Goal: Task Accomplishment & Management: Use online tool/utility

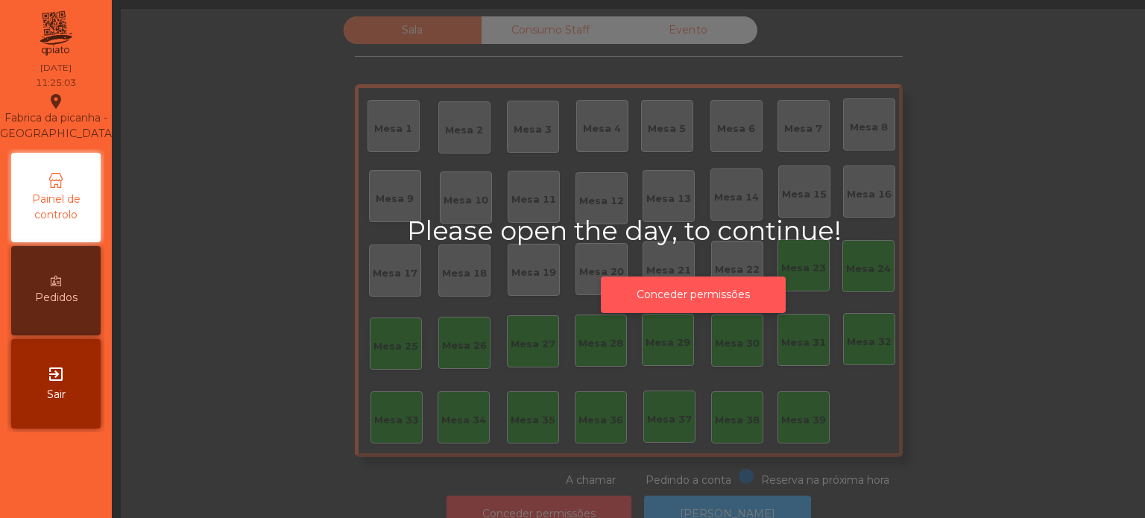
click at [716, 301] on button "Conceder permissões" at bounding box center [693, 294] width 185 height 37
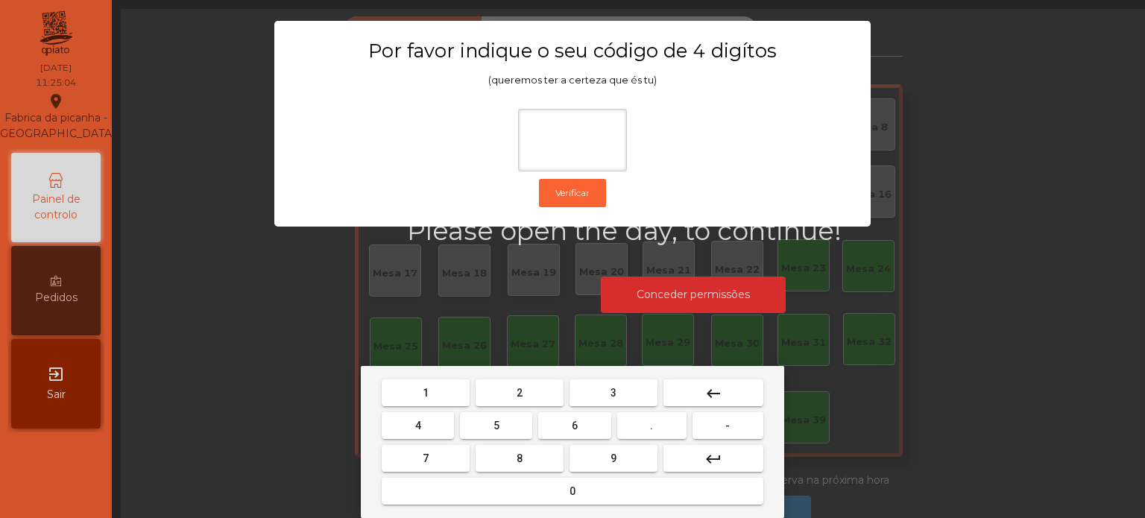
click at [452, 390] on button "1" at bounding box center [426, 392] width 88 height 27
click at [611, 392] on span "3" at bounding box center [613, 393] width 6 height 12
click at [514, 427] on button "5" at bounding box center [496, 425] width 72 height 27
click at [539, 508] on div "1 2 3 keyboard_backspace 4 5 6 . - 7 8 9 keyboard_return 0" at bounding box center [572, 442] width 423 height 152
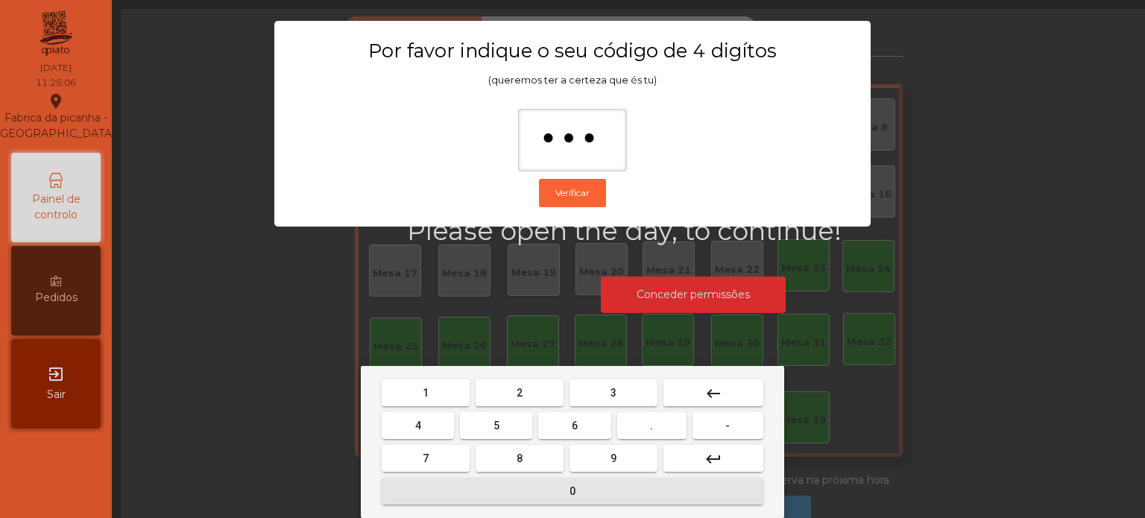
click at [520, 501] on button "0" at bounding box center [573, 491] width 382 height 27
type input "****"
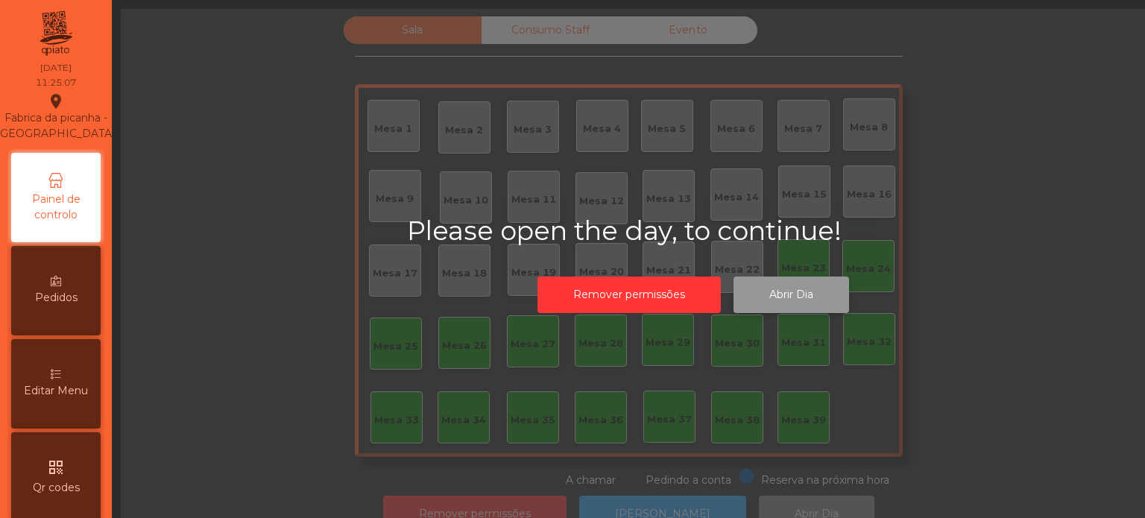
click at [831, 304] on button "Abrir Dia" at bounding box center [790, 294] width 115 height 37
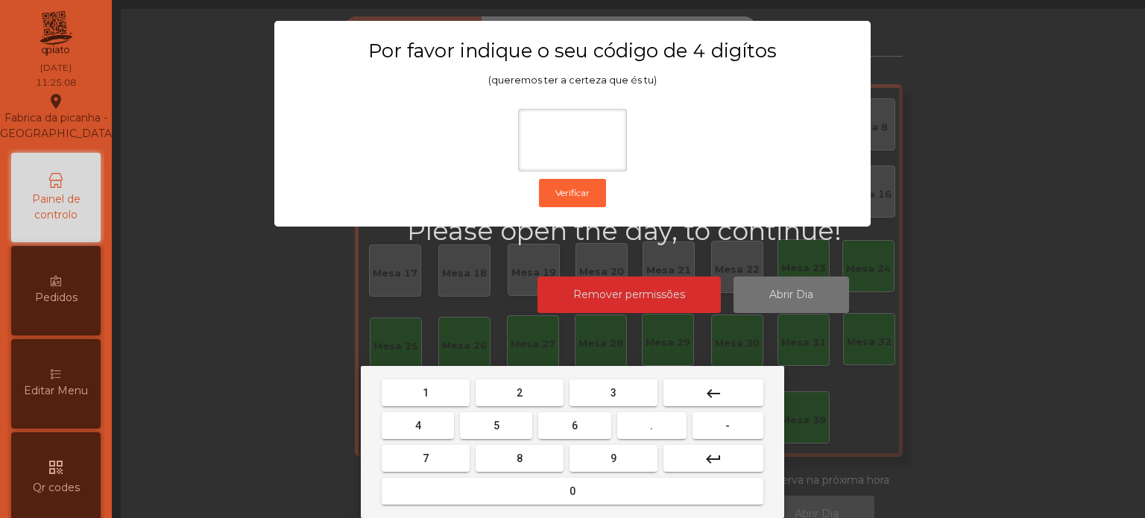
click at [432, 381] on button "1" at bounding box center [426, 392] width 88 height 27
click at [613, 396] on span "3" at bounding box center [613, 393] width 6 height 12
click at [503, 437] on button "5" at bounding box center [496, 425] width 72 height 27
click at [543, 499] on button "0" at bounding box center [573, 491] width 382 height 27
type input "****"
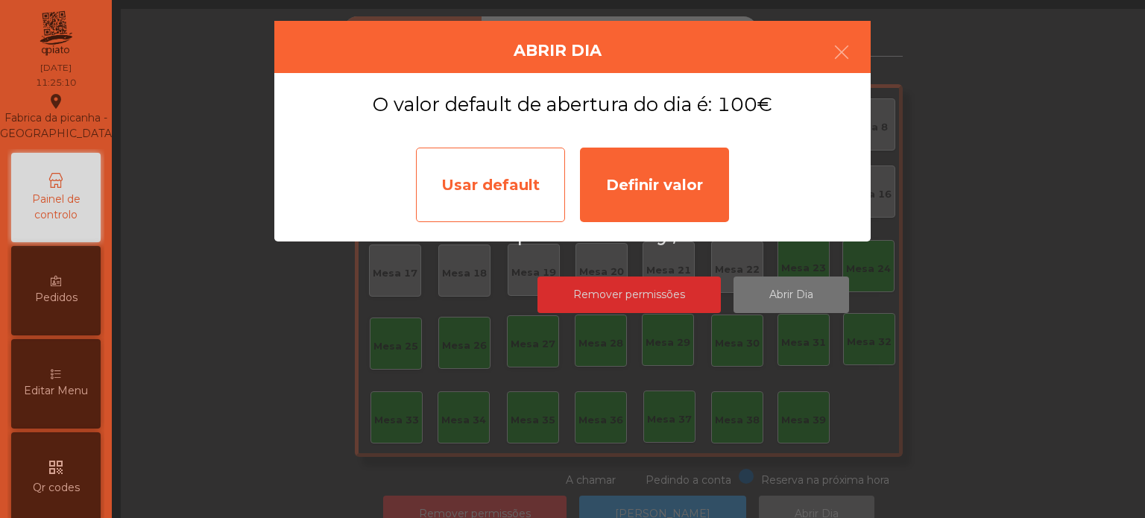
click at [492, 206] on div "Usar default" at bounding box center [490, 185] width 149 height 75
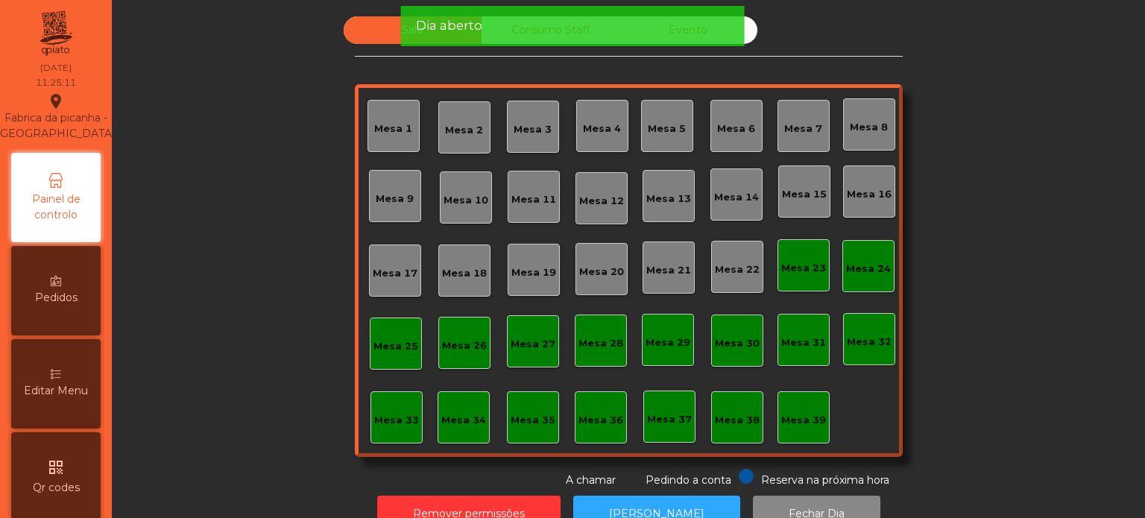
scroll to position [41, 0]
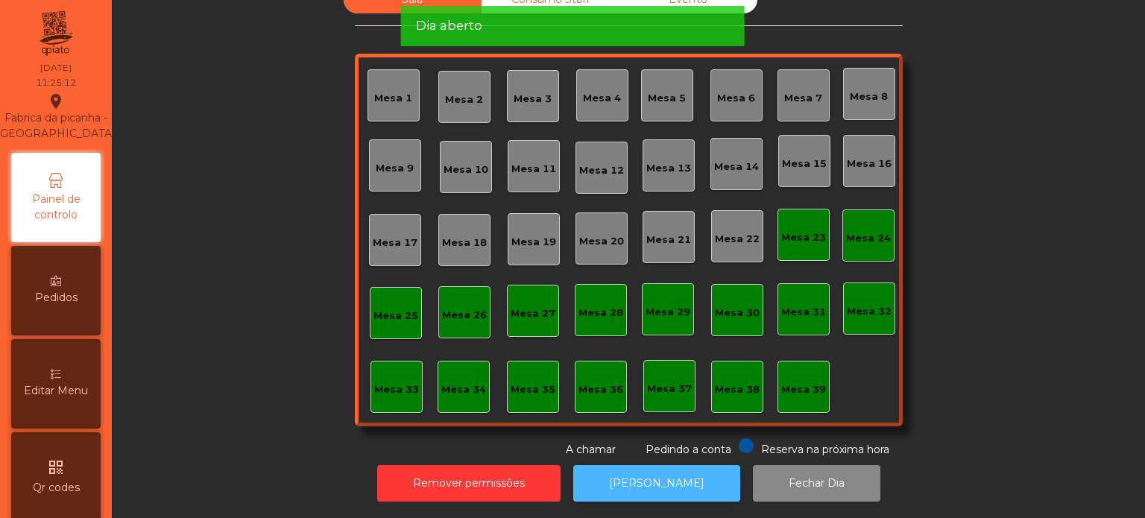
click at [680, 468] on button "[PERSON_NAME]" at bounding box center [656, 483] width 167 height 37
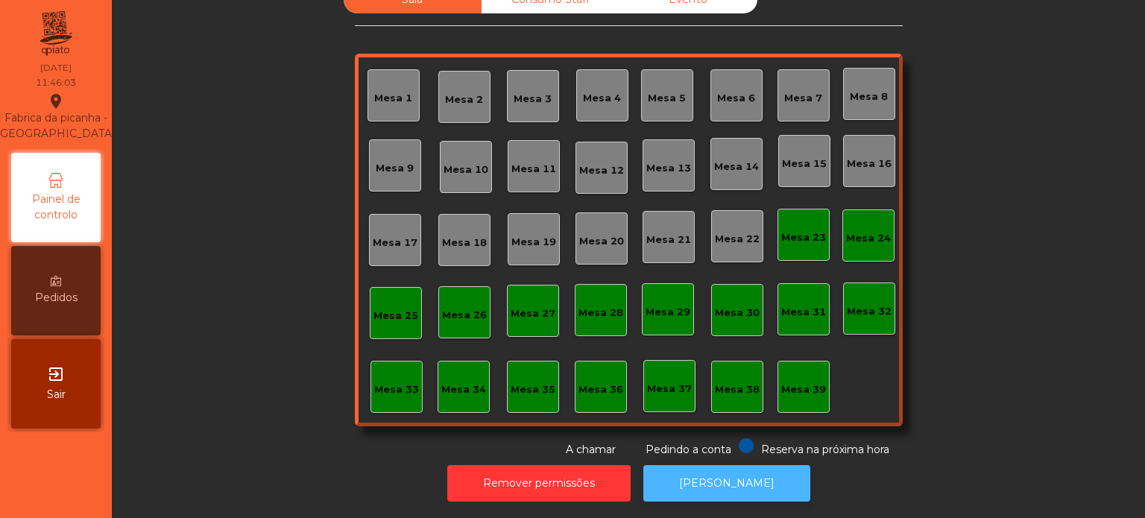
click at [742, 484] on button "[PERSON_NAME]" at bounding box center [726, 483] width 167 height 37
click at [705, 484] on button "[PERSON_NAME]" at bounding box center [726, 483] width 167 height 37
click at [600, 91] on div "Mesa 4" at bounding box center [602, 98] width 38 height 15
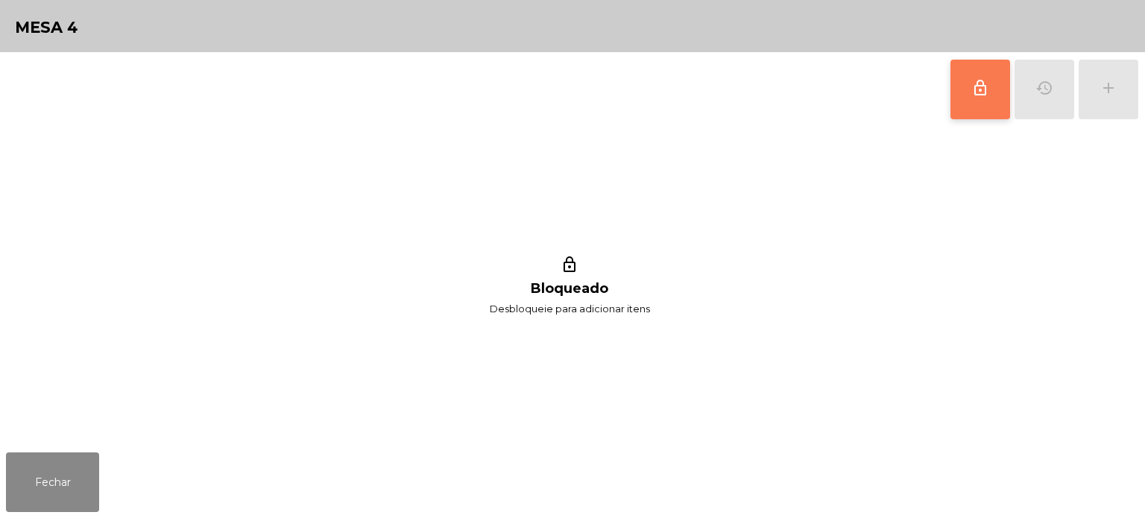
click at [973, 93] on span "lock_outline" at bounding box center [980, 88] width 18 height 18
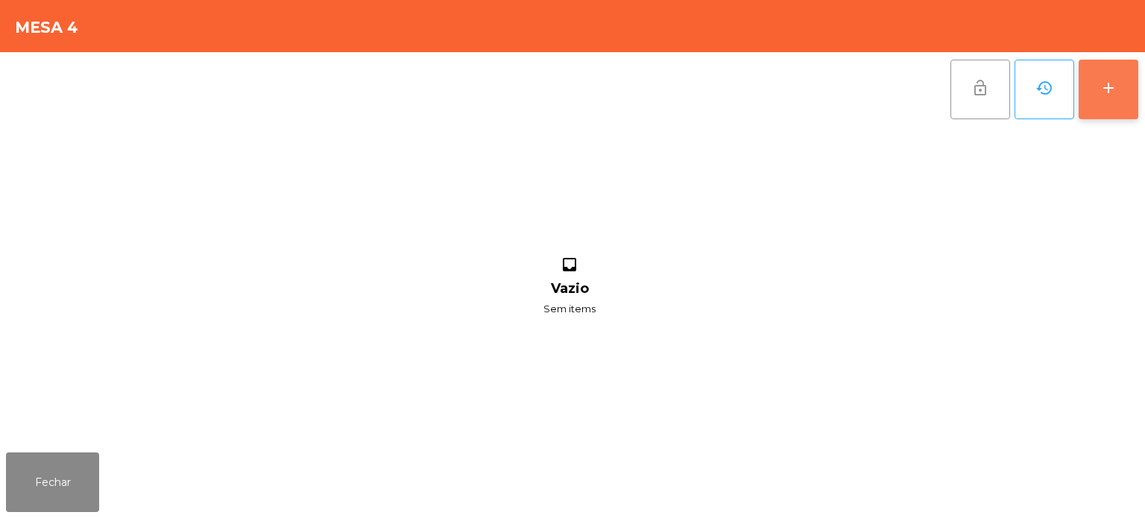
click at [1104, 97] on button "add" at bounding box center [1108, 90] width 60 height 60
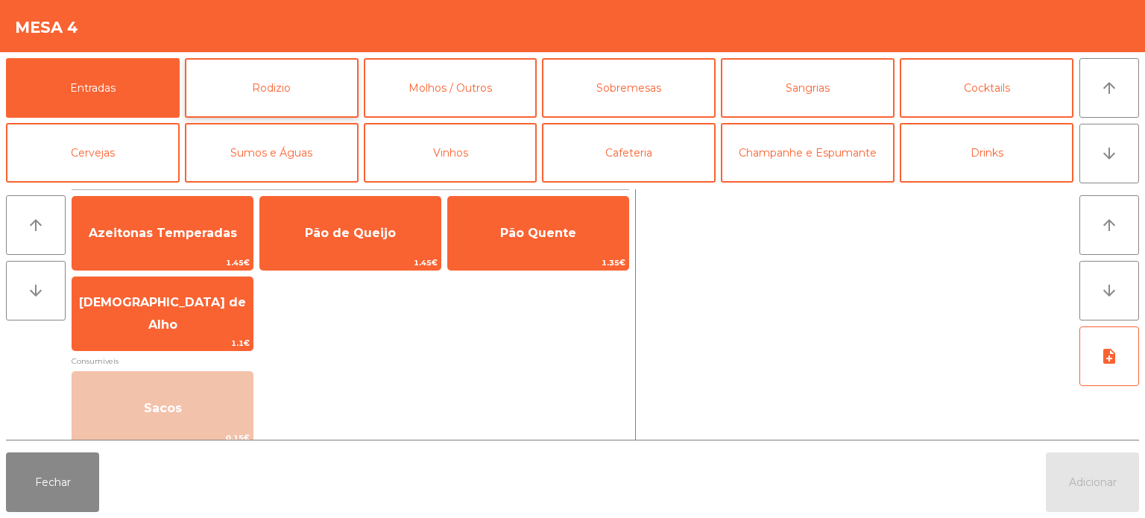
click at [280, 88] on button "Rodizio" at bounding box center [272, 88] width 174 height 60
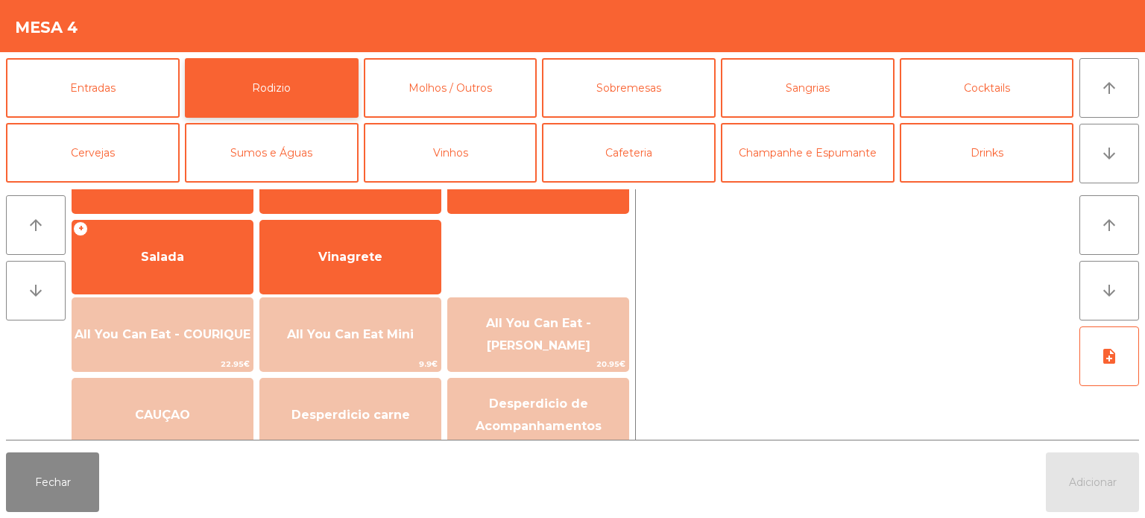
scroll to position [267, 0]
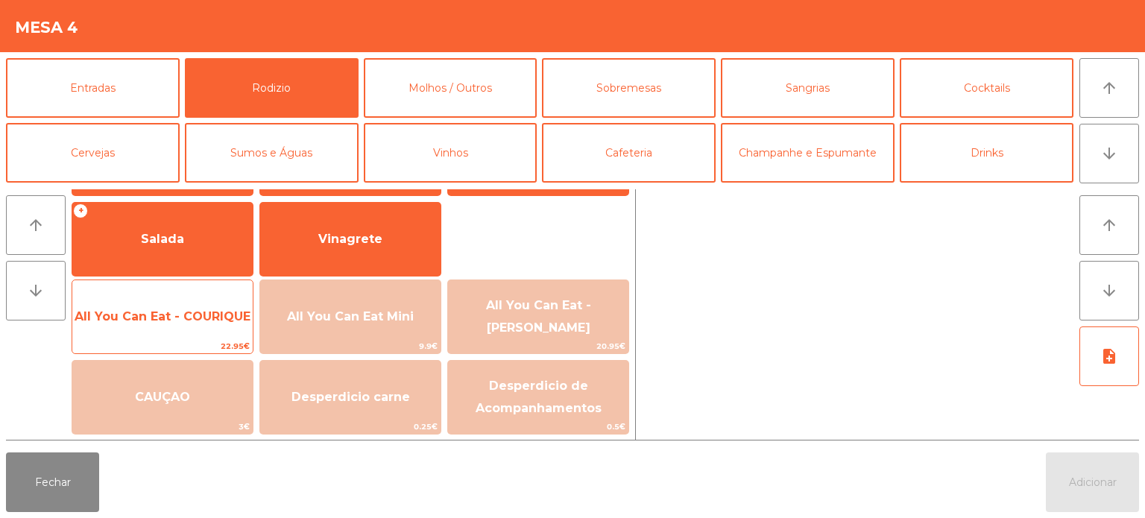
click at [188, 335] on span "All You Can Eat - COURIQUE" at bounding box center [162, 317] width 180 height 40
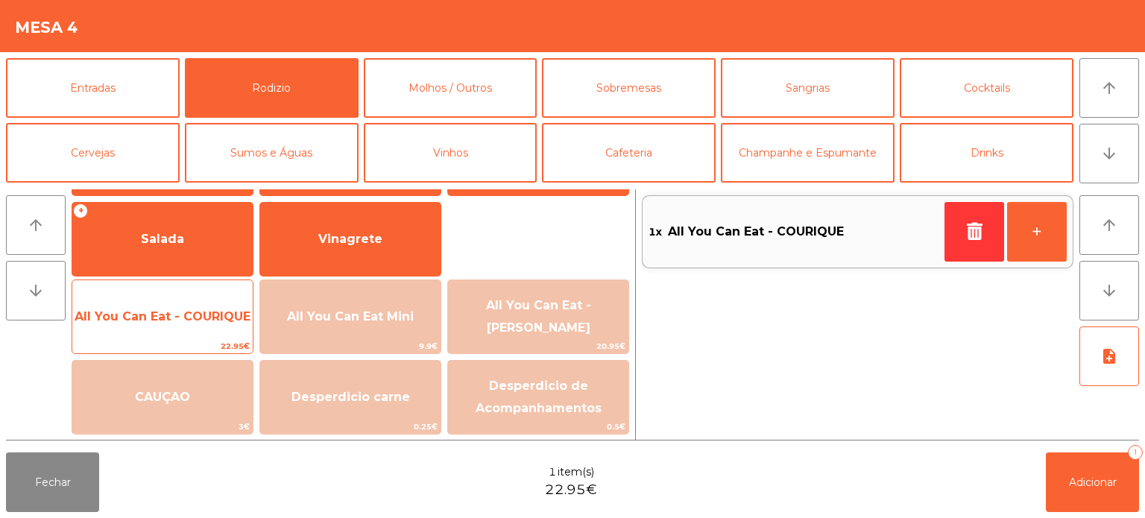
click at [179, 349] on span "22.95€" at bounding box center [162, 346] width 180 height 14
click at [173, 342] on span "22.95€" at bounding box center [162, 346] width 180 height 14
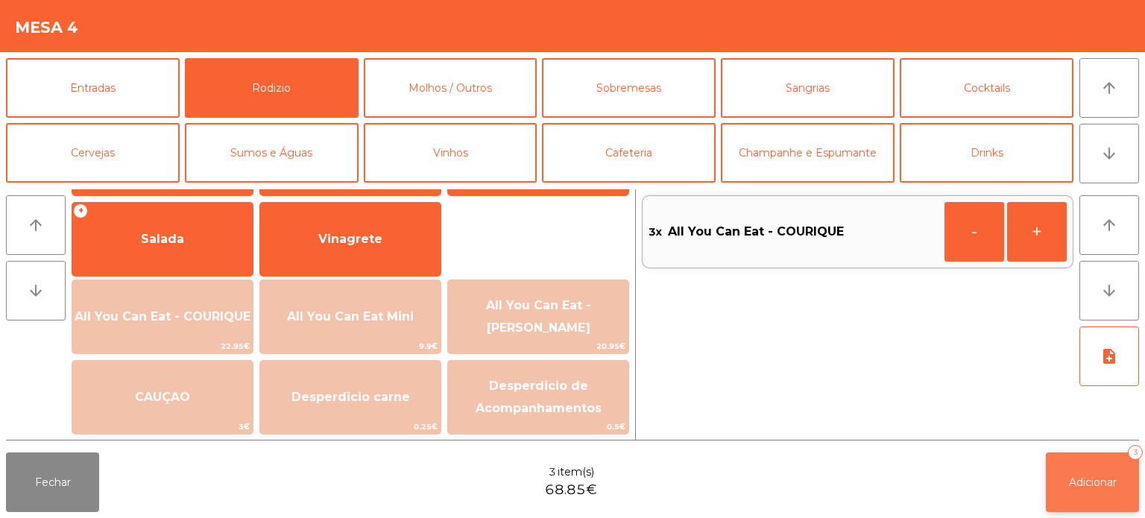
click at [1072, 483] on span "Adicionar" at bounding box center [1093, 481] width 48 height 13
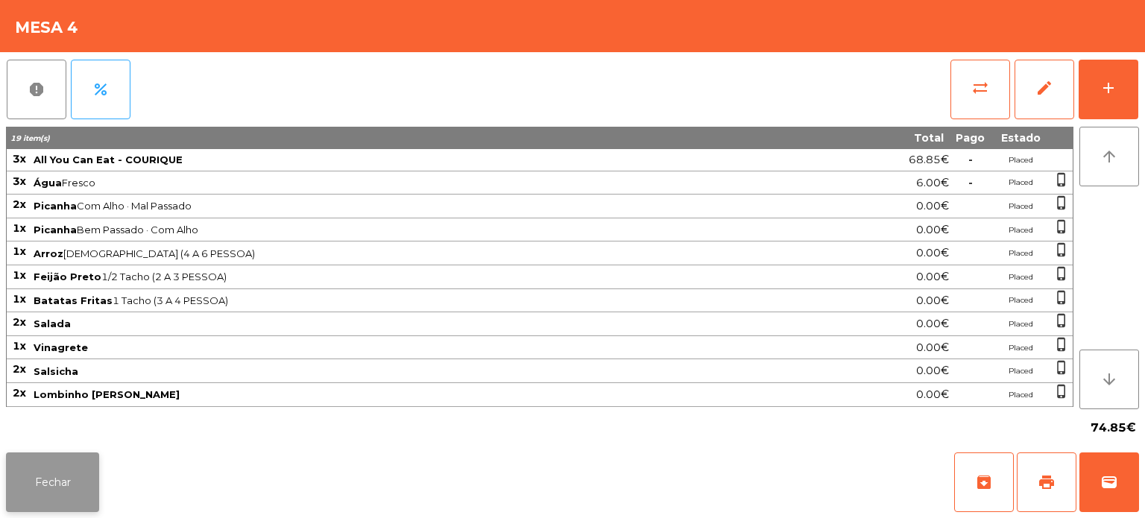
click at [83, 481] on button "Fechar" at bounding box center [52, 482] width 93 height 60
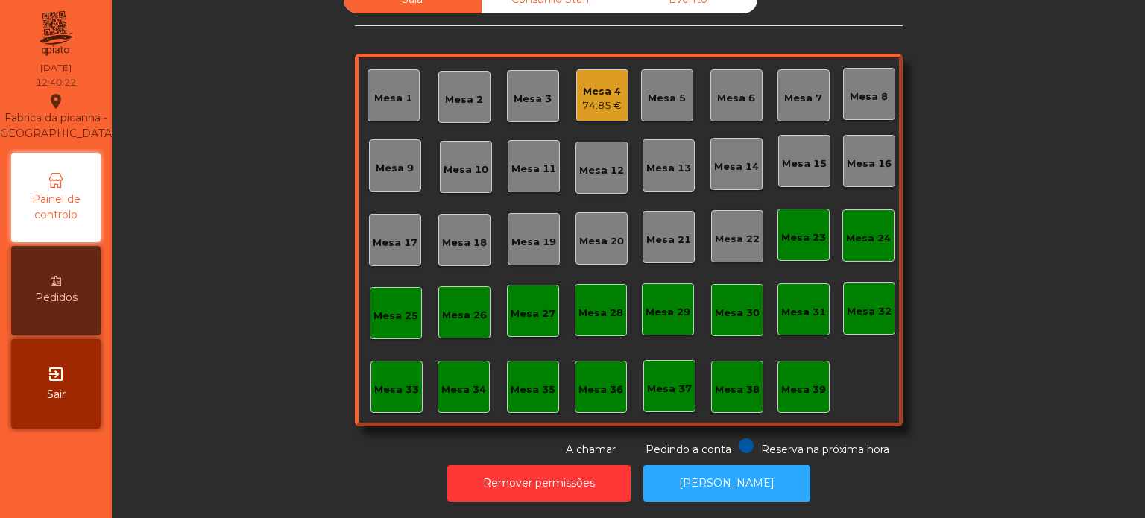
click at [1025, 236] on div "Sala Consumo Staff Evento Mesa 1 Mesa 2 Mesa 3 Mesa 4 74.85 € [GEOGRAPHIC_DATA]…" at bounding box center [628, 222] width 993 height 472
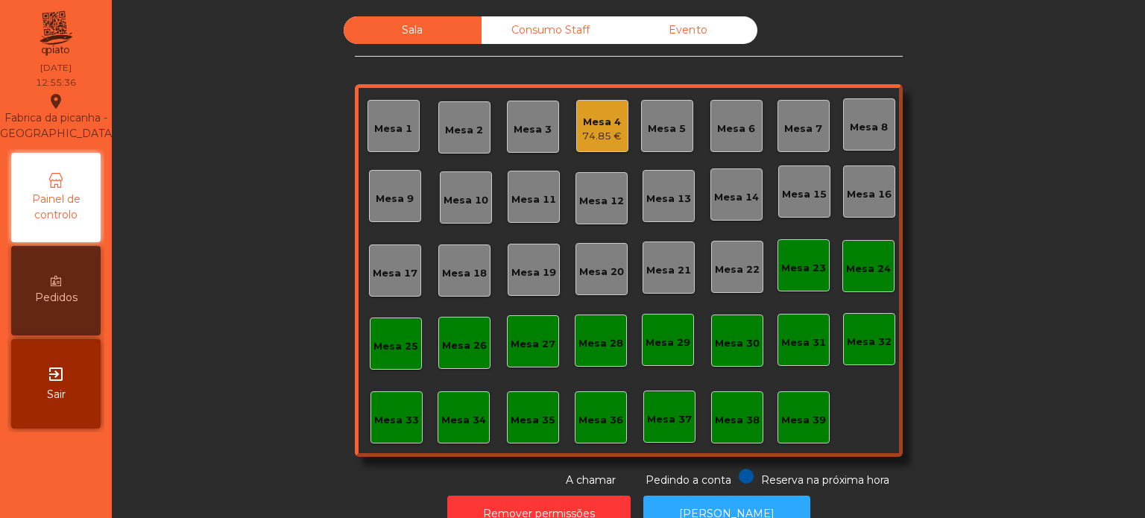
click at [794, 346] on div "Mesa 31" at bounding box center [803, 342] width 45 height 15
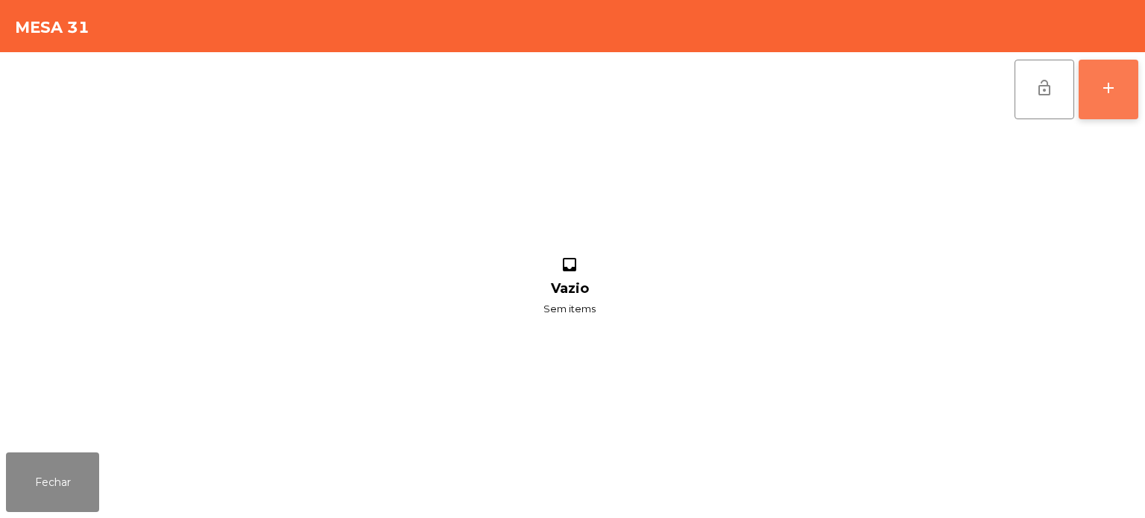
click at [1124, 92] on button "add" at bounding box center [1108, 90] width 60 height 60
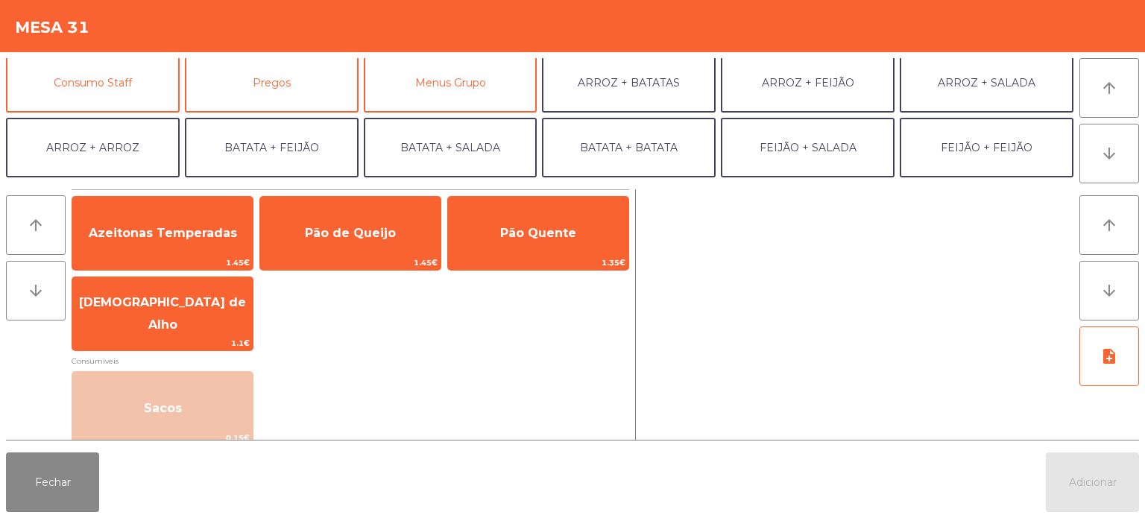
scroll to position [136, 0]
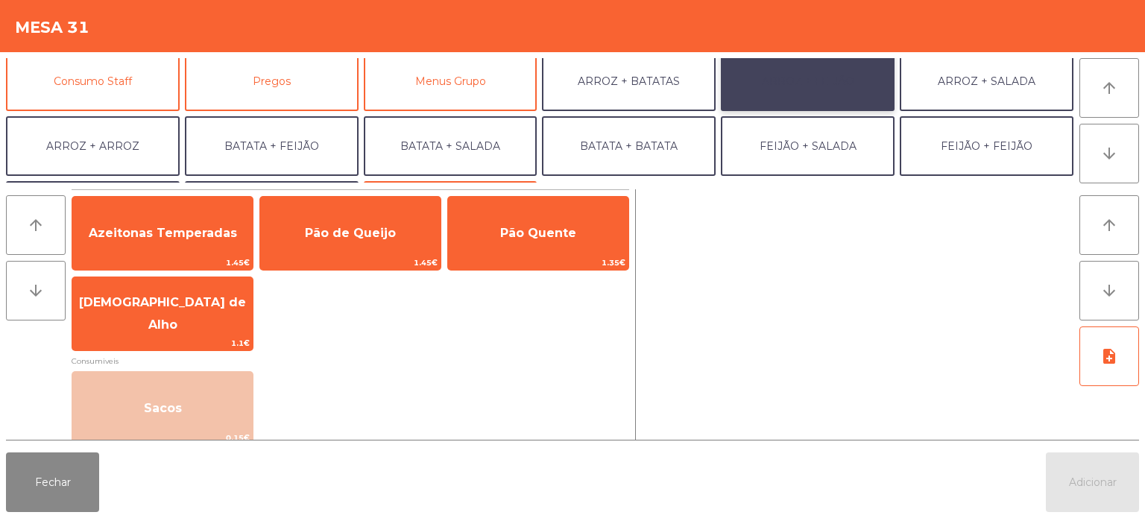
click at [849, 83] on button "ARROZ + FEIJÃO" at bounding box center [808, 81] width 174 height 60
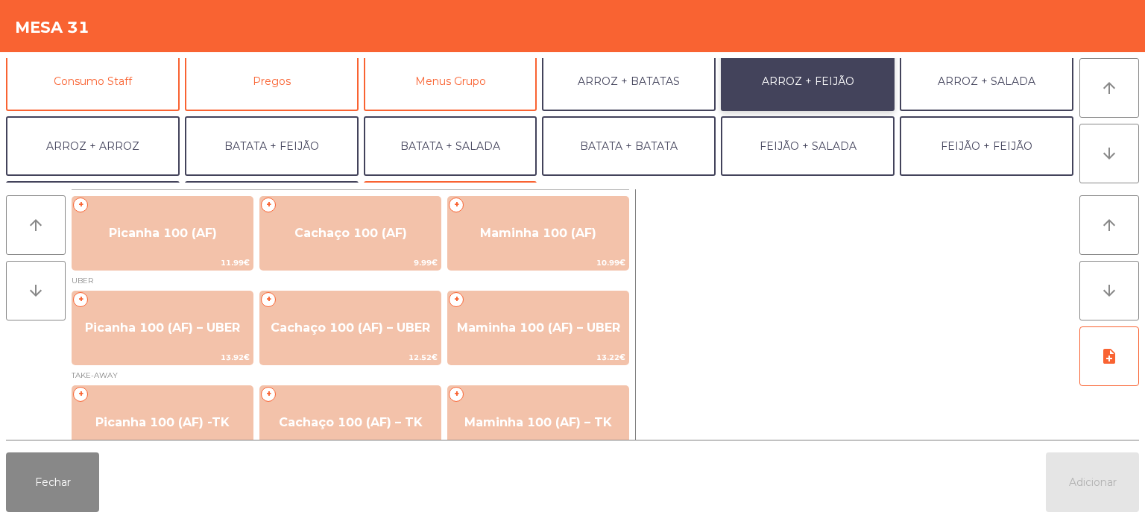
scroll to position [25, 0]
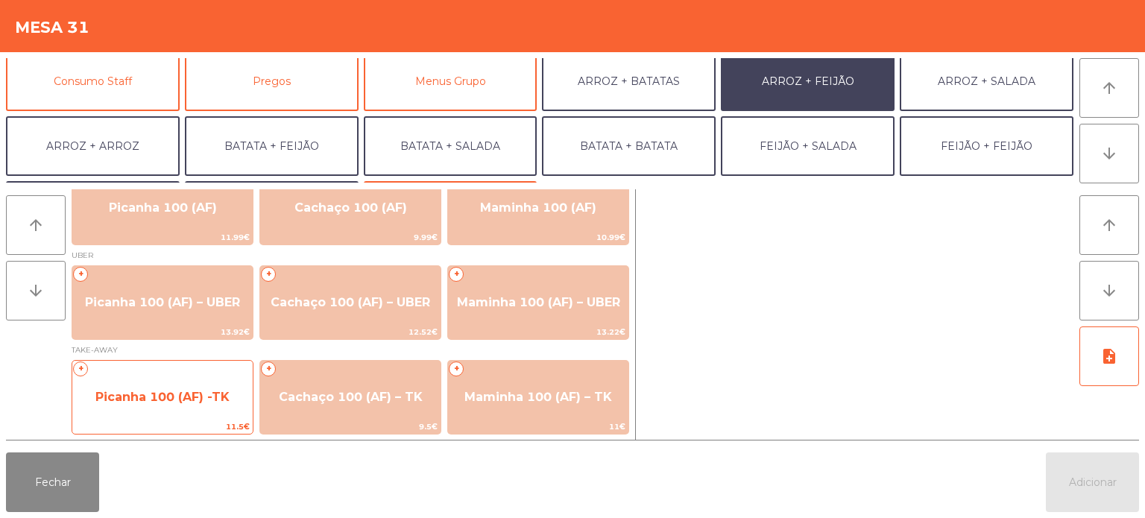
click at [200, 423] on span "11.5€" at bounding box center [162, 427] width 180 height 14
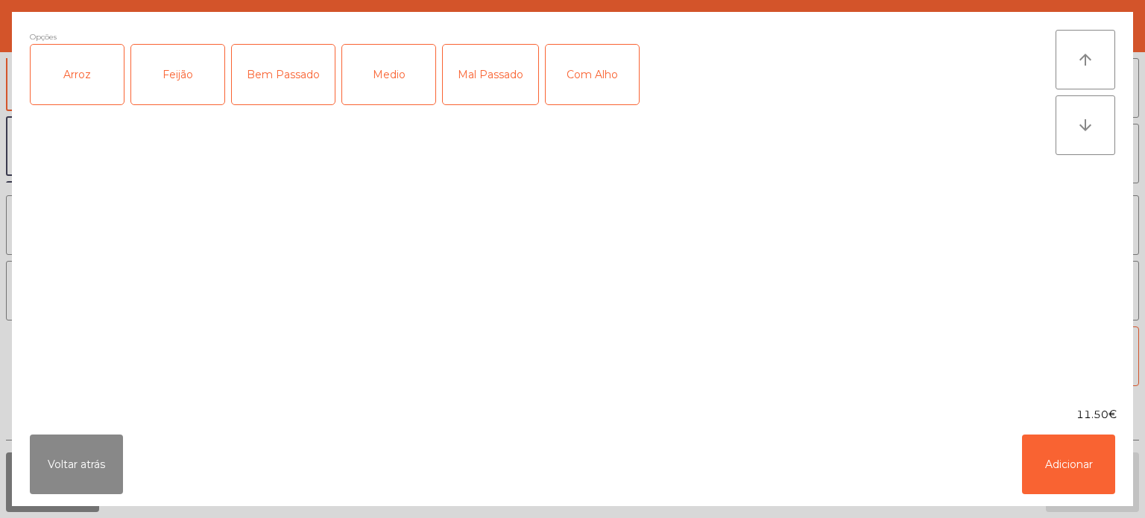
click at [315, 89] on div "Bem Passado" at bounding box center [283, 75] width 103 height 60
click at [92, 86] on div "Arroz" at bounding box center [77, 75] width 93 height 60
click at [174, 86] on div "Feijão" at bounding box center [177, 75] width 93 height 60
click at [569, 101] on div "Com Alho" at bounding box center [591, 75] width 93 height 60
click at [1076, 444] on button "Adicionar" at bounding box center [1068, 464] width 93 height 60
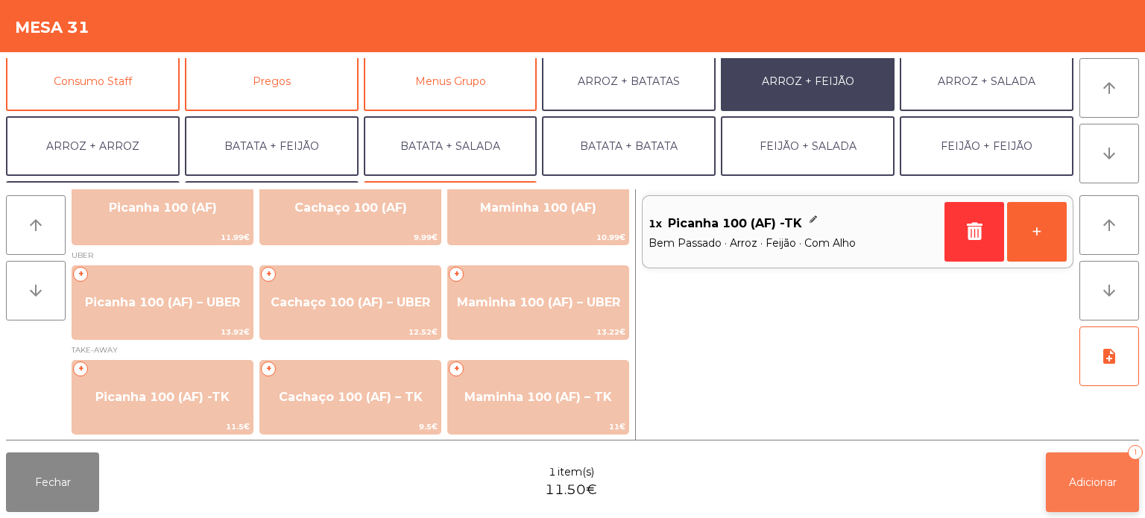
click at [1083, 487] on span "Adicionar" at bounding box center [1093, 481] width 48 height 13
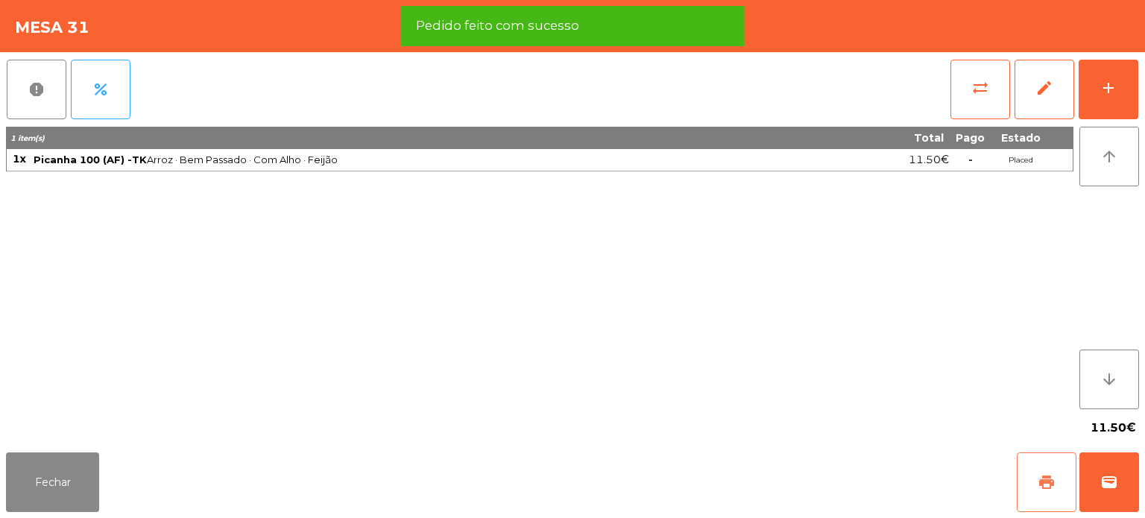
click at [1047, 484] on span "print" at bounding box center [1046, 482] width 18 height 18
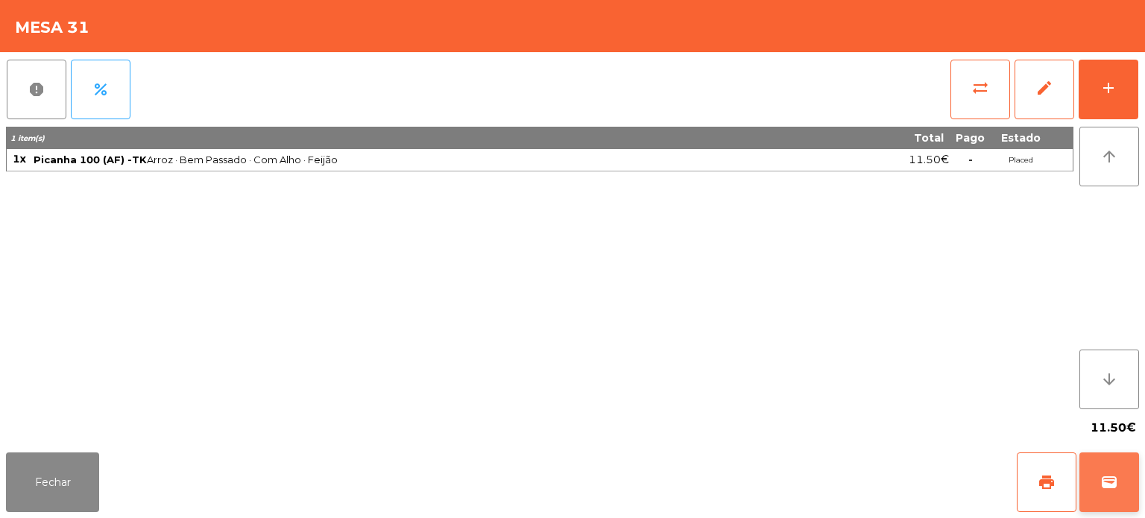
click at [1116, 483] on span "wallet" at bounding box center [1109, 482] width 18 height 18
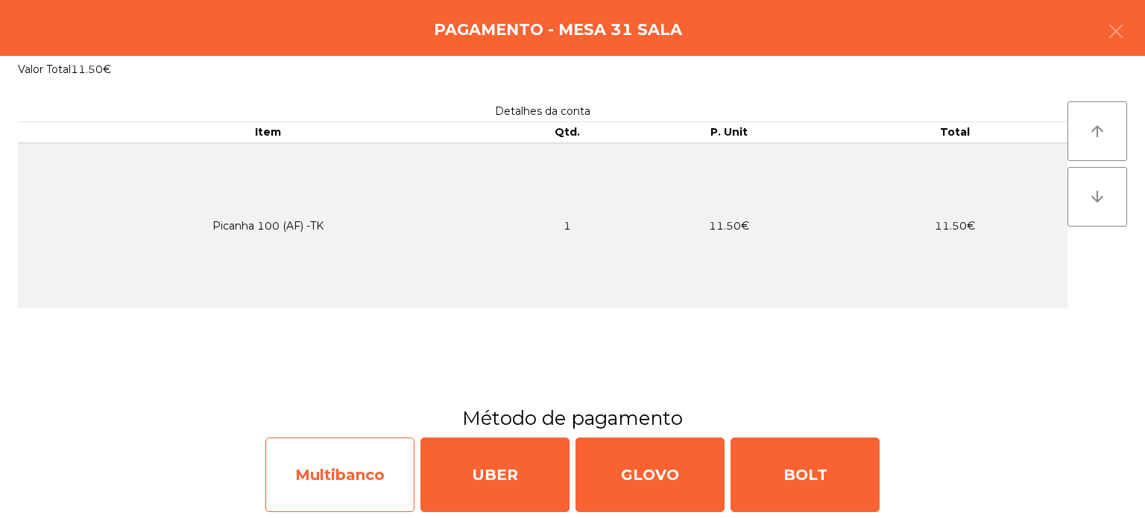
click at [385, 458] on div "Multibanco" at bounding box center [339, 474] width 149 height 75
select select "**"
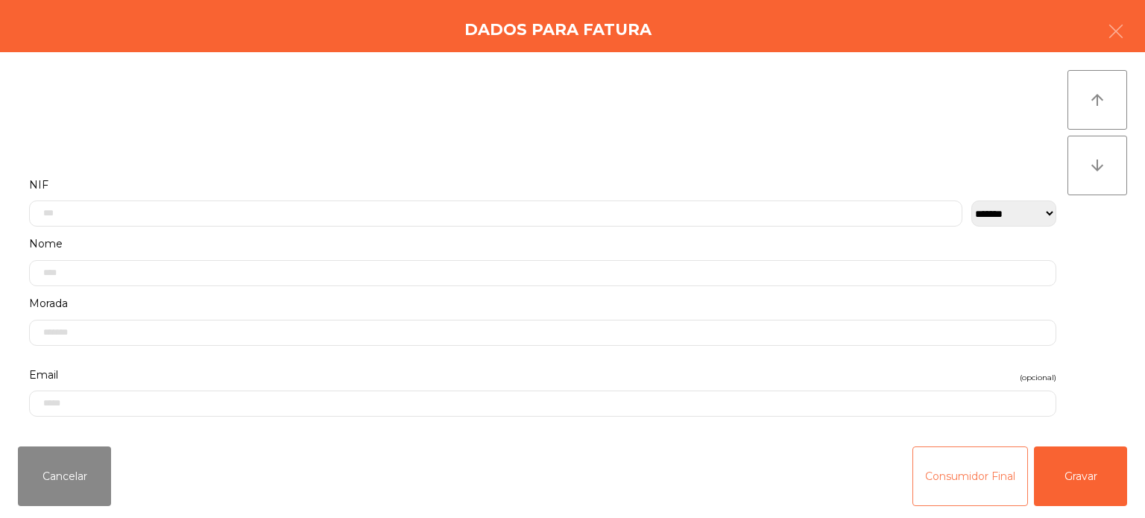
click at [971, 474] on button "Consumidor Final" at bounding box center [969, 476] width 115 height 60
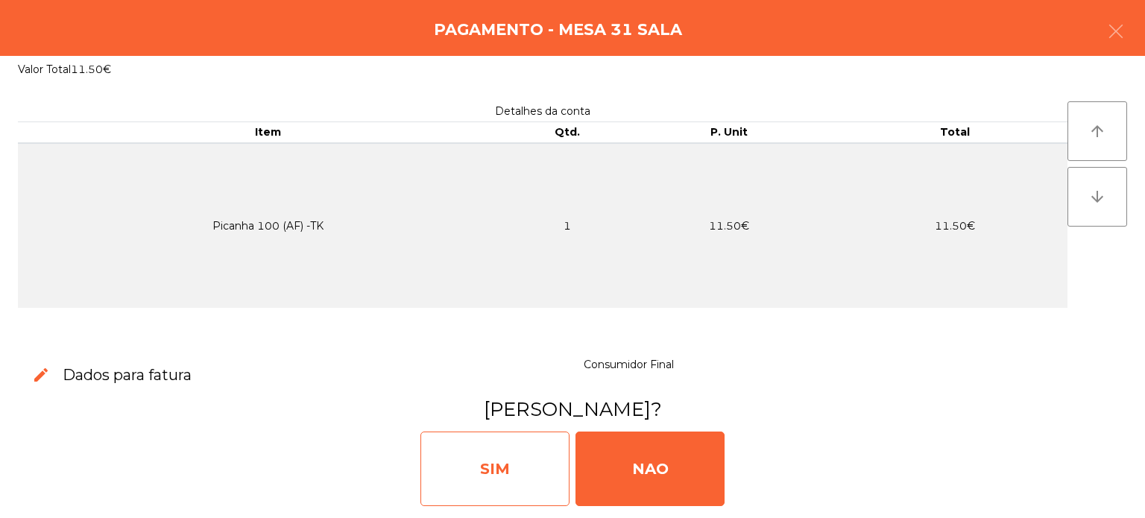
click at [513, 477] on div "SIM" at bounding box center [494, 468] width 149 height 75
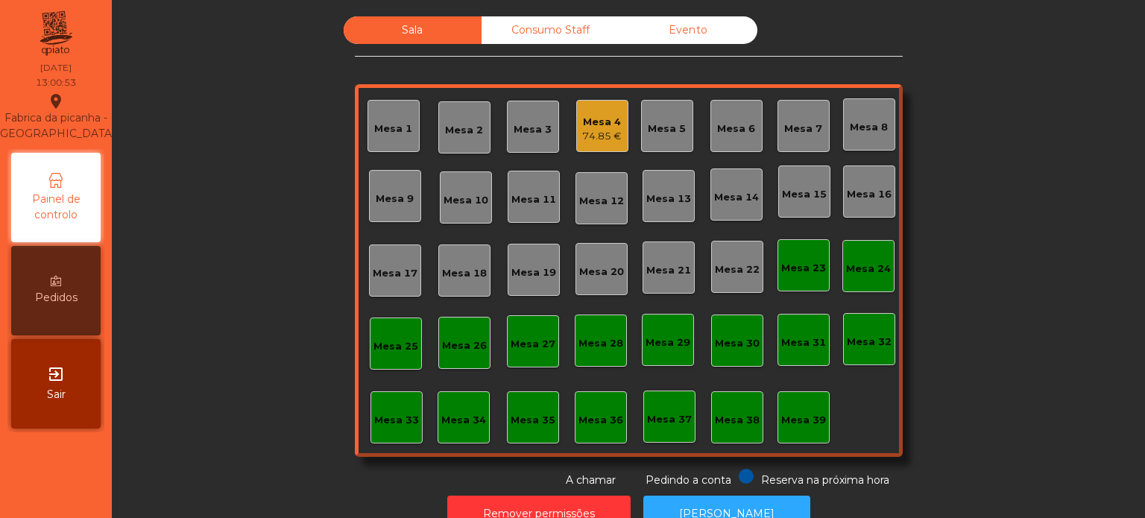
click at [649, 200] on div "Mesa 13" at bounding box center [668, 199] width 45 height 15
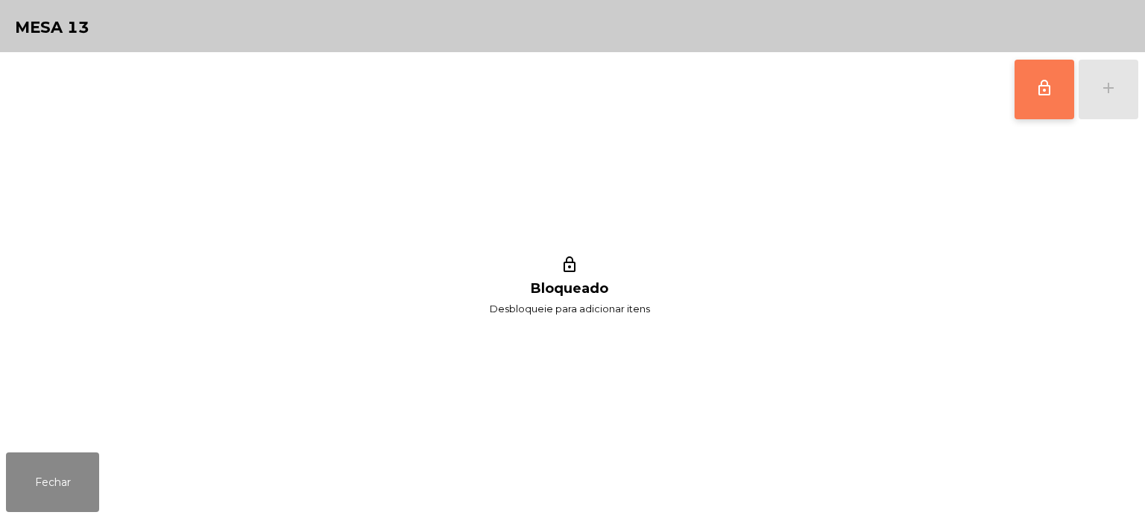
click at [1045, 86] on span "lock_outline" at bounding box center [1044, 88] width 18 height 18
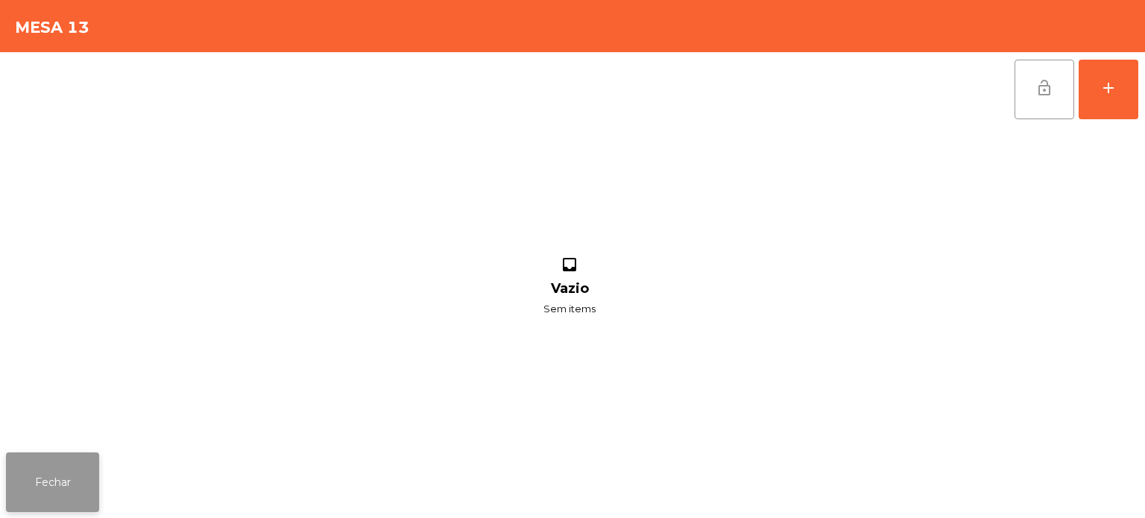
click at [63, 491] on button "Fechar" at bounding box center [52, 482] width 93 height 60
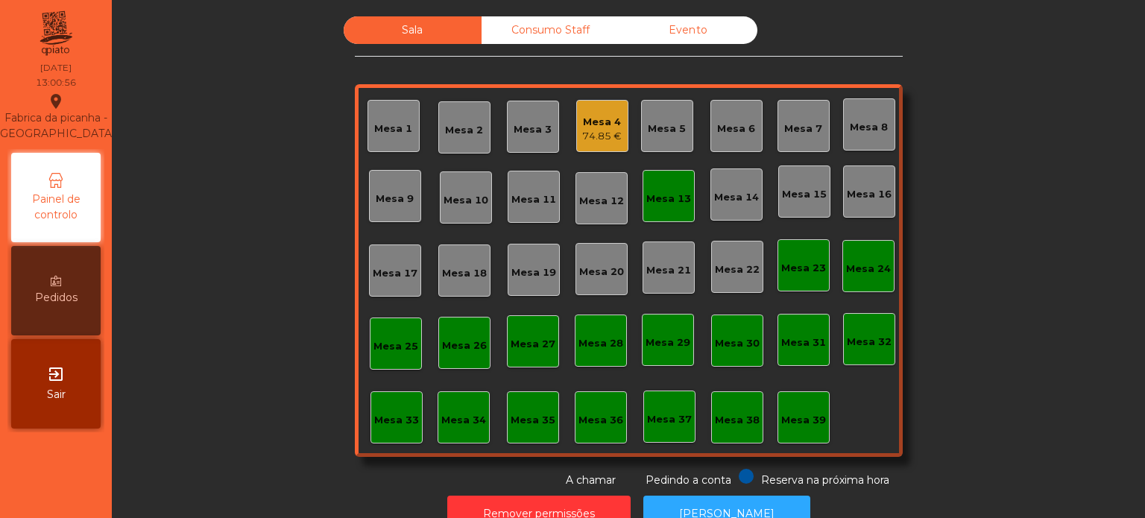
click at [659, 198] on div "Mesa 13" at bounding box center [668, 199] width 45 height 15
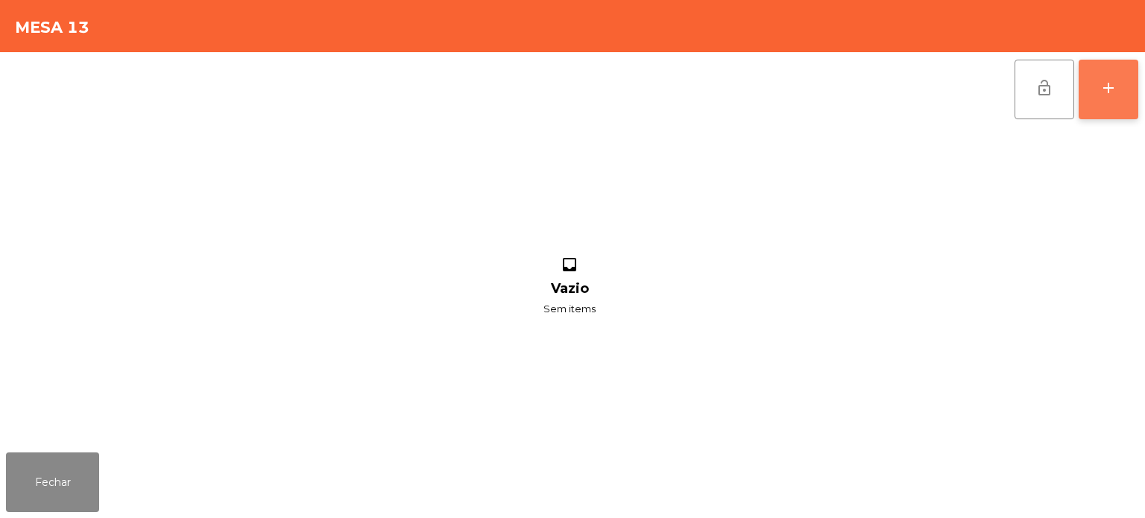
click at [1112, 86] on div "add" at bounding box center [1108, 88] width 18 height 18
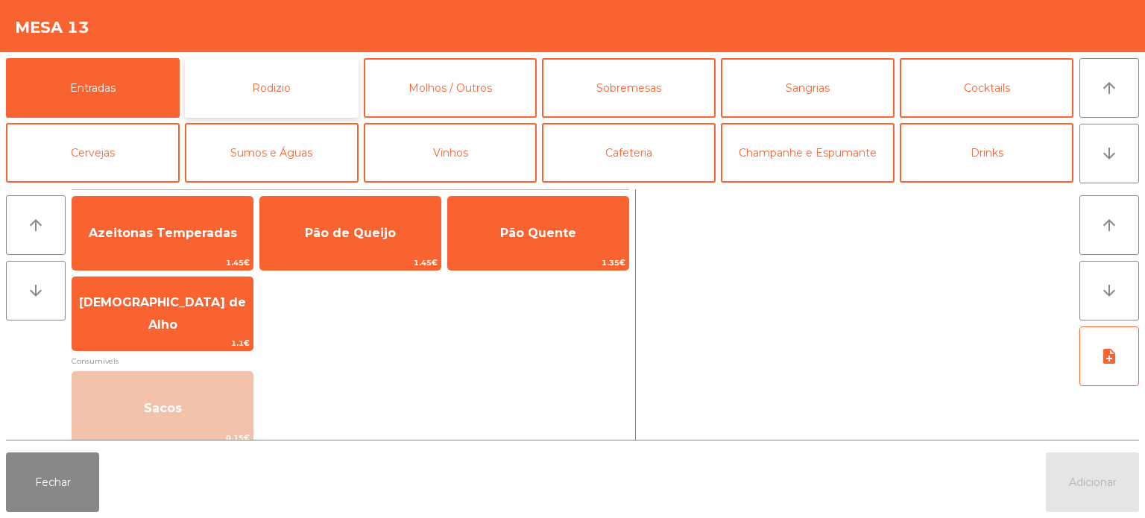
click at [267, 74] on button "Rodizio" at bounding box center [272, 88] width 174 height 60
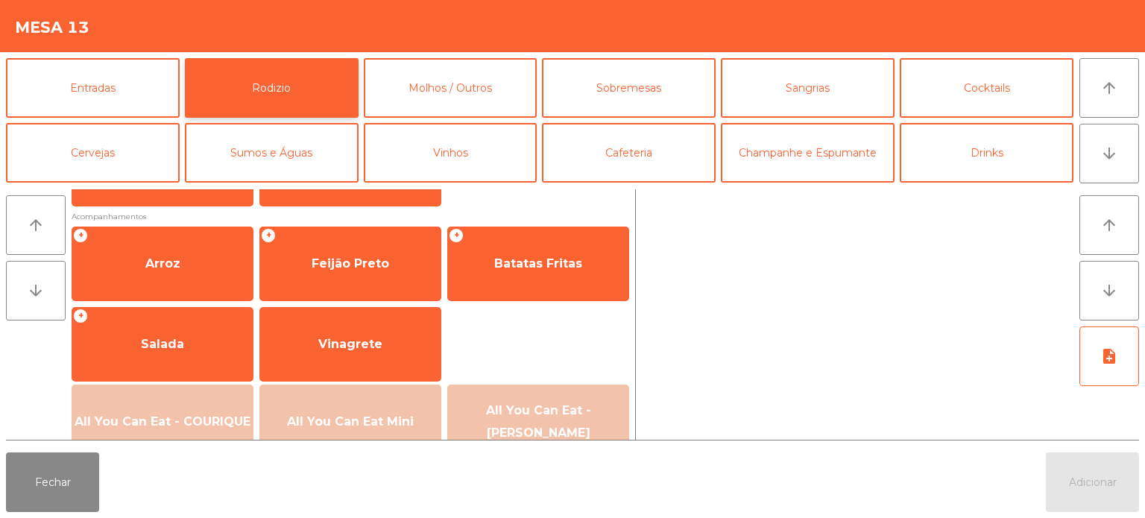
scroll to position [182, 0]
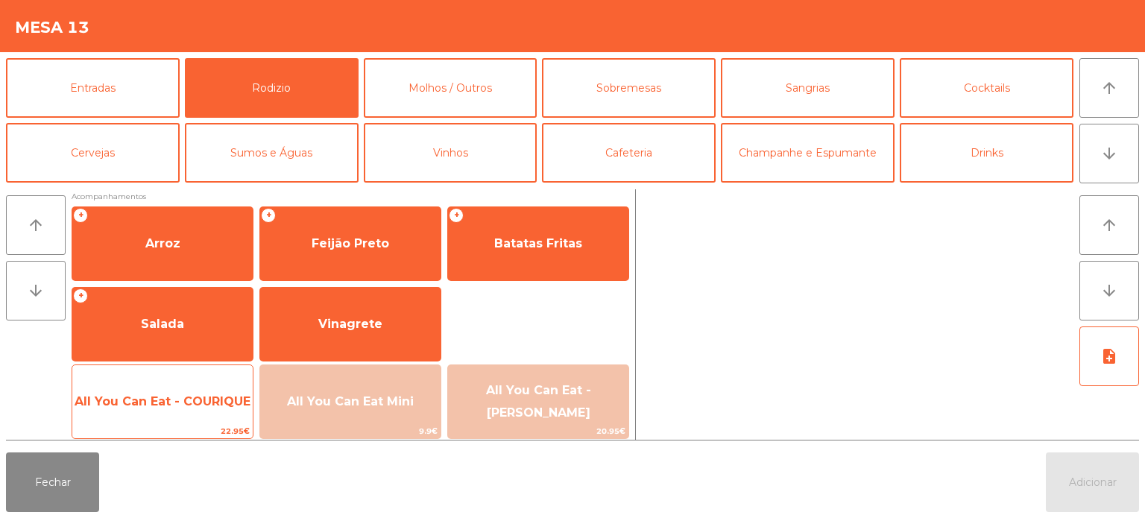
click at [158, 420] on span "All You Can Eat - COURIQUE" at bounding box center [162, 402] width 180 height 40
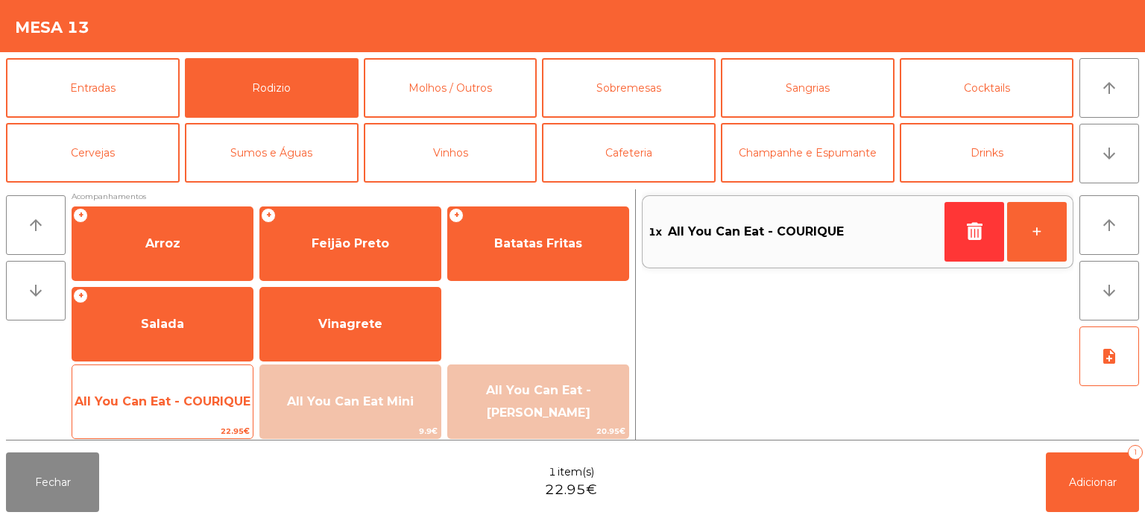
click at [174, 412] on span "All You Can Eat - COURIQUE" at bounding box center [162, 402] width 180 height 40
click at [174, 424] on span "22.95€" at bounding box center [162, 431] width 180 height 14
click at [178, 420] on span "All You Can Eat - COURIQUE" at bounding box center [162, 402] width 180 height 40
click at [197, 411] on span "All You Can Eat - COURIQUE" at bounding box center [162, 402] width 180 height 40
click at [187, 409] on span "All You Can Eat - COURIQUE" at bounding box center [162, 402] width 180 height 40
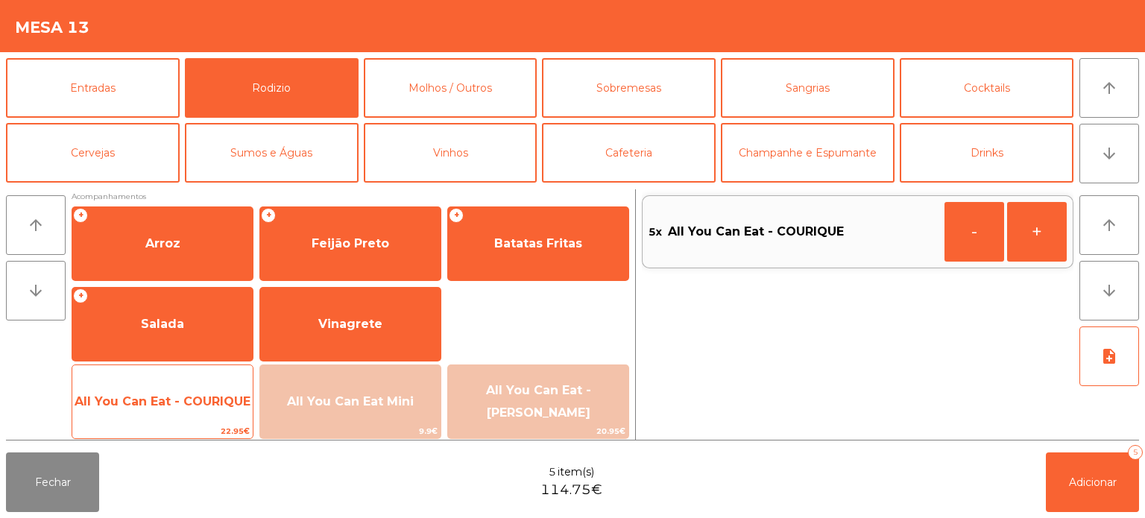
click at [179, 411] on span "All You Can Eat - COURIQUE" at bounding box center [162, 402] width 180 height 40
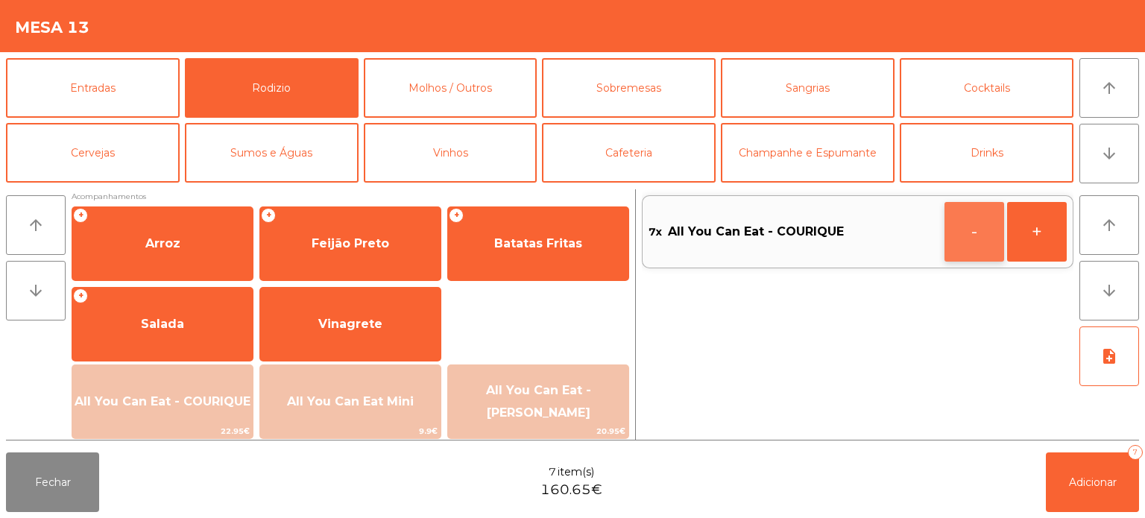
click at [947, 224] on button "-" at bounding box center [974, 232] width 60 height 60
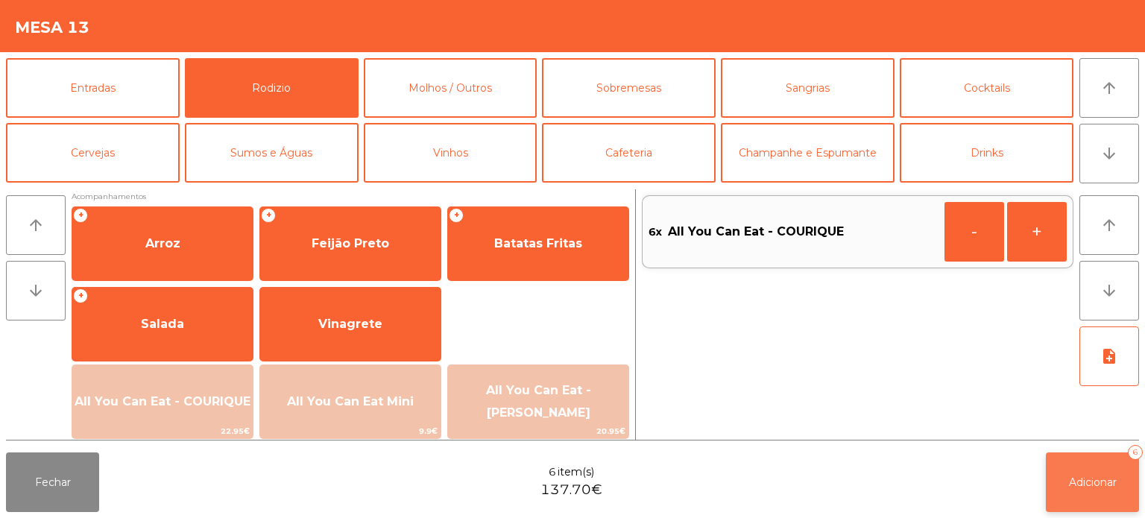
click at [1066, 453] on button "Adicionar 6" at bounding box center [1091, 482] width 93 height 60
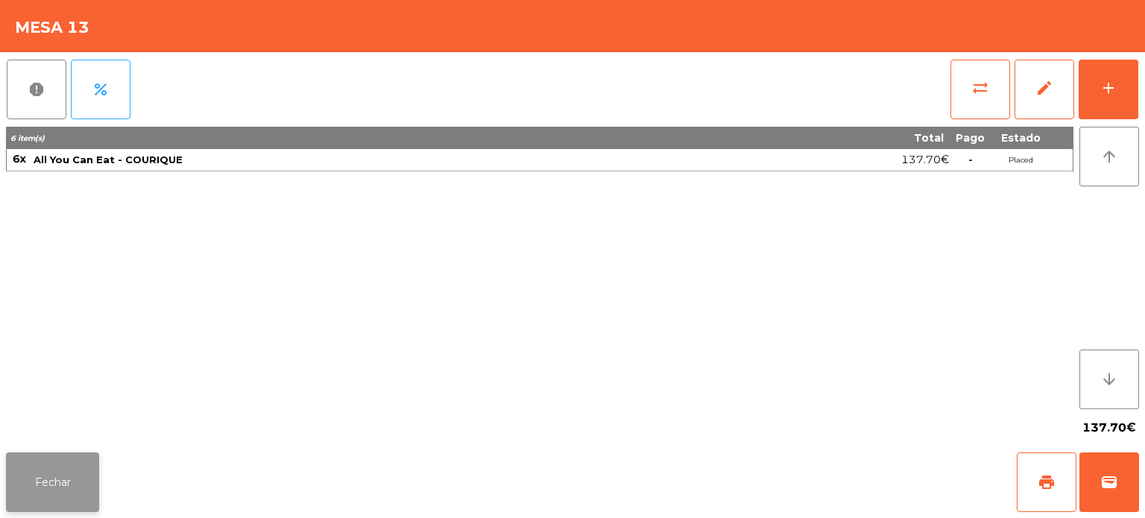
click at [72, 477] on button "Fechar" at bounding box center [52, 482] width 93 height 60
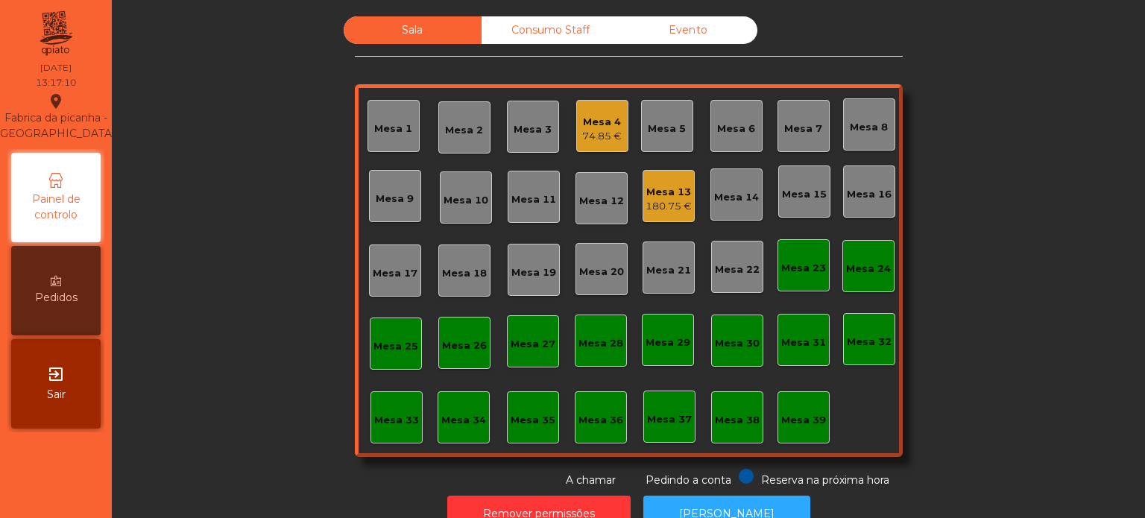
click at [247, 414] on div "Sala Consumo Staff Evento Mesa 1 [GEOGRAPHIC_DATA] 3 Mesa 4 74.85 € [GEOGRAPHIC…" at bounding box center [628, 252] width 993 height 472
click at [855, 125] on div "Mesa 8" at bounding box center [868, 127] width 38 height 15
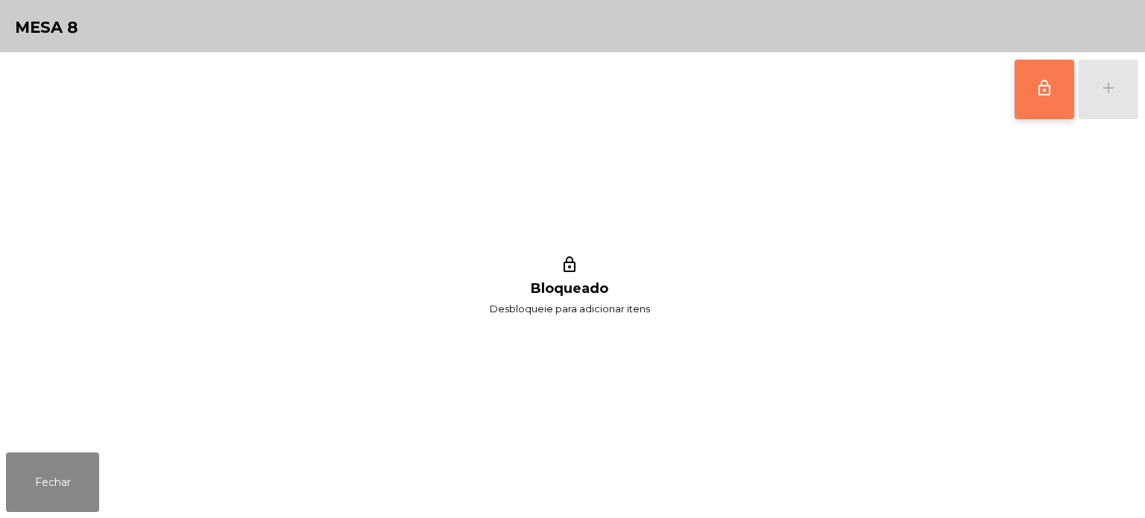
click at [1028, 109] on button "lock_outline" at bounding box center [1044, 90] width 60 height 60
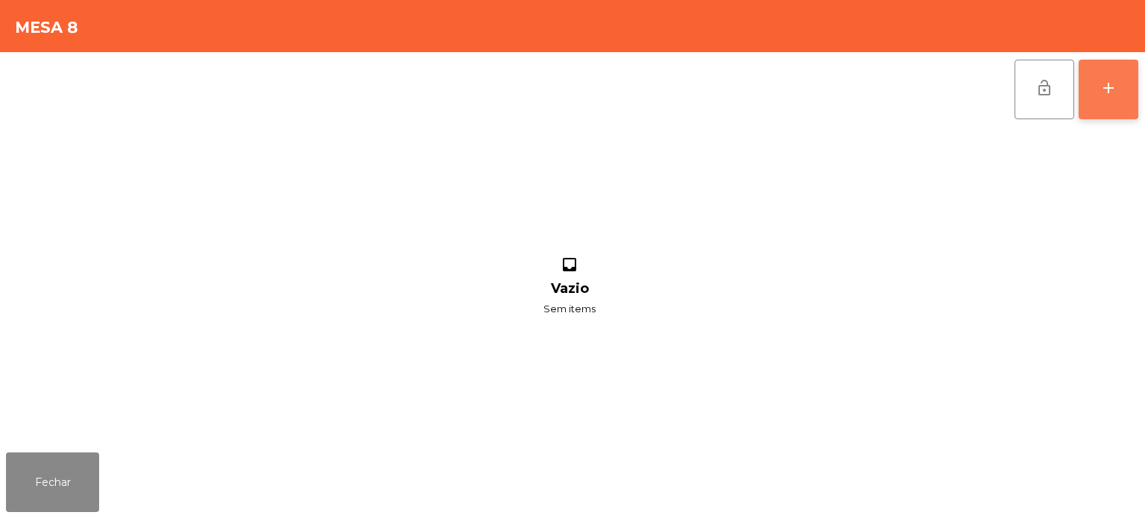
click at [1098, 99] on button "add" at bounding box center [1108, 90] width 60 height 60
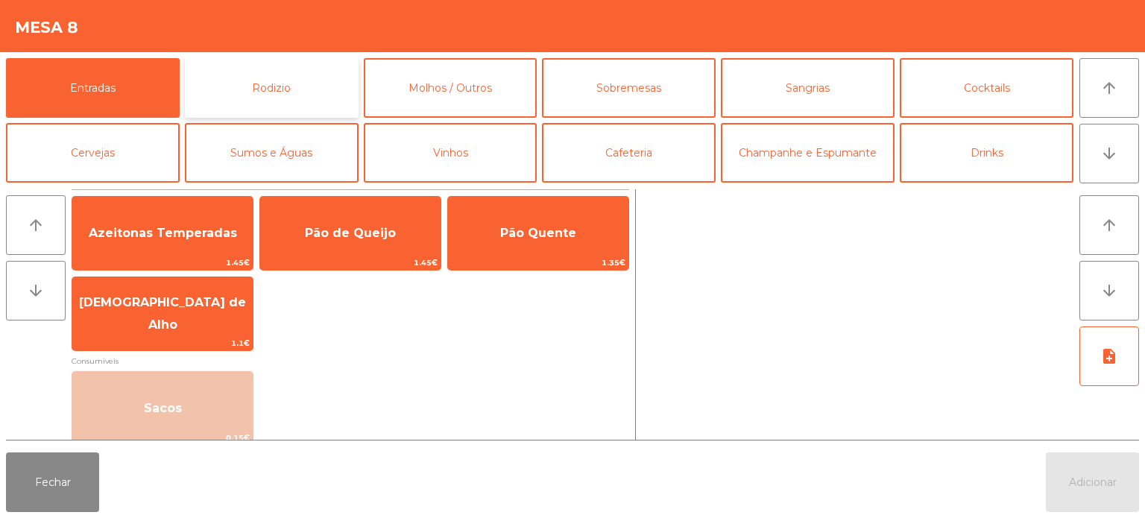
click at [279, 80] on button "Rodizio" at bounding box center [272, 88] width 174 height 60
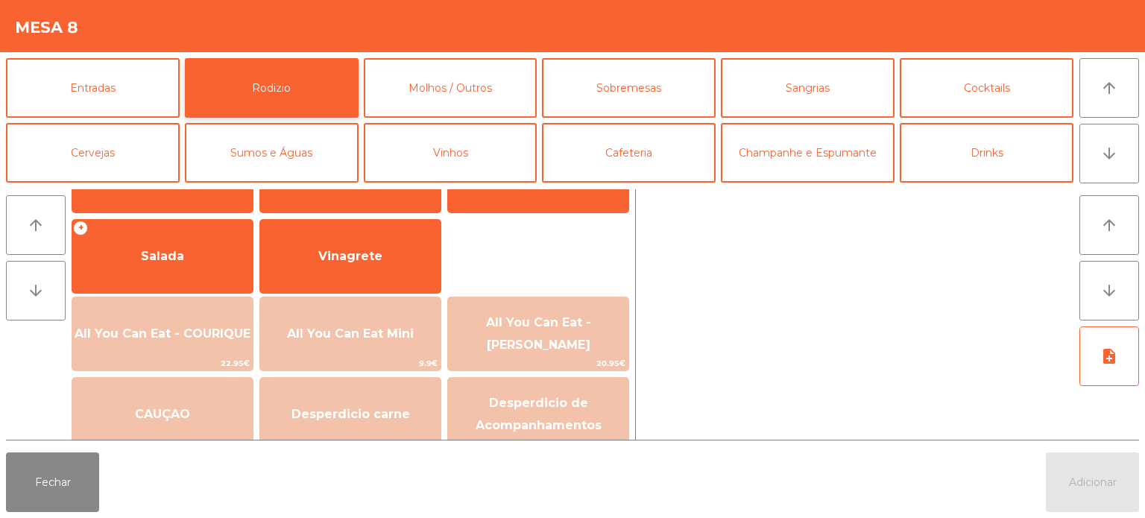
scroll to position [267, 0]
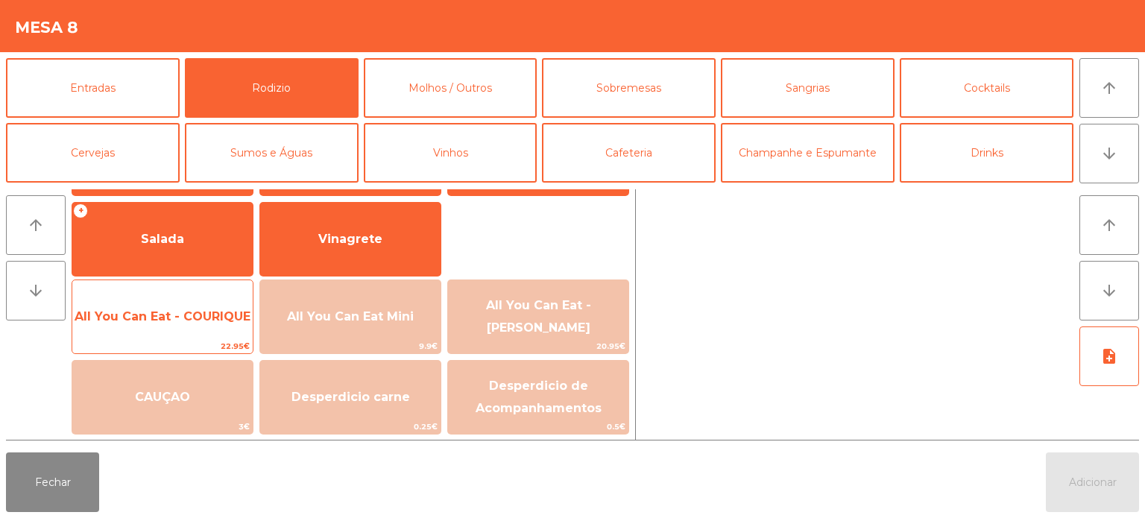
click at [182, 310] on span "All You Can Eat - COURIQUE" at bounding box center [163, 316] width 176 height 14
click at [197, 297] on span "All You Can Eat - COURIQUE" at bounding box center [162, 317] width 180 height 40
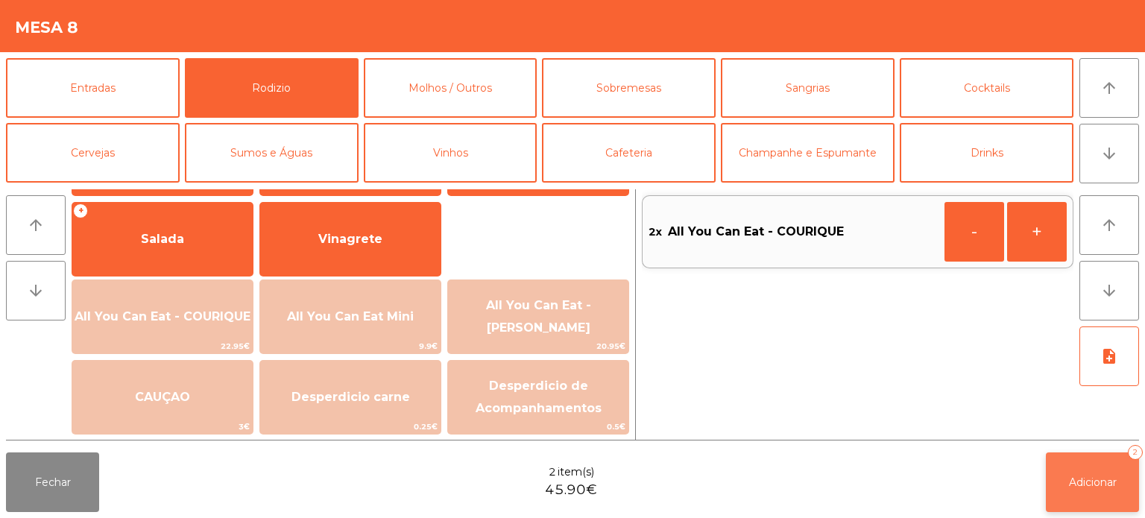
click at [1121, 477] on button "Adicionar 2" at bounding box center [1091, 482] width 93 height 60
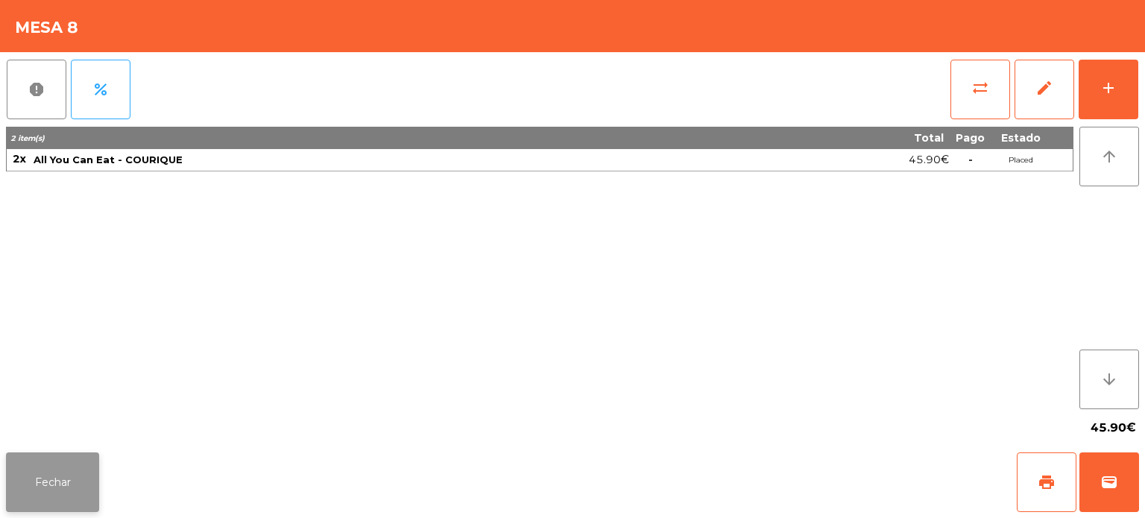
click at [60, 507] on button "Fechar" at bounding box center [52, 482] width 93 height 60
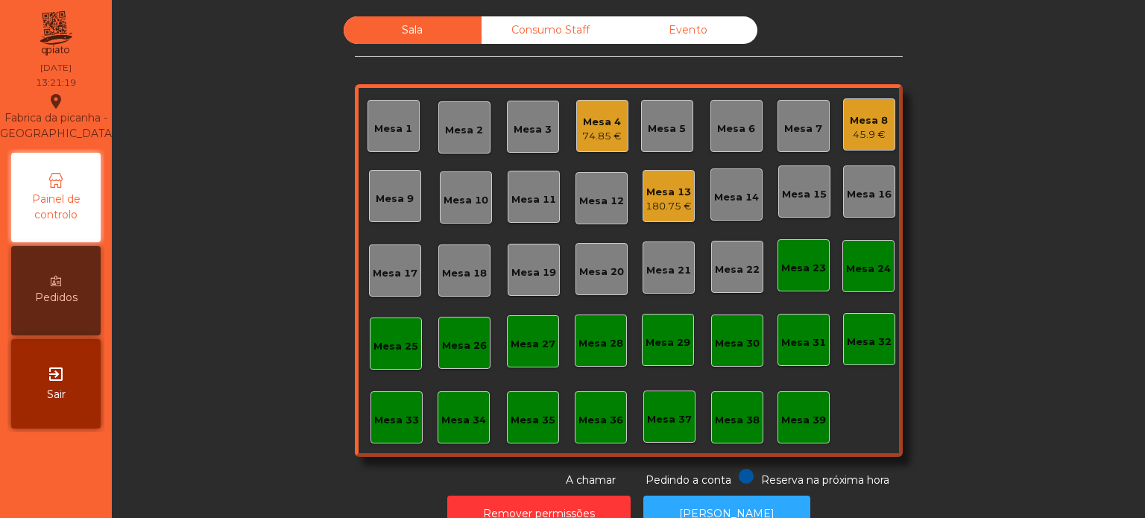
click at [1020, 316] on div "Sala Consumo Staff Evento Mesa 1 [GEOGRAPHIC_DATA] 3 Mesa 4 74.85 € Mesa 5 Mesa…" at bounding box center [628, 252] width 993 height 472
click at [376, 417] on div "Mesa 33" at bounding box center [396, 420] width 45 height 15
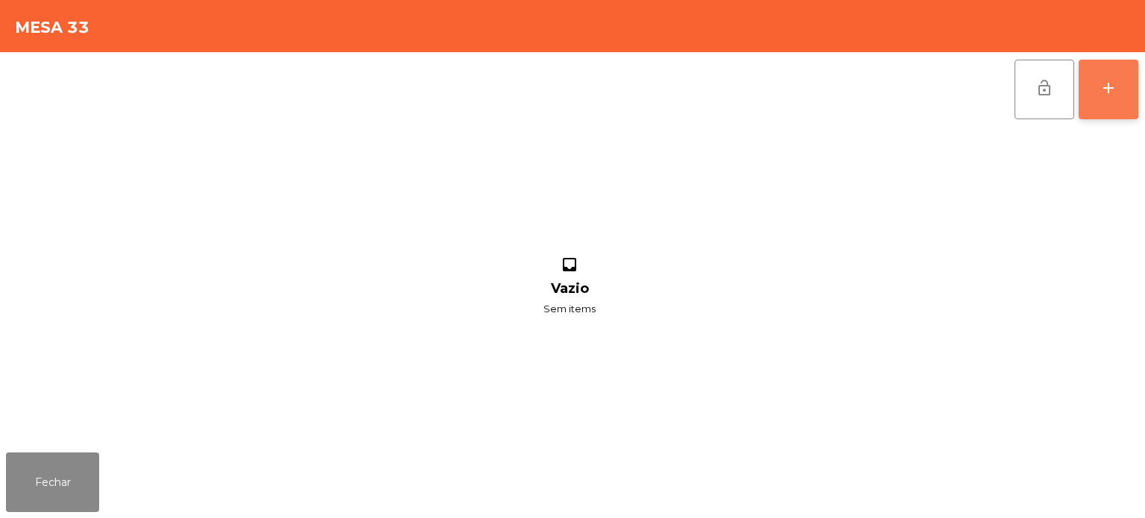
click at [1127, 106] on button "add" at bounding box center [1108, 90] width 60 height 60
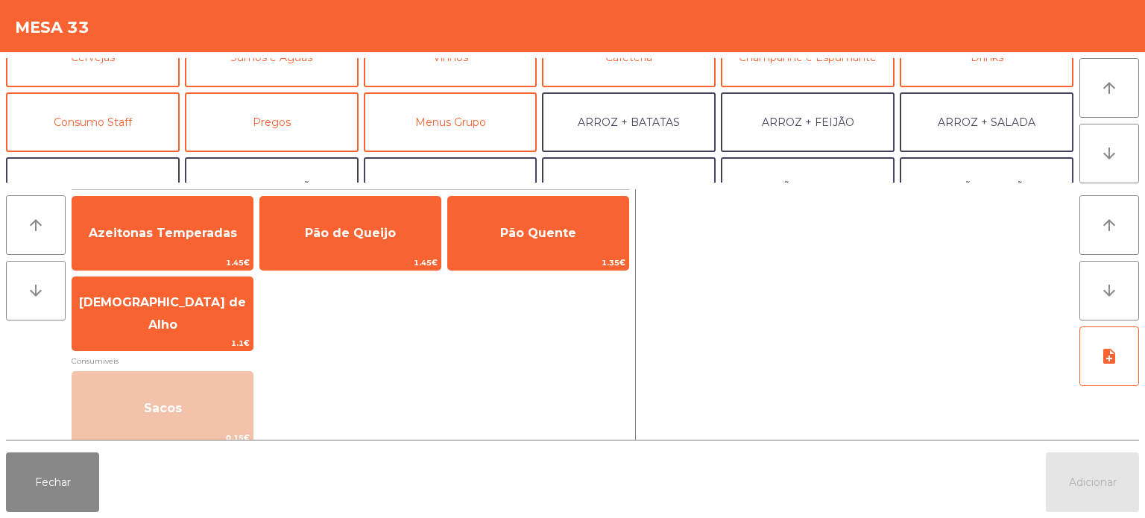
scroll to position [100, 0]
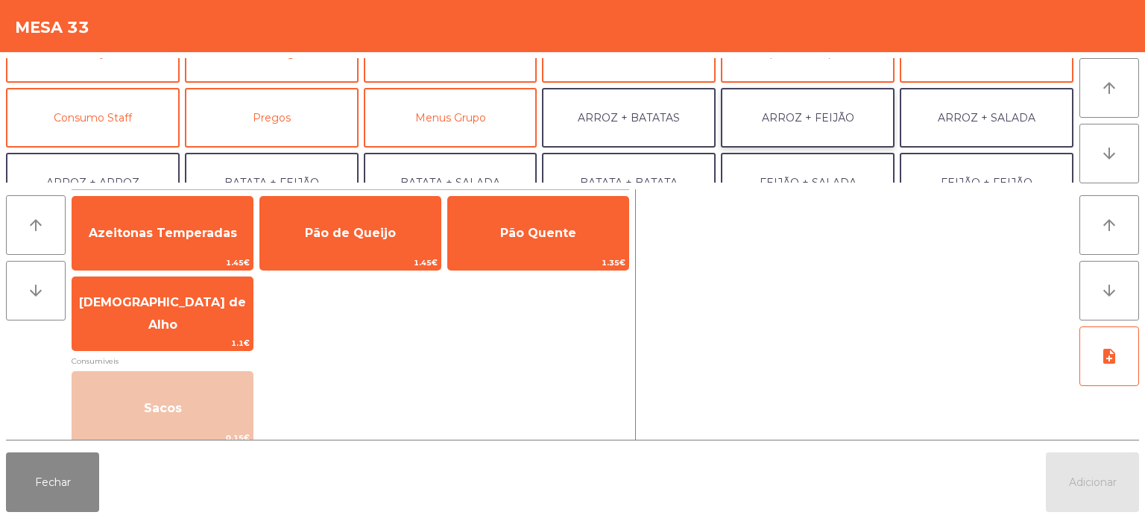
click at [826, 113] on button "ARROZ + FEIJÃO" at bounding box center [808, 118] width 174 height 60
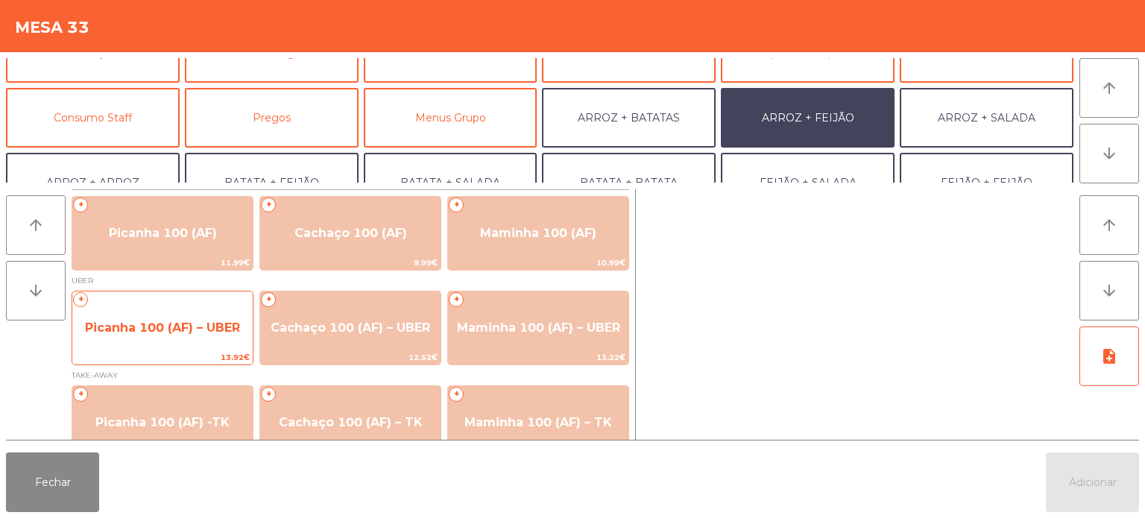
click at [169, 316] on span "Picanha 100 (AF) – UBER" at bounding box center [162, 328] width 180 height 40
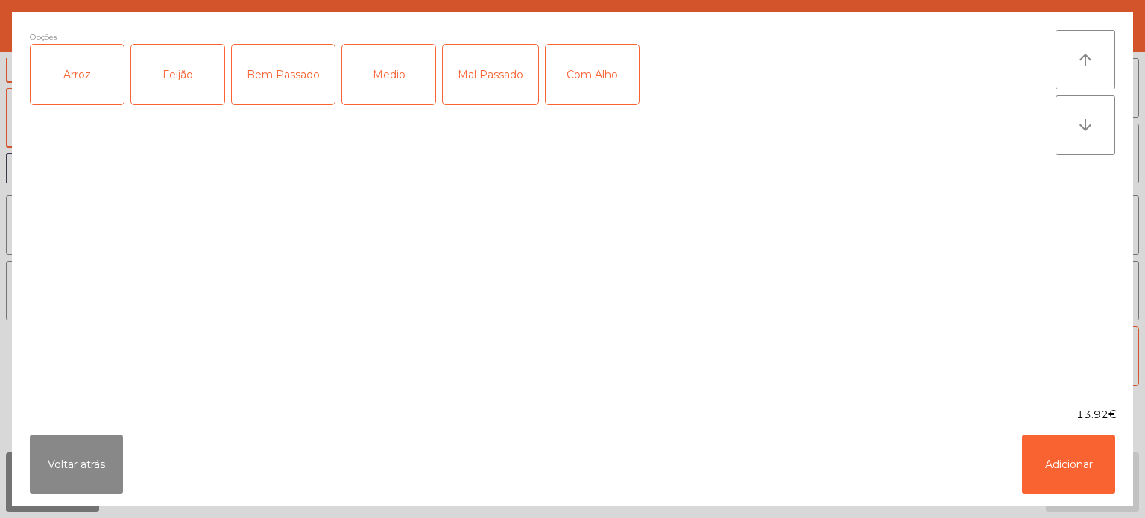
click at [89, 80] on div "Arroz" at bounding box center [77, 75] width 93 height 60
click at [179, 104] on div "Feijão" at bounding box center [177, 75] width 93 height 60
click at [68, 462] on button "Voltar atrás" at bounding box center [76, 464] width 93 height 60
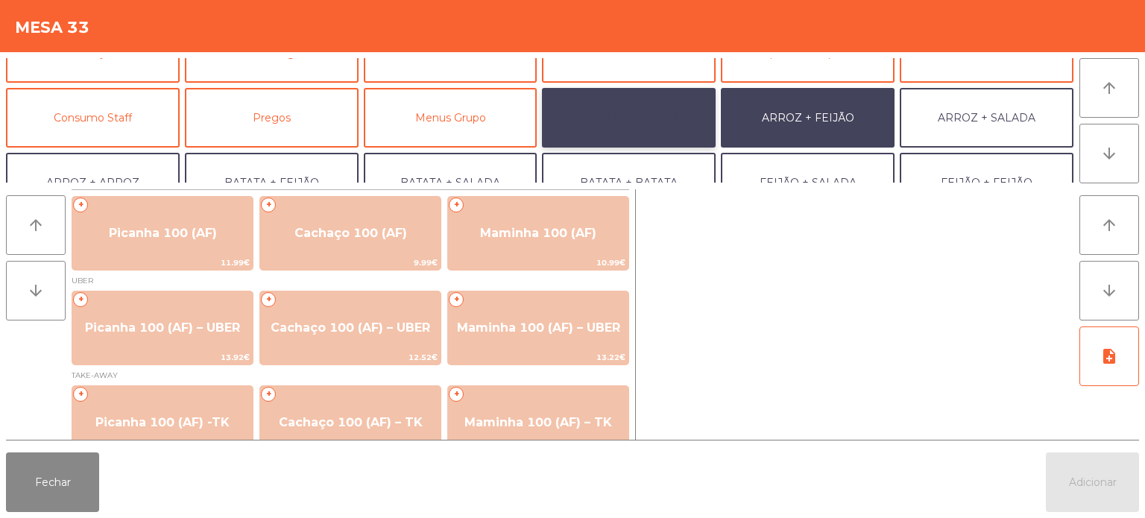
click at [643, 118] on button "ARROZ + BATATAS" at bounding box center [629, 118] width 174 height 60
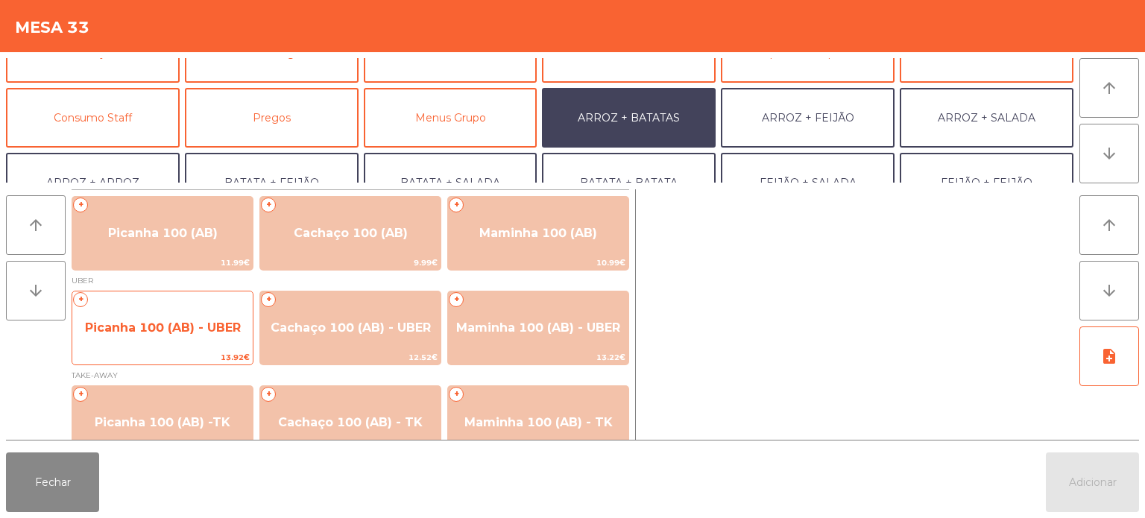
click at [176, 325] on span "Picanha 100 (AB) - UBER" at bounding box center [163, 327] width 156 height 14
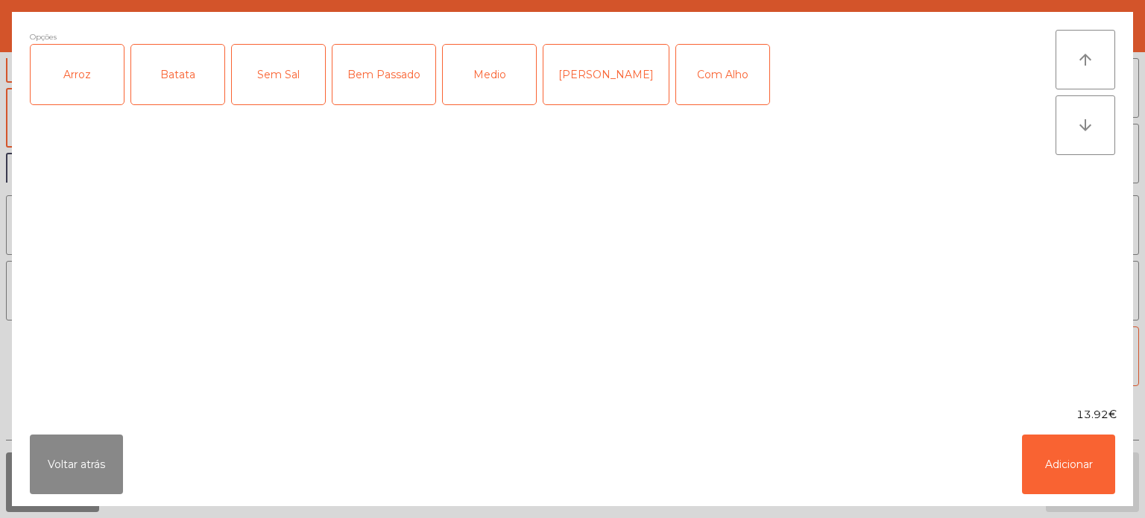
click at [77, 84] on div "Arroz" at bounding box center [77, 75] width 93 height 60
click at [182, 80] on div "Batata" at bounding box center [177, 75] width 93 height 60
click at [397, 102] on div "Bem Passado" at bounding box center [383, 75] width 103 height 60
click at [1077, 459] on button "Adicionar" at bounding box center [1068, 464] width 93 height 60
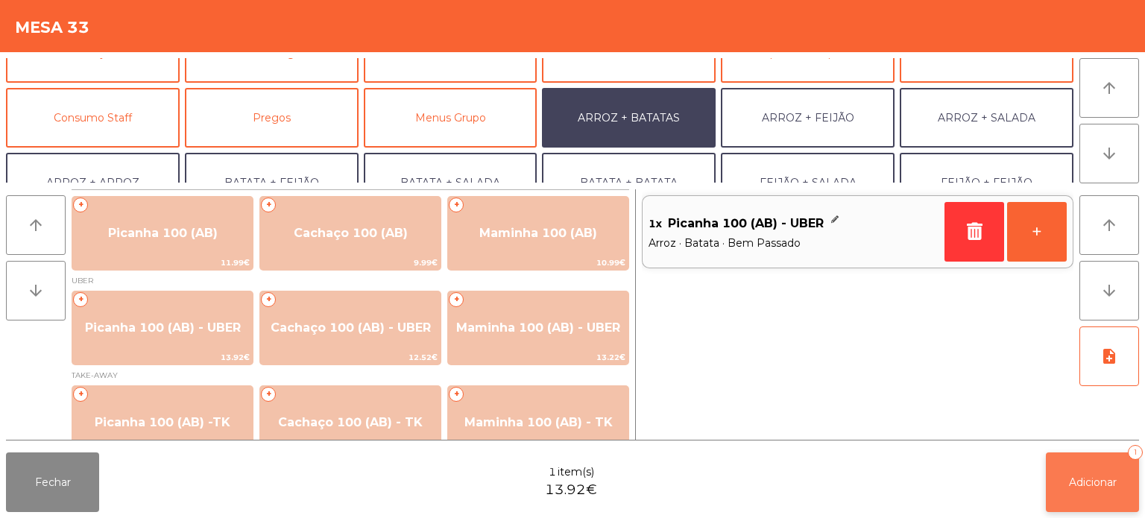
click at [1079, 490] on button "Adicionar 1" at bounding box center [1091, 482] width 93 height 60
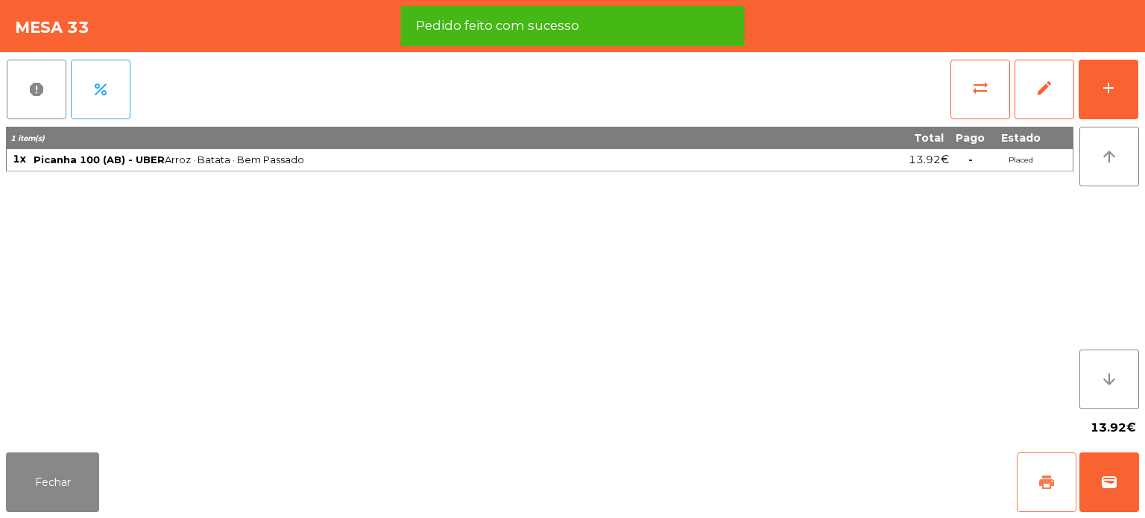
click at [1050, 496] on button "print" at bounding box center [1046, 482] width 60 height 60
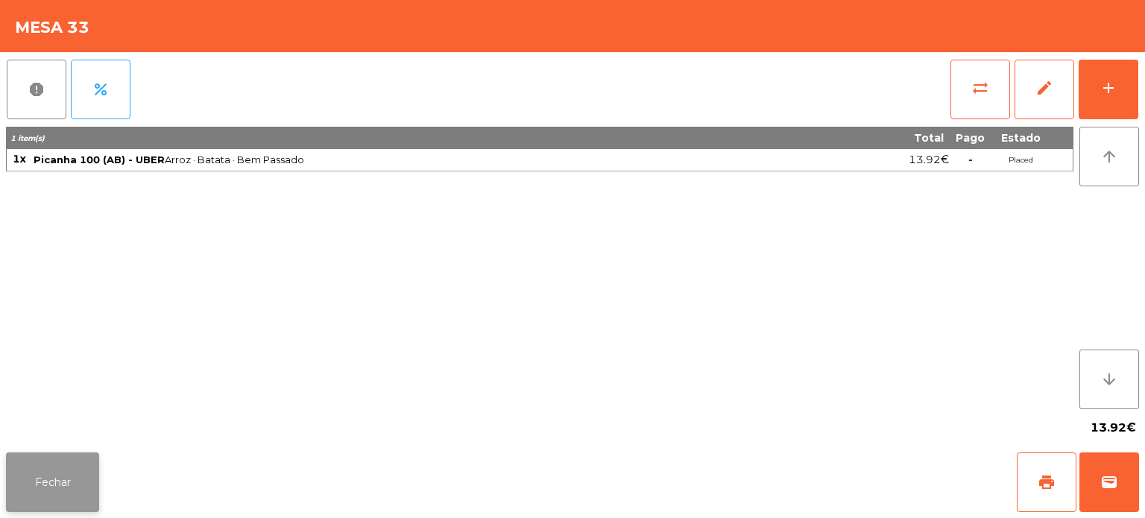
click at [40, 486] on button "Fechar" at bounding box center [52, 482] width 93 height 60
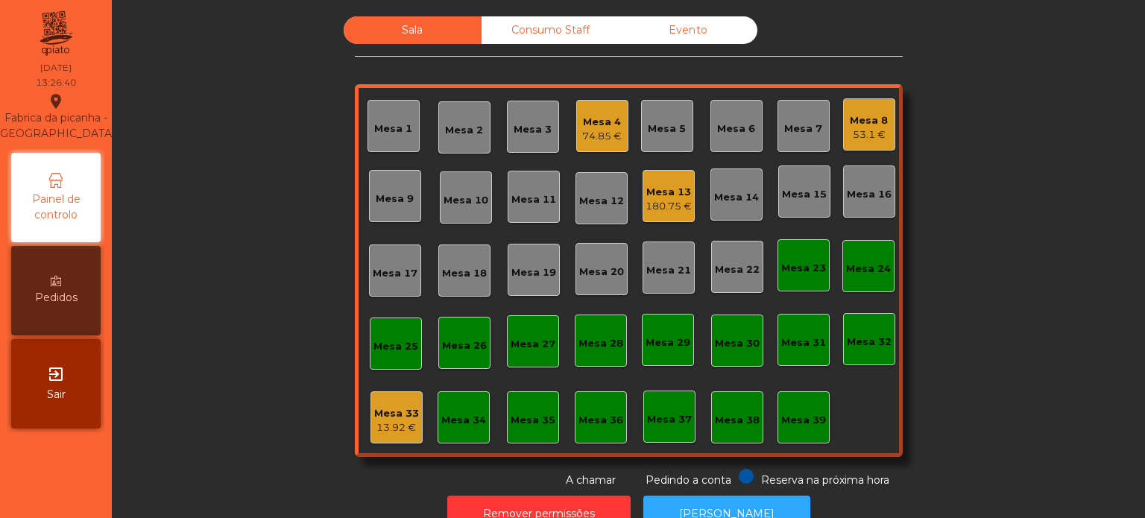
scroll to position [41, 0]
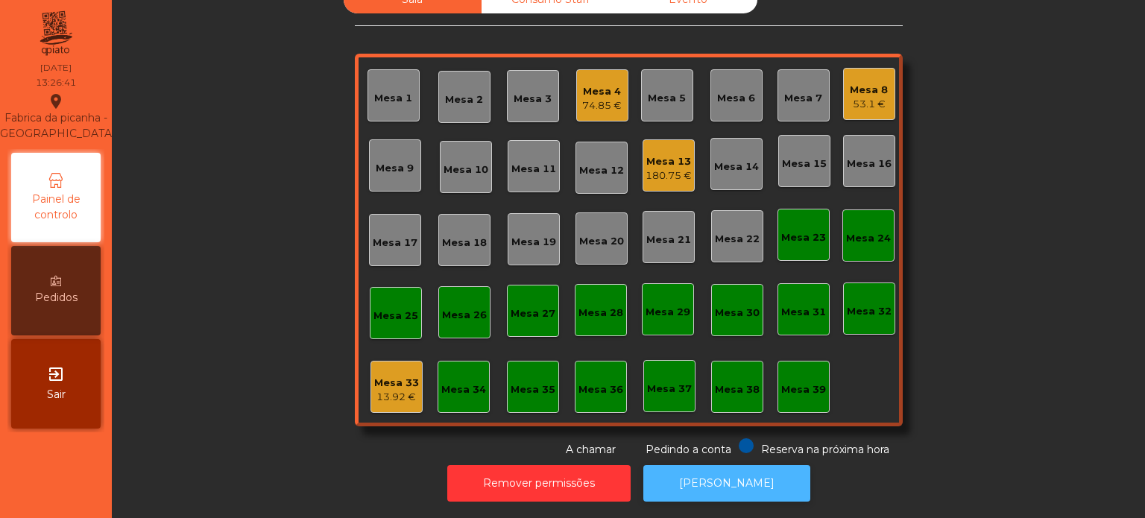
click at [744, 465] on button "[PERSON_NAME]" at bounding box center [726, 483] width 167 height 37
click at [394, 370] on div "Mesa 33 13.92 €" at bounding box center [396, 387] width 45 height 35
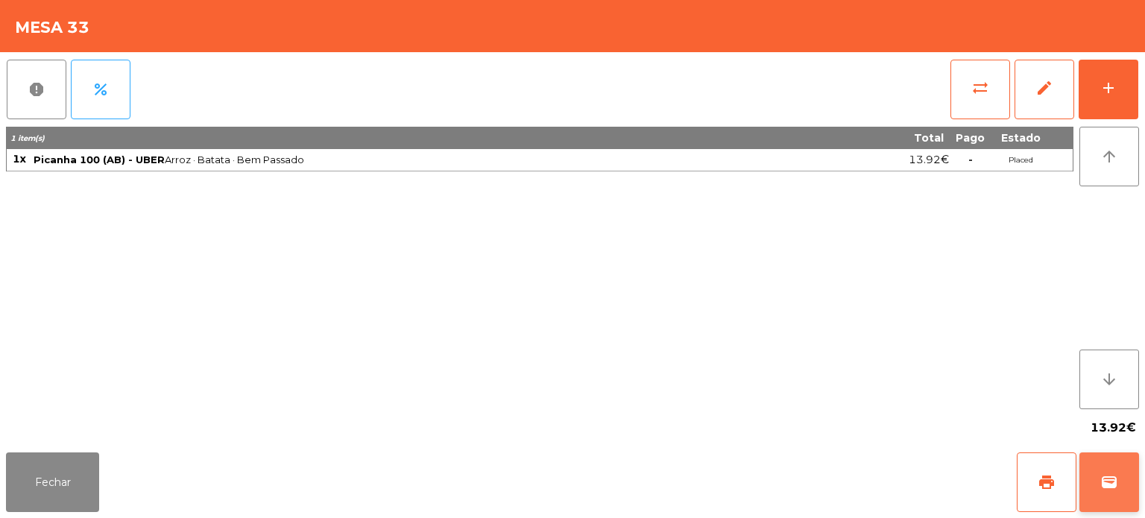
click at [1135, 479] on button "wallet" at bounding box center [1109, 482] width 60 height 60
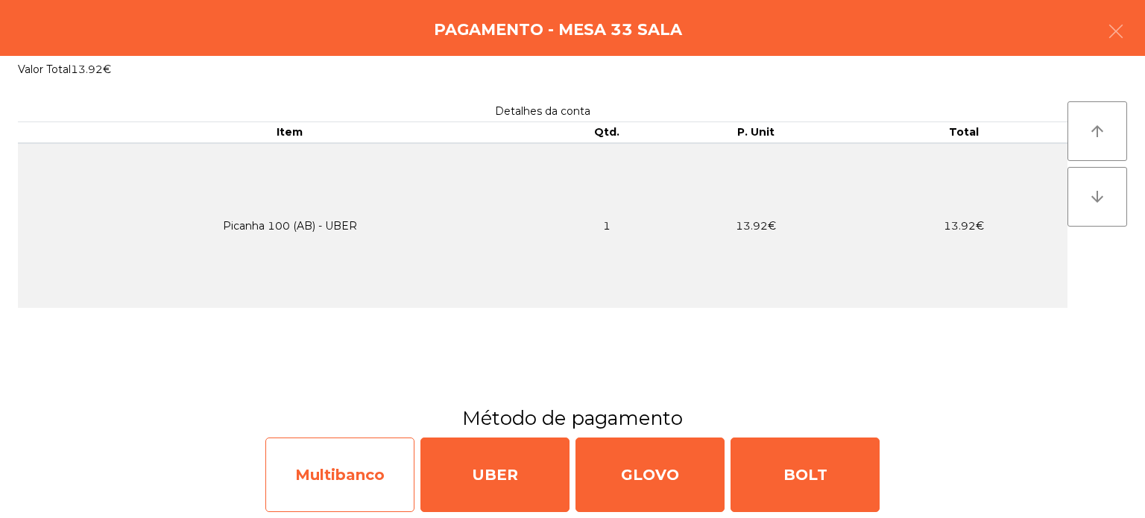
click at [345, 453] on div "Multibanco" at bounding box center [339, 474] width 149 height 75
select select "**"
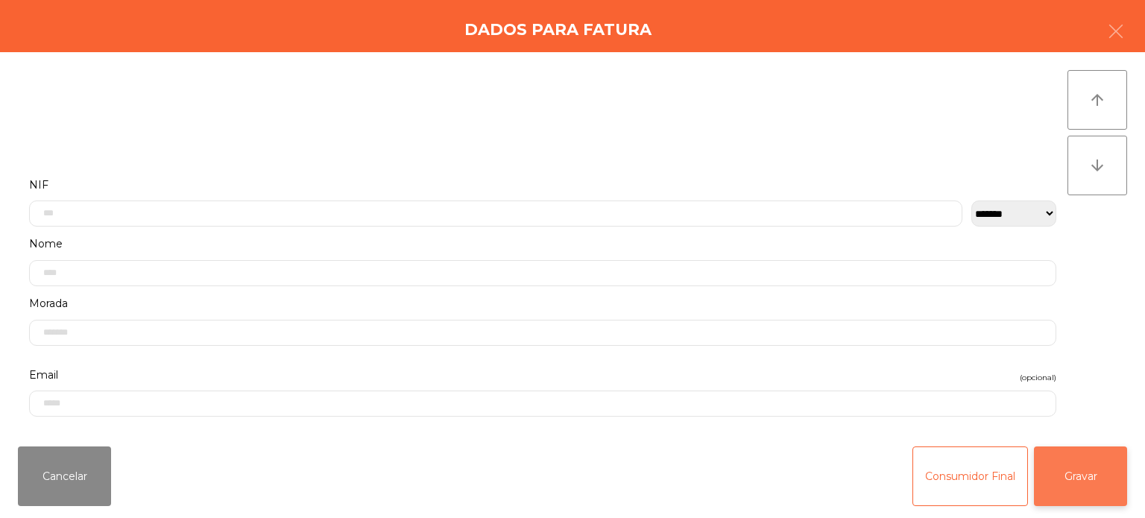
click at [1101, 486] on button "Gravar" at bounding box center [1080, 476] width 93 height 60
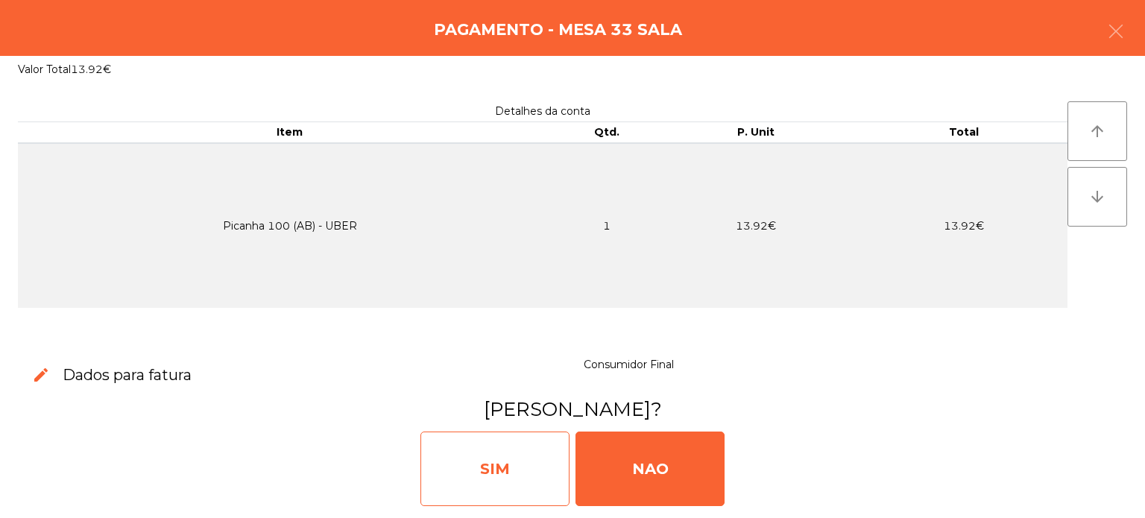
click at [489, 462] on div "SIM" at bounding box center [494, 468] width 149 height 75
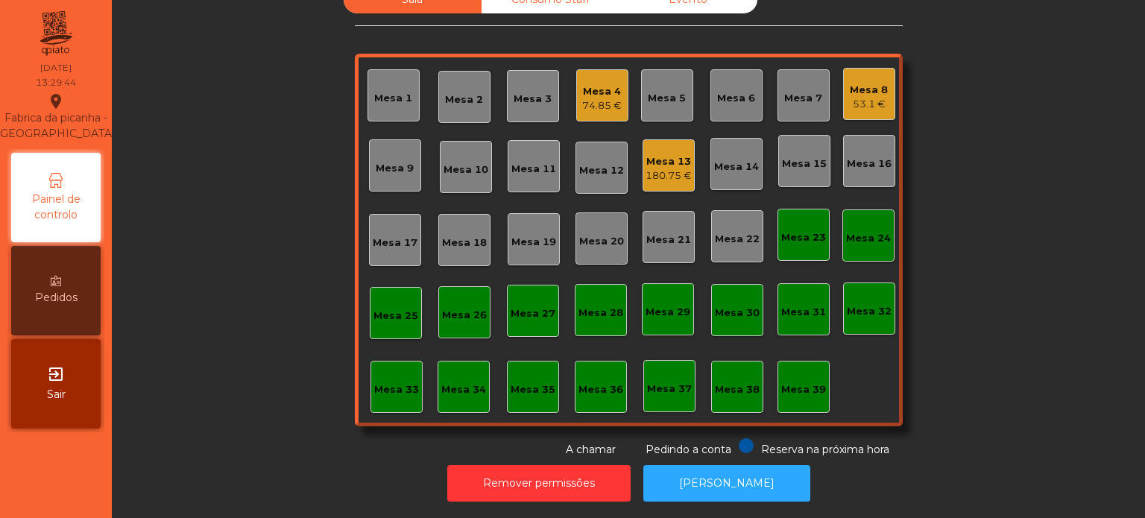
click at [596, 98] on div "74.85 €" at bounding box center [601, 105] width 39 height 15
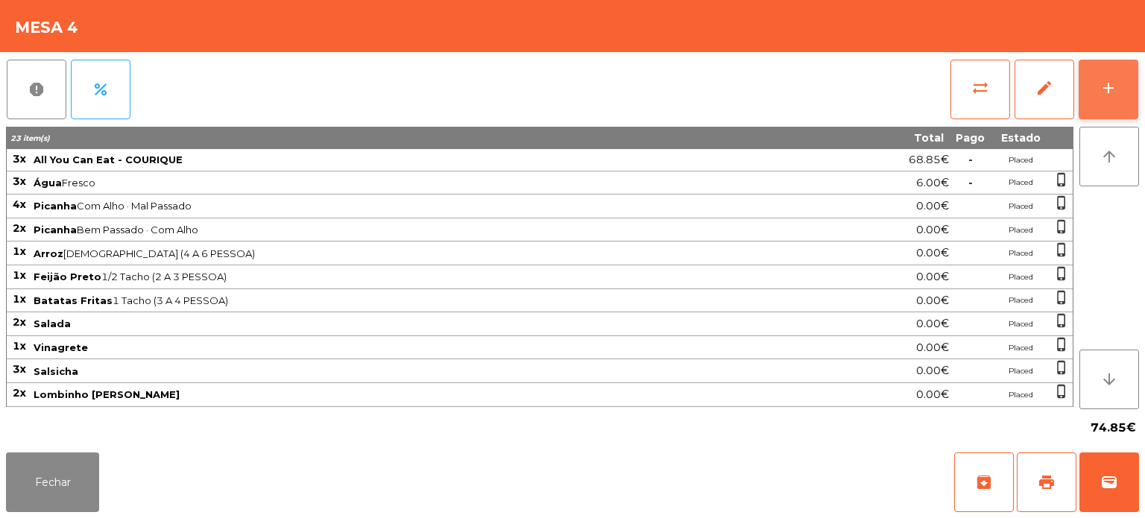
click at [1131, 113] on button "add" at bounding box center [1108, 90] width 60 height 60
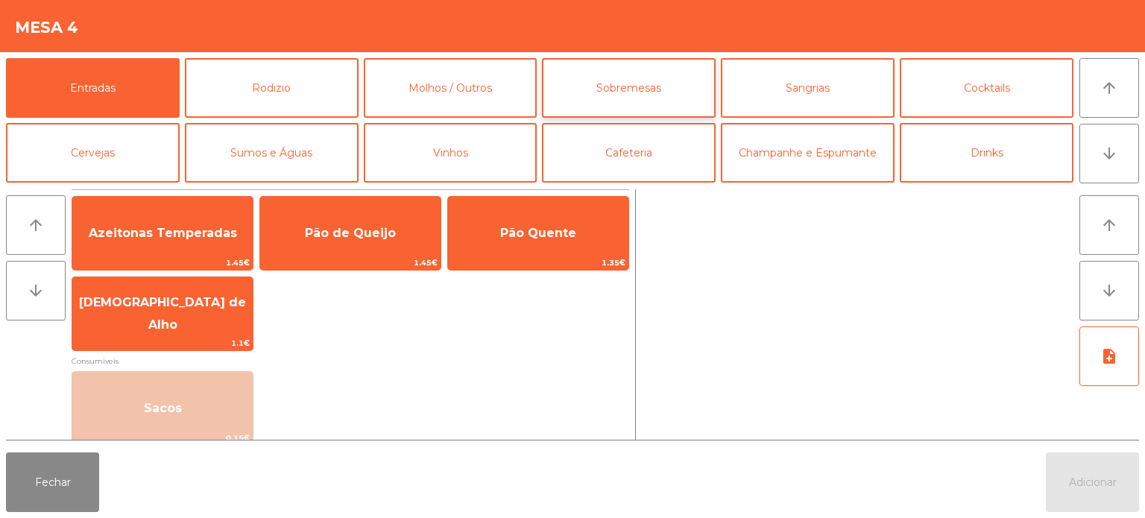
click at [633, 89] on button "Sobremesas" at bounding box center [629, 88] width 174 height 60
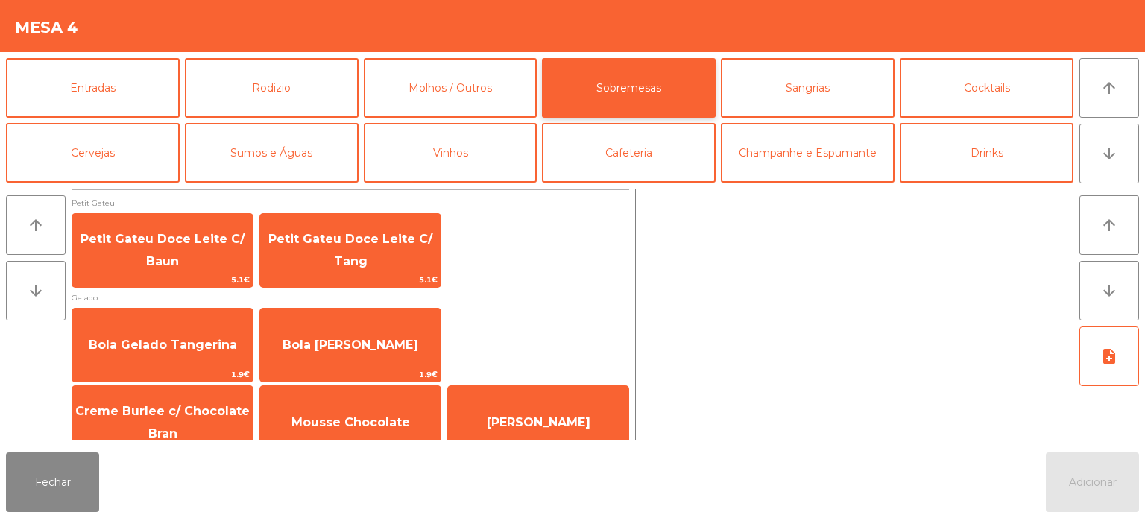
scroll to position [25, 0]
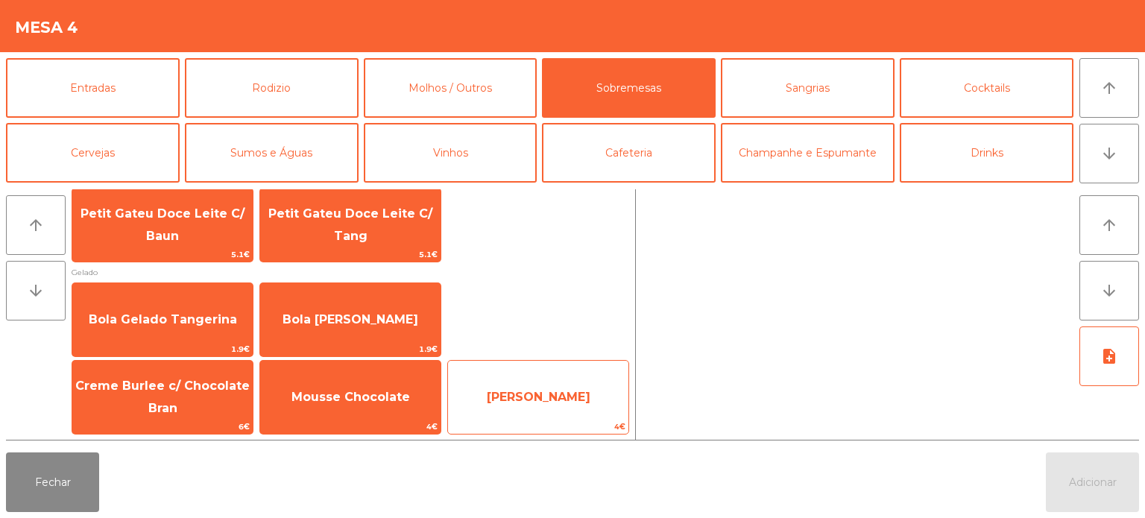
click at [525, 401] on span "[PERSON_NAME]" at bounding box center [539, 397] width 104 height 14
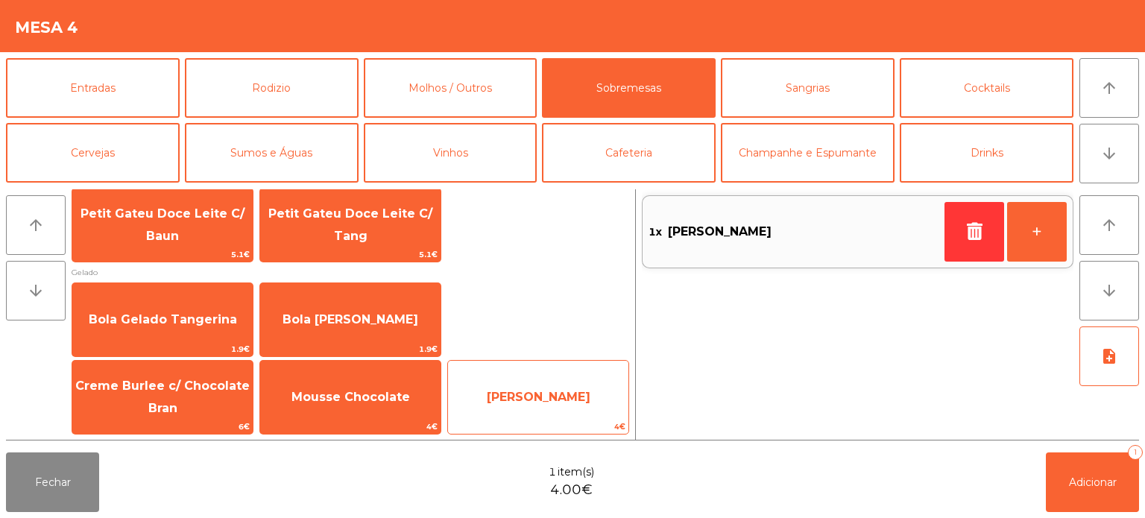
click at [547, 391] on span "[PERSON_NAME]" at bounding box center [539, 397] width 104 height 14
click at [539, 394] on span "[PERSON_NAME]" at bounding box center [539, 397] width 104 height 14
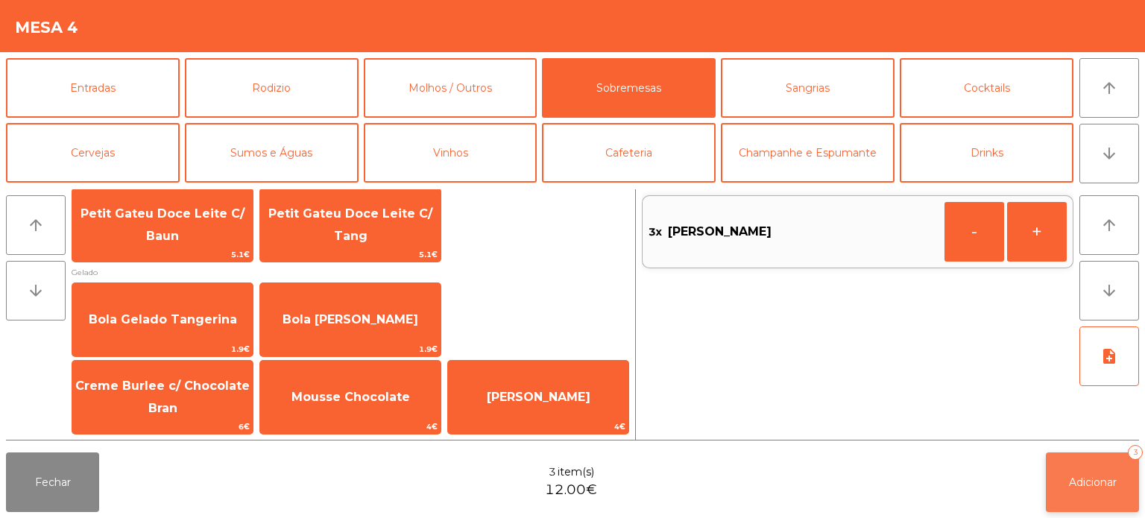
click at [1080, 463] on button "Adicionar 3" at bounding box center [1091, 482] width 93 height 60
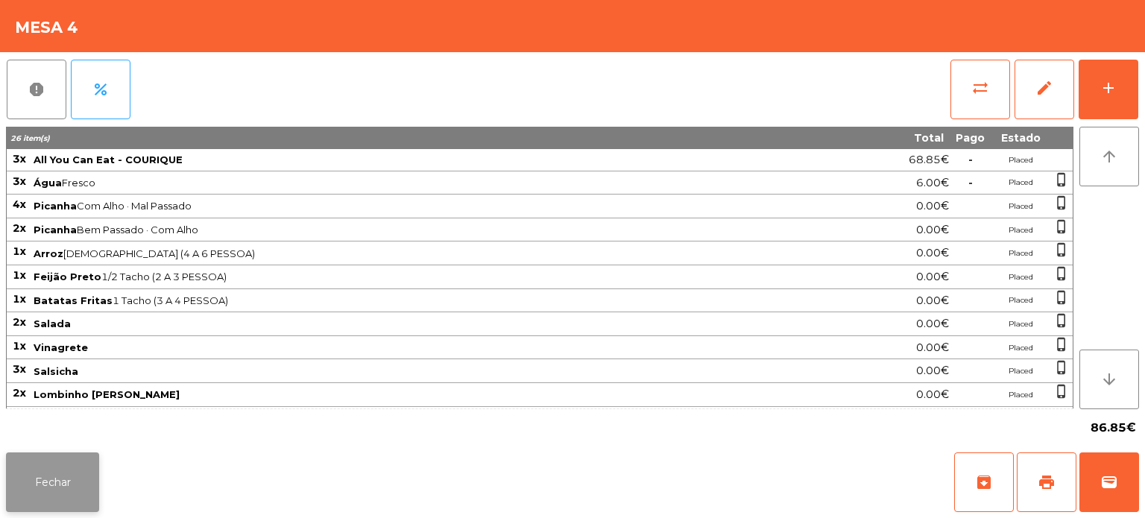
click at [9, 504] on button "Fechar" at bounding box center [52, 482] width 93 height 60
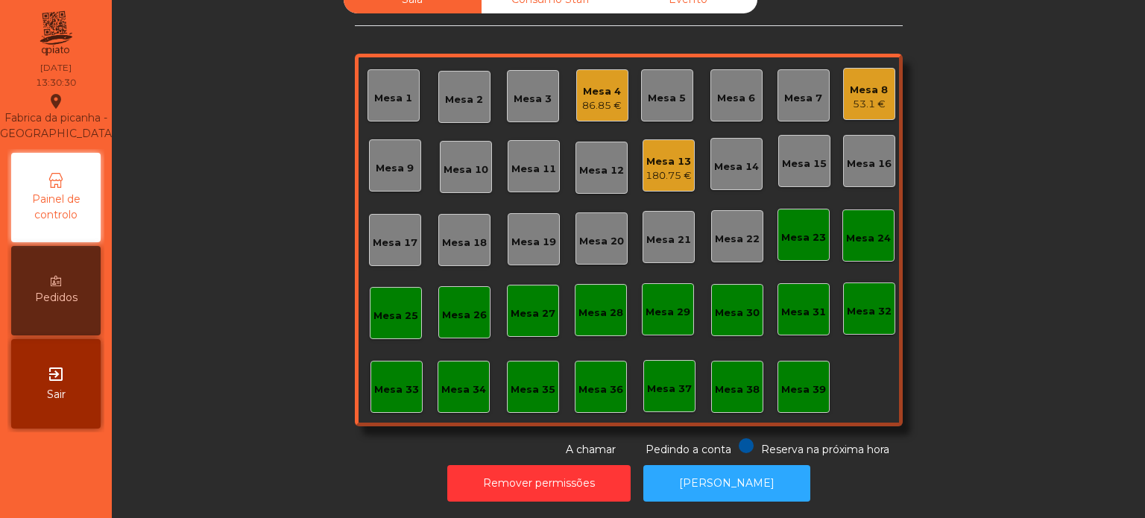
click at [653, 211] on div "Mesa 21" at bounding box center [668, 237] width 52 height 52
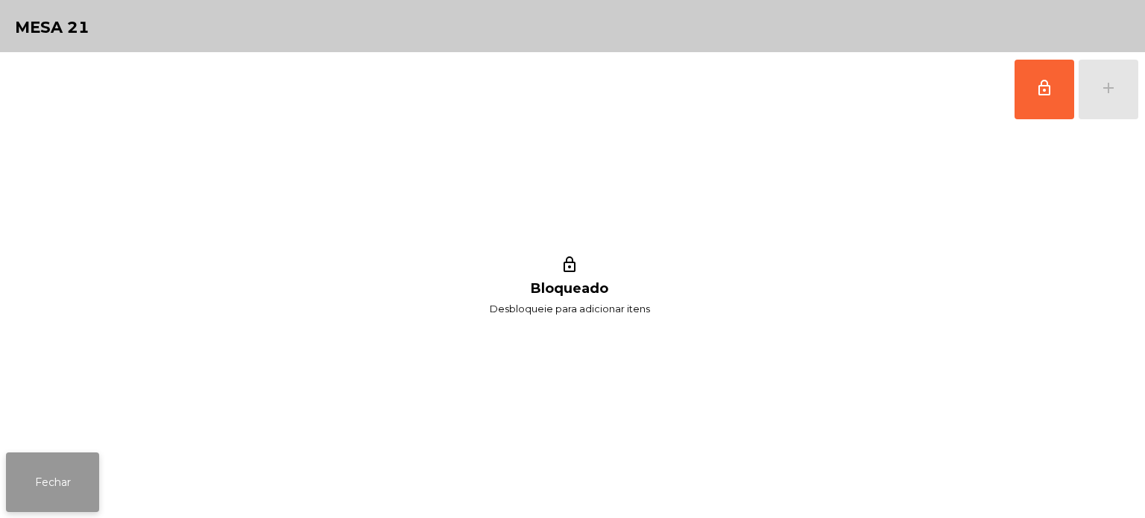
click at [75, 455] on button "Fechar" at bounding box center [52, 482] width 93 height 60
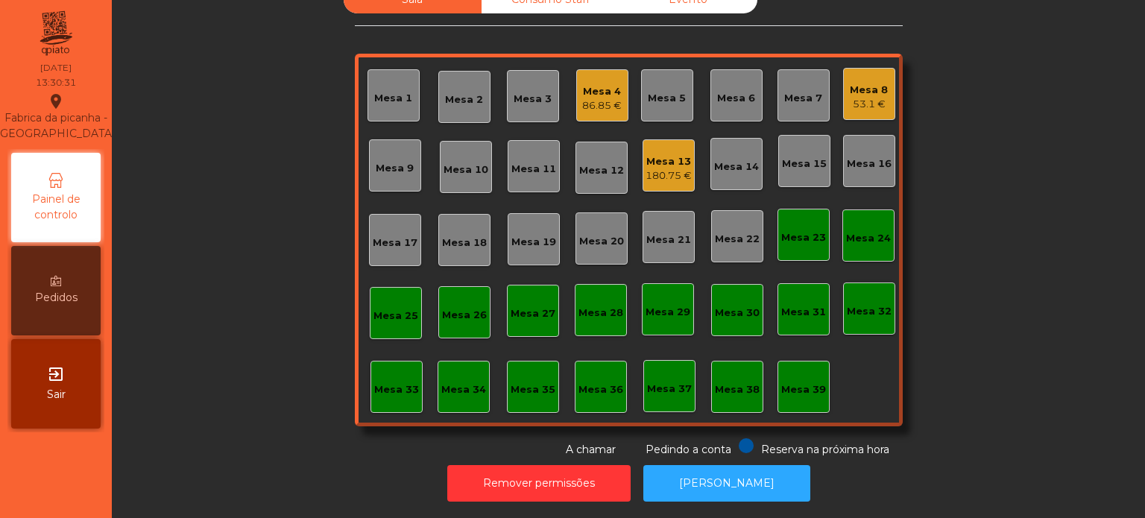
click at [677, 154] on div "Mesa 13" at bounding box center [668, 161] width 46 height 15
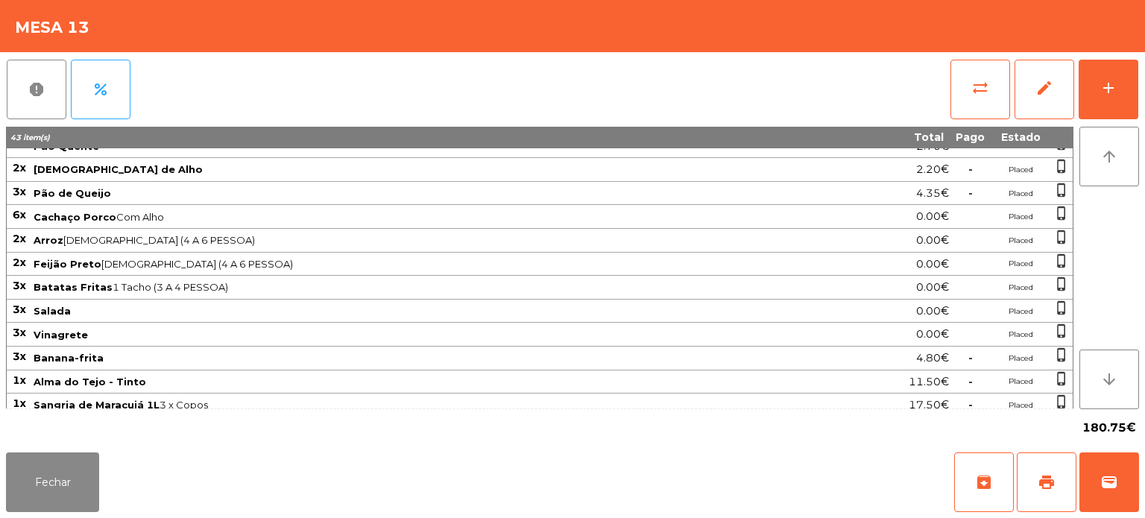
scroll to position [36, 0]
click at [1118, 79] on button "add" at bounding box center [1108, 90] width 60 height 60
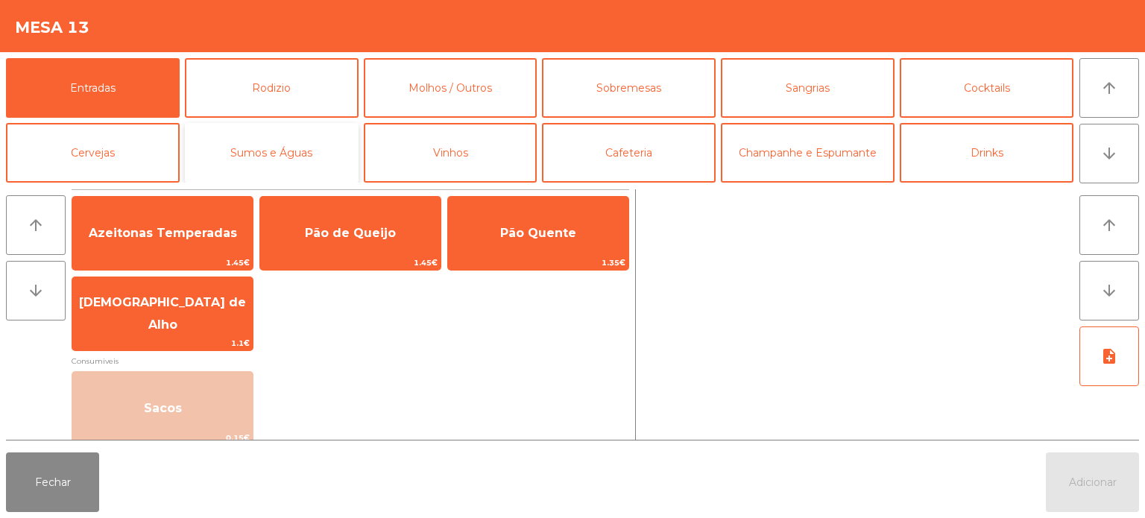
click at [343, 154] on button "Sumos e Águas" at bounding box center [272, 153] width 174 height 60
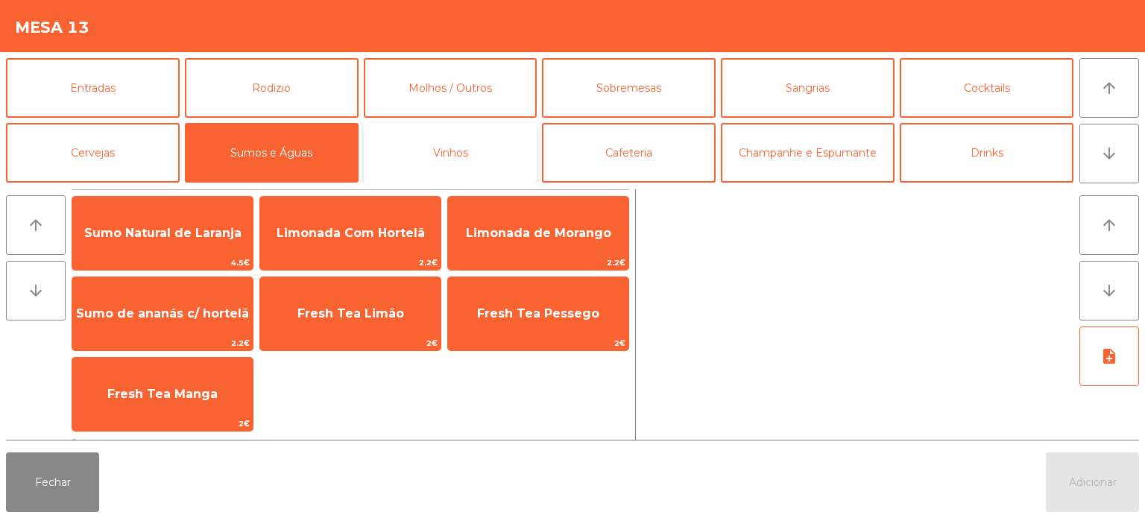
click at [505, 154] on button "Vinhos" at bounding box center [451, 153] width 174 height 60
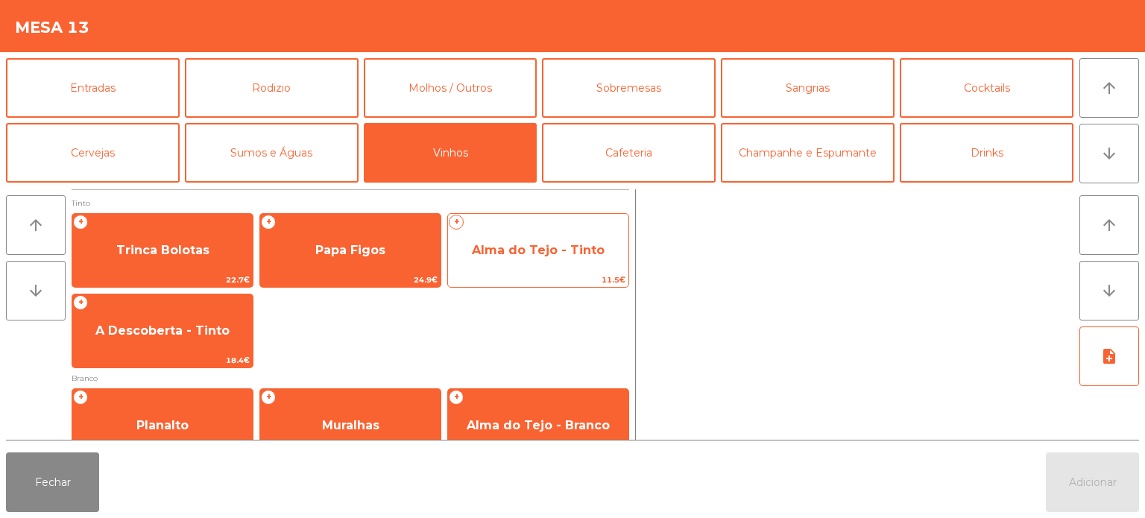
click at [520, 256] on span "Alma do Tejo - Tinto" at bounding box center [538, 250] width 133 height 14
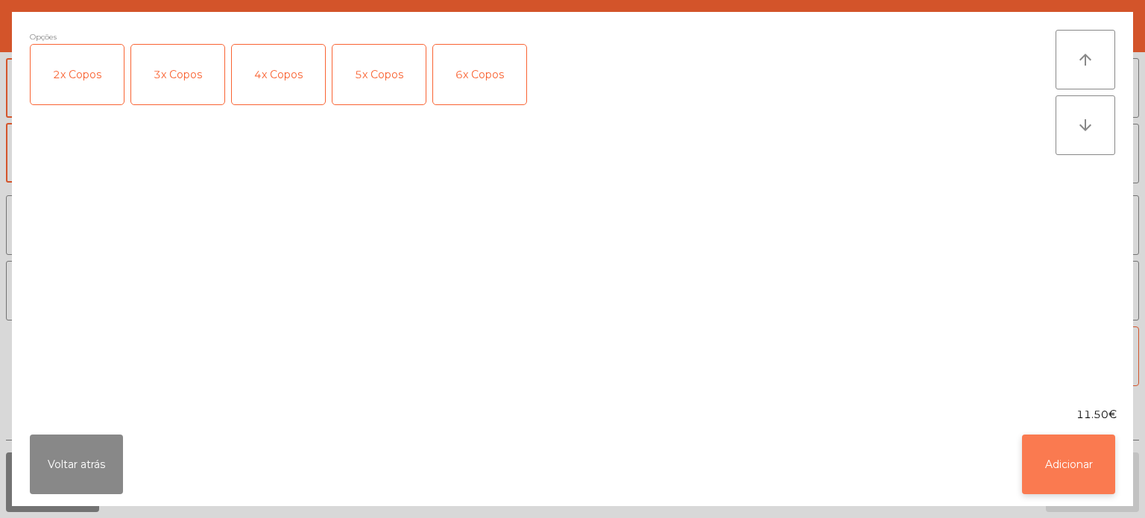
click at [1105, 472] on button "Adicionar" at bounding box center [1068, 464] width 93 height 60
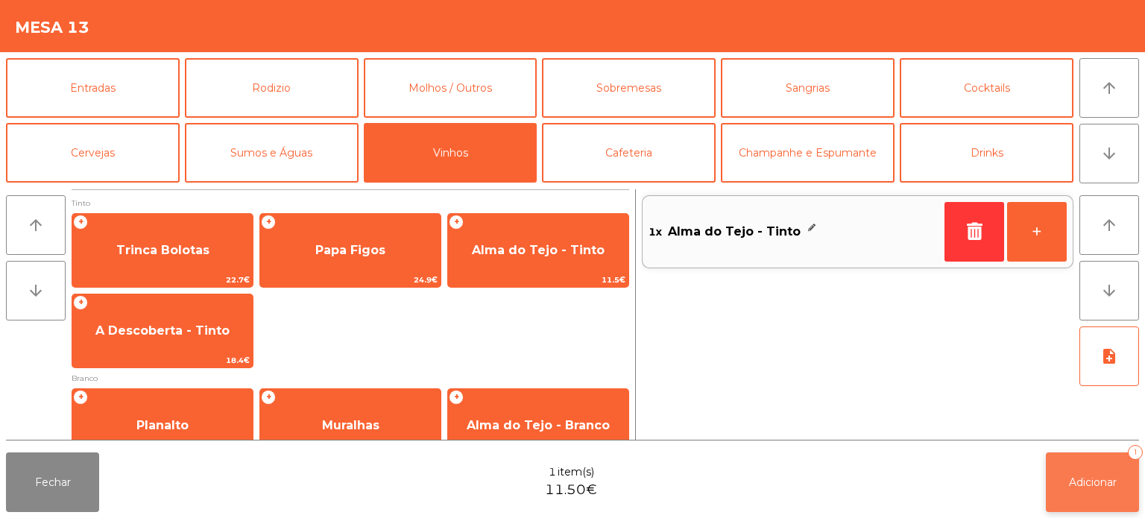
click at [1102, 492] on button "Adicionar 1" at bounding box center [1091, 482] width 93 height 60
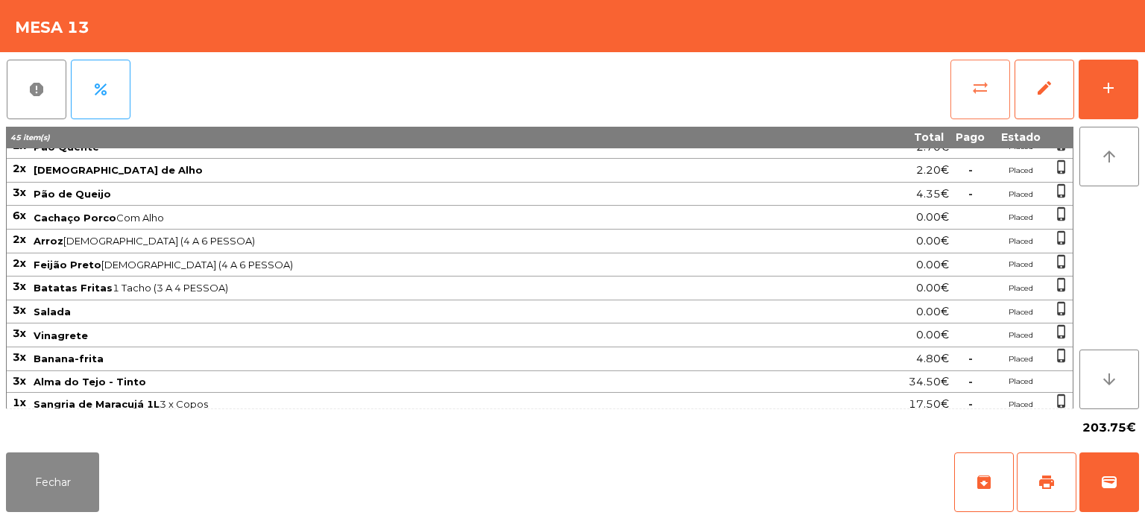
click at [963, 98] on button "sync_alt" at bounding box center [980, 90] width 60 height 60
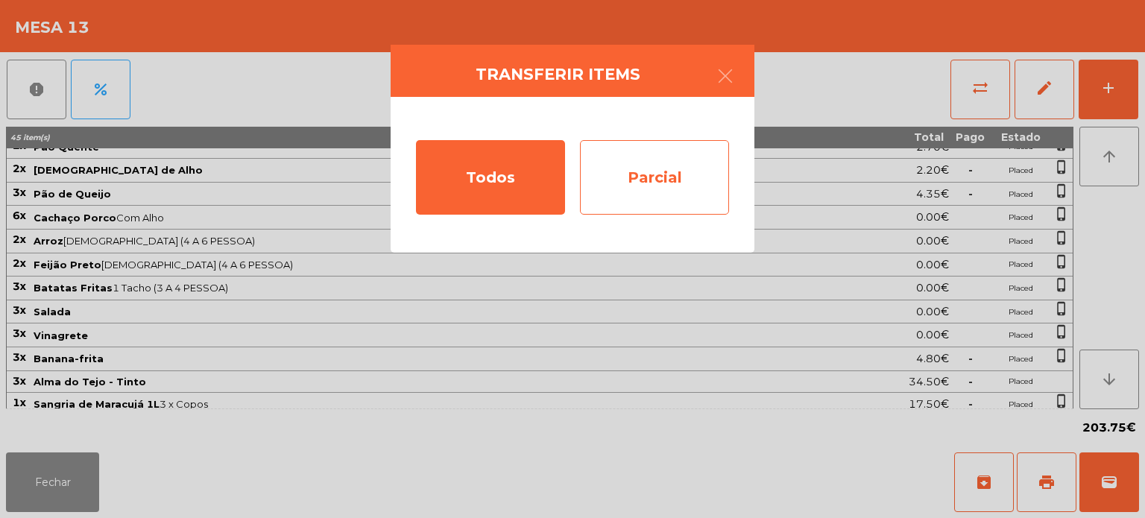
click at [667, 162] on div "Parcial" at bounding box center [654, 177] width 149 height 75
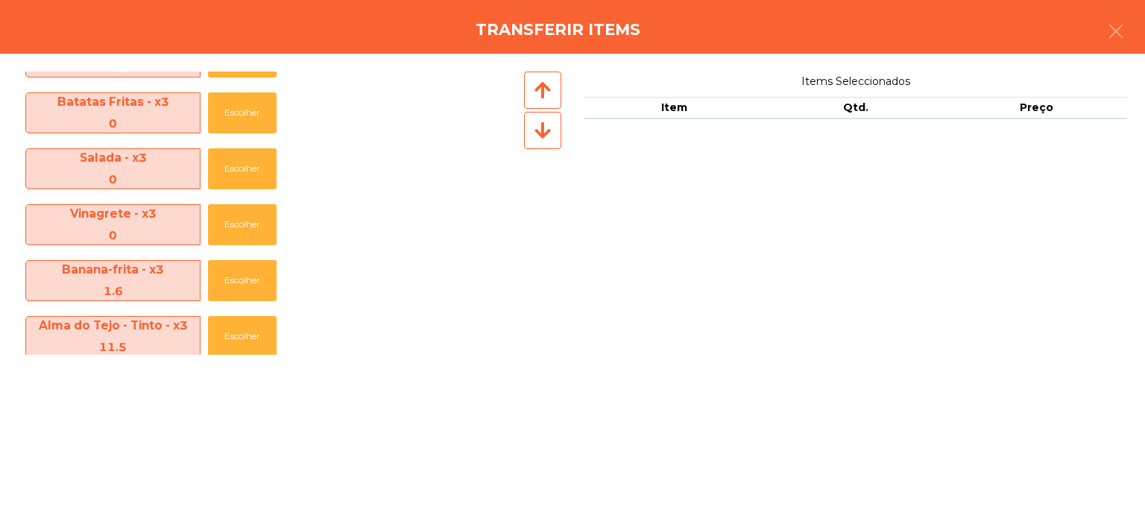
scroll to position [499, 0]
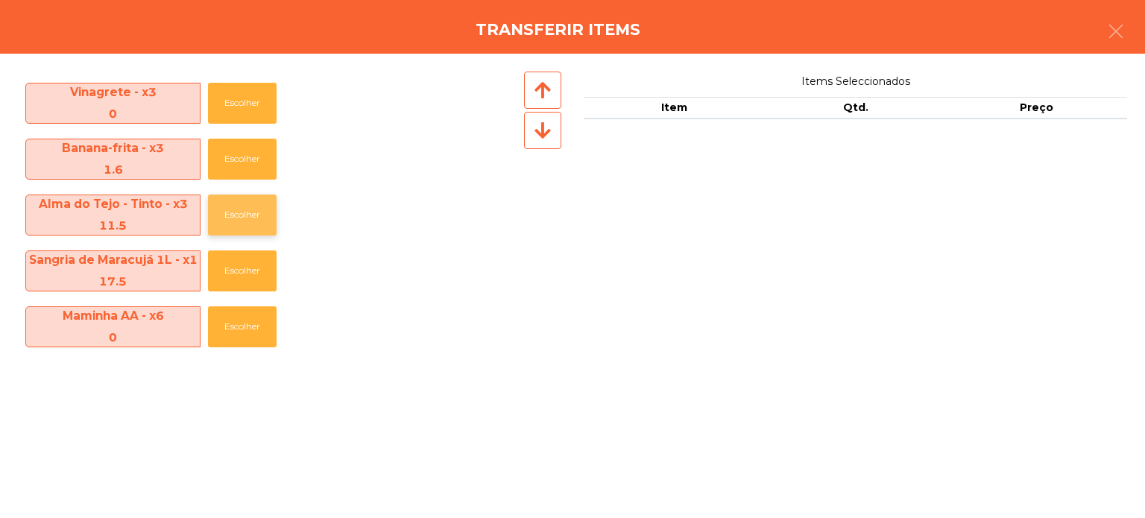
click at [257, 218] on button "Escolher" at bounding box center [242, 214] width 69 height 41
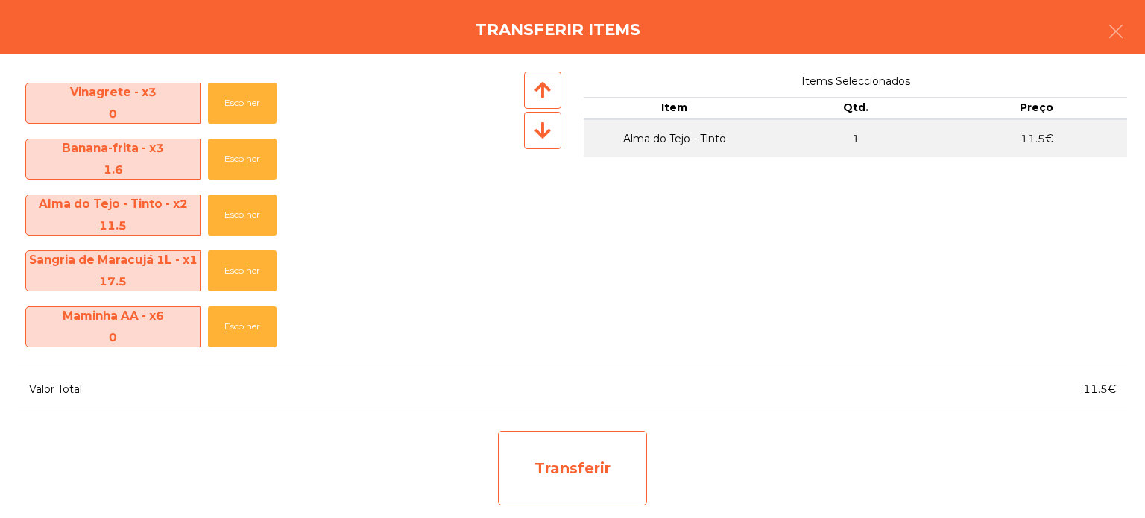
click at [607, 478] on div "Transferir" at bounding box center [572, 468] width 149 height 75
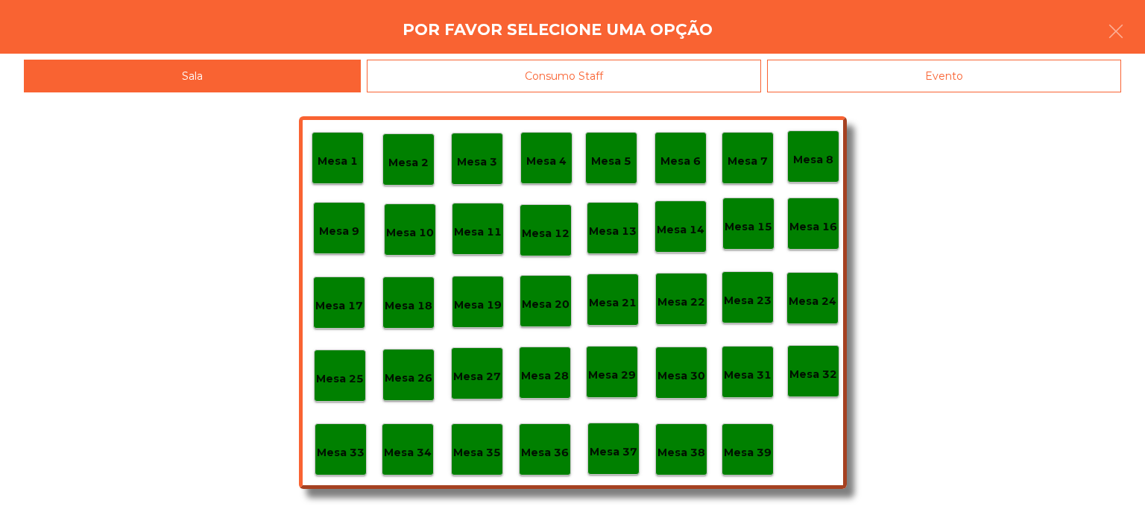
click at [628, 459] on p "Mesa 37" at bounding box center [613, 451] width 48 height 17
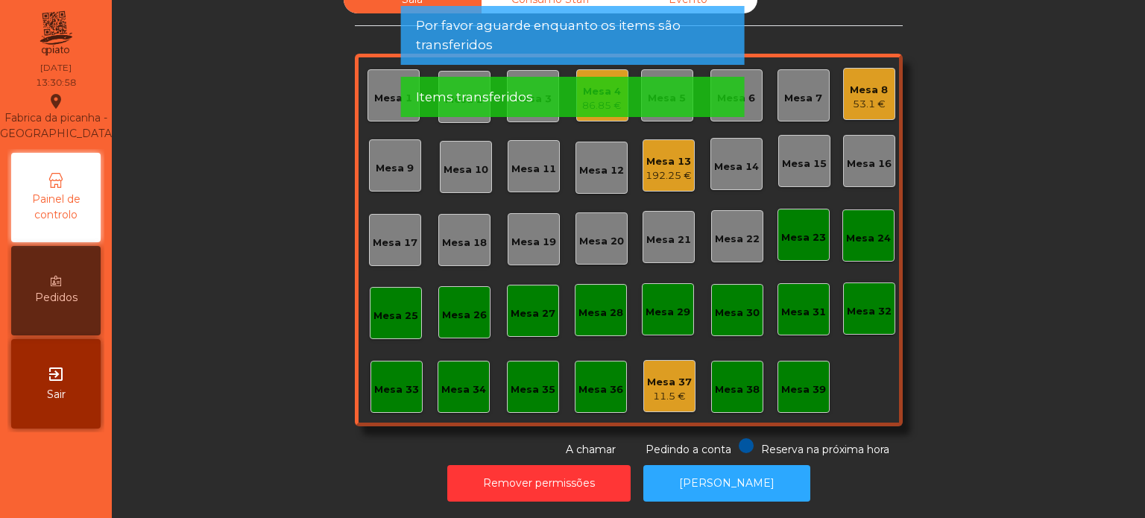
click at [1098, 388] on div "Sala Consumo Staff Evento Mesa 1 Mesa 2 Mesa 3 Mesa 4 86.85 € Mesa 5 Mesa 6 Mes…" at bounding box center [628, 222] width 993 height 472
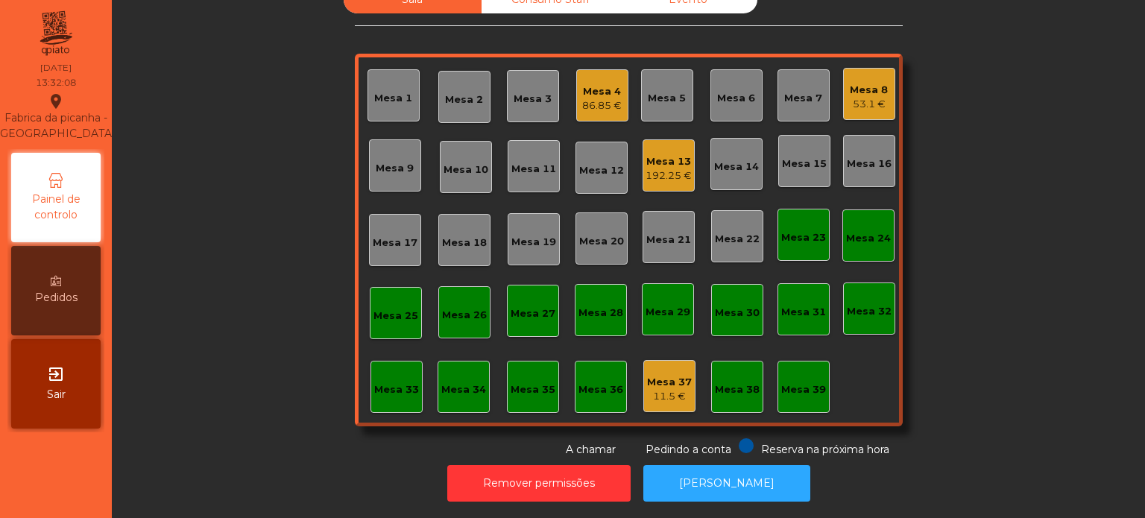
click at [400, 247] on div "Mesa 17" at bounding box center [395, 240] width 52 height 52
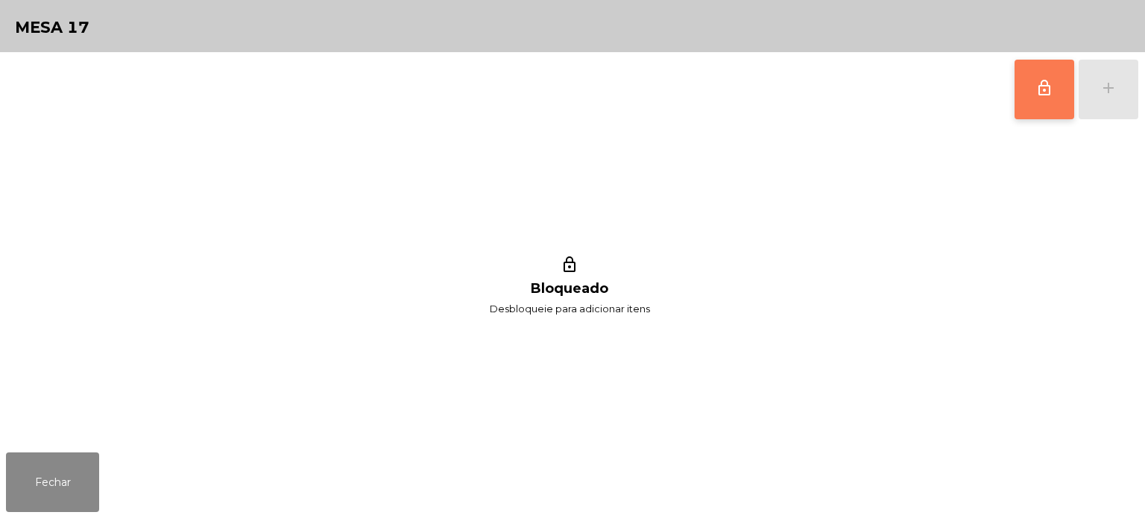
click at [1043, 92] on span "lock_outline" at bounding box center [1044, 88] width 18 height 18
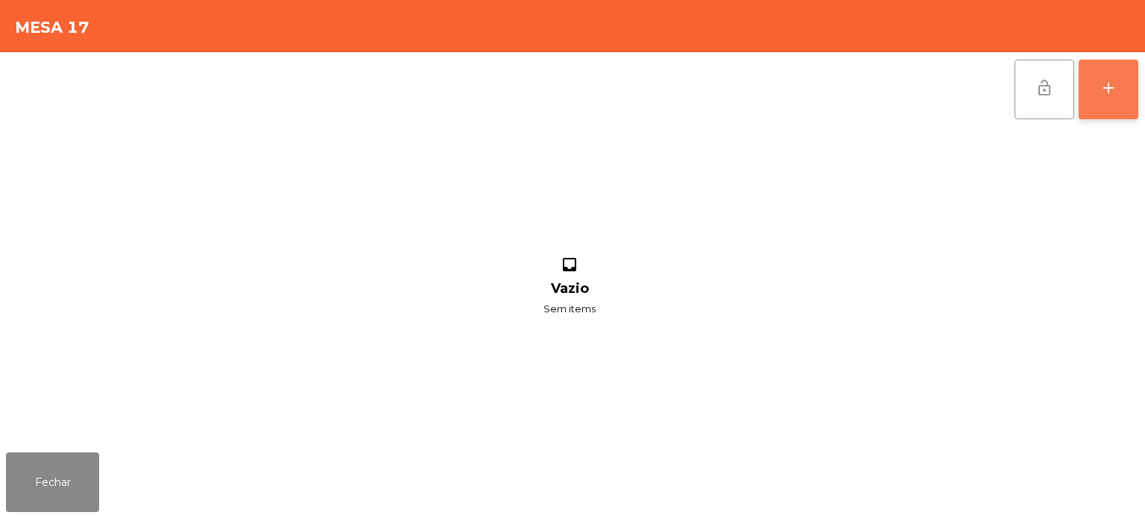
click at [1109, 98] on button "add" at bounding box center [1108, 90] width 60 height 60
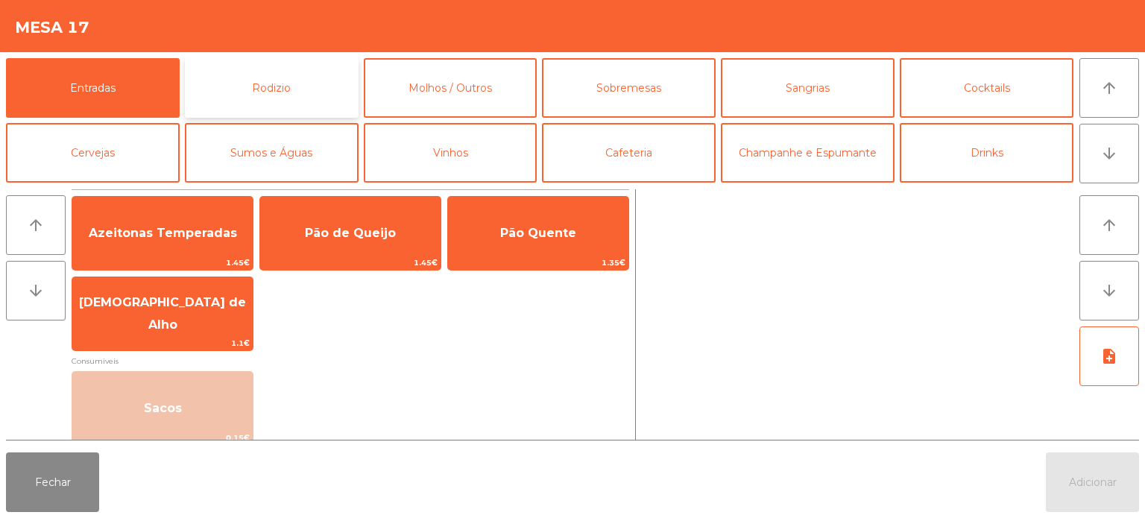
click at [311, 83] on button "Rodizio" at bounding box center [272, 88] width 174 height 60
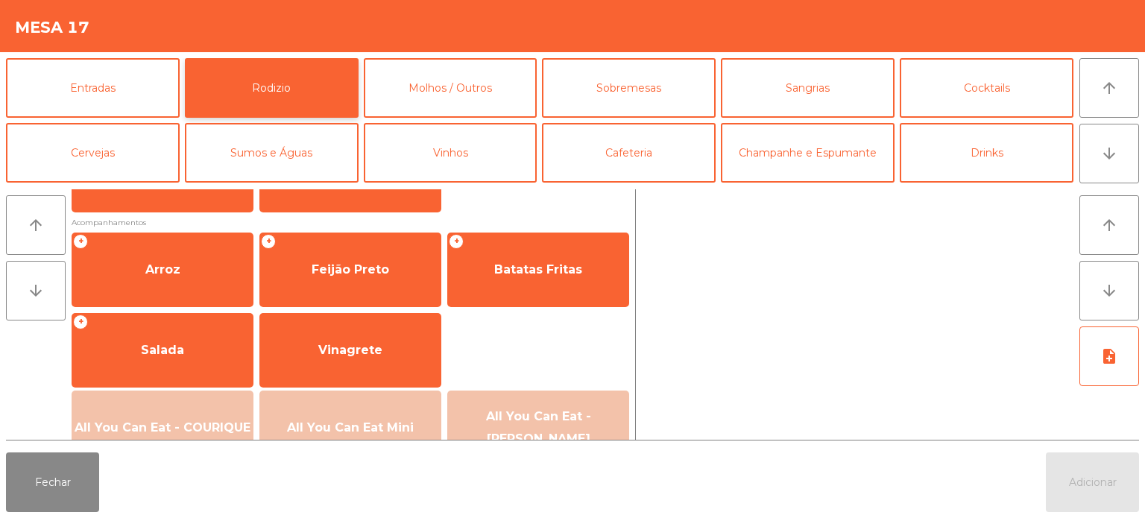
scroll to position [267, 0]
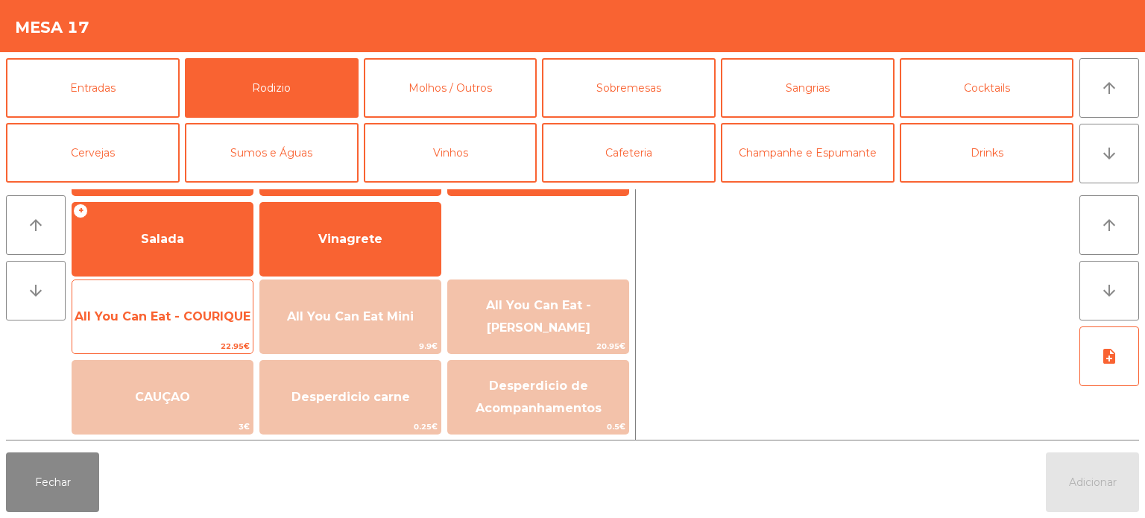
click at [209, 341] on span "22.95€" at bounding box center [162, 346] width 180 height 14
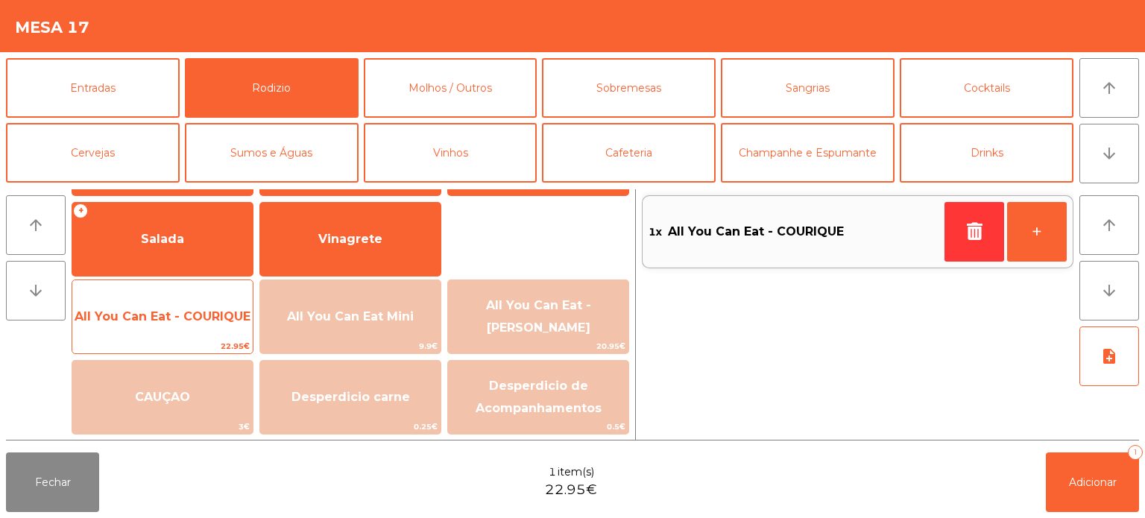
click at [208, 336] on span "All You Can Eat - COURIQUE" at bounding box center [162, 317] width 180 height 40
click at [215, 331] on span "All You Can Eat - COURIQUE" at bounding box center [162, 317] width 180 height 40
click at [212, 324] on span "All You Can Eat - COURIQUE" at bounding box center [162, 317] width 180 height 40
click at [204, 324] on span "All You Can Eat - COURIQUE" at bounding box center [162, 317] width 180 height 40
click at [206, 317] on span "All You Can Eat - COURIQUE" at bounding box center [163, 316] width 176 height 14
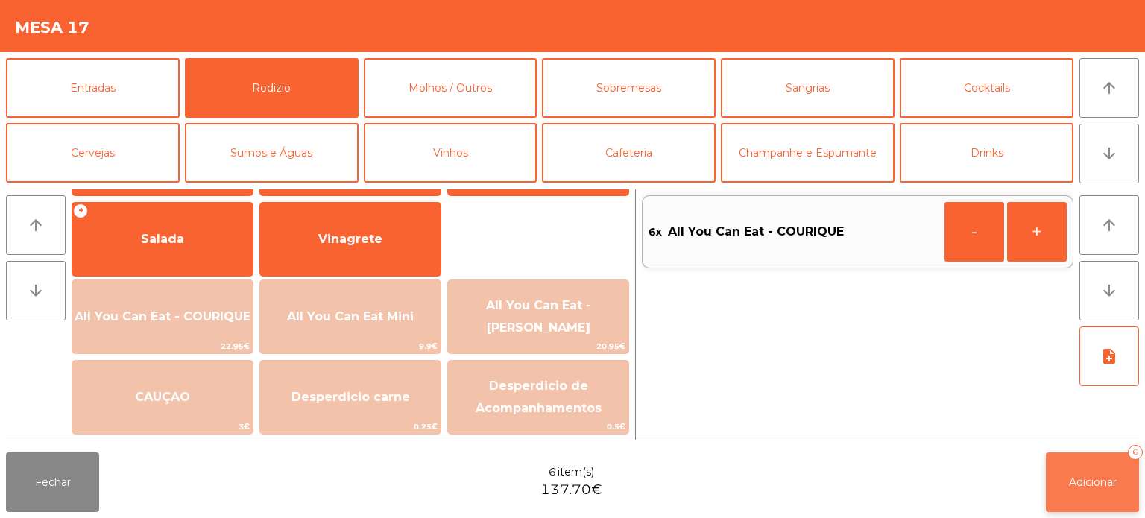
click at [1097, 475] on span "Adicionar" at bounding box center [1093, 481] width 48 height 13
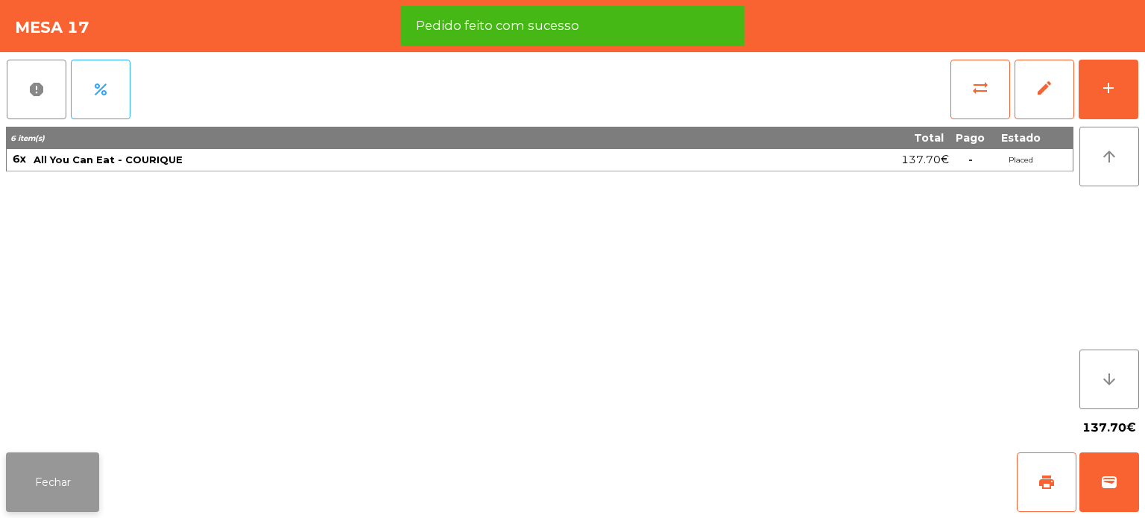
click at [88, 469] on button "Fechar" at bounding box center [52, 482] width 93 height 60
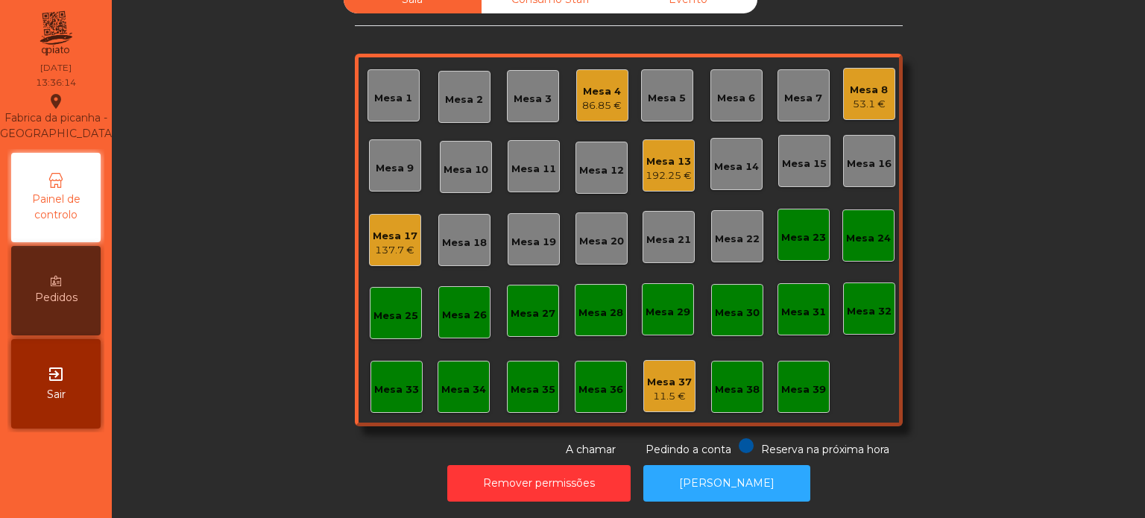
click at [589, 157] on div "Mesa 12" at bounding box center [601, 167] width 45 height 21
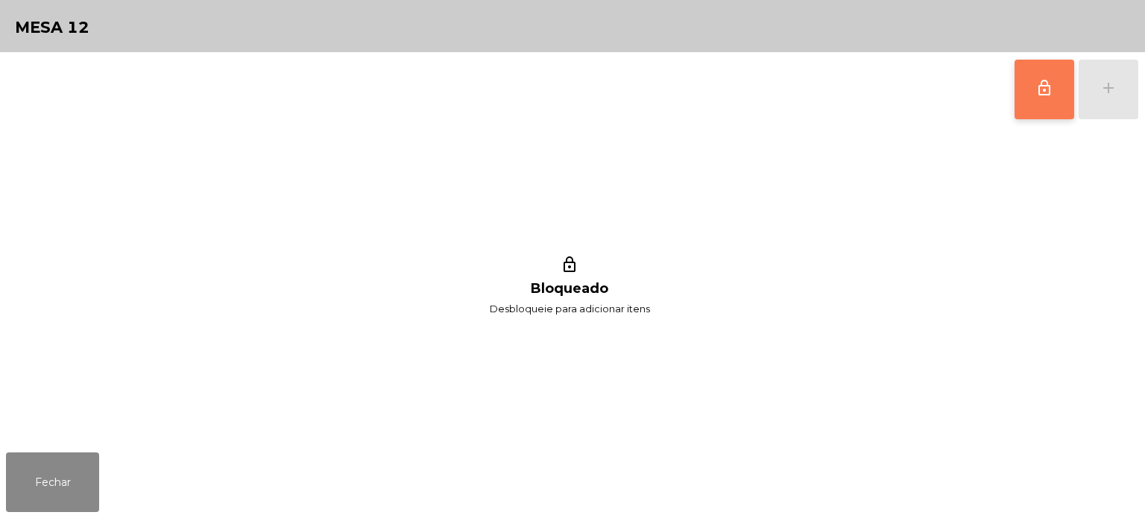
click at [1035, 86] on span "lock_outline" at bounding box center [1044, 88] width 18 height 18
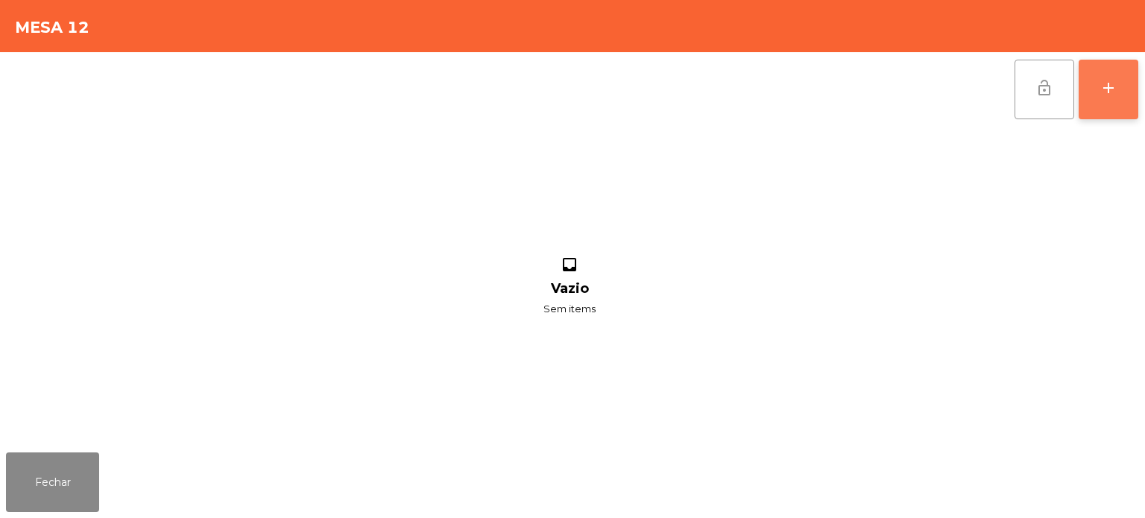
click at [1106, 68] on button "add" at bounding box center [1108, 90] width 60 height 60
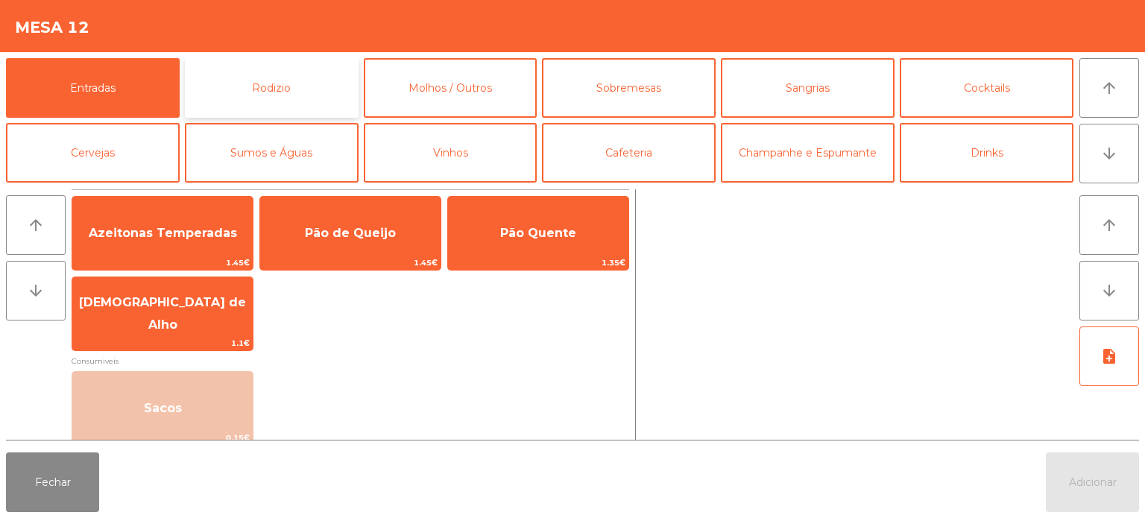
click at [239, 60] on button "Rodizio" at bounding box center [272, 88] width 174 height 60
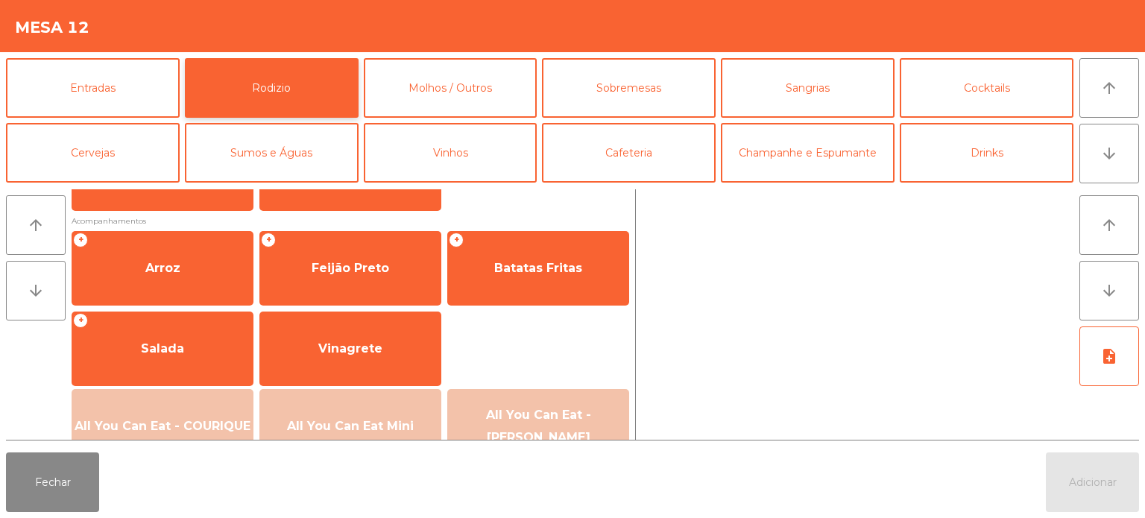
scroll to position [174, 0]
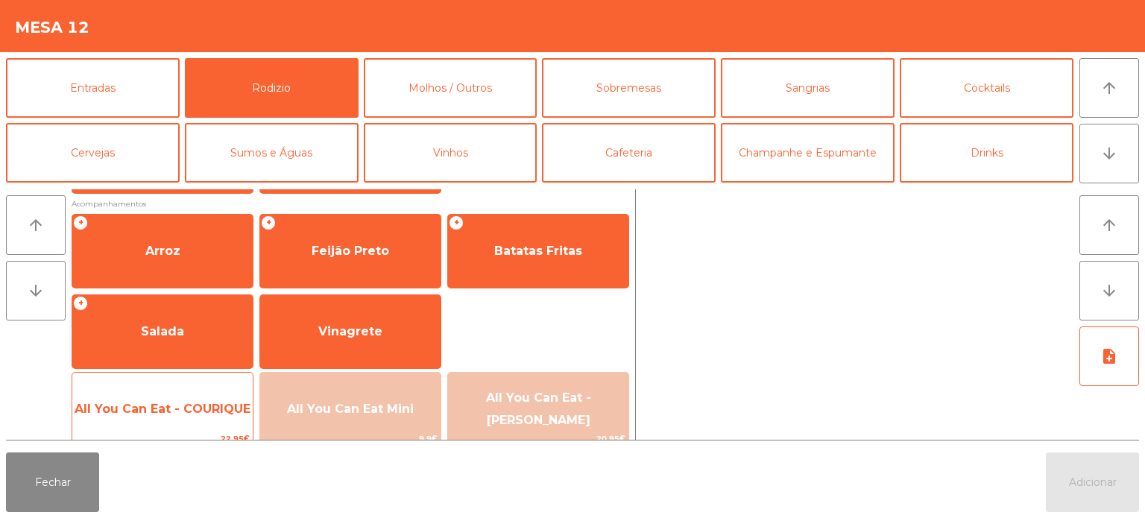
click at [162, 423] on span "All You Can Eat - COURIQUE" at bounding box center [162, 409] width 180 height 40
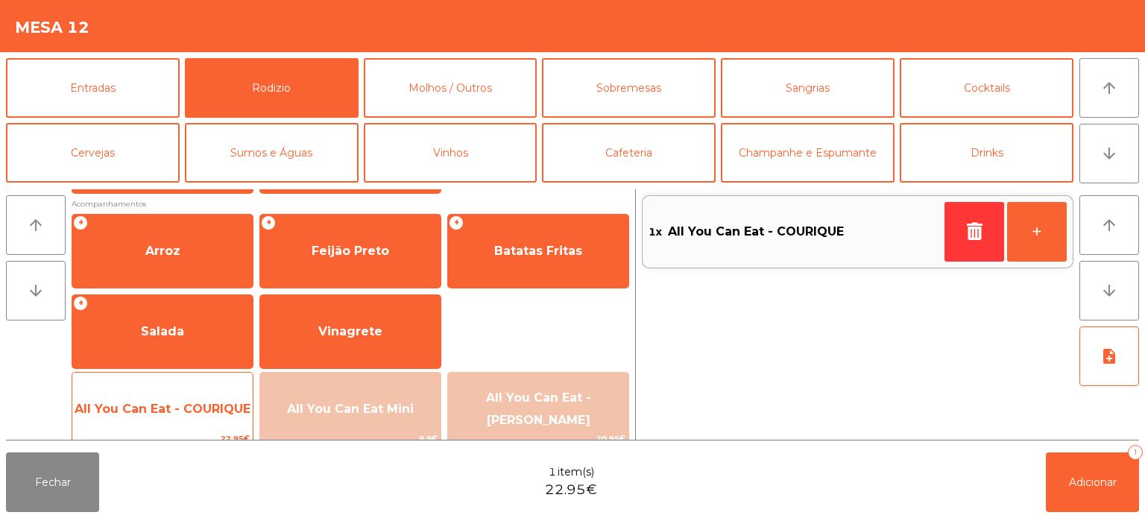
click at [170, 406] on span "All You Can Eat - COURIQUE" at bounding box center [163, 409] width 176 height 14
click at [172, 408] on span "All You Can Eat - COURIQUE" at bounding box center [163, 409] width 176 height 14
click at [176, 415] on span "All You Can Eat - COURIQUE" at bounding box center [163, 409] width 176 height 14
click at [175, 417] on span "All You Can Eat - COURIQUE" at bounding box center [162, 409] width 180 height 40
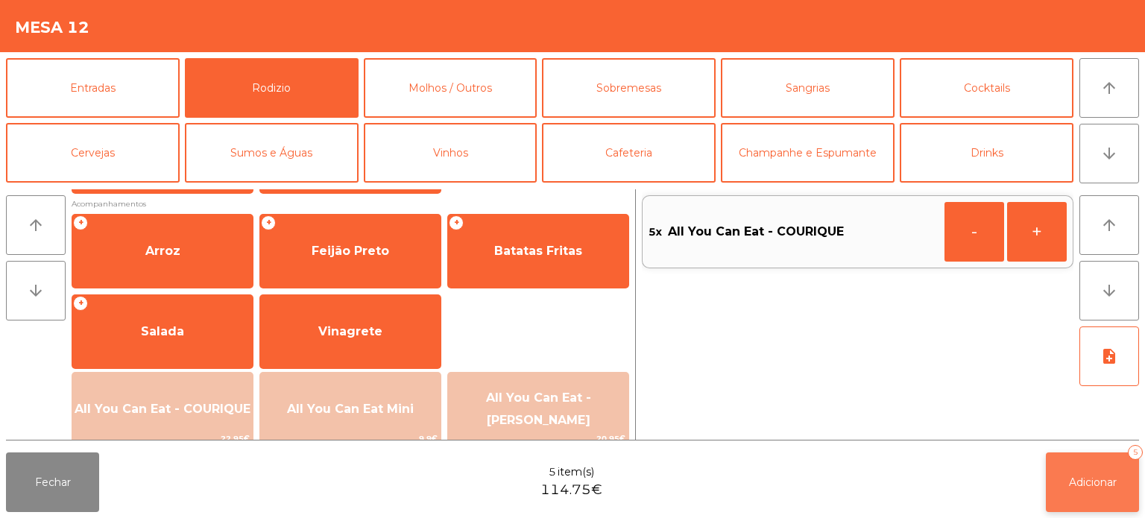
click at [1083, 469] on button "Adicionar 5" at bounding box center [1091, 482] width 93 height 60
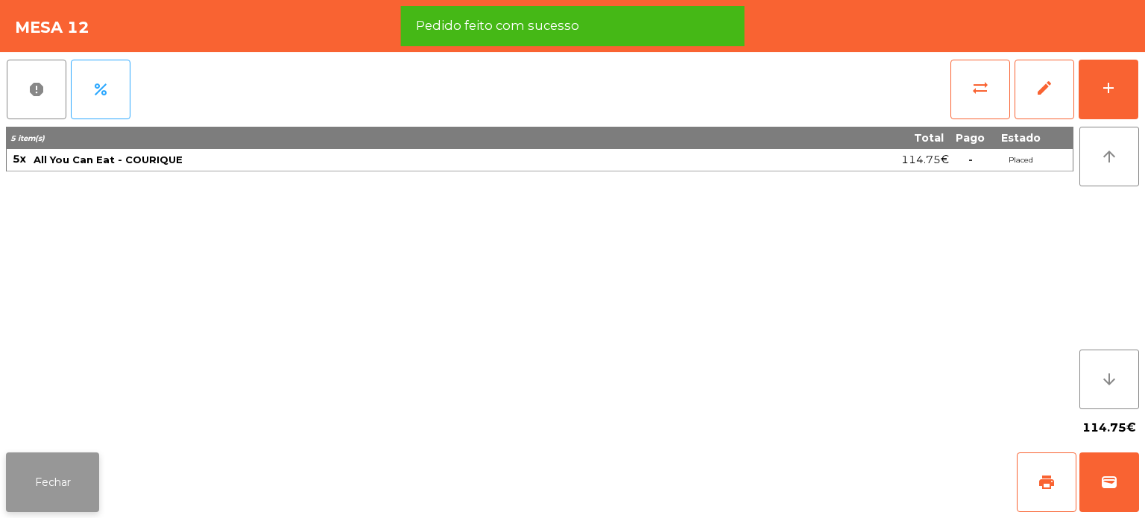
click at [54, 492] on button "Fechar" at bounding box center [52, 482] width 93 height 60
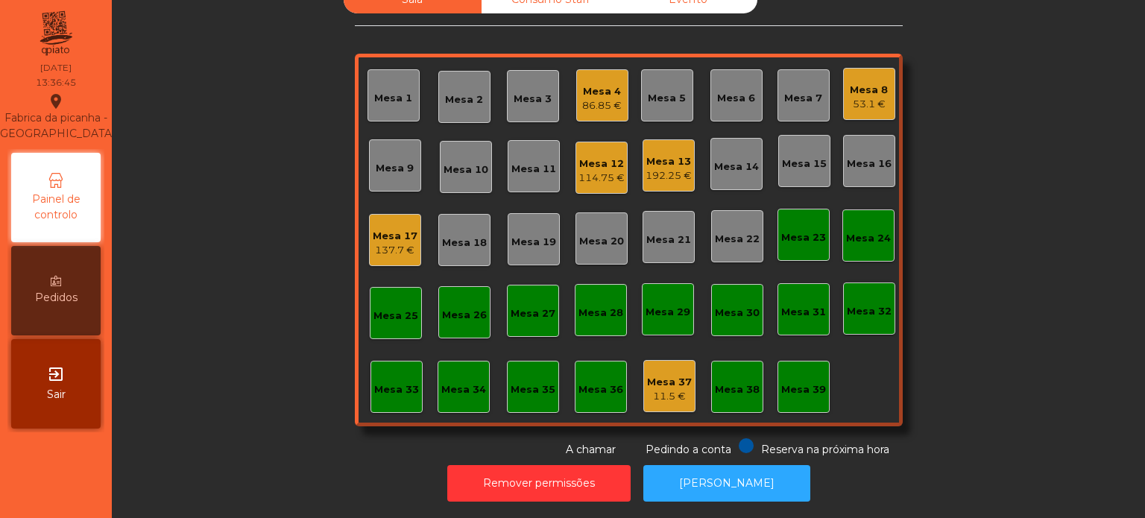
click at [550, 149] on div "Mesa 11" at bounding box center [533, 166] width 52 height 52
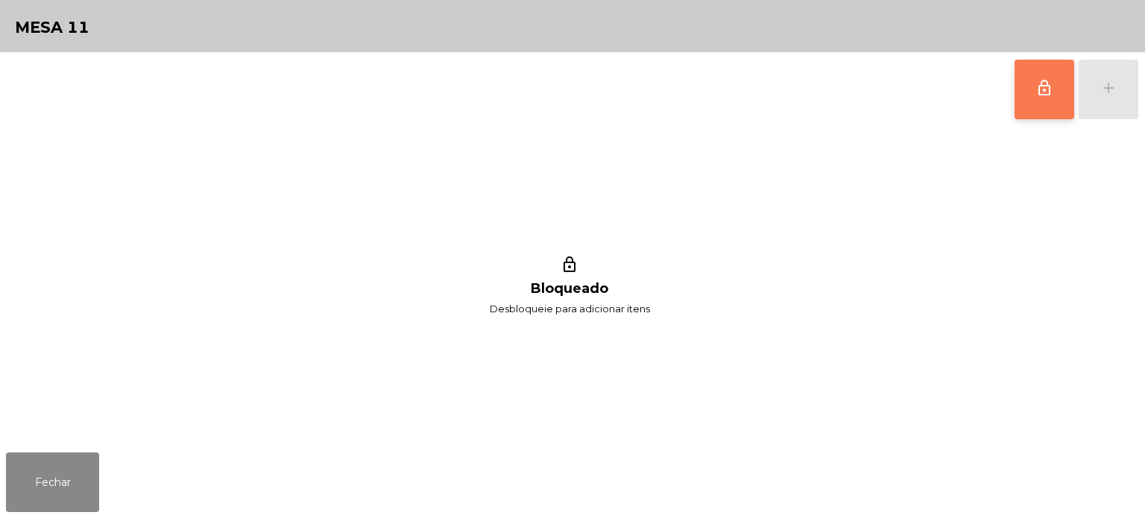
click at [1028, 95] on button "lock_outline" at bounding box center [1044, 90] width 60 height 60
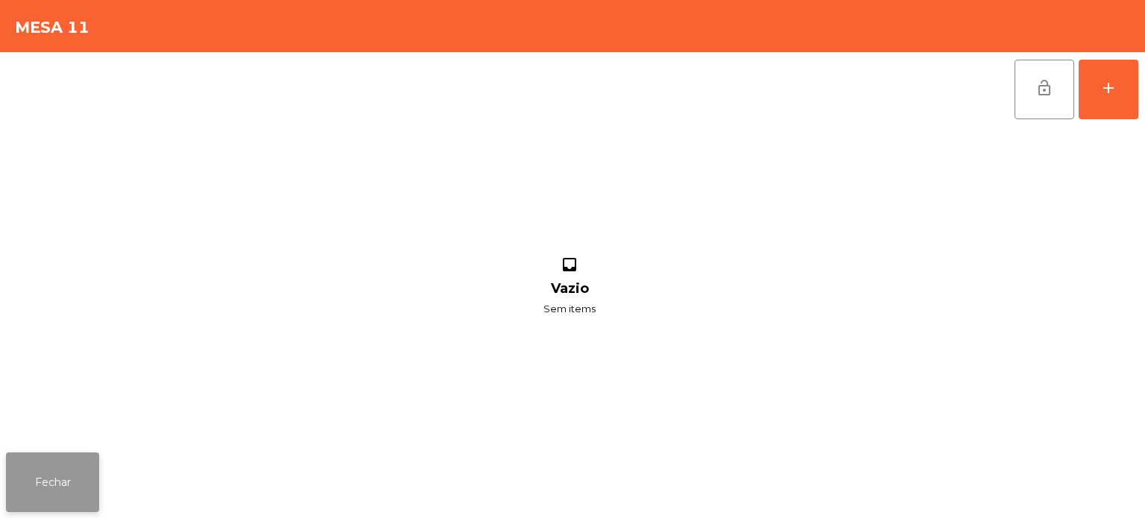
click at [69, 485] on button "Fechar" at bounding box center [52, 482] width 93 height 60
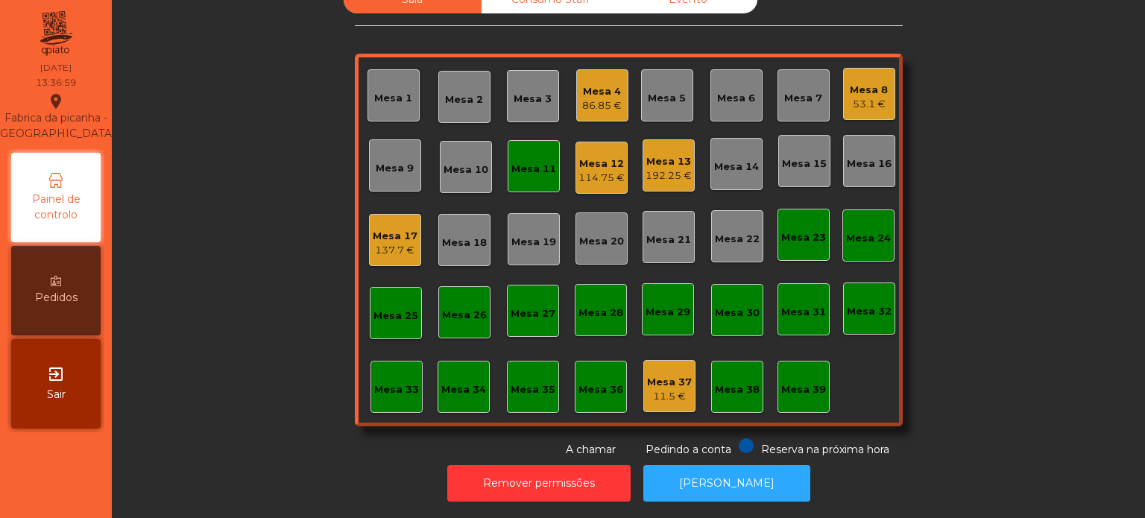
click at [594, 156] on div "Mesa 12" at bounding box center [601, 163] width 46 height 15
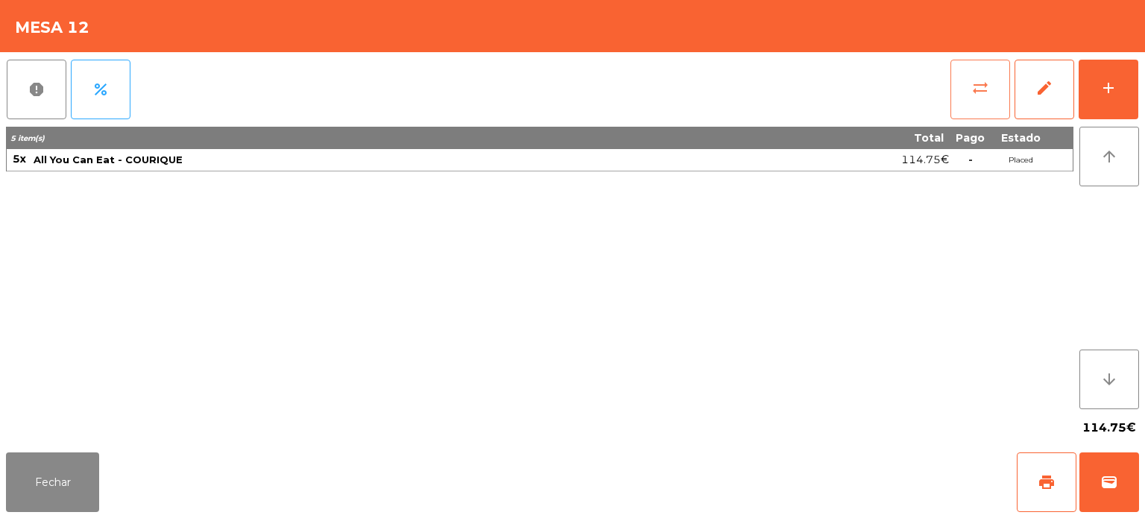
click at [981, 89] on span "sync_alt" at bounding box center [980, 88] width 18 height 18
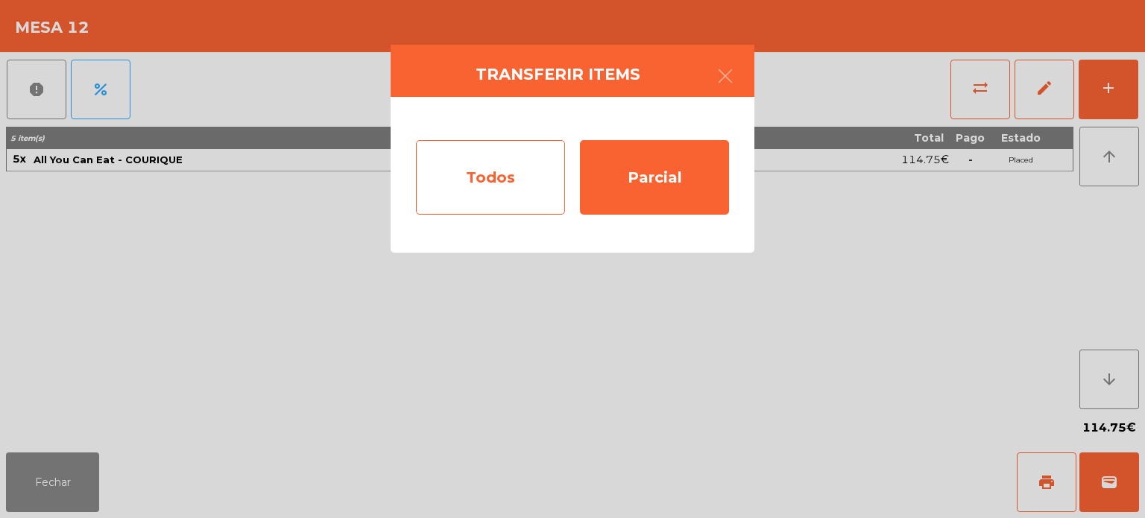
click at [484, 179] on div "Todos" at bounding box center [490, 177] width 149 height 75
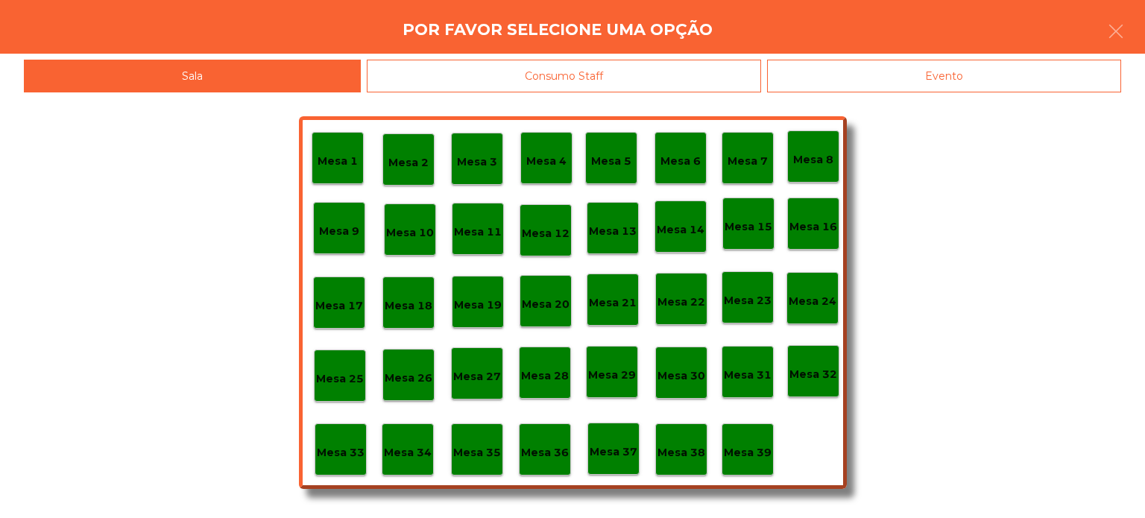
click at [490, 238] on p "Mesa 11" at bounding box center [478, 232] width 48 height 17
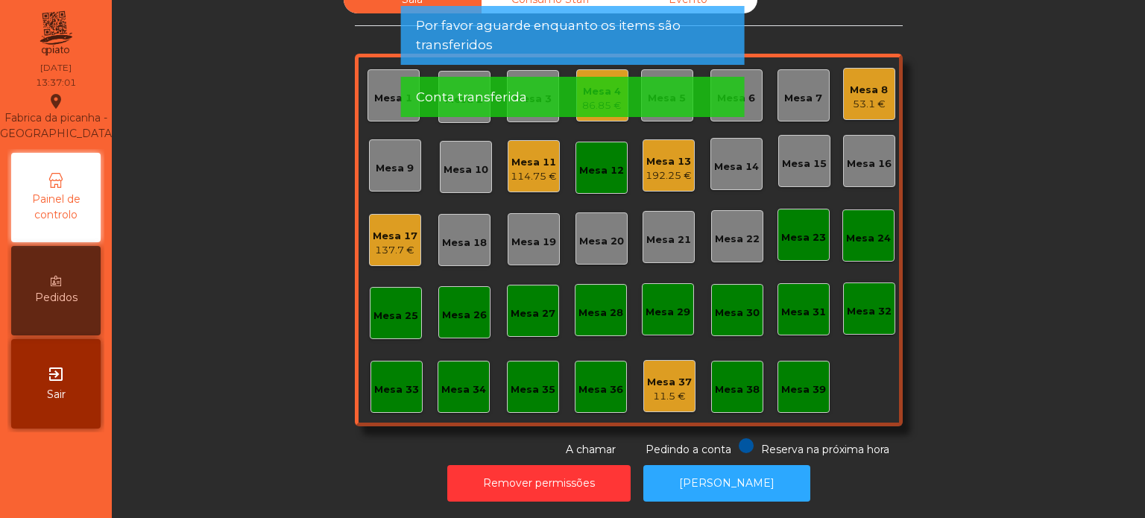
click at [589, 163] on div "Mesa 12" at bounding box center [601, 170] width 45 height 15
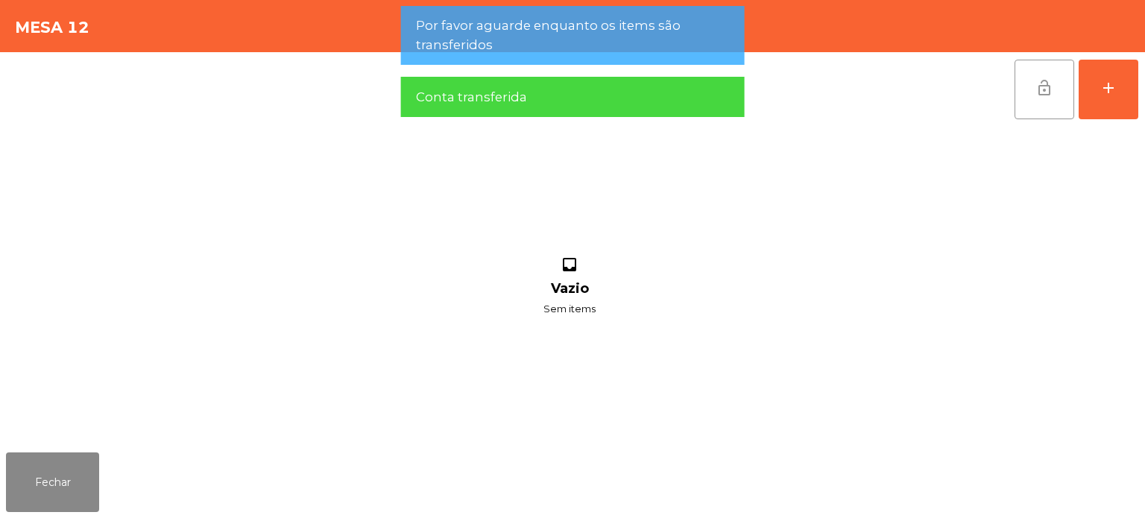
click at [1036, 66] on button "lock_open" at bounding box center [1044, 90] width 60 height 60
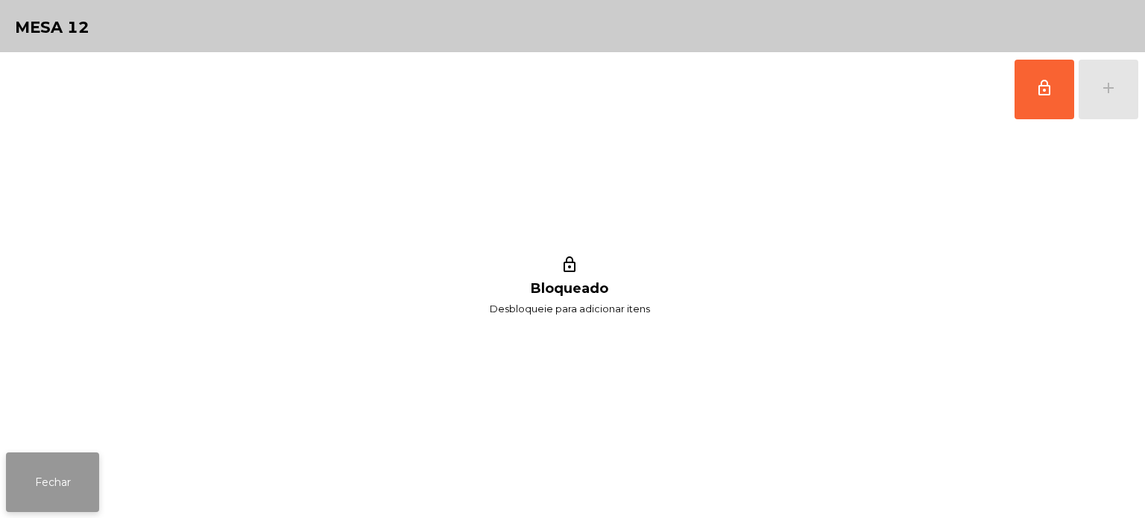
click at [41, 498] on button "Fechar" at bounding box center [52, 482] width 93 height 60
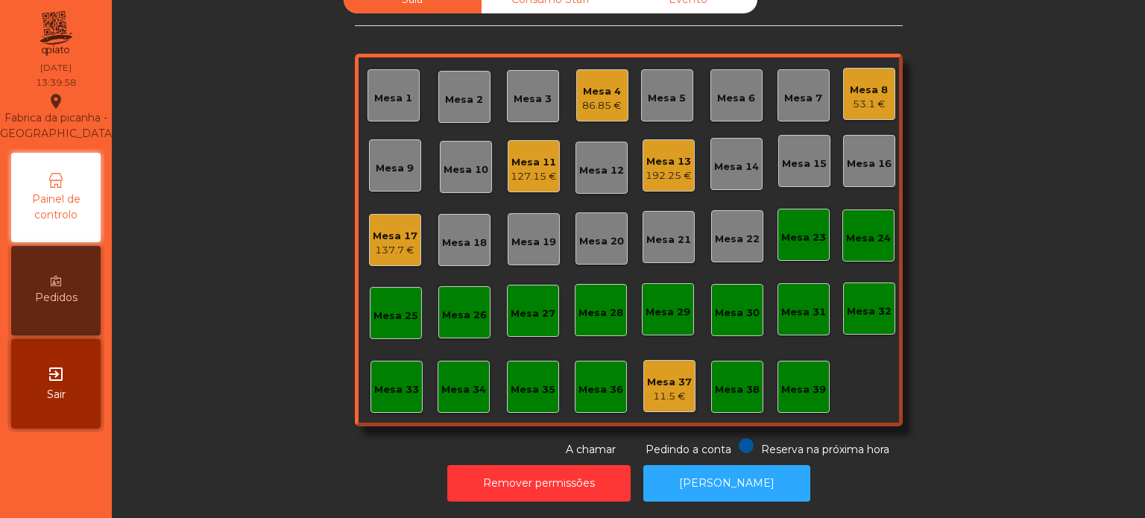
click at [598, 84] on div "Mesa 4" at bounding box center [601, 91] width 39 height 15
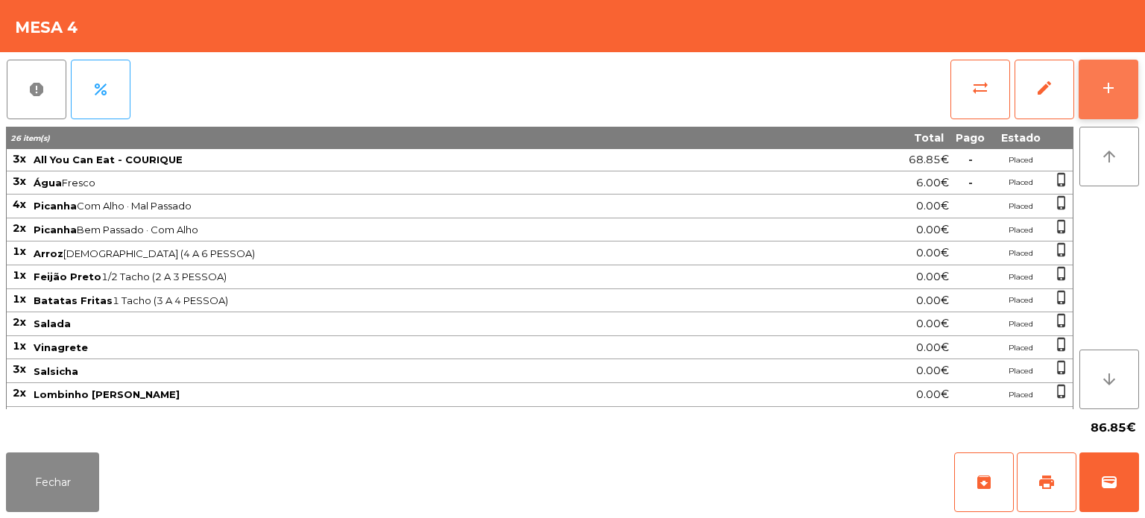
click at [1106, 92] on div "add" at bounding box center [1108, 88] width 18 height 18
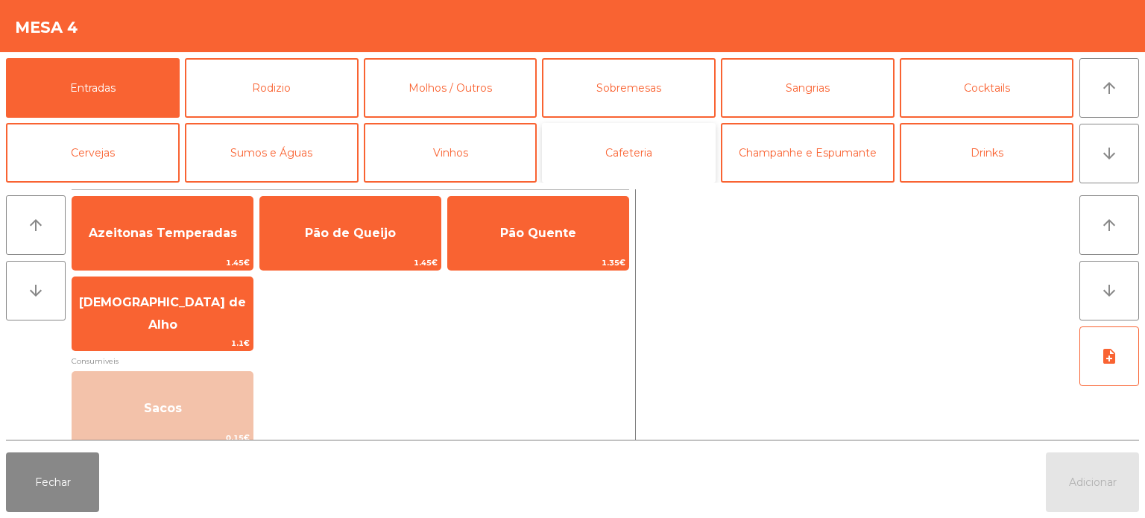
click at [638, 142] on button "Cafeteria" at bounding box center [629, 153] width 174 height 60
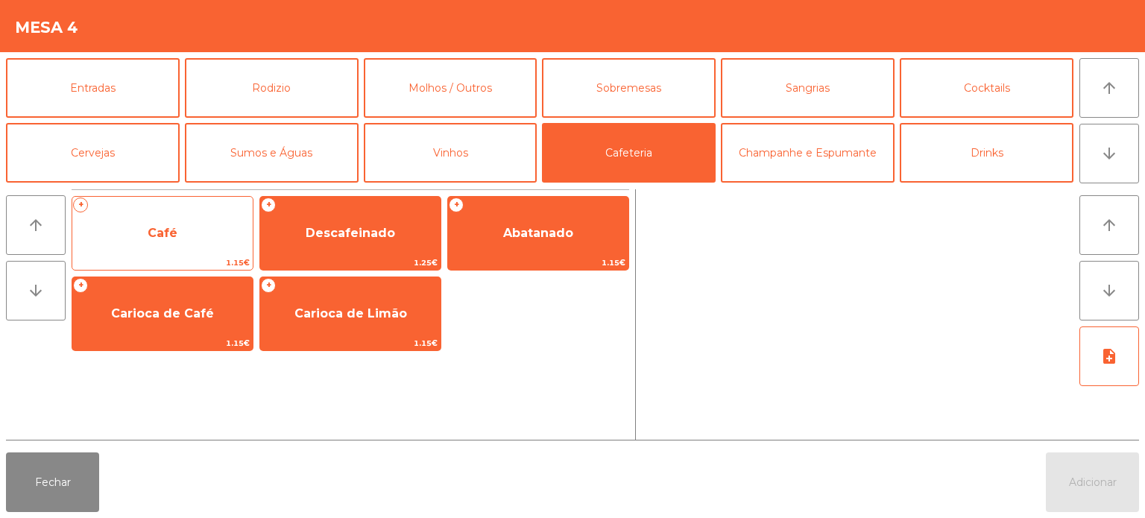
click at [171, 212] on div "+ Café 1.15€" at bounding box center [163, 233] width 182 height 75
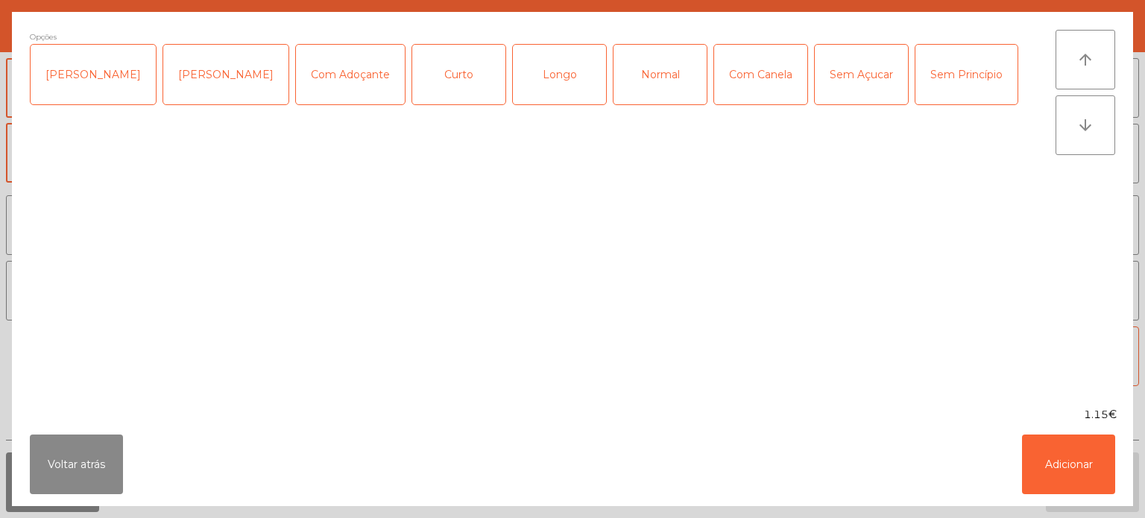
click at [543, 72] on div "Longo" at bounding box center [559, 75] width 93 height 60
click at [1064, 452] on button "Adicionar" at bounding box center [1068, 464] width 93 height 60
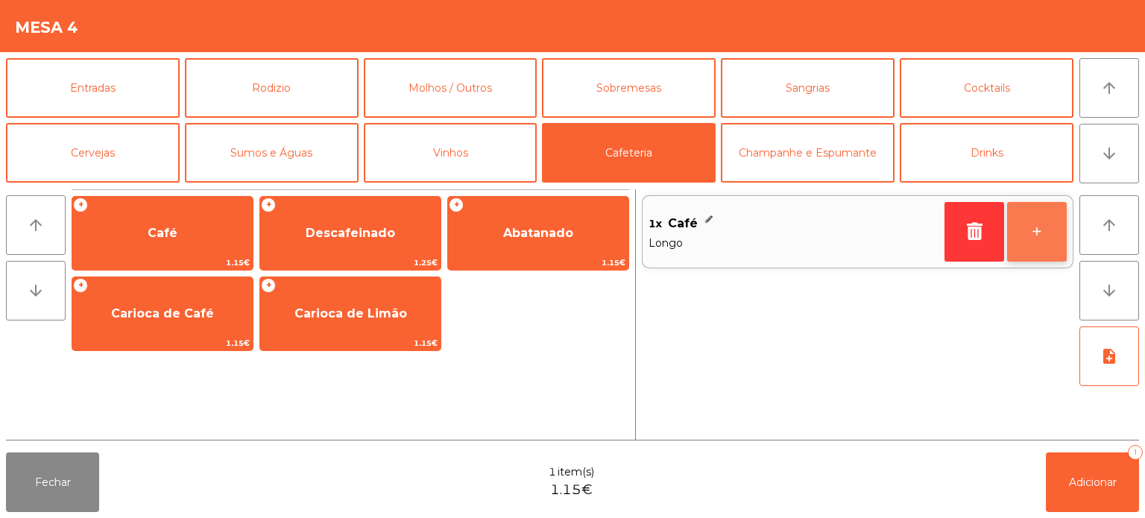
click at [1048, 229] on button "+" at bounding box center [1037, 232] width 60 height 60
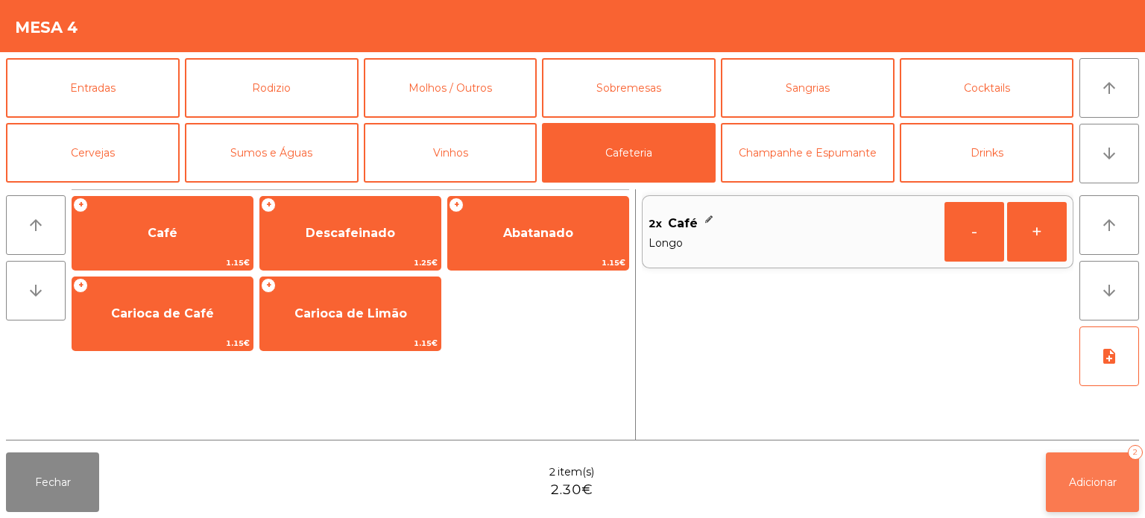
click at [1064, 461] on button "Adicionar 2" at bounding box center [1091, 482] width 93 height 60
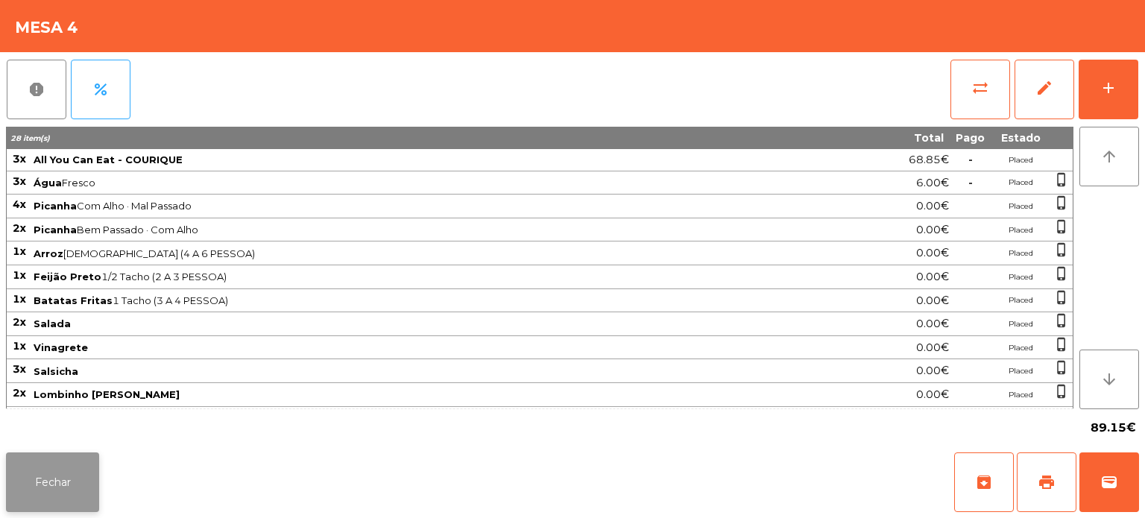
click at [45, 492] on button "Fechar" at bounding box center [52, 482] width 93 height 60
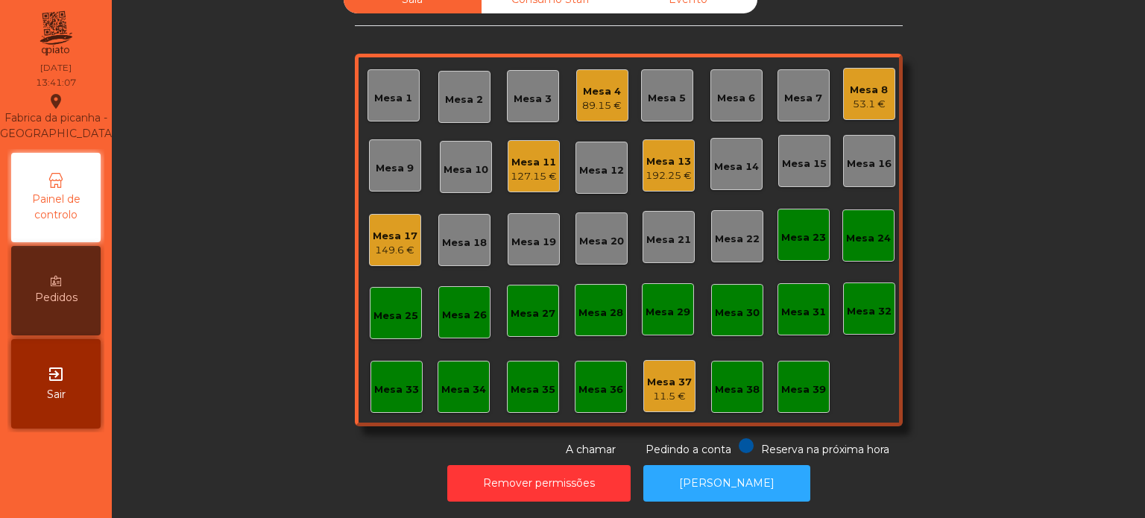
click at [382, 251] on div "Mesa 17 149.6 €" at bounding box center [395, 240] width 52 height 52
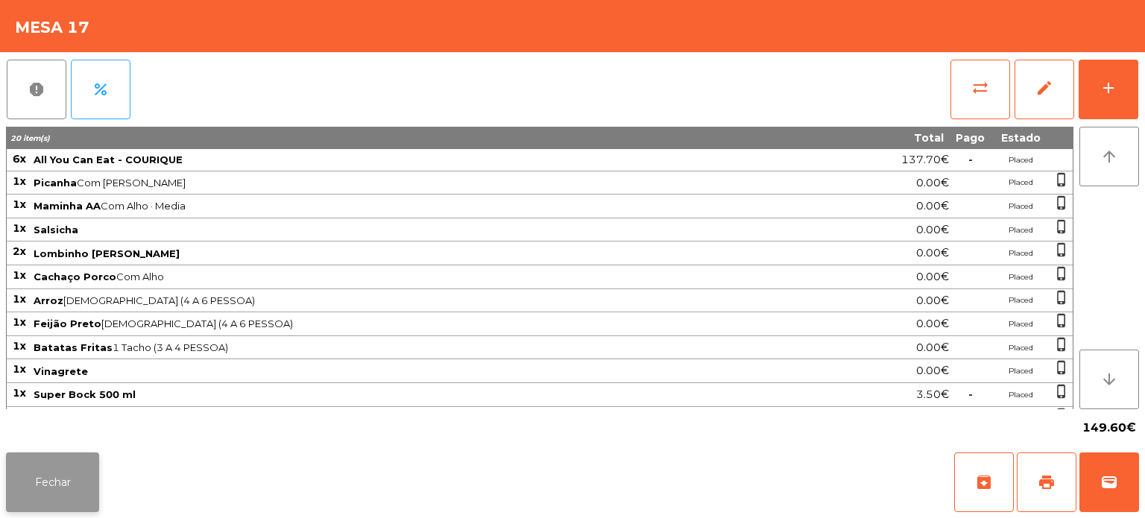
click at [66, 492] on button "Fechar" at bounding box center [52, 482] width 93 height 60
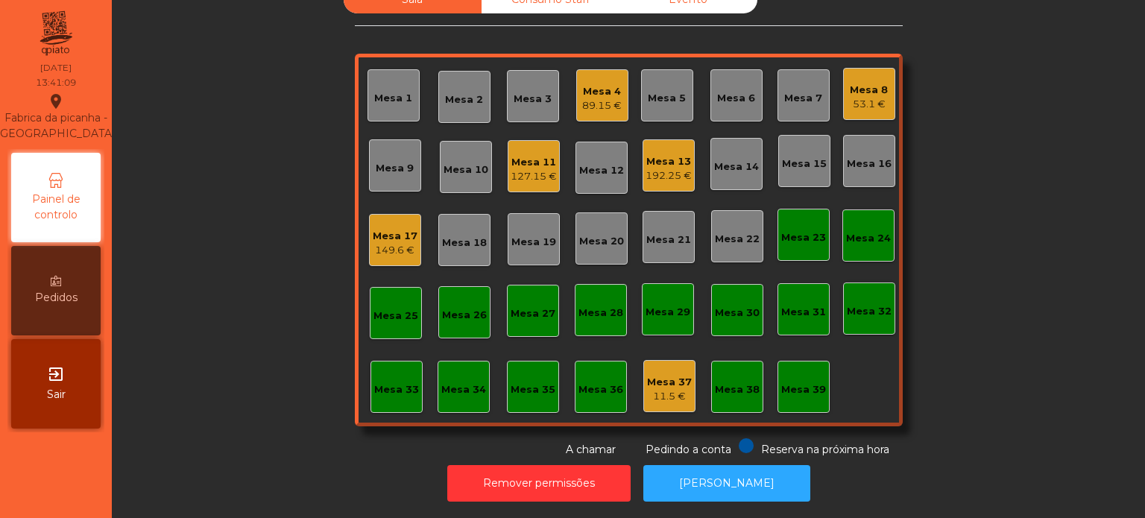
click at [596, 234] on div "Mesa 20" at bounding box center [601, 241] width 45 height 15
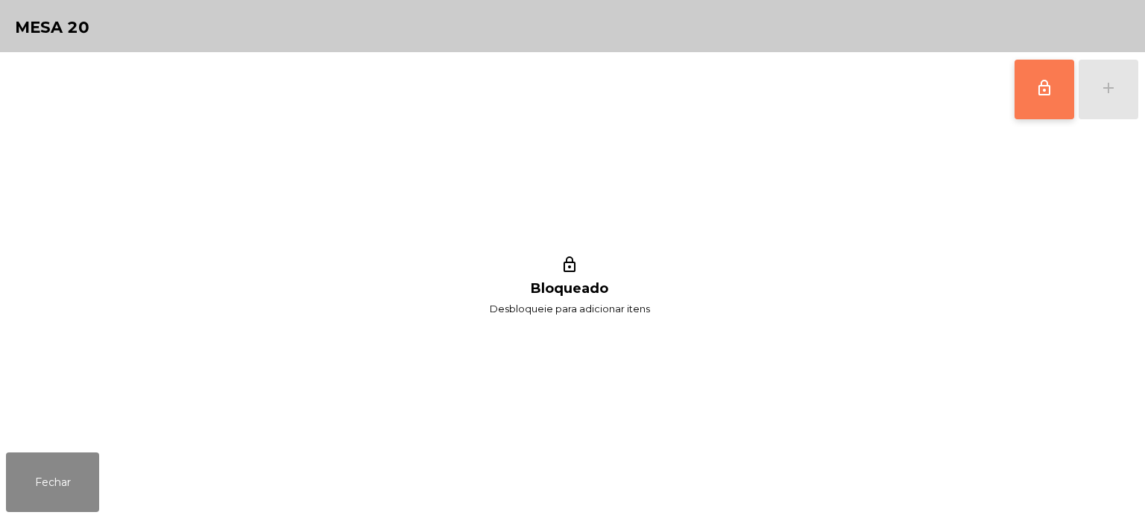
click at [1035, 84] on span "lock_outline" at bounding box center [1044, 88] width 18 height 18
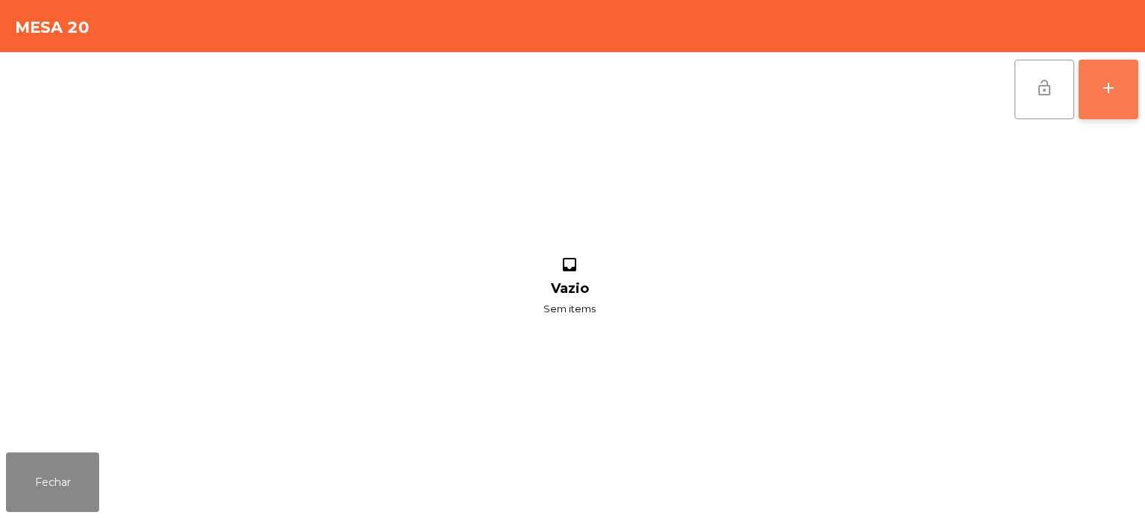
click at [1110, 92] on div "add" at bounding box center [1108, 88] width 18 height 18
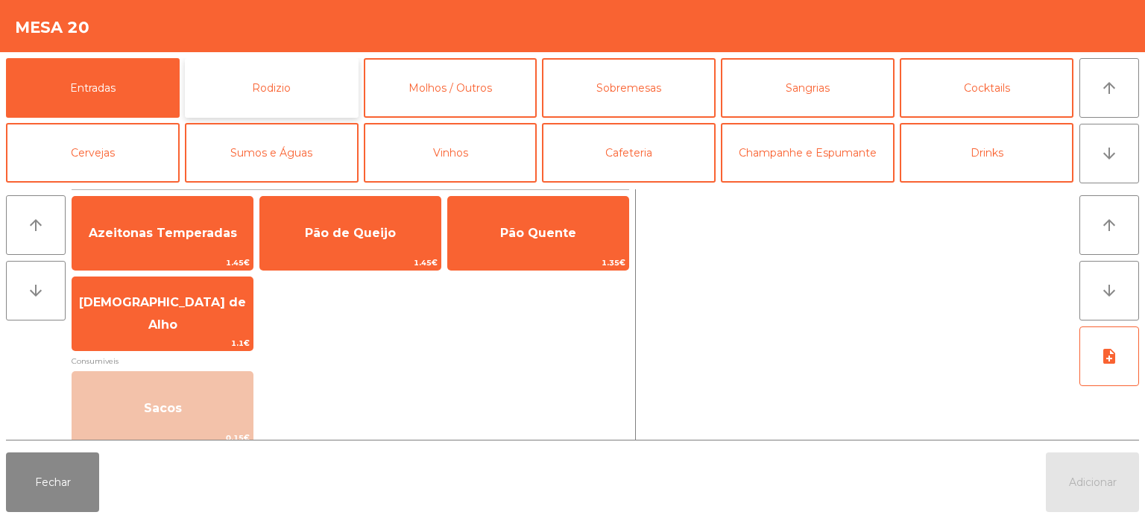
click at [289, 87] on button "Rodizio" at bounding box center [272, 88] width 174 height 60
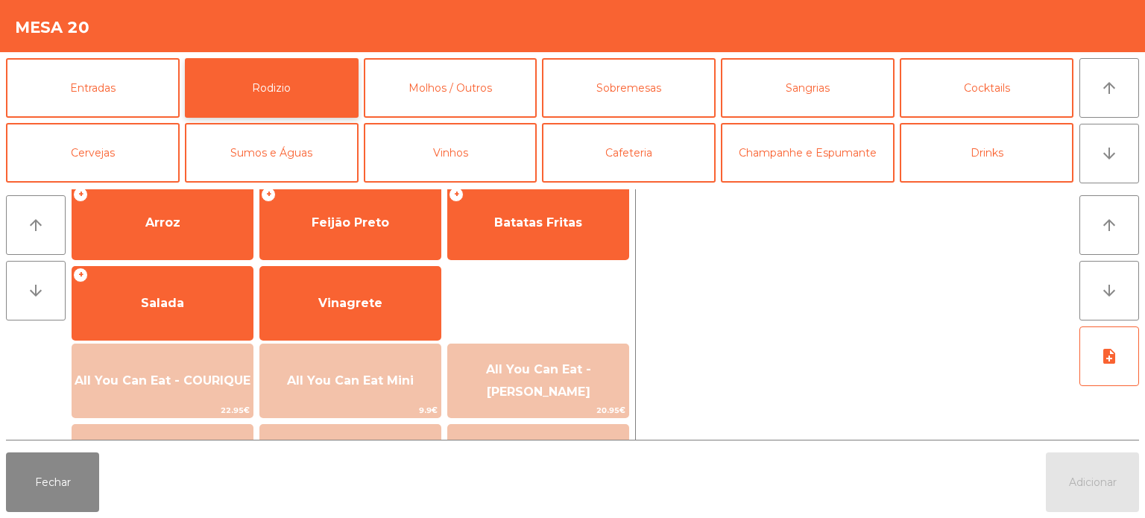
scroll to position [267, 0]
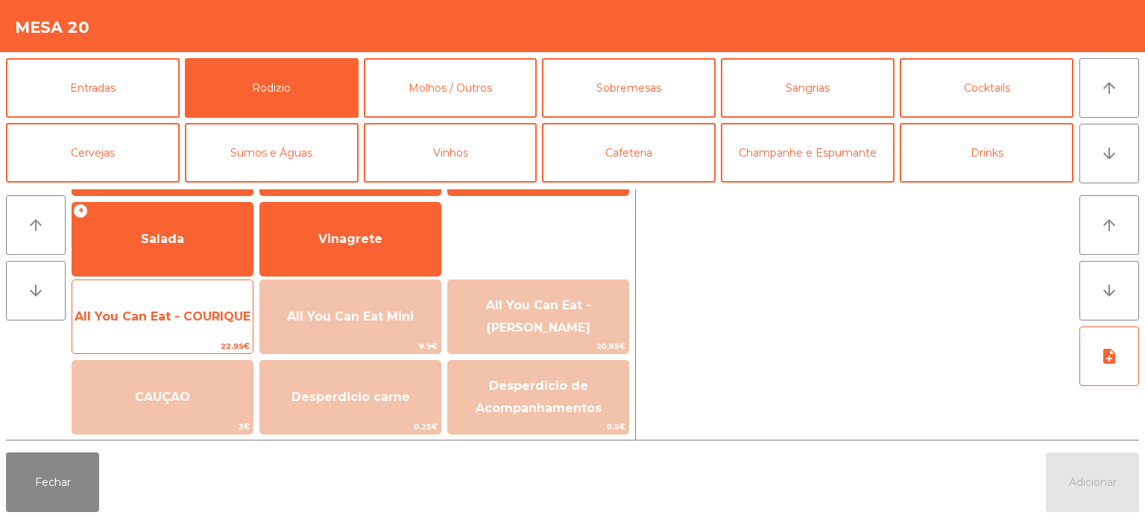
click at [221, 320] on span "All You Can Eat - COURIQUE" at bounding box center [163, 316] width 176 height 14
click at [200, 332] on span "All You Can Eat - COURIQUE" at bounding box center [162, 317] width 180 height 40
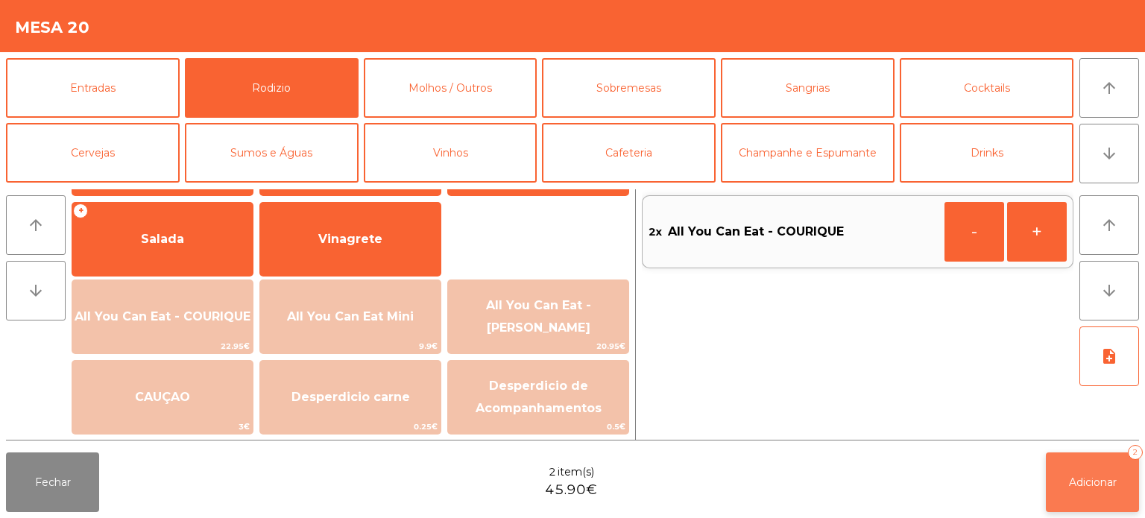
click at [1136, 498] on button "Adicionar 2" at bounding box center [1091, 482] width 93 height 60
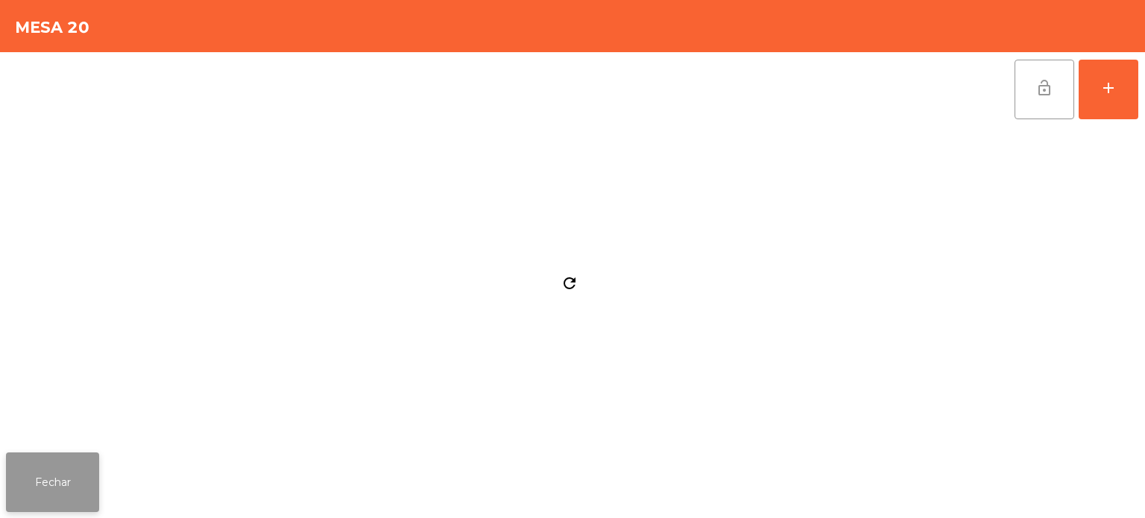
click at [65, 490] on button "Fechar" at bounding box center [52, 482] width 93 height 60
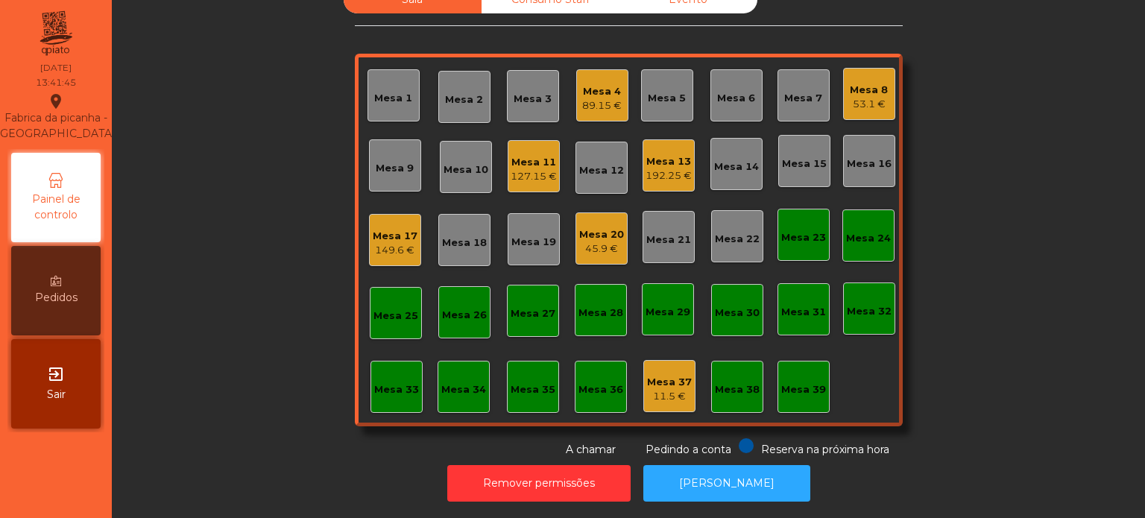
click at [656, 234] on div "Mesa 21" at bounding box center [668, 239] width 45 height 15
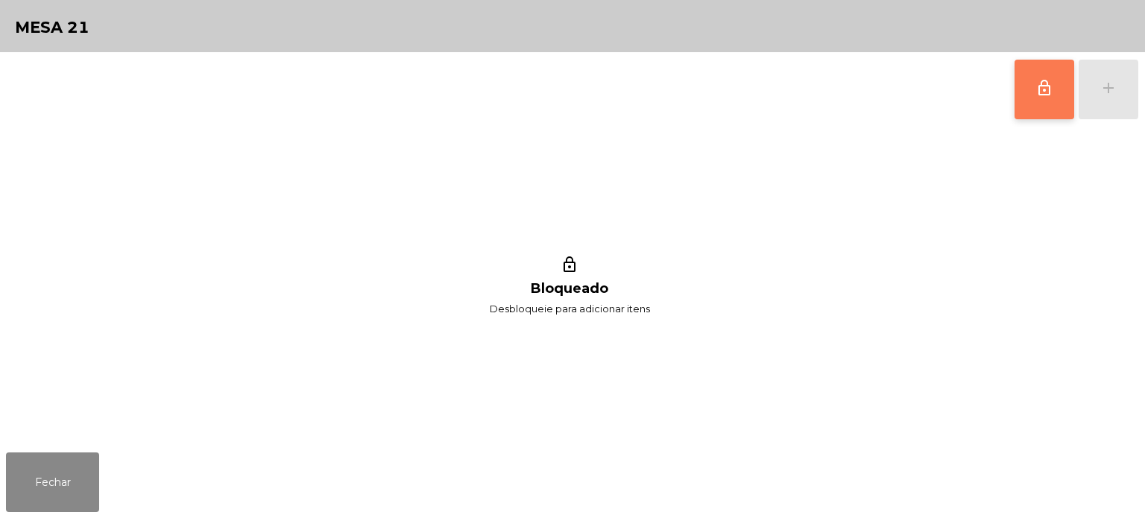
click at [1016, 86] on button "lock_outline" at bounding box center [1044, 90] width 60 height 60
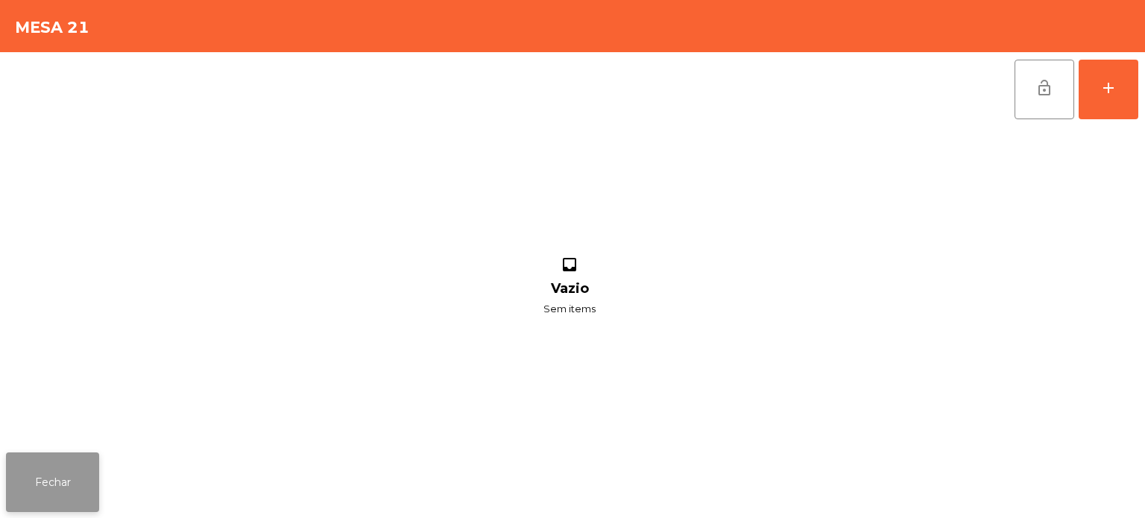
click at [60, 486] on button "Fechar" at bounding box center [52, 482] width 93 height 60
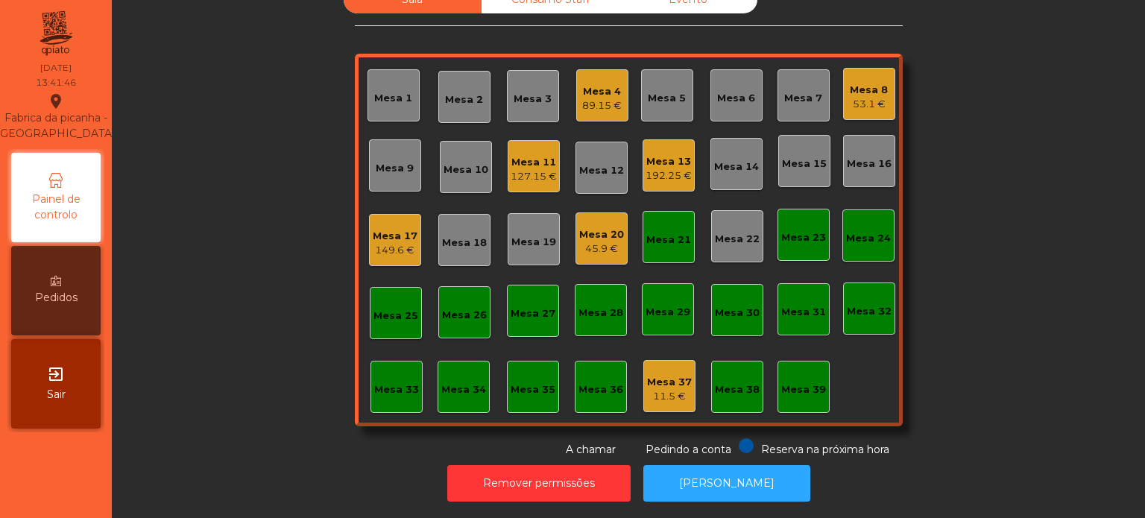
click at [617, 235] on div "Mesa 20 45.9 €" at bounding box center [601, 238] width 52 height 52
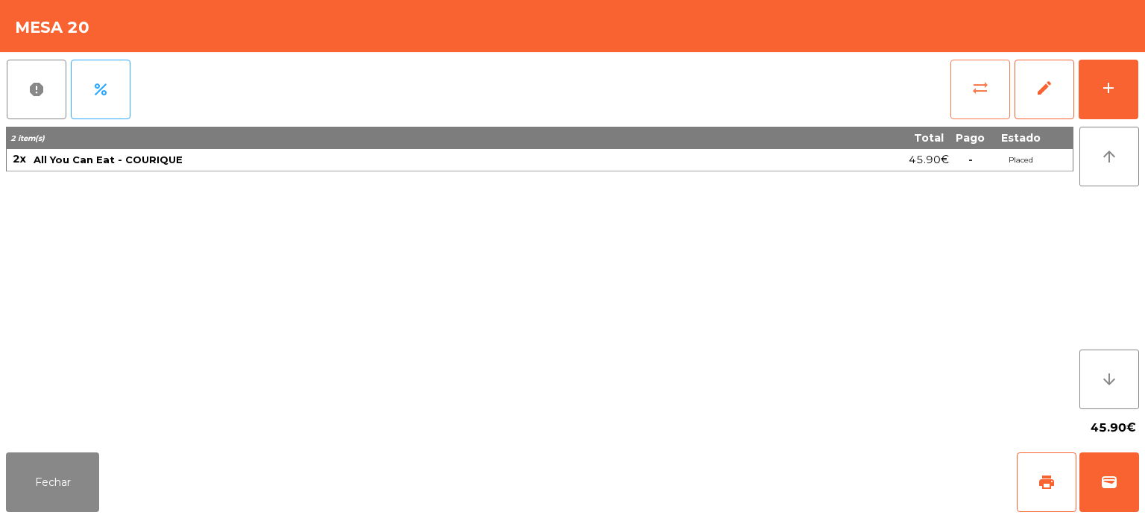
click at [984, 87] on span "sync_alt" at bounding box center [980, 88] width 18 height 18
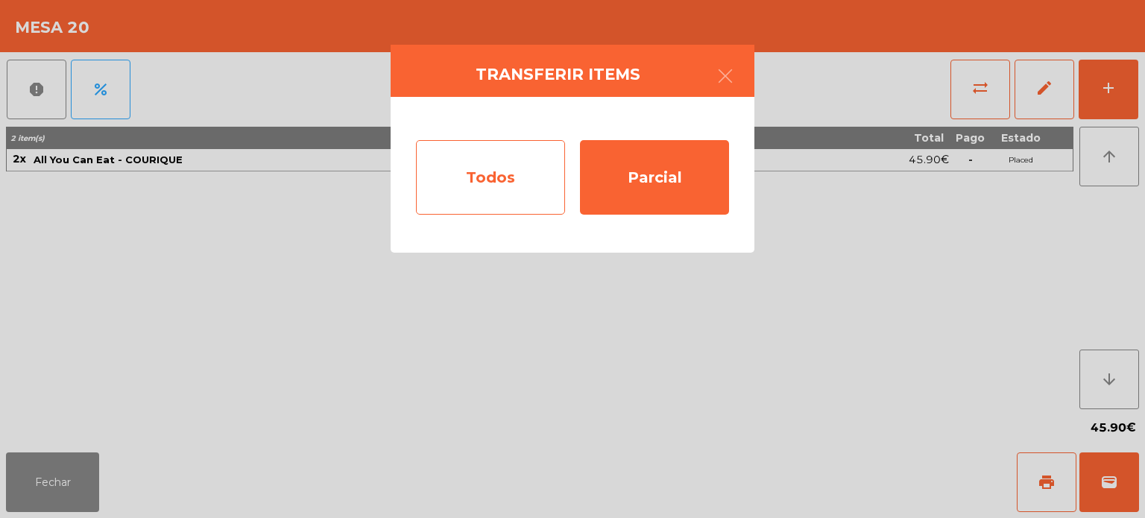
click at [490, 181] on div "Todos" at bounding box center [490, 177] width 149 height 75
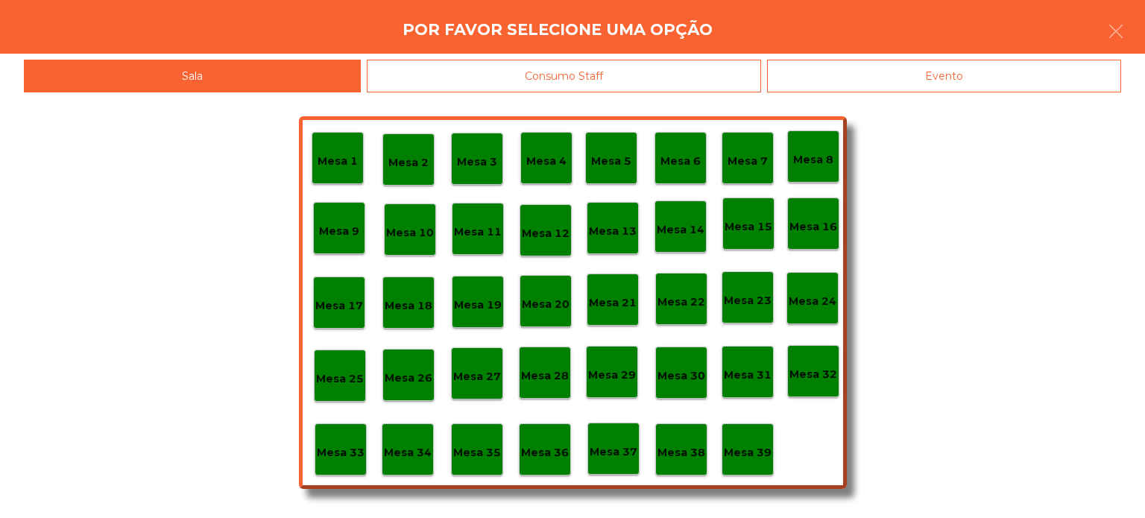
click at [610, 307] on p "Mesa 21" at bounding box center [613, 302] width 48 height 17
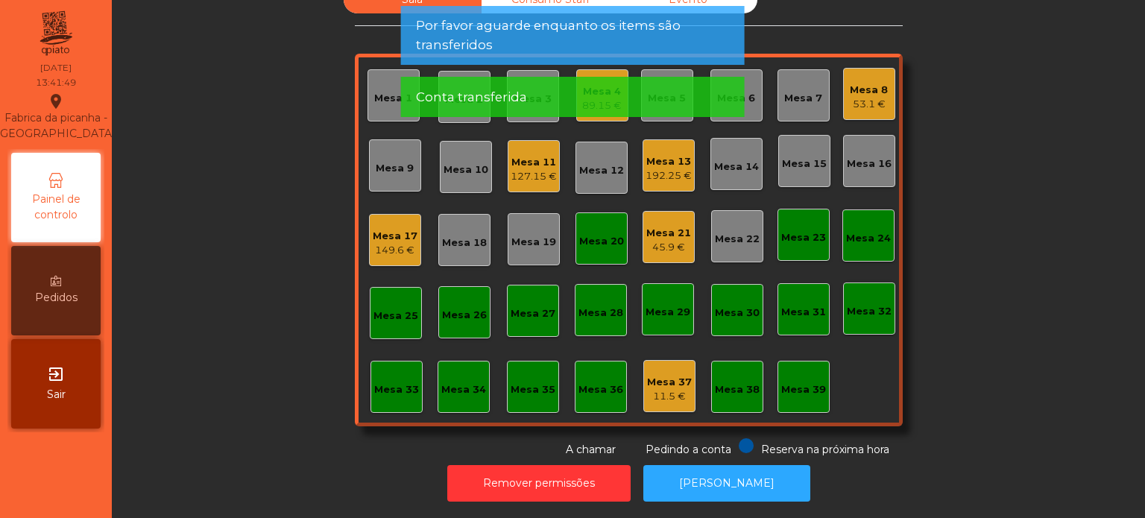
click at [594, 248] on div "Mesa 20" at bounding box center [601, 238] width 52 height 52
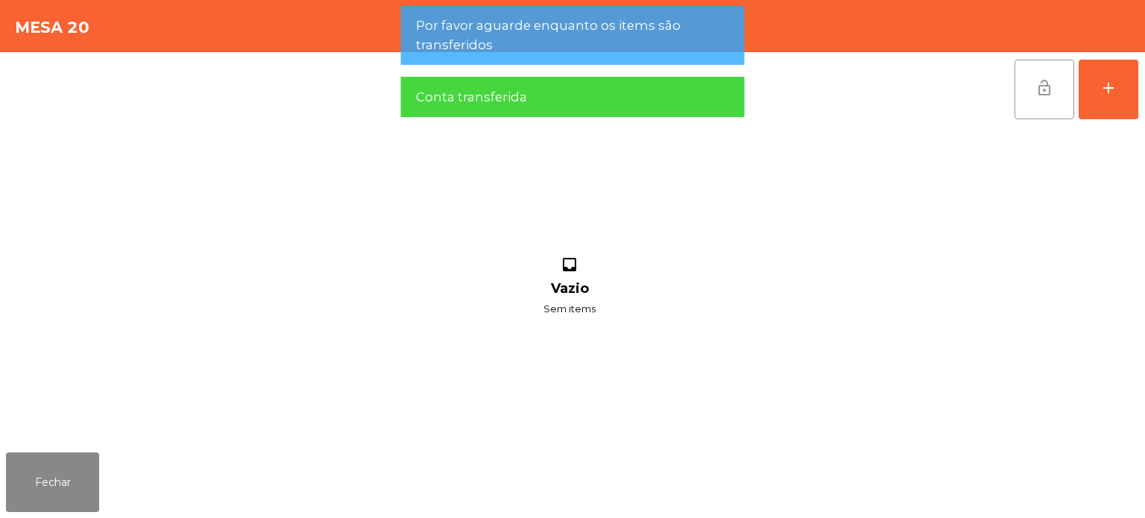
click at [1024, 101] on button "lock_open" at bounding box center [1044, 90] width 60 height 60
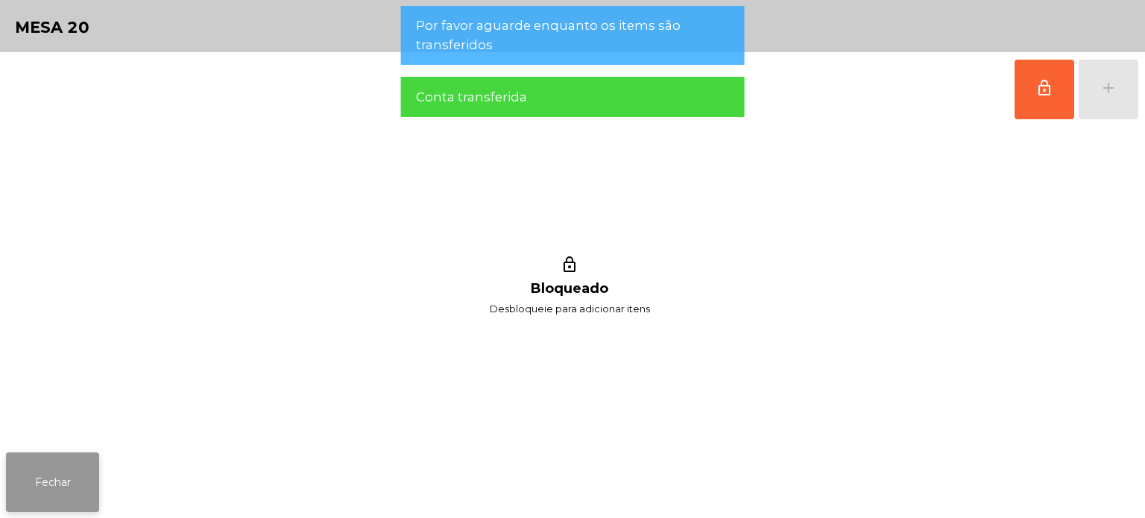
click at [95, 463] on button "Fechar" at bounding box center [52, 482] width 93 height 60
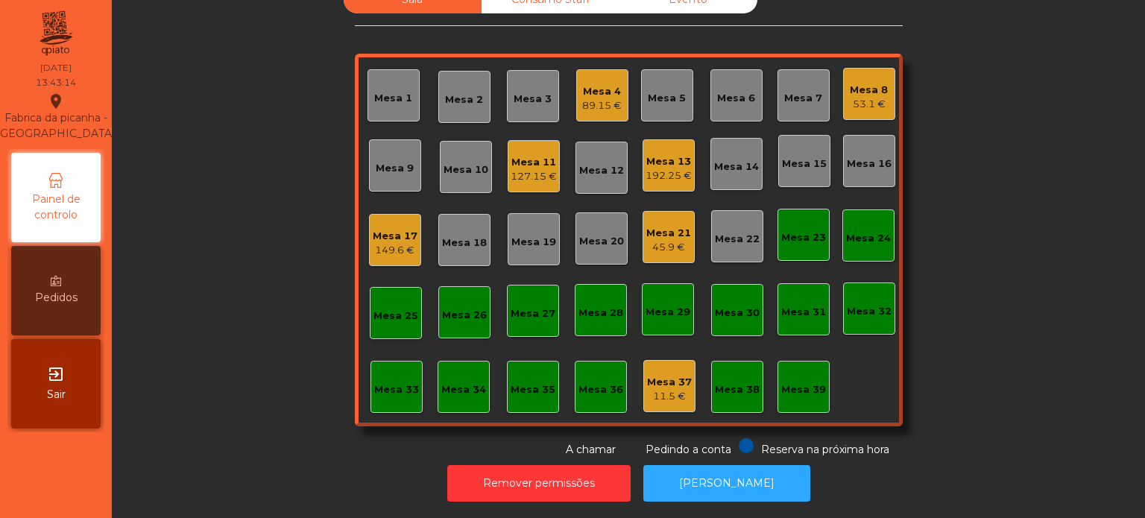
click at [598, 234] on div "Mesa 20" at bounding box center [601, 241] width 45 height 15
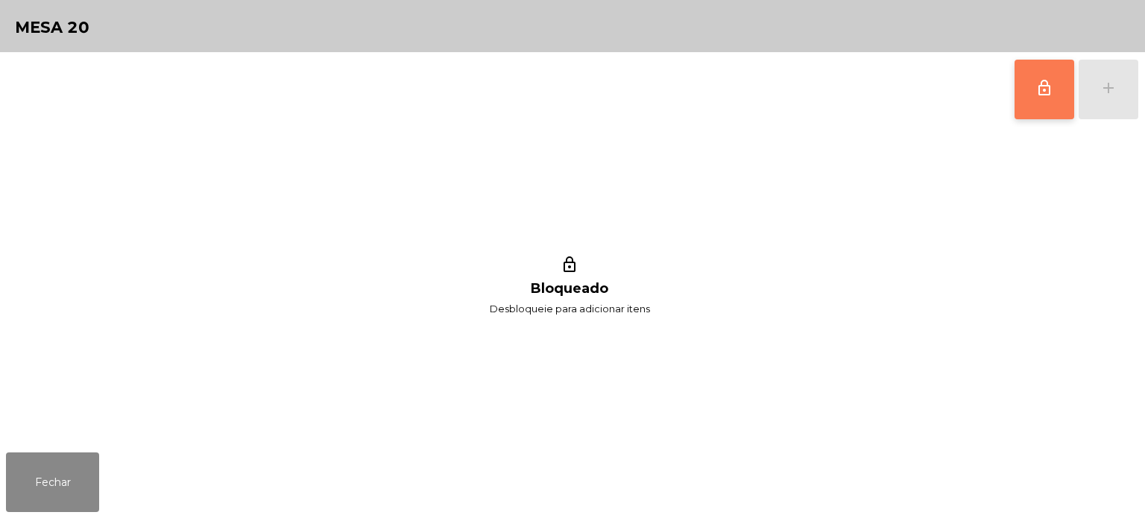
click at [1048, 110] on button "lock_outline" at bounding box center [1044, 90] width 60 height 60
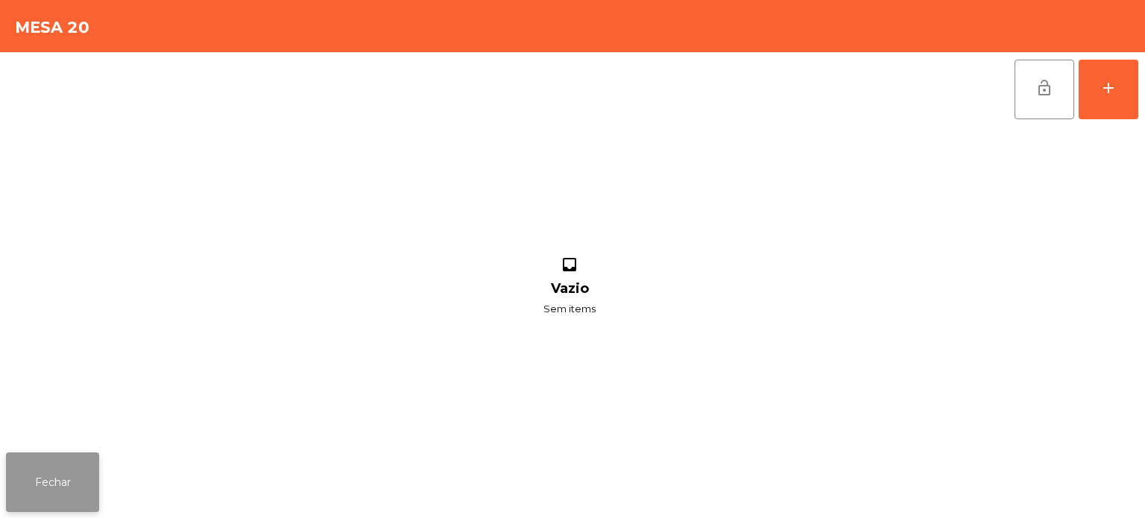
click at [86, 462] on button "Fechar" at bounding box center [52, 482] width 93 height 60
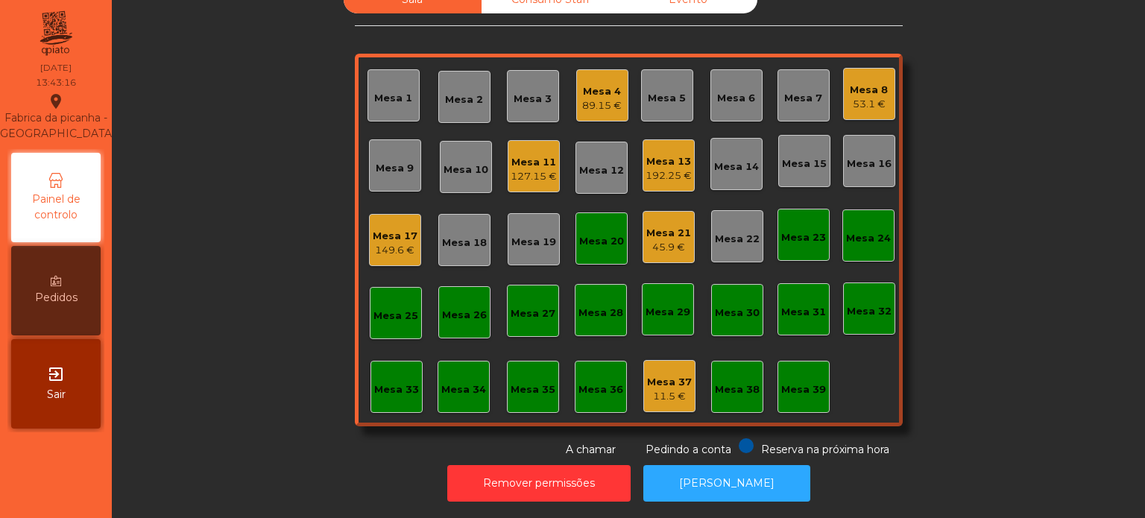
click at [665, 240] on div "45.9 €" at bounding box center [668, 247] width 45 height 15
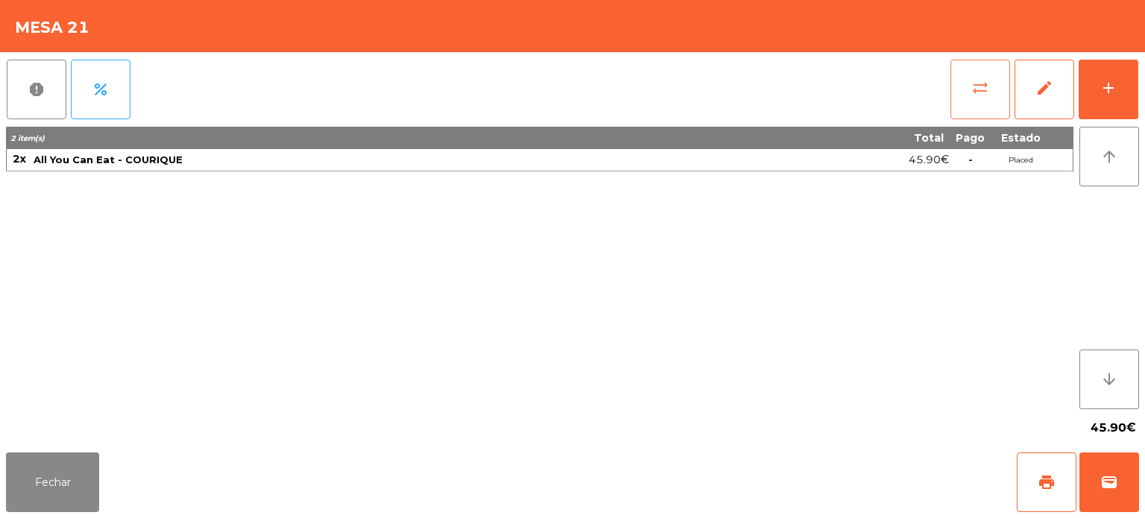
click at [994, 89] on button "sync_alt" at bounding box center [980, 90] width 60 height 60
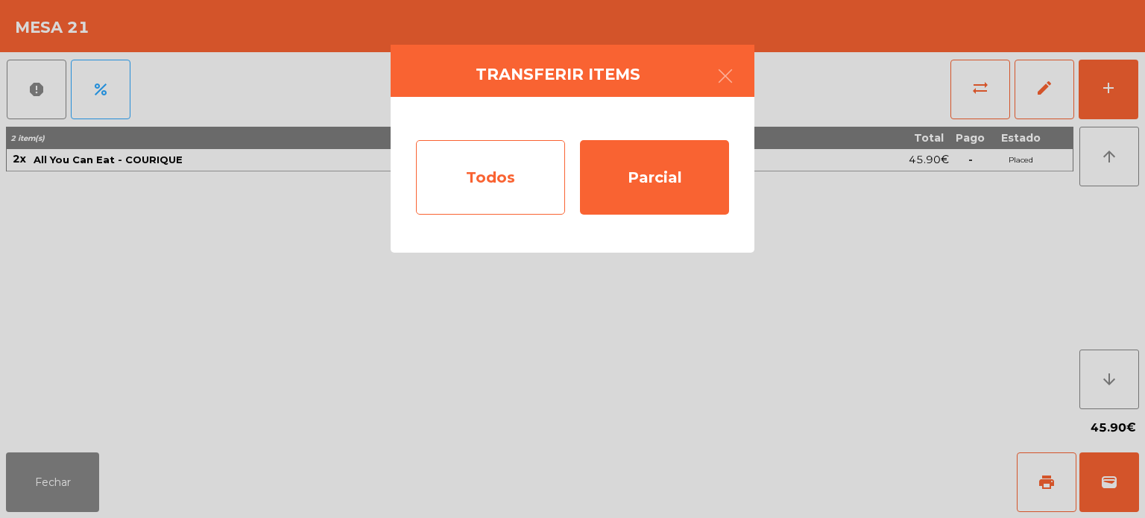
click at [510, 183] on div "Todos" at bounding box center [490, 177] width 149 height 75
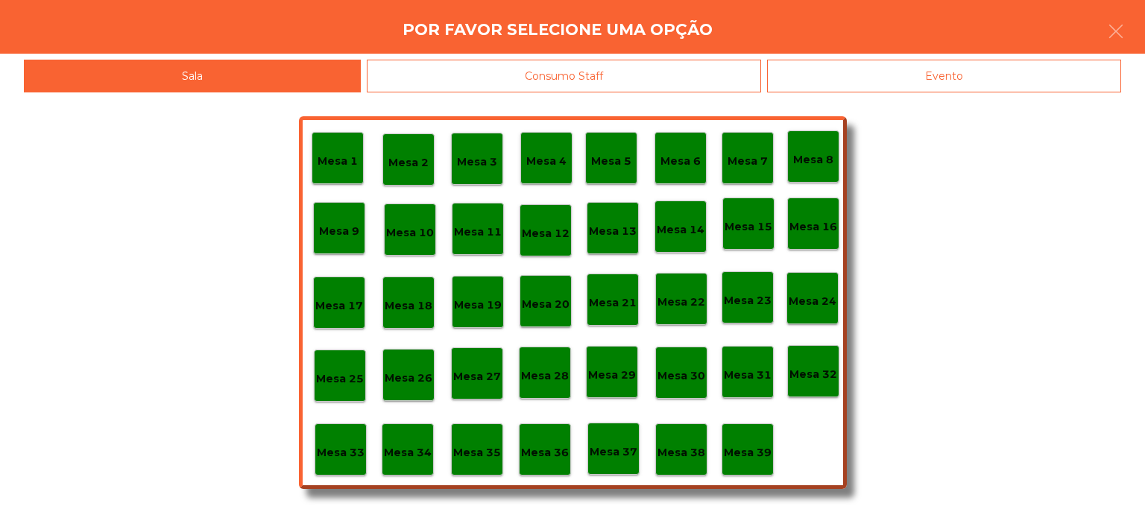
click at [544, 294] on div "Mesa 20" at bounding box center [546, 301] width 48 height 23
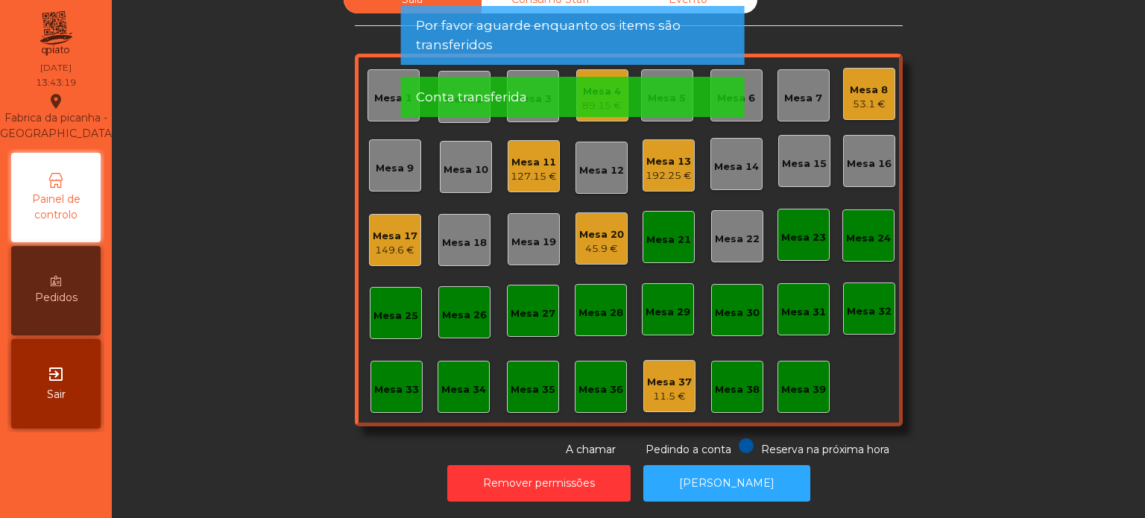
click at [662, 232] on div "Mesa 21" at bounding box center [668, 239] width 45 height 15
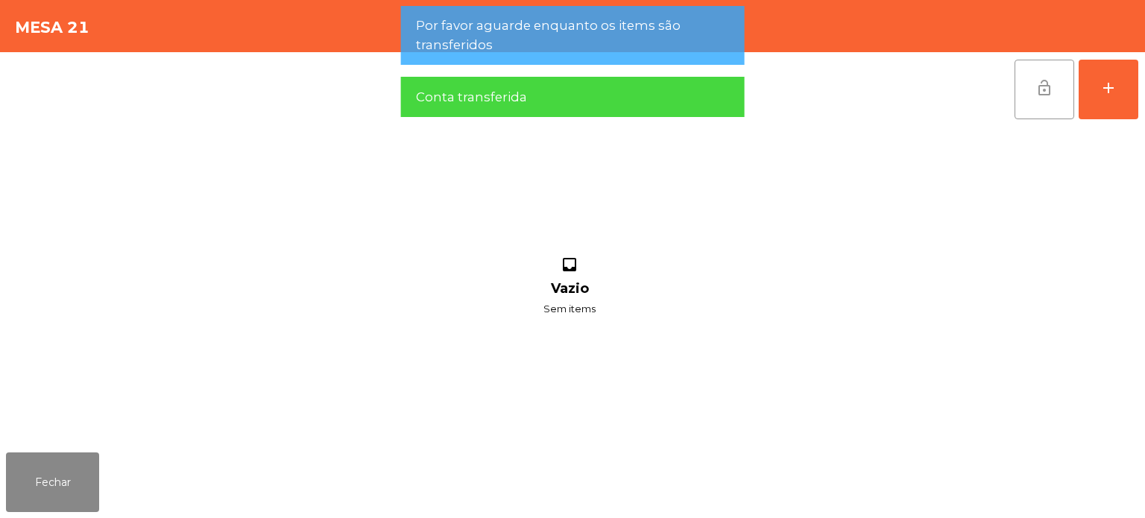
click at [1047, 93] on span "lock_open" at bounding box center [1044, 88] width 18 height 18
click at [60, 507] on button "Fechar" at bounding box center [52, 482] width 93 height 60
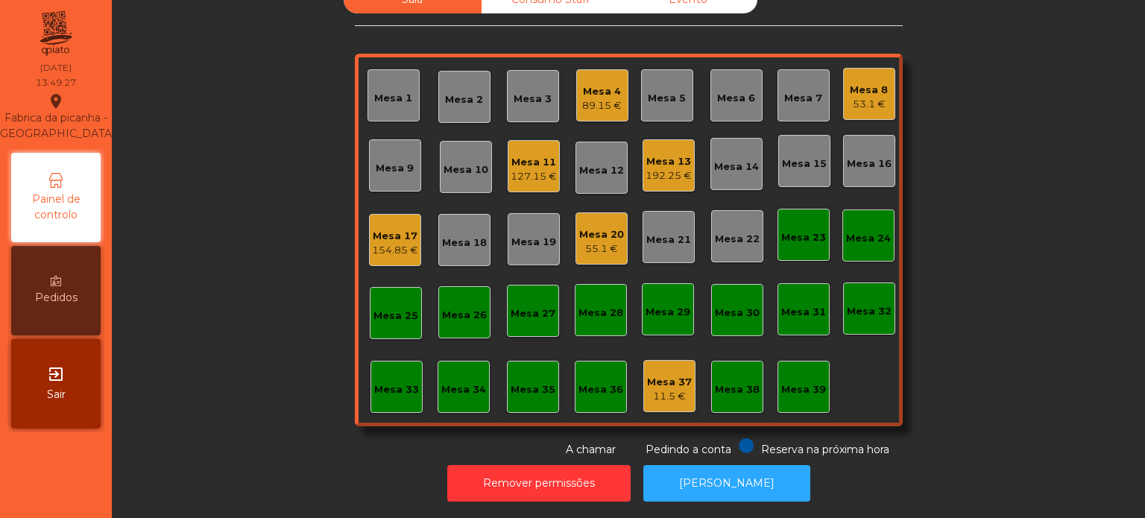
click at [373, 396] on div "Mesa 33" at bounding box center [396, 387] width 52 height 52
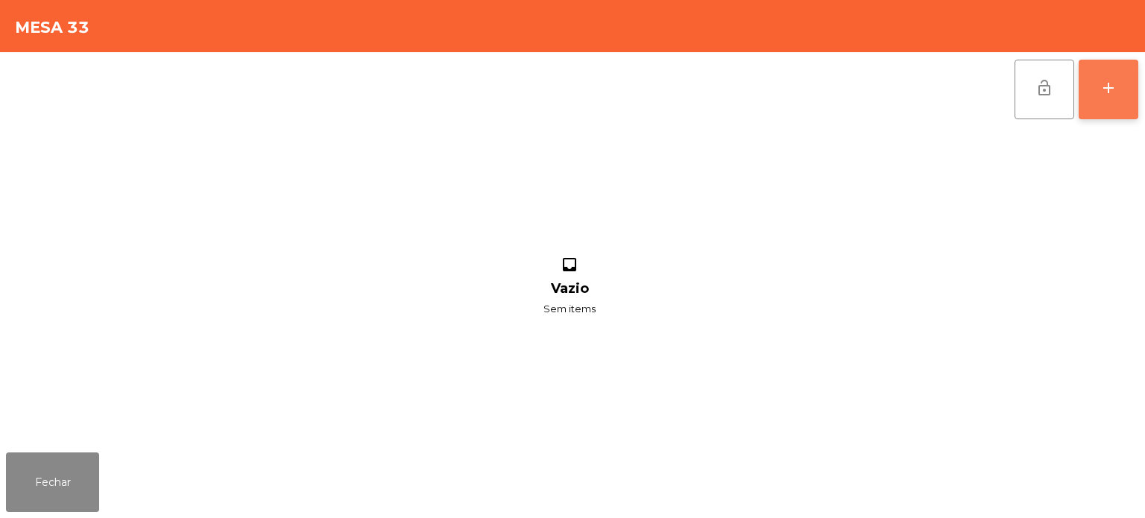
click at [1080, 107] on button "add" at bounding box center [1108, 90] width 60 height 60
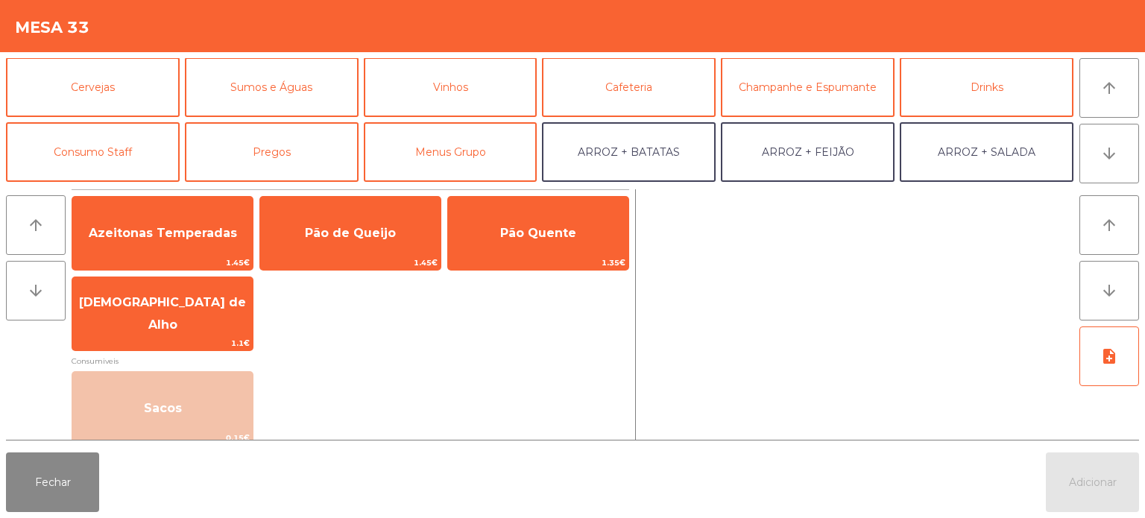
scroll to position [90, 0]
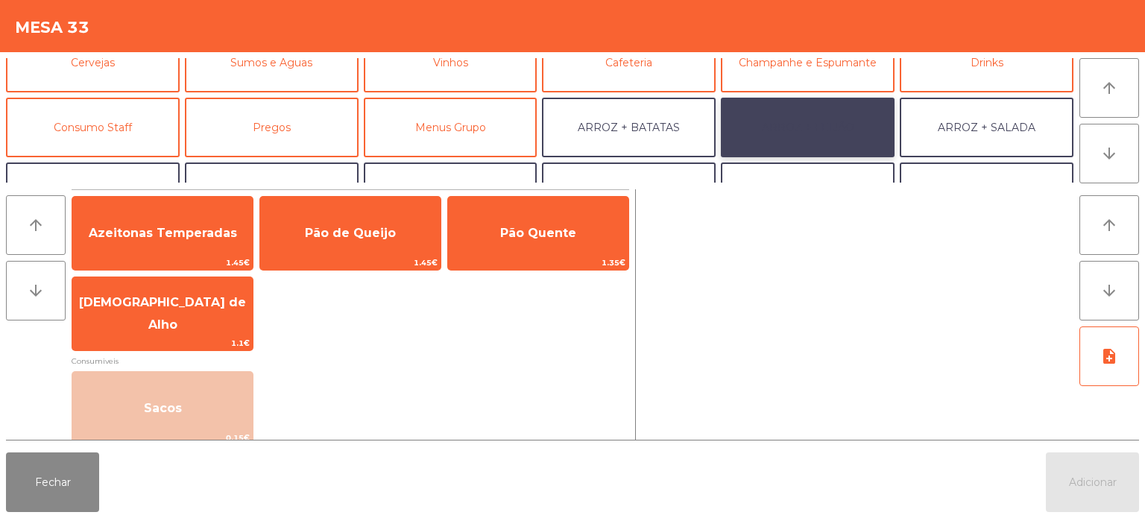
click at [820, 141] on button "ARROZ + FEIJÃO" at bounding box center [808, 128] width 174 height 60
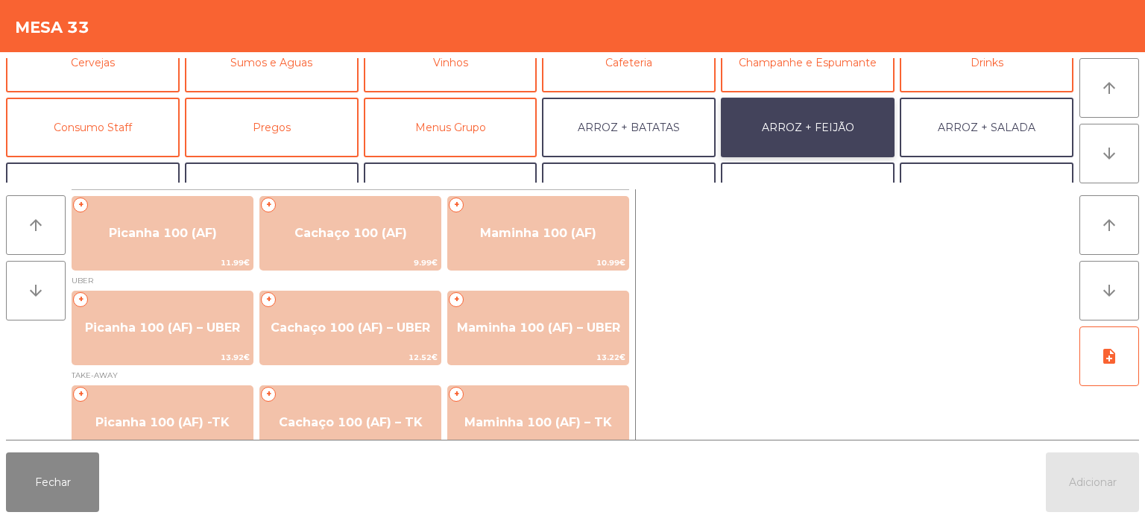
scroll to position [25, 0]
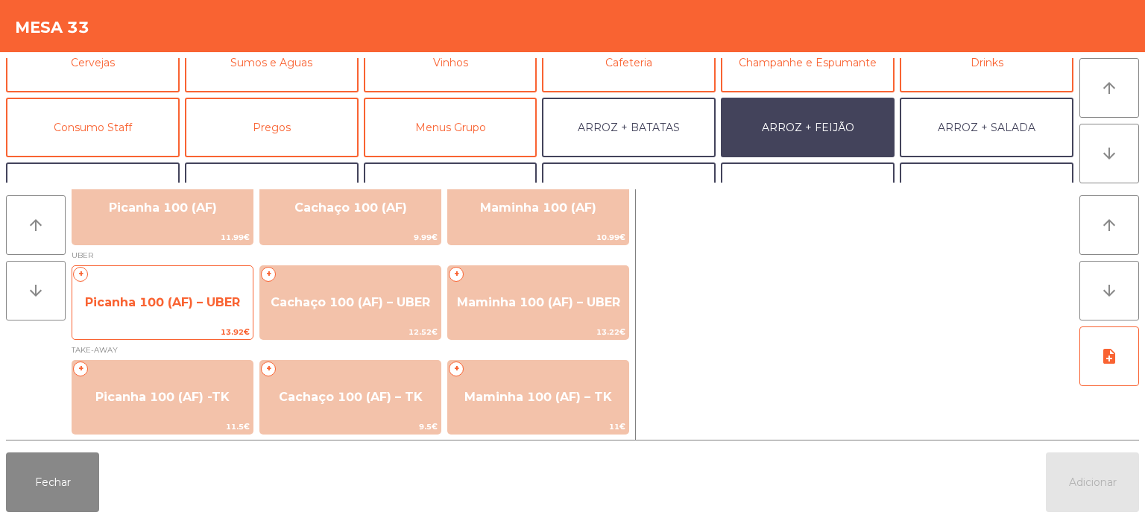
click at [180, 295] on span "Picanha 100 (AF) – UBER" at bounding box center [162, 302] width 155 height 14
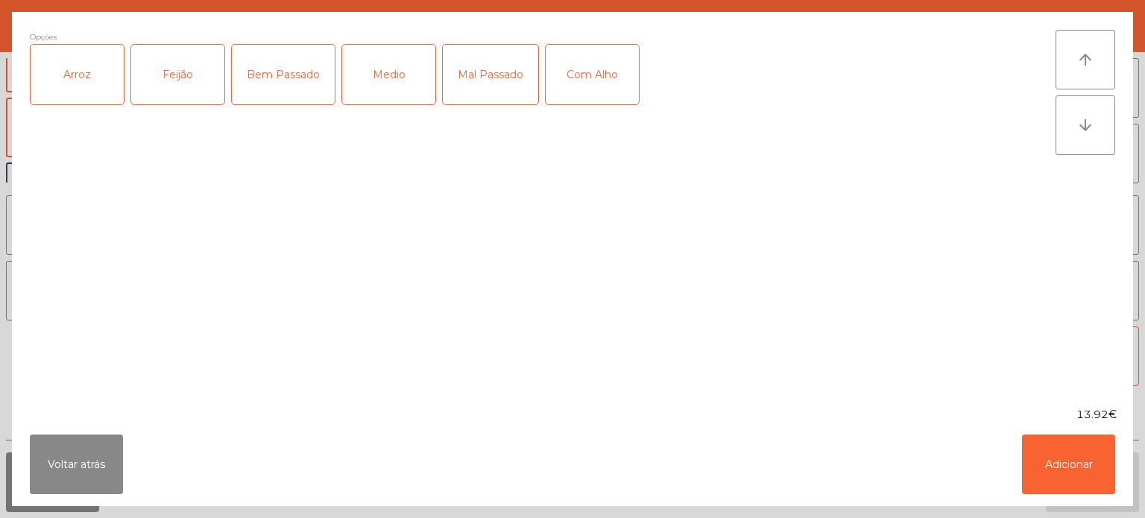
click at [60, 78] on div "Arroz" at bounding box center [77, 75] width 93 height 60
click at [175, 63] on div "Feijão" at bounding box center [177, 75] width 93 height 60
click at [274, 86] on div "Bem Passado" at bounding box center [283, 75] width 103 height 60
click at [596, 69] on div "Com Alho" at bounding box center [591, 75] width 93 height 60
click at [1070, 471] on button "Adicionar" at bounding box center [1068, 464] width 93 height 60
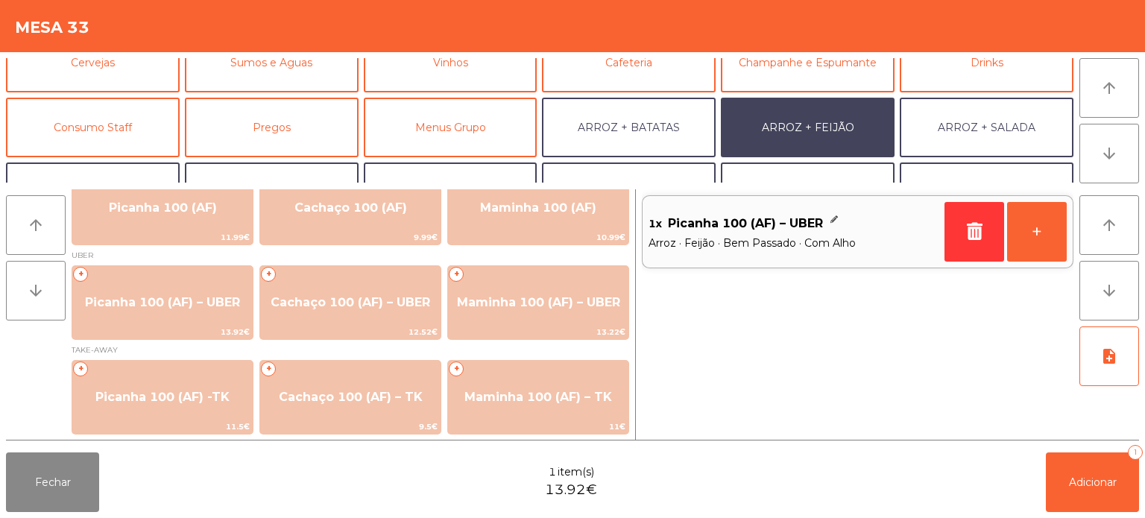
scroll to position [104, 0]
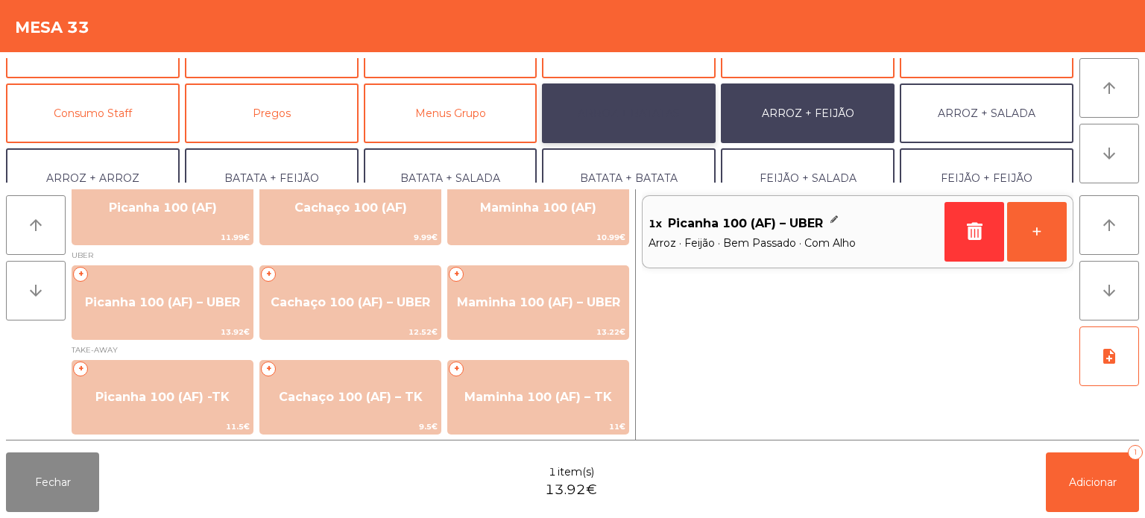
click at [623, 114] on button "ARROZ + BATATAS" at bounding box center [629, 113] width 174 height 60
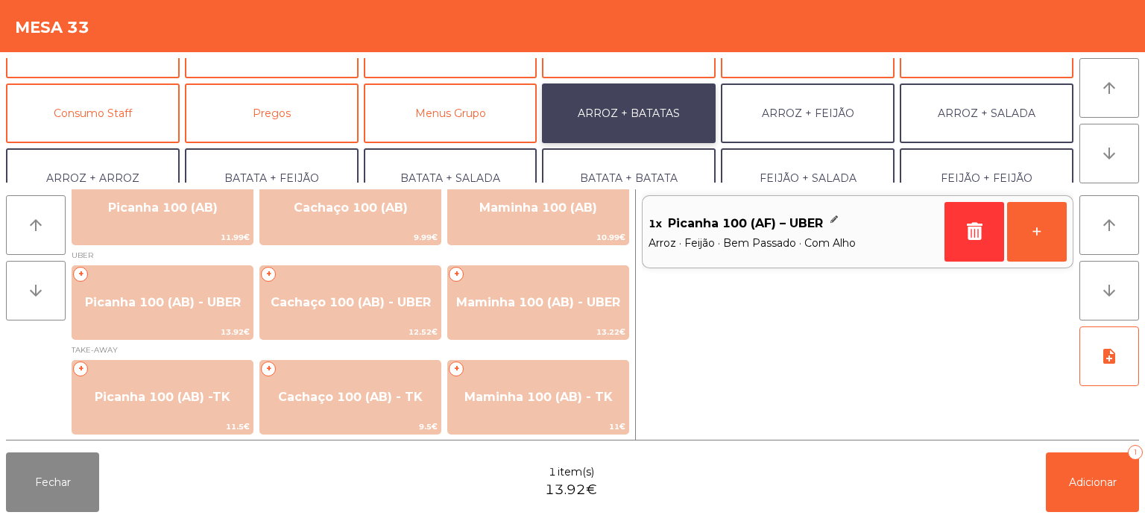
scroll to position [0, 0]
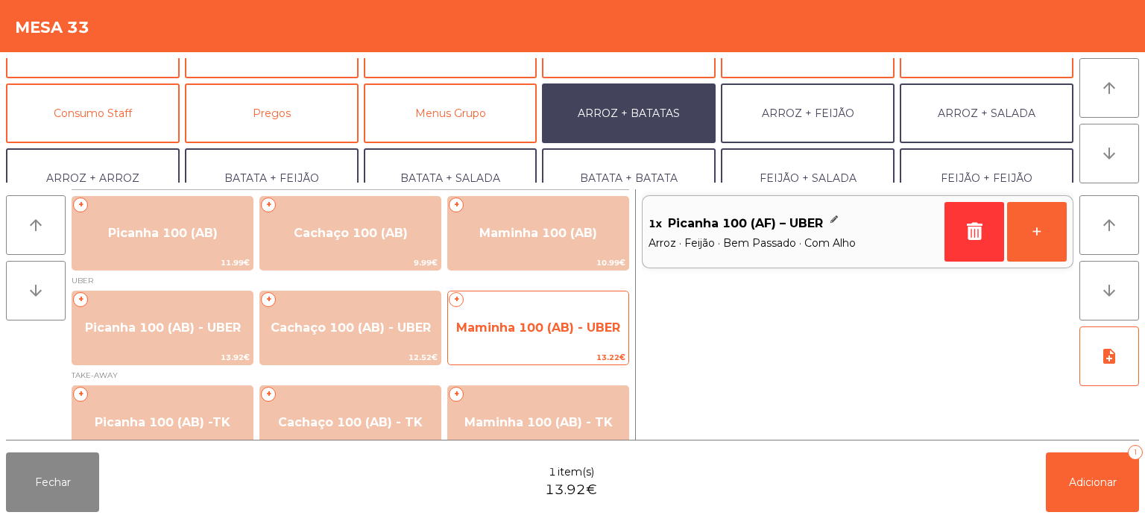
click at [550, 308] on span "Maminha 100 (AB) - UBER" at bounding box center [538, 328] width 180 height 40
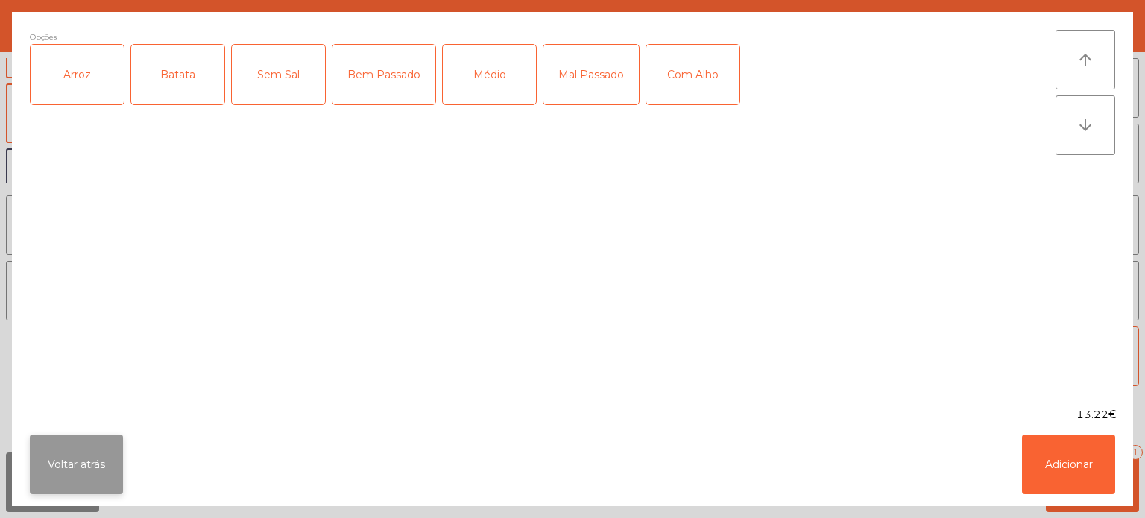
click at [63, 440] on button "Voltar atrás" at bounding box center [76, 464] width 93 height 60
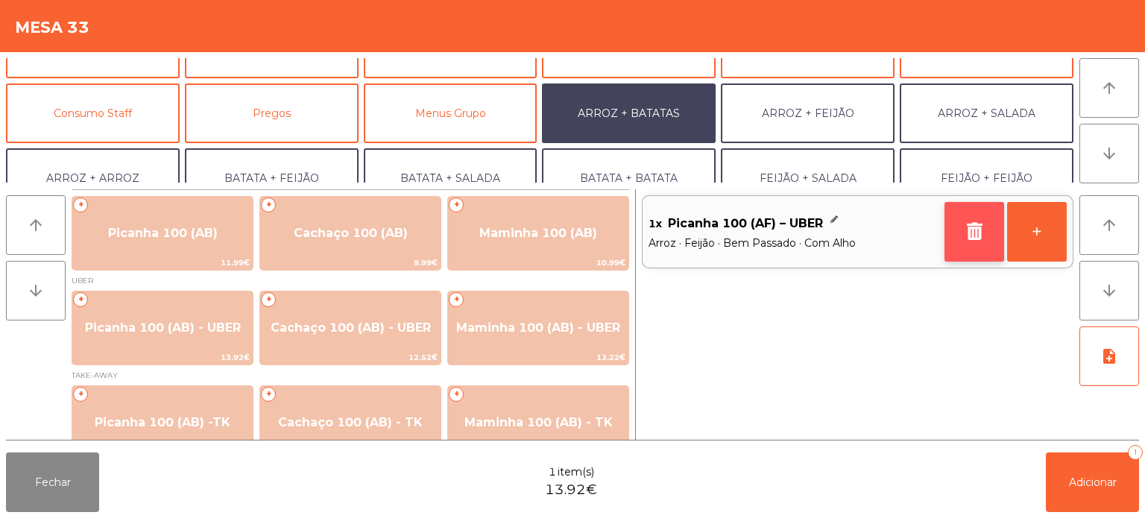
click at [961, 228] on button "button" at bounding box center [974, 232] width 60 height 60
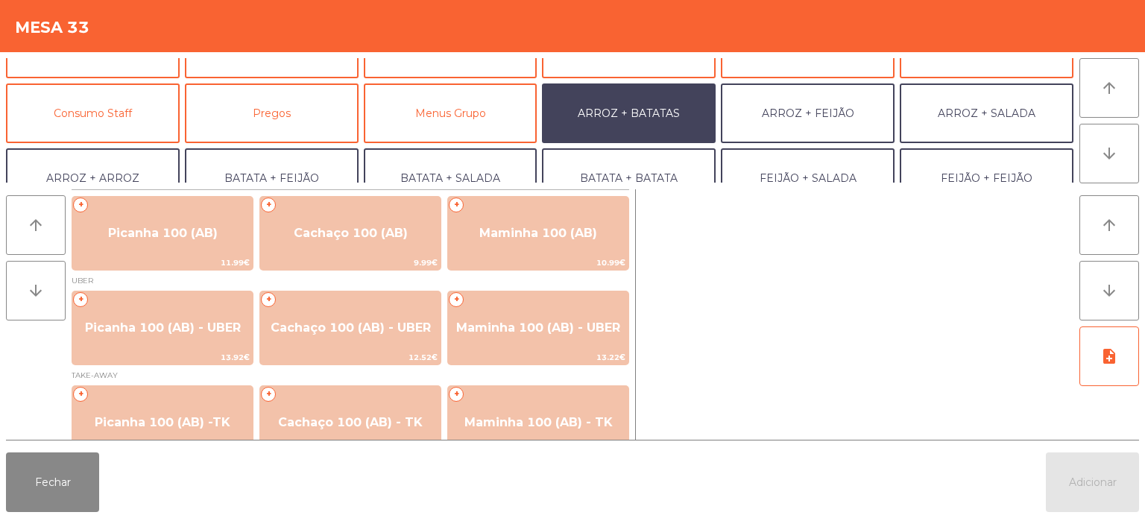
scroll to position [25, 0]
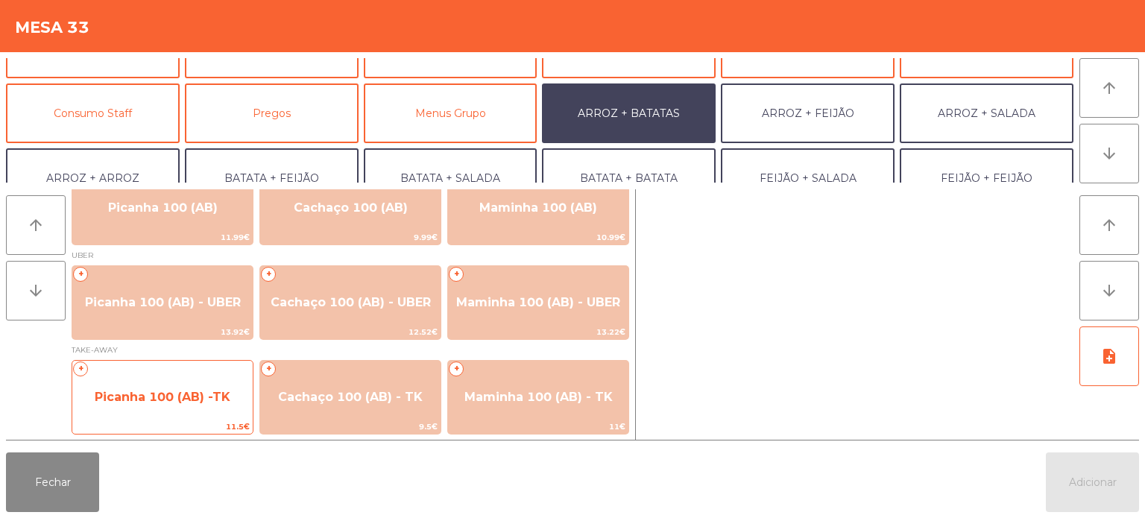
click at [146, 392] on span "Picanha 100 (AB) -TK" at bounding box center [163, 397] width 136 height 14
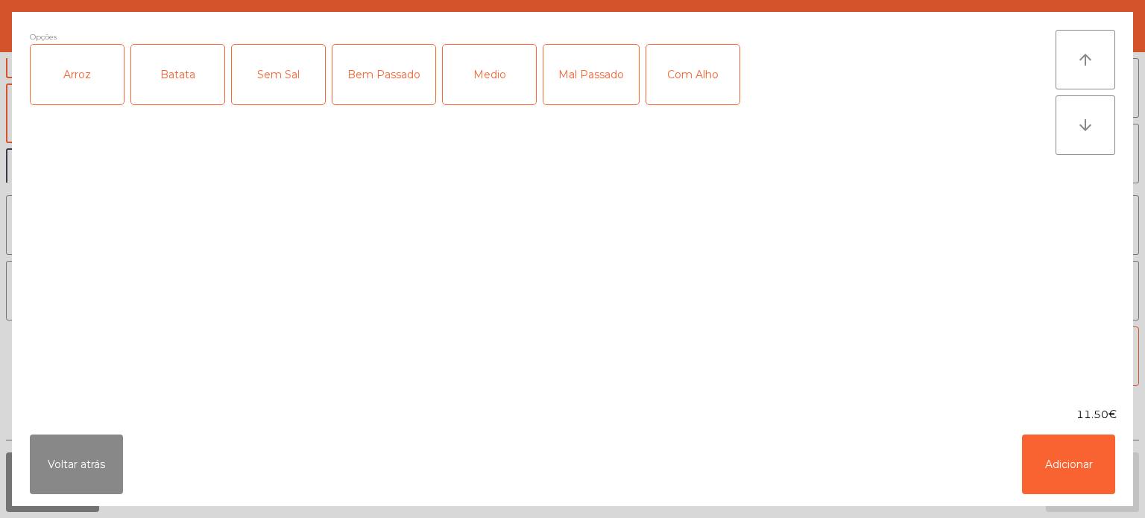
click at [46, 77] on div "Arroz" at bounding box center [77, 75] width 93 height 60
click at [159, 72] on div "Batata" at bounding box center [177, 75] width 93 height 60
click at [372, 95] on div "Bem Passado" at bounding box center [383, 75] width 103 height 60
click at [674, 83] on div "Com Alho" at bounding box center [692, 75] width 93 height 60
click at [1066, 462] on button "Adicionar" at bounding box center [1068, 464] width 93 height 60
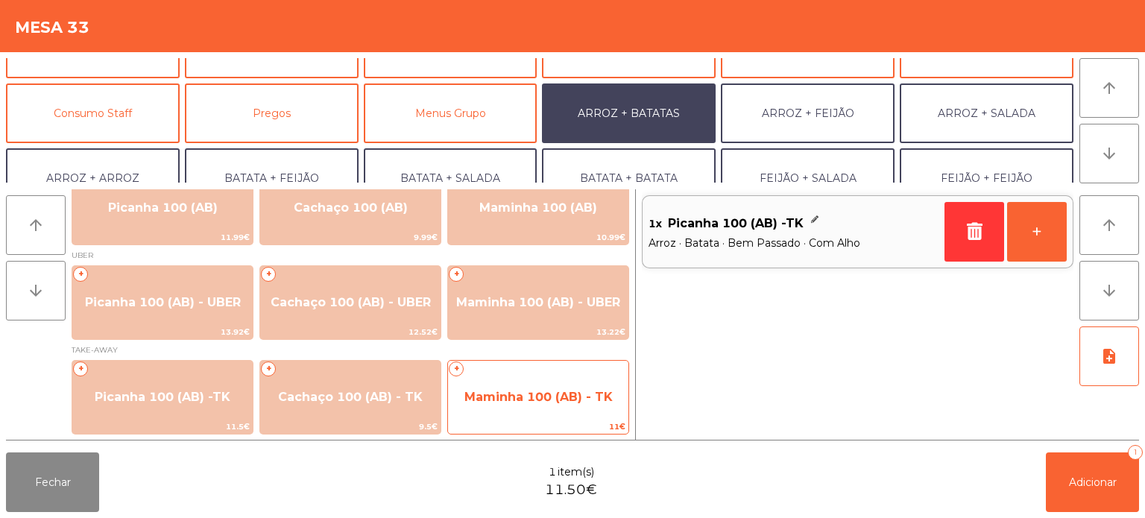
click at [552, 382] on span "Maminha 100 (AB) - TK" at bounding box center [538, 397] width 180 height 40
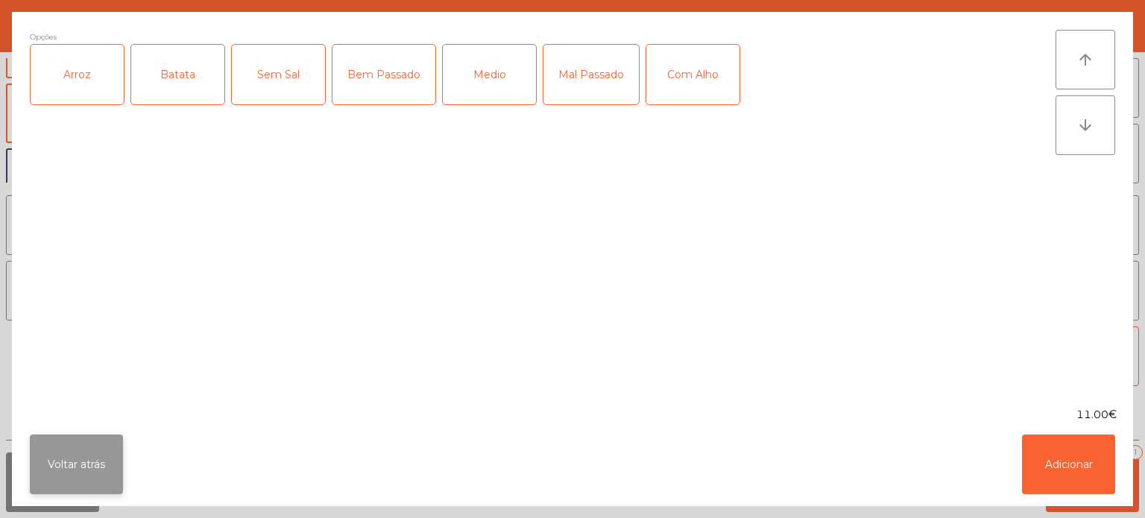
click at [85, 438] on button "Voltar atrás" at bounding box center [76, 464] width 93 height 60
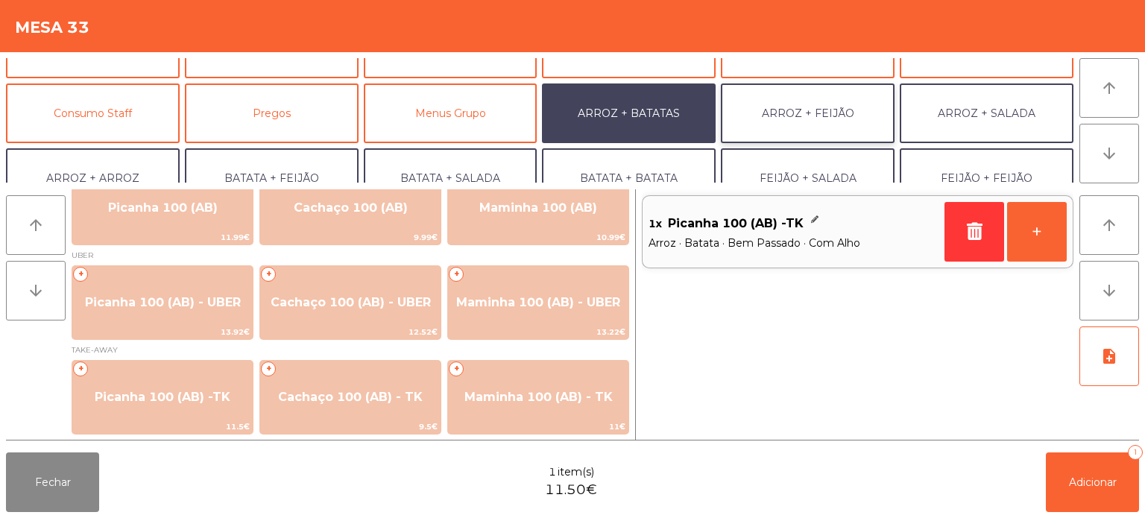
click at [802, 113] on button "ARROZ + FEIJÃO" at bounding box center [808, 113] width 174 height 60
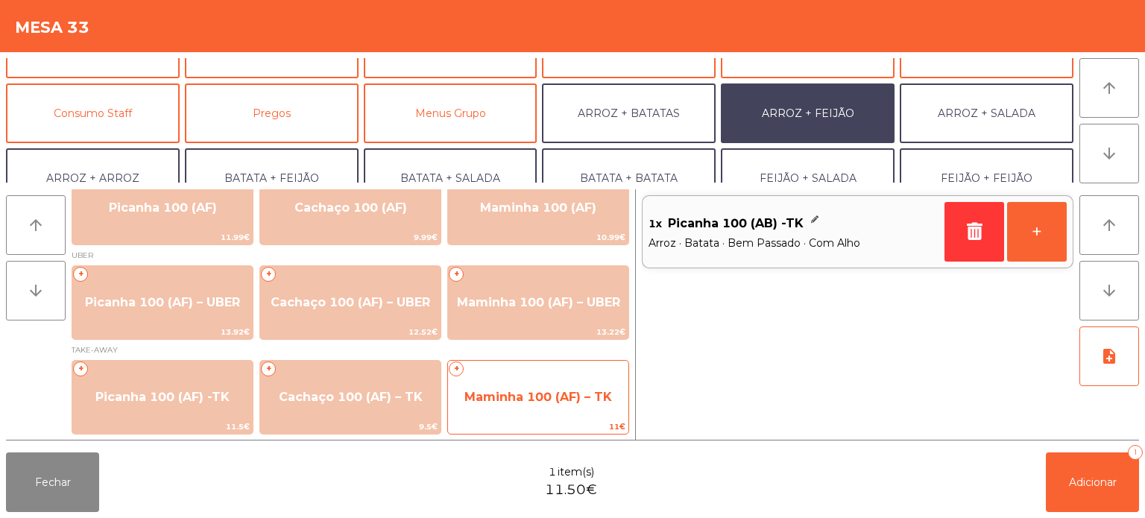
click at [567, 380] on span "Maminha 100 (AF) – TK" at bounding box center [538, 397] width 180 height 40
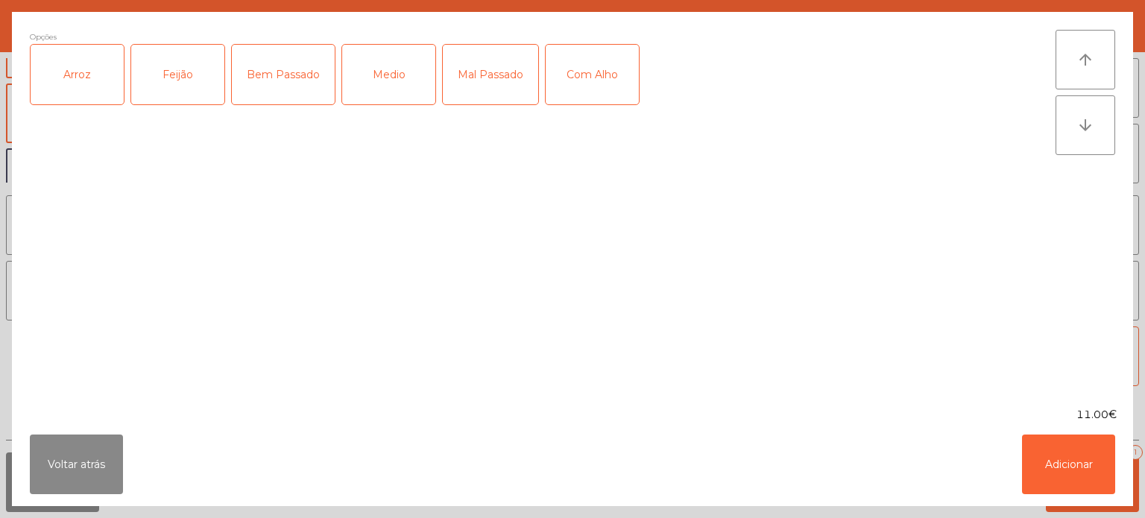
click at [83, 80] on div "Arroz" at bounding box center [77, 75] width 93 height 60
click at [198, 57] on div "Feijão" at bounding box center [177, 75] width 93 height 60
click at [282, 60] on div "Bem Passado" at bounding box center [283, 75] width 103 height 60
click at [596, 72] on div "Com Alho" at bounding box center [591, 75] width 93 height 60
click at [1070, 473] on button "Adicionar" at bounding box center [1068, 464] width 93 height 60
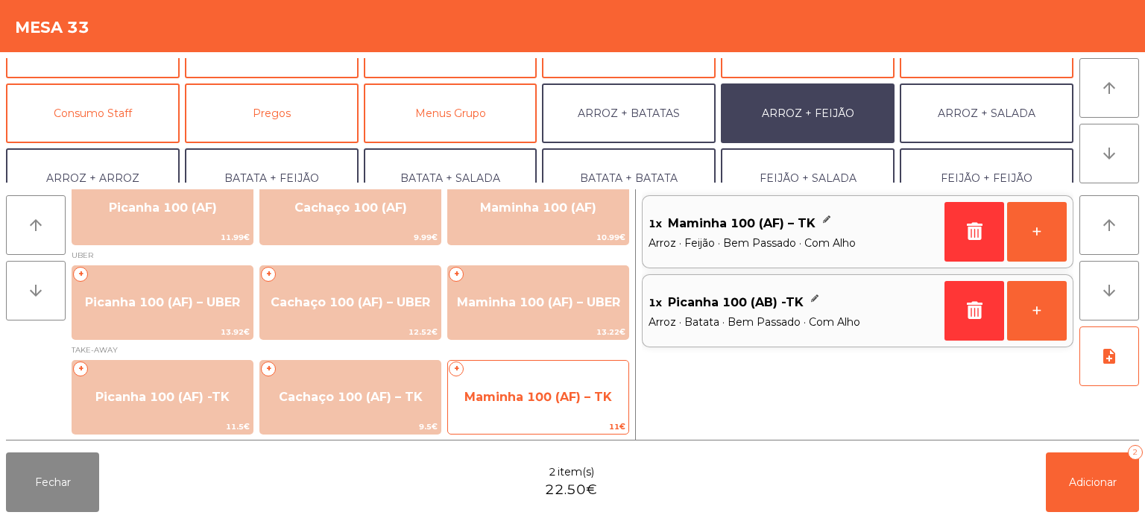
click at [544, 387] on span "Maminha 100 (AF) – TK" at bounding box center [538, 397] width 180 height 40
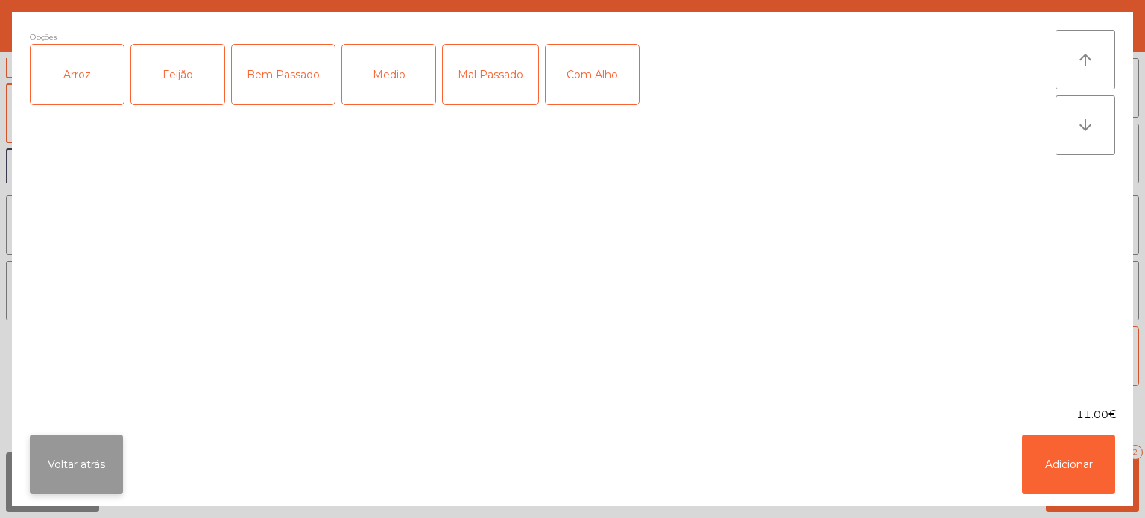
click at [86, 457] on button "Voltar atrás" at bounding box center [76, 464] width 93 height 60
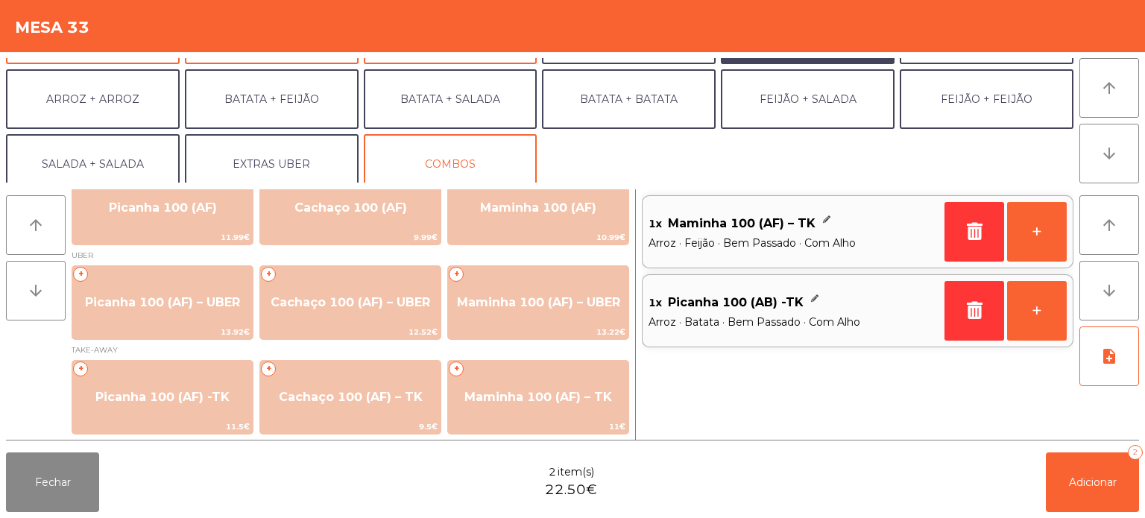
scroll to position [182, 0]
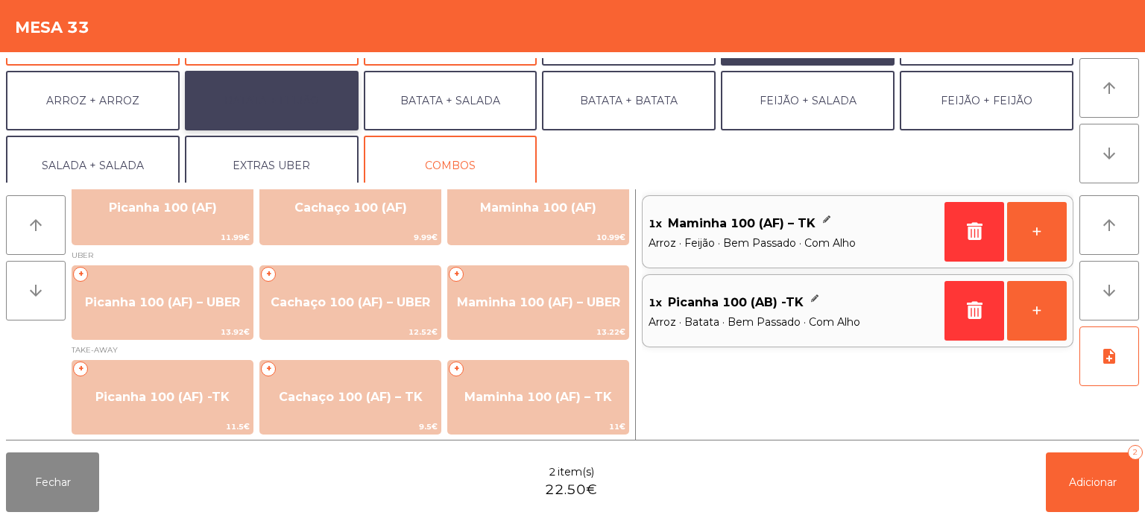
click at [304, 110] on button "BATATA + FEIJÃO" at bounding box center [272, 101] width 174 height 60
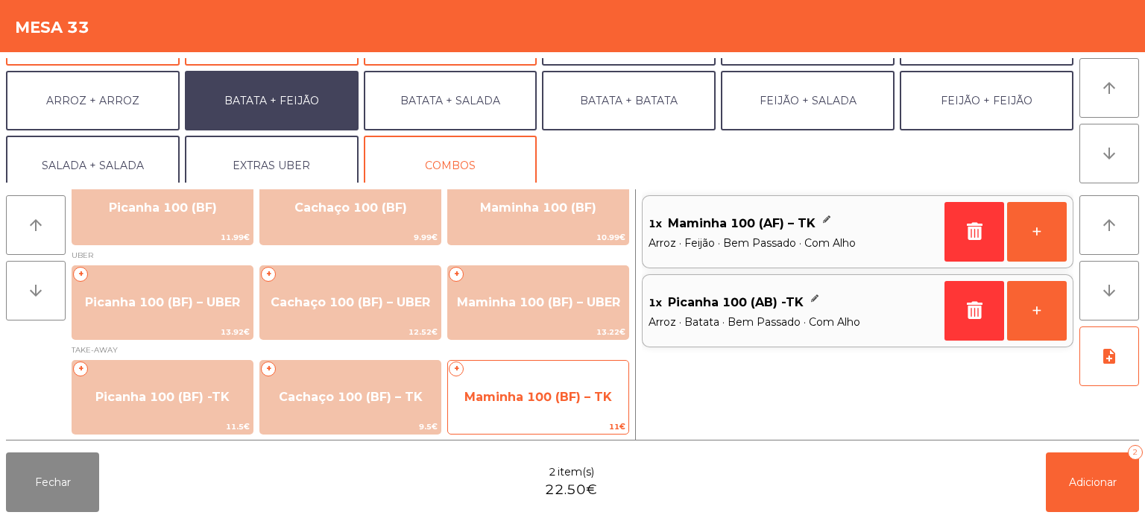
click at [545, 395] on span "Maminha 100 (BF) – TK" at bounding box center [538, 397] width 148 height 14
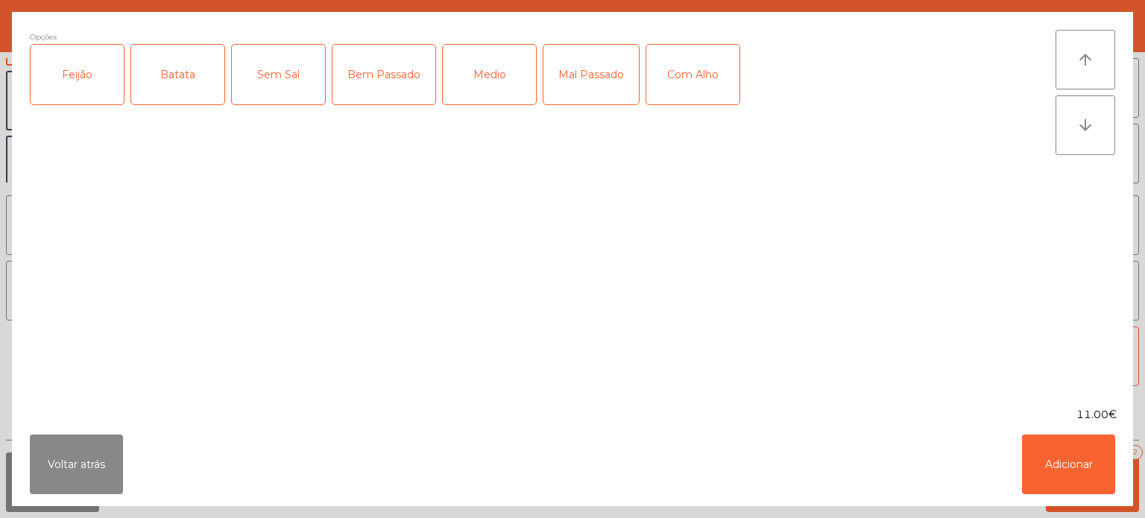
click at [67, 74] on div "Feijão" at bounding box center [77, 75] width 93 height 60
click at [171, 73] on div "Batata" at bounding box center [177, 75] width 93 height 60
click at [366, 66] on div "Bem Passado" at bounding box center [383, 75] width 103 height 60
click at [674, 72] on div "Com Alho" at bounding box center [692, 75] width 93 height 60
click at [1045, 461] on button "Adicionar" at bounding box center [1068, 464] width 93 height 60
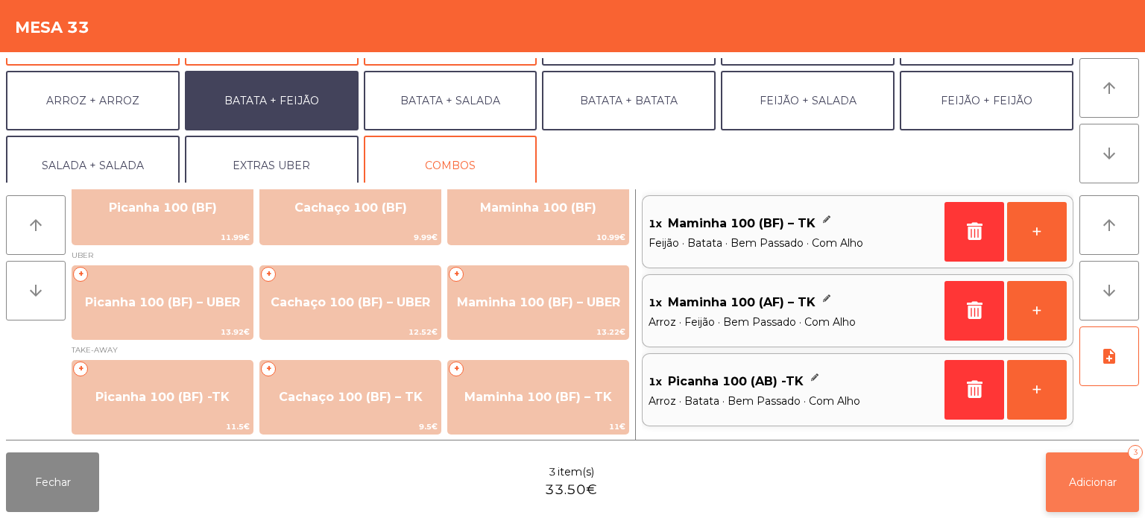
click at [1086, 483] on span "Adicionar" at bounding box center [1093, 481] width 48 height 13
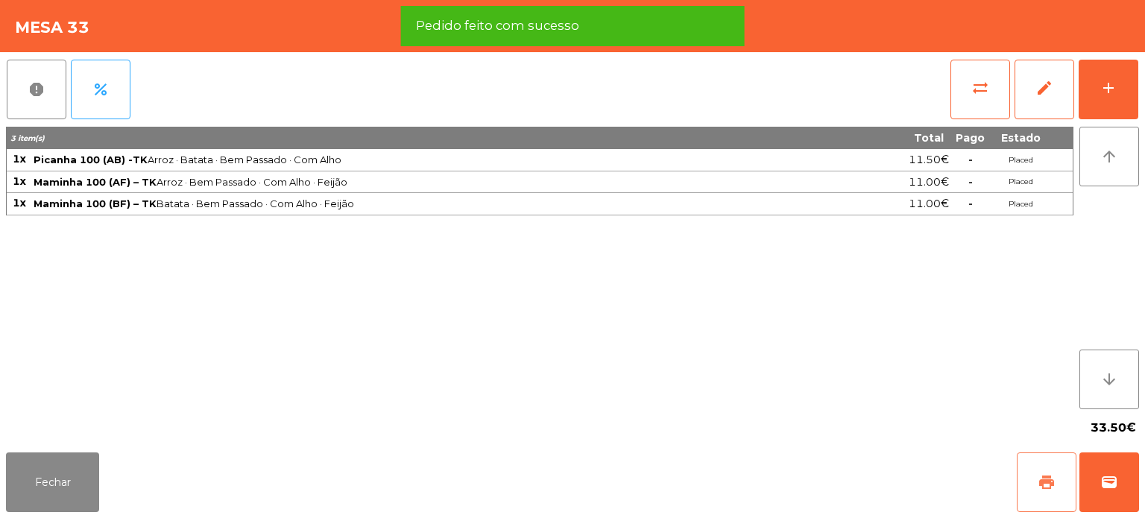
click at [1045, 481] on span "print" at bounding box center [1046, 482] width 18 height 18
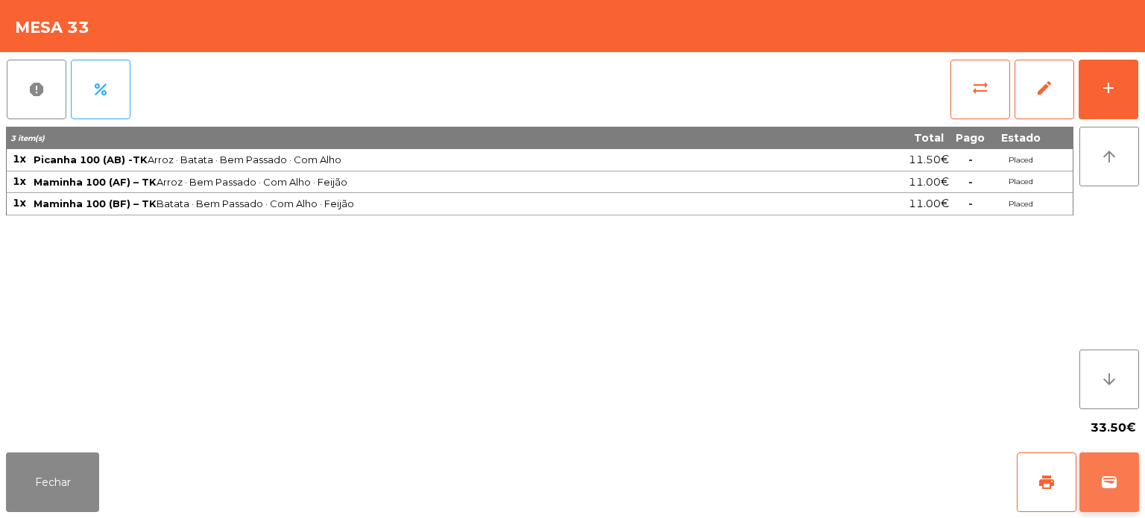
click at [1107, 495] on button "wallet" at bounding box center [1109, 482] width 60 height 60
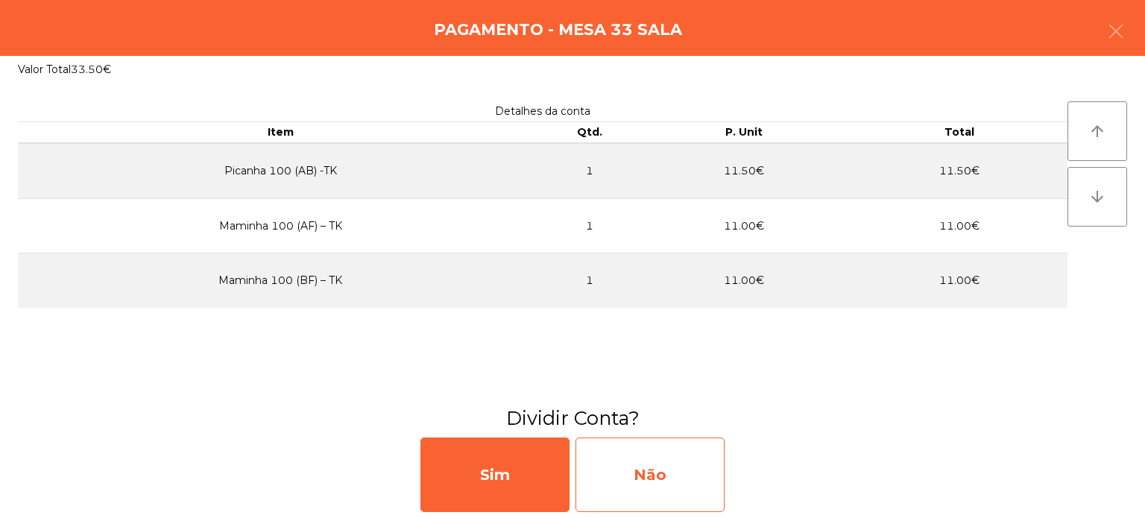
click at [677, 463] on div "Não" at bounding box center [649, 474] width 149 height 75
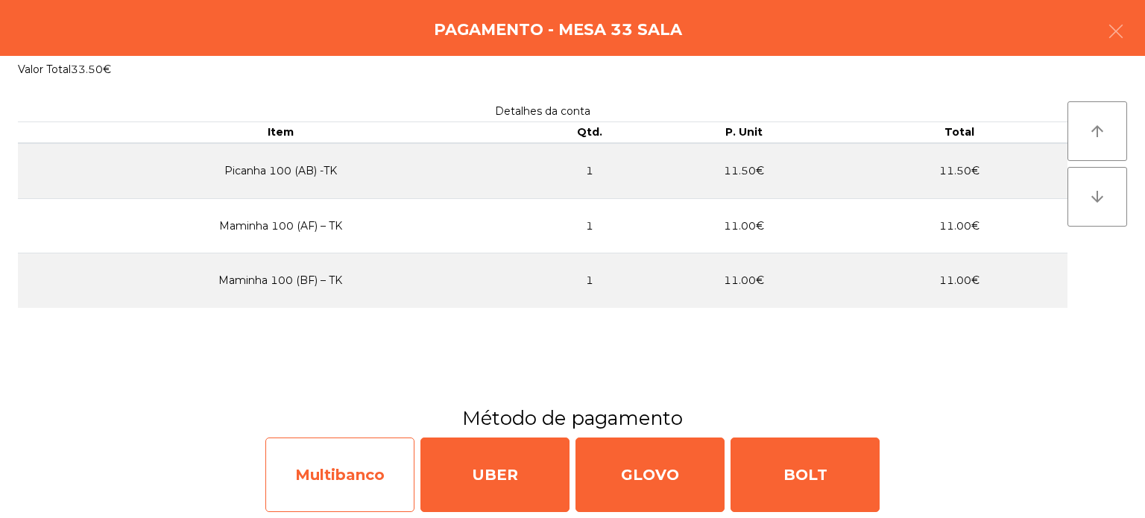
click at [320, 486] on div "Multibanco" at bounding box center [339, 474] width 149 height 75
select select "**"
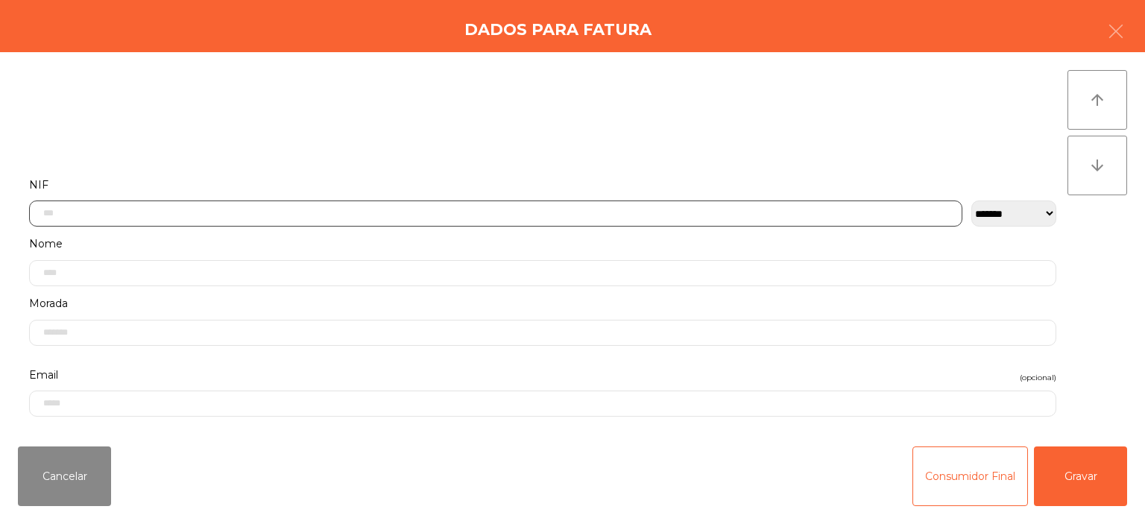
click at [297, 215] on input "text" at bounding box center [495, 213] width 933 height 26
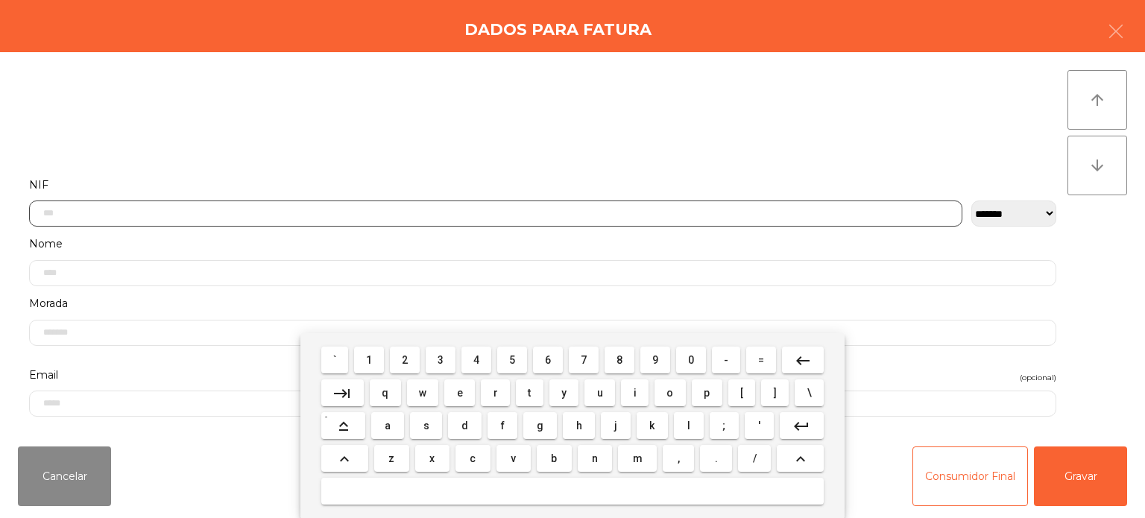
scroll to position [104, 0]
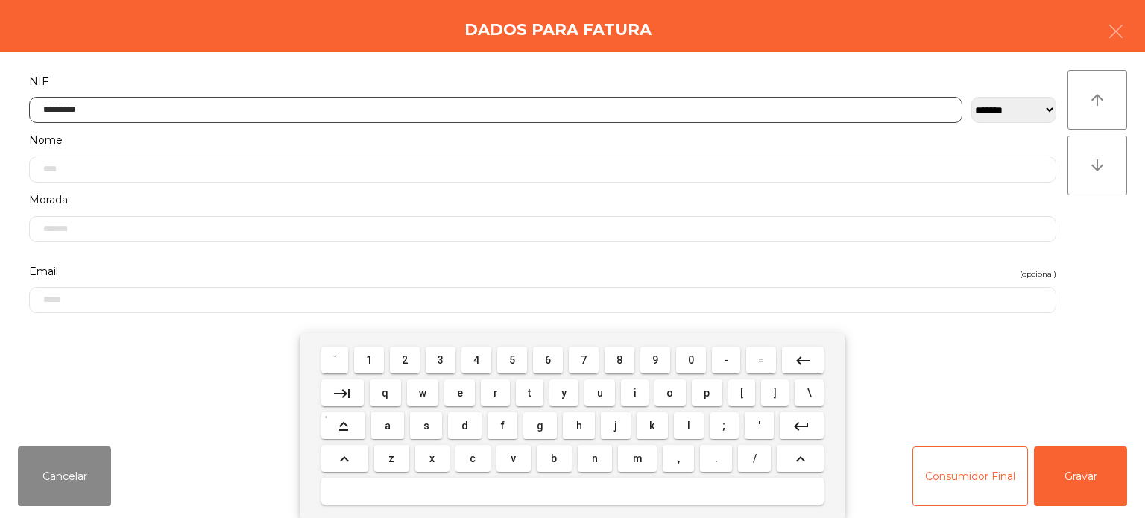
type input "*********"
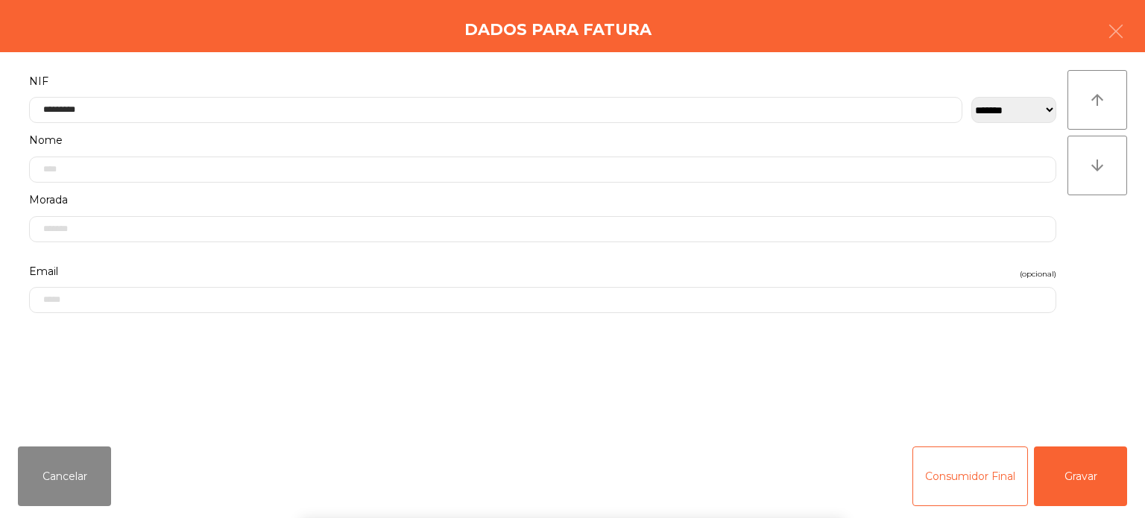
click at [1104, 241] on div "arrow_upward arrow_downward" at bounding box center [1097, 243] width 60 height 346
click at [1087, 469] on button "Gravar" at bounding box center [1080, 476] width 93 height 60
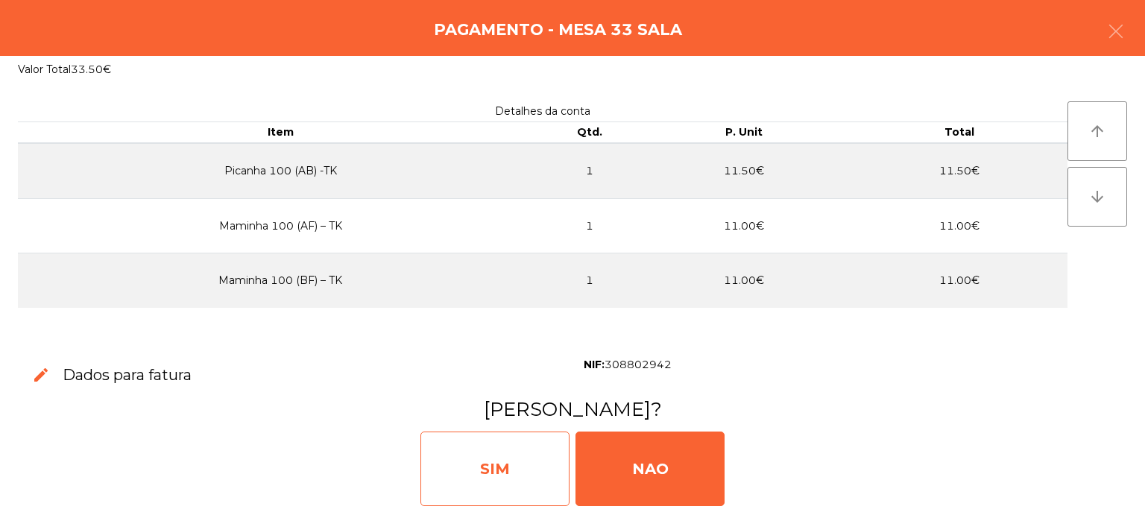
click at [515, 453] on div "SIM" at bounding box center [494, 468] width 149 height 75
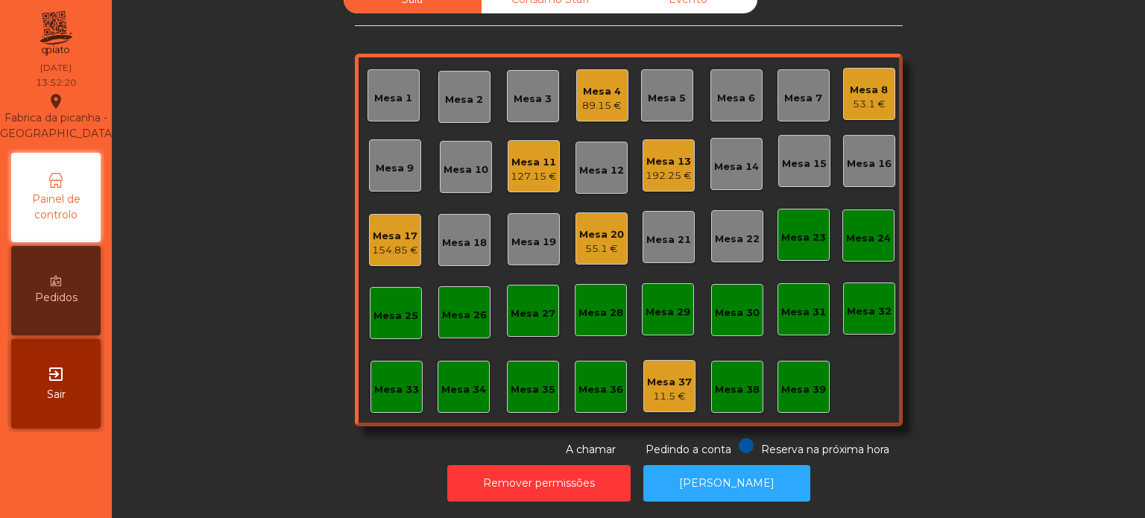
click at [405, 229] on div "Mesa 17" at bounding box center [395, 236] width 46 height 15
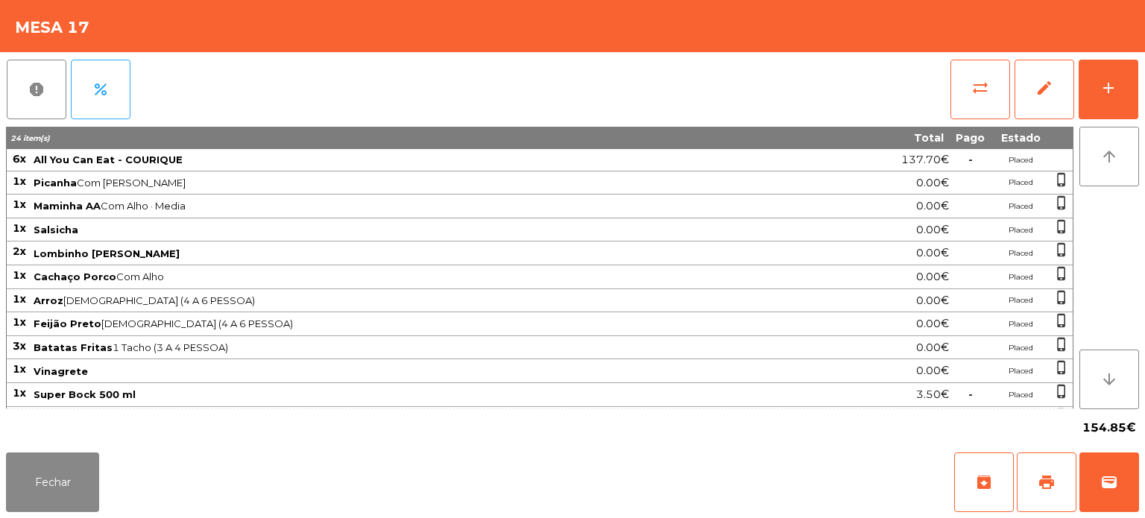
scroll to position [85, 0]
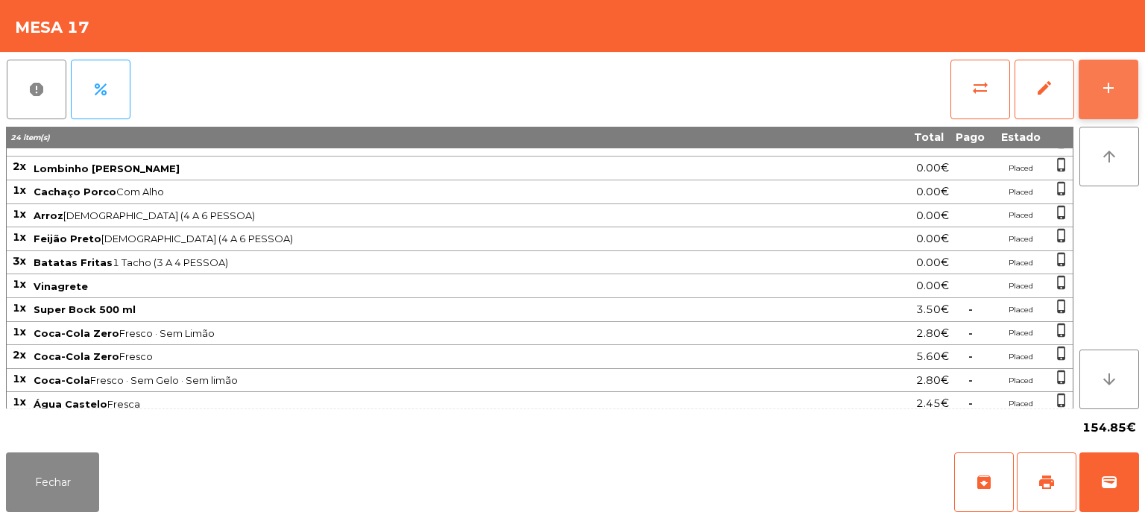
click at [1082, 91] on button "add" at bounding box center [1108, 90] width 60 height 60
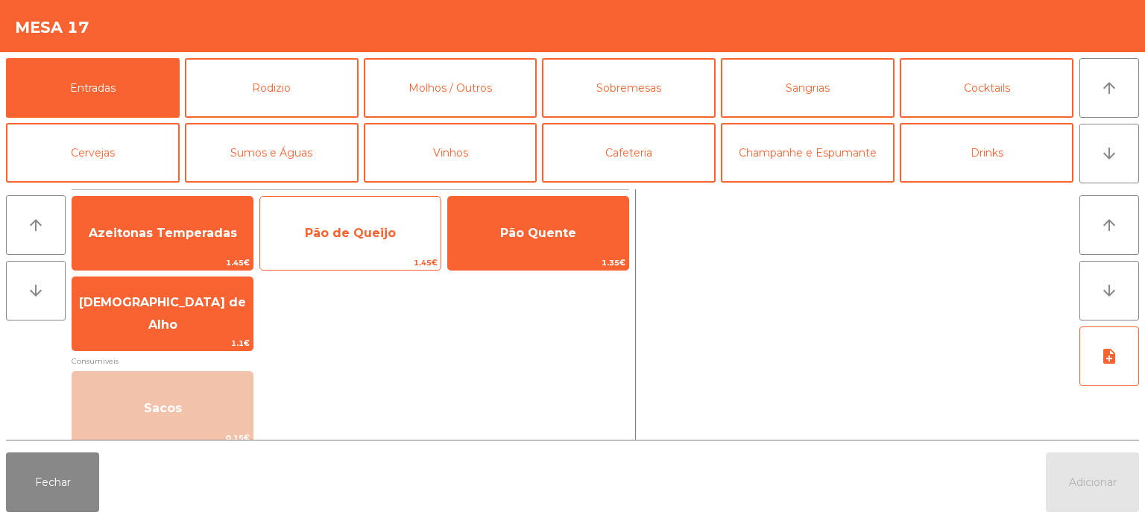
click at [367, 238] on span "Pão de Queijo" at bounding box center [350, 233] width 91 height 14
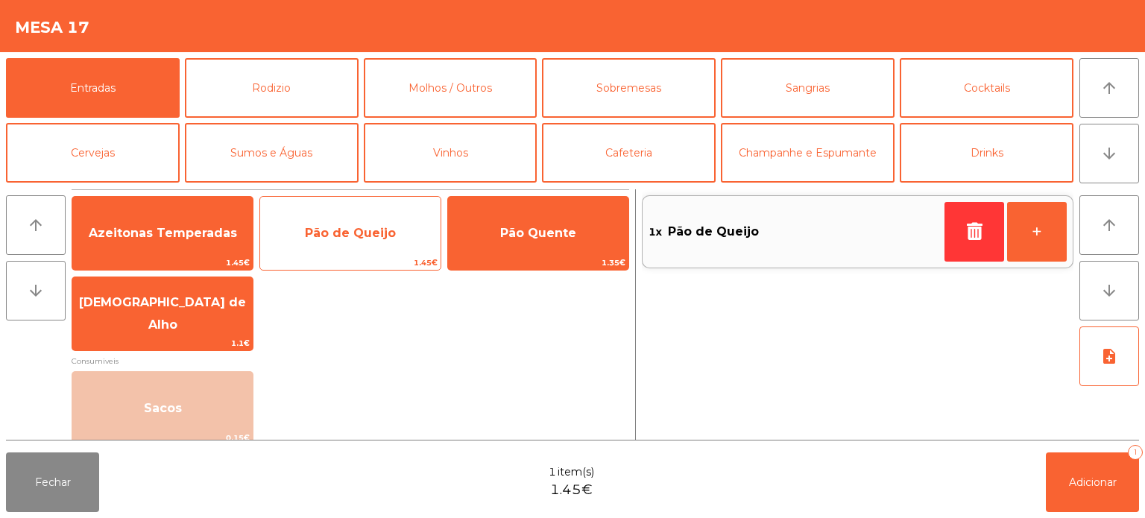
click at [347, 244] on span "Pão de Queijo" at bounding box center [350, 233] width 180 height 40
click at [325, 262] on span "1.45€" at bounding box center [350, 263] width 180 height 14
click at [333, 244] on span "Pão de Queijo" at bounding box center [350, 233] width 180 height 40
click at [323, 253] on div "Pão de Queijo 1.45€" at bounding box center [350, 233] width 182 height 75
click at [344, 253] on div "Pão de Queijo 1.45€" at bounding box center [350, 233] width 182 height 75
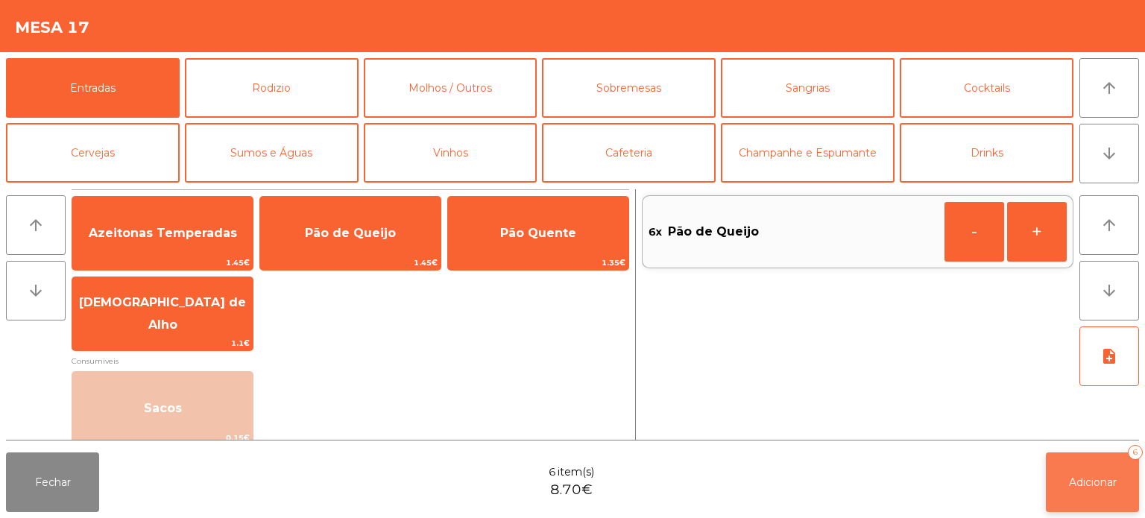
click at [1080, 480] on span "Adicionar" at bounding box center [1093, 481] width 48 height 13
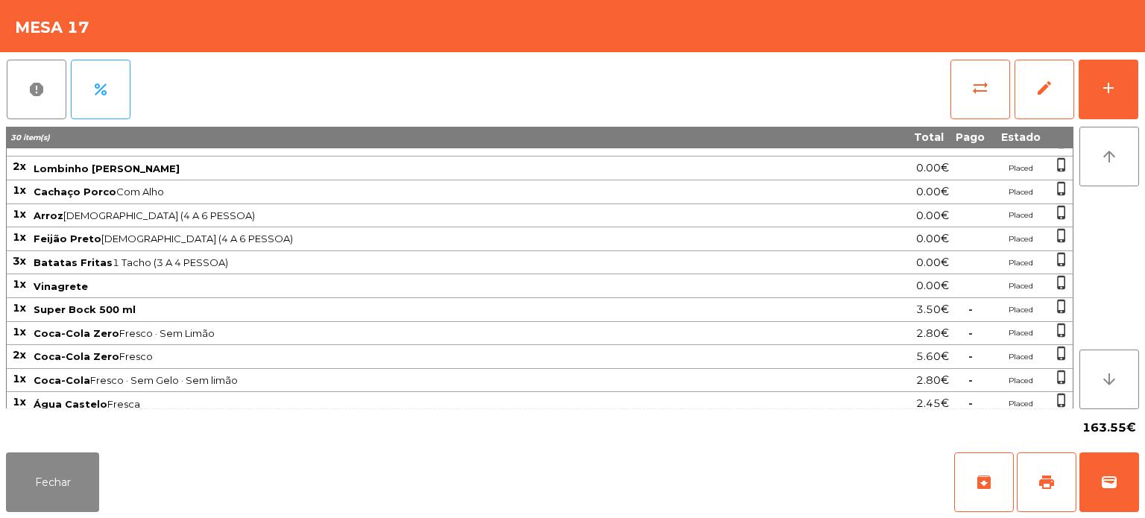
click at [428, 232] on span "Feijão Preto 1 Tacho (4 A 6 PESSOA)" at bounding box center [419, 238] width 770 height 12
click at [95, 436] on div "163.55€" at bounding box center [572, 427] width 1133 height 37
click at [75, 485] on button "Fechar" at bounding box center [52, 482] width 93 height 60
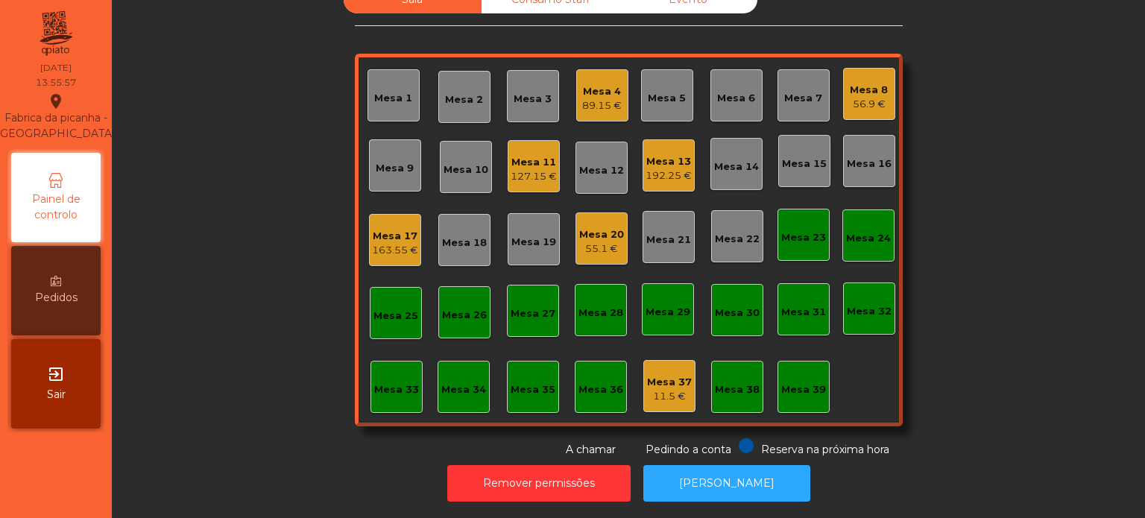
click at [602, 78] on div "Mesa 4 89.15 €" at bounding box center [601, 95] width 39 height 35
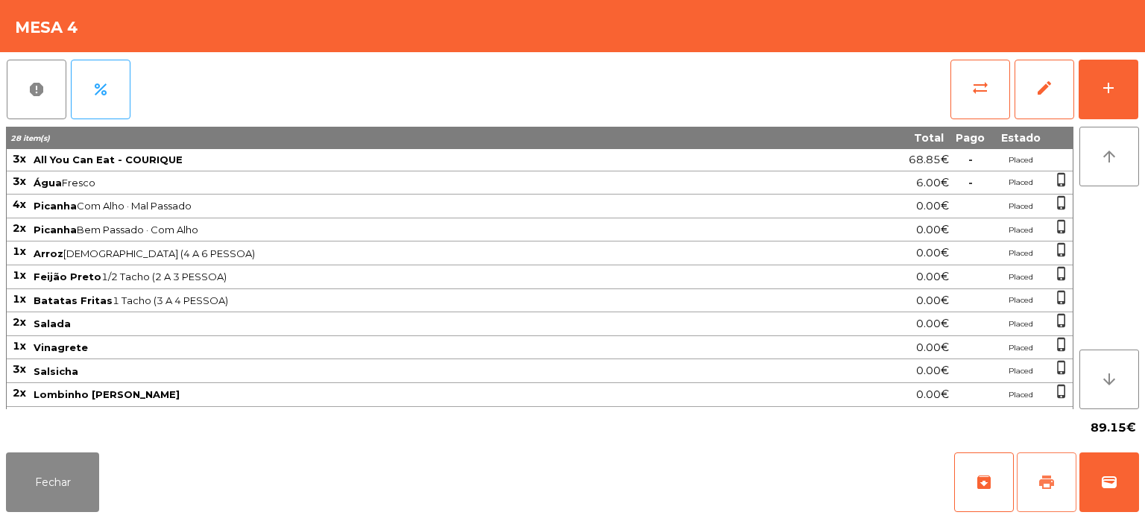
click at [1043, 466] on button "print" at bounding box center [1046, 482] width 60 height 60
click at [1112, 465] on button "wallet" at bounding box center [1109, 482] width 60 height 60
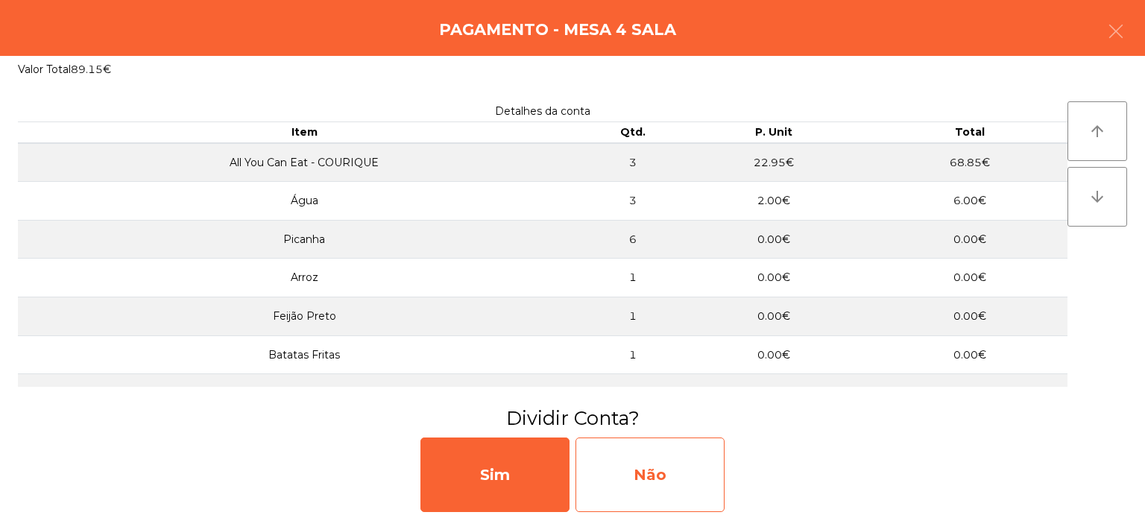
click at [678, 481] on div "Não" at bounding box center [649, 474] width 149 height 75
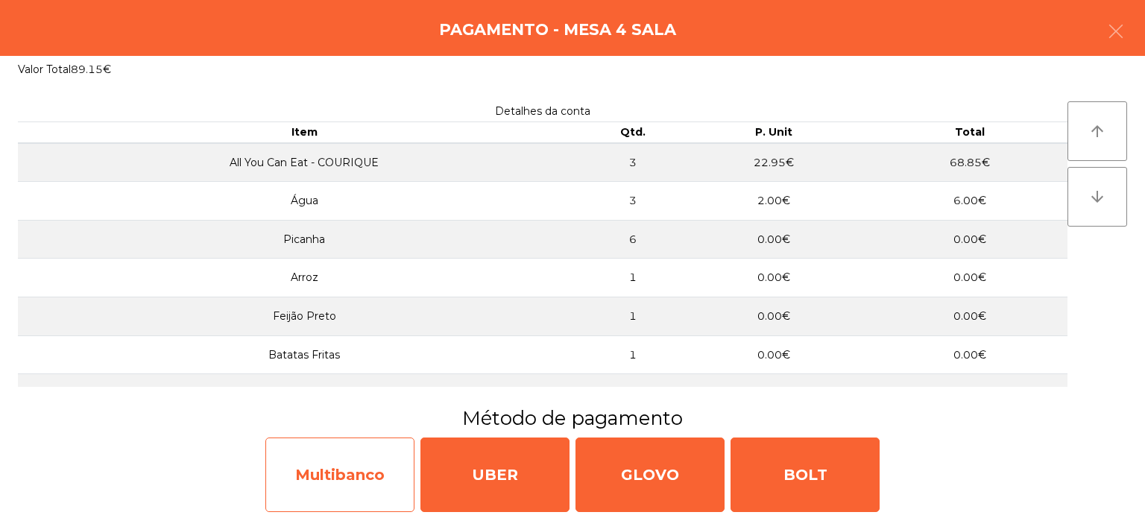
click at [344, 489] on div "Multibanco" at bounding box center [339, 474] width 149 height 75
select select "**"
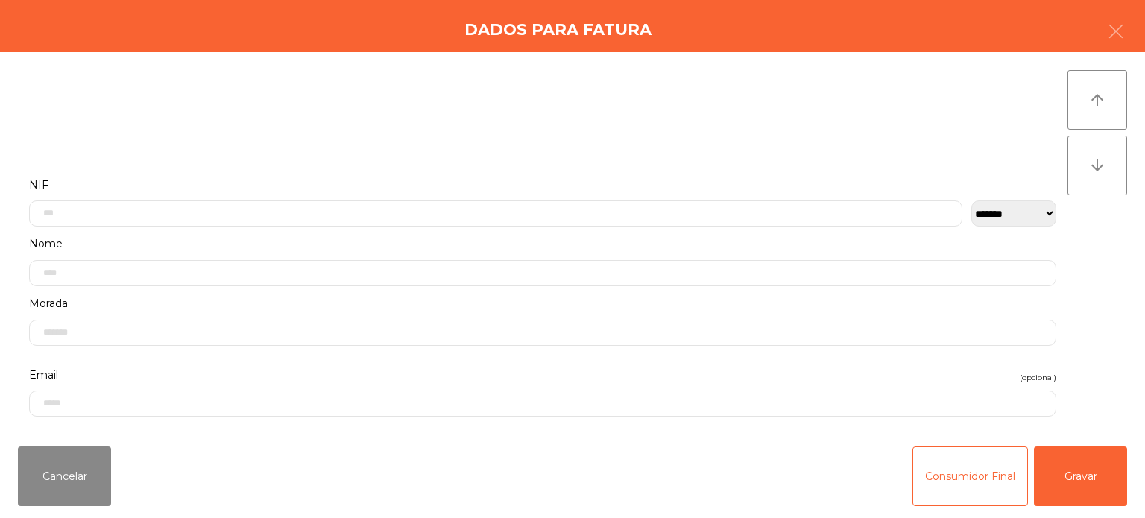
click at [343, 238] on label "Nome" at bounding box center [542, 244] width 1027 height 20
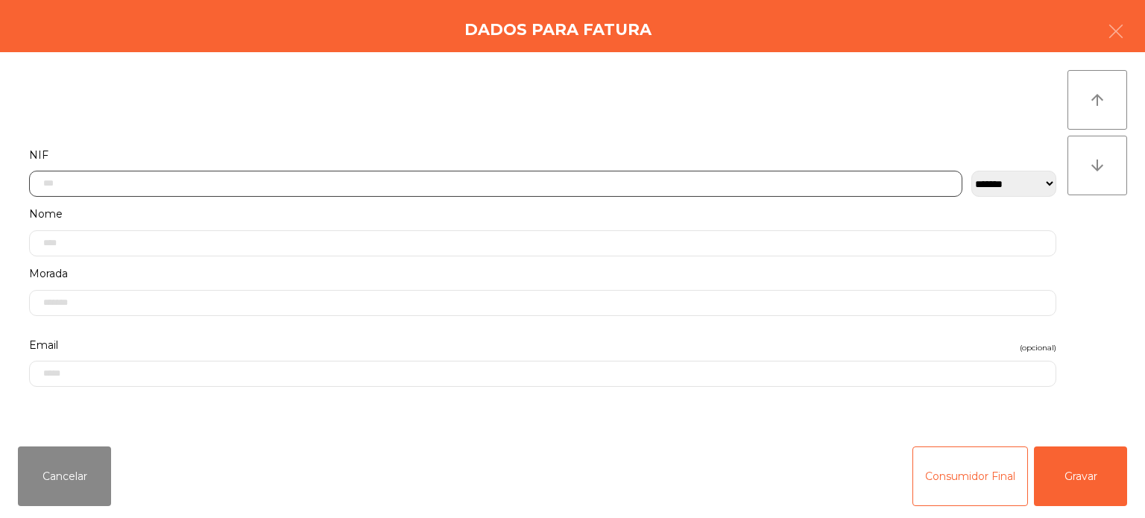
click at [307, 178] on input "text" at bounding box center [495, 184] width 933 height 26
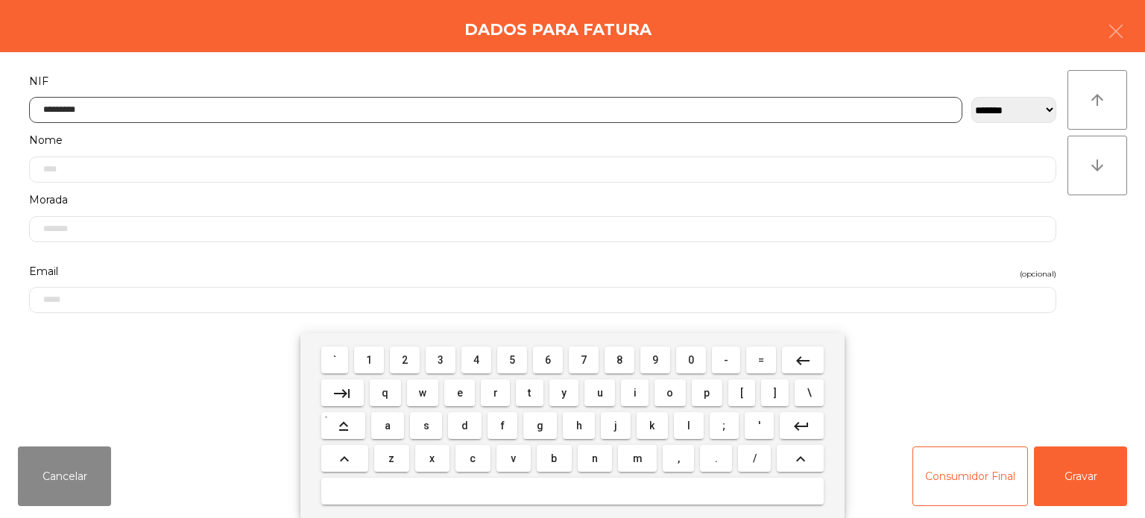
type input "*********"
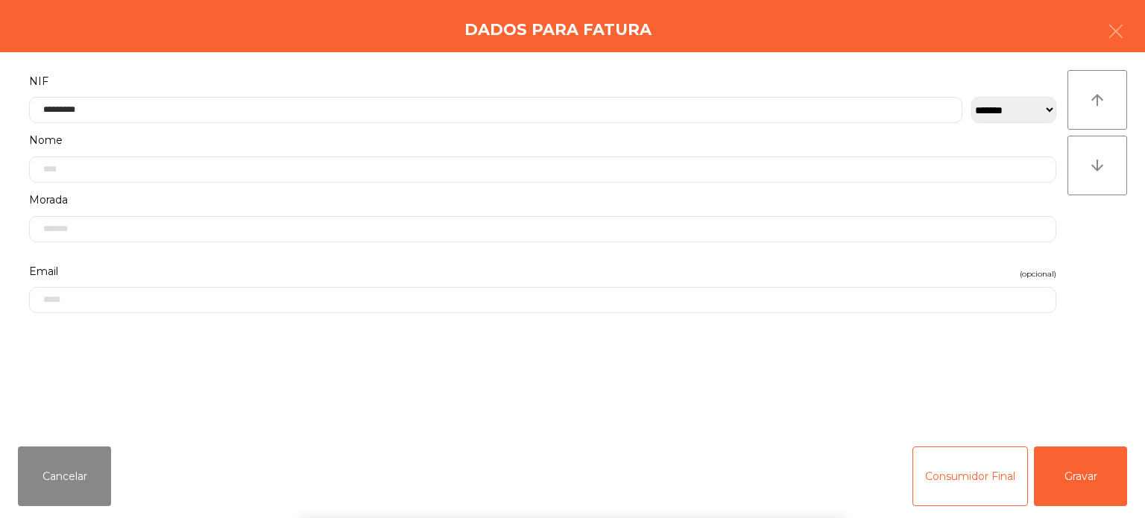
click at [1116, 241] on div "**********" at bounding box center [572, 243] width 1145 height 382
click at [1082, 487] on button "Gravar" at bounding box center [1080, 476] width 93 height 60
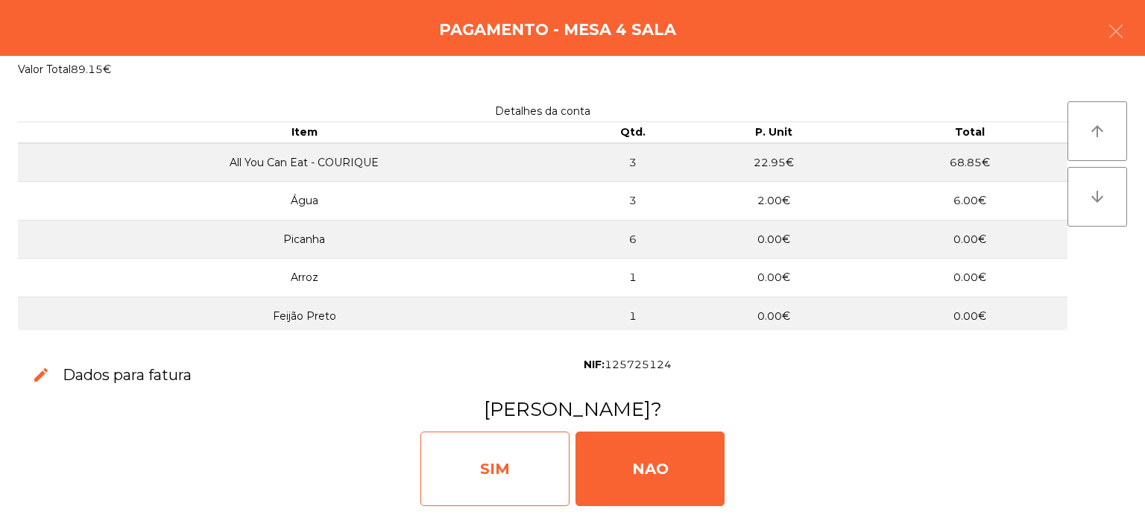
click at [493, 459] on div "SIM" at bounding box center [494, 468] width 149 height 75
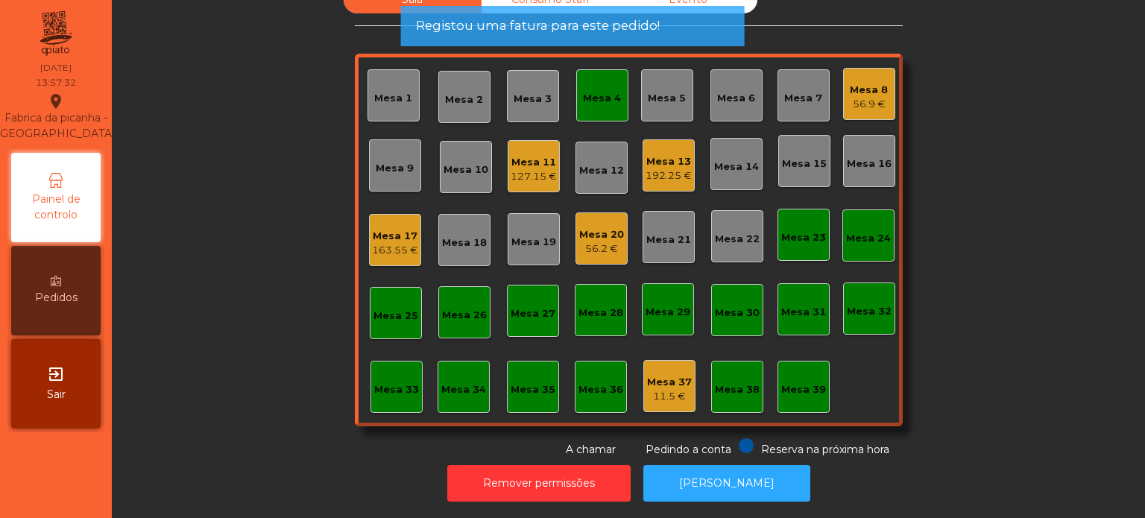
click at [604, 106] on div "Mesa 4" at bounding box center [602, 95] width 52 height 52
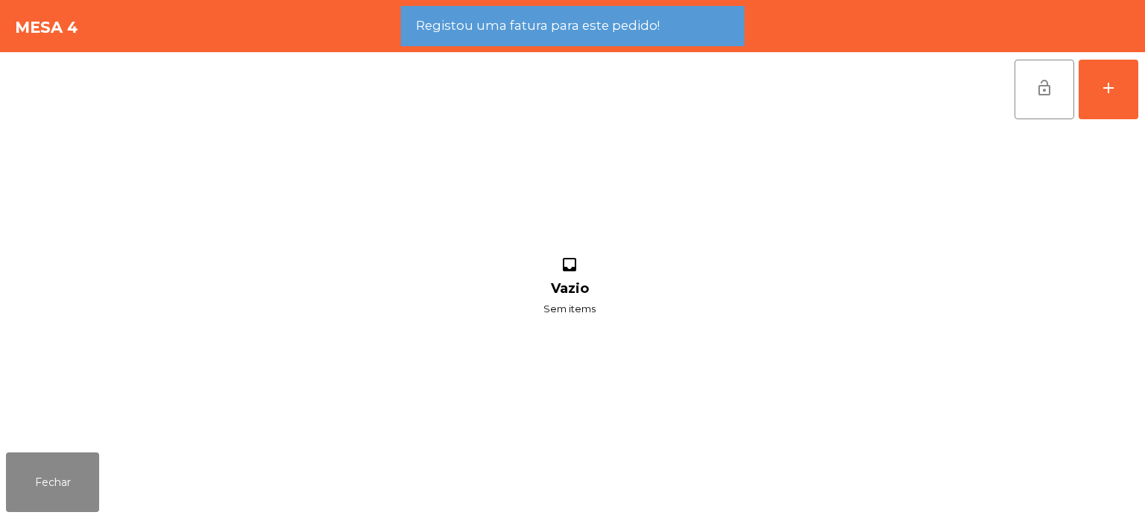
click at [1046, 98] on button "lock_open" at bounding box center [1044, 90] width 60 height 60
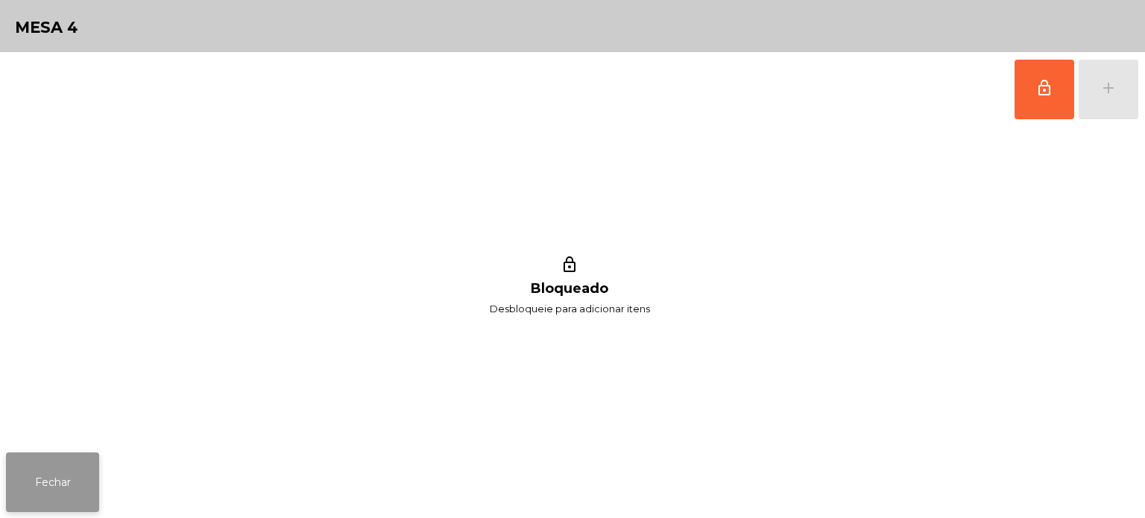
click at [63, 480] on button "Fechar" at bounding box center [52, 482] width 93 height 60
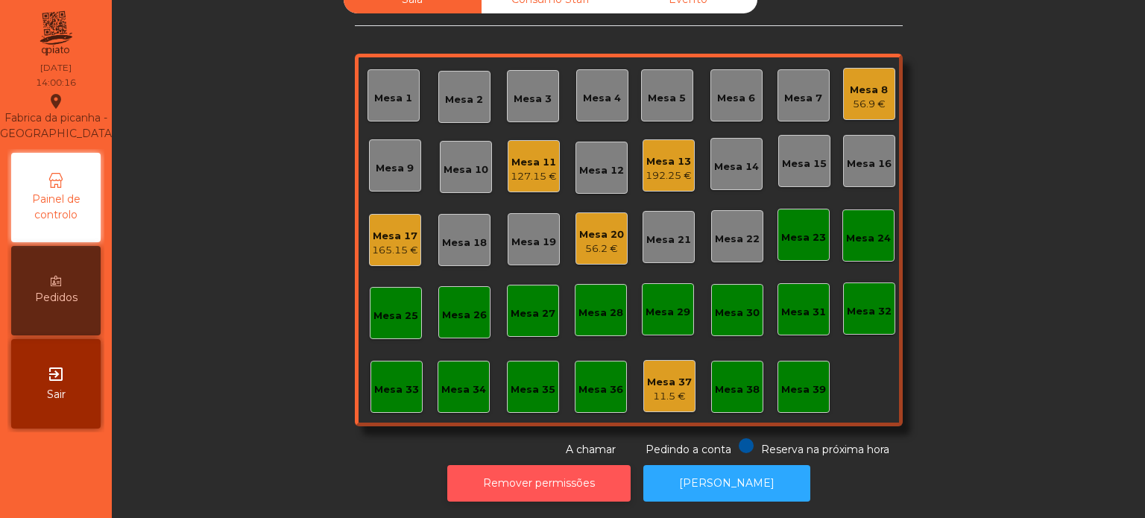
click at [549, 470] on button "Remover permissões" at bounding box center [538, 483] width 183 height 37
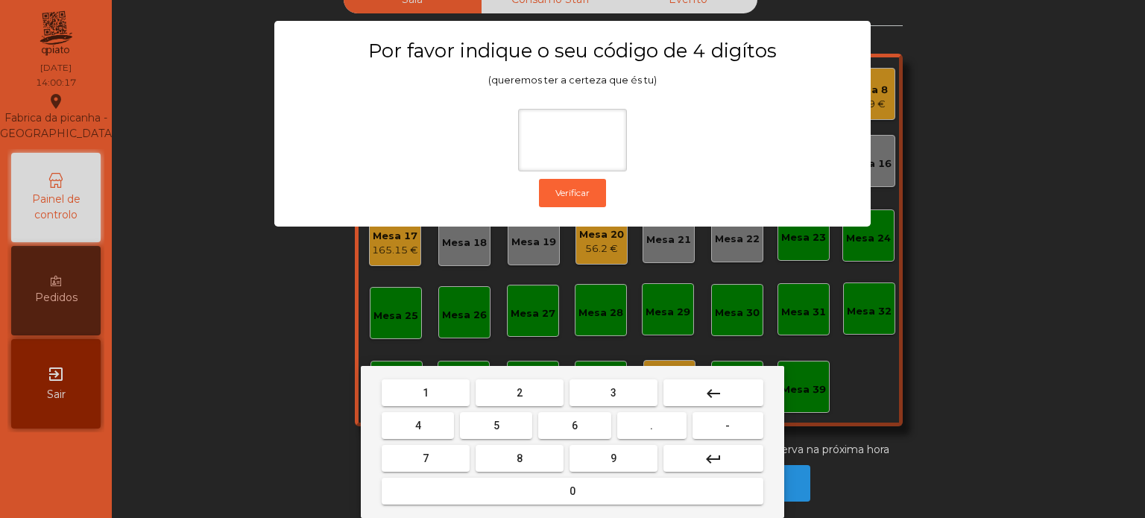
click at [437, 389] on button "1" at bounding box center [426, 392] width 88 height 27
click at [626, 382] on button "3" at bounding box center [613, 392] width 88 height 27
click at [498, 420] on span "5" at bounding box center [496, 426] width 6 height 12
click at [566, 490] on button "0" at bounding box center [573, 491] width 382 height 27
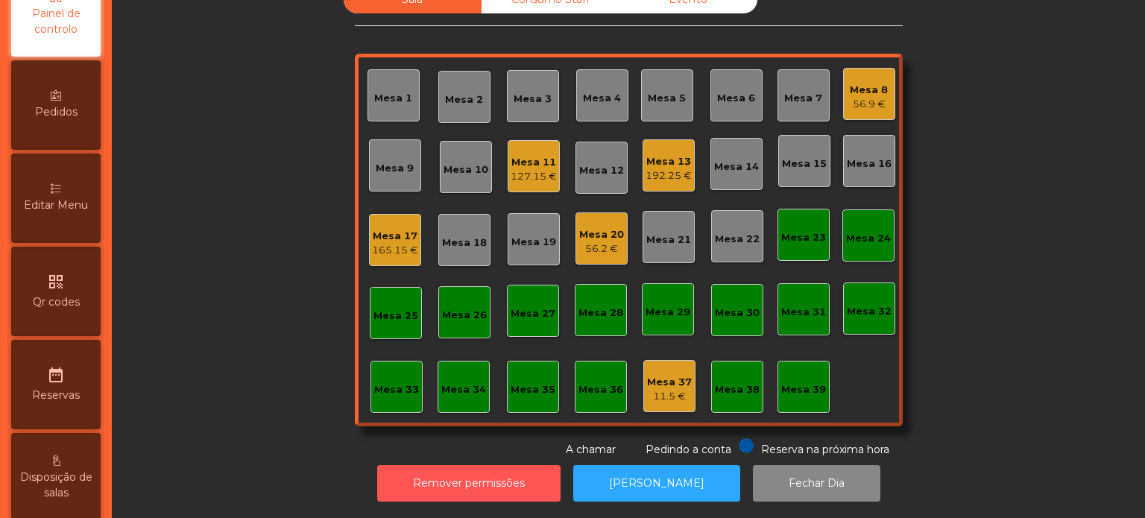
scroll to position [235, 0]
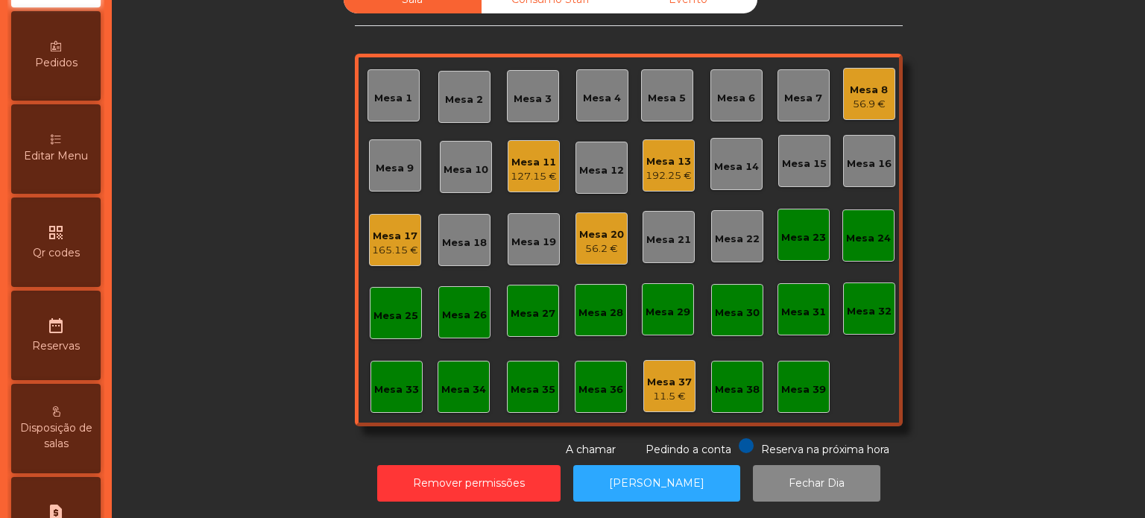
click at [69, 164] on span "Editar Menu" at bounding box center [56, 156] width 64 height 16
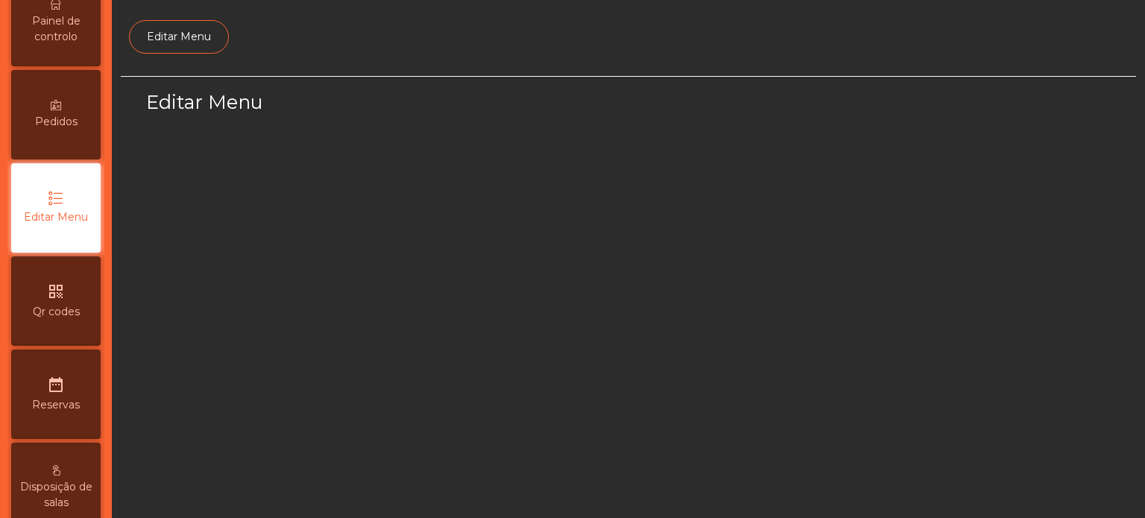
select select "*"
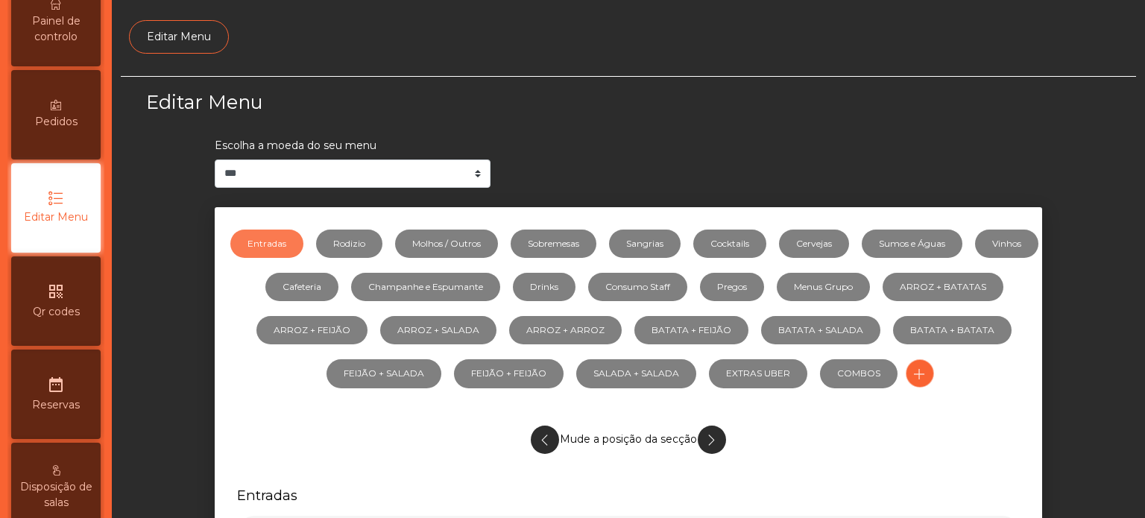
scroll to position [140, 0]
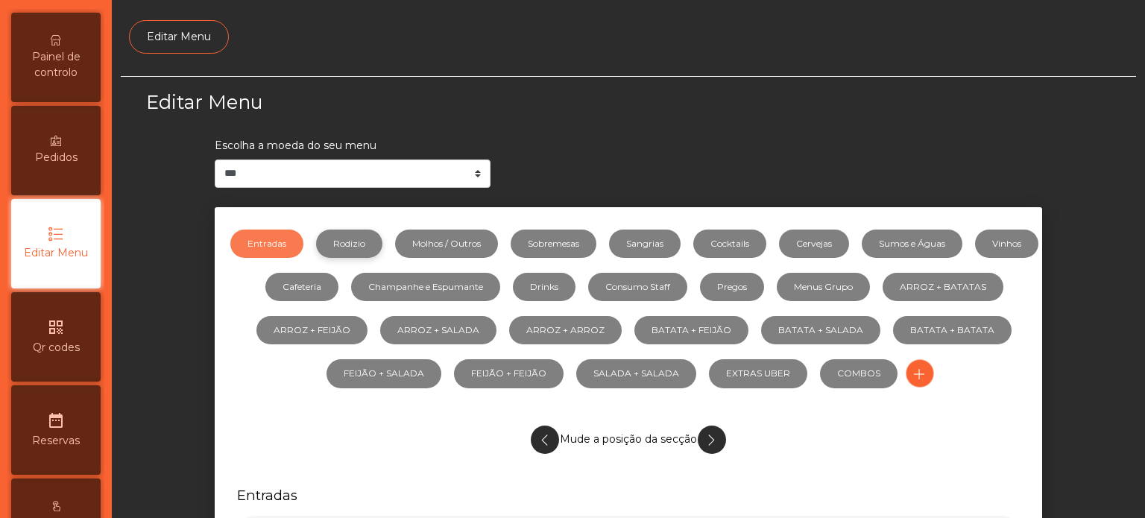
click at [376, 236] on link "Rodizio" at bounding box center [349, 244] width 66 height 28
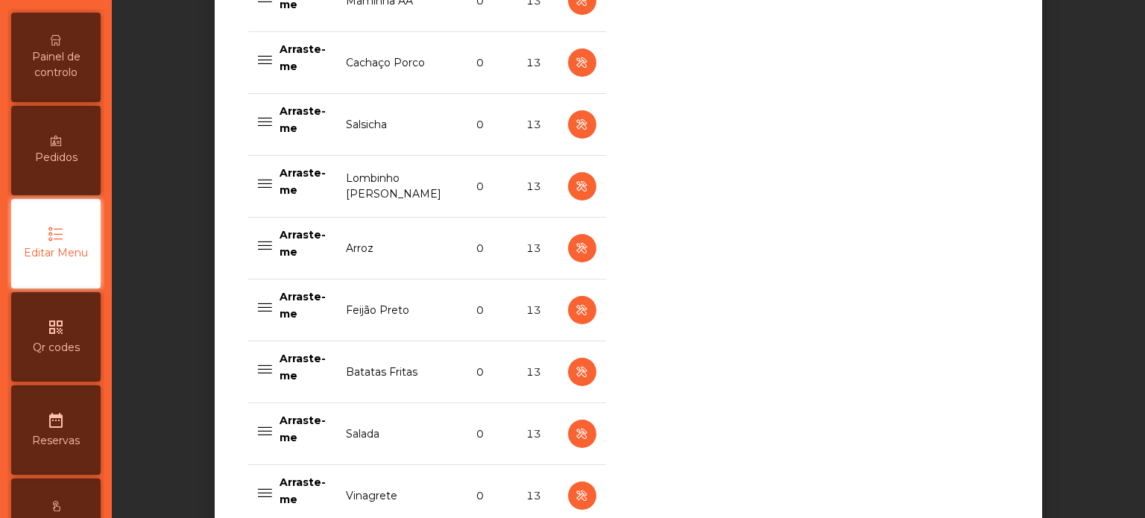
scroll to position [773, 0]
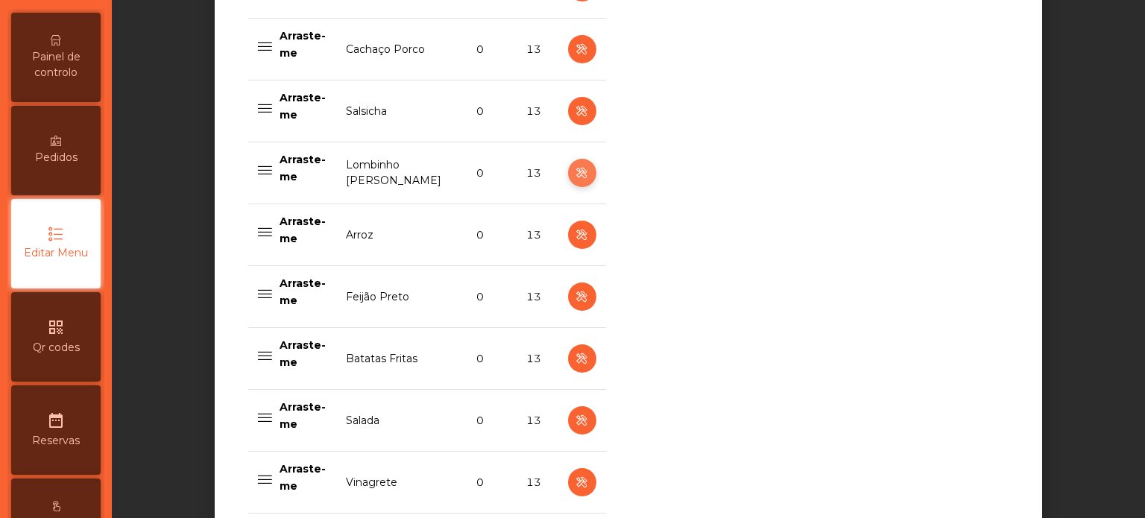
click at [573, 175] on icon "button" at bounding box center [581, 173] width 17 height 19
select select "**"
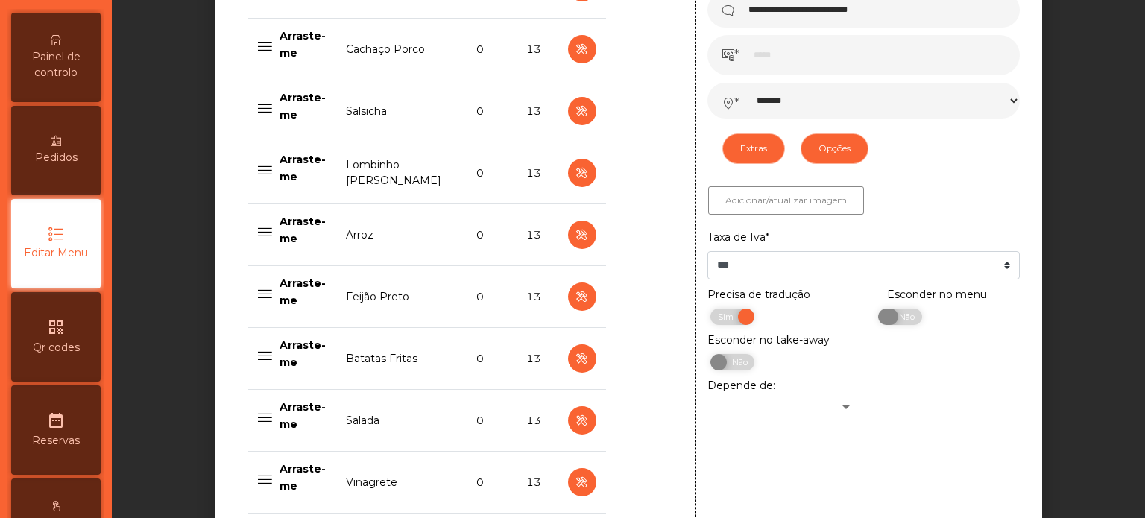
click at [894, 320] on span "Não" at bounding box center [904, 316] width 37 height 16
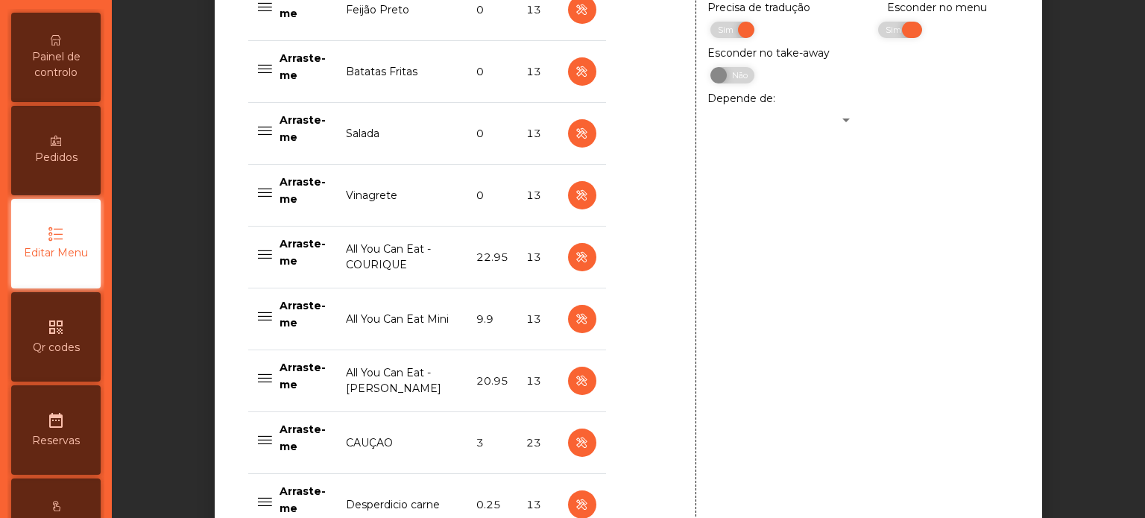
scroll to position [1323, 0]
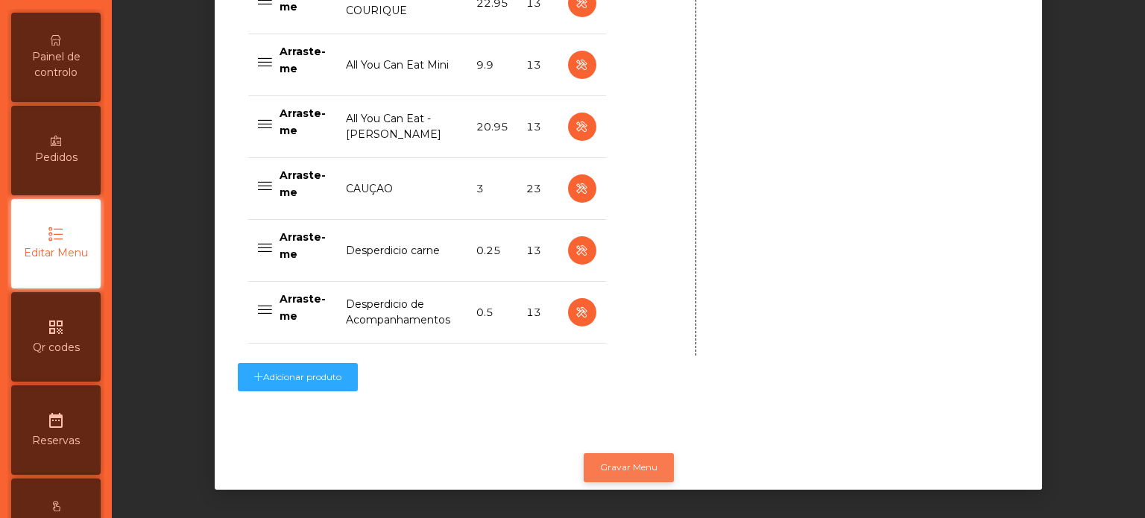
click at [637, 453] on button "Gravar Menu" at bounding box center [628, 467] width 90 height 28
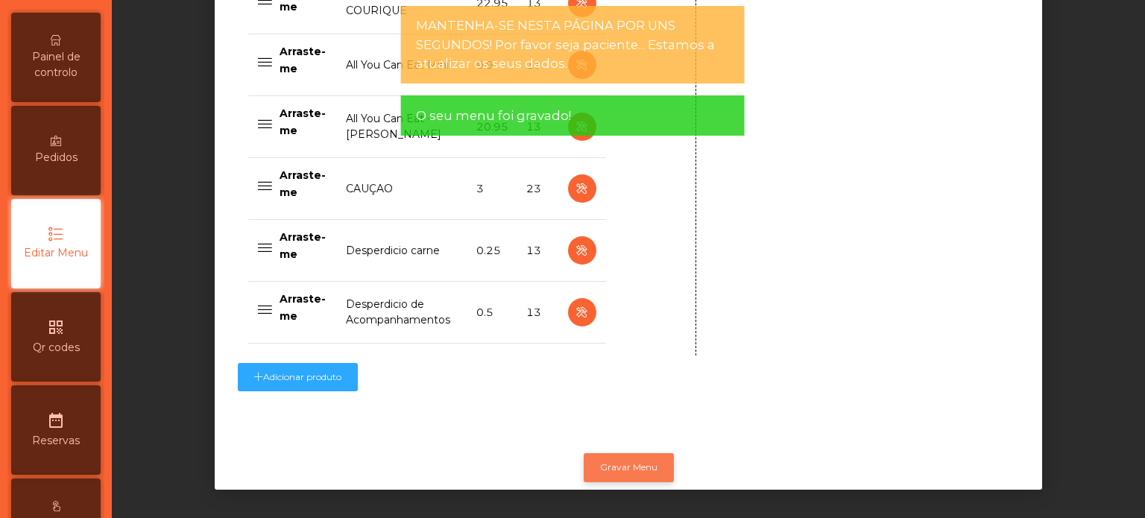
scroll to position [0, 0]
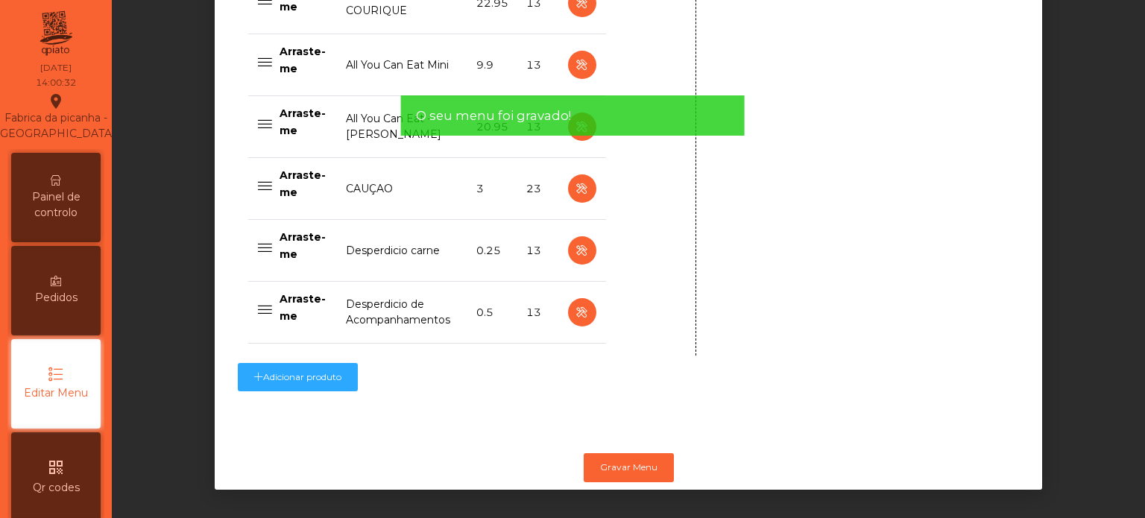
click at [72, 218] on span "Painel de controlo" at bounding box center [56, 204] width 82 height 31
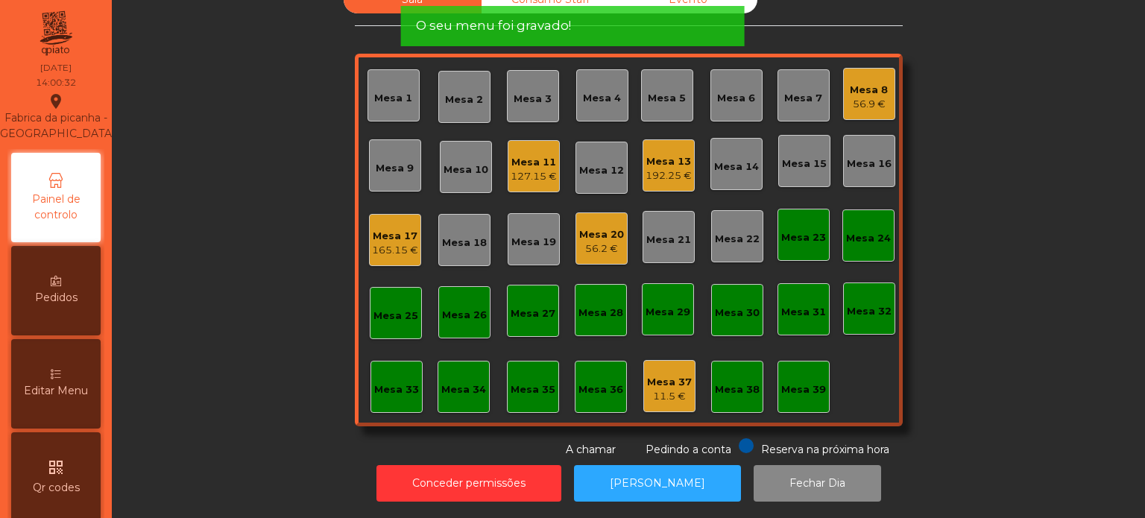
scroll to position [41, 0]
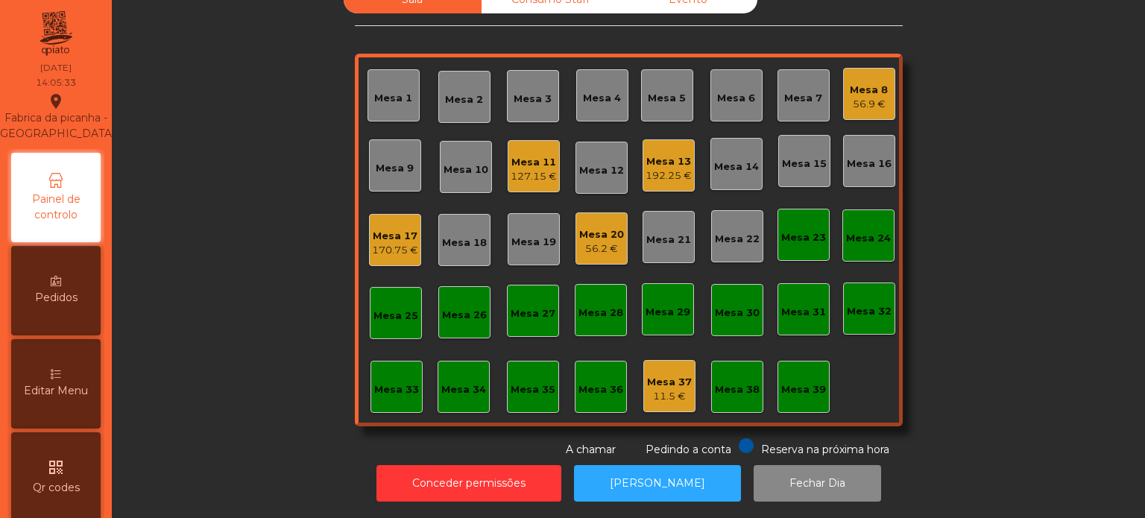
click at [784, 305] on div "Mesa 31" at bounding box center [803, 312] width 45 height 15
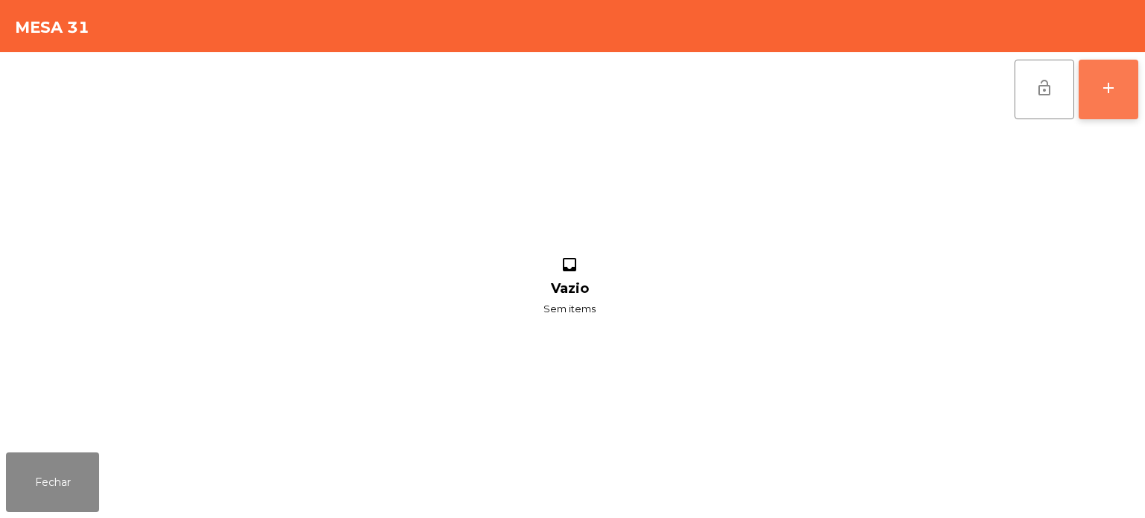
click at [1103, 87] on div "add" at bounding box center [1108, 88] width 18 height 18
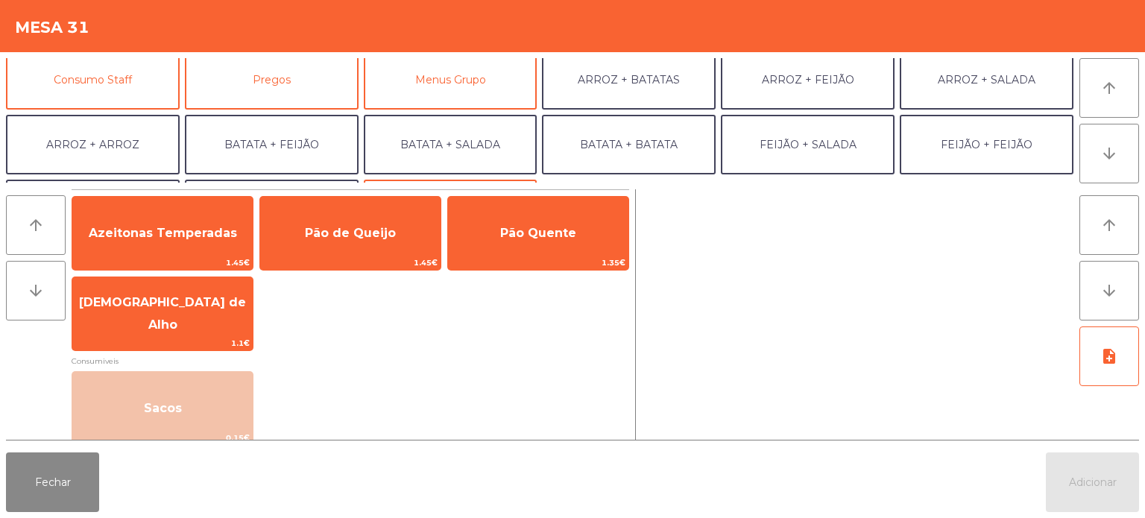
scroll to position [139, 0]
click at [656, 86] on button "ARROZ + BATATAS" at bounding box center [629, 79] width 174 height 60
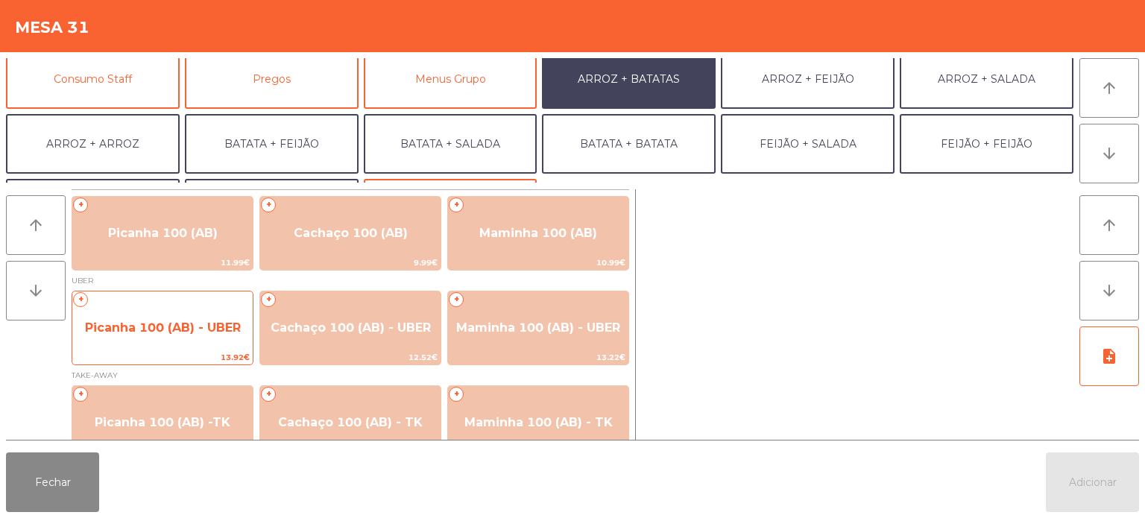
click at [203, 323] on span "Picanha 100 (AB) - UBER" at bounding box center [163, 327] width 156 height 14
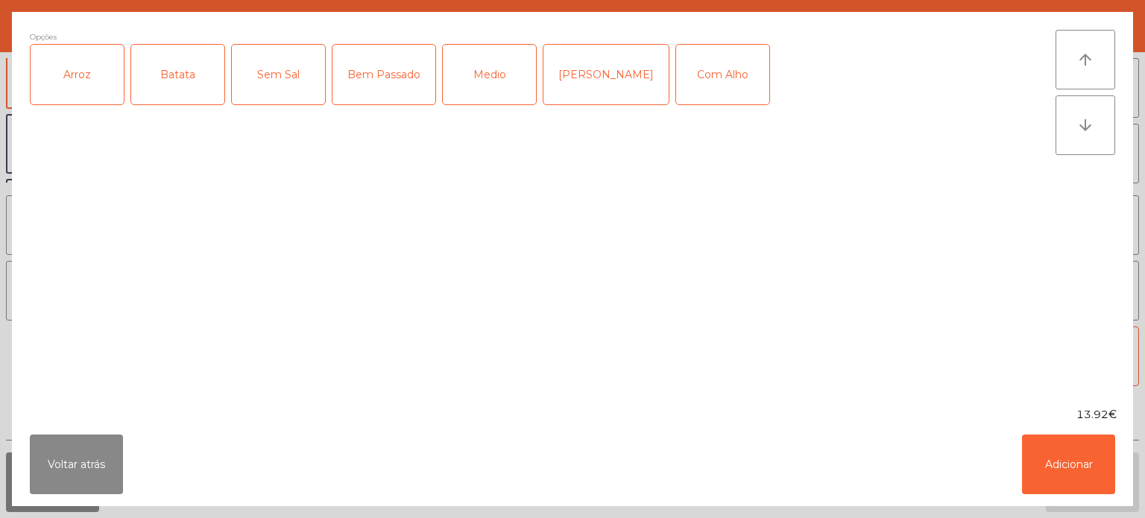
click at [85, 91] on div "Arroz" at bounding box center [77, 75] width 93 height 60
click at [198, 72] on div "Batata" at bounding box center [177, 75] width 93 height 60
click at [516, 78] on div "Medio" at bounding box center [489, 75] width 93 height 60
click at [1058, 486] on button "Adicionar" at bounding box center [1068, 464] width 93 height 60
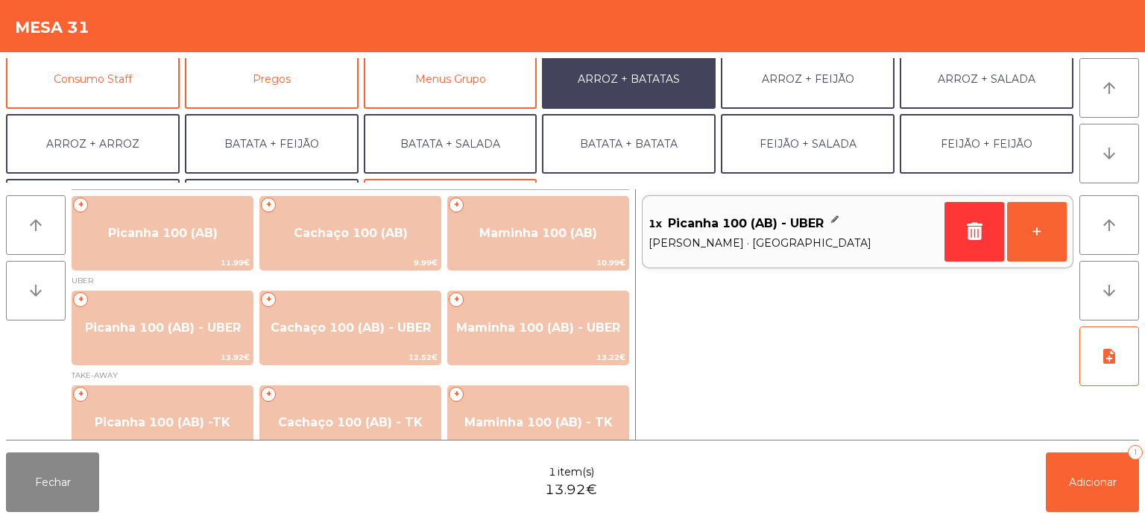
scroll to position [194, 0]
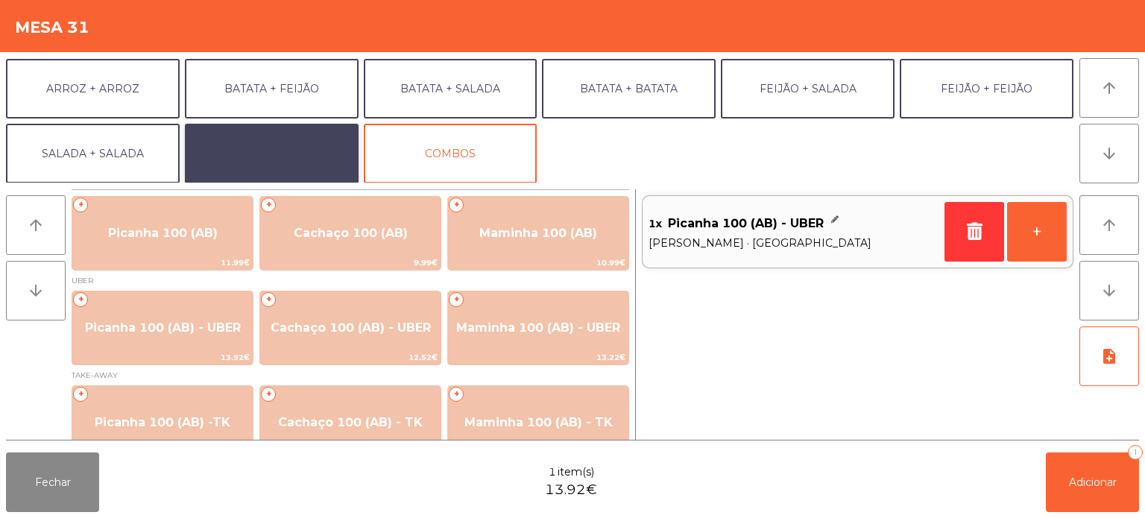
click at [280, 147] on button "EXTRAS UBER" at bounding box center [272, 154] width 174 height 60
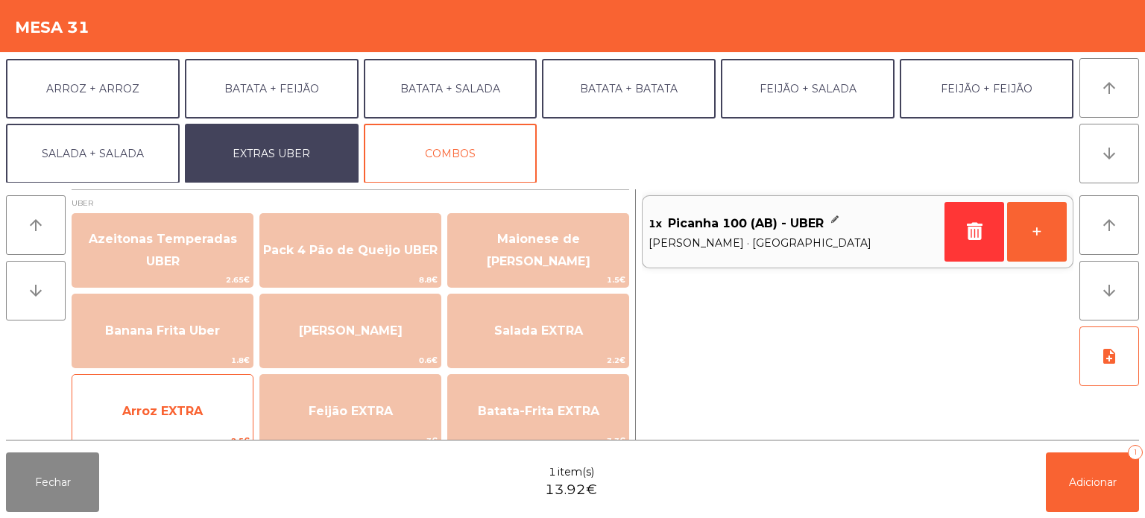
click at [215, 395] on span "Arroz EXTRA" at bounding box center [162, 411] width 180 height 40
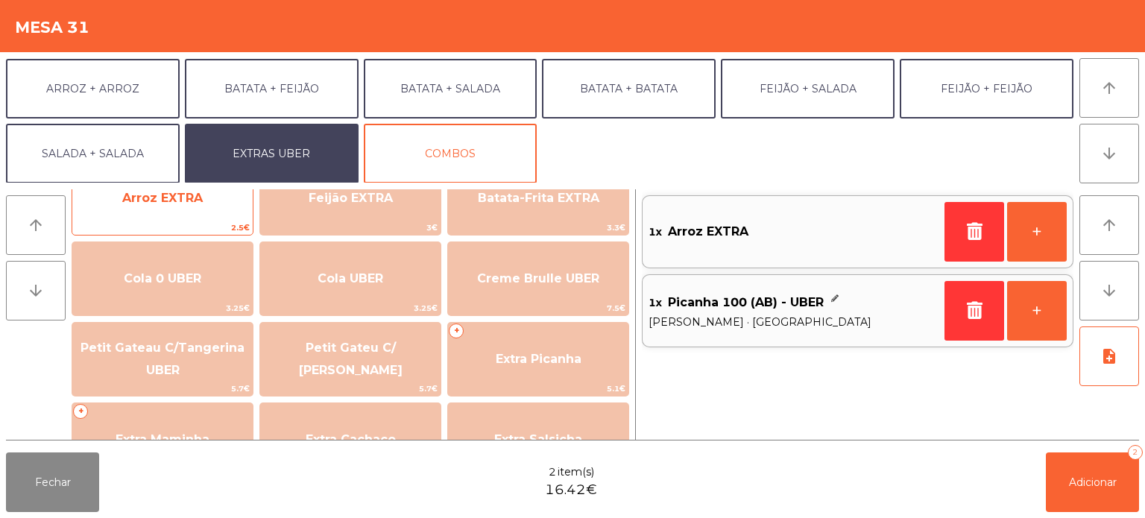
scroll to position [227, 0]
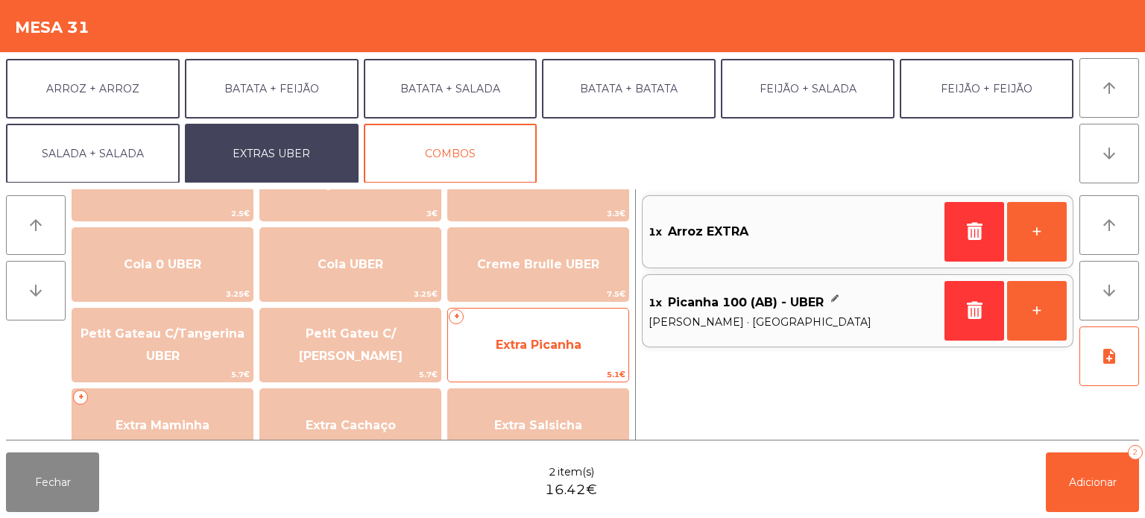
click at [528, 368] on span "5.1€" at bounding box center [538, 374] width 180 height 14
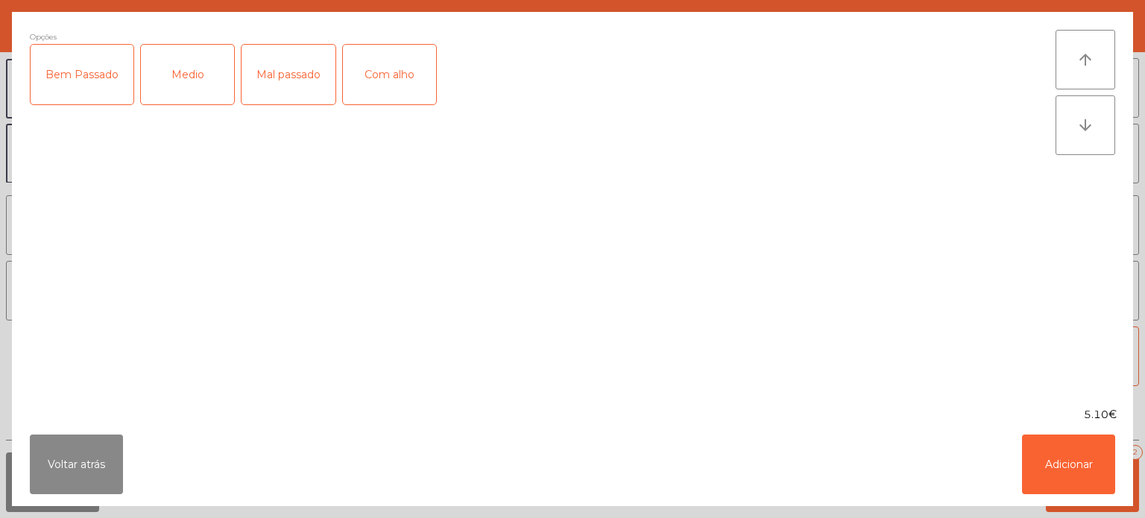
click at [190, 60] on div "Medio" at bounding box center [187, 75] width 93 height 60
click at [1049, 483] on button "Adicionar" at bounding box center [1068, 464] width 93 height 60
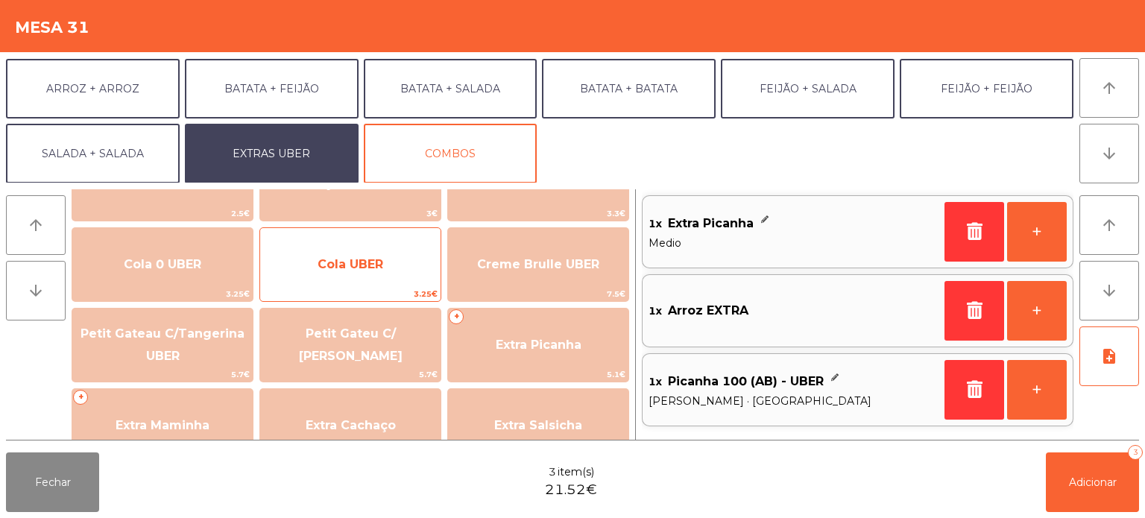
click at [346, 268] on span "Cola UBER" at bounding box center [350, 264] width 66 height 14
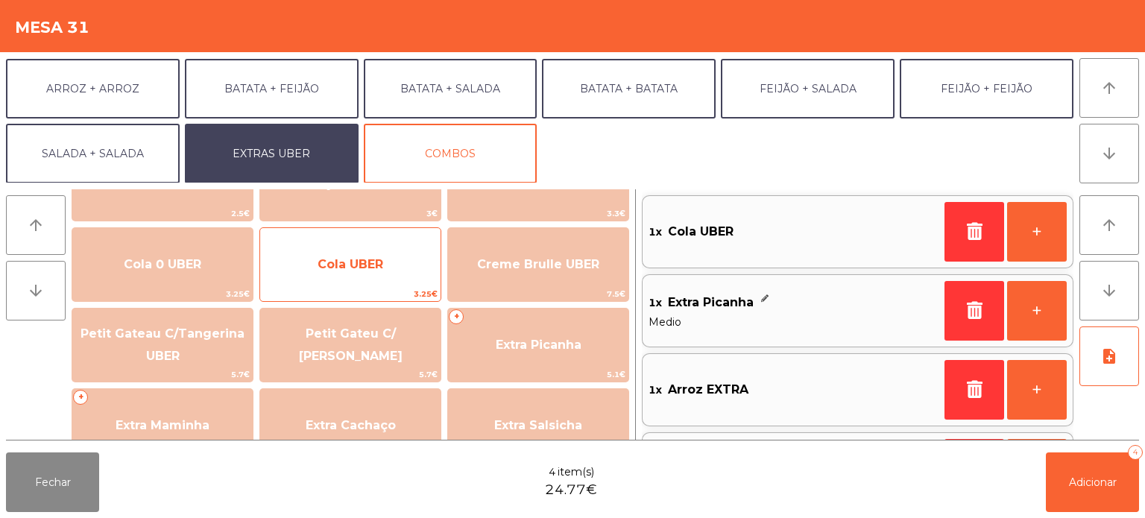
click at [358, 265] on span "Cola UBER" at bounding box center [350, 264] width 66 height 14
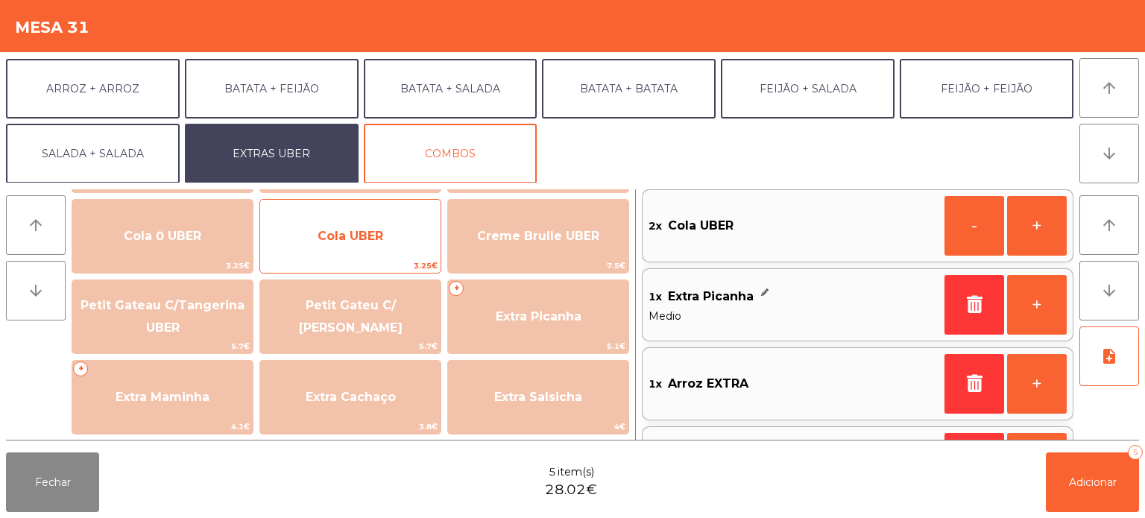
scroll to position [256, 0]
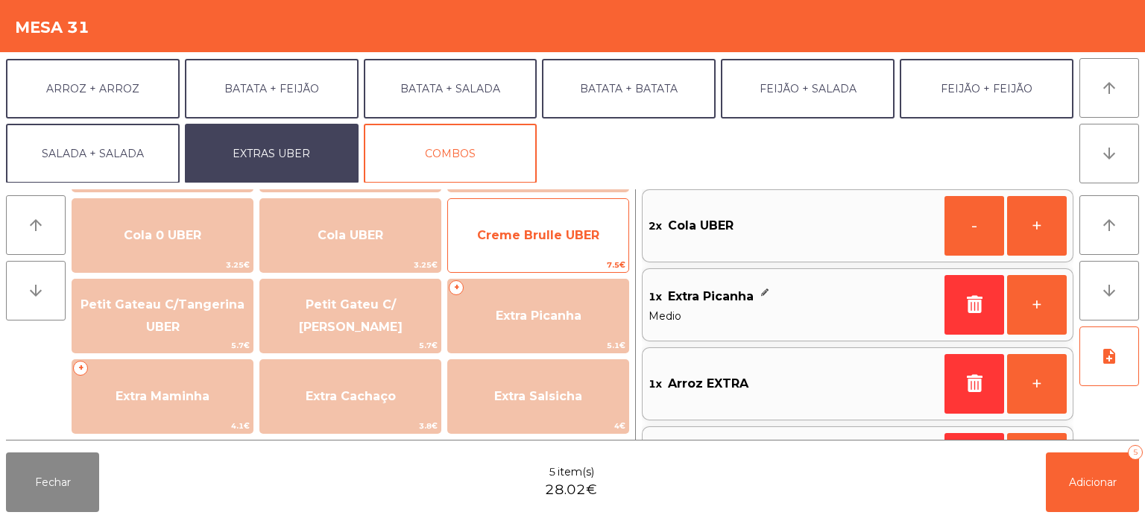
click at [534, 243] on span "Creme Brulle UBER" at bounding box center [538, 235] width 180 height 40
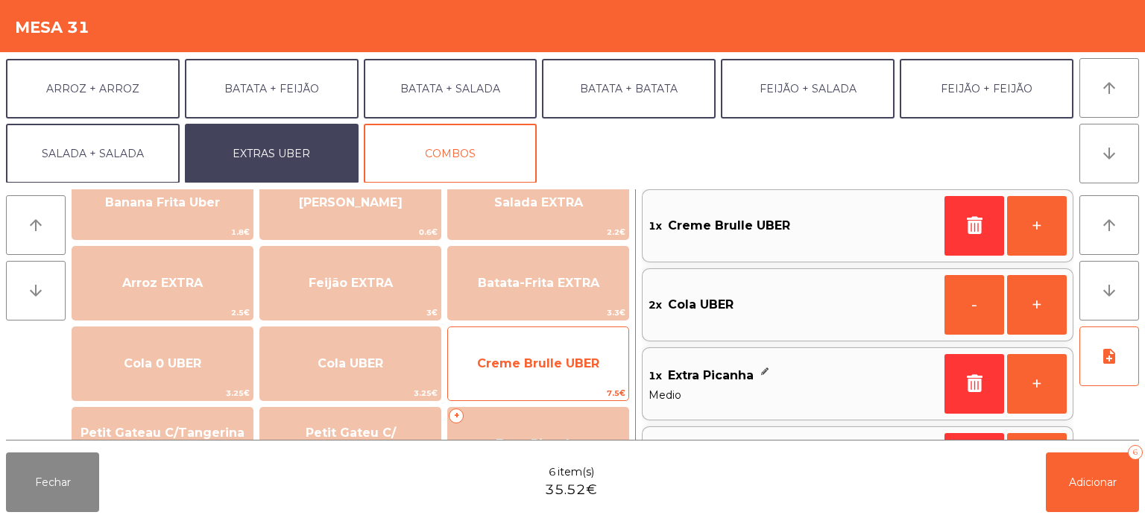
scroll to position [107, 0]
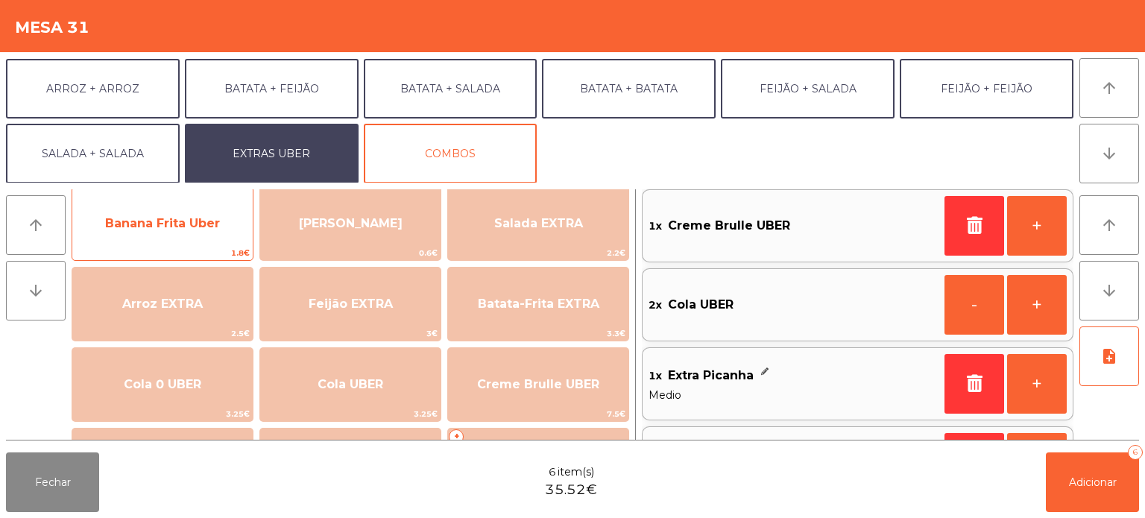
click at [178, 255] on span "1.8€" at bounding box center [162, 253] width 180 height 14
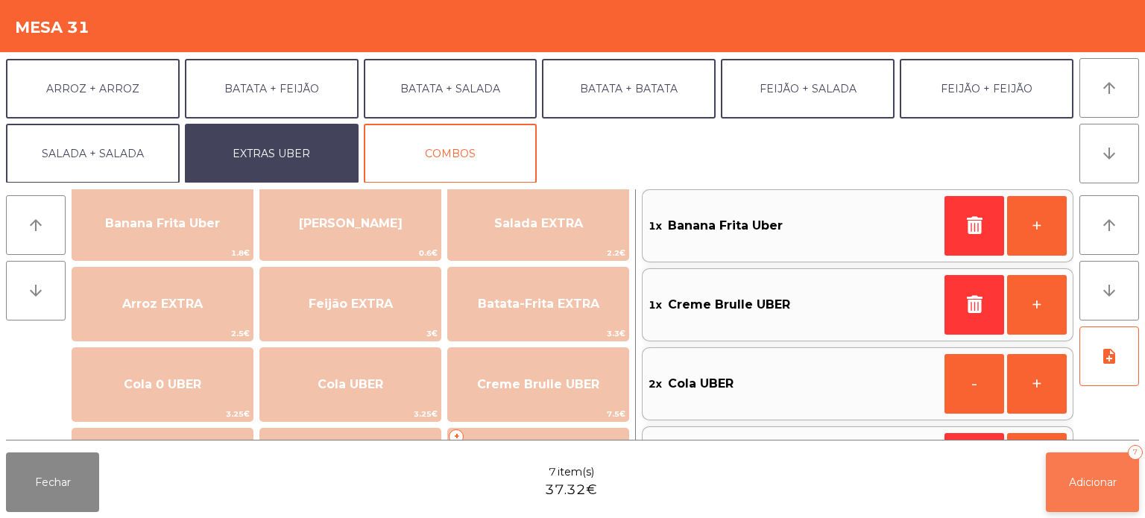
click at [1091, 509] on button "Adicionar 7" at bounding box center [1091, 482] width 93 height 60
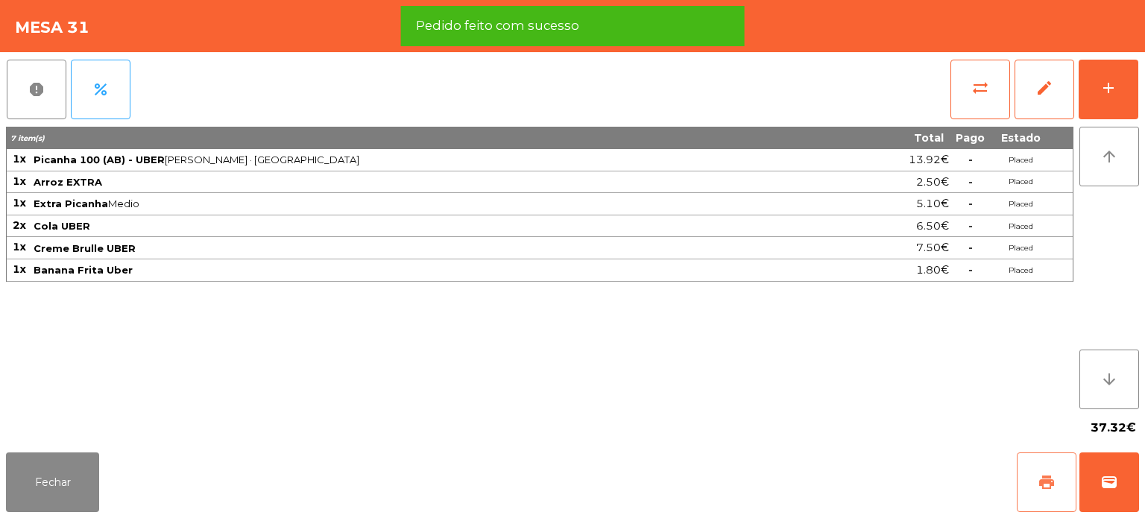
click at [1040, 495] on button "print" at bounding box center [1046, 482] width 60 height 60
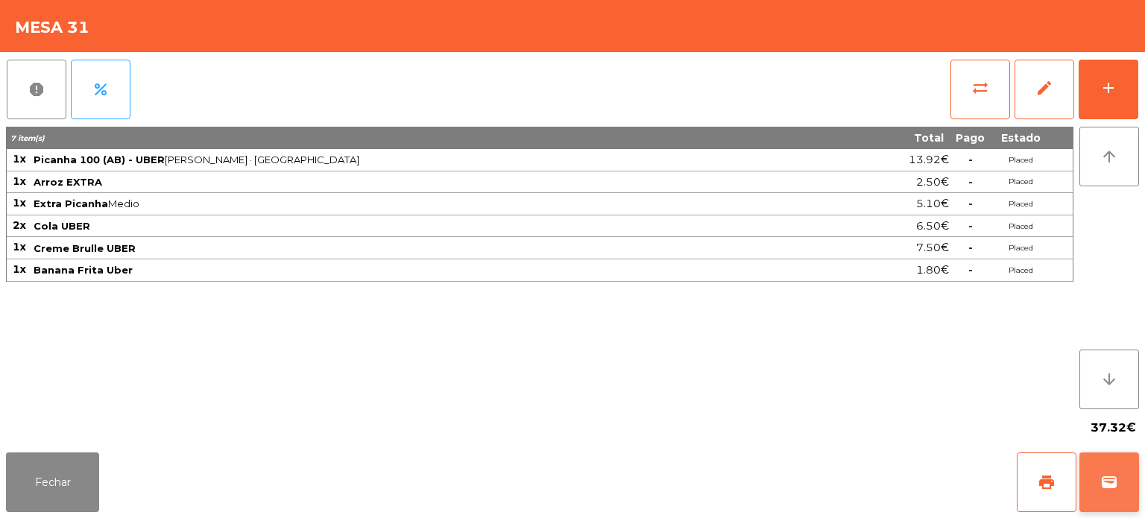
click at [1107, 477] on span "wallet" at bounding box center [1109, 482] width 18 height 18
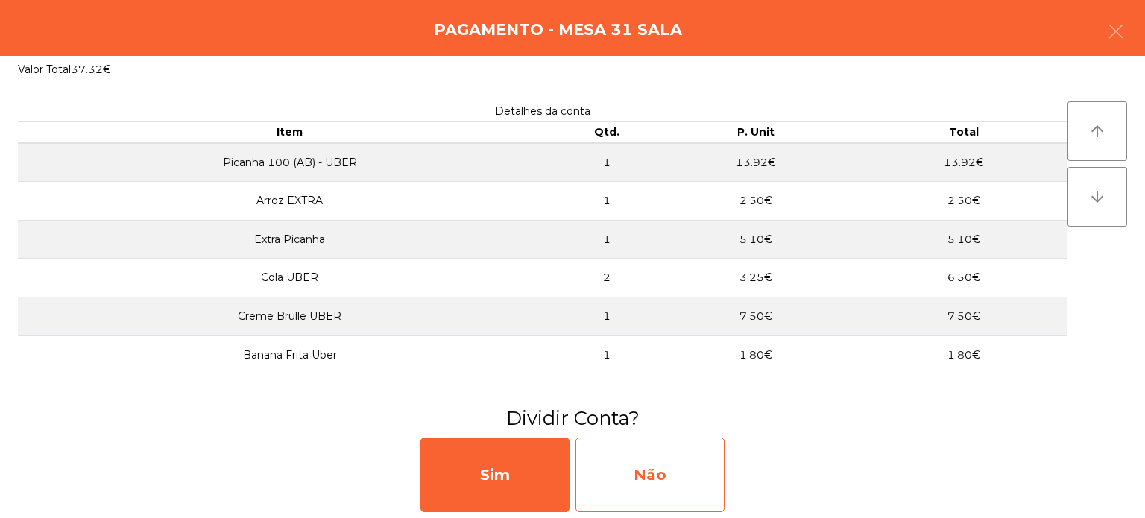
click at [663, 472] on div "Não" at bounding box center [649, 474] width 149 height 75
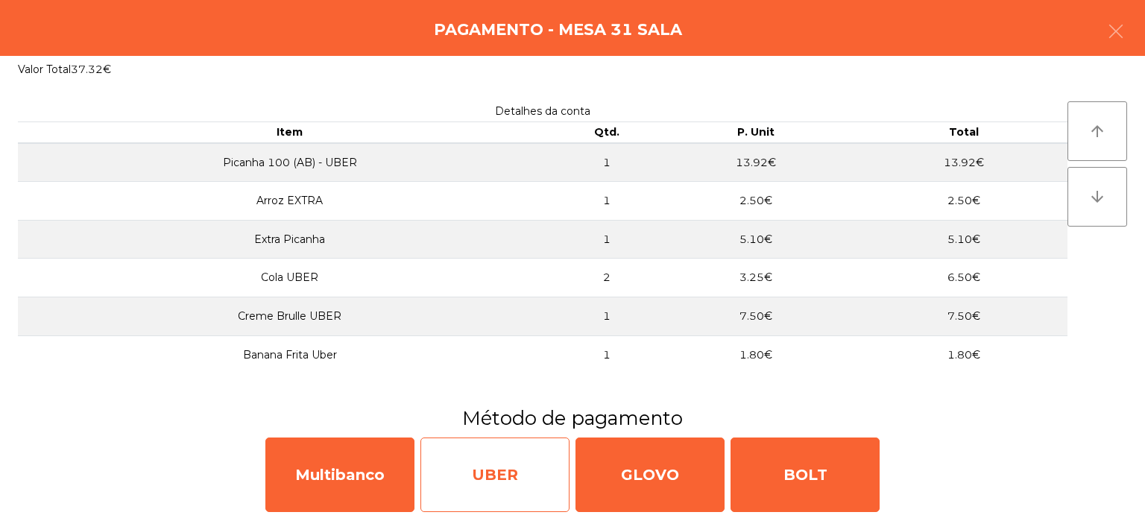
click at [523, 481] on div "UBER" at bounding box center [494, 474] width 149 height 75
select select "**"
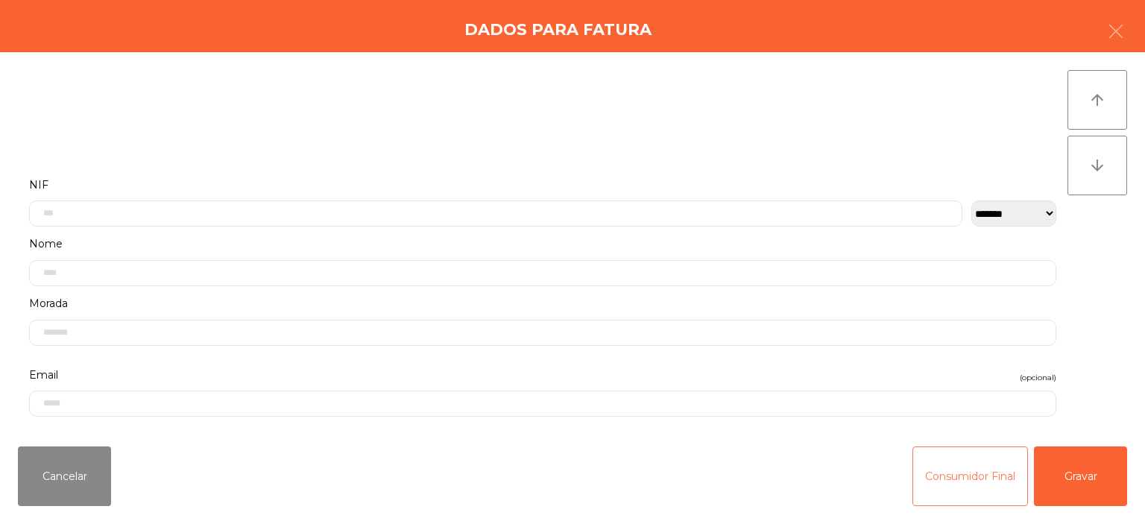
click at [969, 489] on button "Consumidor Final" at bounding box center [969, 476] width 115 height 60
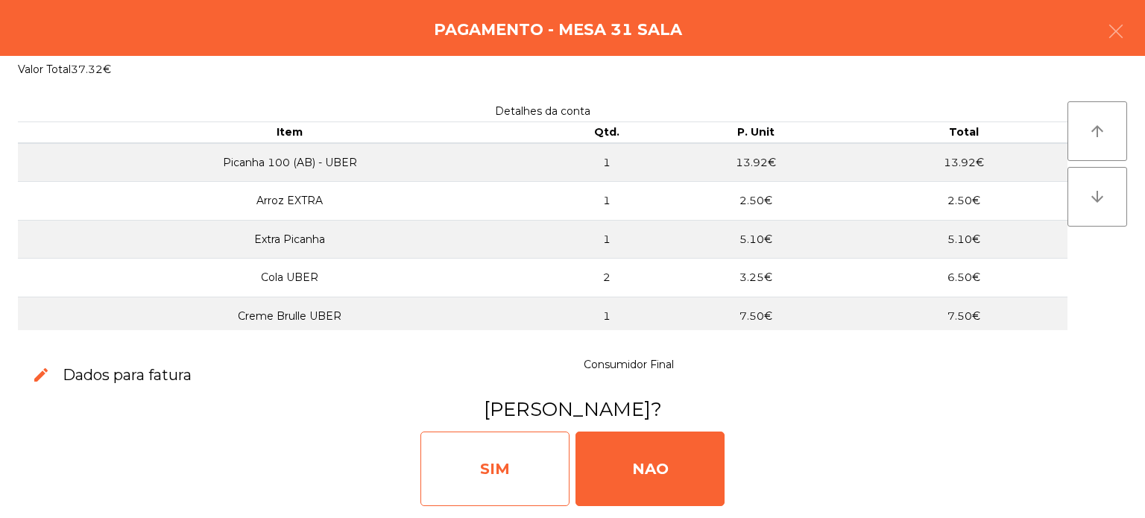
click at [510, 464] on div "SIM" at bounding box center [494, 468] width 149 height 75
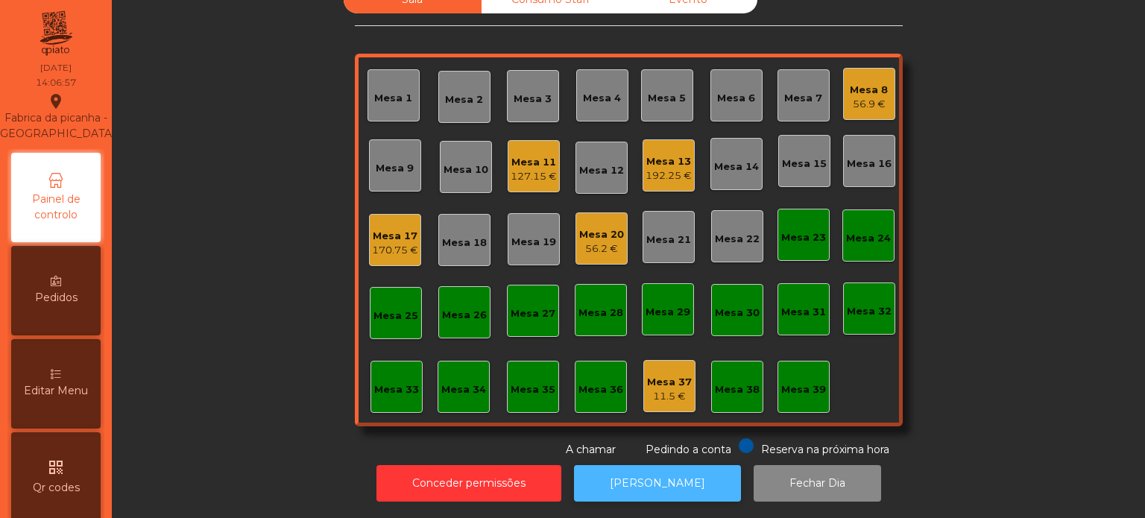
click at [674, 486] on button "[PERSON_NAME]" at bounding box center [657, 483] width 167 height 37
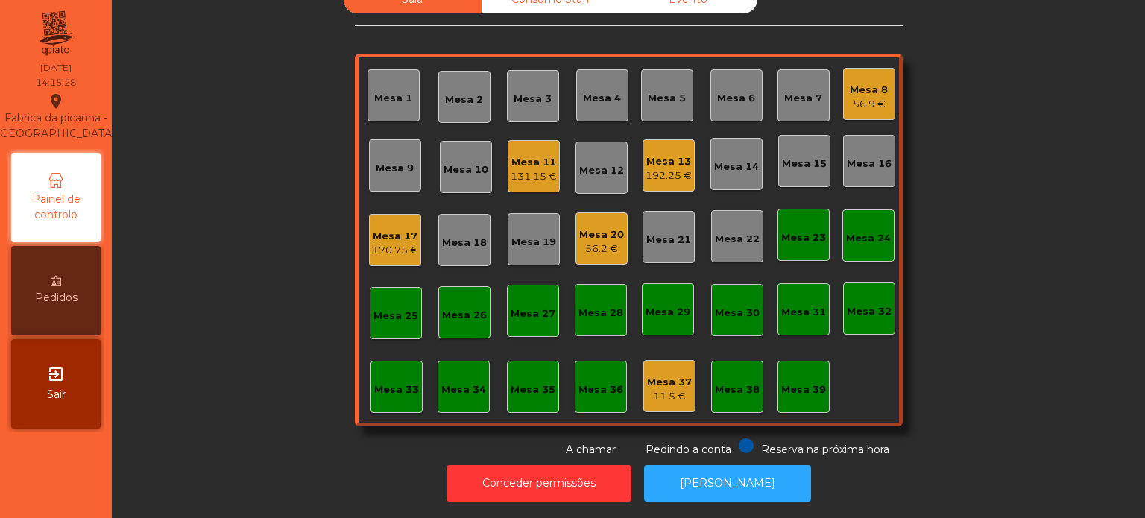
click at [738, 91] on div "Mesa 6" at bounding box center [736, 98] width 38 height 15
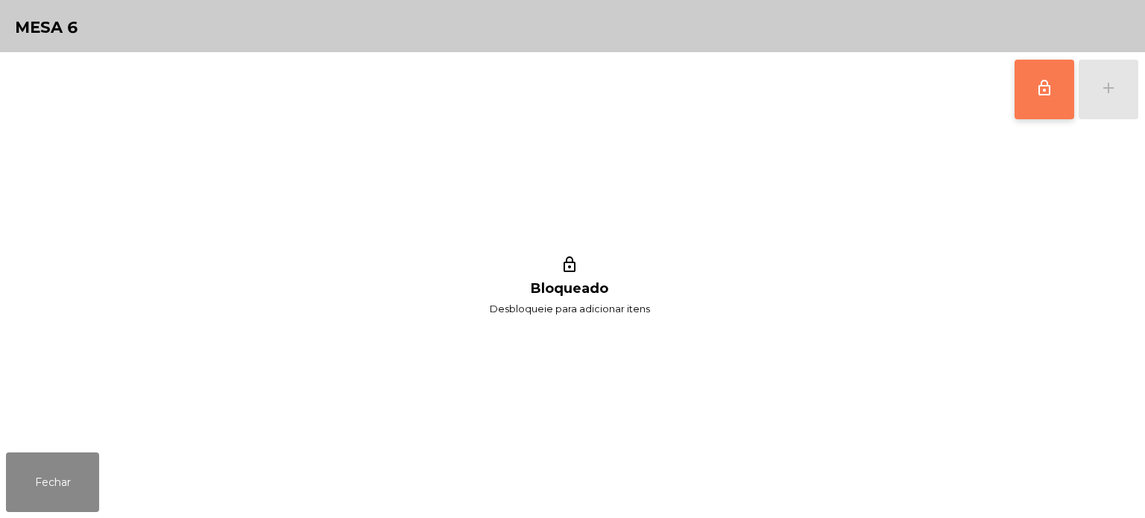
click at [1047, 80] on span "lock_outline" at bounding box center [1044, 88] width 18 height 18
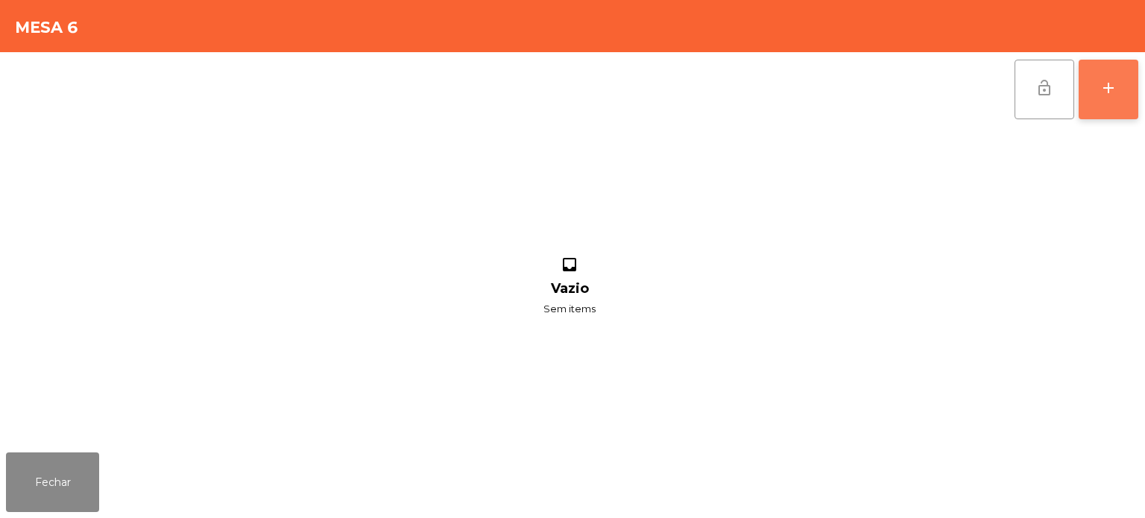
click at [1107, 95] on div "add" at bounding box center [1108, 88] width 18 height 18
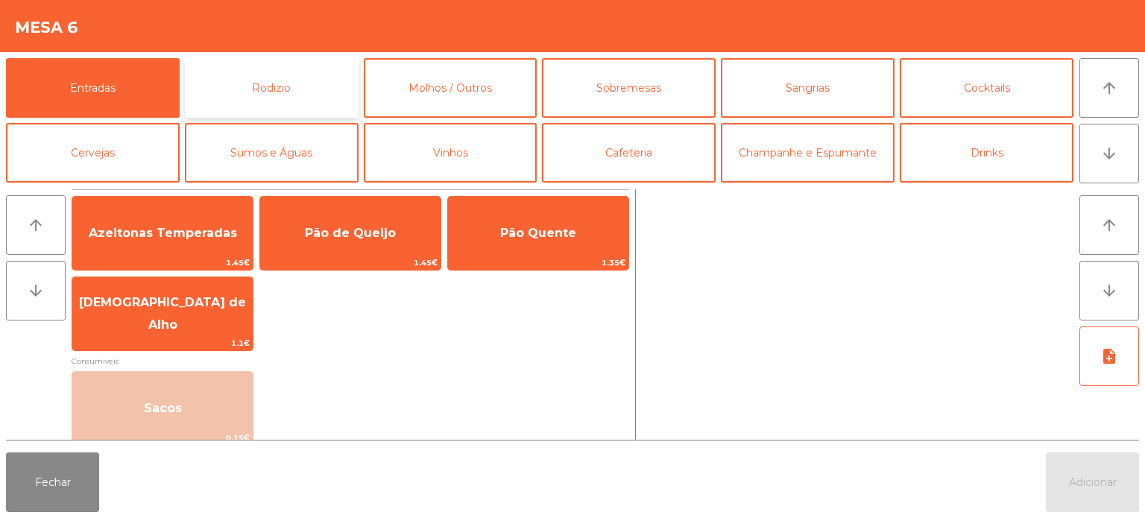
click at [323, 70] on button "Rodizio" at bounding box center [272, 88] width 174 height 60
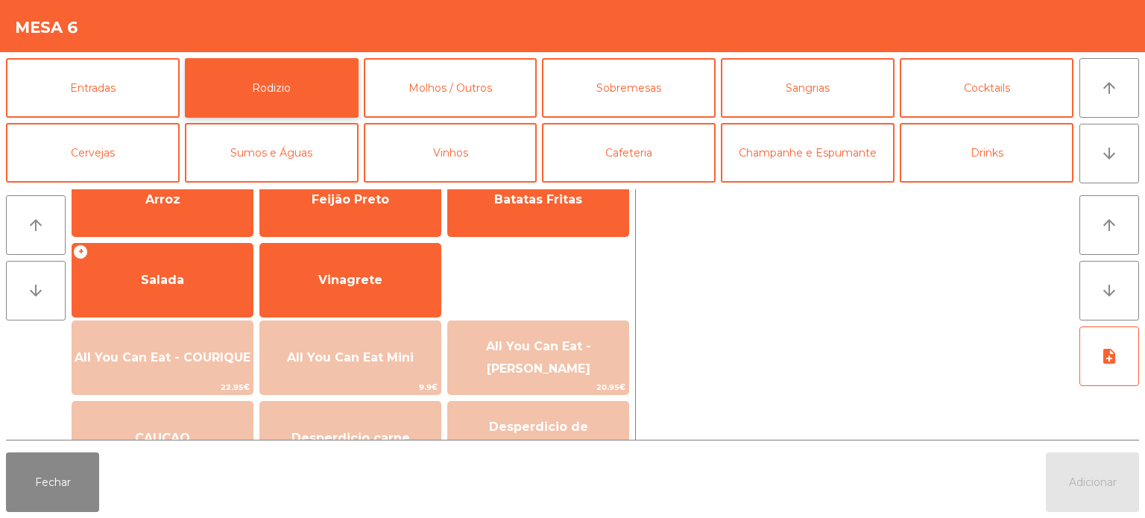
scroll to position [227, 0]
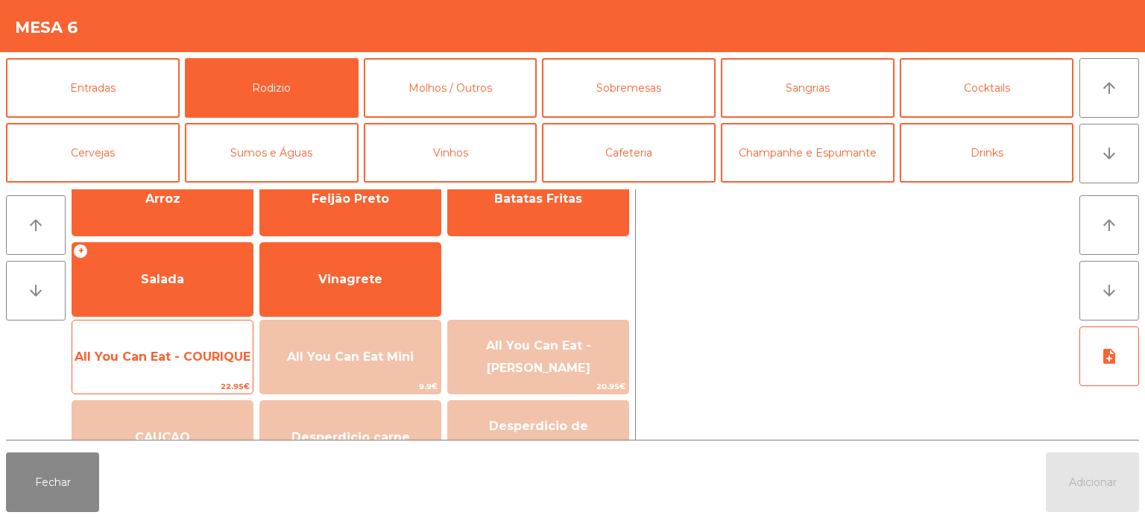
click at [228, 362] on span "All You Can Eat - COURIQUE" at bounding box center [163, 356] width 176 height 14
click at [227, 364] on span "All You Can Eat - COURIQUE" at bounding box center [162, 357] width 180 height 40
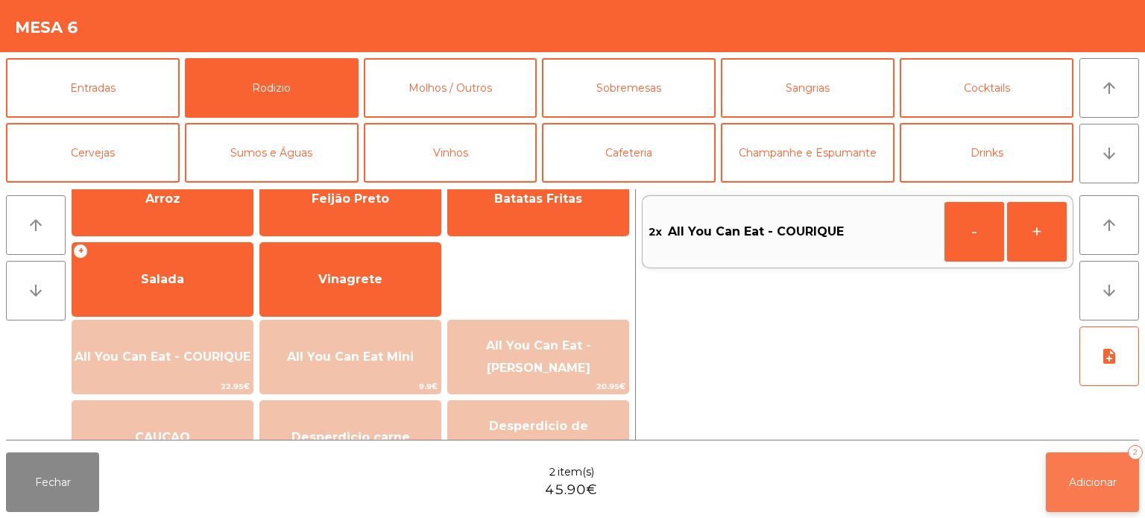
click at [1113, 495] on button "Adicionar 2" at bounding box center [1091, 482] width 93 height 60
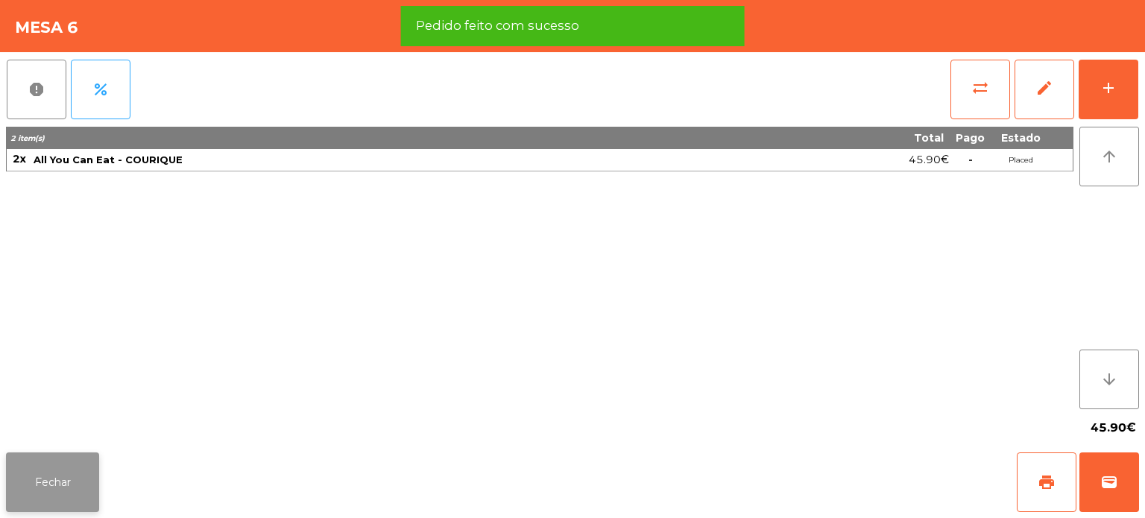
click at [77, 492] on button "Fechar" at bounding box center [52, 482] width 93 height 60
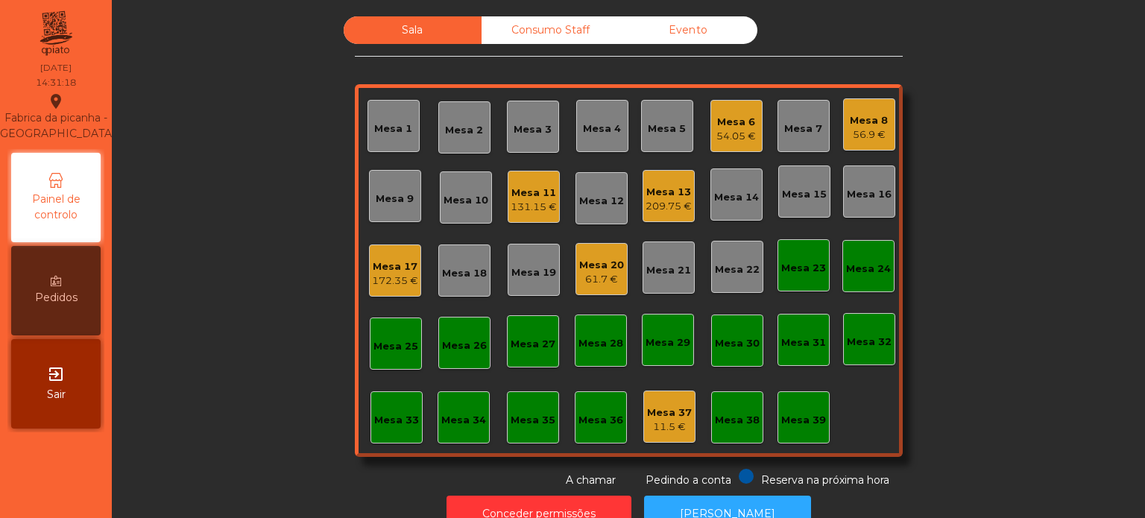
scroll to position [41, 0]
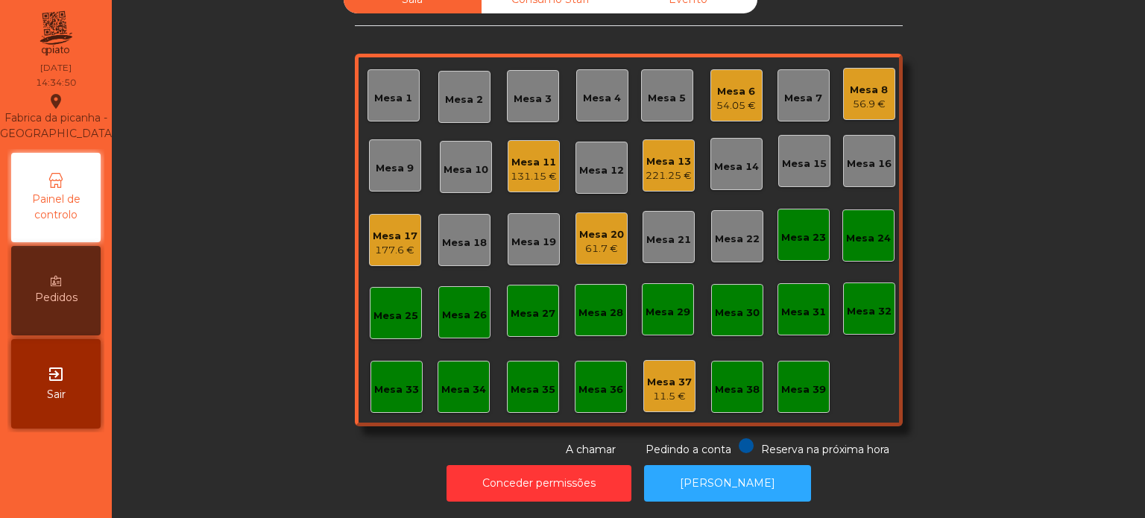
click at [864, 77] on div "Mesa 8 56.9 €" at bounding box center [868, 94] width 38 height 35
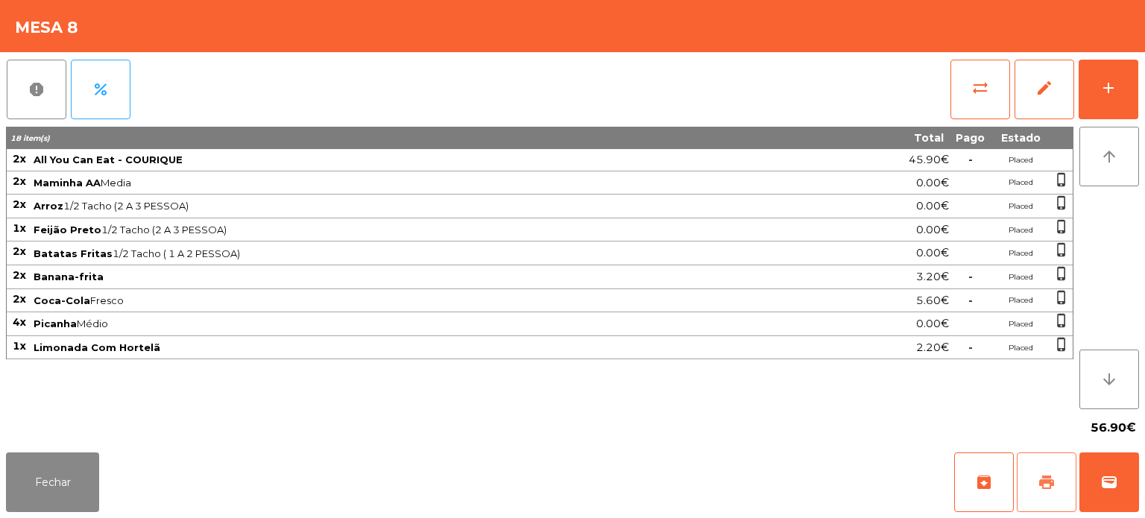
click at [1048, 475] on span "print" at bounding box center [1046, 482] width 18 height 18
click at [1110, 472] on button "wallet" at bounding box center [1109, 482] width 60 height 60
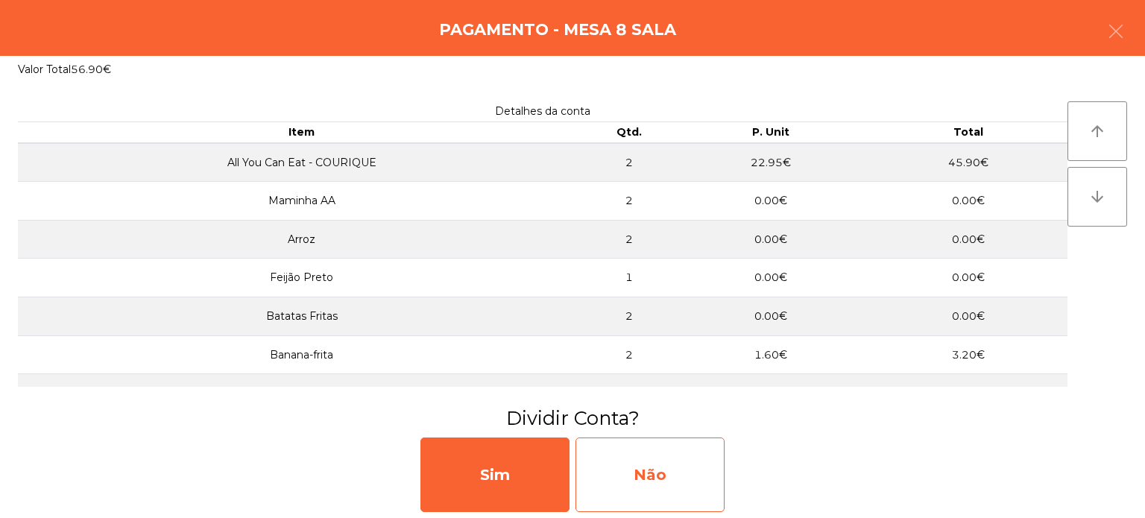
click at [678, 483] on div "Não" at bounding box center [649, 474] width 149 height 75
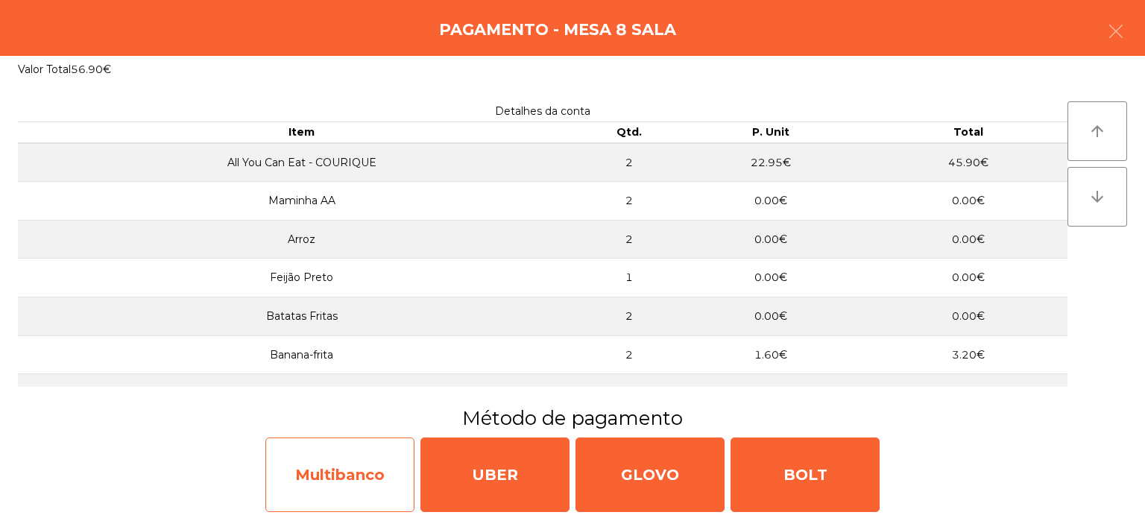
click at [387, 483] on div "Multibanco" at bounding box center [339, 474] width 149 height 75
select select "**"
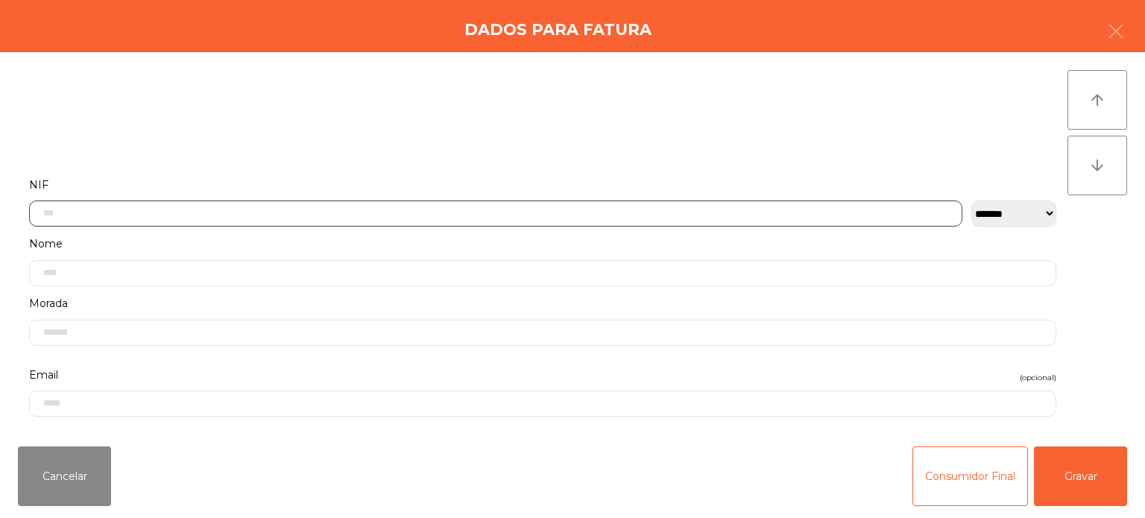
click at [457, 207] on input "text" at bounding box center [495, 213] width 933 height 26
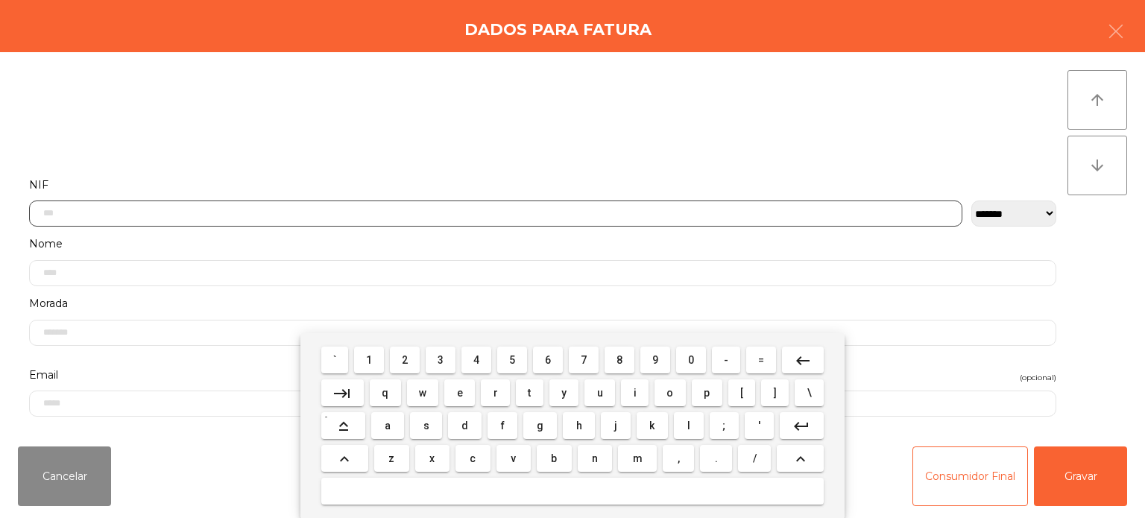
scroll to position [104, 0]
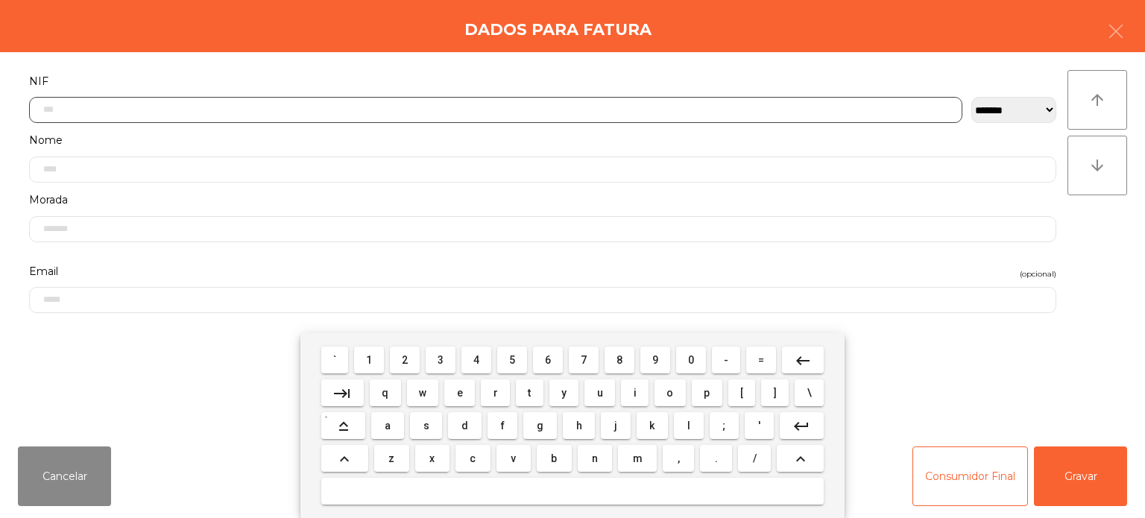
click at [408, 365] on span "2" at bounding box center [405, 360] width 6 height 12
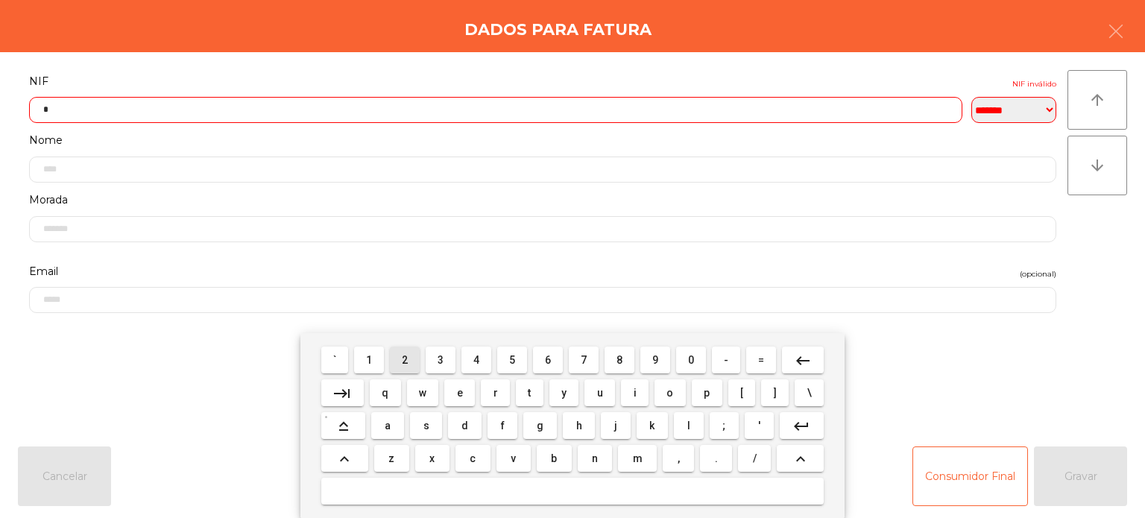
click at [509, 360] on span "5" at bounding box center [512, 360] width 6 height 12
click at [475, 366] on span "4" at bounding box center [476, 360] width 6 height 12
click at [477, 360] on span "4" at bounding box center [476, 360] width 6 height 12
click at [474, 372] on button "4" at bounding box center [476, 359] width 30 height 27
click at [691, 360] on span "0" at bounding box center [691, 360] width 6 height 12
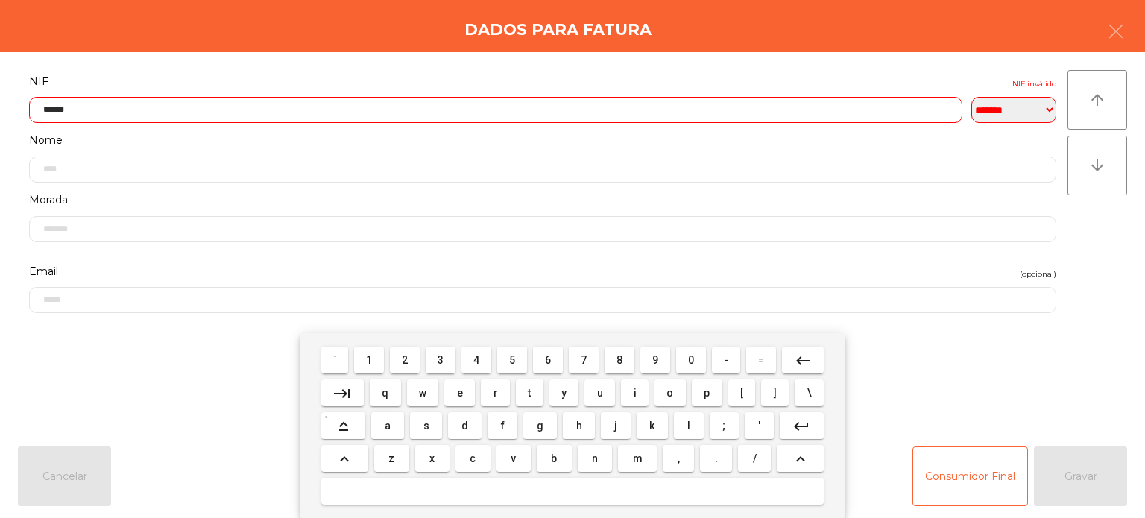
click at [538, 357] on button "6" at bounding box center [548, 359] width 30 height 27
click at [802, 355] on mat-icon "keyboard_backspace" at bounding box center [803, 361] width 18 height 18
click at [512, 361] on span "5" at bounding box center [512, 360] width 6 height 12
click at [370, 360] on span "1" at bounding box center [369, 360] width 6 height 12
click at [583, 360] on span "7" at bounding box center [583, 360] width 6 height 12
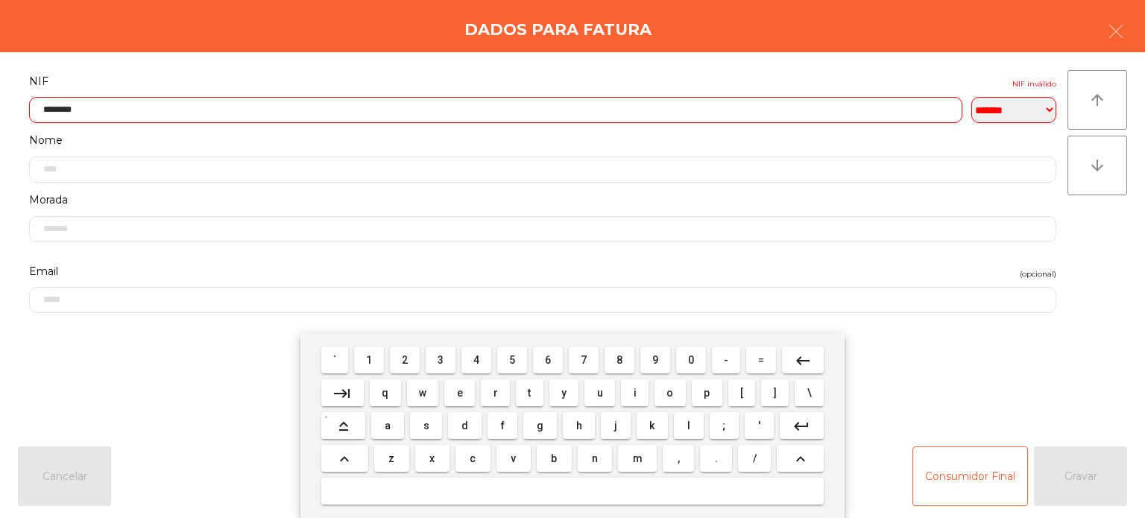
type input "*********"
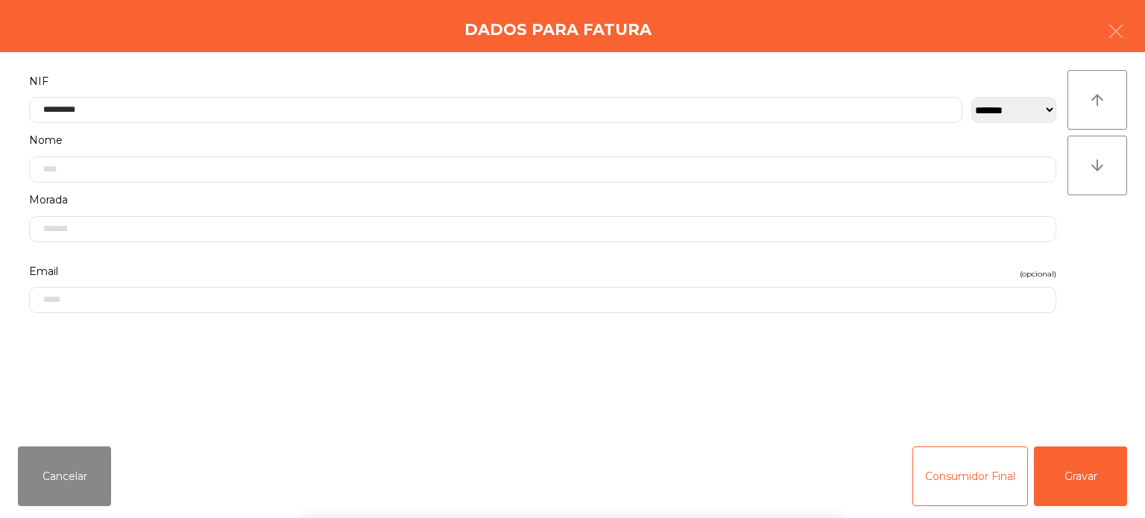
click at [1025, 375] on div "` 1 2 3 4 5 6 7 8 9 0 - = keyboard_backspace keyboard_tab q w e r t y u i o p […" at bounding box center [572, 425] width 1145 height 185
click at [967, 487] on button "Consumidor Final" at bounding box center [969, 476] width 115 height 60
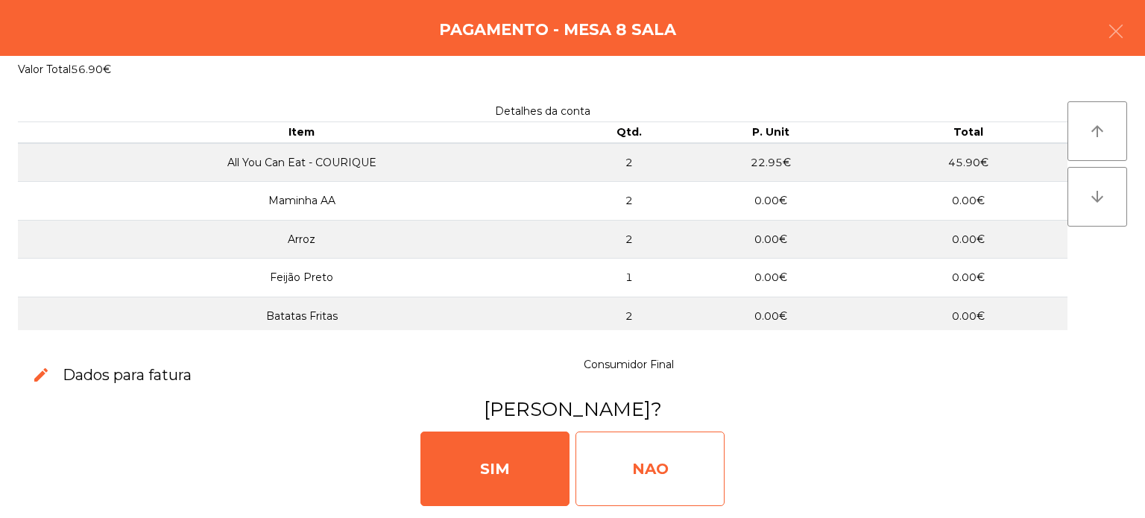
click at [631, 476] on div "NAO" at bounding box center [649, 468] width 149 height 75
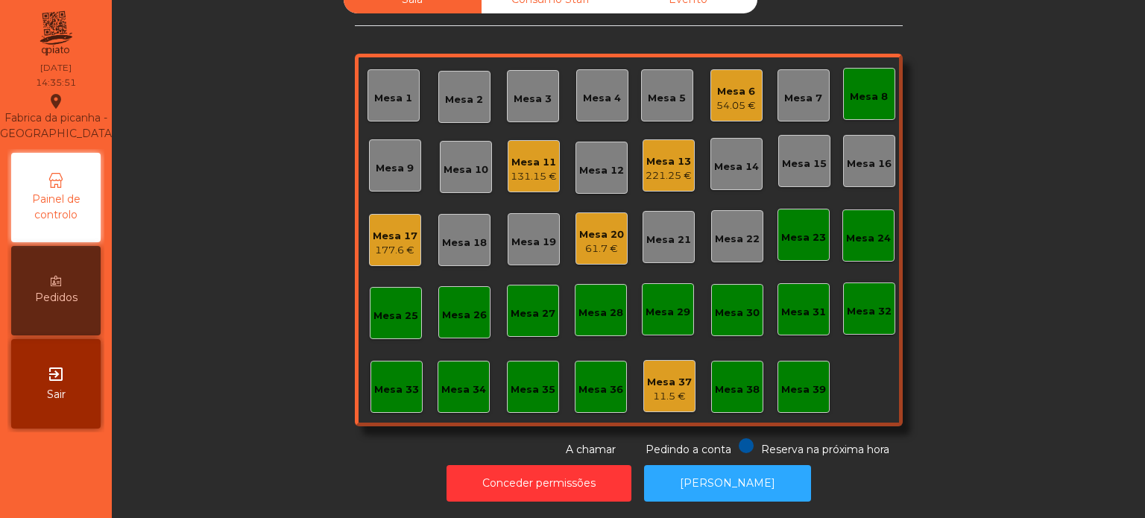
click at [861, 89] on div "Mesa 8" at bounding box center [868, 96] width 38 height 15
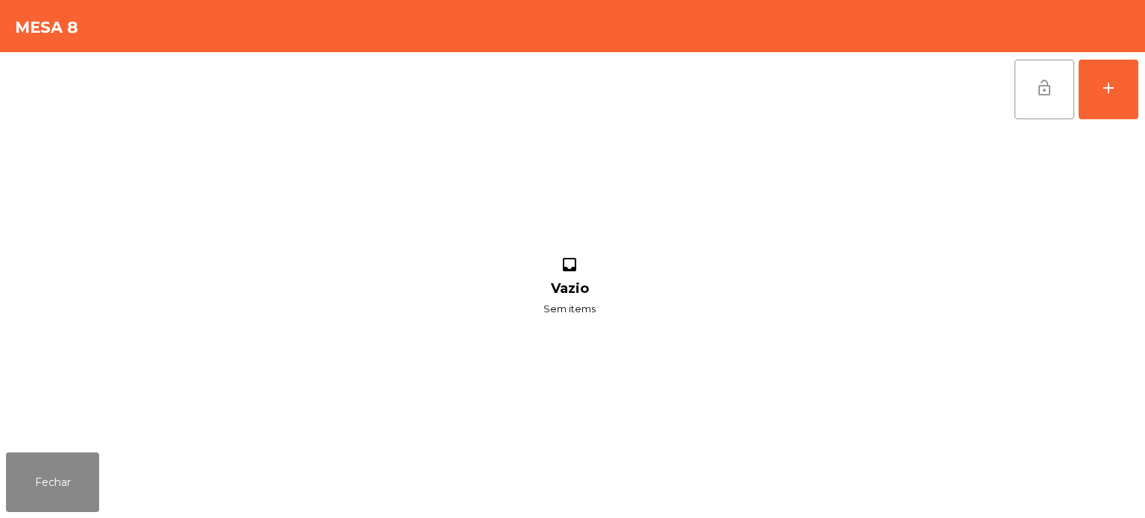
click at [1042, 94] on span "lock_open" at bounding box center [1044, 88] width 18 height 18
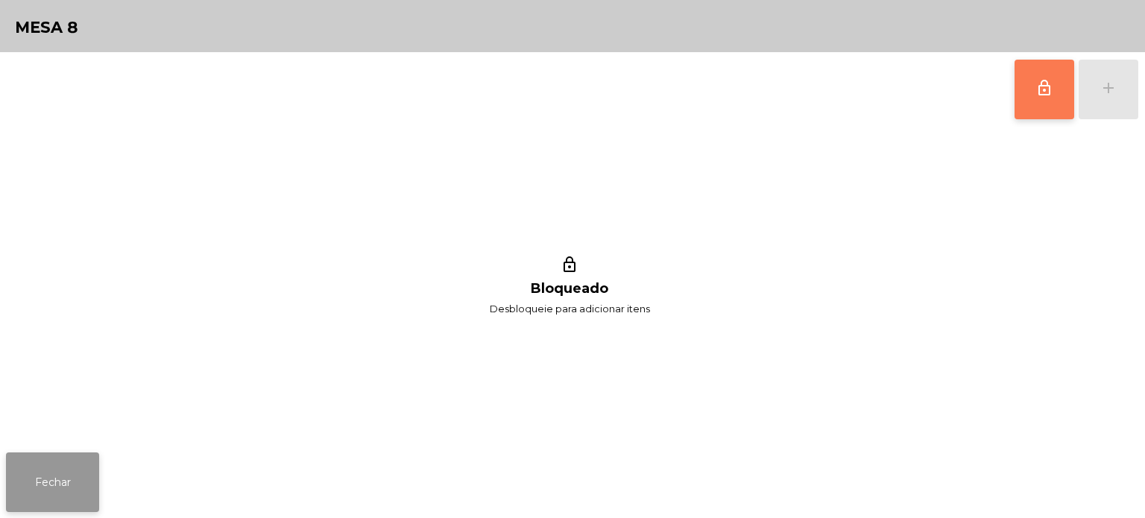
click at [86, 463] on button "Fechar" at bounding box center [52, 482] width 93 height 60
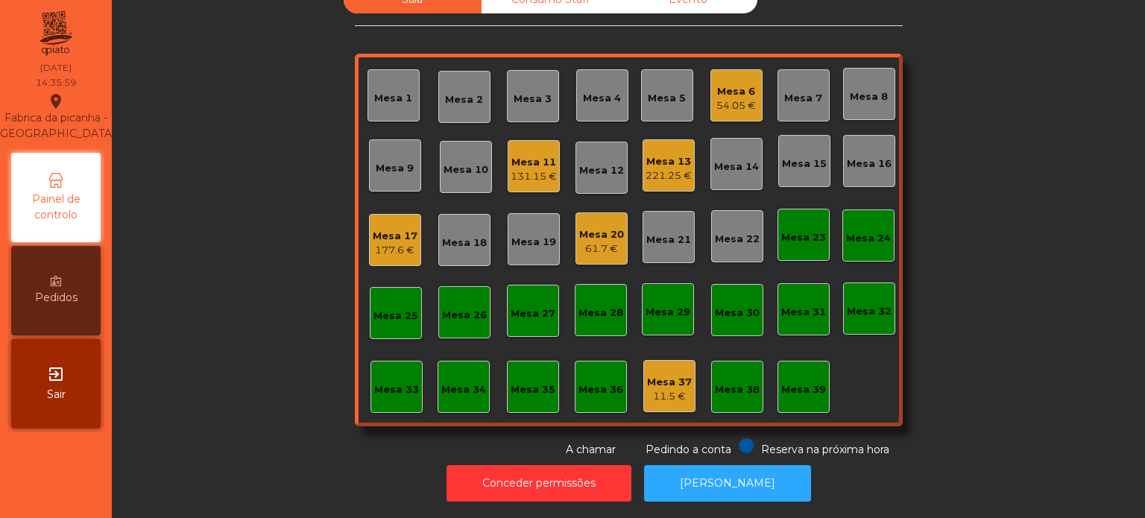
click at [548, 169] on div "131.15 €" at bounding box center [533, 176] width 46 height 15
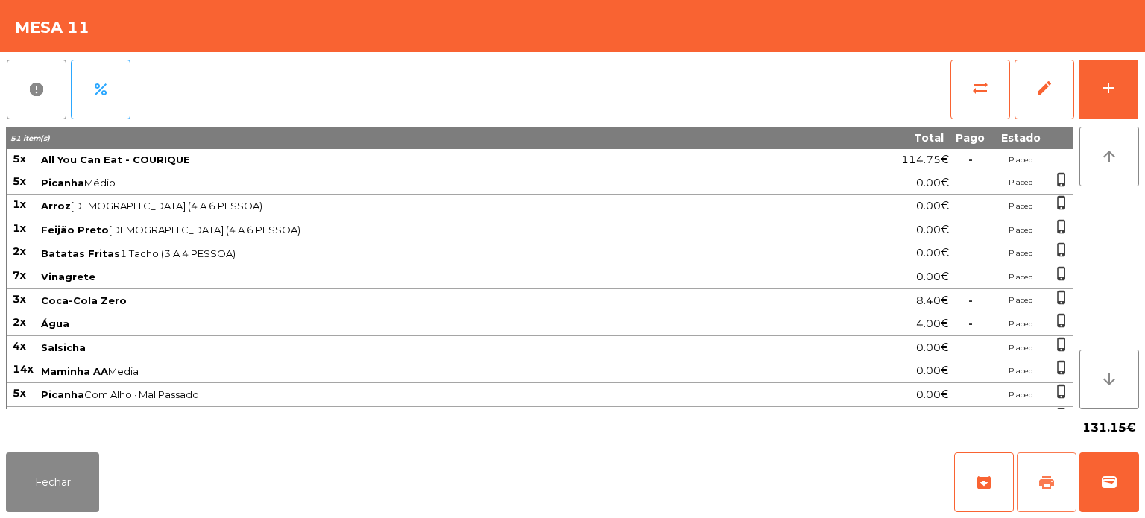
click at [1044, 482] on span "print" at bounding box center [1046, 482] width 18 height 18
click at [1106, 492] on button "wallet" at bounding box center [1109, 482] width 60 height 60
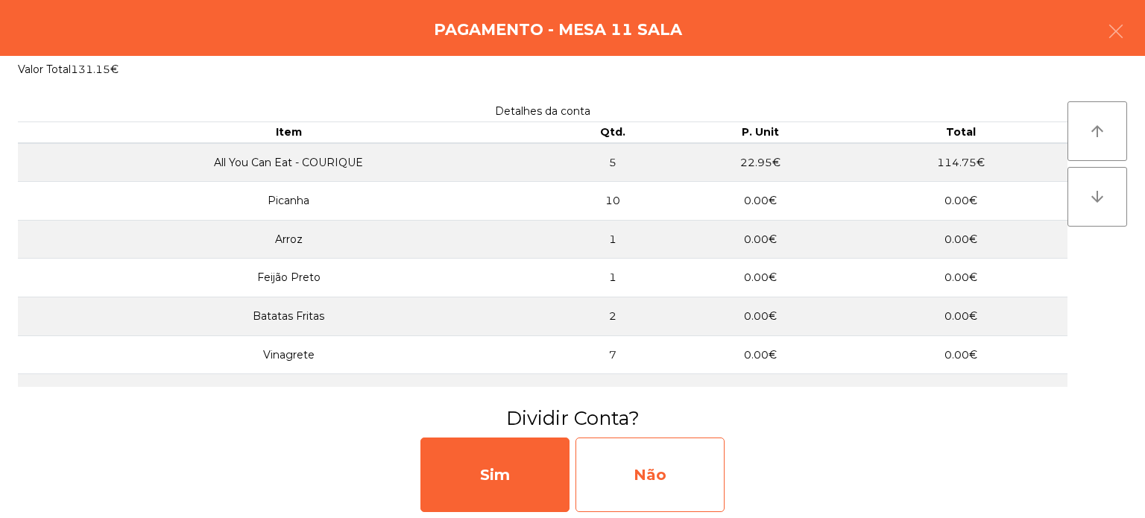
click at [668, 476] on div "Não" at bounding box center [649, 474] width 149 height 75
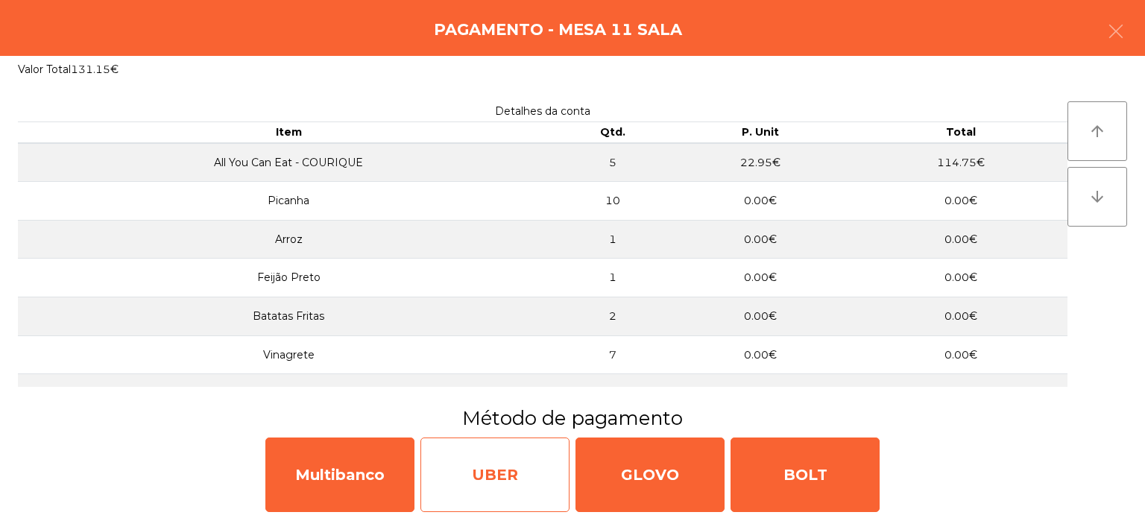
click at [499, 484] on div "UBER" at bounding box center [494, 474] width 149 height 75
select select "**"
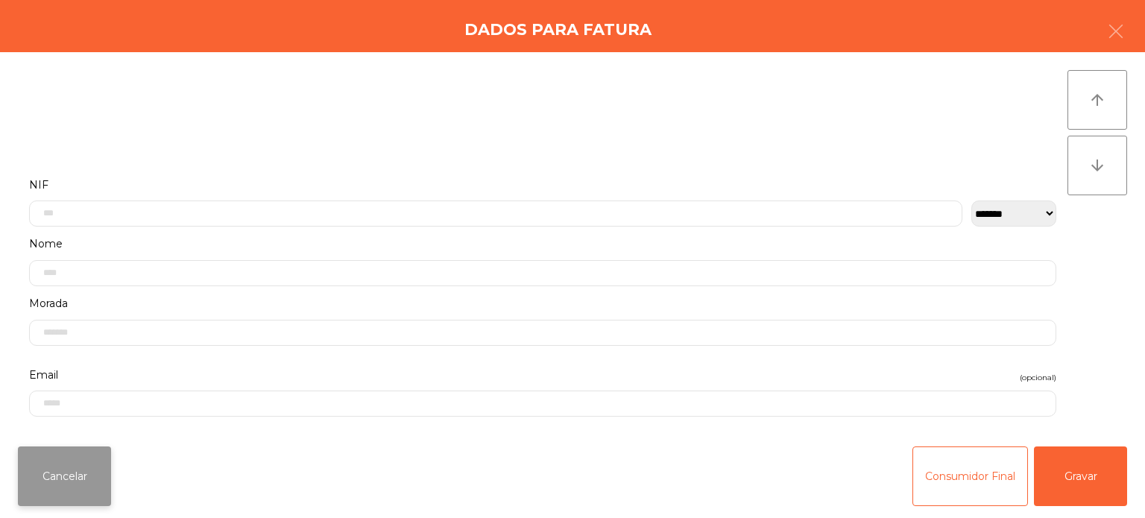
click at [68, 471] on button "Cancelar" at bounding box center [64, 476] width 93 height 60
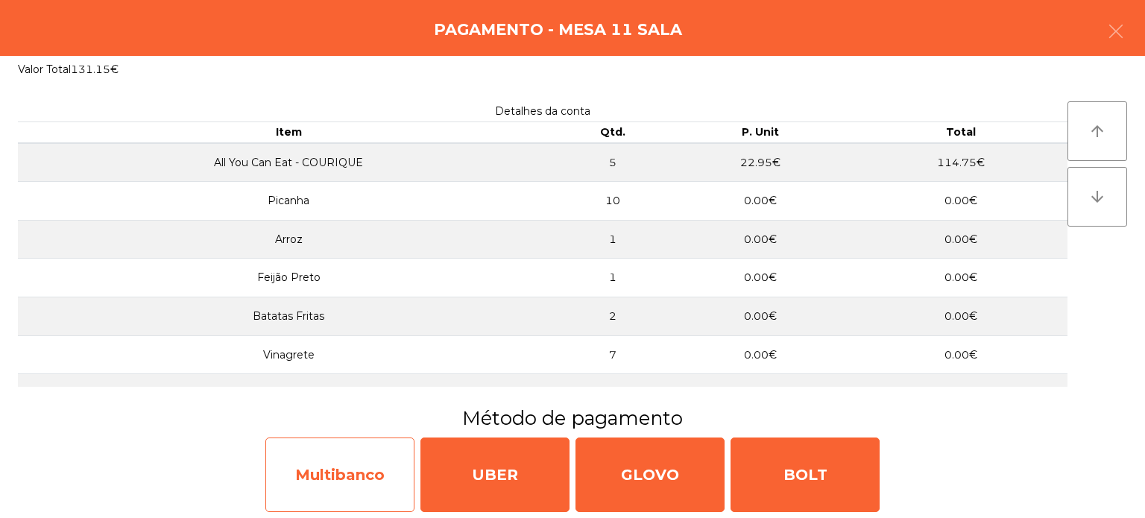
click at [374, 482] on div "Multibanco" at bounding box center [339, 474] width 149 height 75
select select "**"
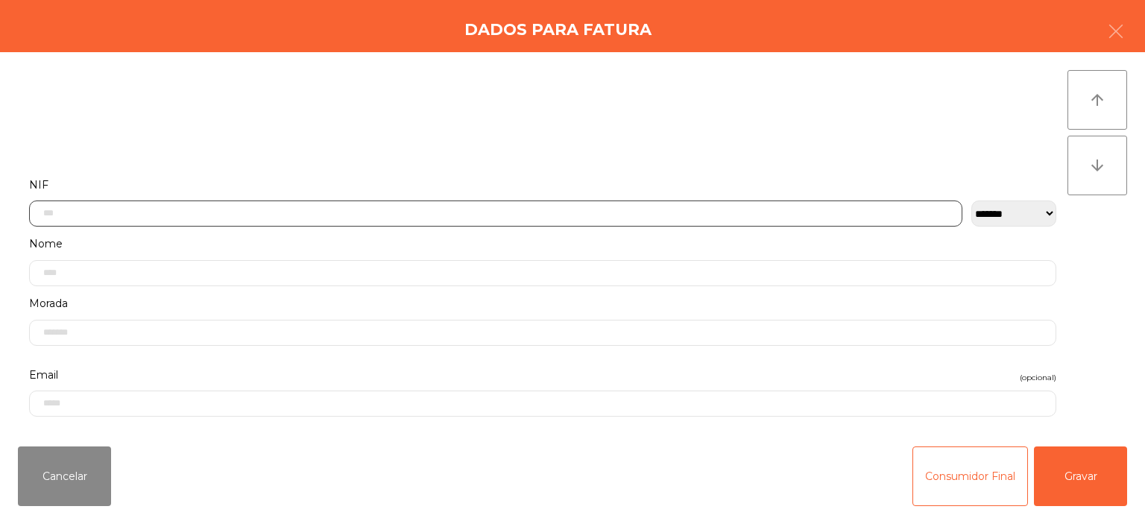
click at [428, 214] on input "text" at bounding box center [495, 213] width 933 height 26
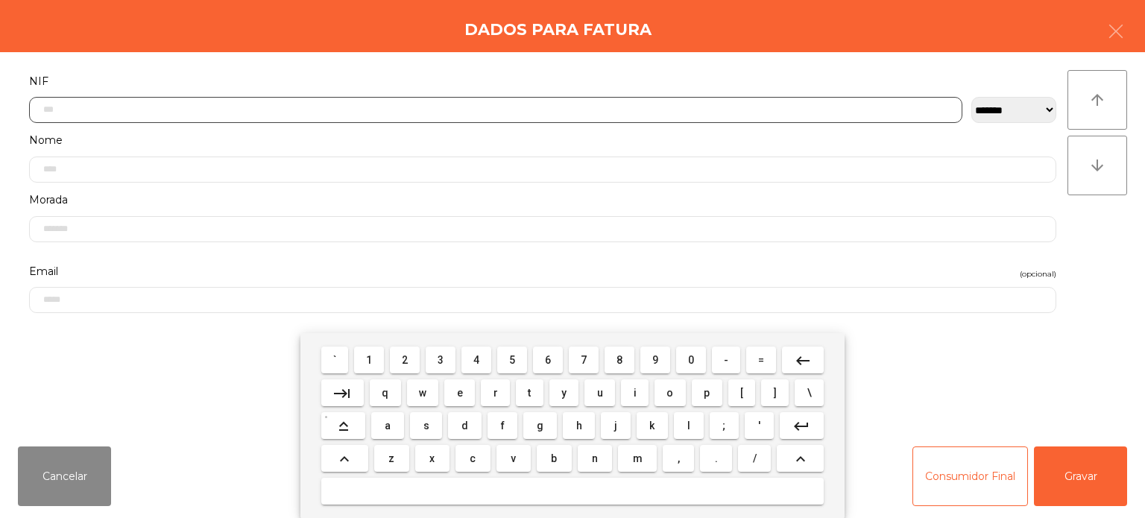
click at [510, 370] on button "5" at bounding box center [512, 359] width 30 height 27
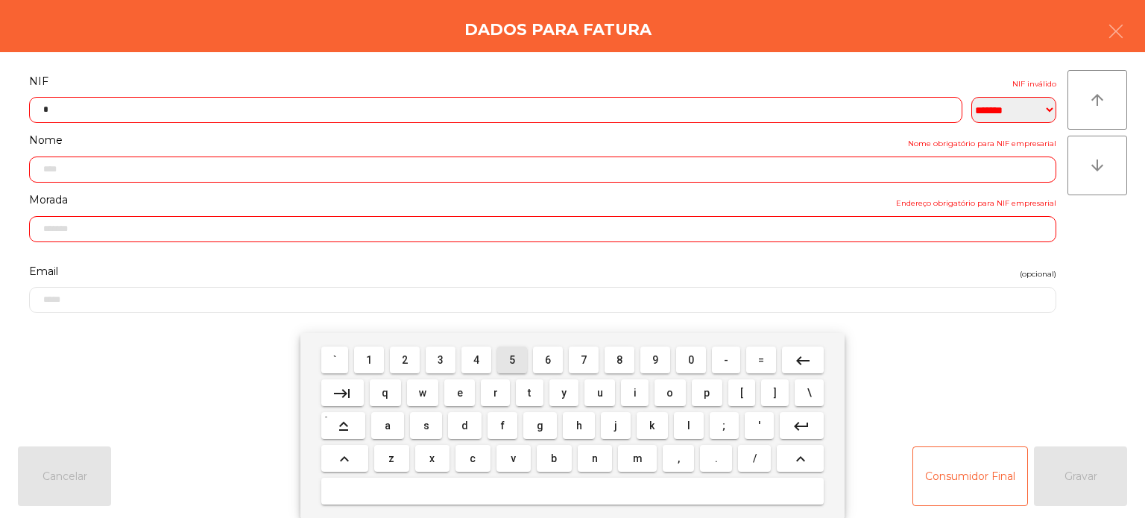
click at [370, 360] on span "1" at bounding box center [369, 360] width 6 height 12
click at [512, 360] on span "5" at bounding box center [512, 360] width 6 height 12
click at [491, 365] on button "4" at bounding box center [476, 359] width 30 height 27
click at [801, 361] on mat-icon "keyboard_backspace" at bounding box center [803, 361] width 18 height 18
click at [583, 361] on span "7" at bounding box center [583, 360] width 6 height 12
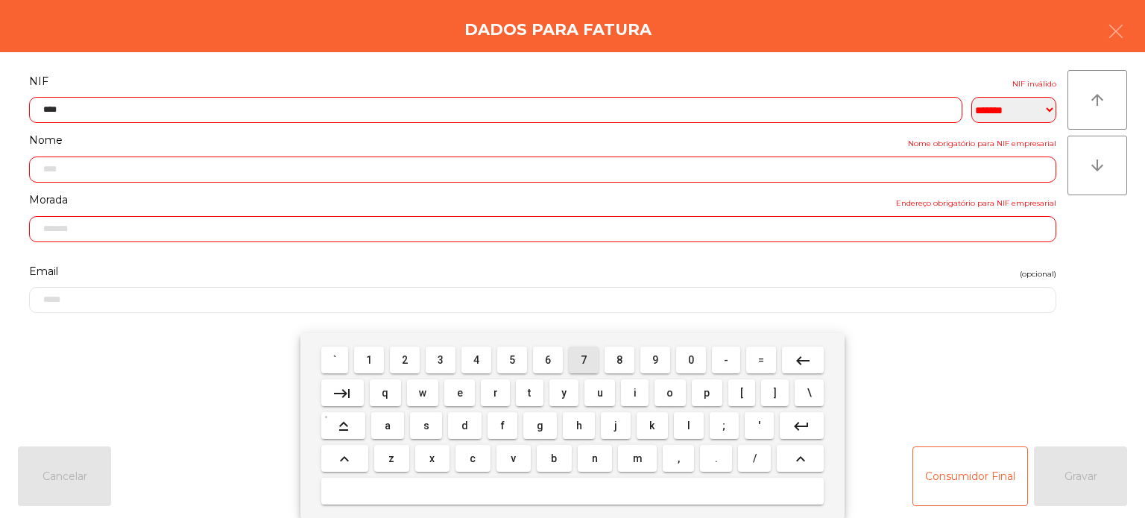
click at [477, 364] on span "4" at bounding box center [476, 360] width 6 height 12
click at [513, 362] on span "5" at bounding box center [512, 360] width 6 height 12
click at [598, 373] on mat-keyboard-key "7" at bounding box center [584, 360] width 36 height 33
click at [476, 364] on span "4" at bounding box center [476, 360] width 6 height 12
click at [794, 363] on mat-icon "keyboard_backspace" at bounding box center [803, 361] width 18 height 18
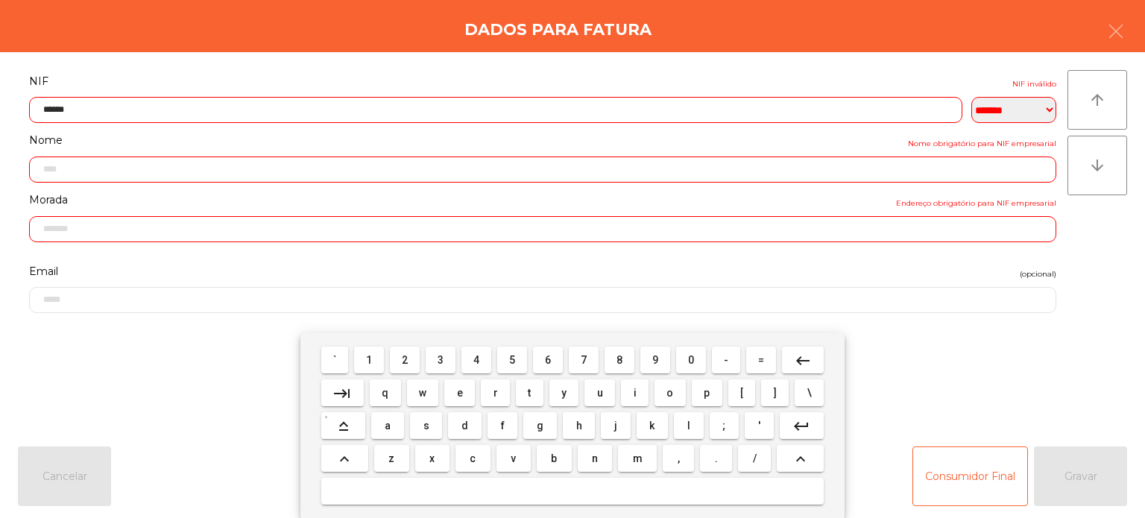
click at [597, 364] on button "7" at bounding box center [584, 359] width 30 height 27
click at [477, 360] on span "4" at bounding box center [476, 360] width 6 height 12
click at [691, 360] on span "0" at bounding box center [691, 360] width 6 height 12
type input "*********"
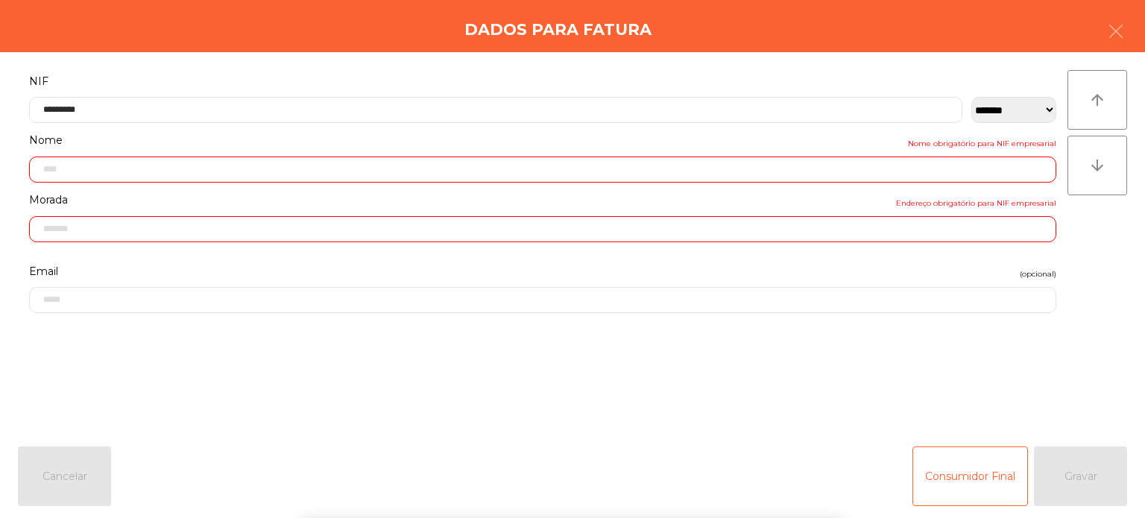
click at [990, 340] on div "` 1 2 3 4 5 6 7 8 9 0 - = keyboard_backspace keyboard_tab q w e r t y u i o p […" at bounding box center [572, 425] width 1145 height 185
type input "**********"
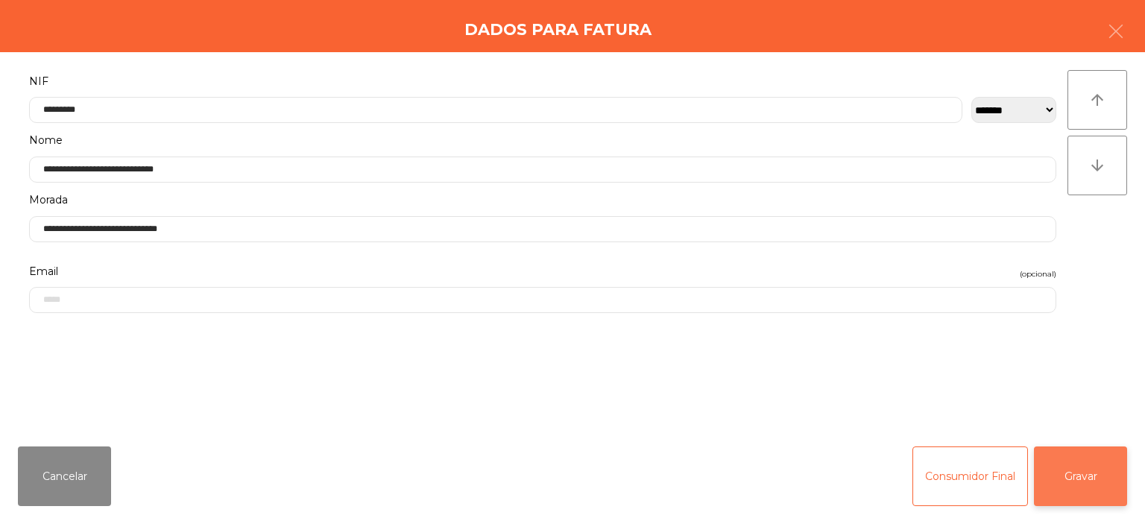
click at [1097, 468] on button "Gravar" at bounding box center [1080, 476] width 93 height 60
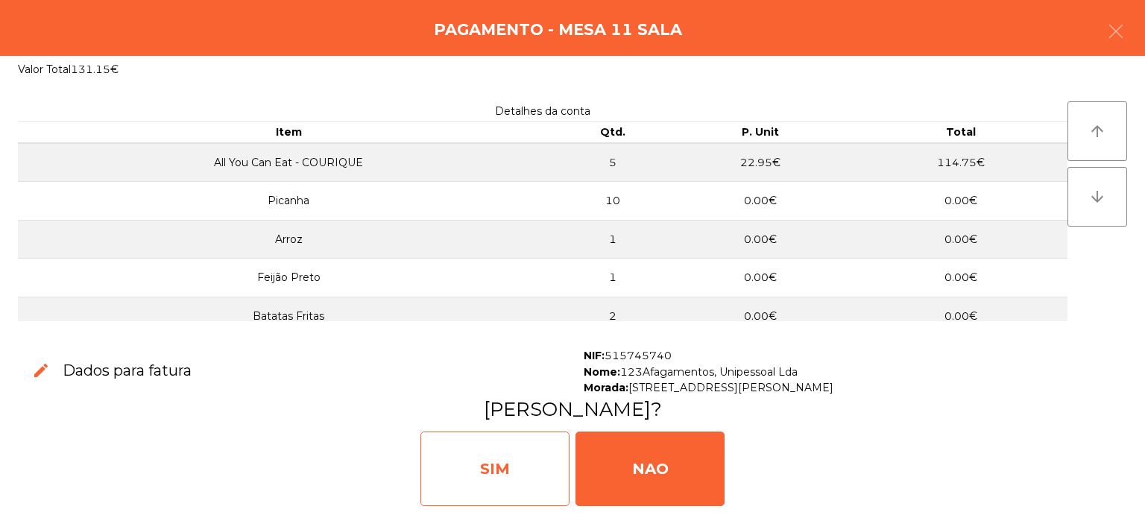
click at [487, 481] on div "SIM" at bounding box center [494, 468] width 149 height 75
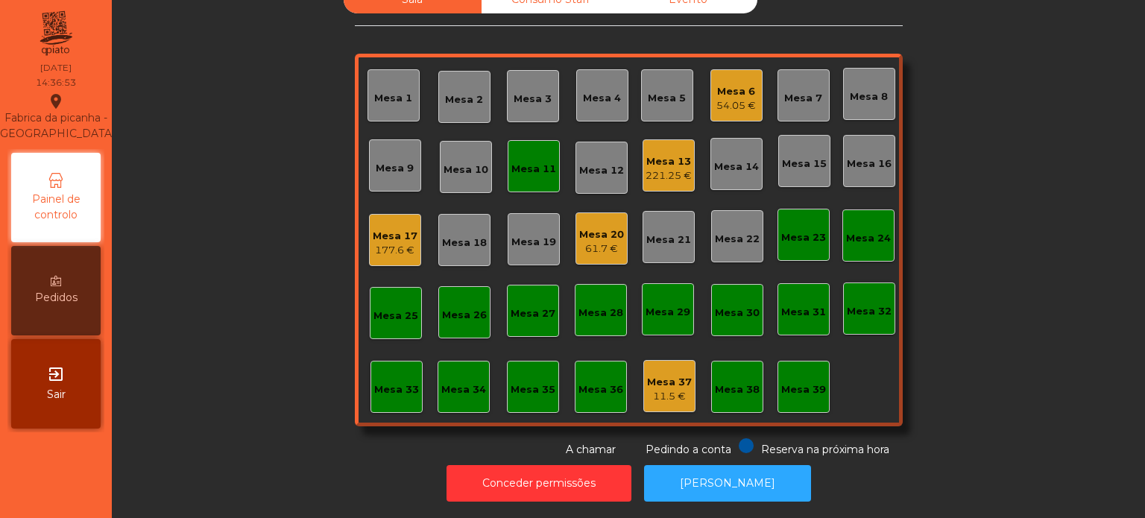
click at [539, 166] on div "Mesa 11" at bounding box center [533, 166] width 52 height 52
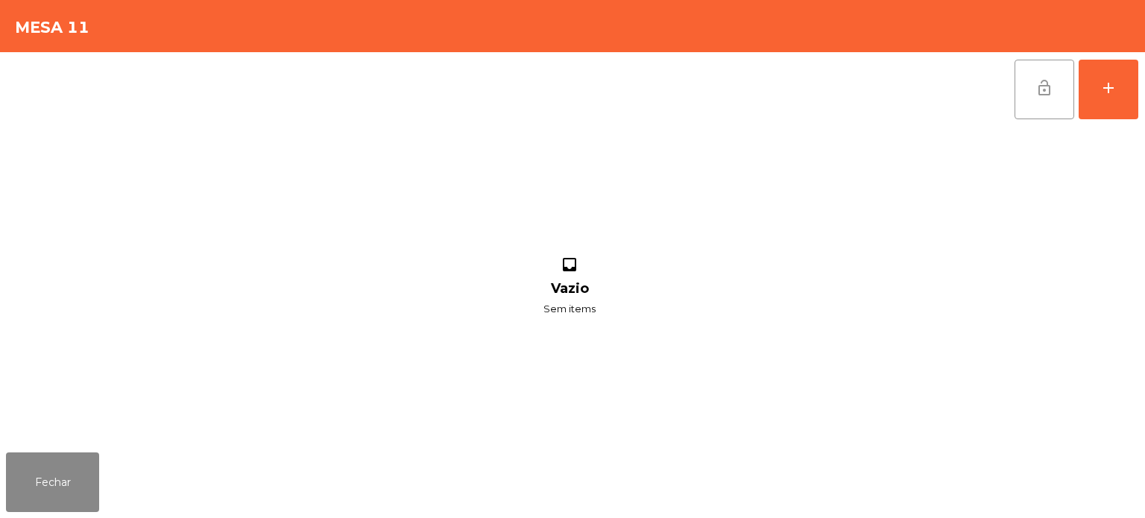
click at [1028, 105] on button "lock_open" at bounding box center [1044, 90] width 60 height 60
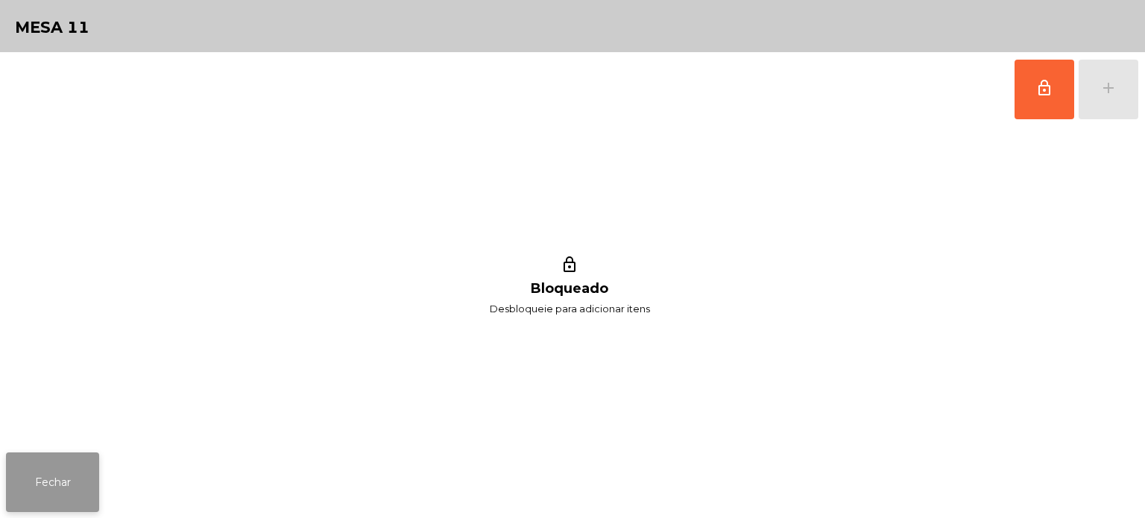
click at [60, 478] on button "Fechar" at bounding box center [52, 482] width 93 height 60
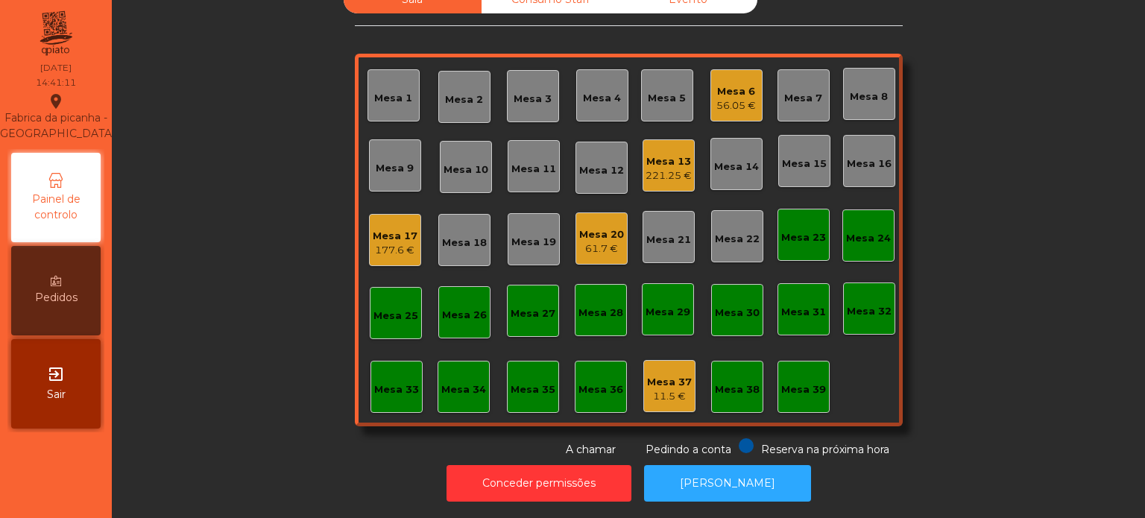
click at [974, 315] on div "Sala Consumo Staff Evento Mesa 1 Mesa 2 Mesa 3 Mesa 4 Mesa 5 Mesa 6 56.05 € Mes…" at bounding box center [628, 222] width 993 height 472
click at [928, 356] on div "Sala Consumo Staff Evento Mesa 1 Mesa 2 Mesa 3 Mesa 4 Mesa 5 Mesa 6 56.05 € Mes…" at bounding box center [628, 222] width 993 height 472
click at [618, 212] on div "Mesa 20 61.7 €" at bounding box center [601, 238] width 52 height 52
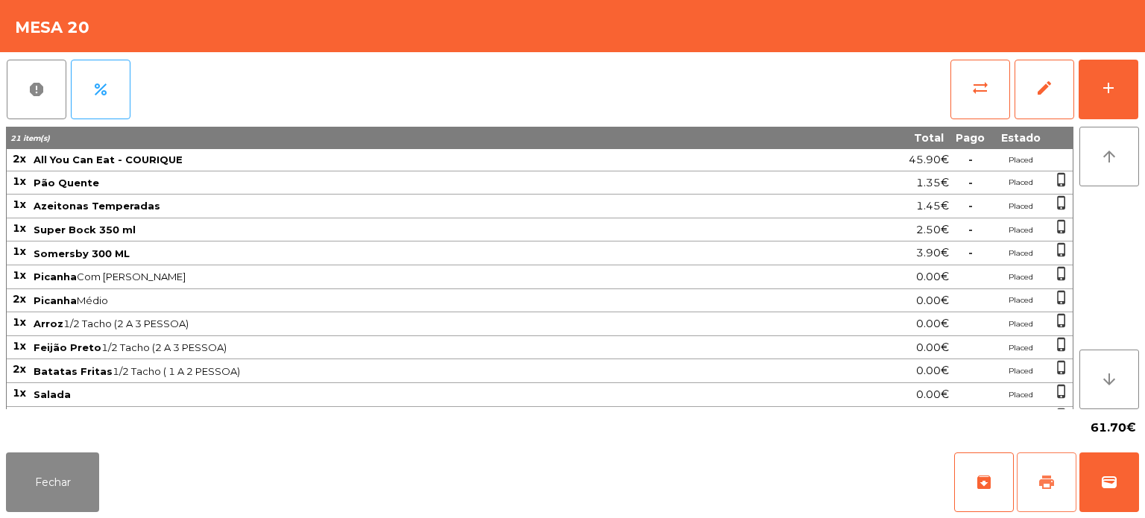
click at [1047, 485] on span "print" at bounding box center [1046, 482] width 18 height 18
click at [9, 487] on button "Fechar" at bounding box center [52, 482] width 93 height 60
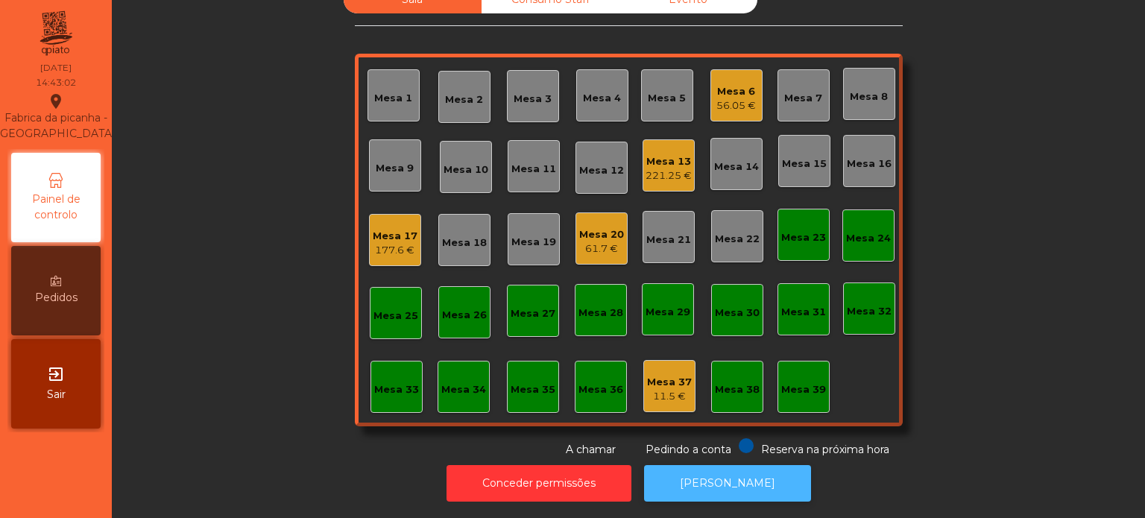
click at [733, 465] on button "[PERSON_NAME]" at bounding box center [727, 483] width 167 height 37
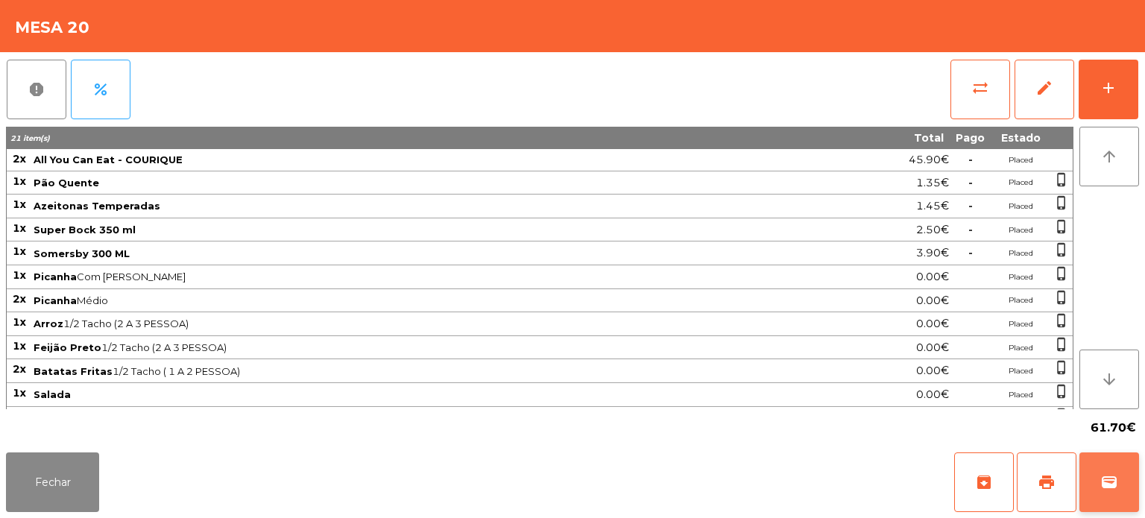
click at [1106, 488] on span "wallet" at bounding box center [1109, 482] width 18 height 18
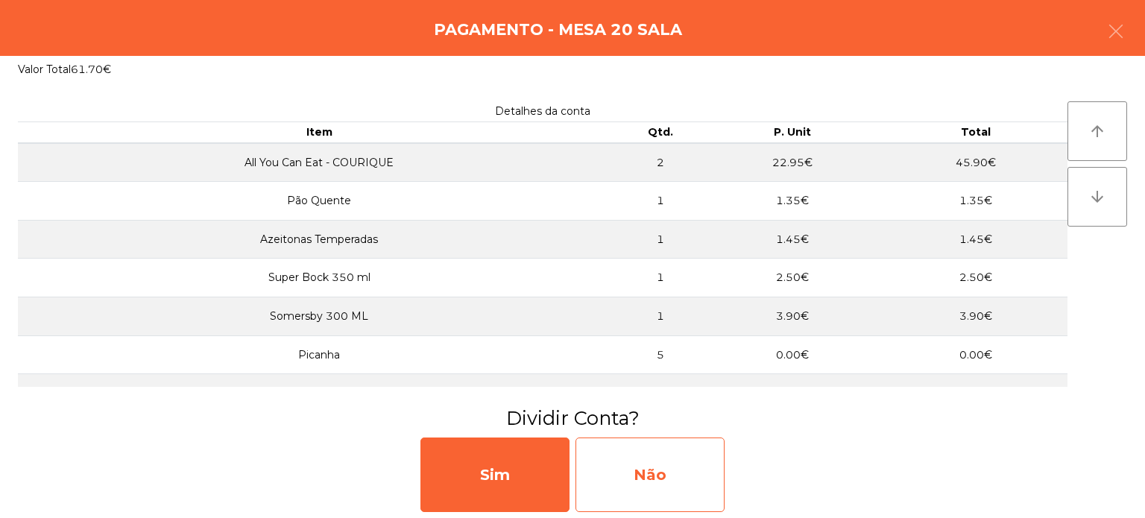
click at [680, 487] on div "Não" at bounding box center [649, 474] width 149 height 75
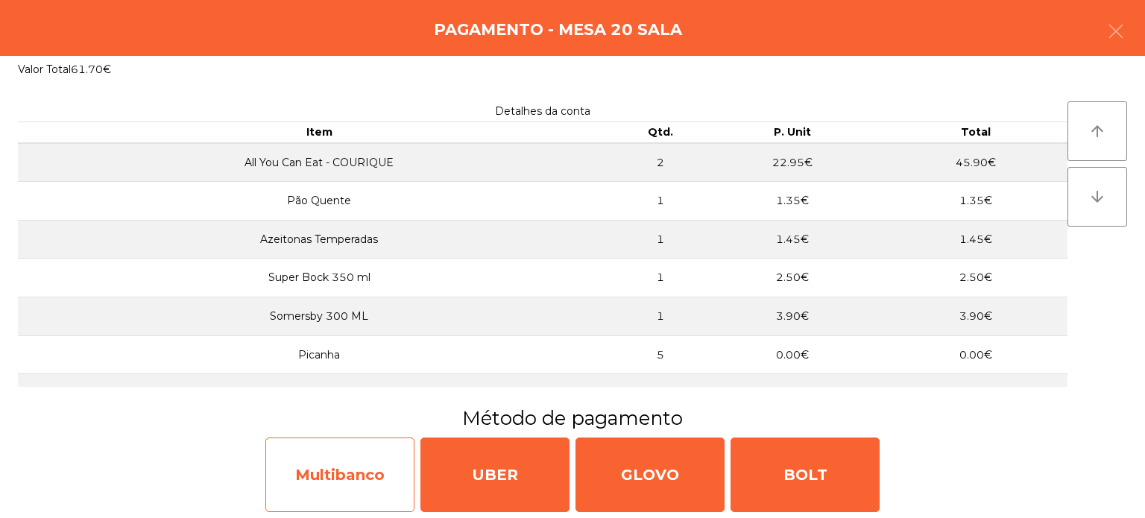
click at [350, 461] on div "Multibanco" at bounding box center [339, 474] width 149 height 75
select select "**"
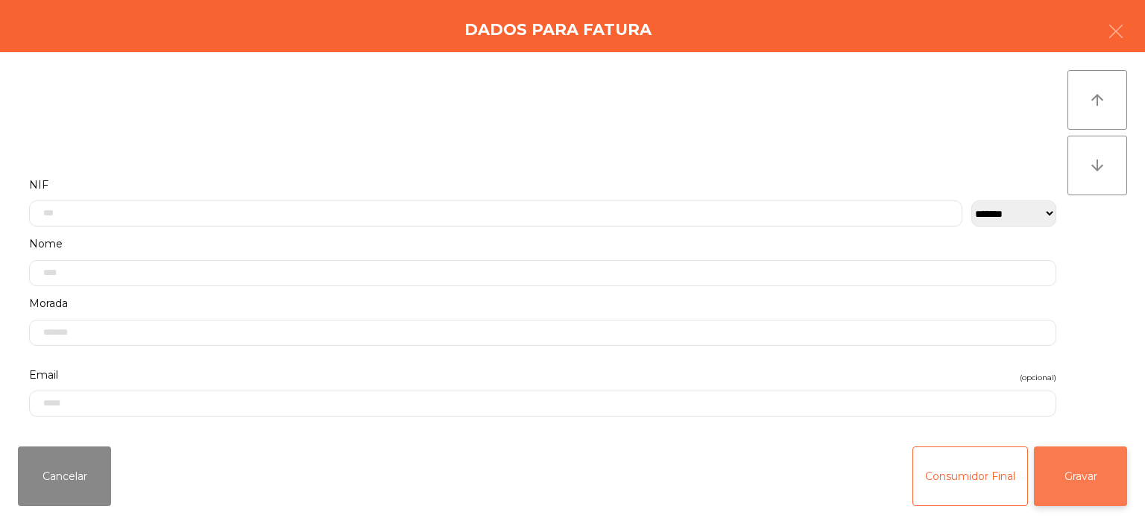
click at [1086, 465] on button "Gravar" at bounding box center [1080, 476] width 93 height 60
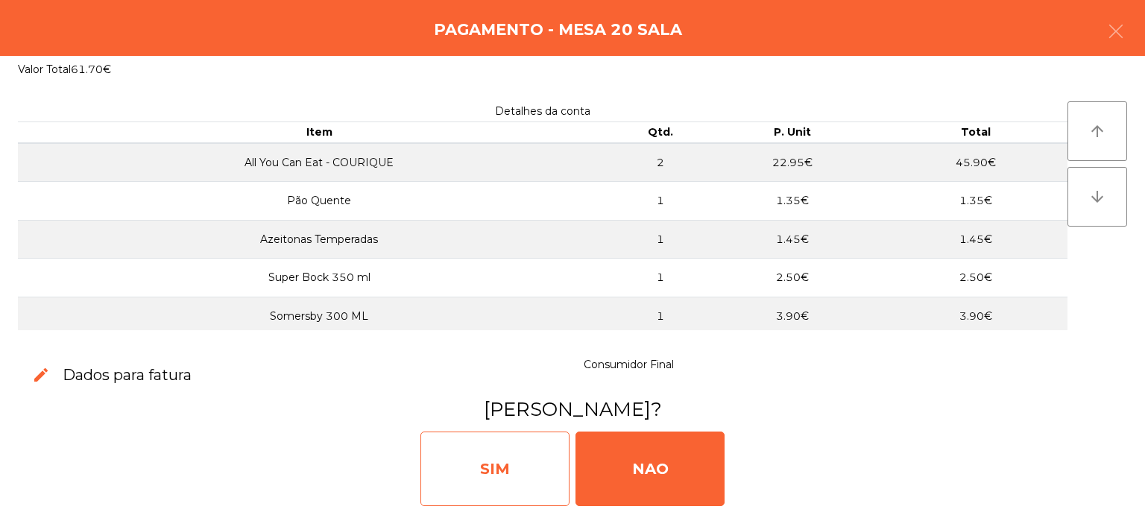
click at [467, 435] on div "SIM" at bounding box center [494, 468] width 149 height 75
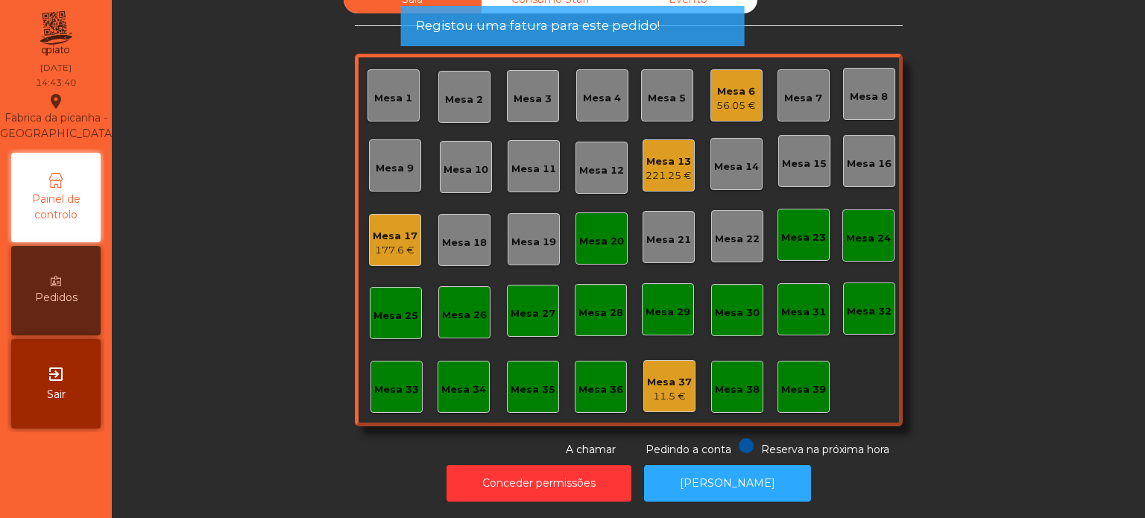
click at [593, 234] on div "Mesa 20" at bounding box center [601, 241] width 45 height 15
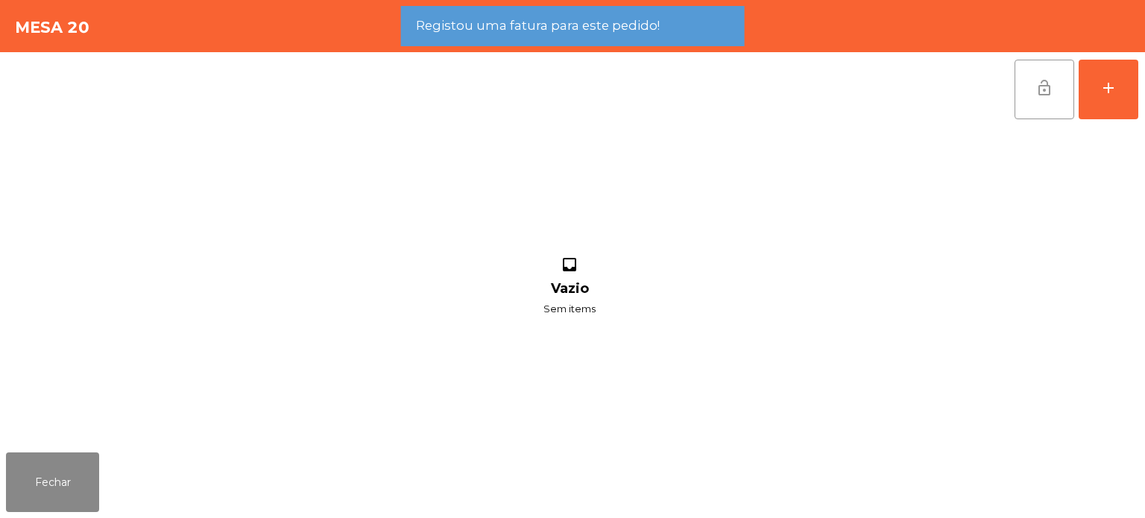
click at [1037, 92] on span "lock_open" at bounding box center [1044, 88] width 18 height 18
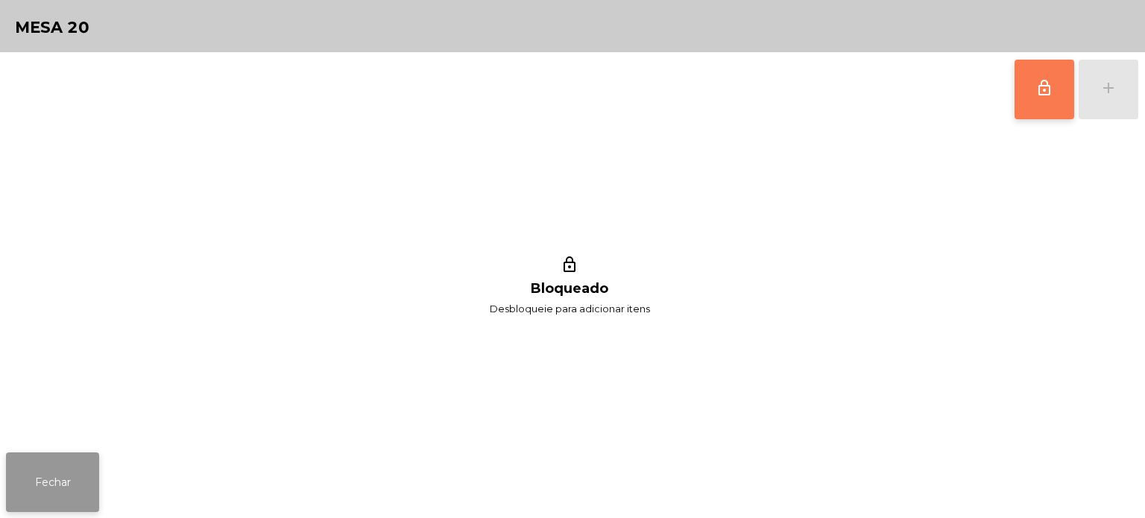
click at [6, 490] on button "Fechar" at bounding box center [52, 482] width 93 height 60
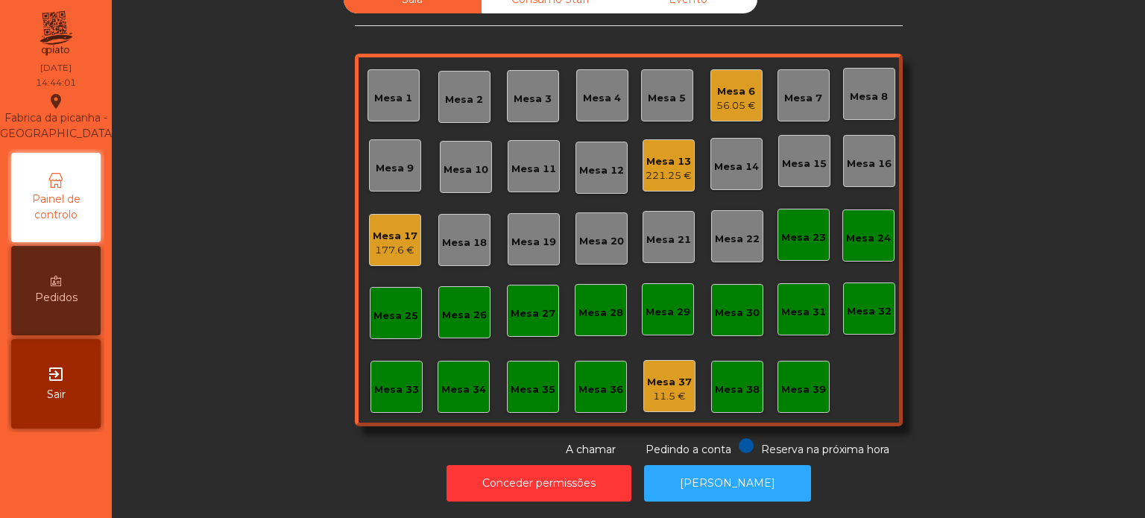
scroll to position [0, 0]
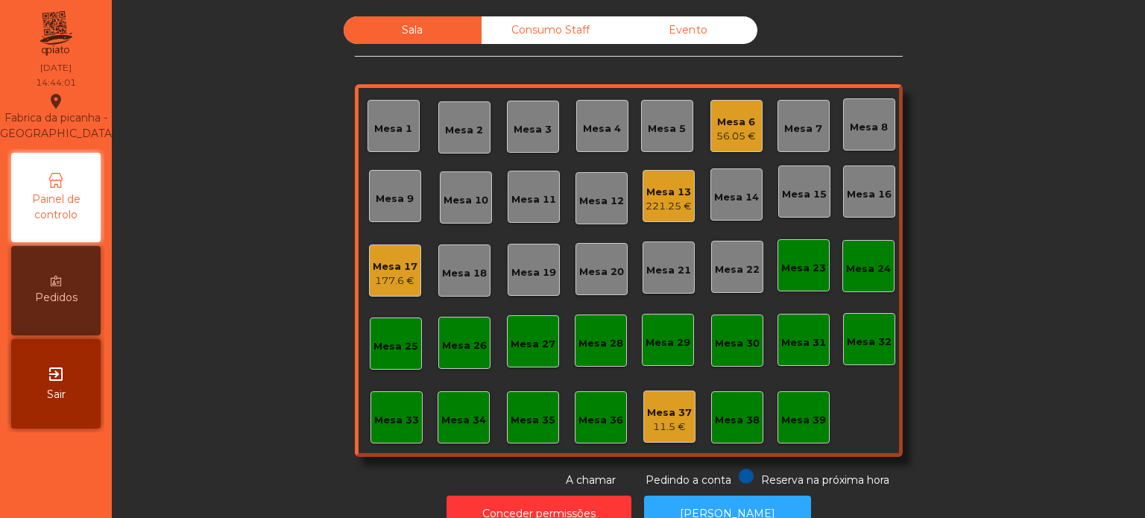
click at [568, 39] on div "Consumo Staff" at bounding box center [550, 30] width 138 height 28
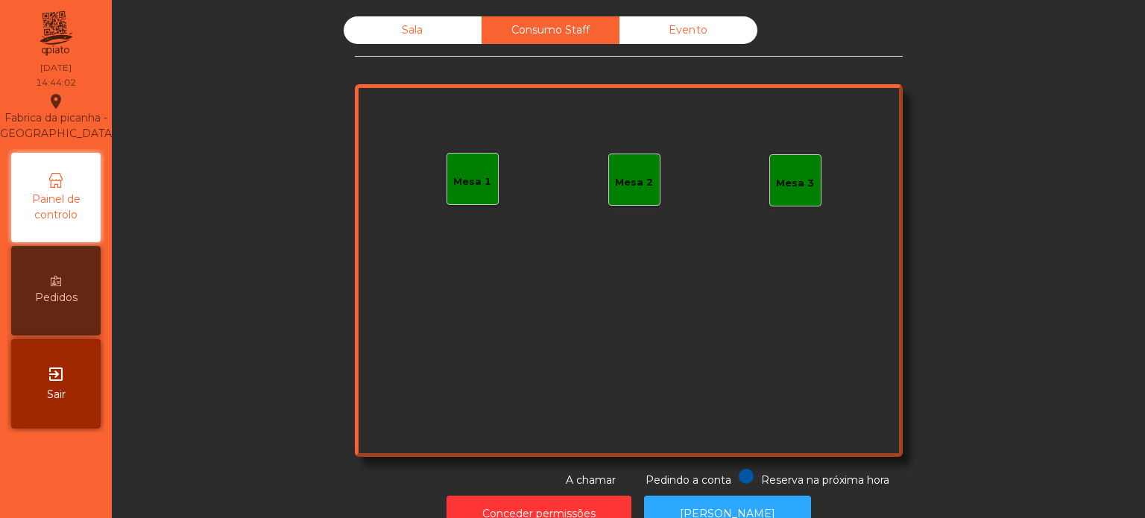
click at [482, 199] on div "Mesa 1" at bounding box center [472, 179] width 52 height 52
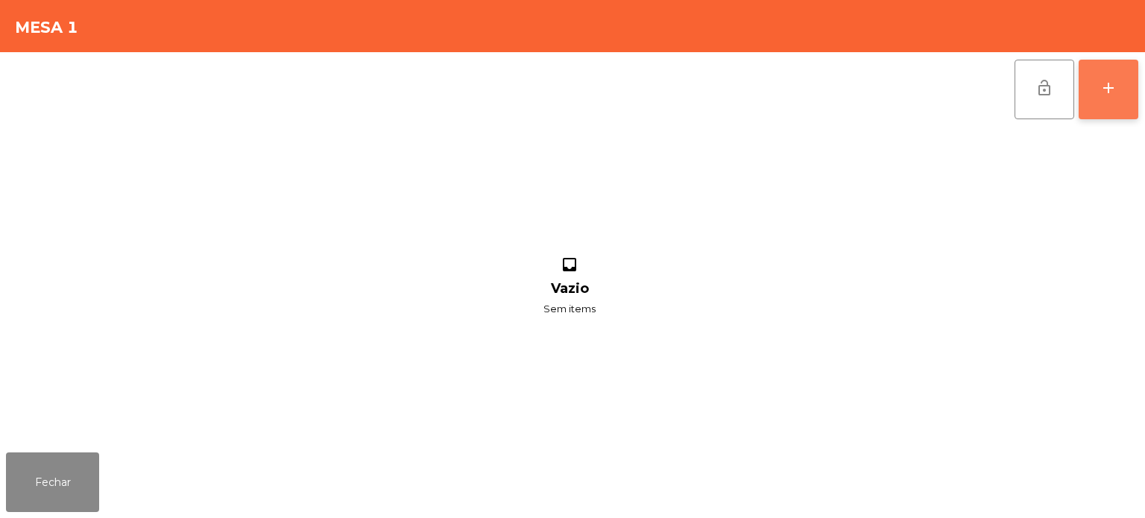
click at [1121, 97] on button "add" at bounding box center [1108, 90] width 60 height 60
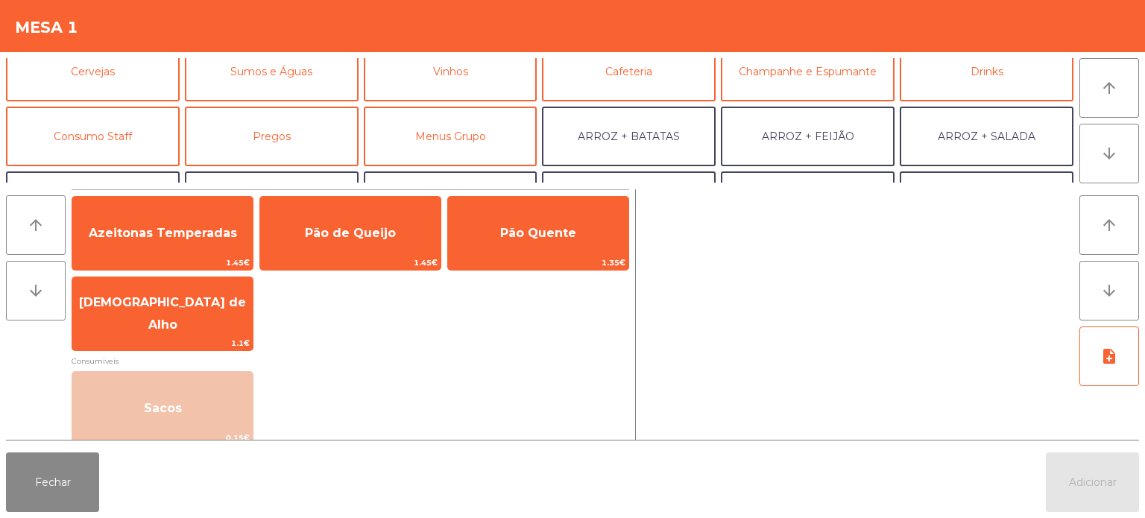
scroll to position [122, 0]
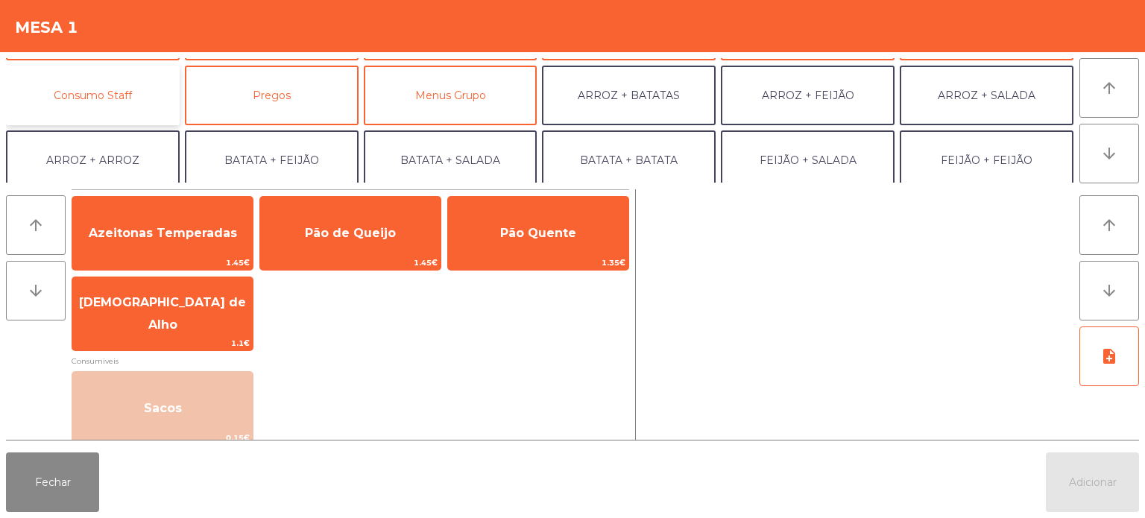
click at [128, 99] on button "Consumo Staff" at bounding box center [93, 96] width 174 height 60
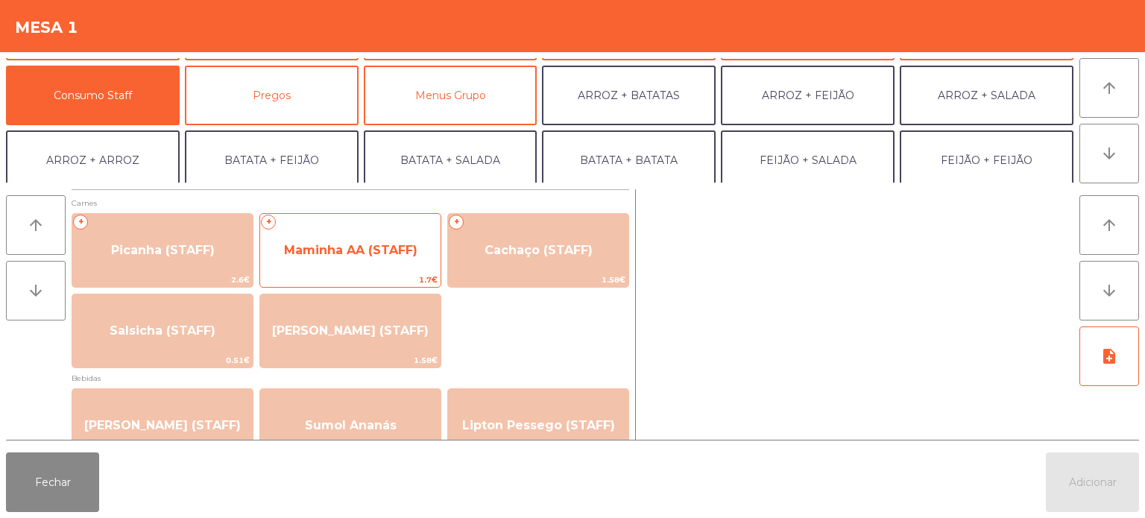
click at [394, 267] on span "Maminha AA (STAFF)" at bounding box center [350, 250] width 180 height 40
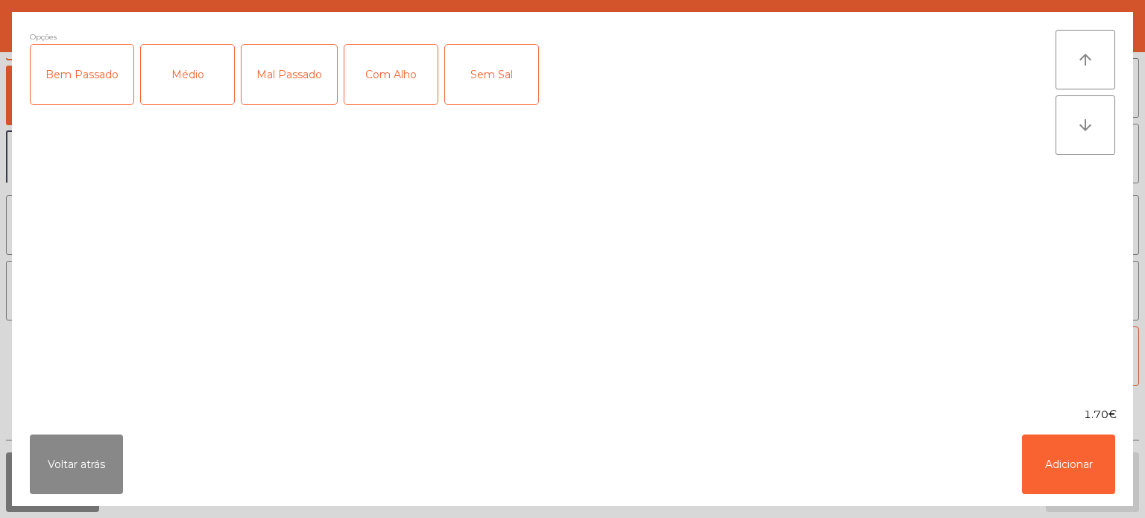
click at [198, 76] on div "Médio" at bounding box center [187, 75] width 93 height 60
click at [277, 91] on div "Mal Passado" at bounding box center [288, 75] width 95 height 60
click at [401, 77] on div "Com Alho" at bounding box center [390, 75] width 93 height 60
click at [1047, 445] on button "Adicionar" at bounding box center [1068, 464] width 93 height 60
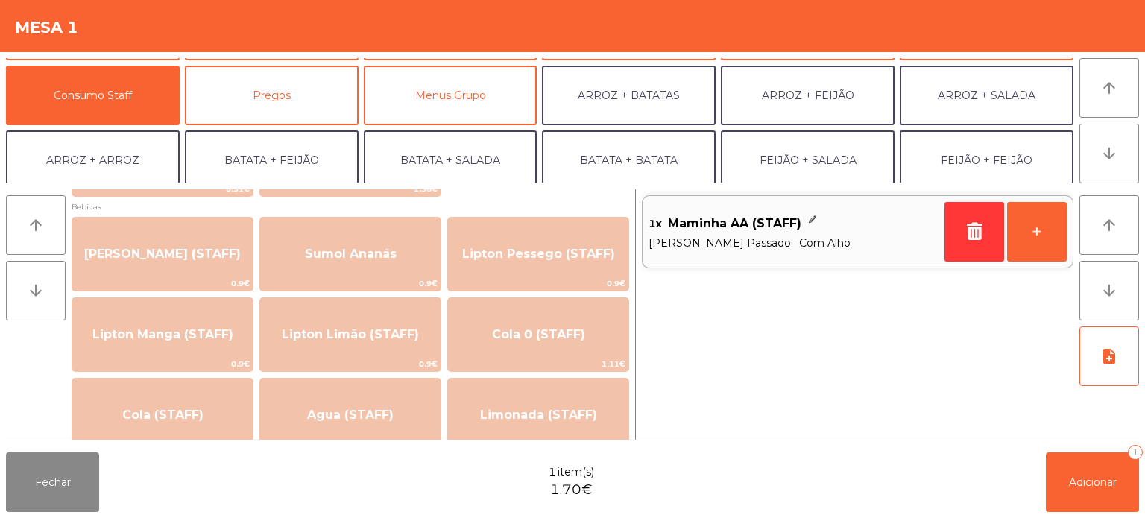
scroll to position [172, 0]
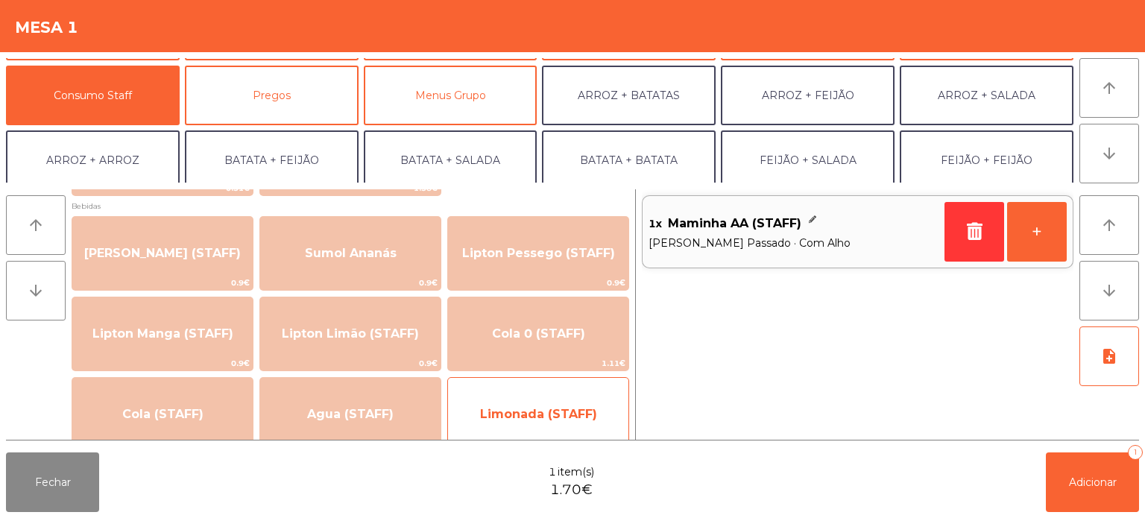
click at [510, 425] on span "Limonada (STAFF)" at bounding box center [538, 414] width 180 height 40
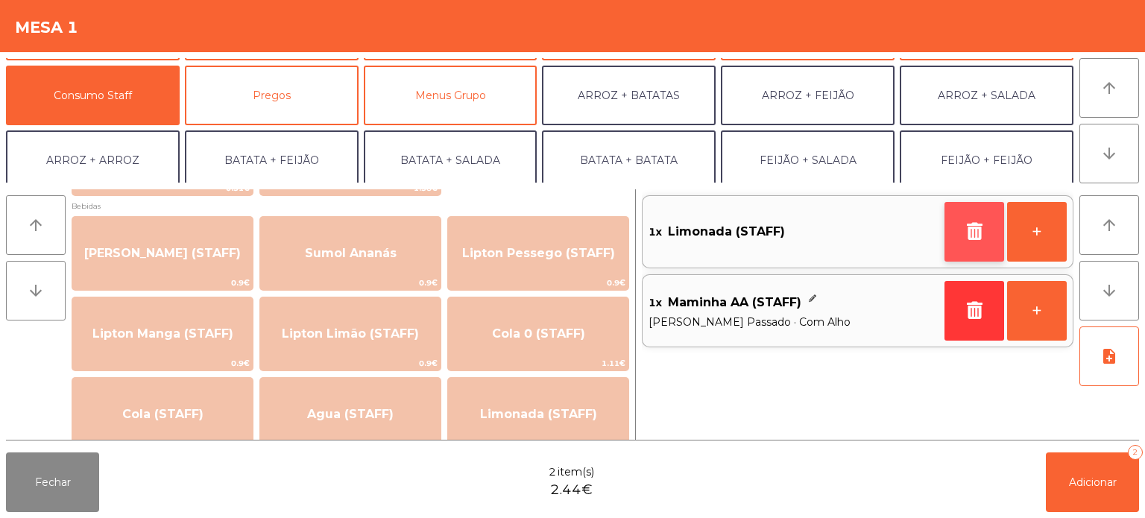
click at [982, 235] on icon "button" at bounding box center [974, 231] width 22 height 18
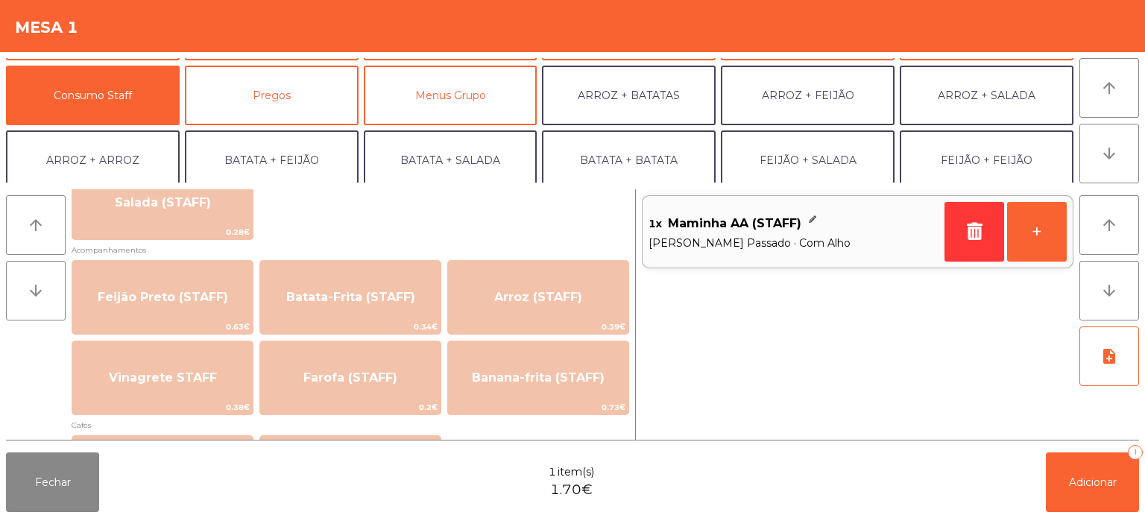
scroll to position [641, 0]
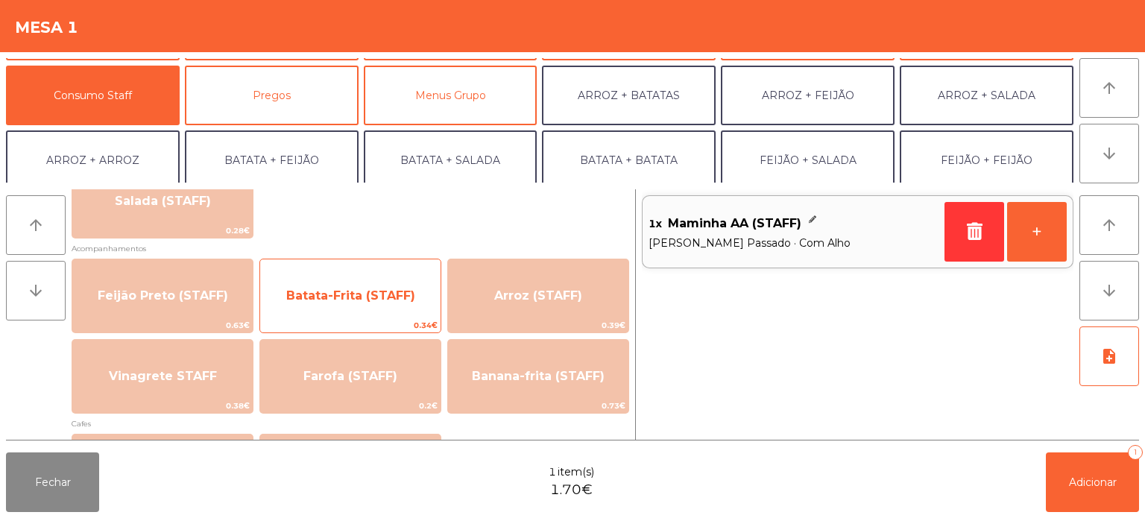
click at [411, 317] on div "Batata-Frita (STAFF) 0.34€" at bounding box center [350, 296] width 182 height 75
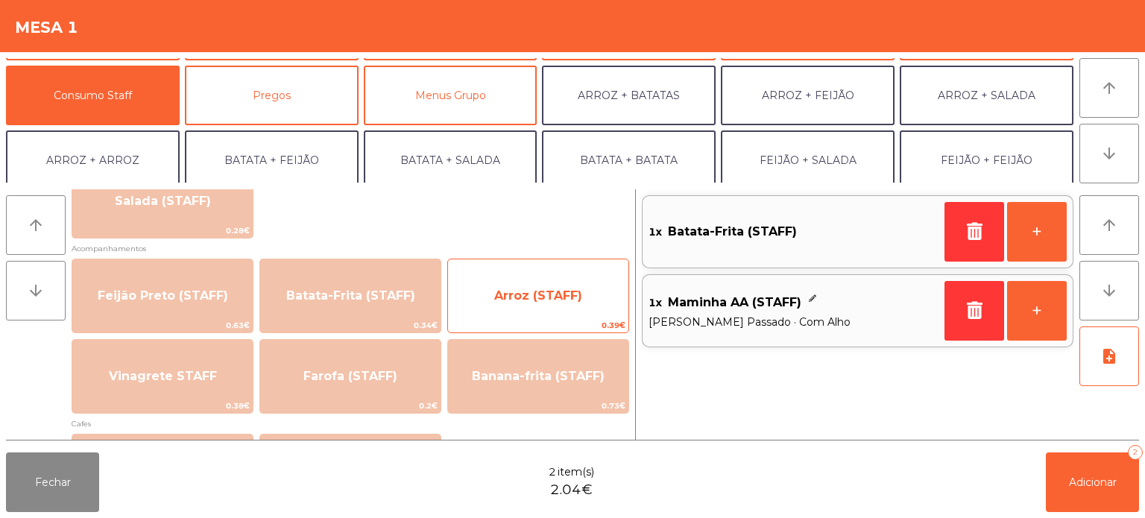
click at [569, 298] on span "Arroz (STAFF)" at bounding box center [538, 295] width 88 height 14
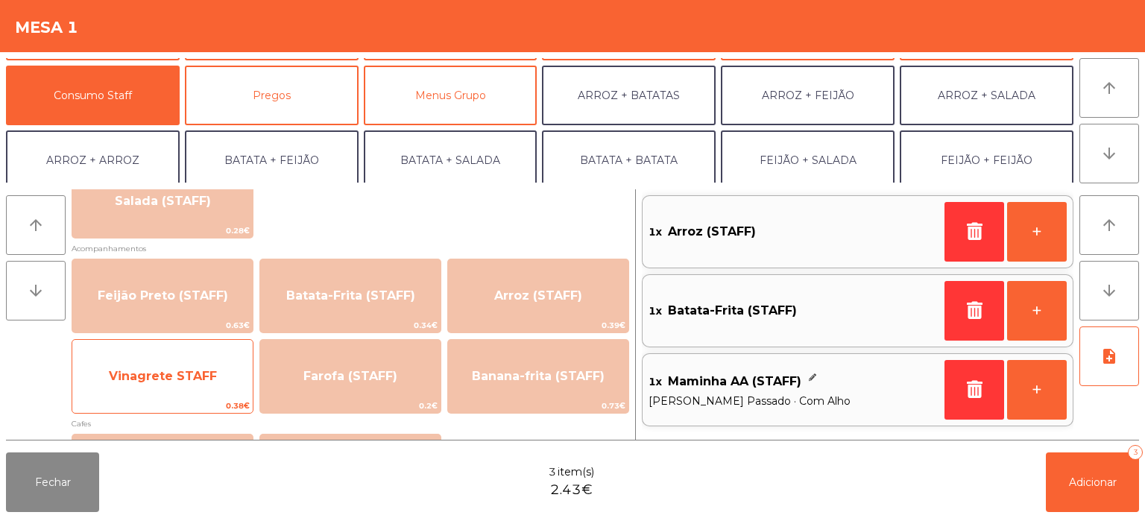
click at [215, 393] on span "Vinagrete STAFF" at bounding box center [162, 376] width 180 height 40
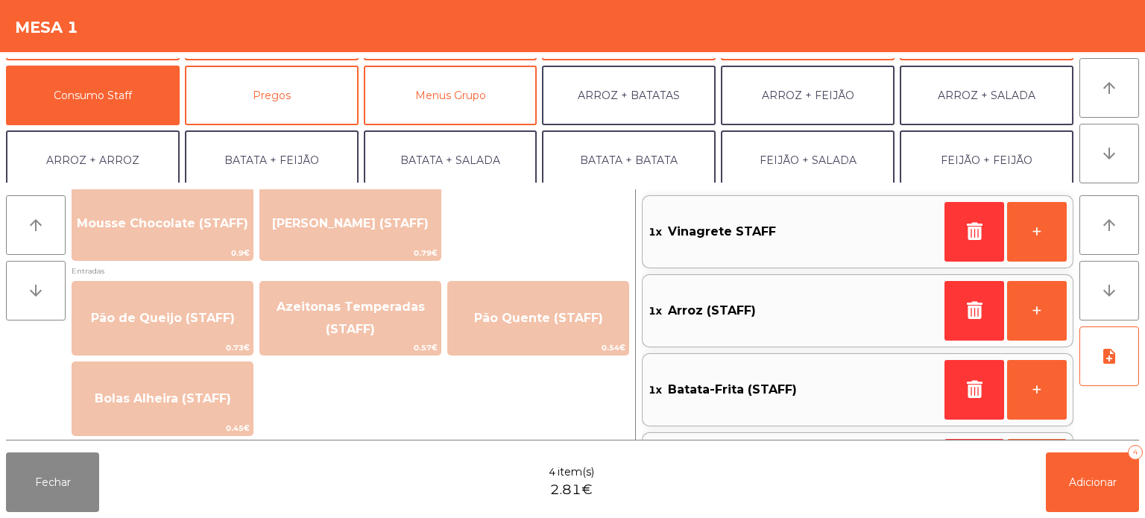
scroll to position [1129, 0]
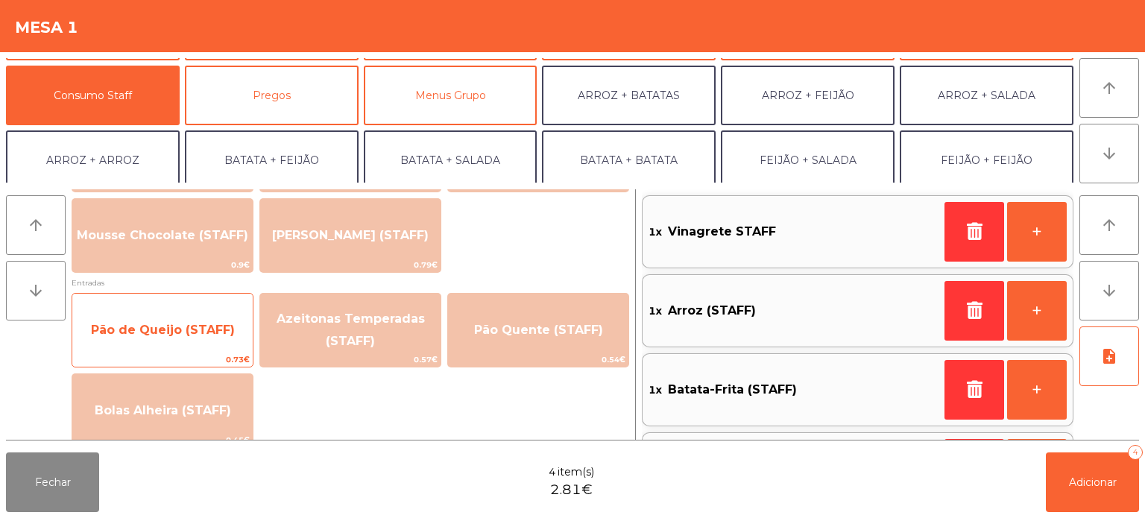
click at [243, 336] on span "Pão de Queijo (STAFF)" at bounding box center [162, 330] width 180 height 40
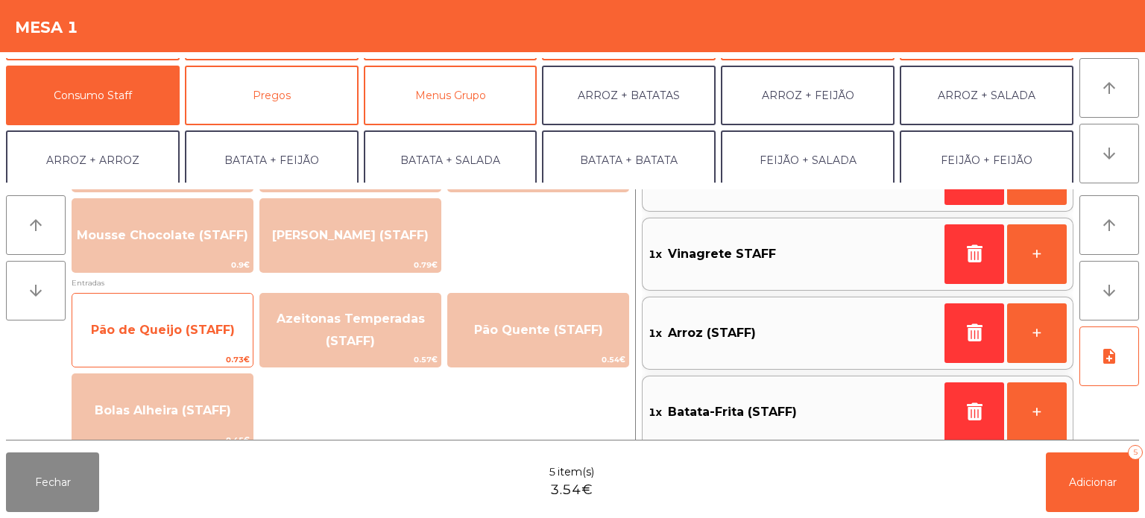
scroll to position [148, 0]
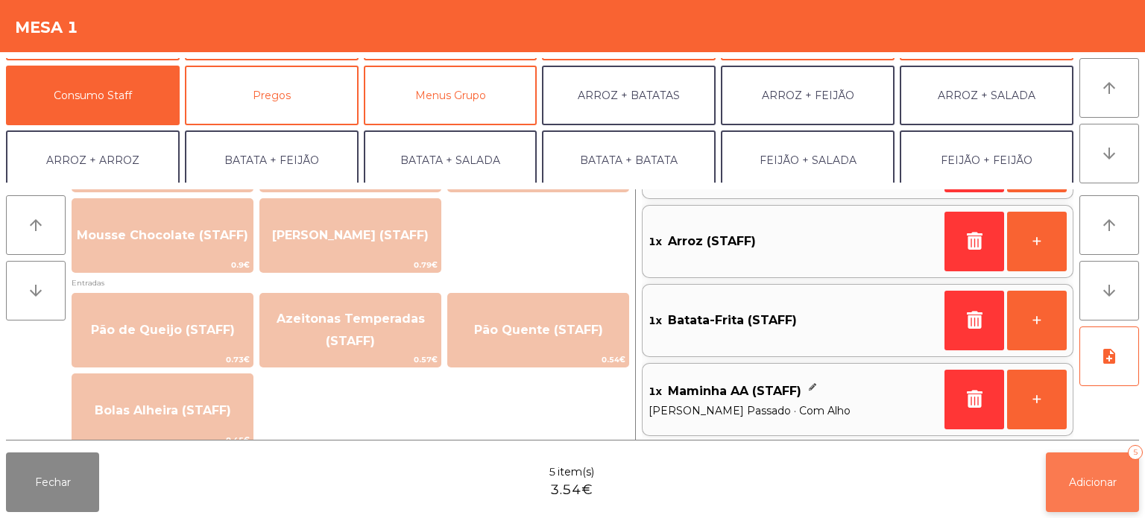
click at [1079, 488] on span "Adicionar" at bounding box center [1093, 481] width 48 height 13
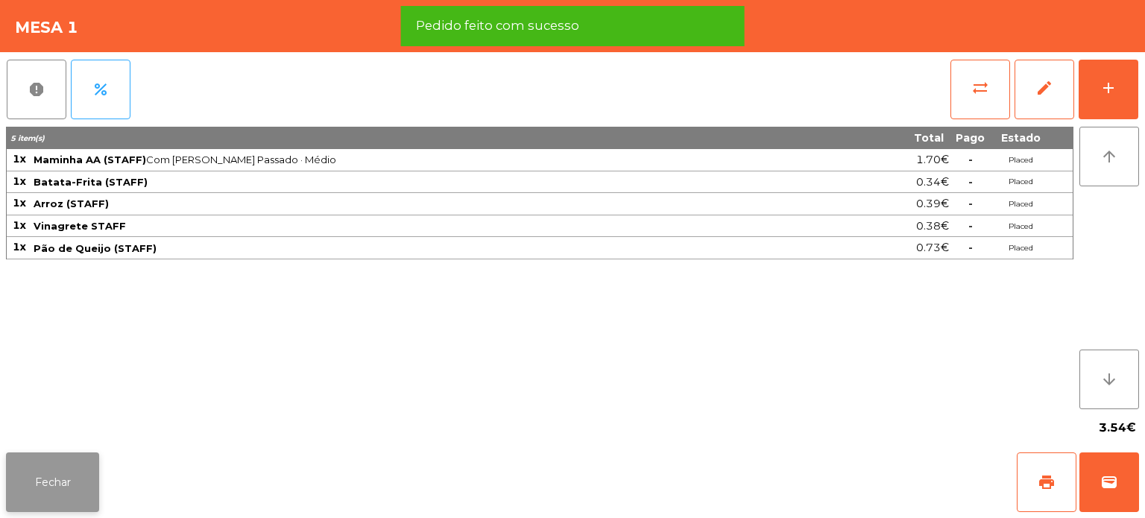
click at [66, 471] on button "Fechar" at bounding box center [52, 482] width 93 height 60
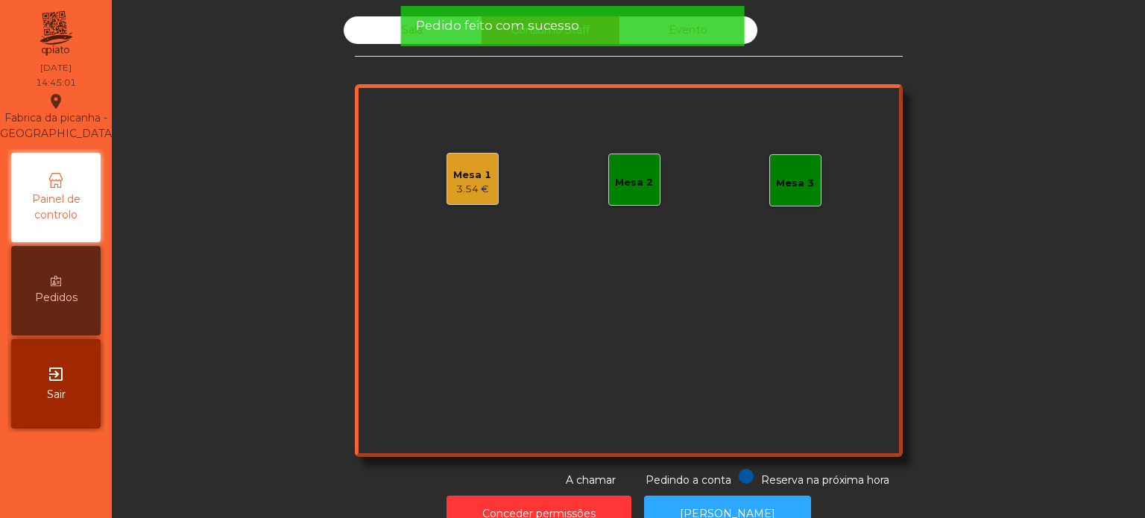
click at [366, 37] on div "Sala" at bounding box center [413, 30] width 138 height 28
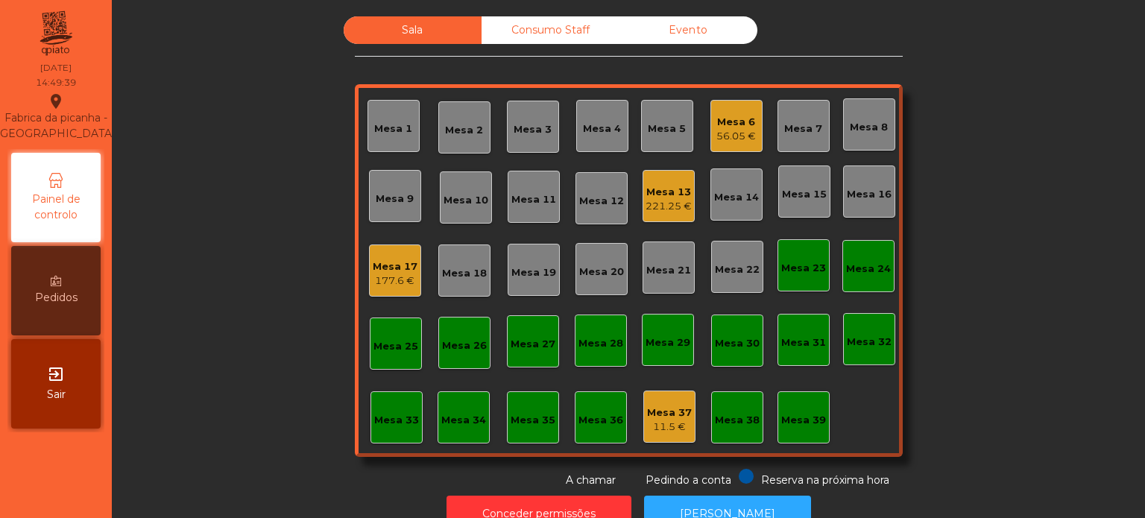
click at [744, 125] on div "Mesa 6" at bounding box center [735, 122] width 39 height 15
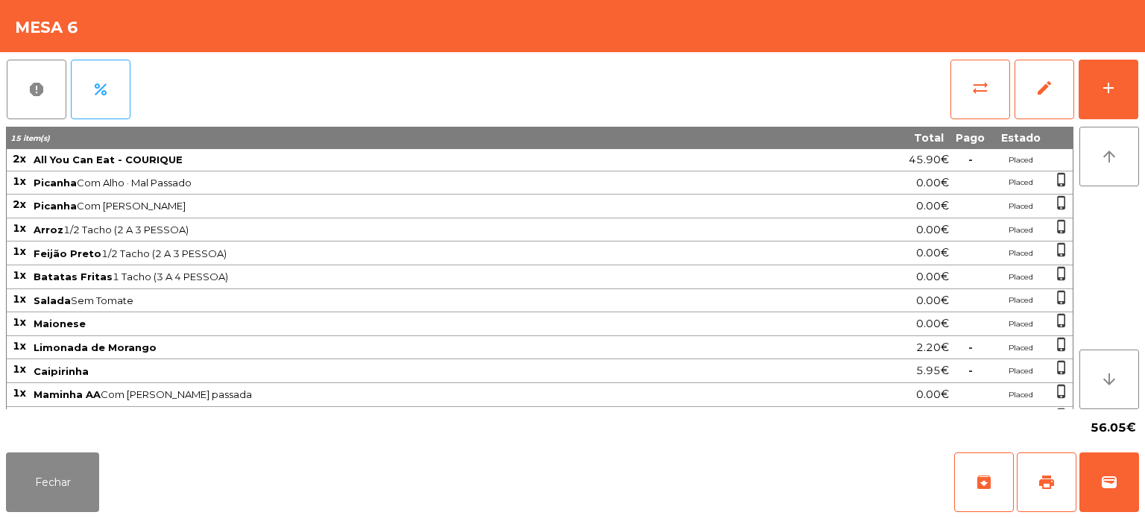
click at [1139, 58] on div "report percent sync_alt edit add 15 item(s) Total Pago Estado 2x All You Can Ea…" at bounding box center [572, 249] width 1145 height 394
click at [1140, 80] on div "report percent sync_alt edit add 15 item(s) Total Pago Estado 2x All You Can Ea…" at bounding box center [572, 249] width 1145 height 394
click at [1110, 98] on button "add" at bounding box center [1108, 90] width 60 height 60
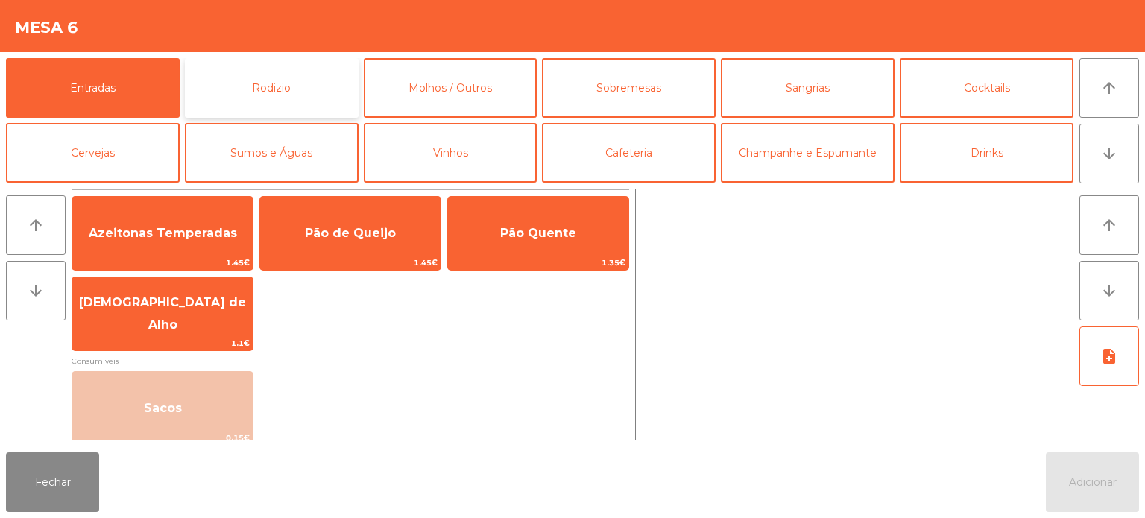
click at [344, 80] on button "Rodizio" at bounding box center [272, 88] width 174 height 60
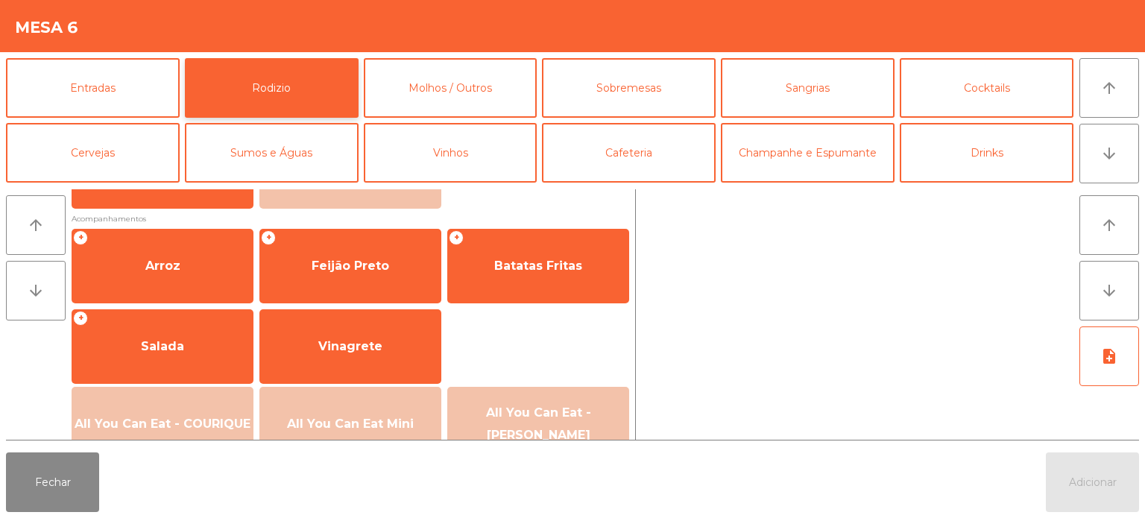
scroll to position [165, 0]
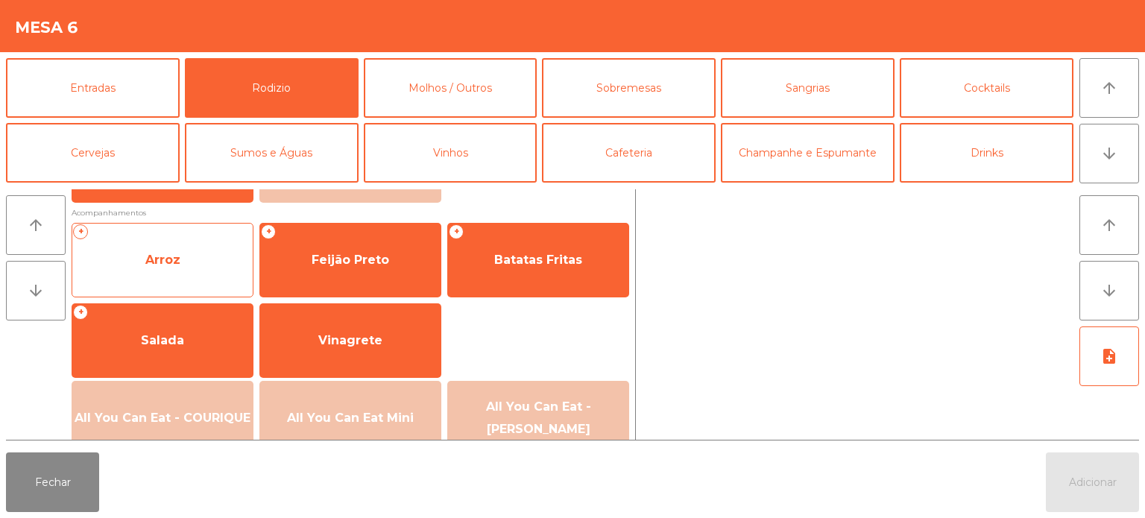
click at [212, 278] on span "Arroz" at bounding box center [162, 260] width 180 height 40
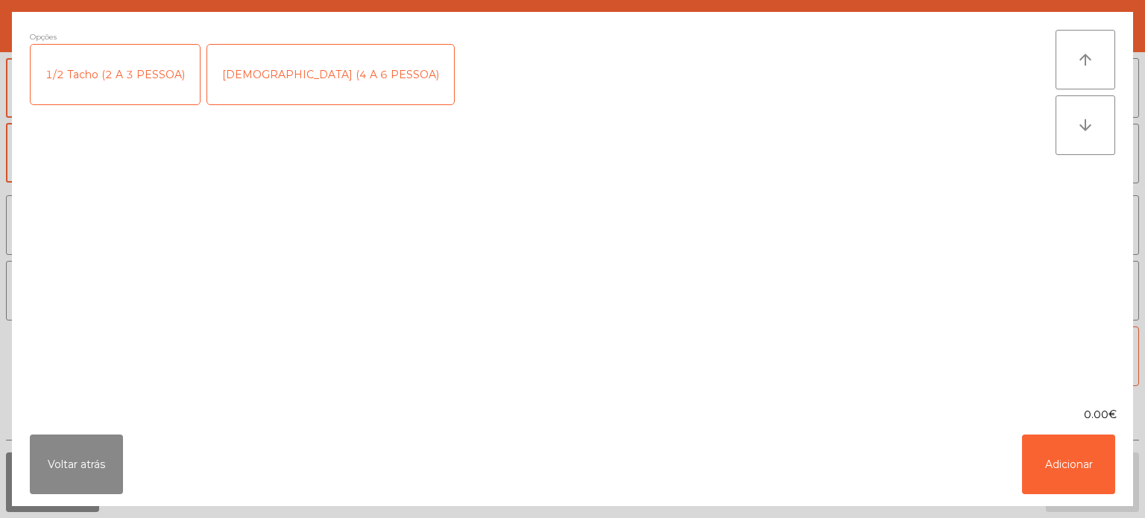
click at [153, 85] on div "1/2 Tacho (2 A 3 PESSOA)" at bounding box center [115, 75] width 169 height 60
click at [1073, 461] on button "Adicionar" at bounding box center [1068, 464] width 93 height 60
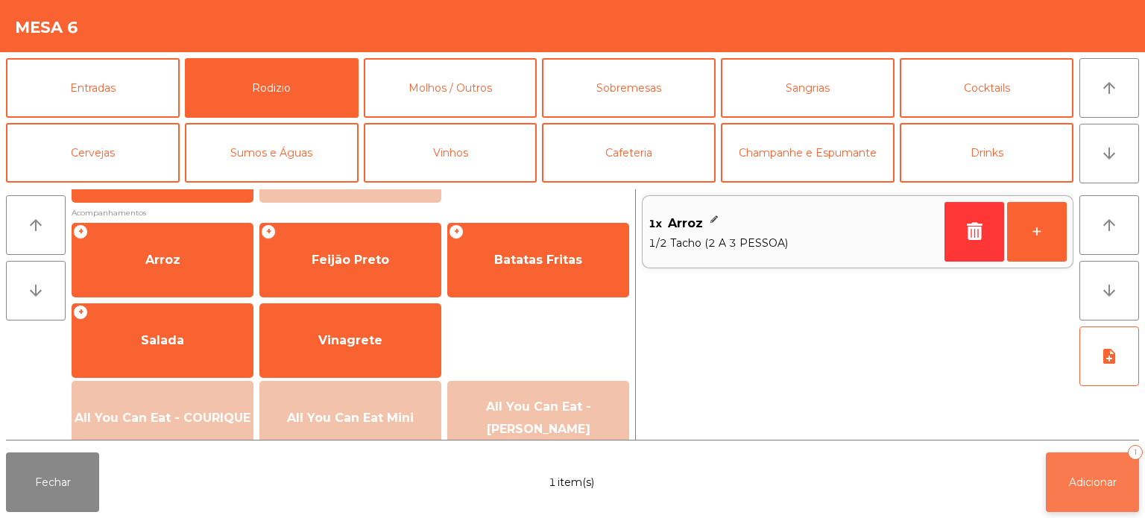
click at [1095, 498] on button "Adicionar 1" at bounding box center [1091, 482] width 93 height 60
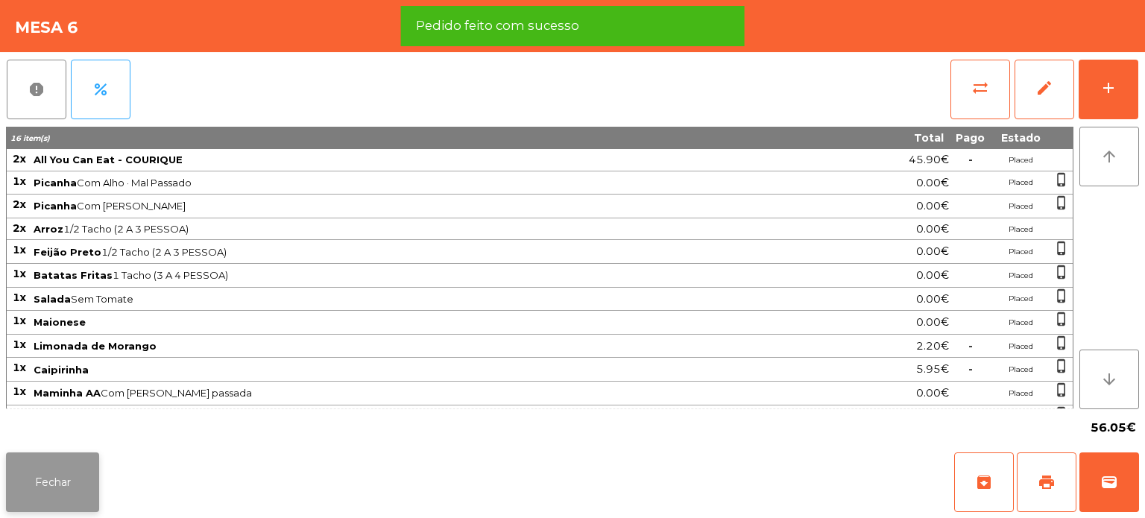
click at [85, 484] on button "Fechar" at bounding box center [52, 482] width 93 height 60
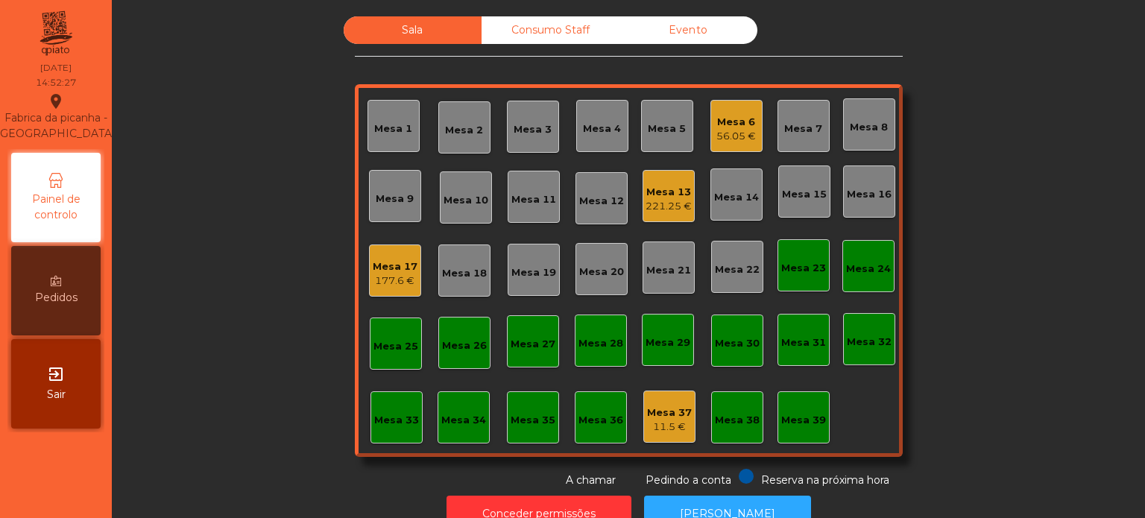
click at [531, 28] on div "Consumo Staff" at bounding box center [550, 30] width 138 height 28
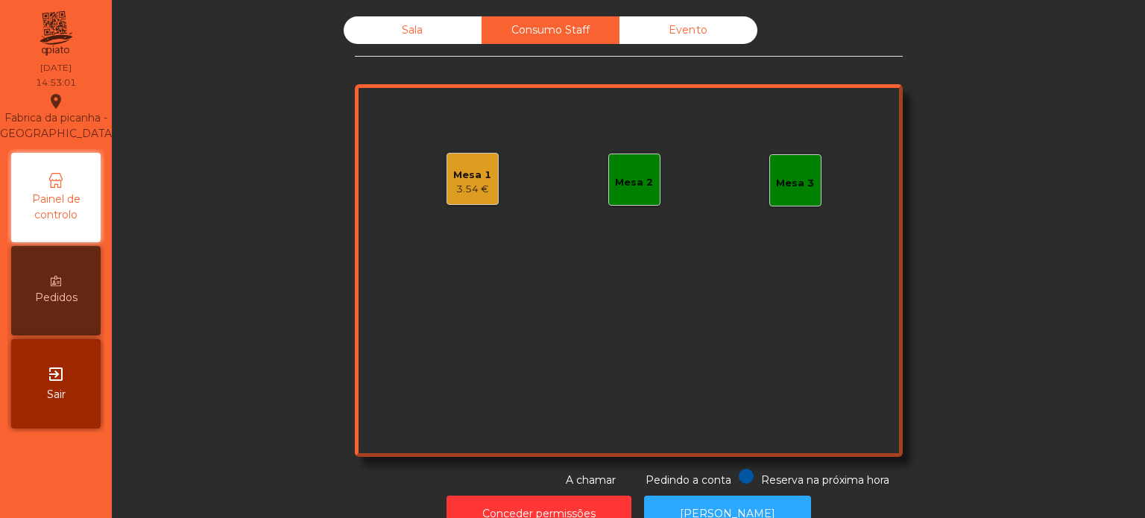
click at [479, 203] on div "Mesa 1 3.54 €" at bounding box center [472, 179] width 52 height 52
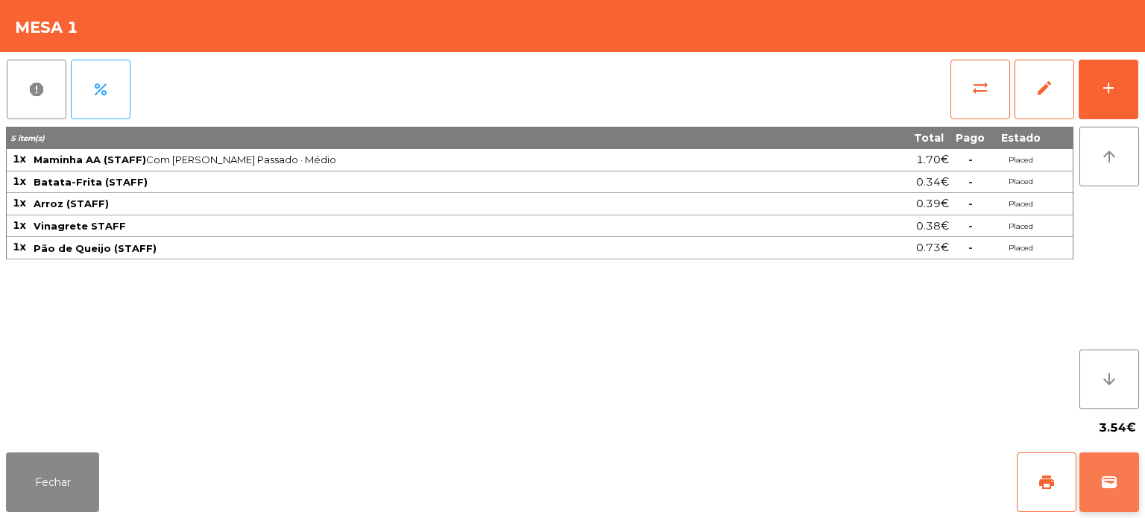
click at [1094, 489] on button "wallet" at bounding box center [1109, 482] width 60 height 60
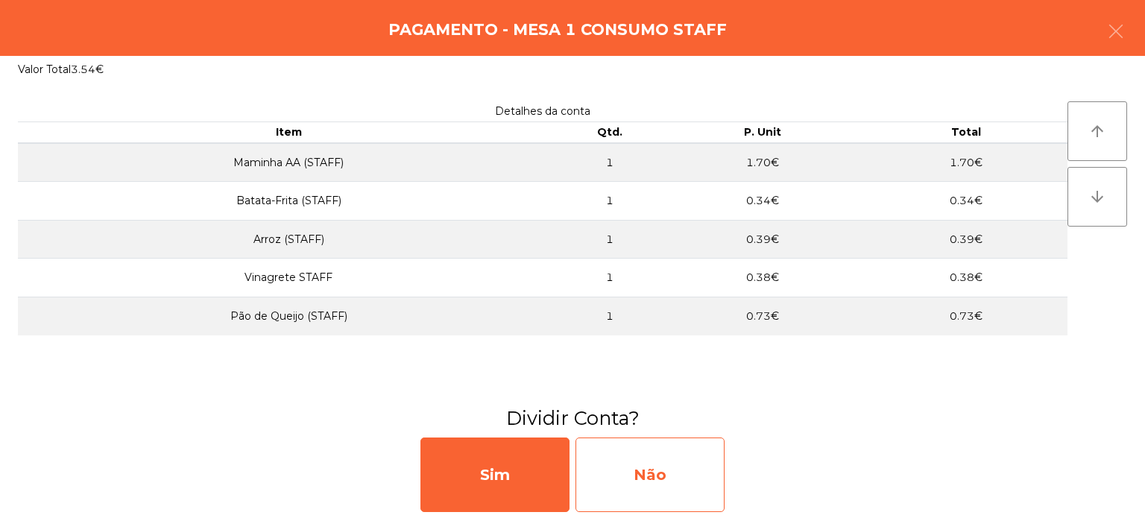
click at [654, 483] on div "Não" at bounding box center [649, 474] width 149 height 75
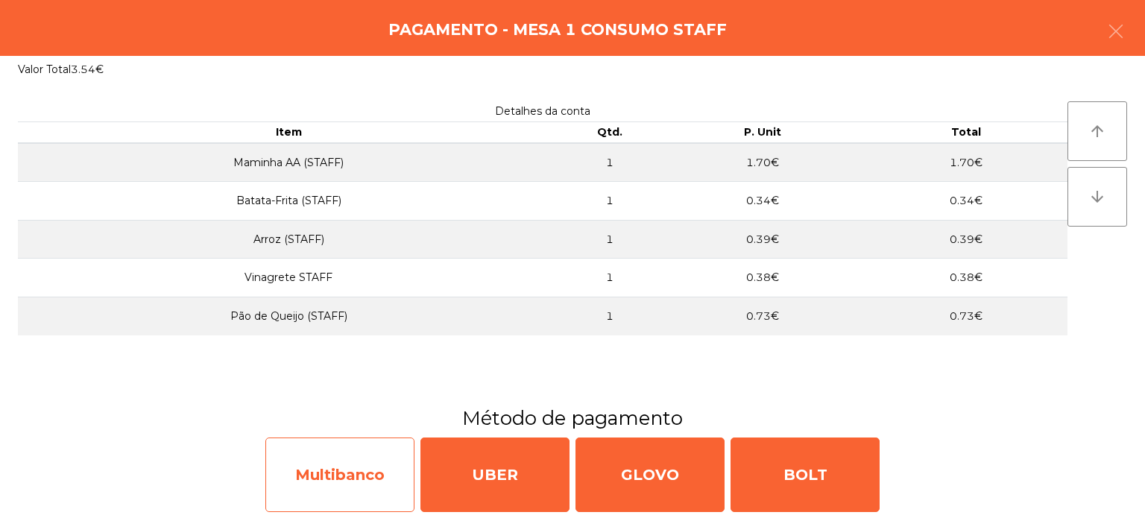
click at [363, 507] on div "Multibanco" at bounding box center [339, 474] width 149 height 75
select select "**"
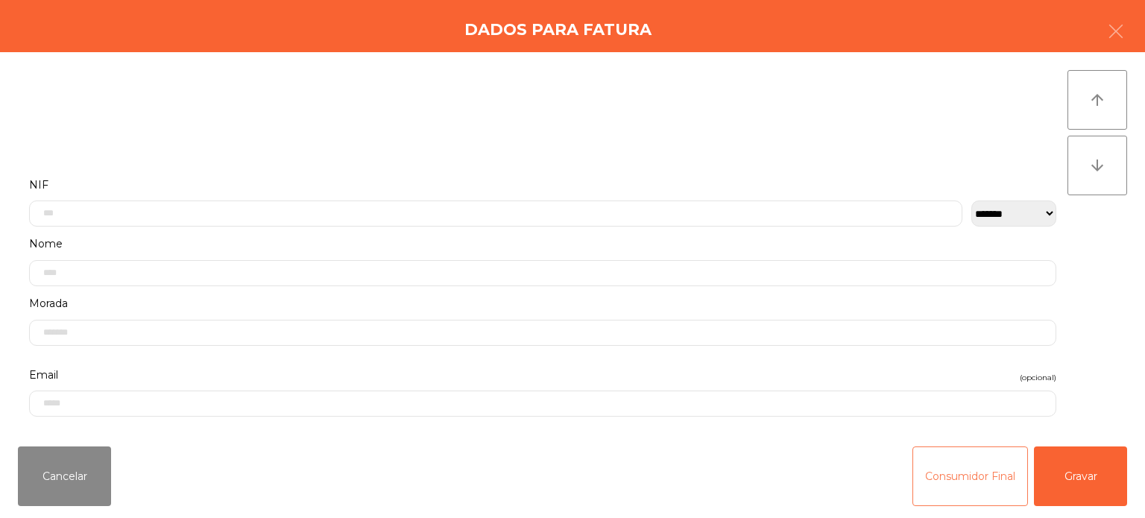
click at [966, 489] on button "Consumidor Final" at bounding box center [969, 476] width 115 height 60
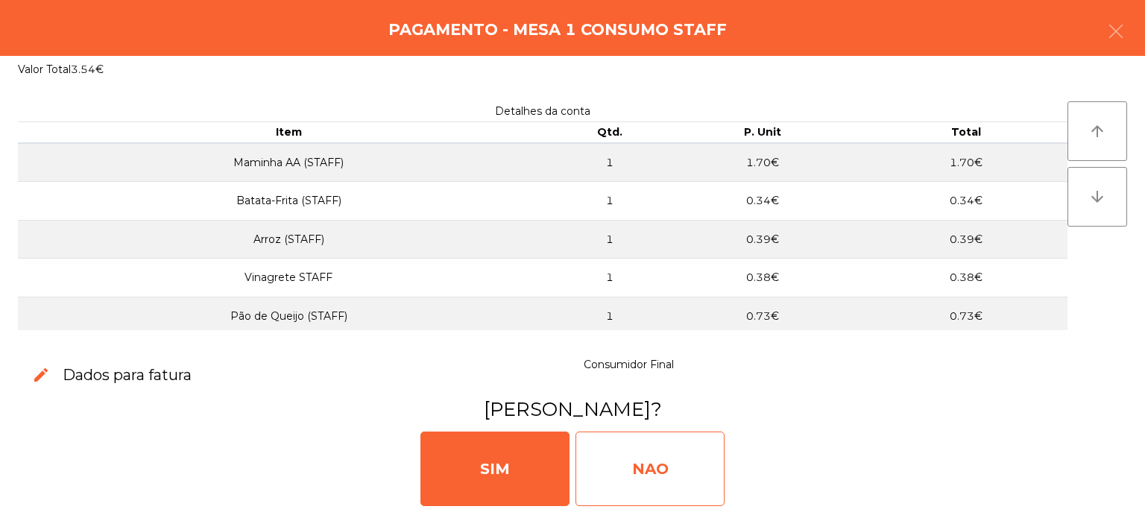
click at [648, 486] on div "NAO" at bounding box center [649, 468] width 149 height 75
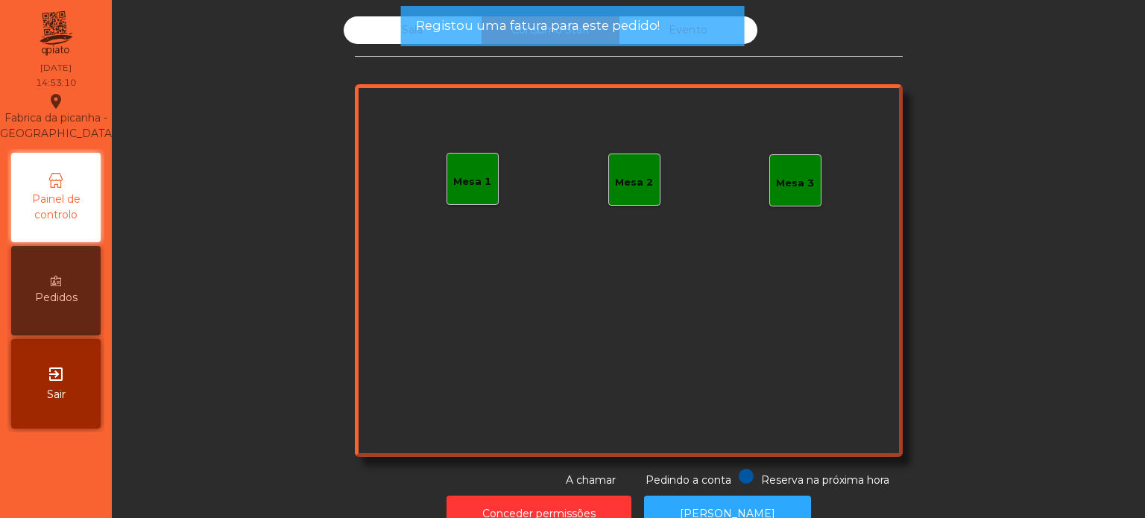
click at [370, 56] on hr at bounding box center [629, 56] width 548 height 1
click at [369, 56] on hr at bounding box center [629, 56] width 548 height 1
click at [360, 36] on div "Sala" at bounding box center [413, 30] width 138 height 28
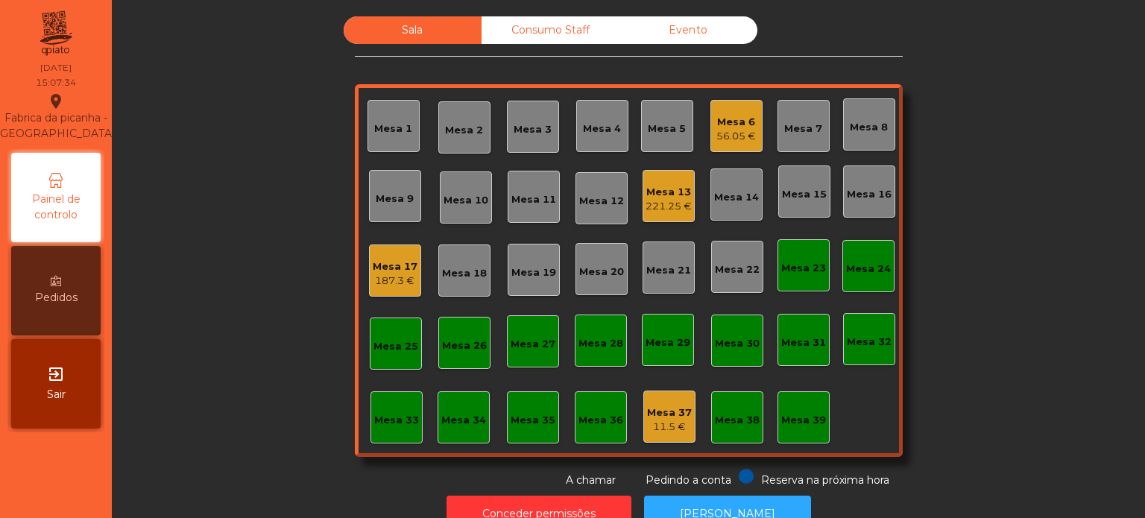
click at [404, 281] on div "187.3 €" at bounding box center [395, 280] width 45 height 15
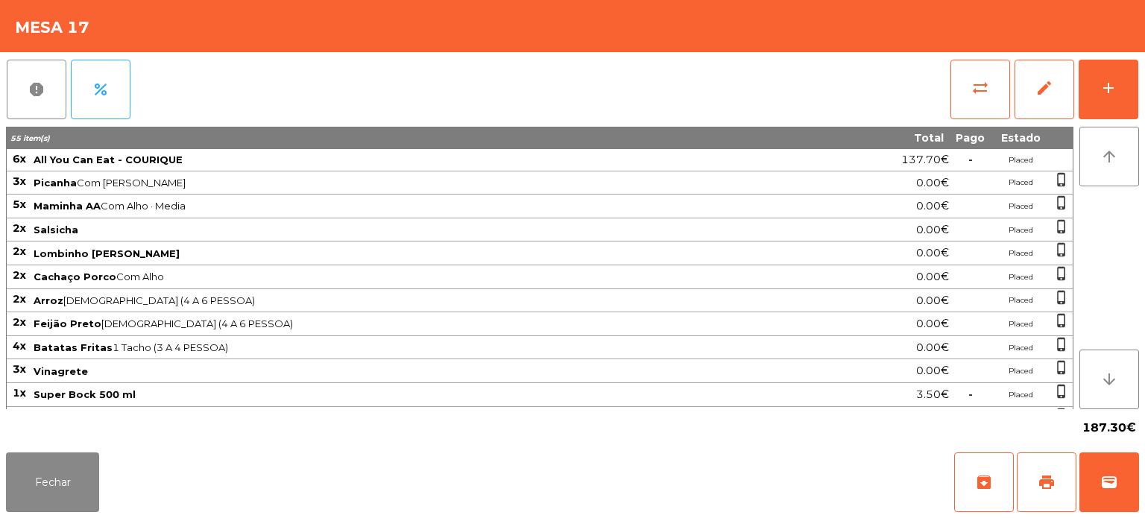
scroll to position [245, 0]
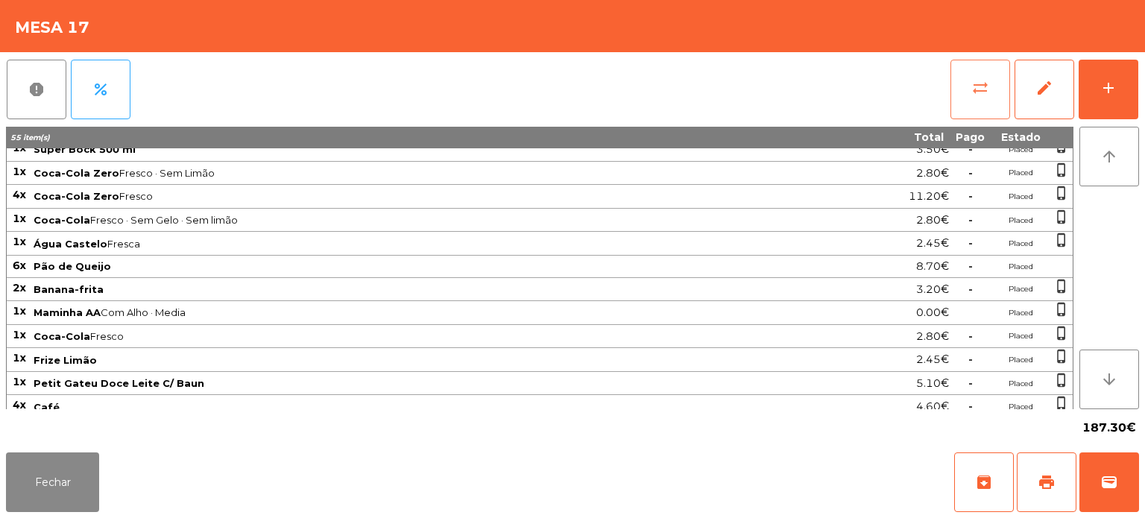
click at [963, 84] on button "sync_alt" at bounding box center [980, 90] width 60 height 60
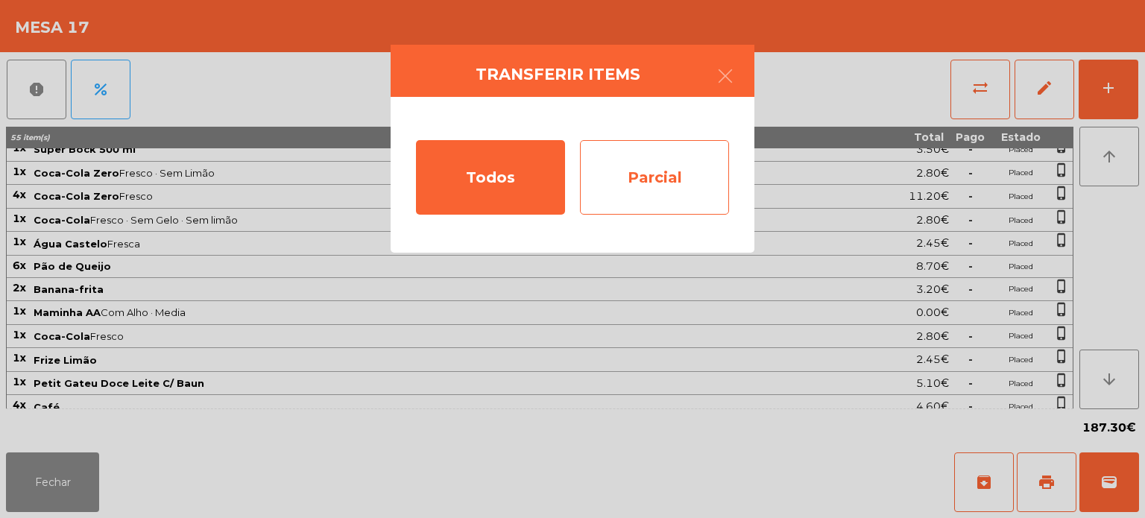
click at [656, 183] on div "Parcial" at bounding box center [654, 177] width 149 height 75
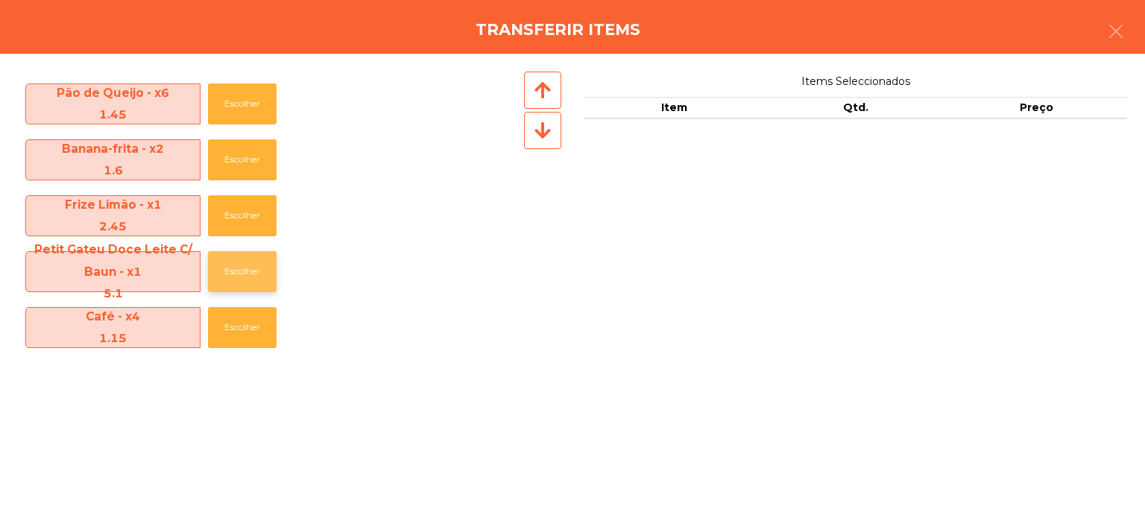
click at [247, 259] on button "Escolher" at bounding box center [242, 271] width 69 height 41
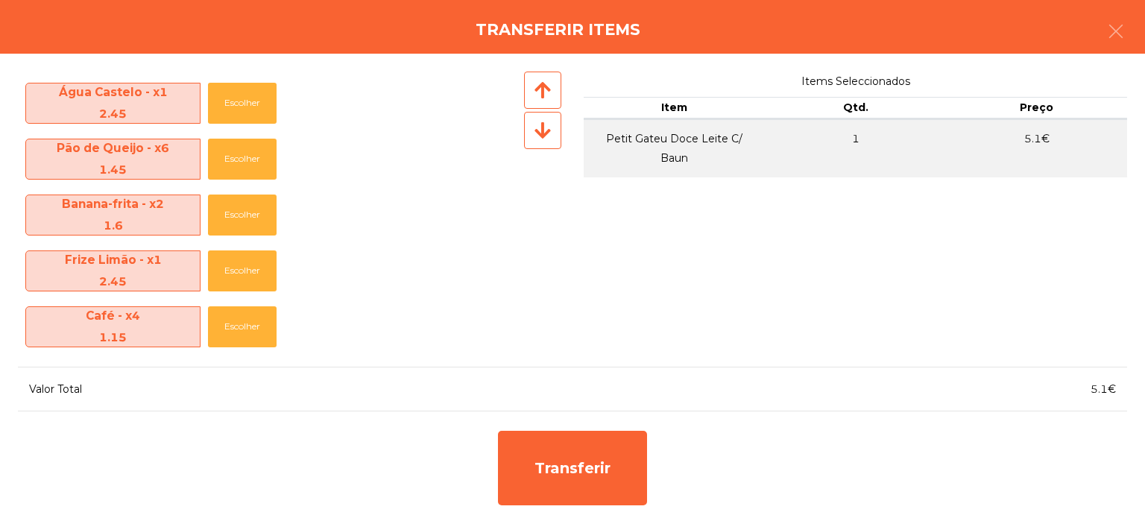
scroll to position [723, 0]
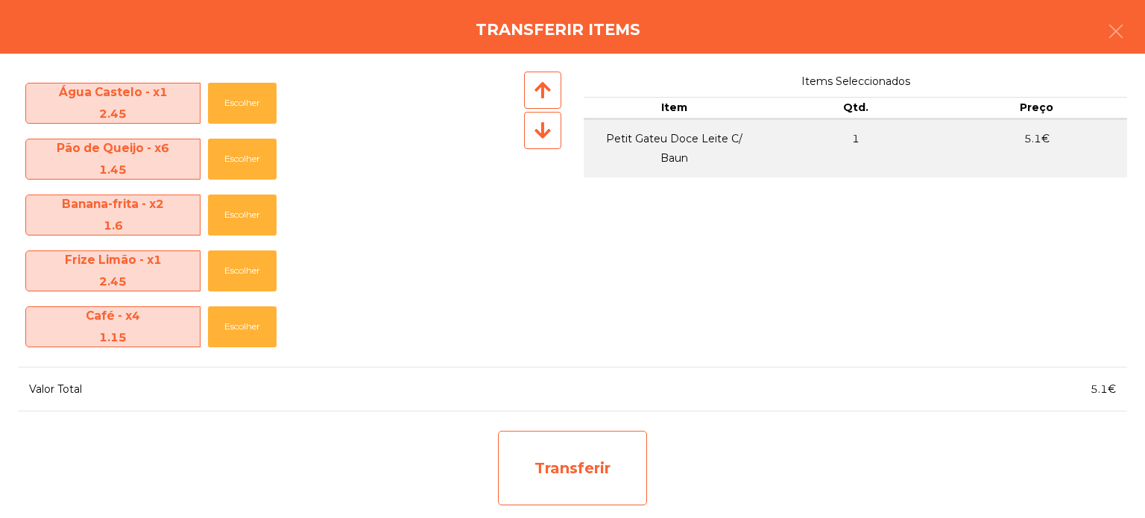
click at [596, 465] on div "Transferir" at bounding box center [572, 468] width 149 height 75
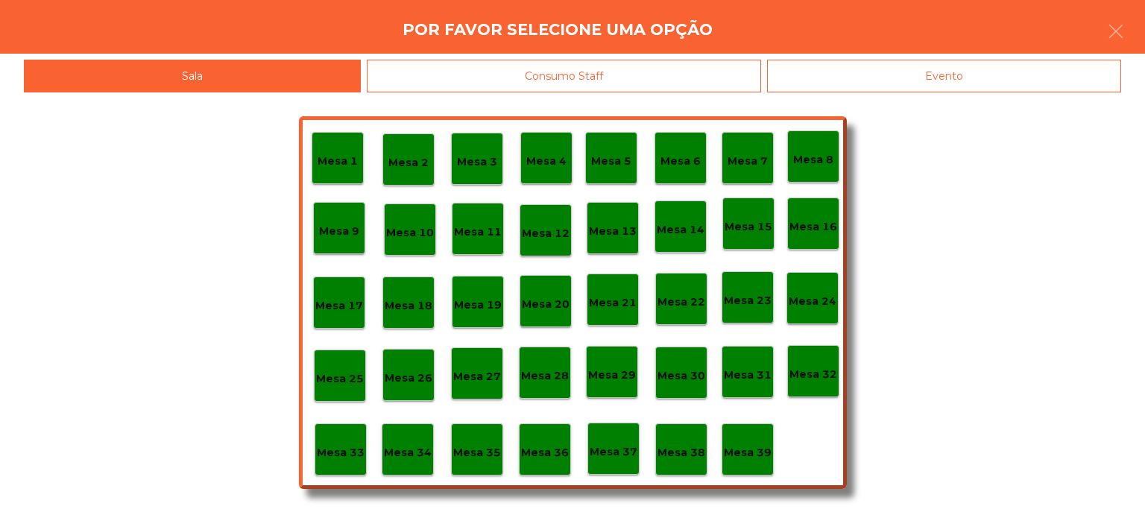
click at [748, 459] on p "Mesa 39" at bounding box center [748, 452] width 48 height 17
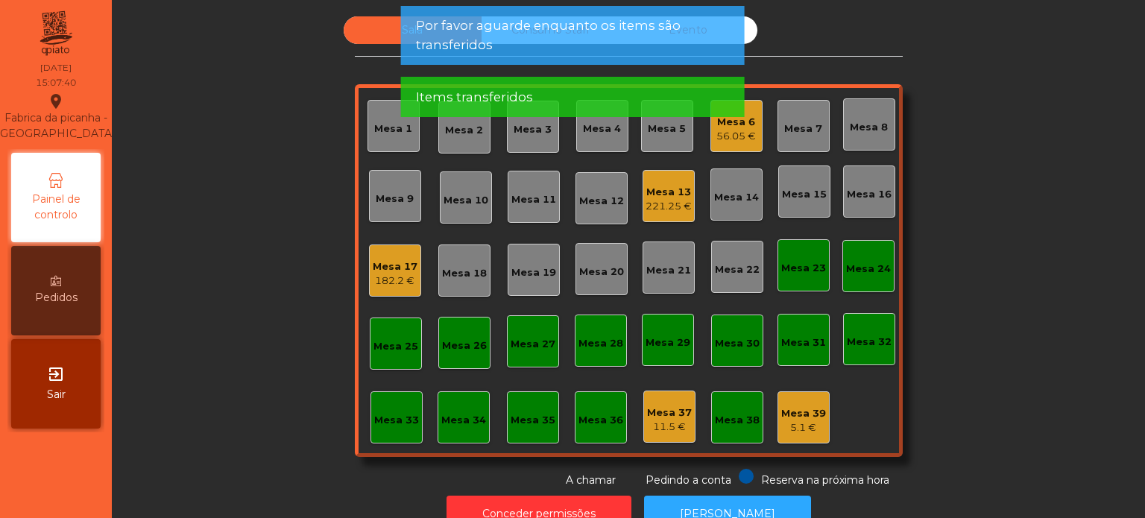
click at [1008, 322] on div "Sala Consumo Staff Evento Mesa 1 Mesa 2 Mesa 3 Mesa 4 Mesa 5 Mesa 6 56.05 € Mes…" at bounding box center [628, 252] width 993 height 472
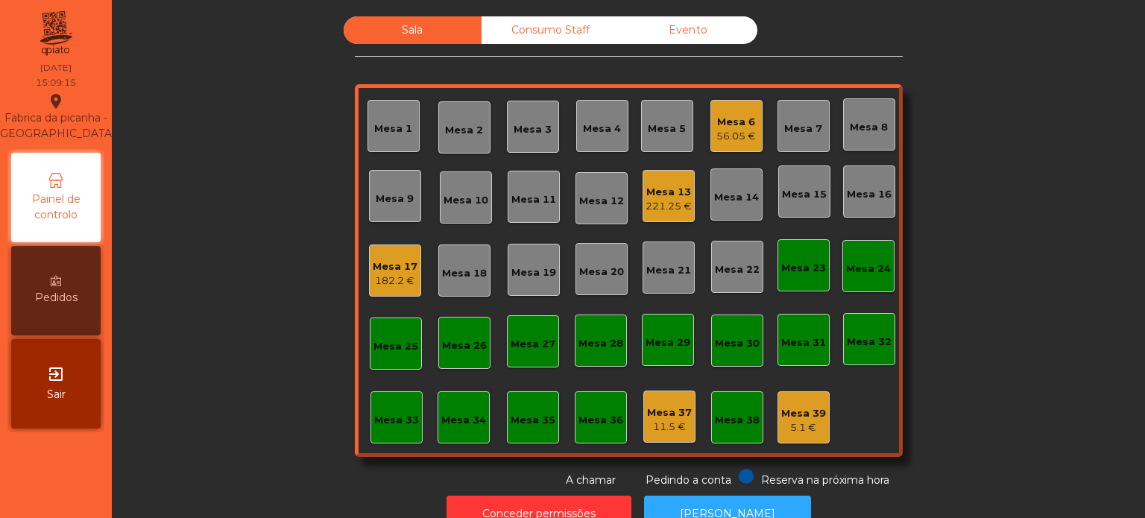
click at [739, 130] on div "56.05 €" at bounding box center [735, 136] width 39 height 15
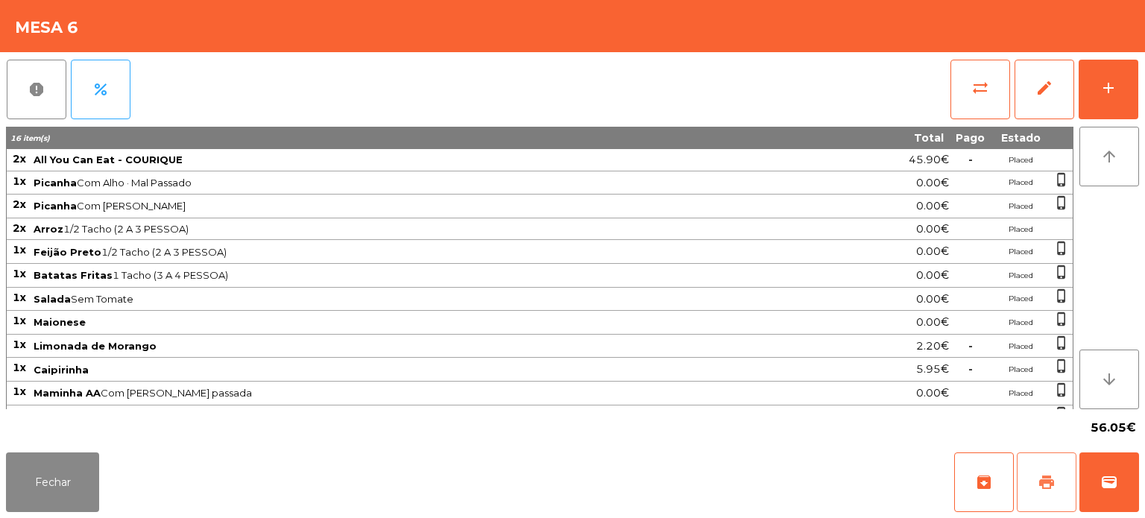
click at [1047, 496] on button "print" at bounding box center [1046, 482] width 60 height 60
click at [66, 452] on button "Fechar" at bounding box center [52, 482] width 93 height 60
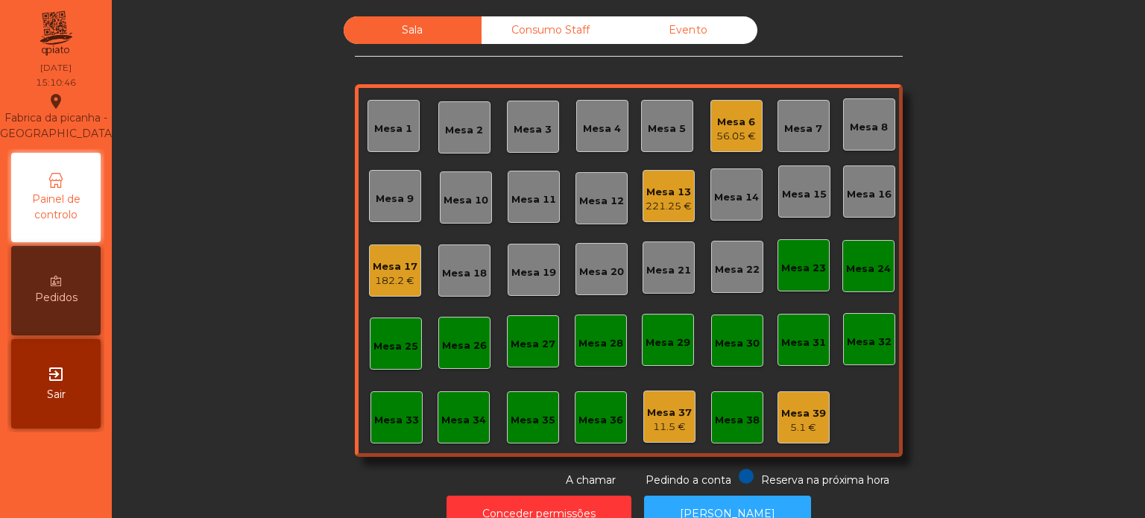
click at [730, 125] on div "Mesa 6" at bounding box center [735, 122] width 39 height 15
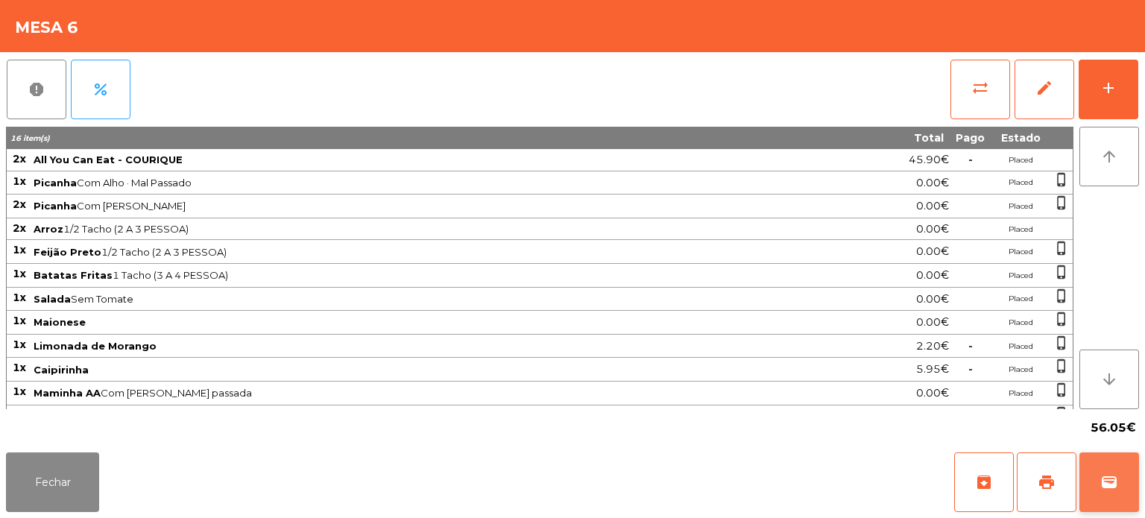
click at [1113, 462] on button "wallet" at bounding box center [1109, 482] width 60 height 60
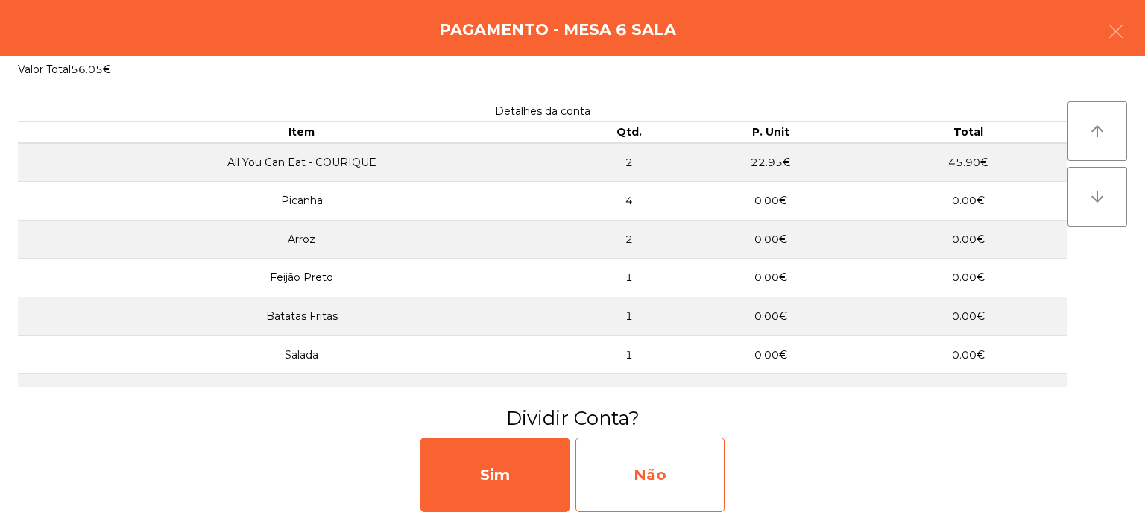
click at [668, 462] on div "Não" at bounding box center [649, 474] width 149 height 75
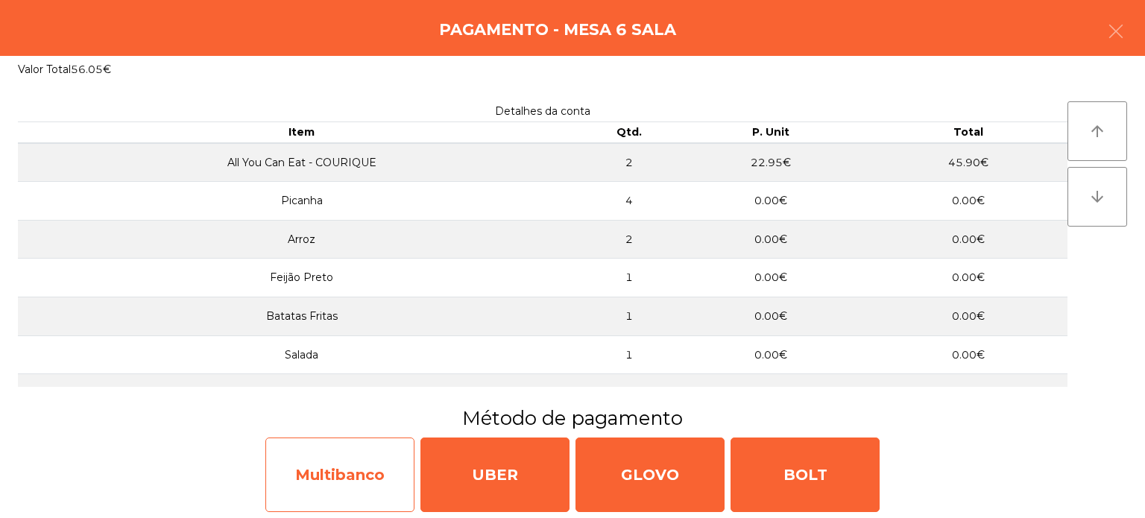
click at [324, 478] on div "Multibanco" at bounding box center [339, 474] width 149 height 75
select select "**"
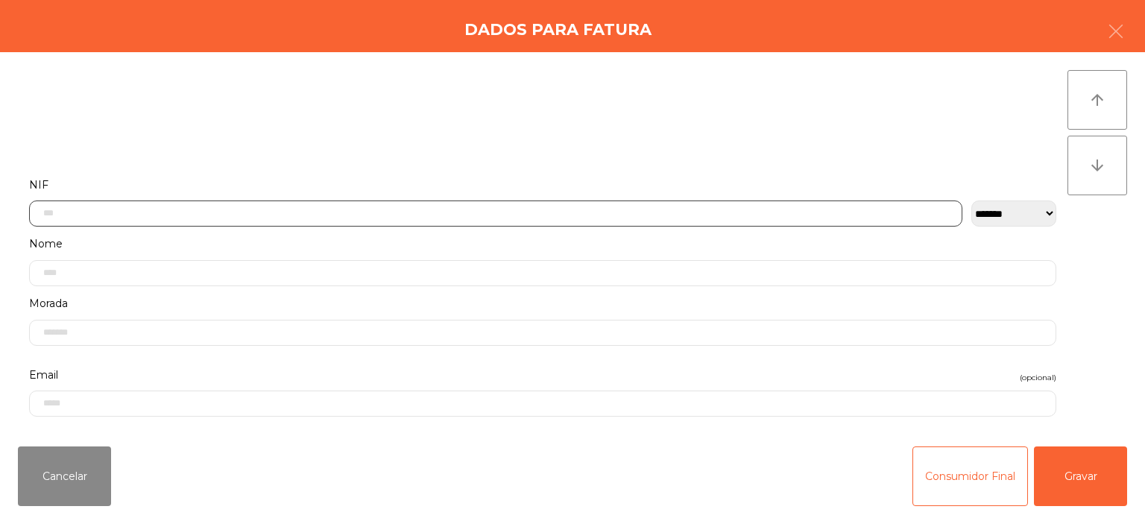
click at [426, 211] on input "text" at bounding box center [495, 213] width 933 height 26
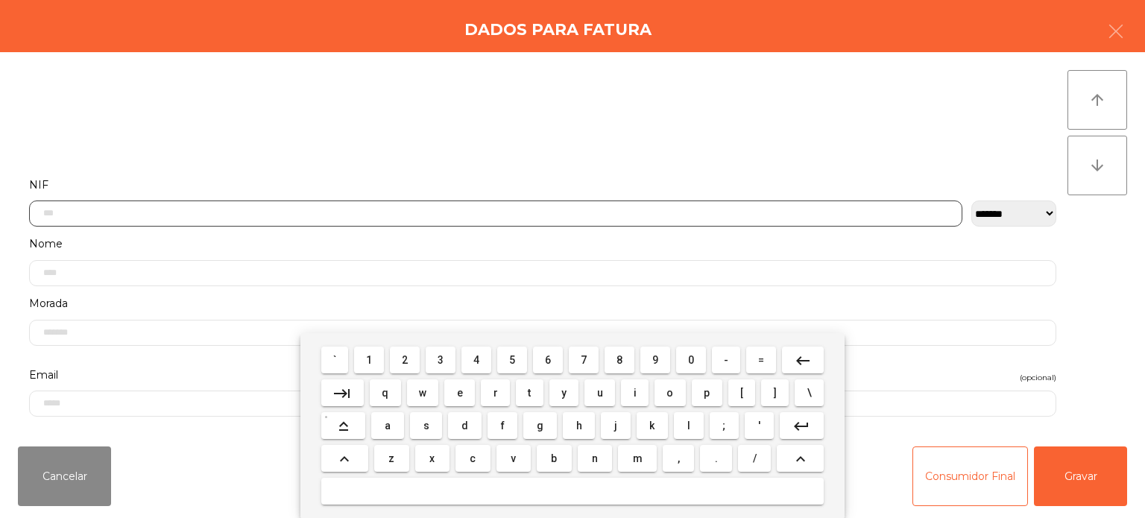
scroll to position [104, 0]
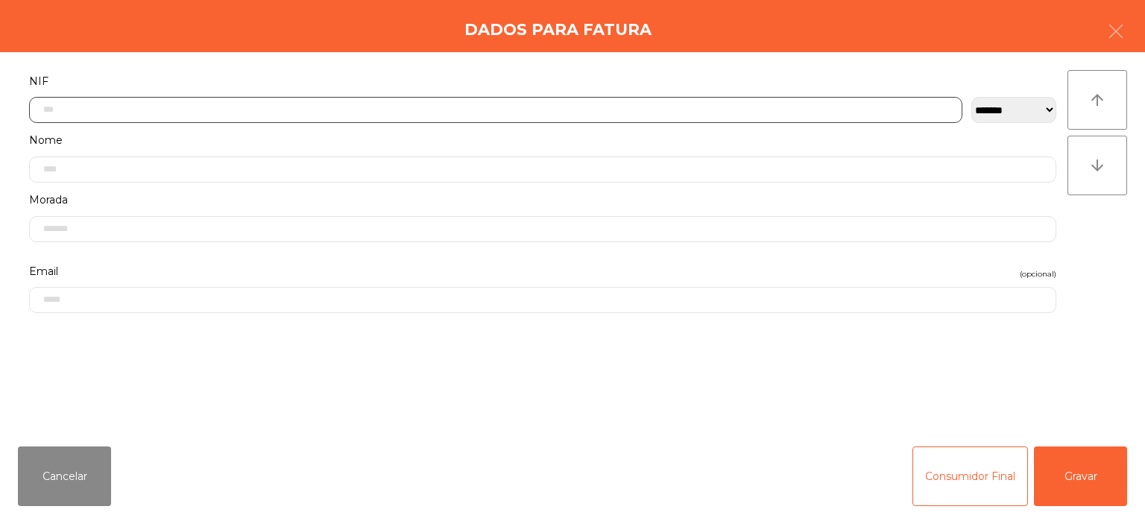
click at [485, 115] on input "text" at bounding box center [495, 110] width 933 height 26
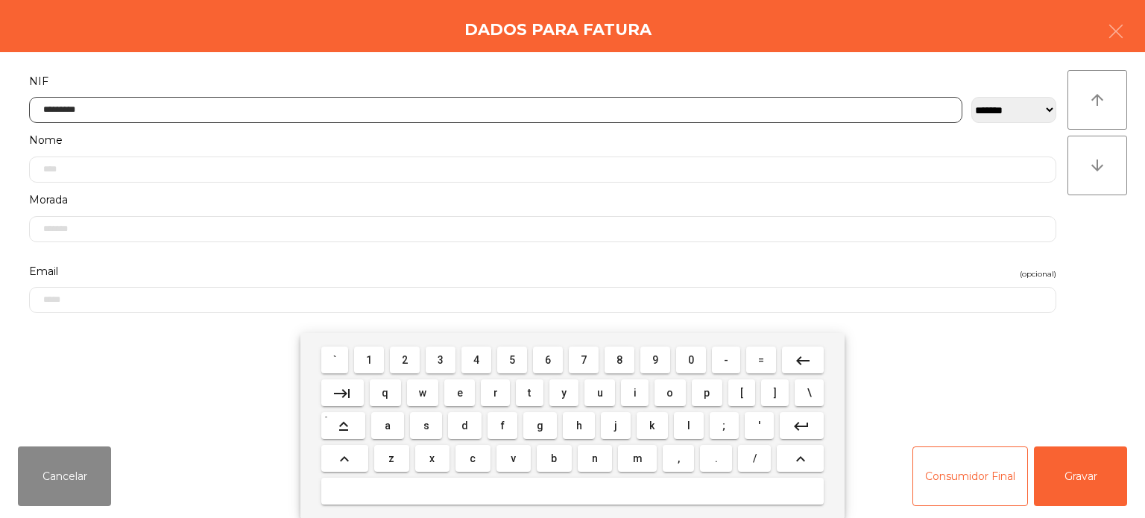
type input "*********"
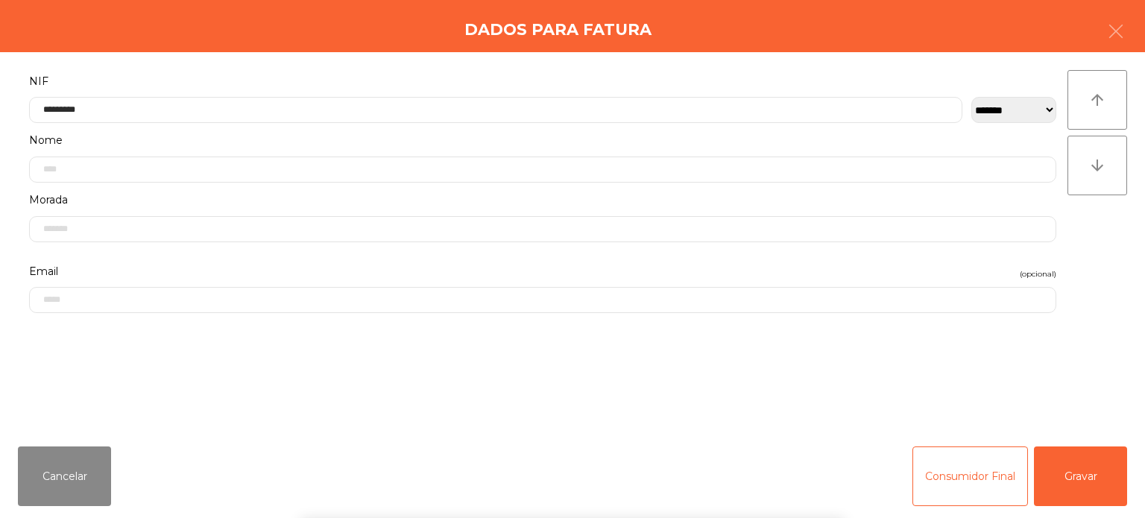
click at [1079, 461] on div "` 1 2 3 4 5 6 7 8 9 0 - = keyboard_backspace keyboard_tab q w e r t y u i o p […" at bounding box center [572, 425] width 1145 height 185
click at [1056, 455] on button "Gravar" at bounding box center [1080, 476] width 93 height 60
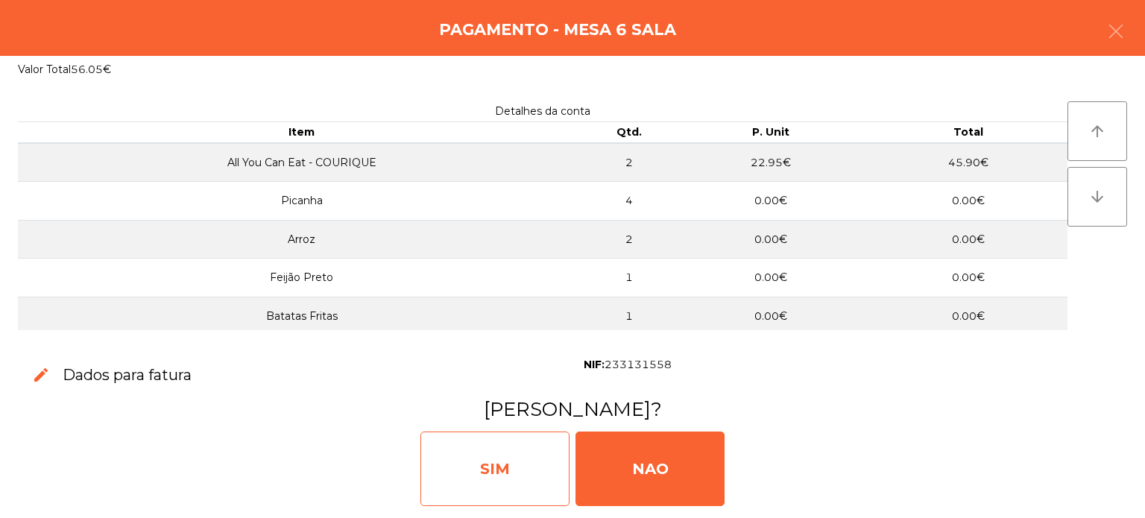
click at [534, 437] on div "SIM" at bounding box center [494, 468] width 149 height 75
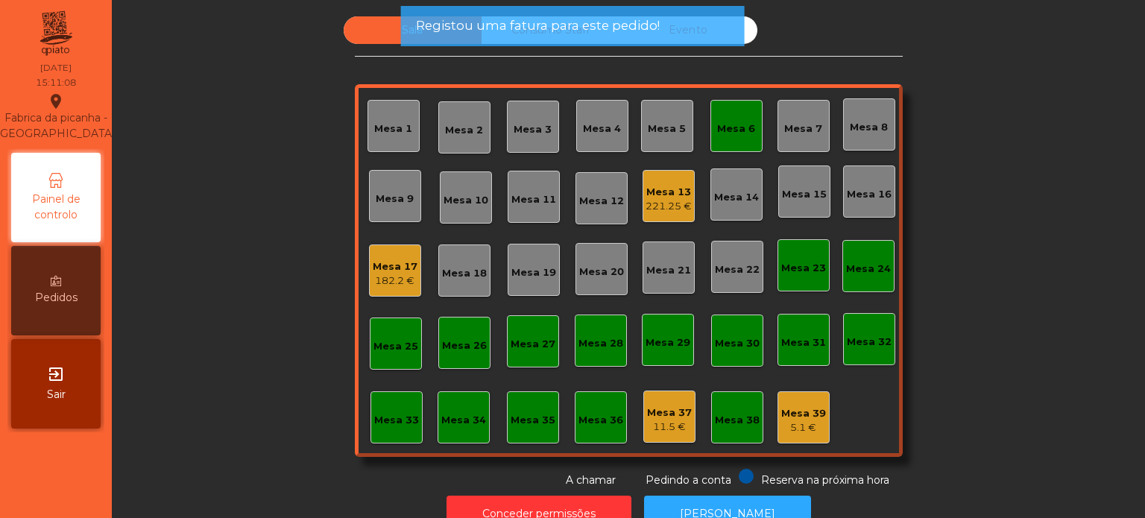
click at [734, 147] on div "Mesa 6" at bounding box center [736, 126] width 52 height 52
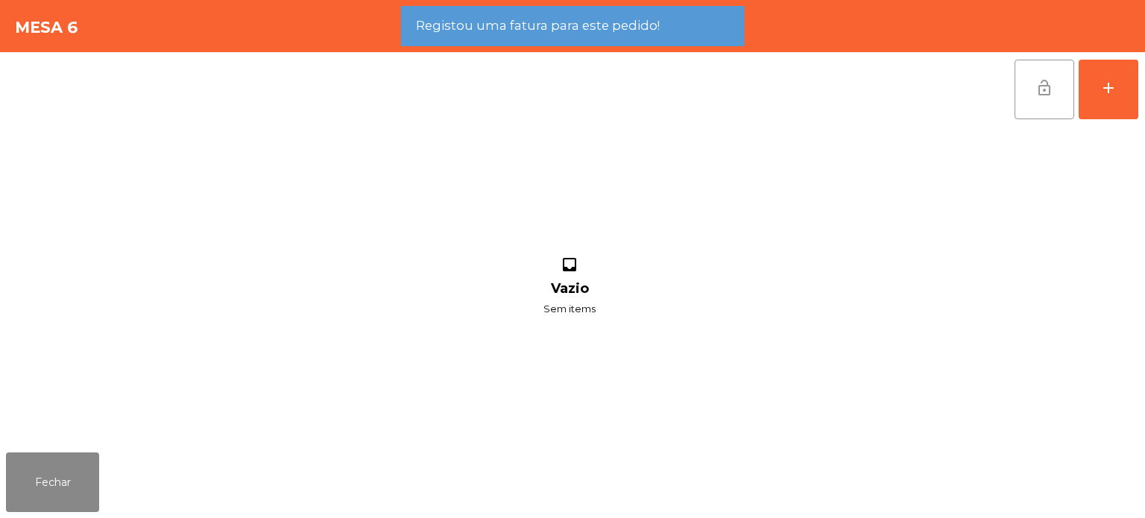
click at [1050, 103] on button "lock_open" at bounding box center [1044, 90] width 60 height 60
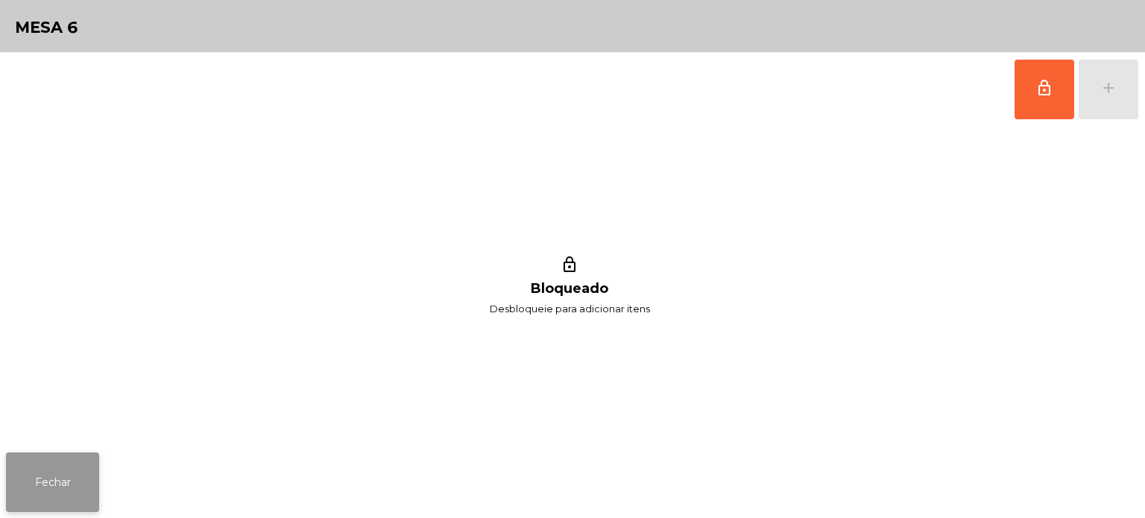
click at [34, 490] on button "Fechar" at bounding box center [52, 482] width 93 height 60
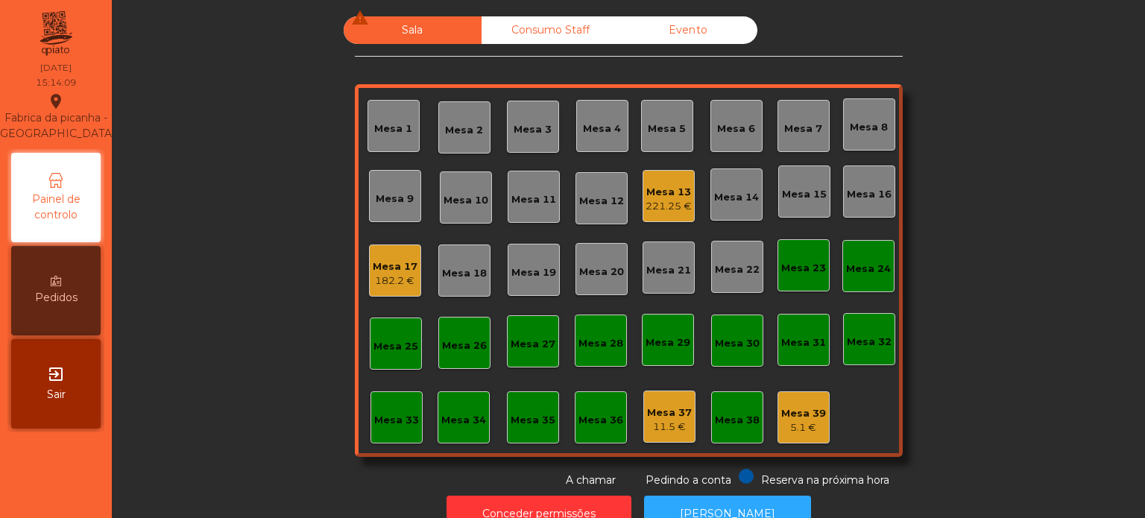
click at [373, 283] on div "182.2 €" at bounding box center [395, 280] width 45 height 15
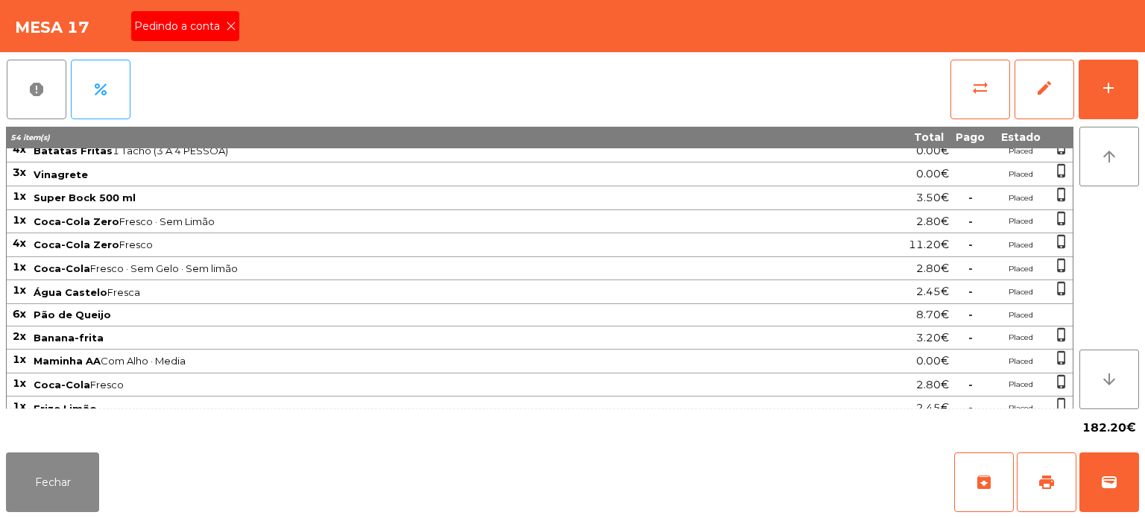
scroll to position [223, 0]
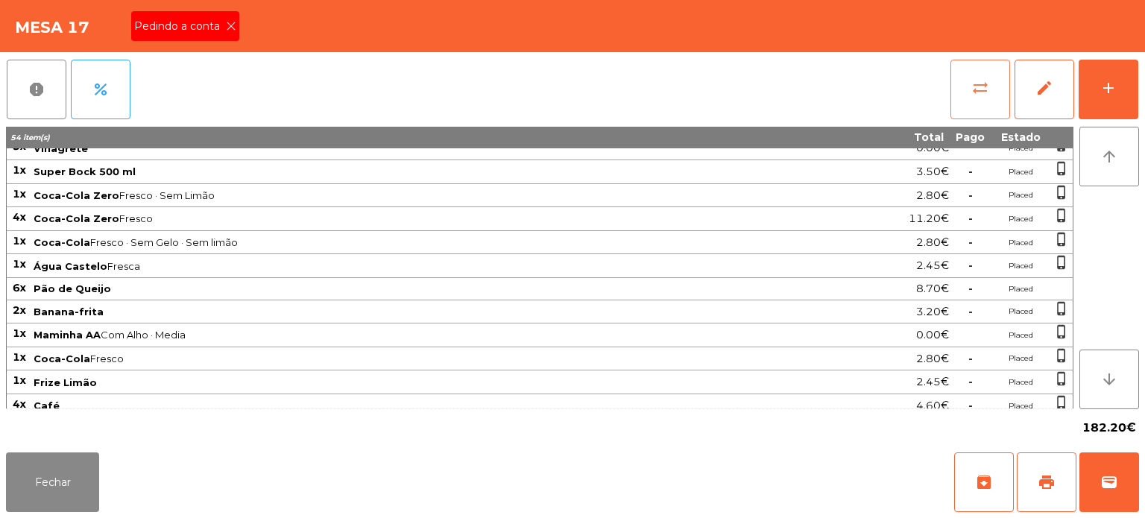
click at [971, 90] on span "sync_alt" at bounding box center [980, 88] width 18 height 18
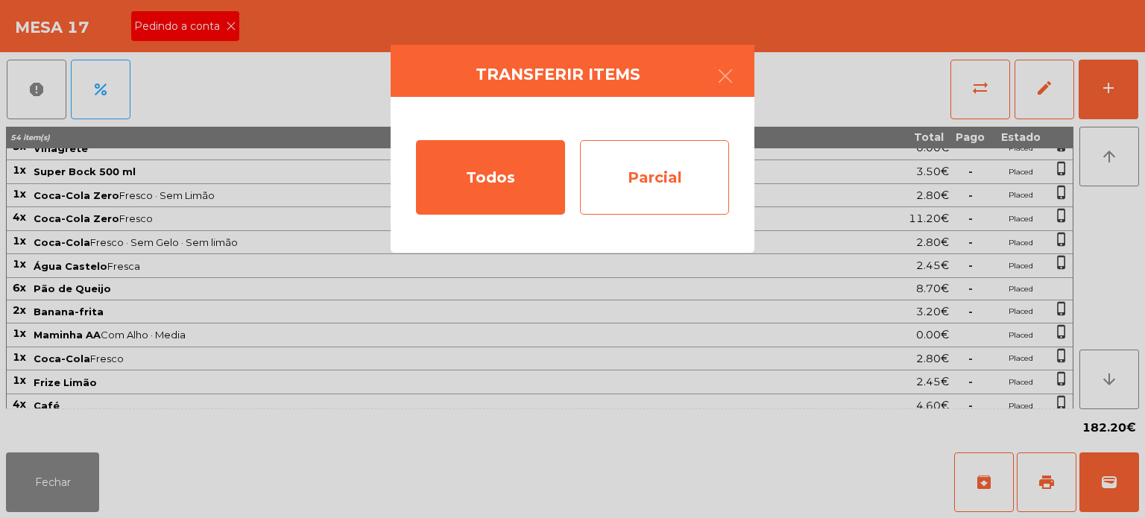
click at [633, 176] on div "Parcial" at bounding box center [654, 177] width 149 height 75
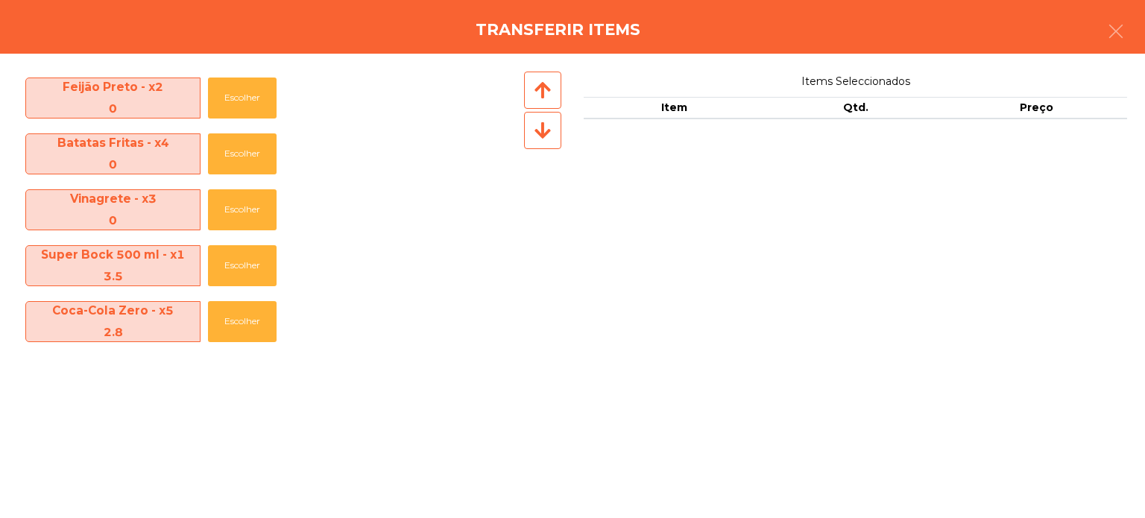
scroll to position [723, 0]
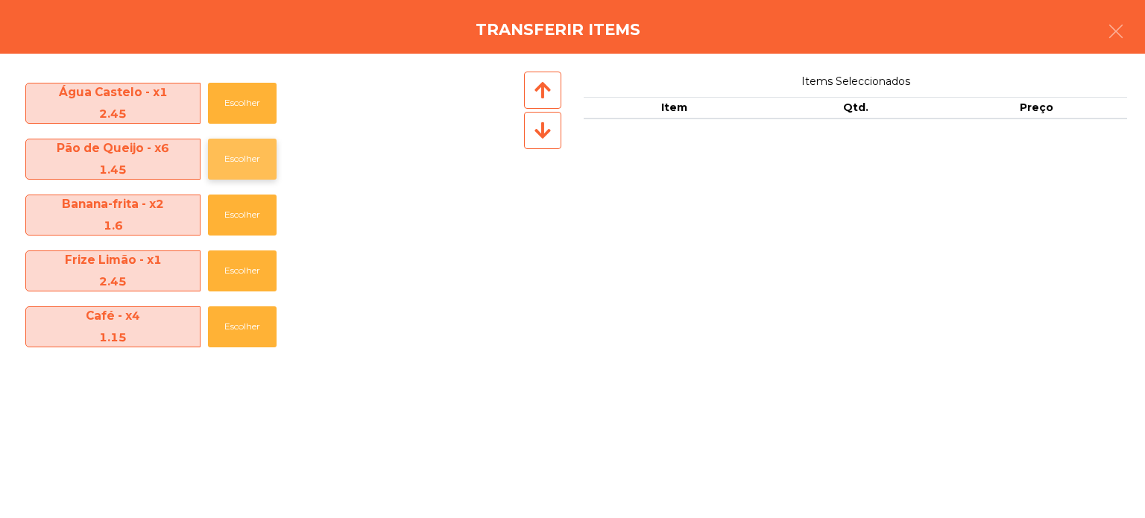
click at [235, 165] on button "Escolher" at bounding box center [242, 159] width 69 height 41
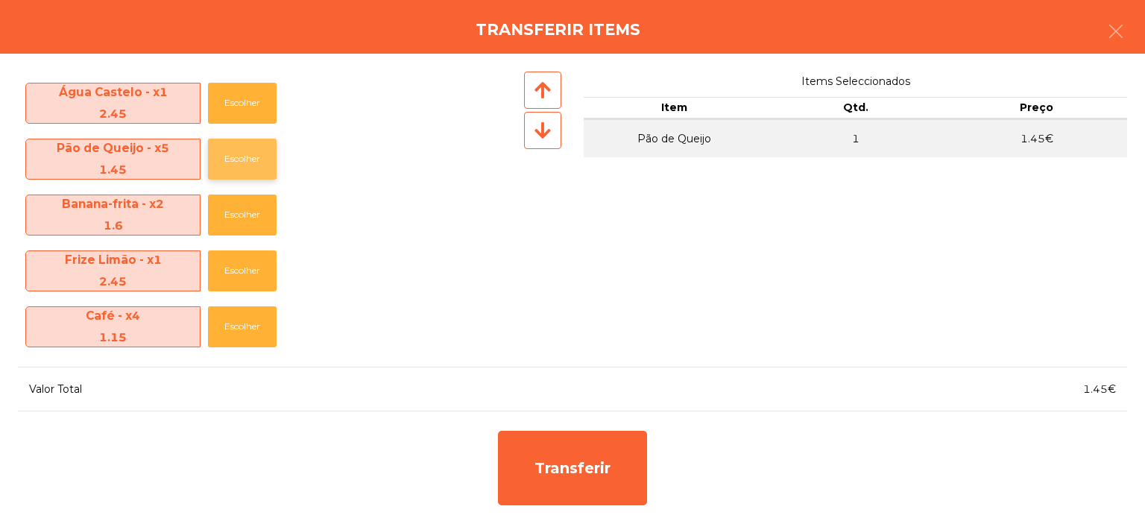
click at [238, 170] on button "Escolher" at bounding box center [242, 159] width 69 height 41
click at [234, 173] on button "Escolher" at bounding box center [242, 159] width 69 height 41
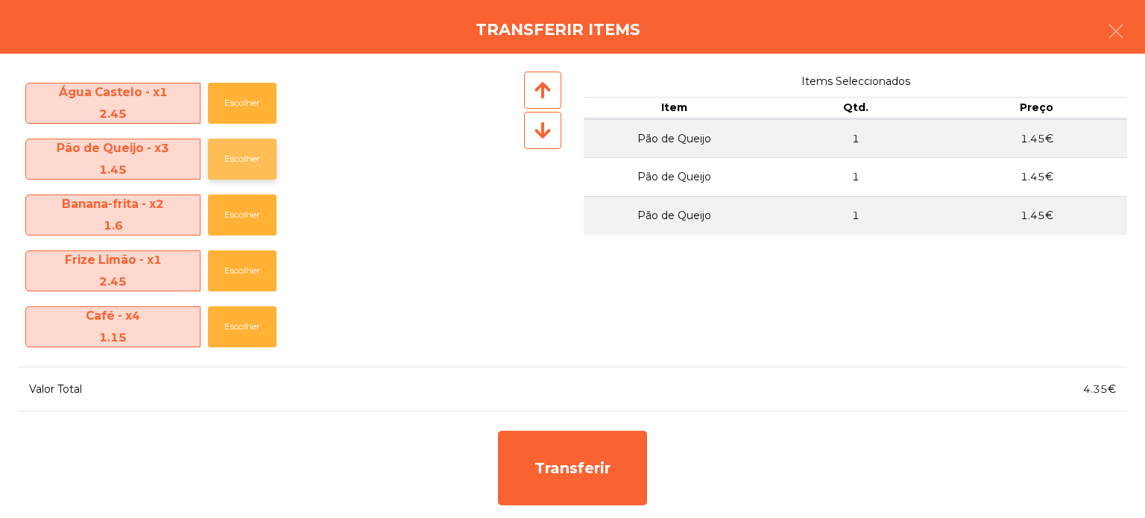
click at [234, 174] on button "Escolher" at bounding box center [242, 159] width 69 height 41
click at [244, 169] on button "Escolher" at bounding box center [242, 159] width 69 height 41
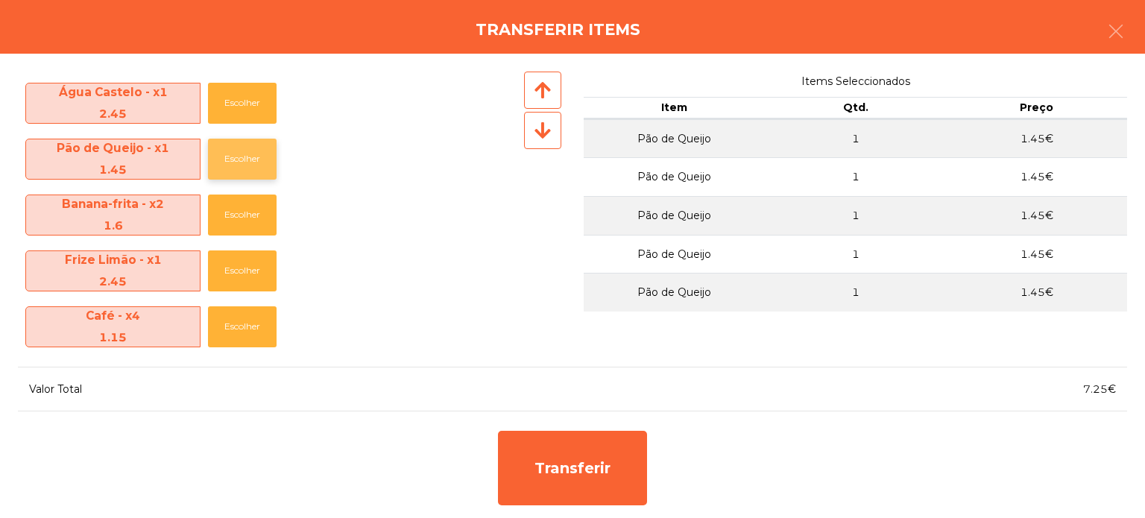
click at [244, 169] on button "Escolher" at bounding box center [242, 159] width 69 height 41
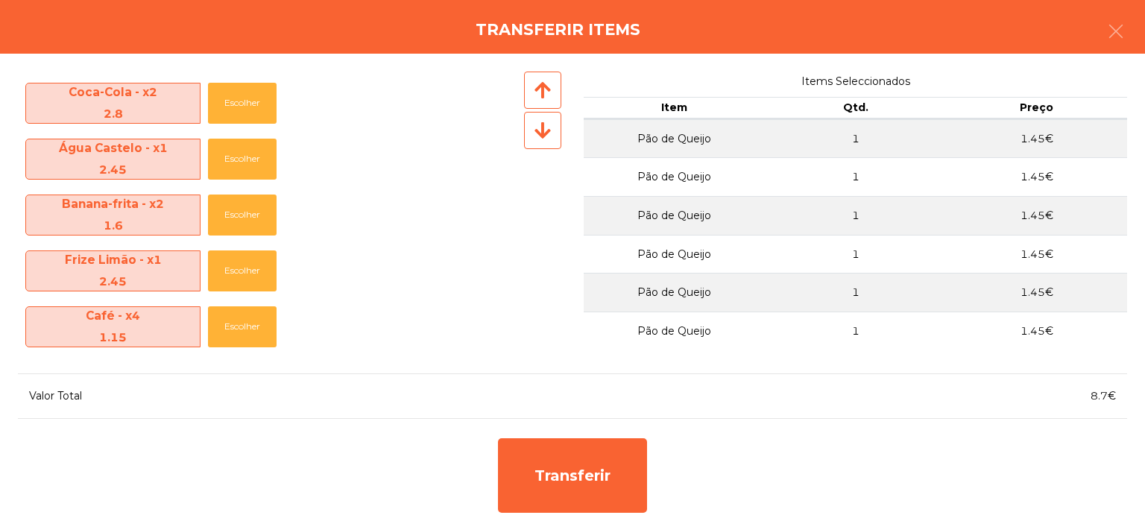
scroll to position [667, 0]
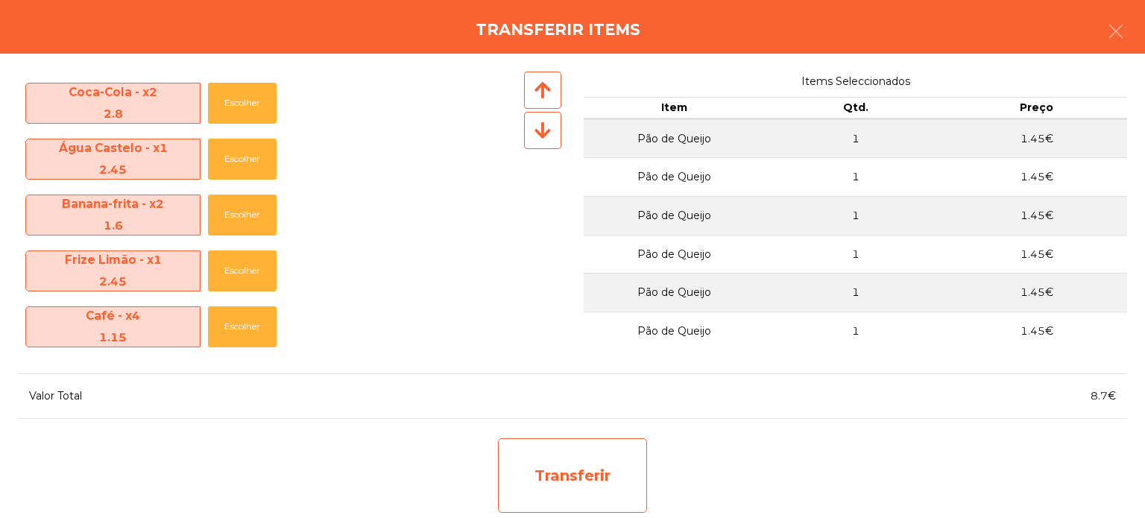
click at [578, 485] on div "Transferir" at bounding box center [572, 475] width 149 height 75
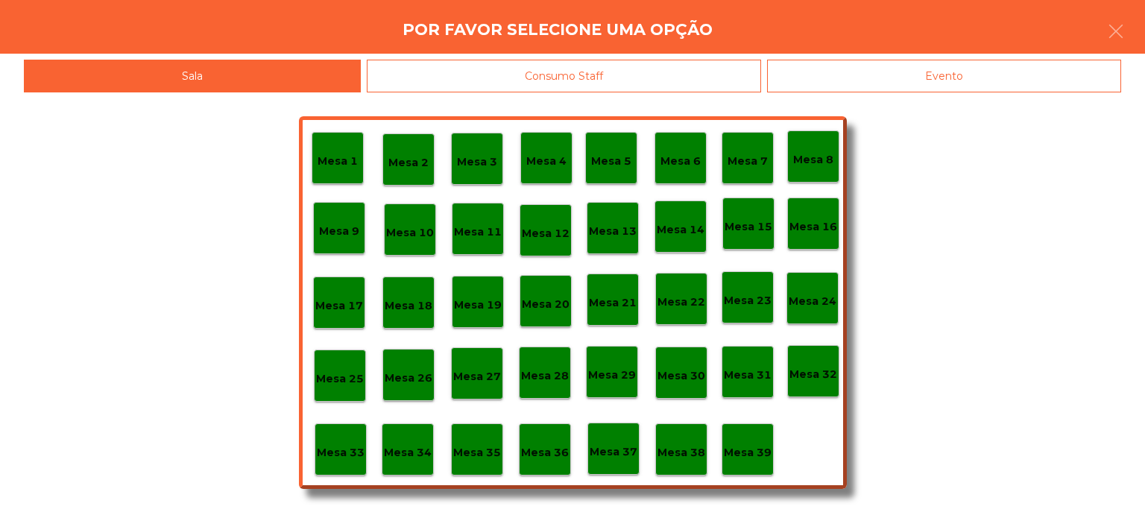
click at [750, 448] on p "Mesa 39" at bounding box center [748, 452] width 48 height 17
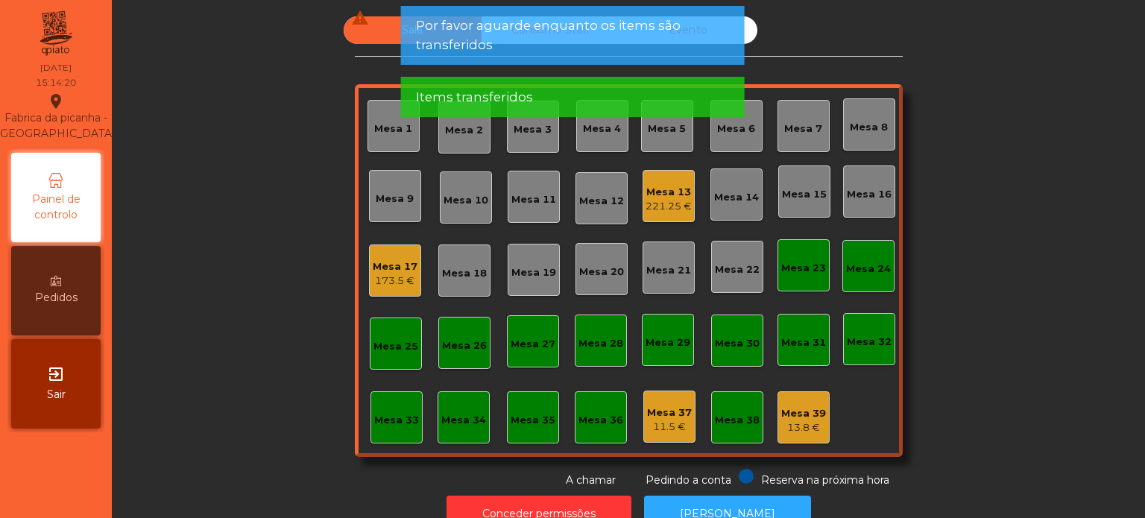
click at [796, 423] on div "13.8 €" at bounding box center [803, 427] width 45 height 15
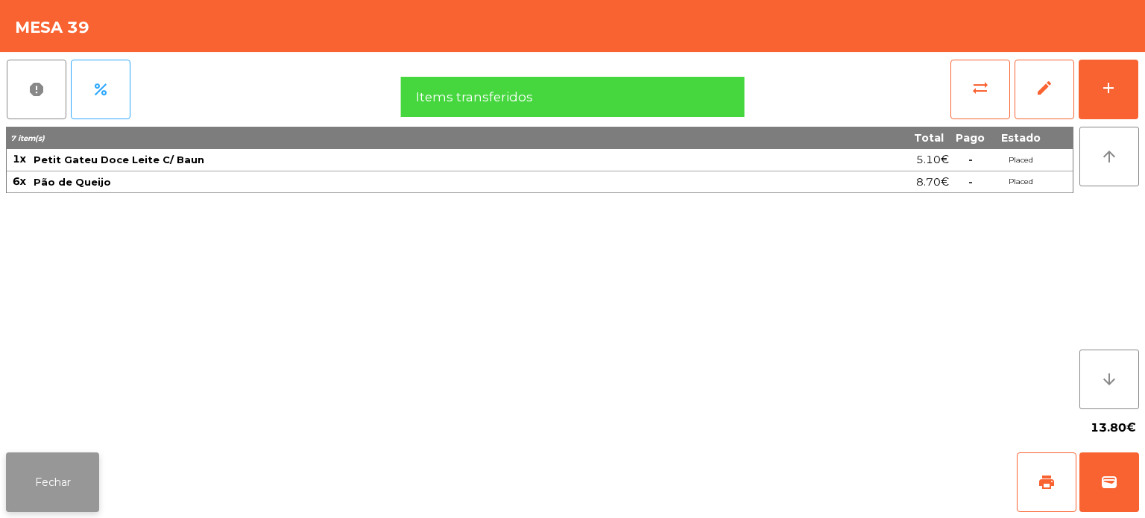
click at [23, 497] on button "Fechar" at bounding box center [52, 482] width 93 height 60
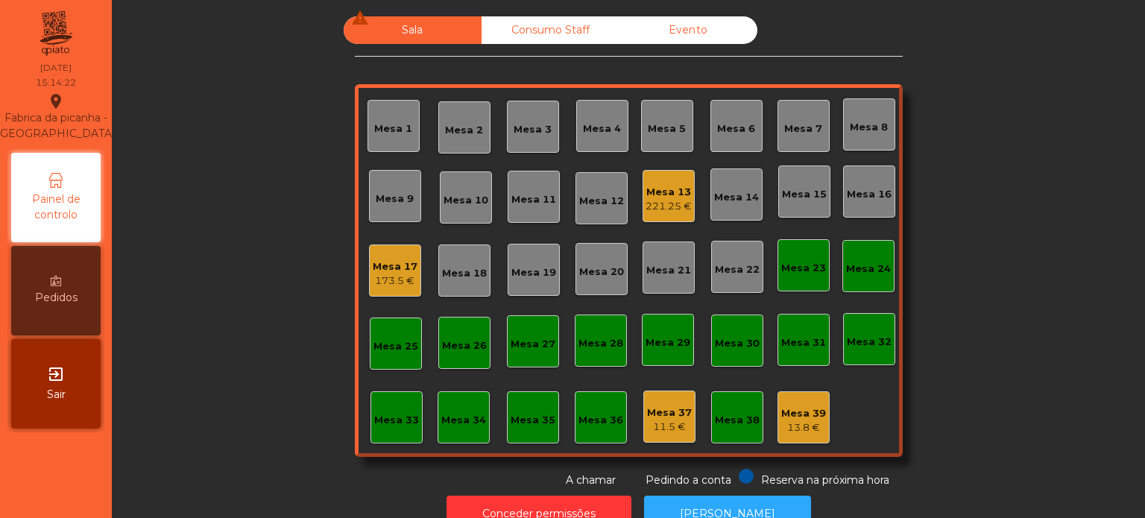
click at [379, 267] on div "Mesa 17" at bounding box center [395, 266] width 45 height 15
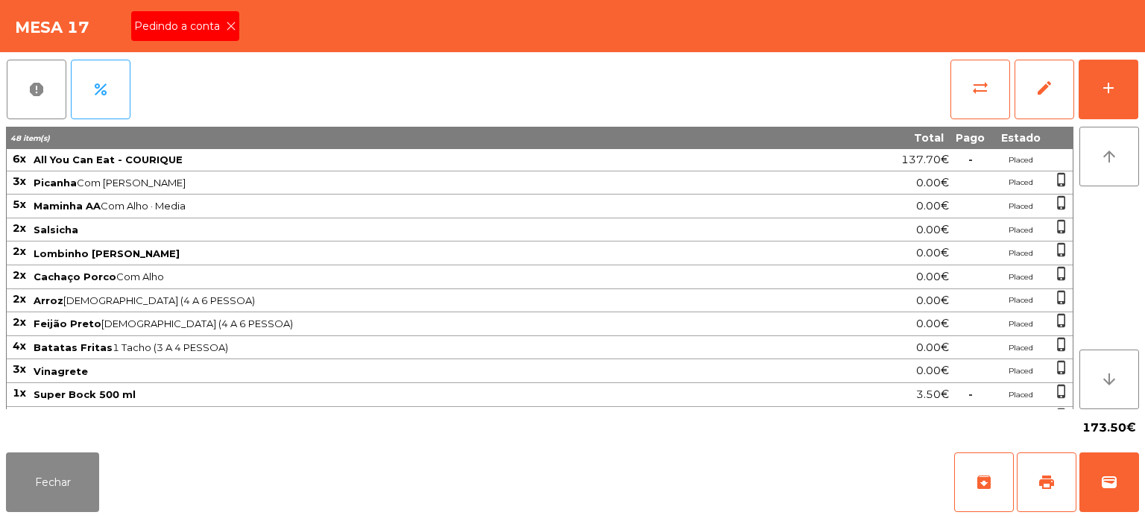
click at [184, 31] on span "Pedindo a conta" at bounding box center [180, 27] width 92 height 16
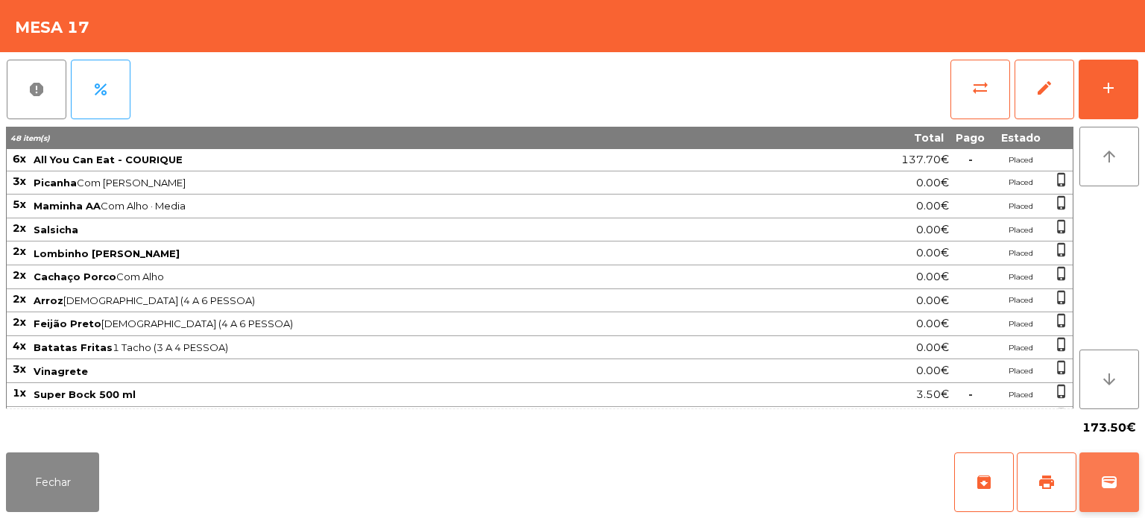
click at [1084, 489] on button "wallet" at bounding box center [1109, 482] width 60 height 60
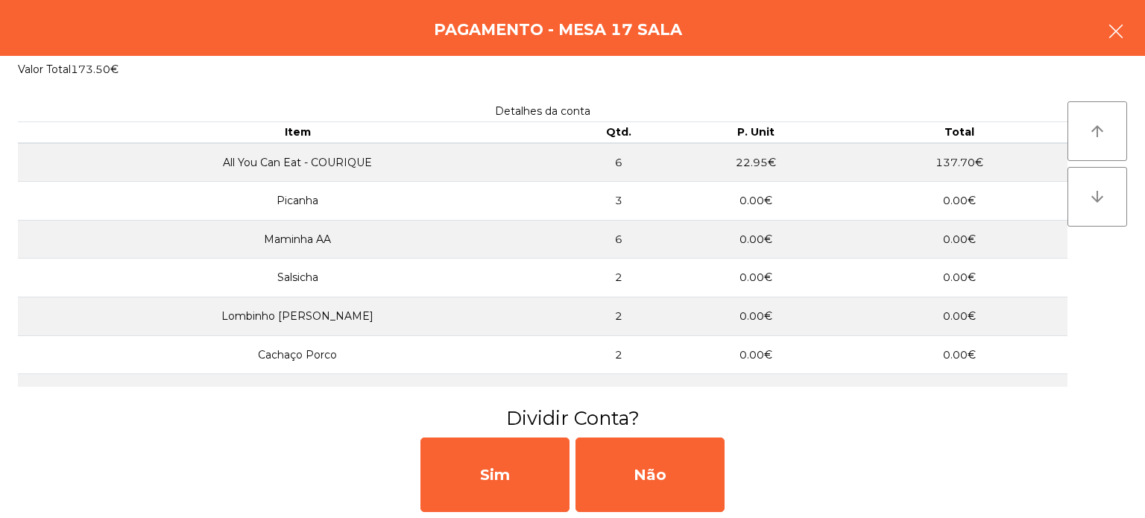
click at [1103, 36] on button "button" at bounding box center [1116, 32] width 42 height 45
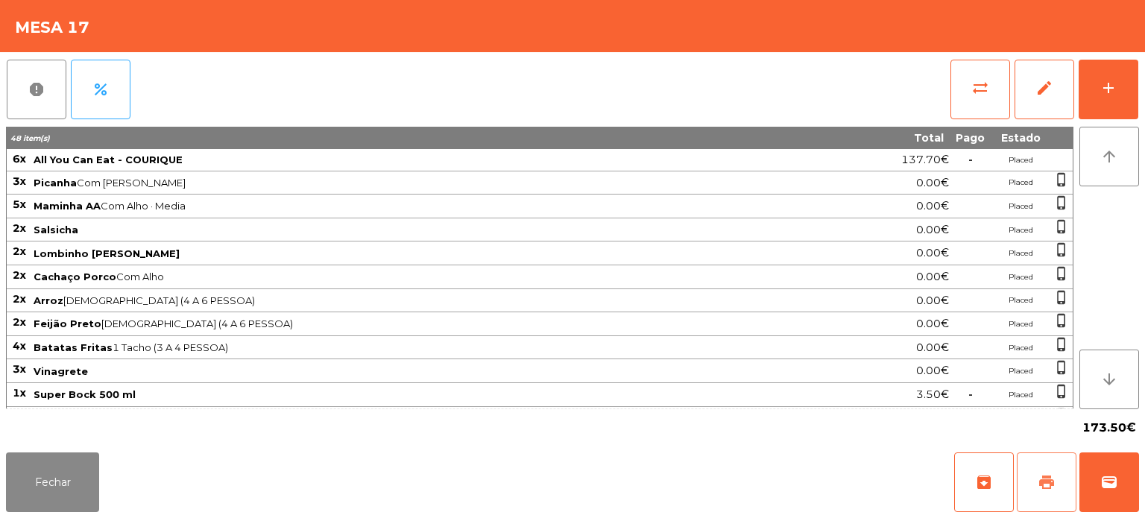
click at [1045, 485] on span "print" at bounding box center [1046, 482] width 18 height 18
click at [37, 480] on button "Fechar" at bounding box center [52, 482] width 93 height 60
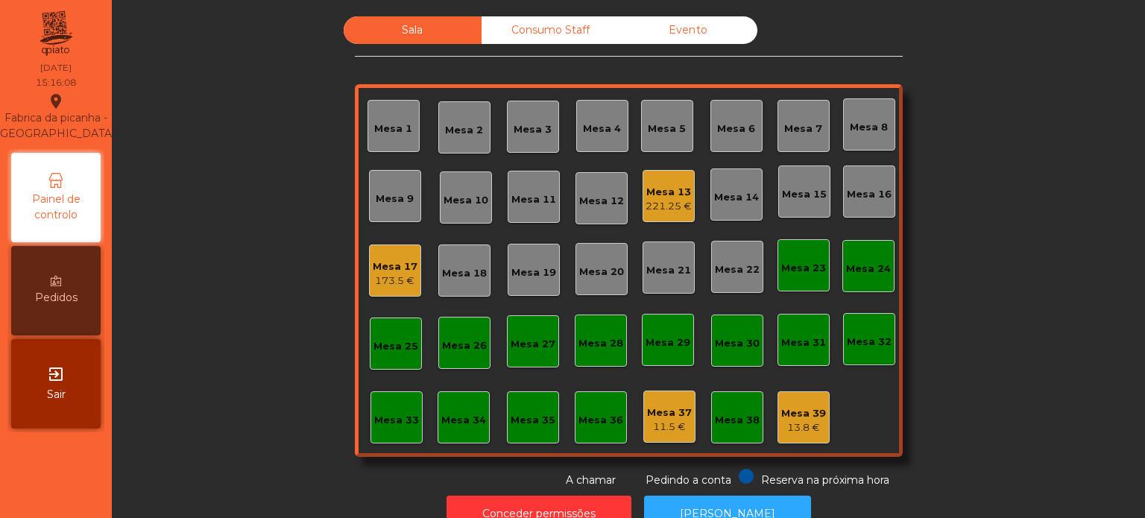
scroll to position [41, 0]
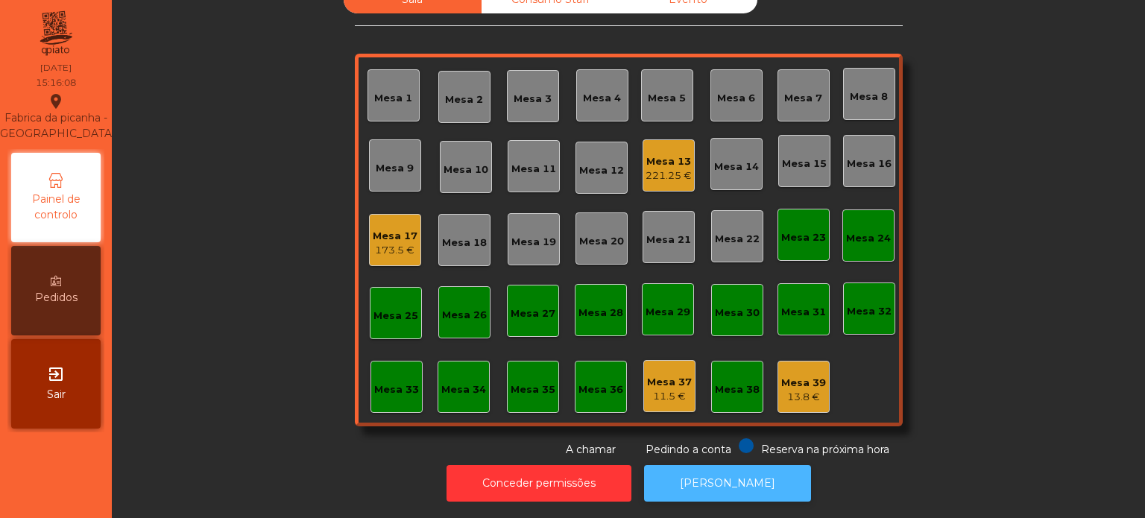
click at [742, 487] on button "[PERSON_NAME]" at bounding box center [727, 483] width 167 height 37
click at [373, 243] on div "173.5 €" at bounding box center [395, 250] width 45 height 15
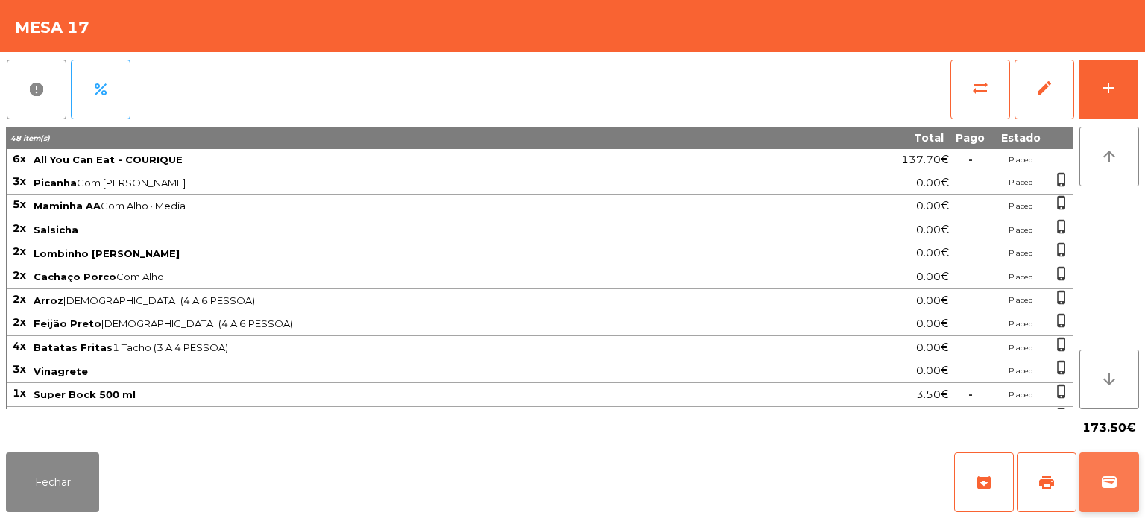
click at [1096, 493] on button "wallet" at bounding box center [1109, 482] width 60 height 60
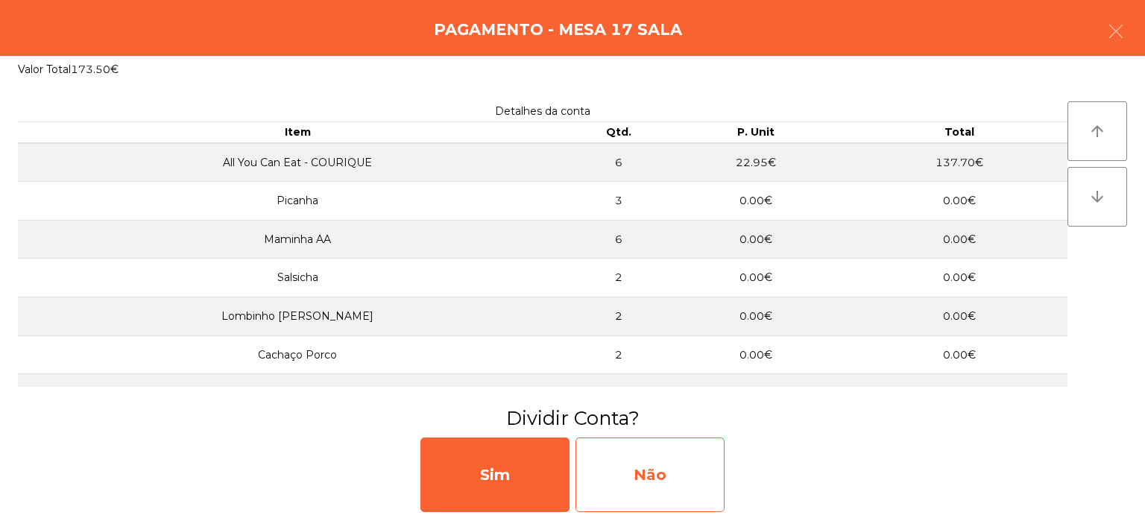
click at [687, 463] on div "Não" at bounding box center [649, 474] width 149 height 75
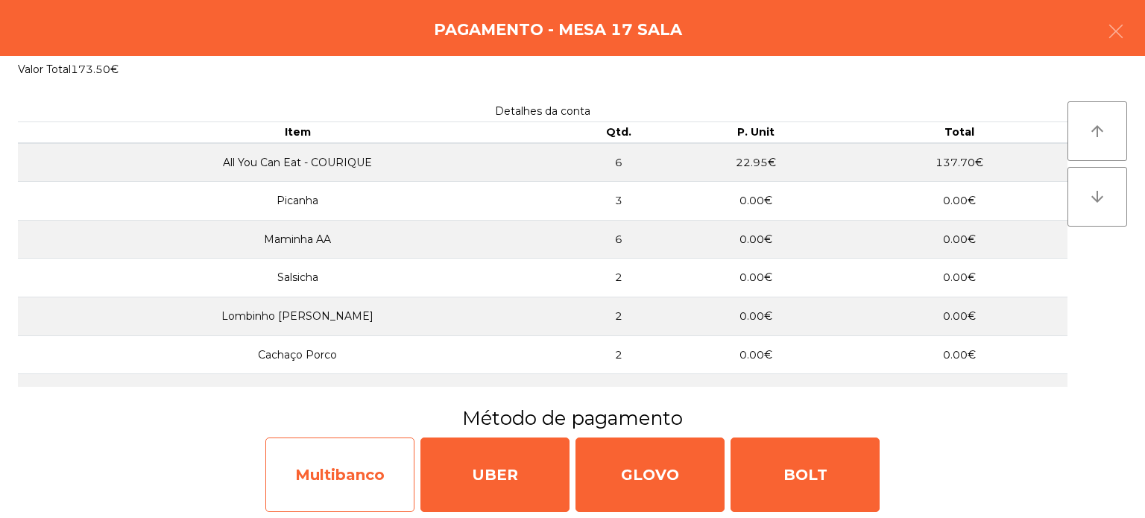
click at [335, 492] on div "Multibanco" at bounding box center [339, 474] width 149 height 75
select select "**"
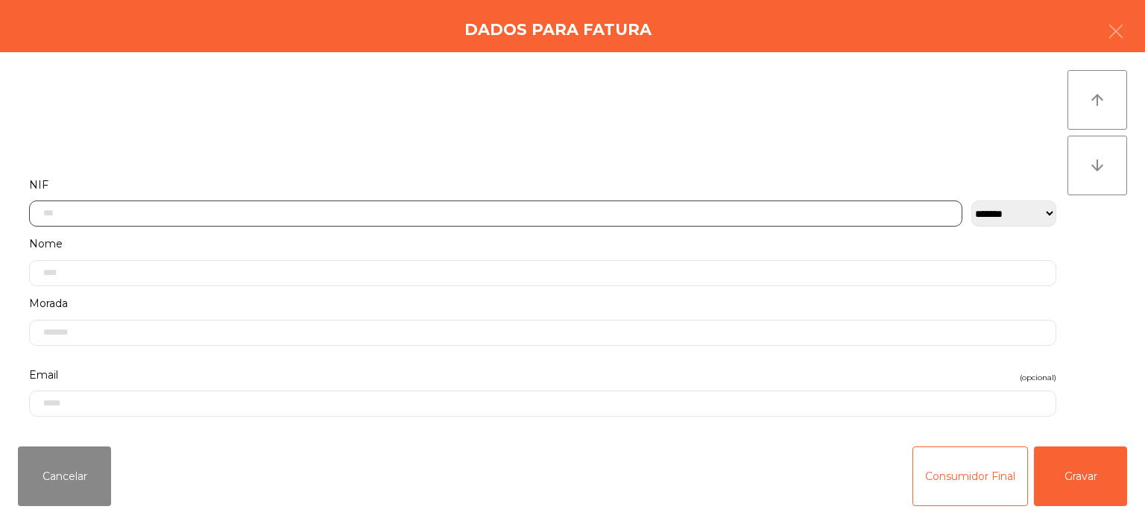
click at [321, 209] on input "text" at bounding box center [495, 213] width 933 height 26
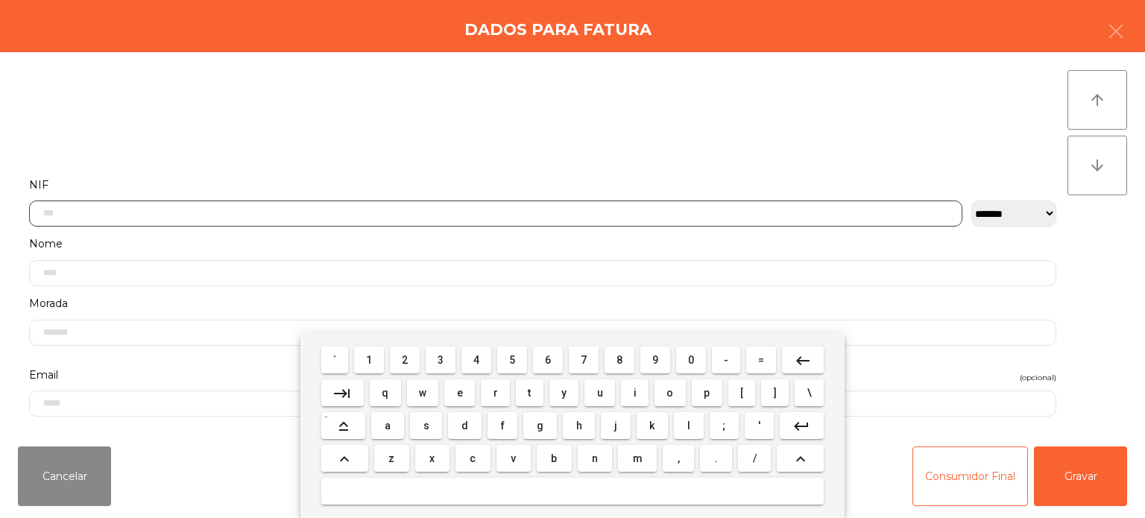
scroll to position [104, 0]
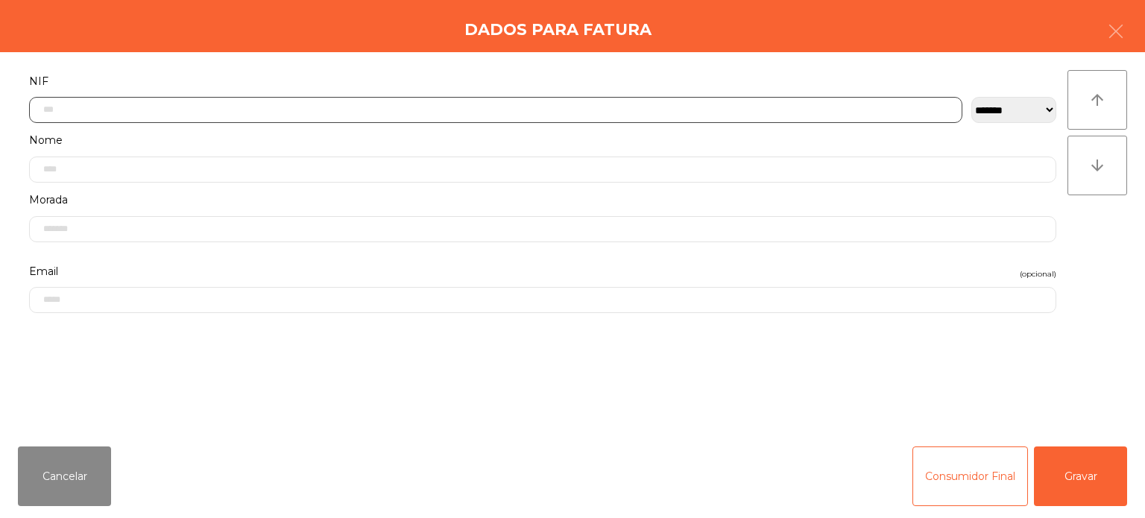
click at [570, 104] on input "text" at bounding box center [495, 110] width 933 height 26
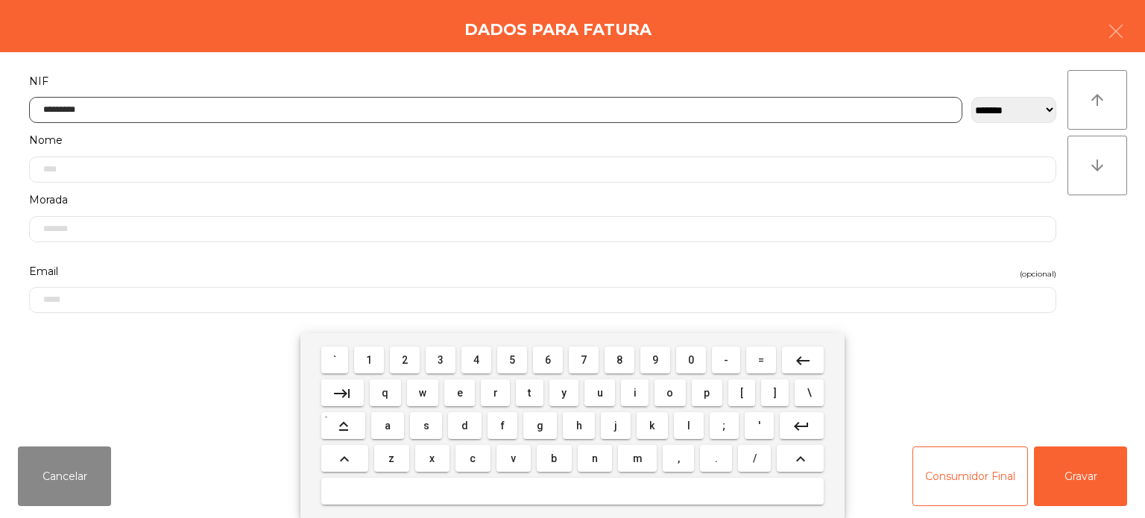
type input "*********"
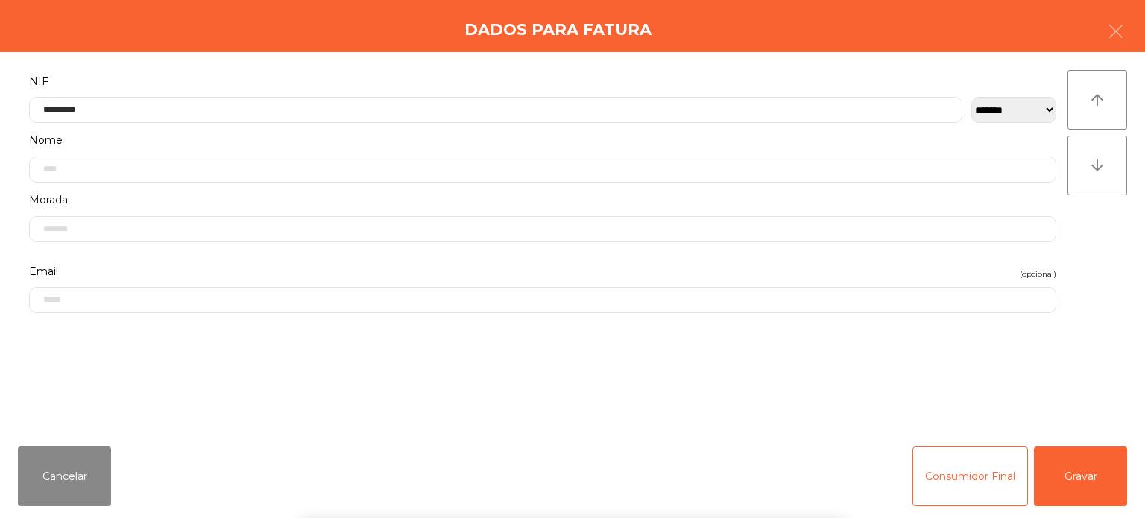
click at [1116, 227] on div "**********" at bounding box center [572, 243] width 1145 height 382
click at [1083, 452] on button "Gravar" at bounding box center [1080, 476] width 93 height 60
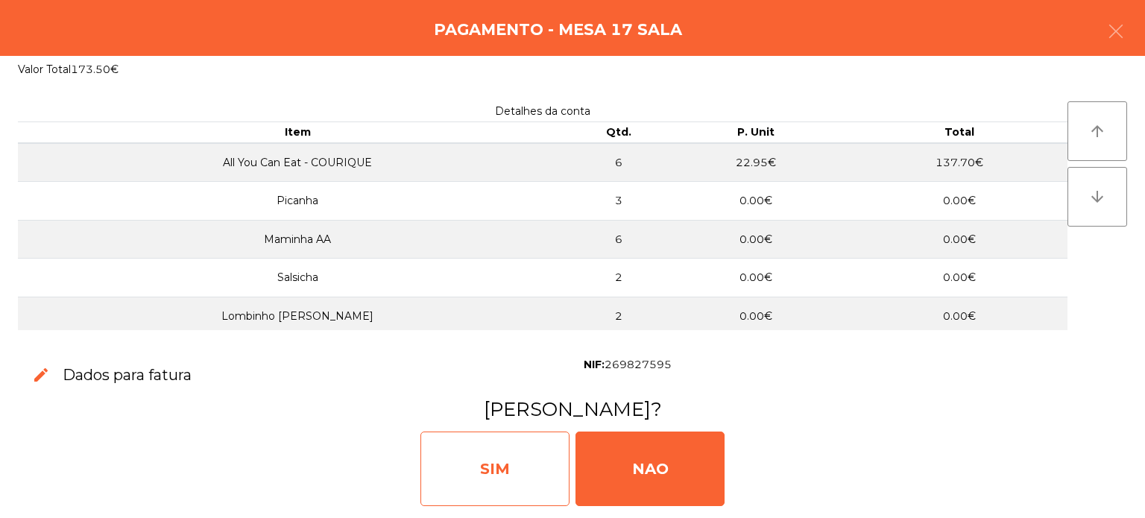
click at [522, 485] on div "SIM" at bounding box center [494, 468] width 149 height 75
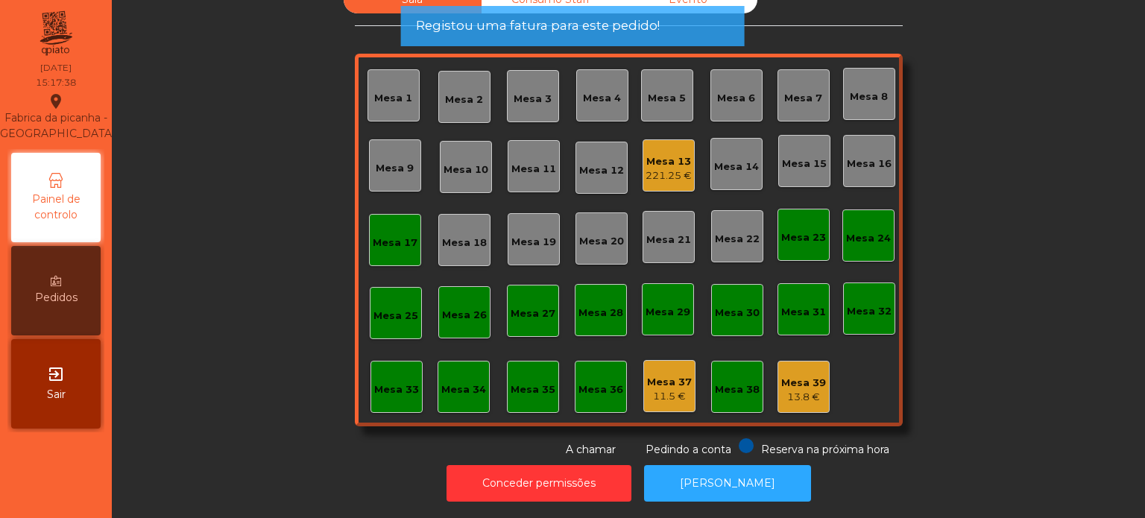
click at [385, 239] on div "Mesa 17" at bounding box center [395, 240] width 52 height 52
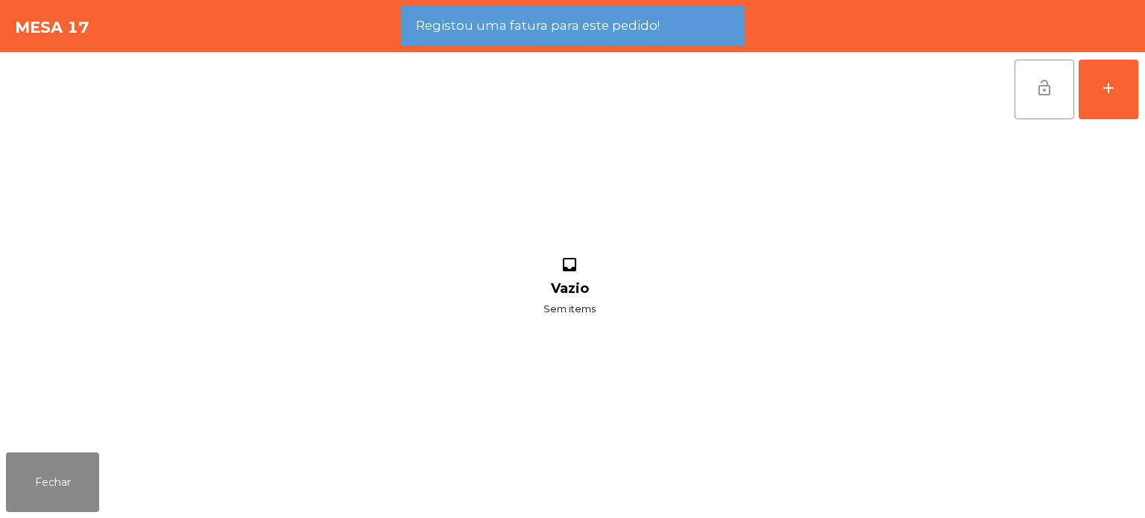
click at [1045, 92] on span "lock_open" at bounding box center [1044, 88] width 18 height 18
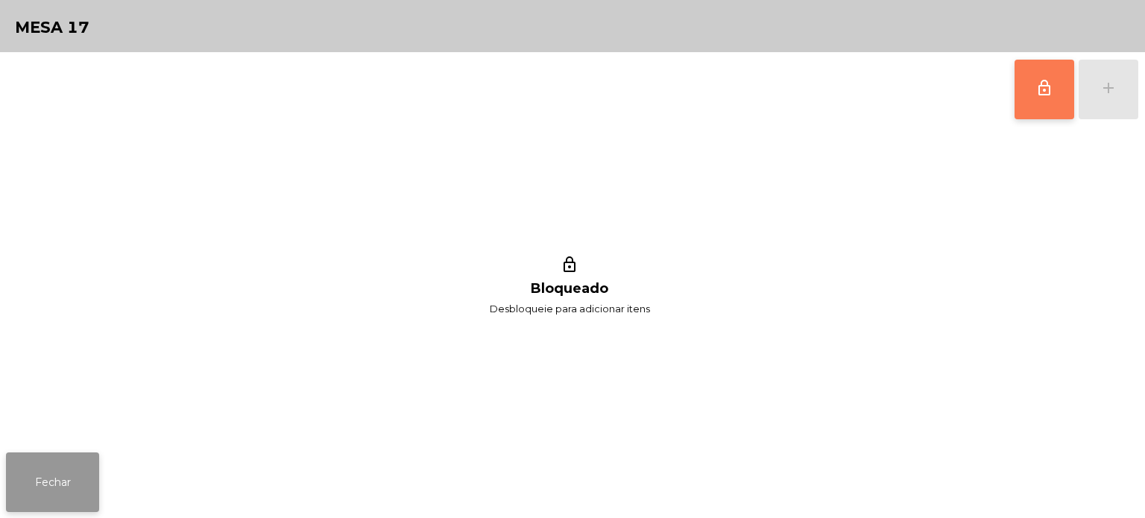
click at [21, 462] on button "Fechar" at bounding box center [52, 482] width 93 height 60
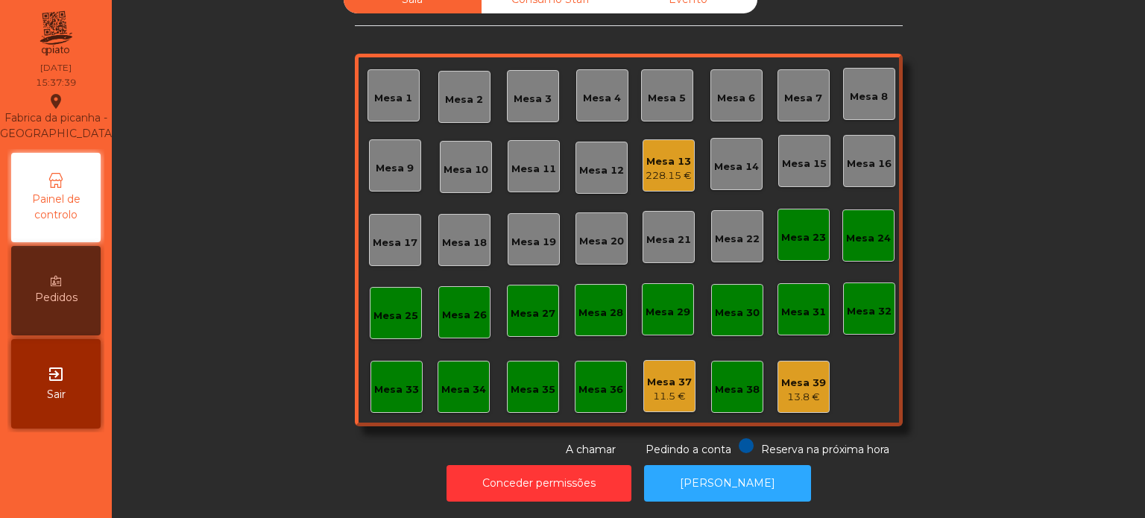
click at [659, 168] on div "228.15 €" at bounding box center [668, 175] width 46 height 15
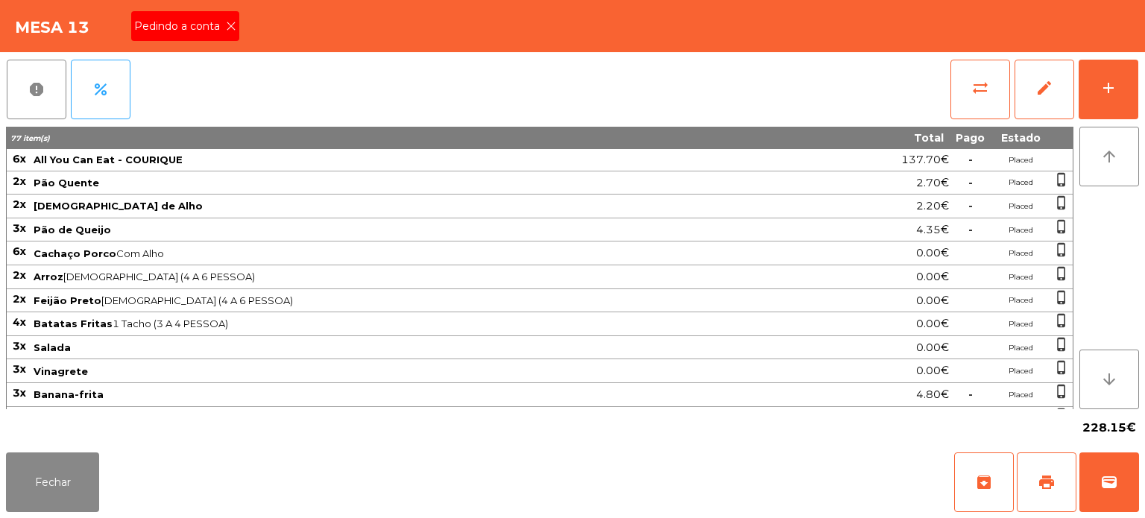
click at [222, 12] on div "Pedindo a conta" at bounding box center [185, 26] width 108 height 30
click at [1034, 484] on button "print" at bounding box center [1046, 482] width 60 height 60
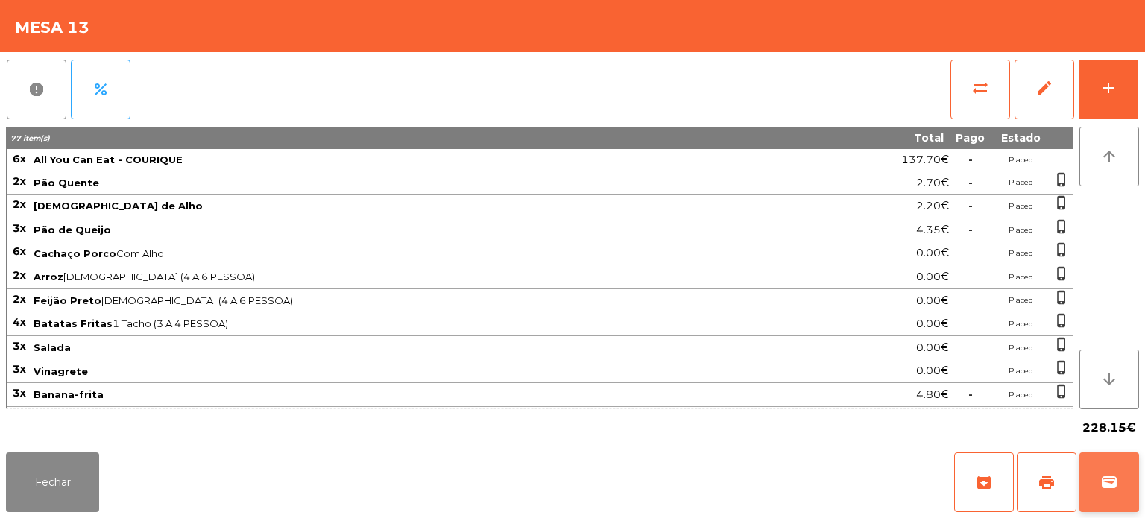
click at [1097, 490] on button "wallet" at bounding box center [1109, 482] width 60 height 60
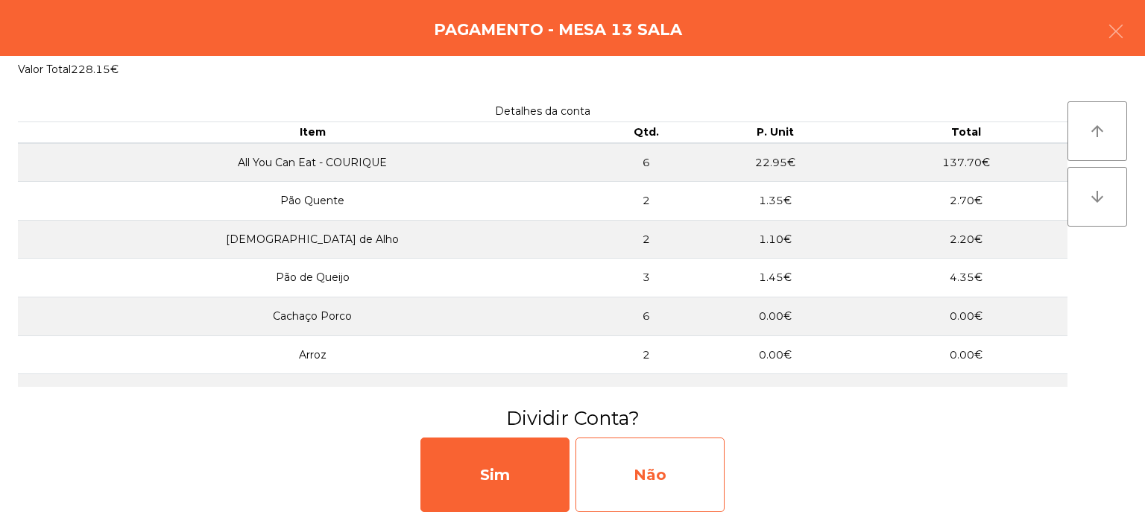
click at [650, 489] on div "Não" at bounding box center [649, 474] width 149 height 75
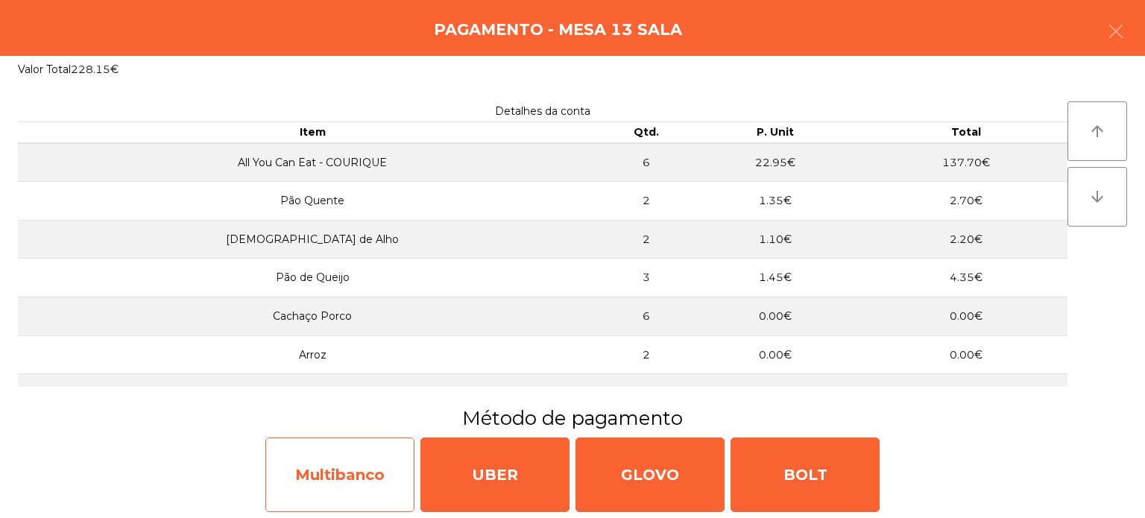
click at [329, 480] on div "Multibanco" at bounding box center [339, 474] width 149 height 75
select select "**"
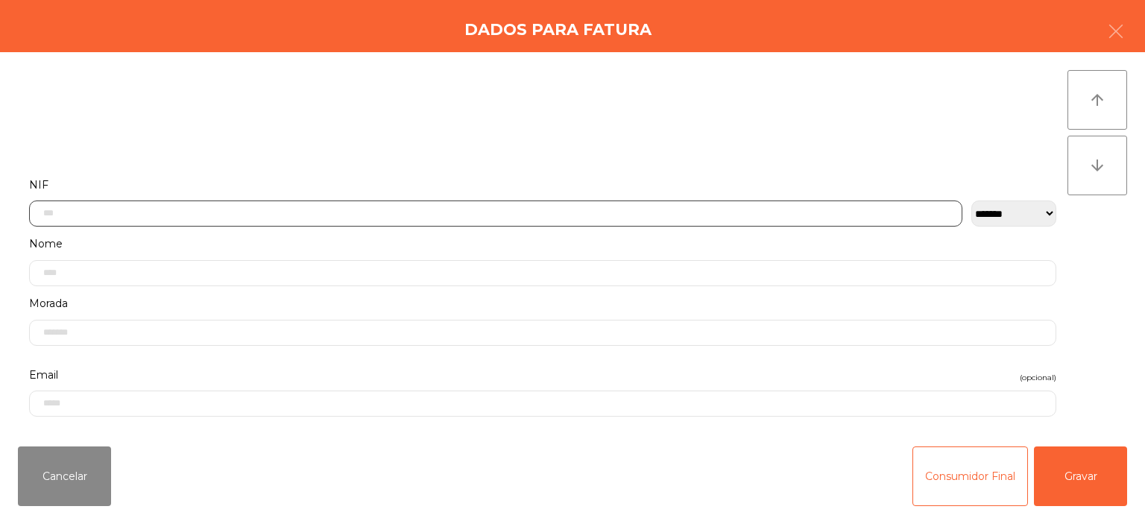
click at [332, 209] on input "text" at bounding box center [495, 213] width 933 height 26
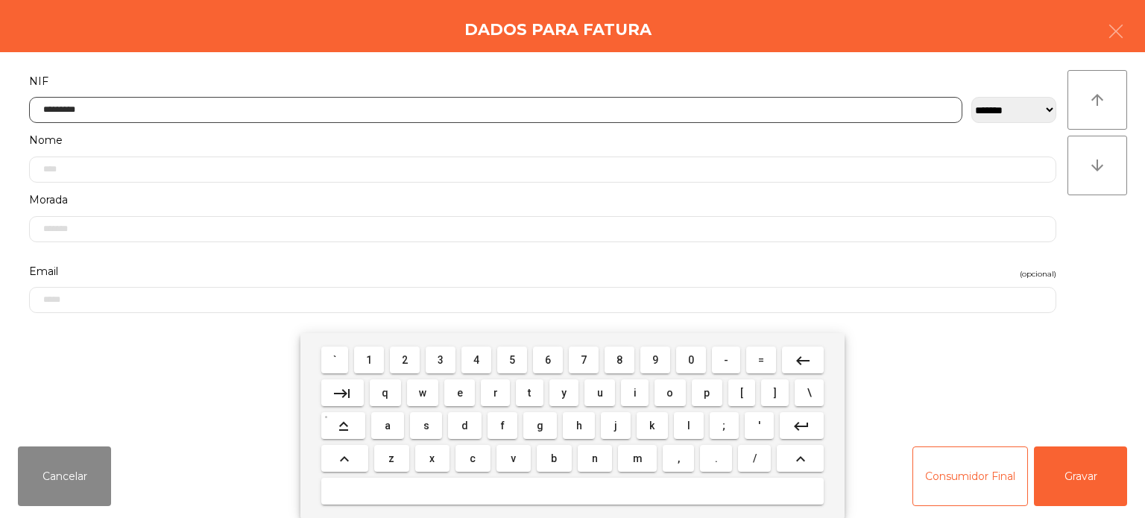
type input "*********"
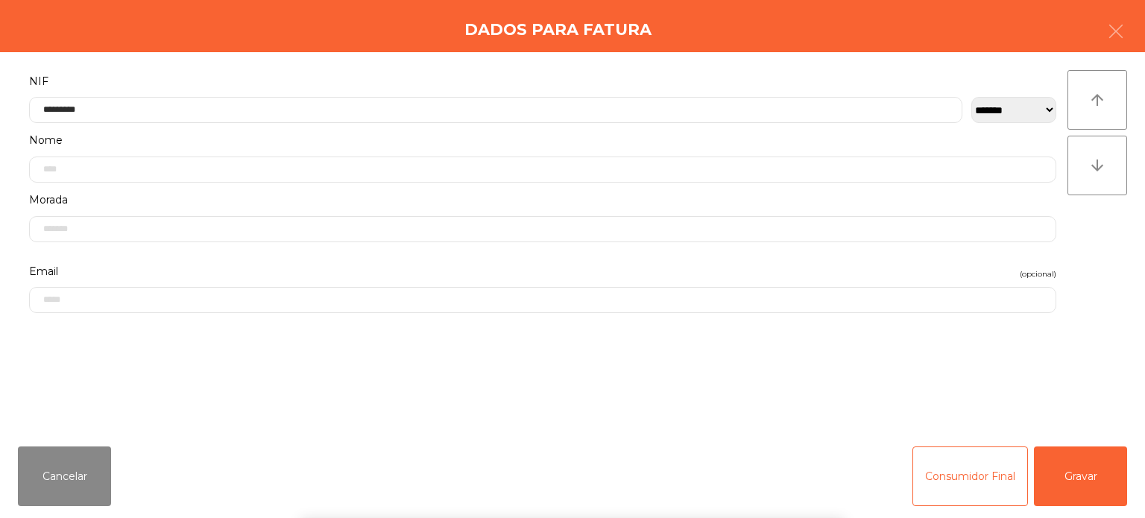
click at [1108, 247] on div "arrow_upward arrow_downward" at bounding box center [1097, 243] width 60 height 346
click at [1087, 471] on button "Gravar" at bounding box center [1080, 476] width 93 height 60
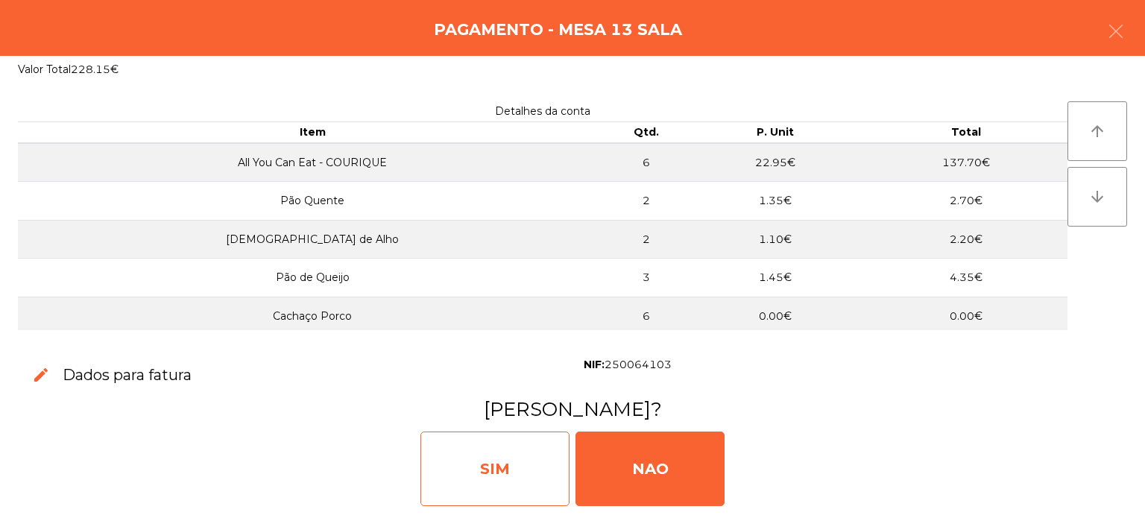
click at [486, 458] on div "SIM" at bounding box center [494, 468] width 149 height 75
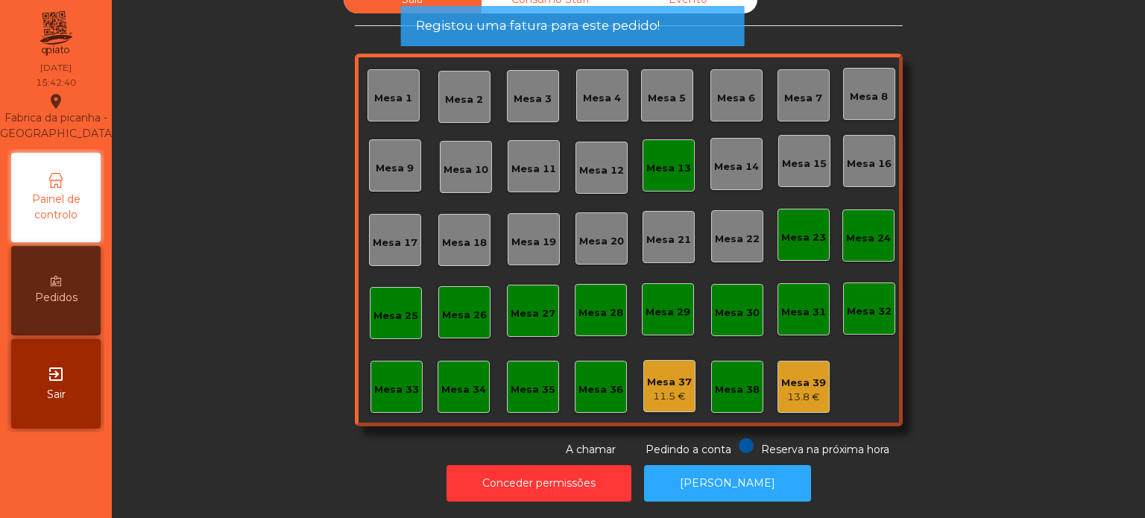
click at [653, 143] on div "Mesa 13" at bounding box center [668, 165] width 52 height 52
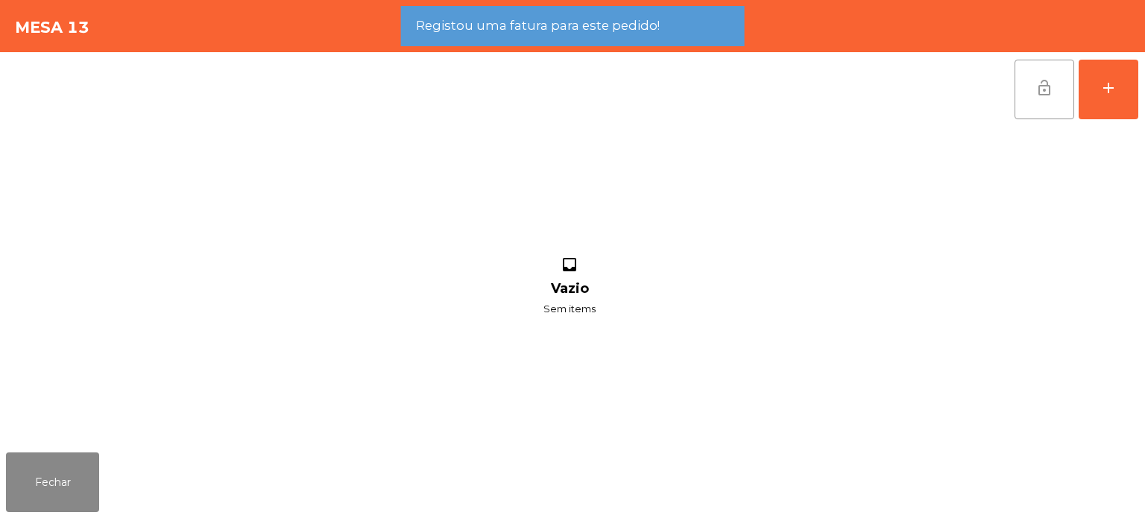
click at [1059, 80] on button "lock_open" at bounding box center [1044, 90] width 60 height 60
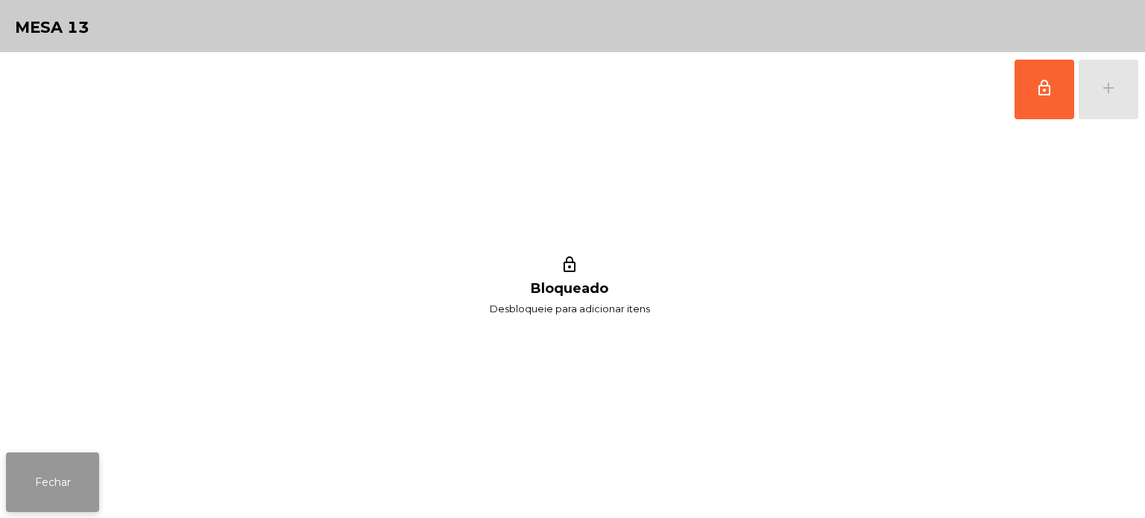
click at [60, 471] on button "Fechar" at bounding box center [52, 482] width 93 height 60
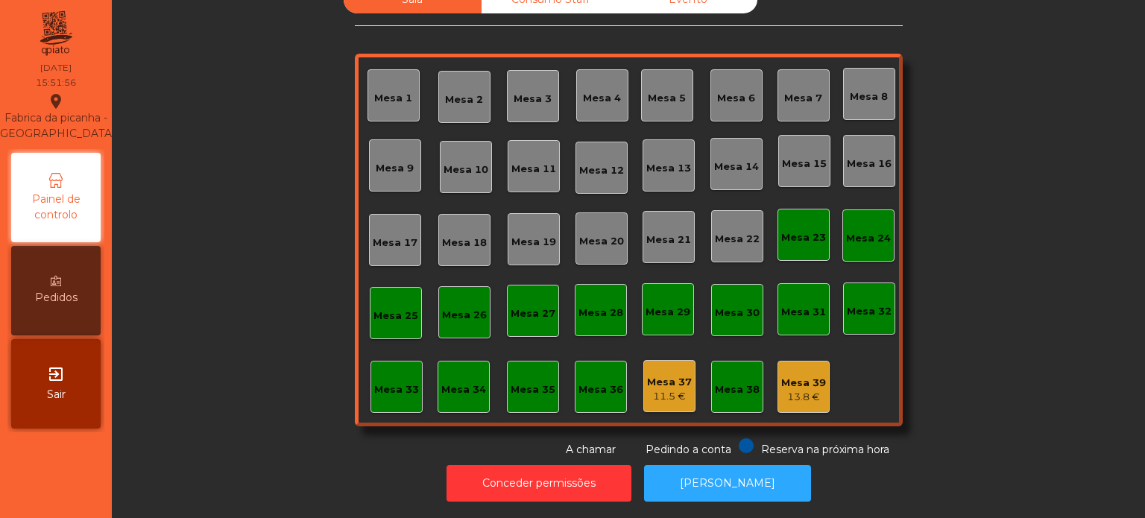
scroll to position [0, 0]
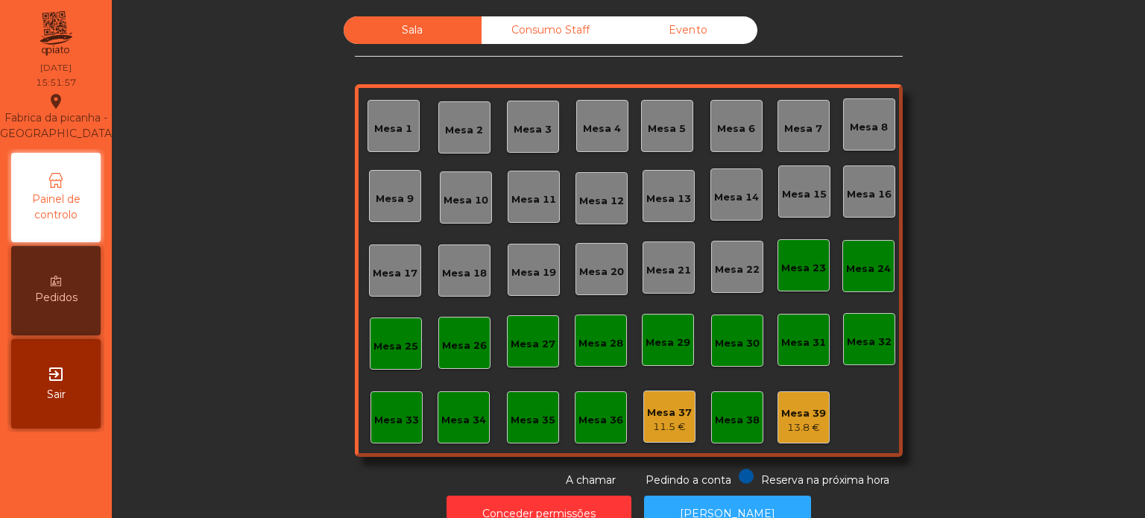
click at [539, 41] on div "Consumo Staff" at bounding box center [550, 30] width 138 height 28
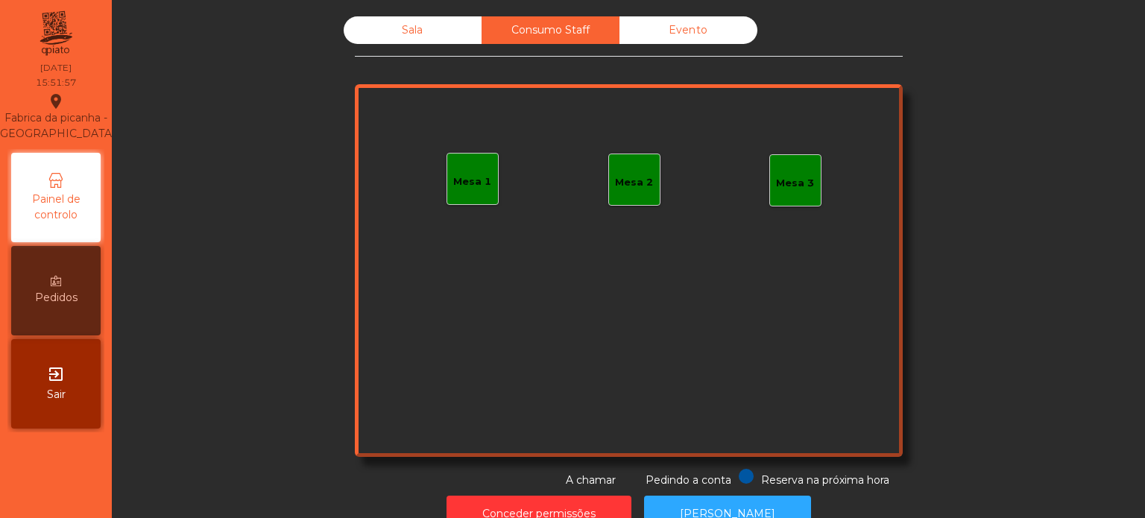
click at [703, 34] on div "Evento" at bounding box center [688, 30] width 138 height 28
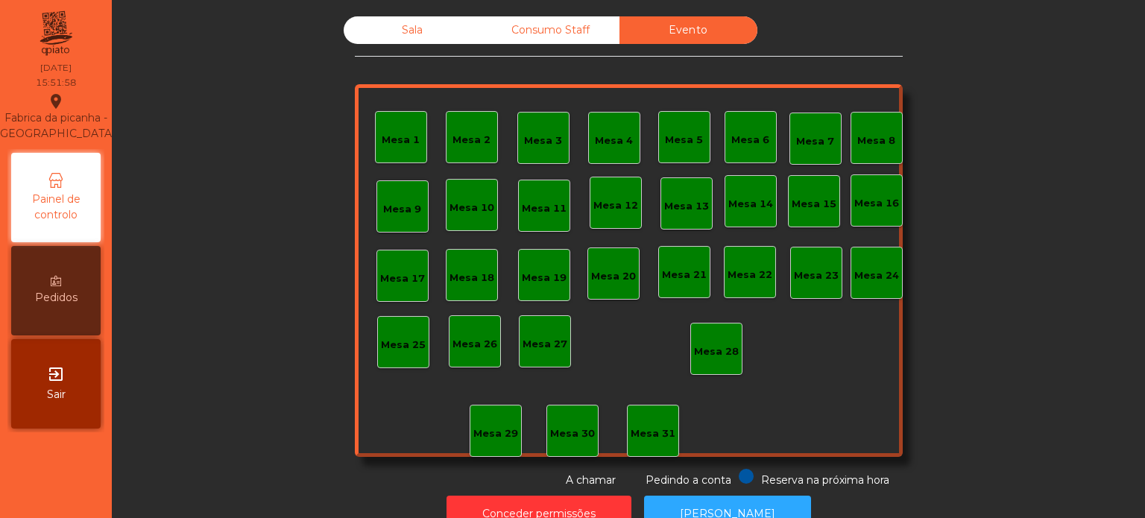
click at [432, 27] on div "Sala" at bounding box center [413, 30] width 138 height 28
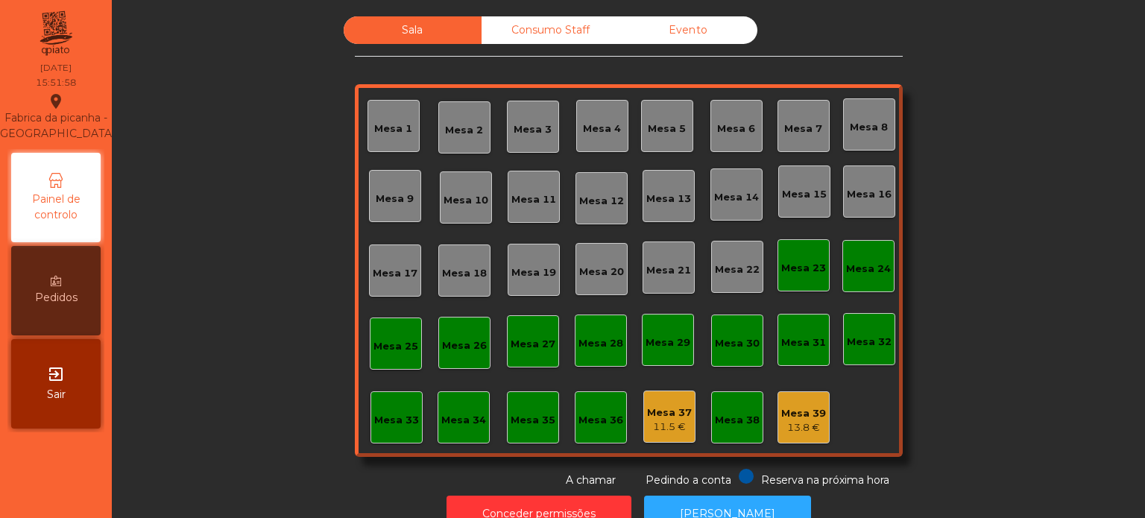
scroll to position [41, 0]
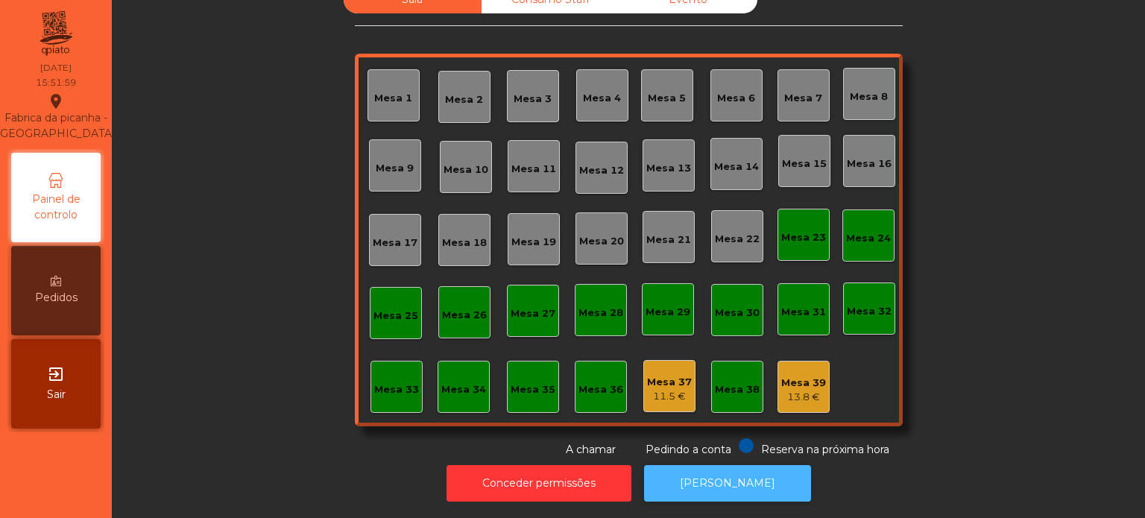
click at [738, 476] on button "[PERSON_NAME]" at bounding box center [727, 483] width 167 height 37
click at [583, 382] on div "Mesa 36" at bounding box center [600, 389] width 45 height 15
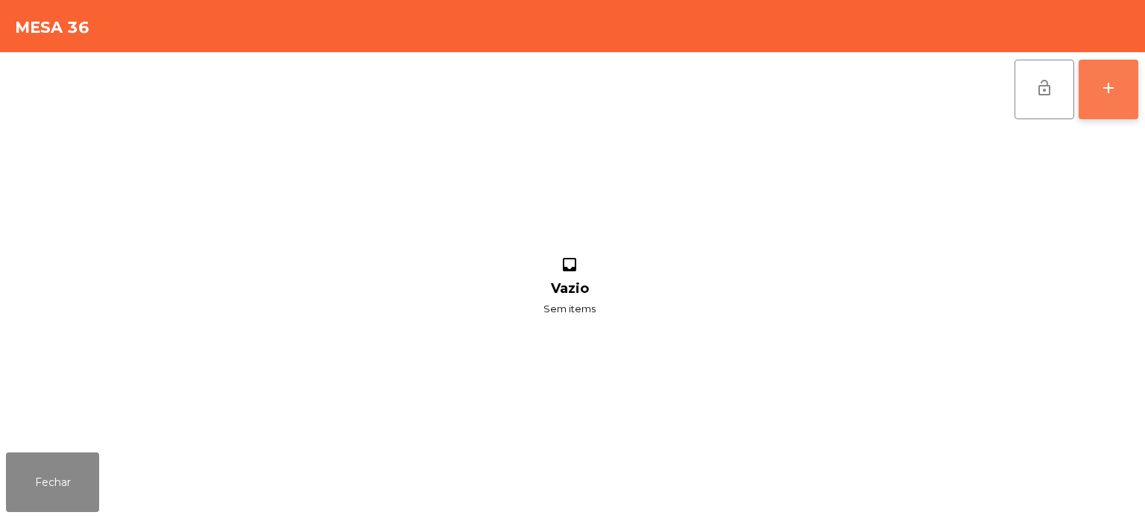
click at [1109, 89] on div "add" at bounding box center [1108, 88] width 18 height 18
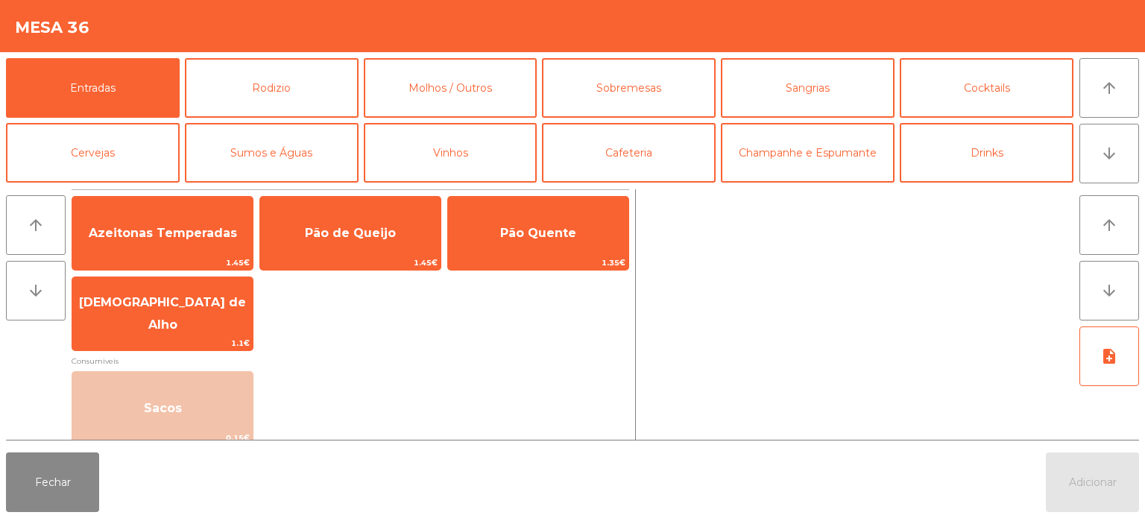
scroll to position [76, 0]
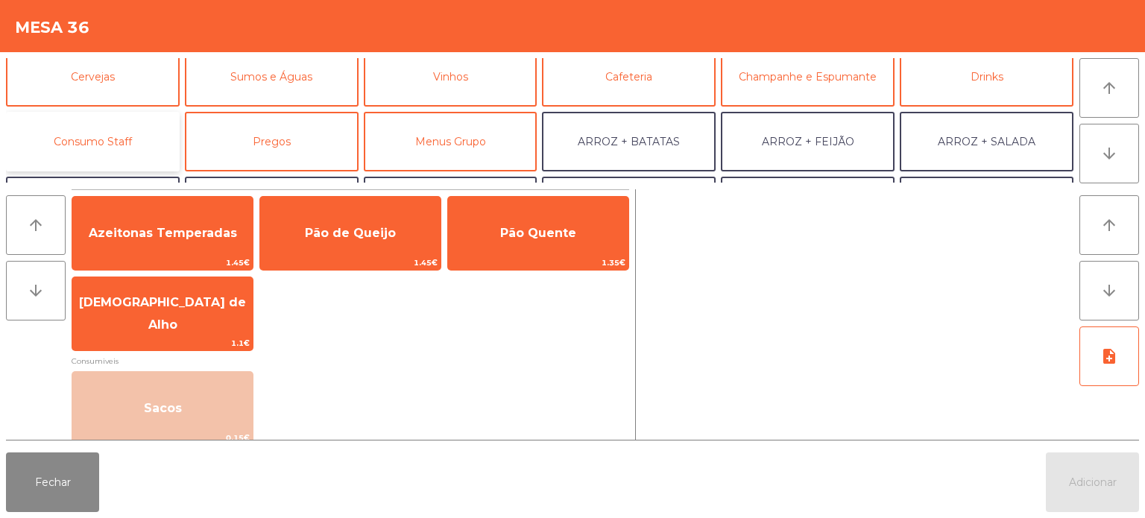
click at [120, 144] on button "Consumo Staff" at bounding box center [93, 142] width 174 height 60
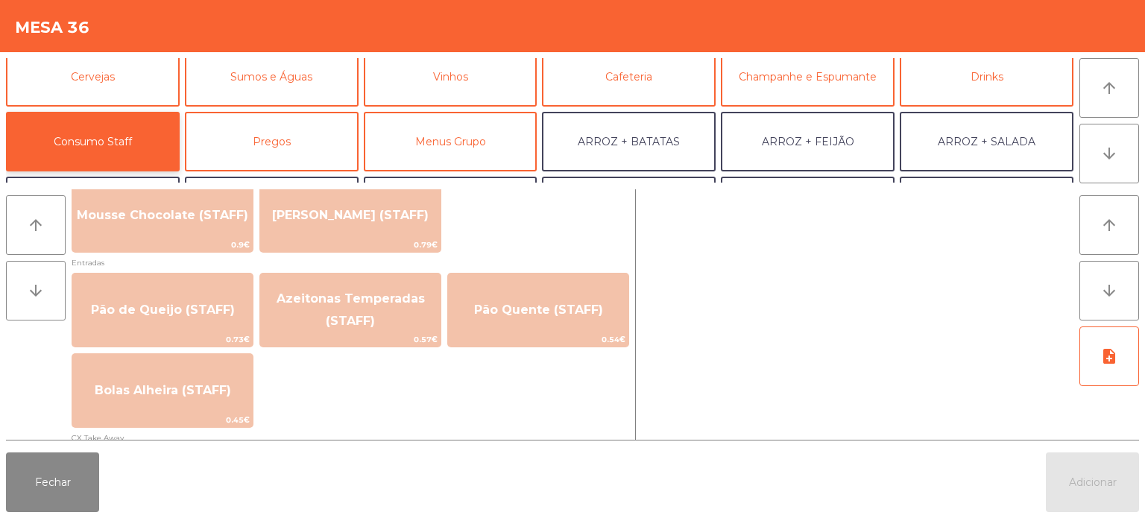
scroll to position [1154, 0]
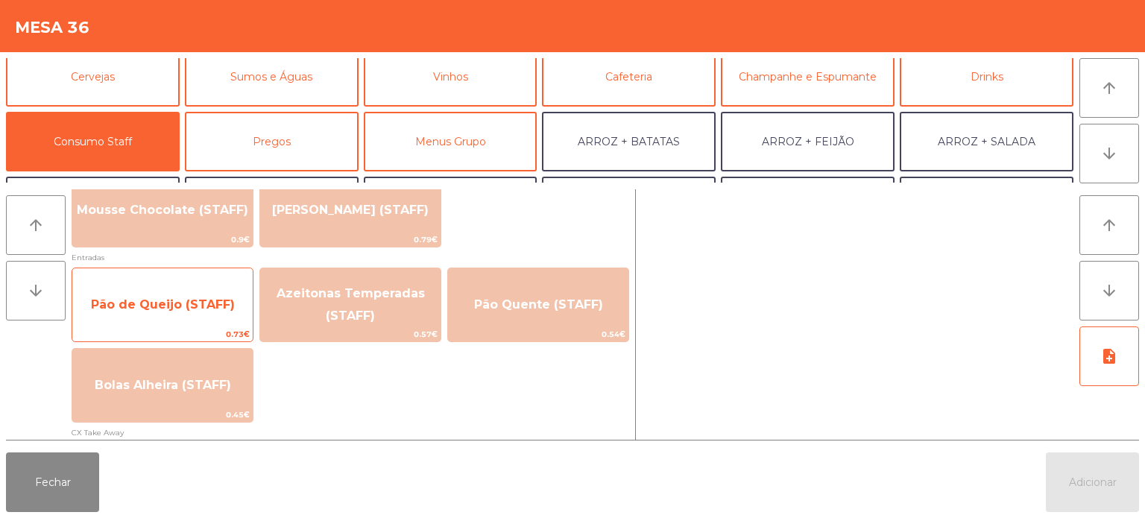
click at [173, 308] on span "Pão de Queijo (STAFF)" at bounding box center [163, 304] width 144 height 14
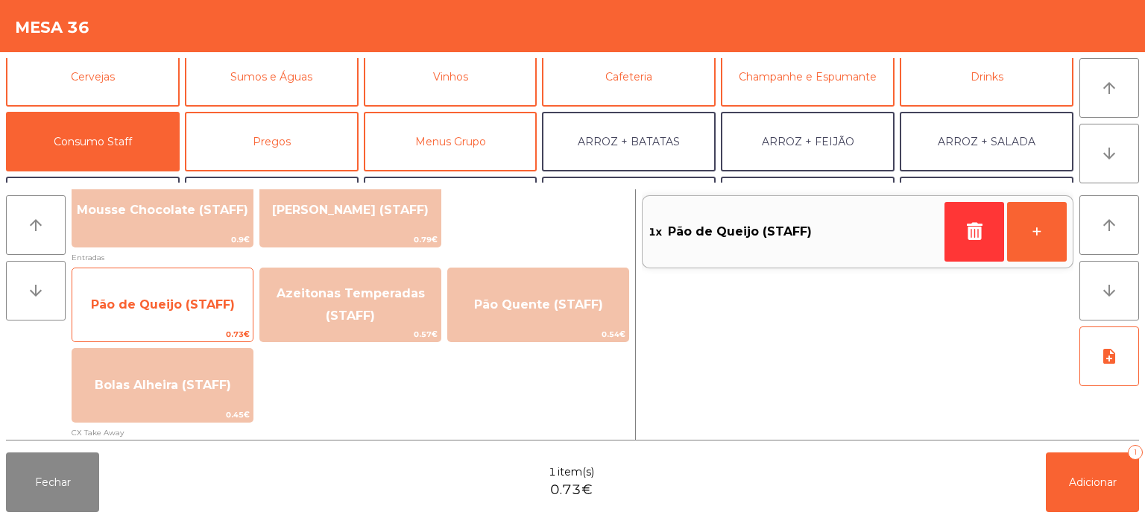
click at [174, 315] on span "Pão de Queijo (STAFF)" at bounding box center [162, 305] width 180 height 40
click at [185, 313] on span "Pão de Queijo (STAFF)" at bounding box center [162, 305] width 180 height 40
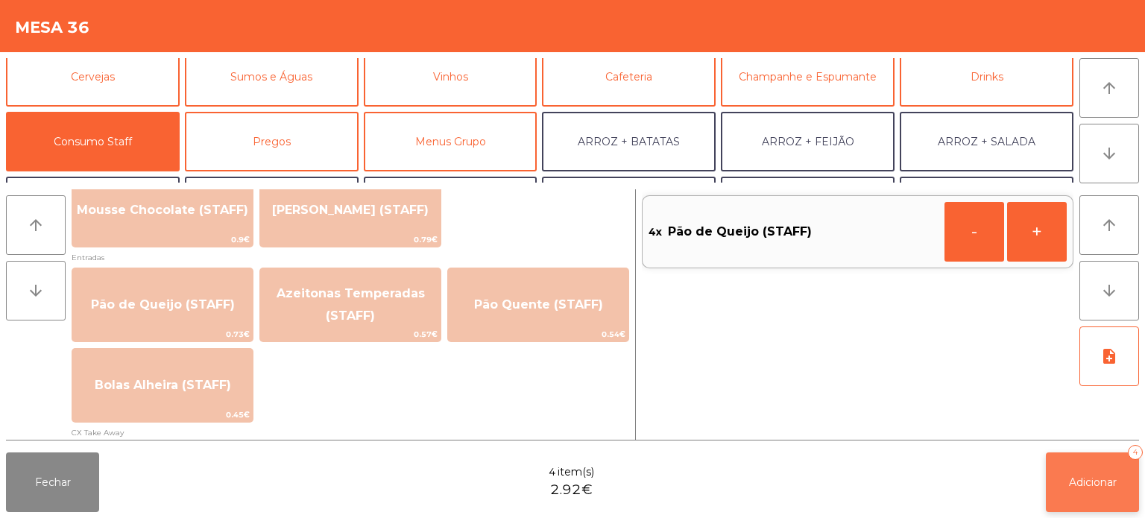
click at [1105, 463] on button "Adicionar 4" at bounding box center [1091, 482] width 93 height 60
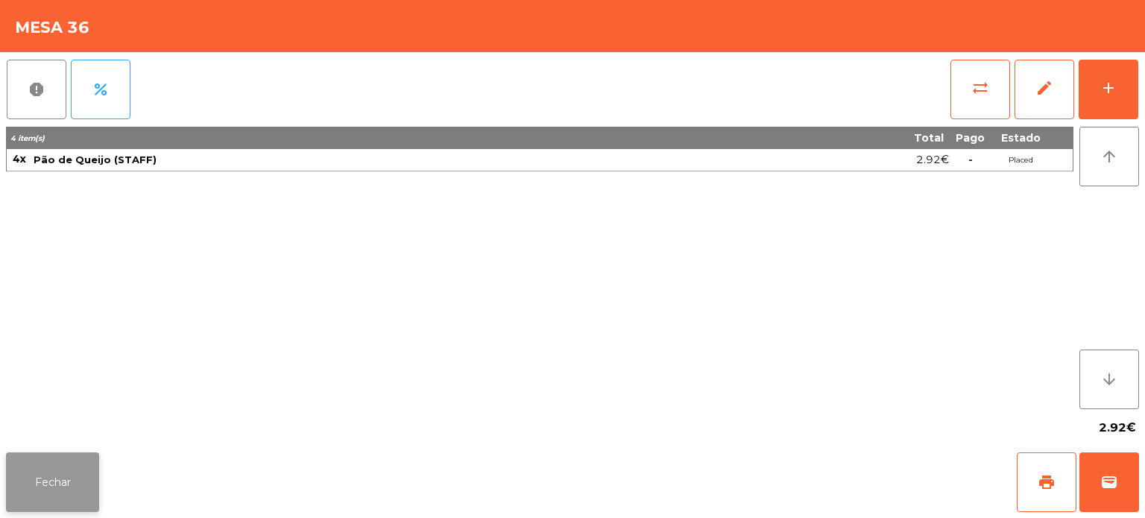
click at [57, 483] on button "Fechar" at bounding box center [52, 482] width 93 height 60
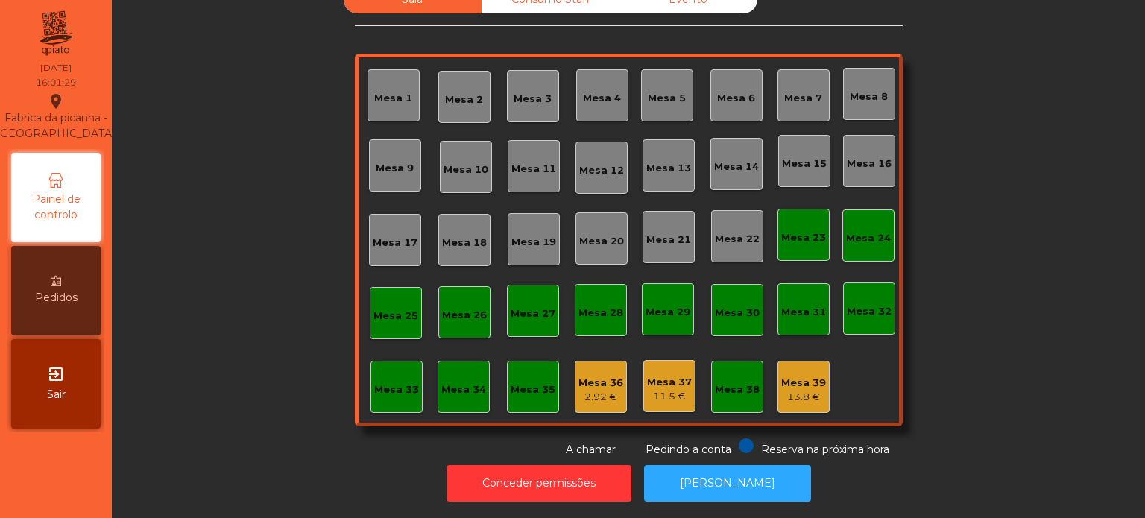
click at [576, 398] on div "Mesa 36 2.92 €" at bounding box center [601, 387] width 52 height 52
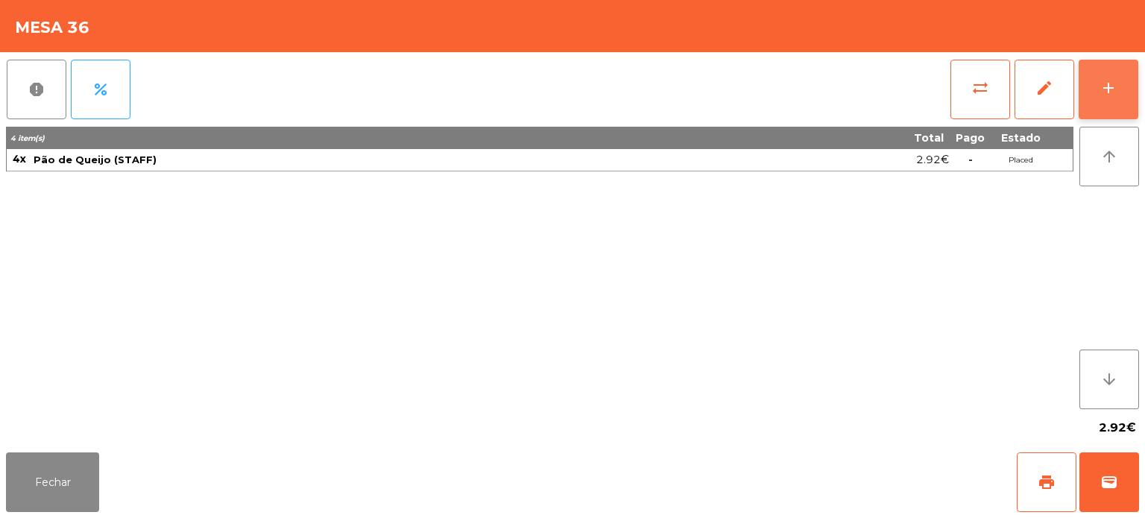
click at [1102, 89] on div "add" at bounding box center [1108, 88] width 18 height 18
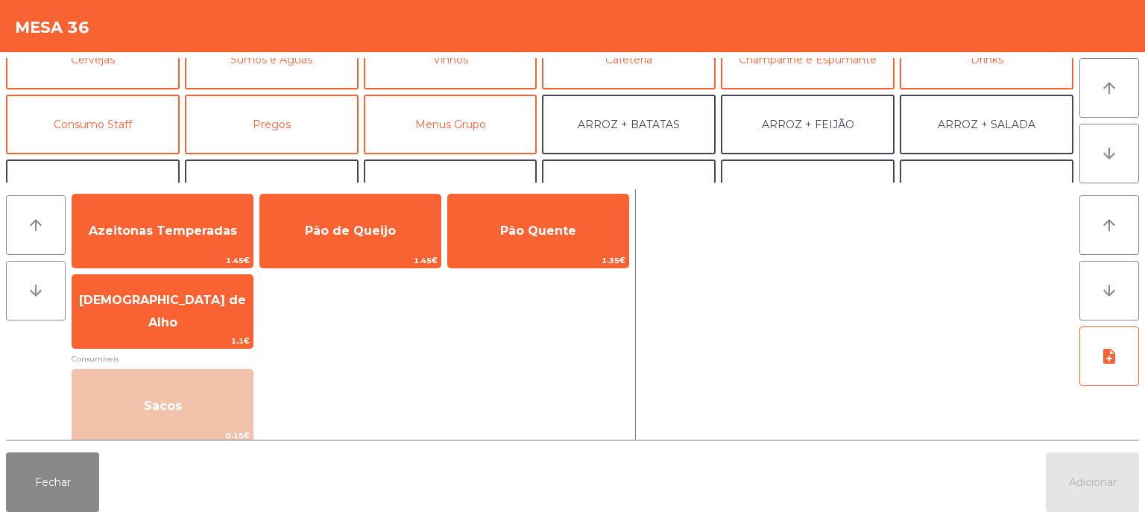
scroll to position [100, 0]
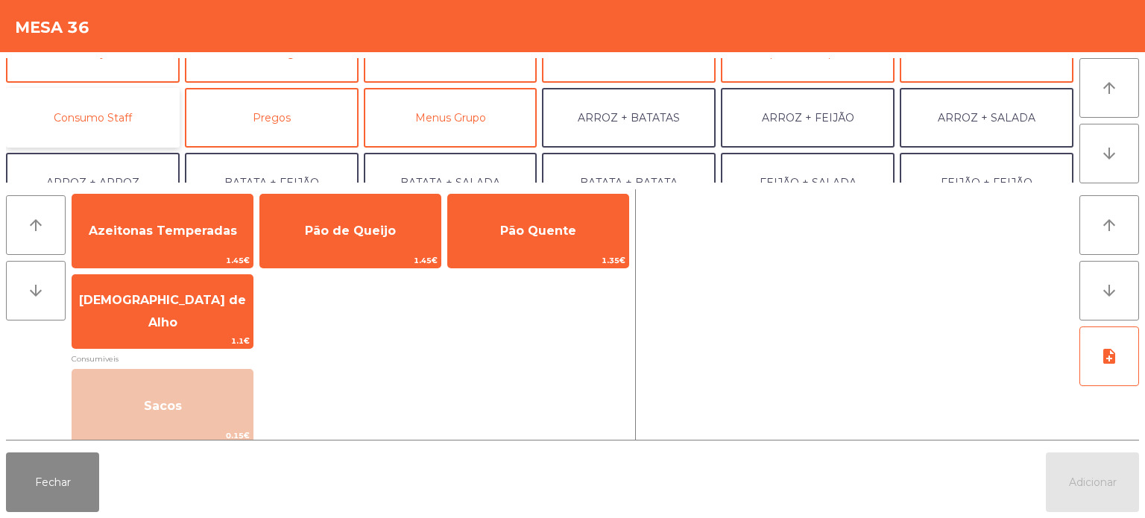
click at [108, 119] on button "Consumo Staff" at bounding box center [93, 118] width 174 height 60
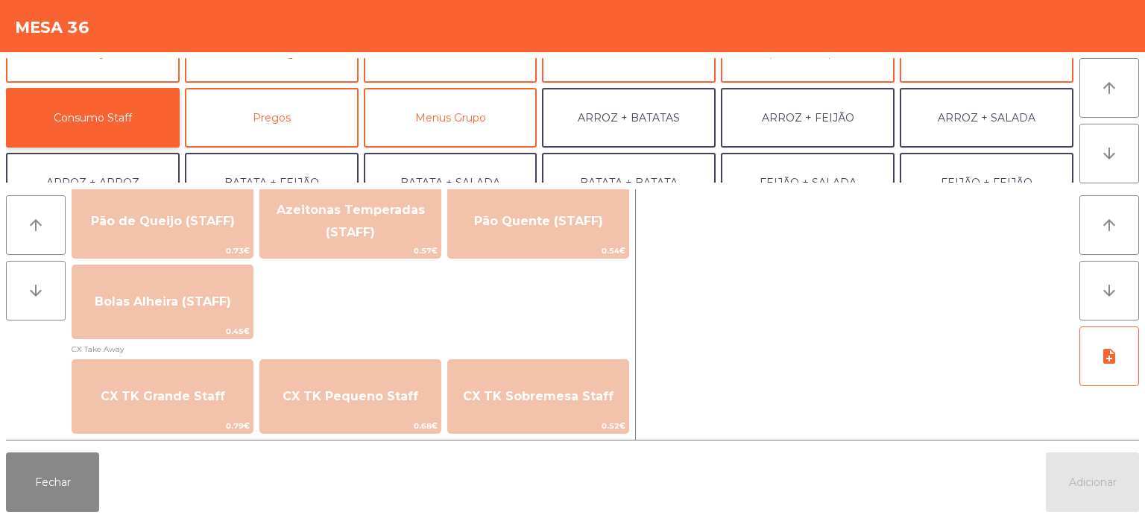
scroll to position [1249, 0]
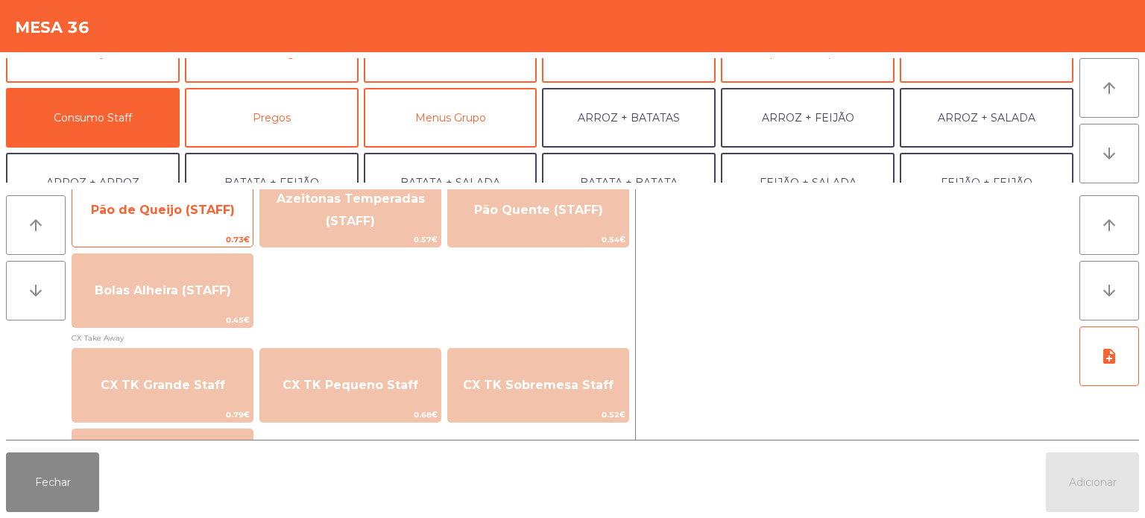
click at [183, 212] on span "Pão de Queijo (STAFF)" at bounding box center [163, 210] width 144 height 14
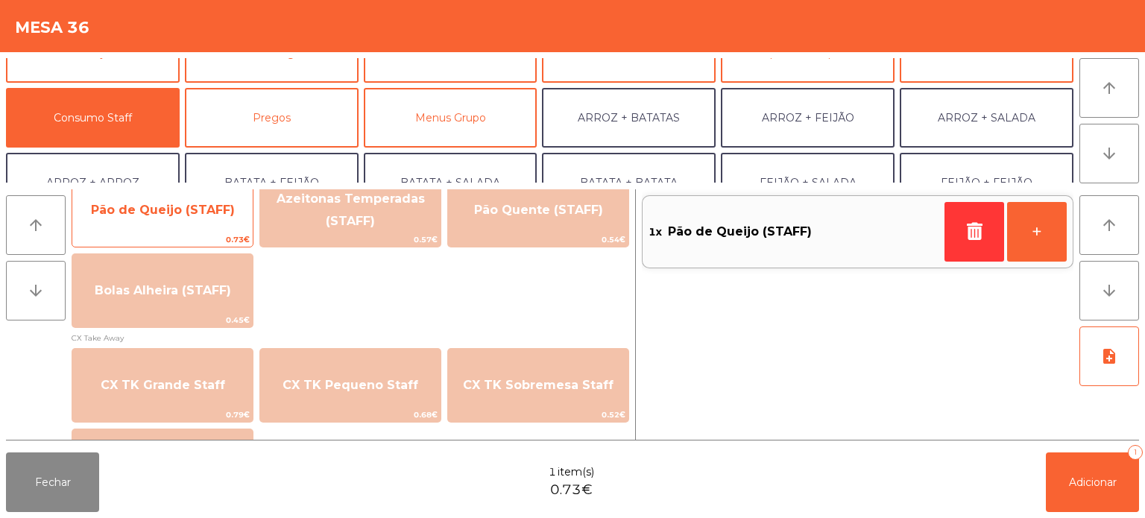
click at [155, 224] on span "Pão de Queijo (STAFF)" at bounding box center [162, 210] width 180 height 40
click at [153, 219] on span "Pão de Queijo (STAFF)" at bounding box center [162, 210] width 180 height 40
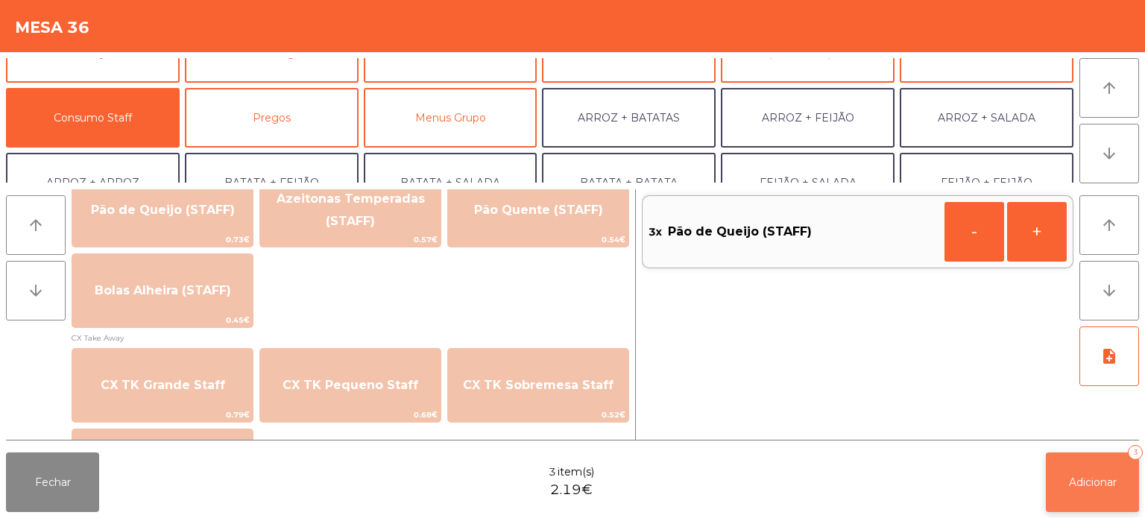
click at [1079, 471] on button "Adicionar 3" at bounding box center [1091, 482] width 93 height 60
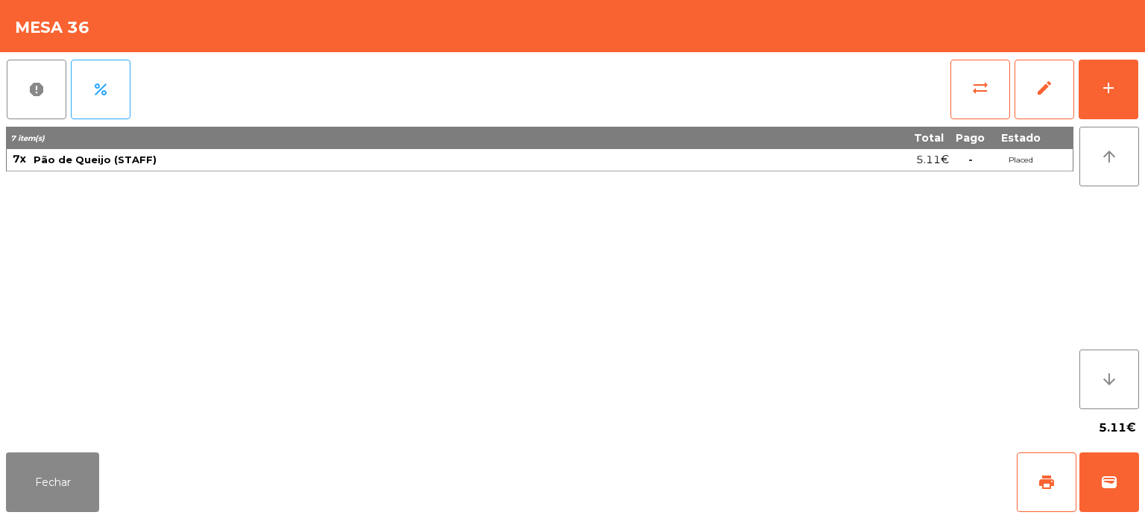
click at [60, 431] on div "5.11€" at bounding box center [572, 427] width 1133 height 37
click at [25, 510] on button "Fechar" at bounding box center [52, 482] width 93 height 60
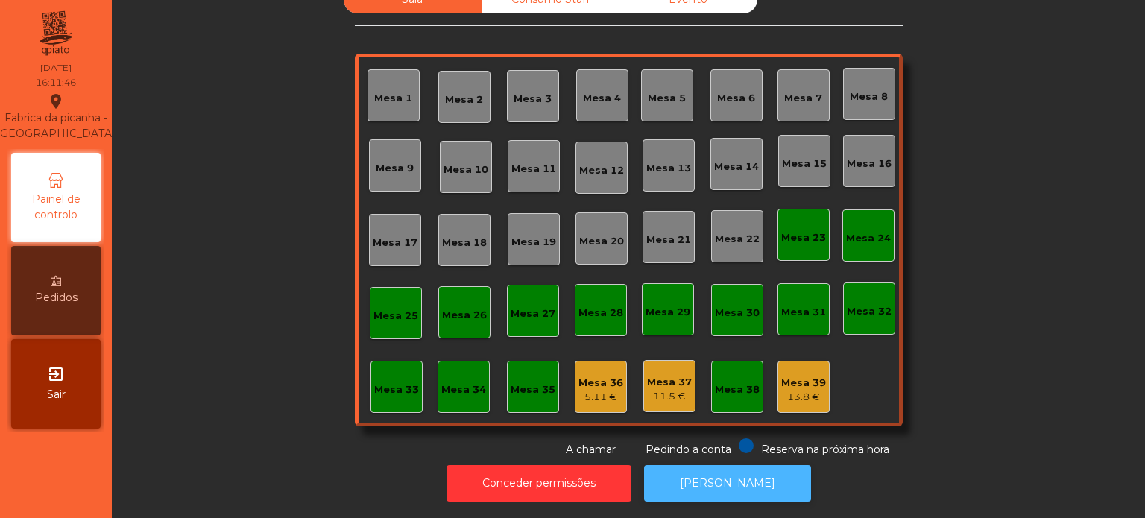
click at [694, 465] on button "[PERSON_NAME]" at bounding box center [727, 483] width 167 height 37
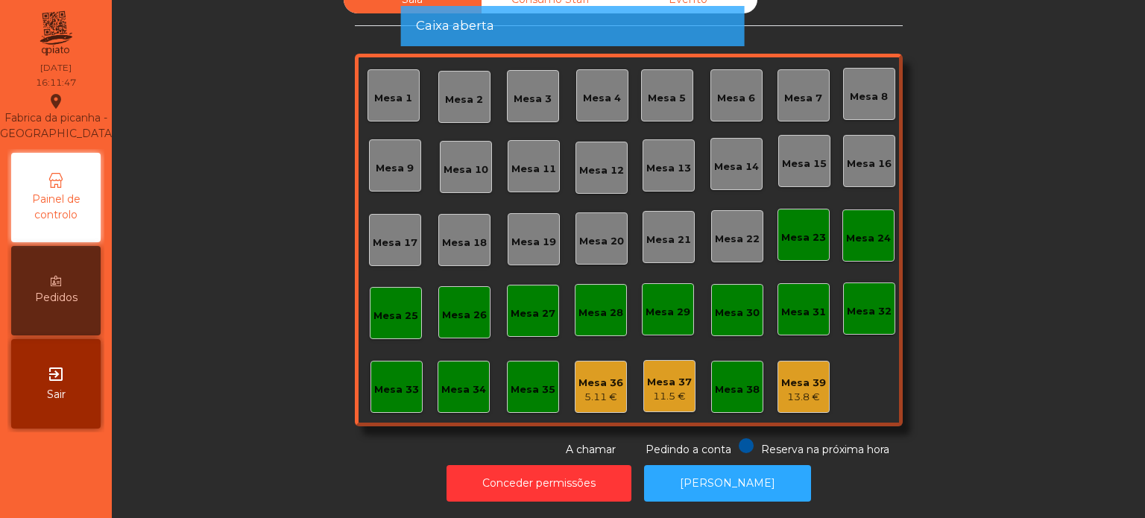
click at [1025, 363] on div "Sala Consumo Staff Evento Mesa 1 Mesa 2 Mesa 3 Mesa 4 Mesa 5 Mesa 6 Mesa 7 Mesa…" at bounding box center [628, 222] width 993 height 472
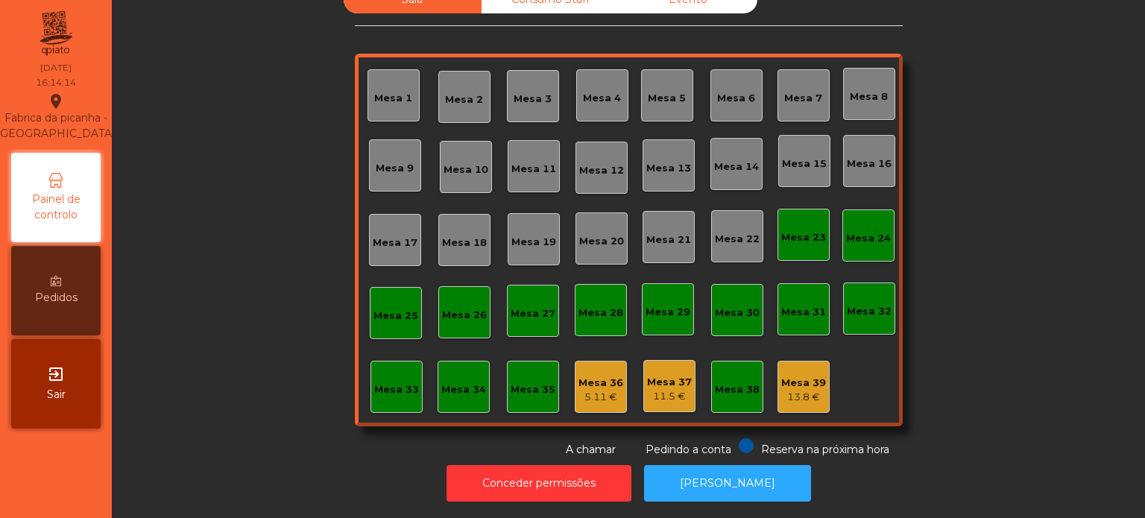
scroll to position [0, 0]
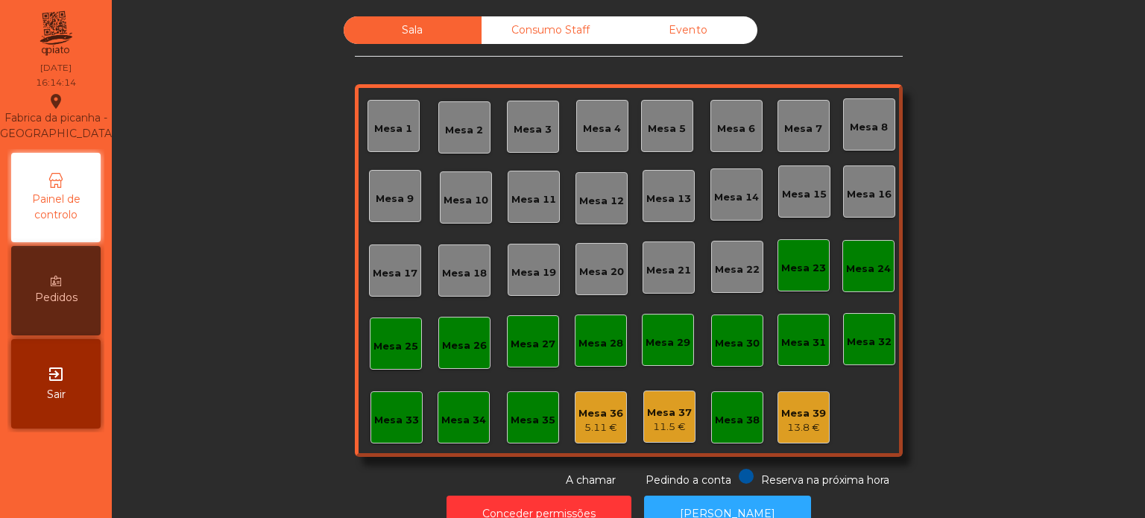
click at [594, 38] on div "Consumo Staff" at bounding box center [550, 30] width 138 height 28
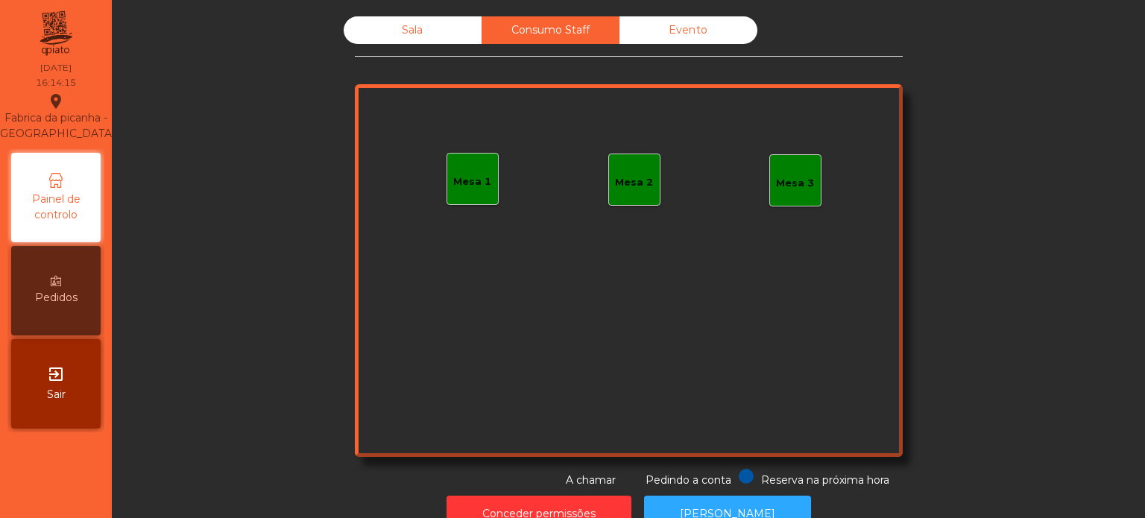
click at [706, 37] on div "Evento" at bounding box center [688, 30] width 138 height 28
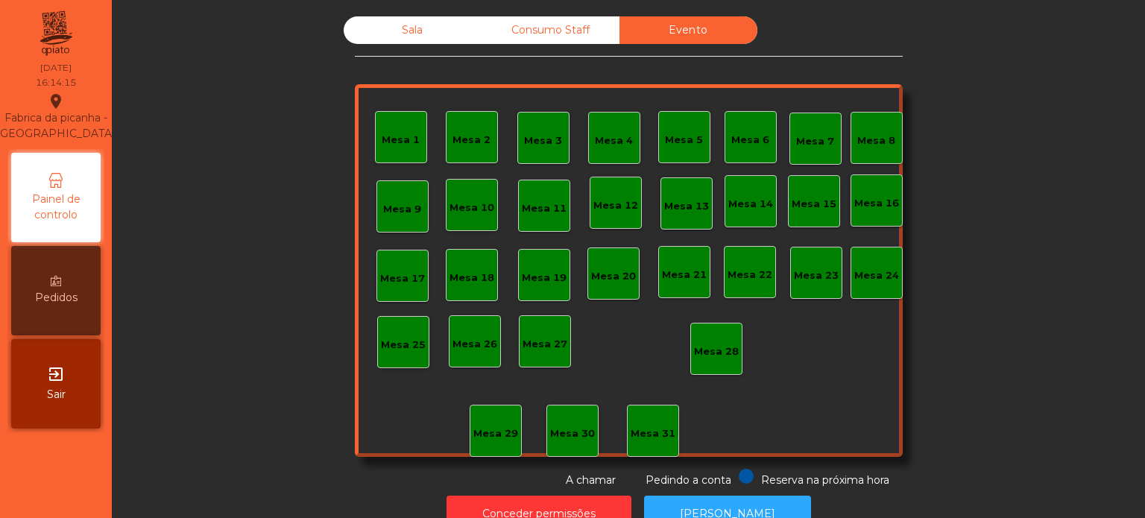
click at [446, 37] on div "Sala" at bounding box center [413, 30] width 138 height 28
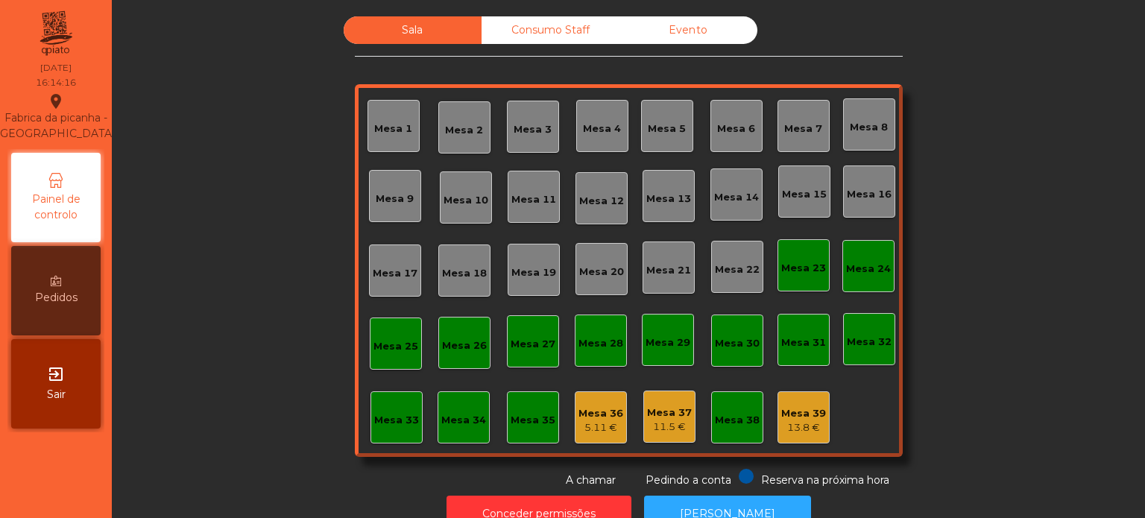
scroll to position [41, 0]
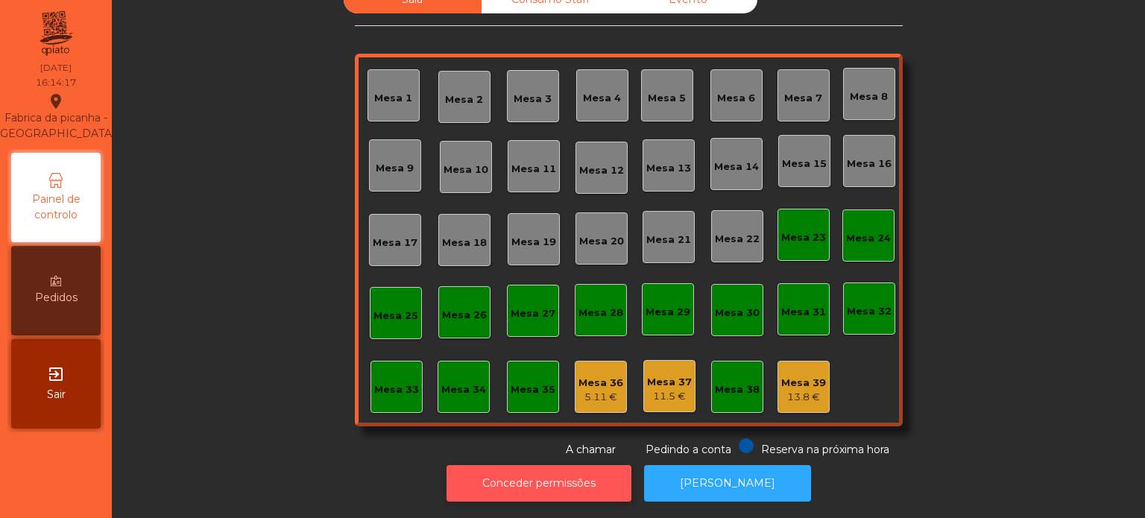
click at [554, 486] on button "Conceder permissões" at bounding box center [538, 483] width 185 height 37
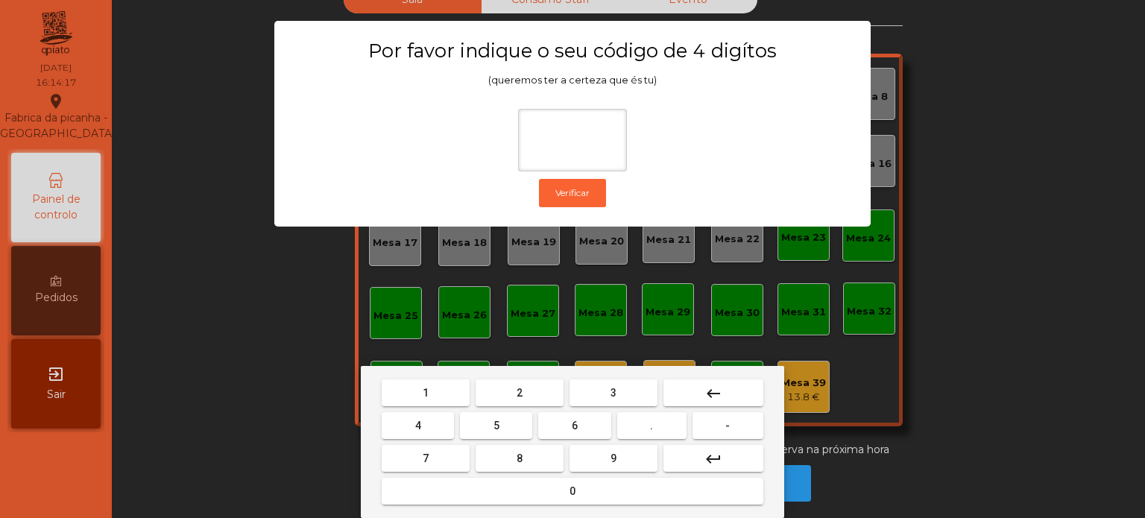
click at [452, 391] on button "1" at bounding box center [426, 392] width 88 height 27
click at [604, 381] on button "3" at bounding box center [613, 392] width 88 height 27
click at [497, 428] on span "5" at bounding box center [496, 426] width 6 height 12
click at [526, 499] on button "0" at bounding box center [573, 491] width 382 height 27
type input "****"
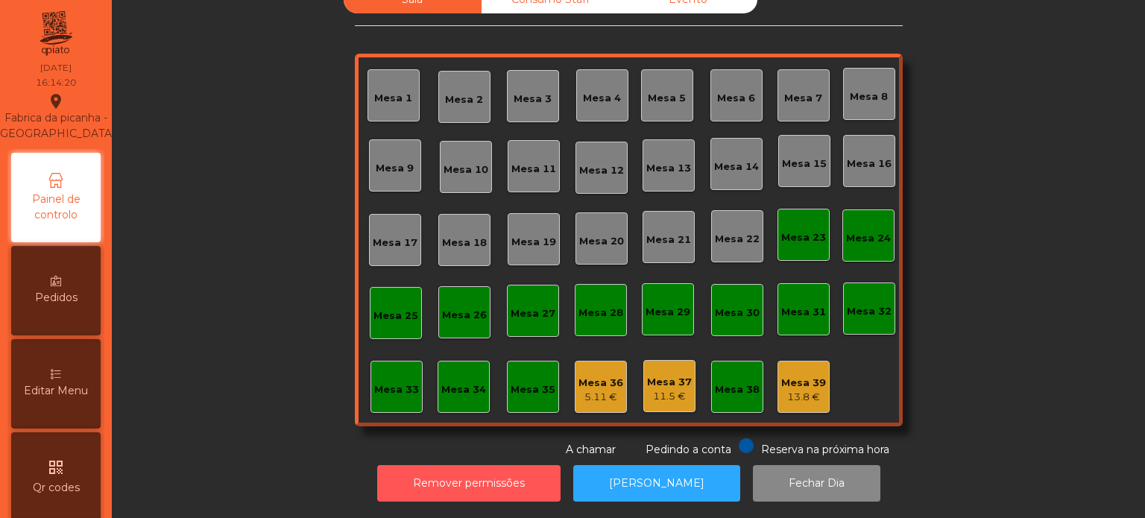
scroll to position [589, 0]
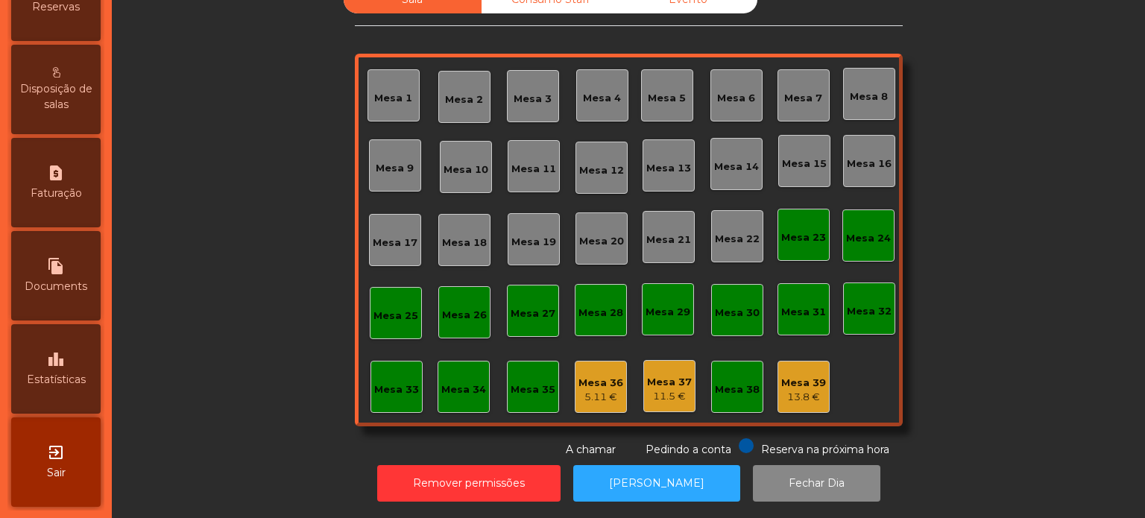
click at [95, 347] on div "leaderboard Estatísticas" at bounding box center [55, 368] width 89 height 89
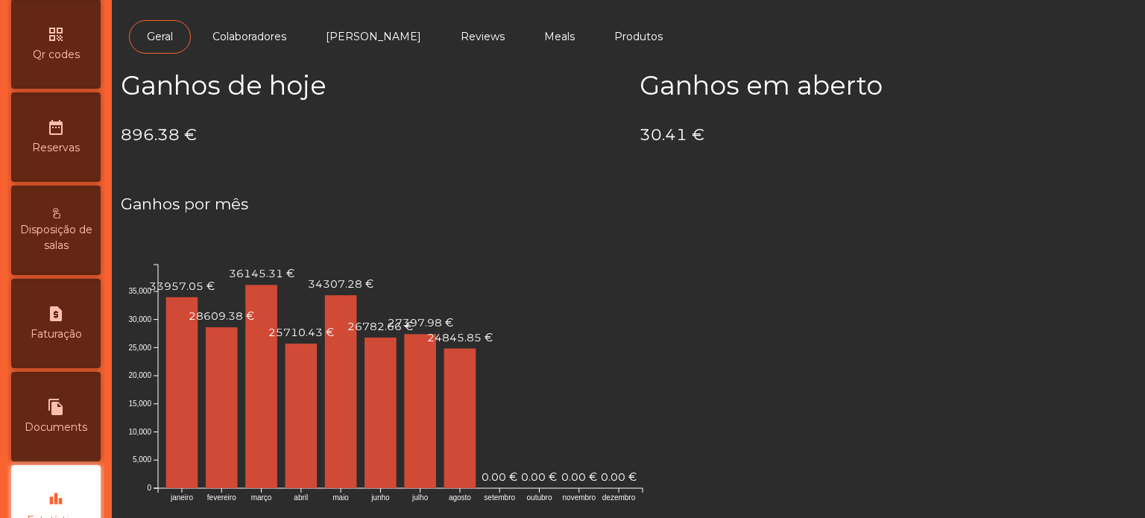
click at [51, 181] on div "date_range Reservas" at bounding box center [55, 136] width 89 height 89
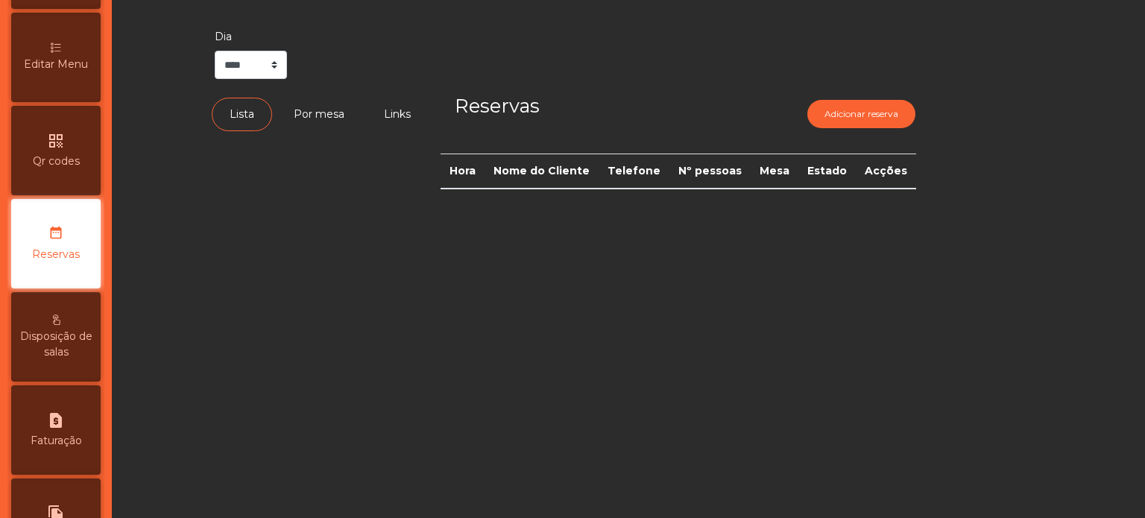
click at [71, 136] on div "qr_code Qr codes" at bounding box center [55, 150] width 89 height 89
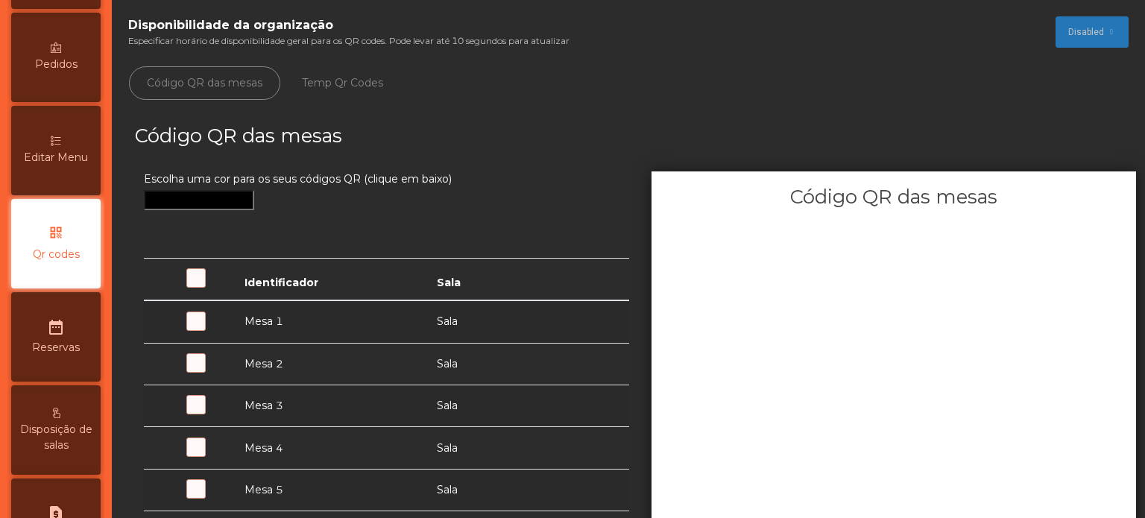
click at [77, 165] on span "Editar Menu" at bounding box center [56, 158] width 64 height 16
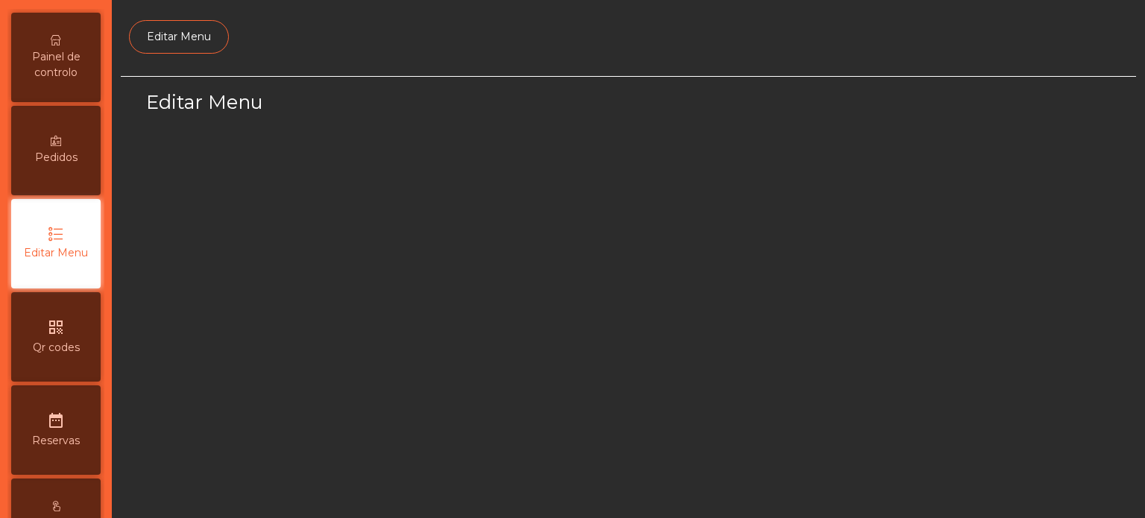
select select "*"
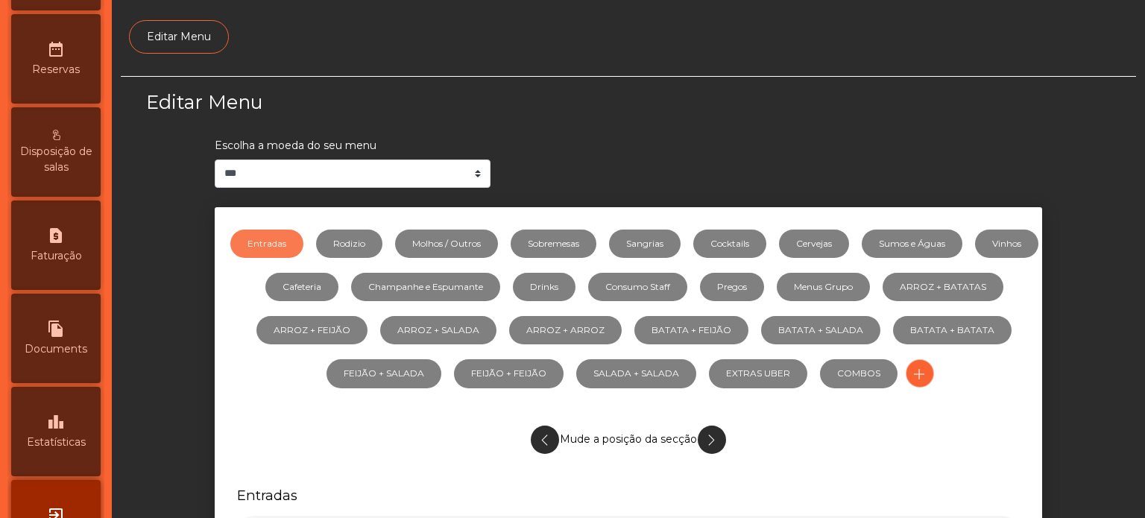
scroll to position [589, 0]
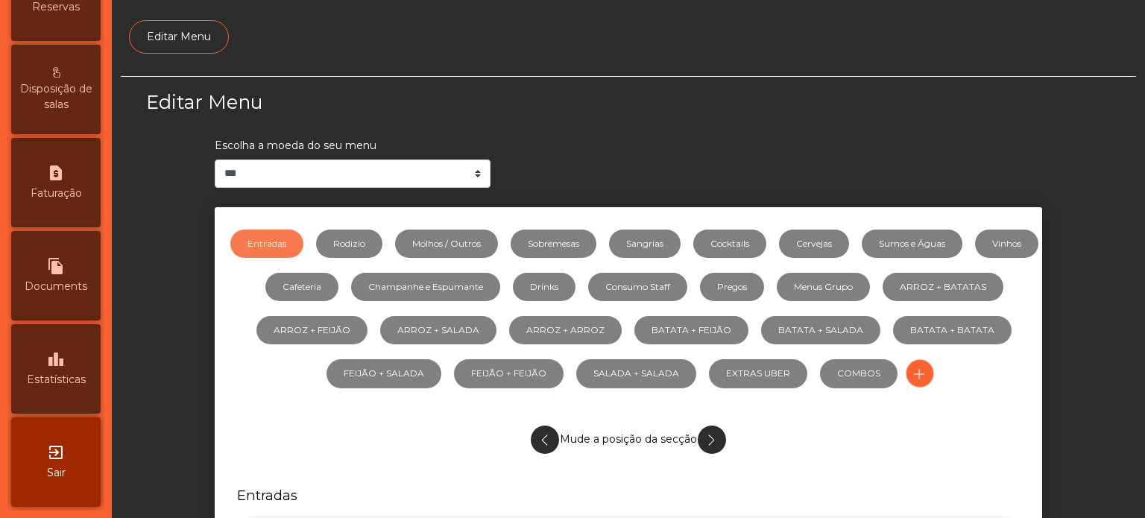
click at [51, 373] on span "Estatísticas" at bounding box center [56, 380] width 59 height 16
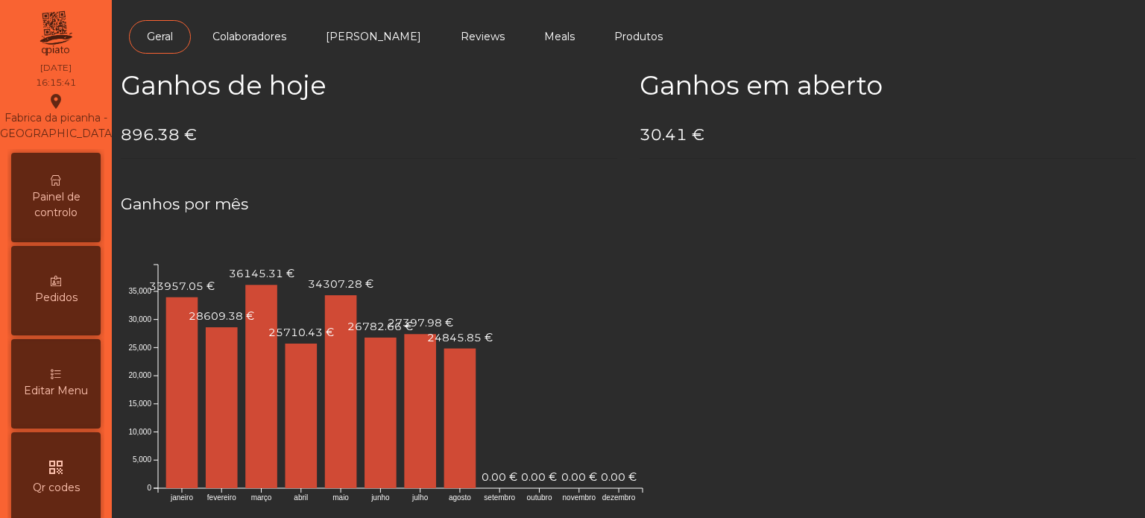
click at [66, 221] on span "Painel de controlo" at bounding box center [56, 204] width 82 height 31
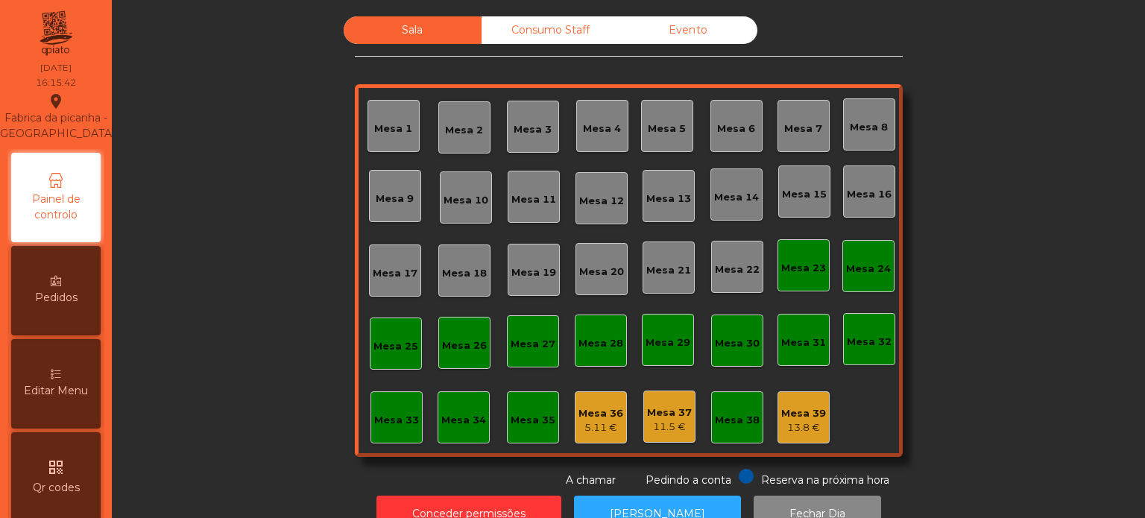
scroll to position [41, 0]
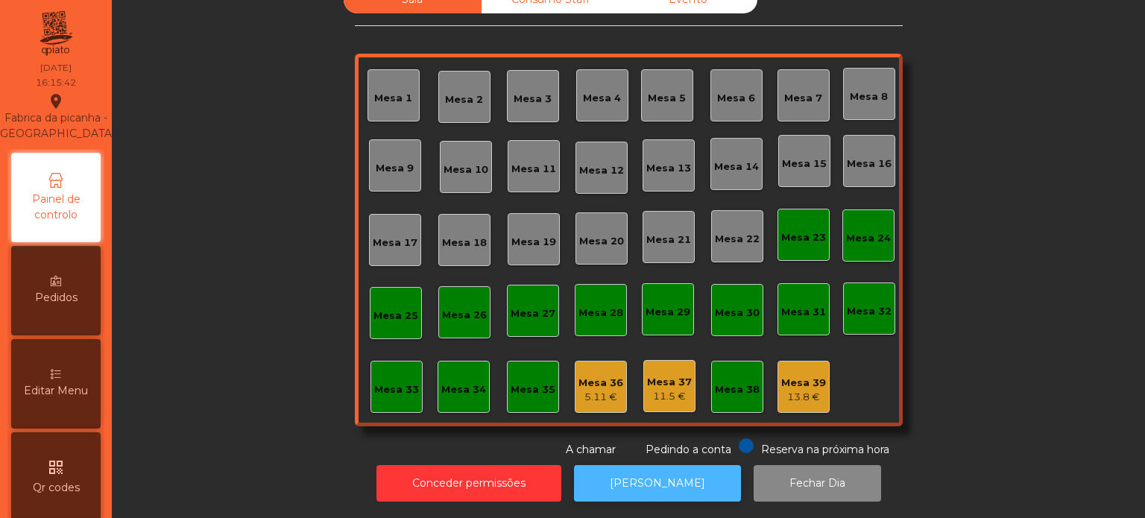
click at [662, 487] on button "[PERSON_NAME]" at bounding box center [657, 483] width 167 height 37
